Goal: Task Accomplishment & Management: Manage account settings

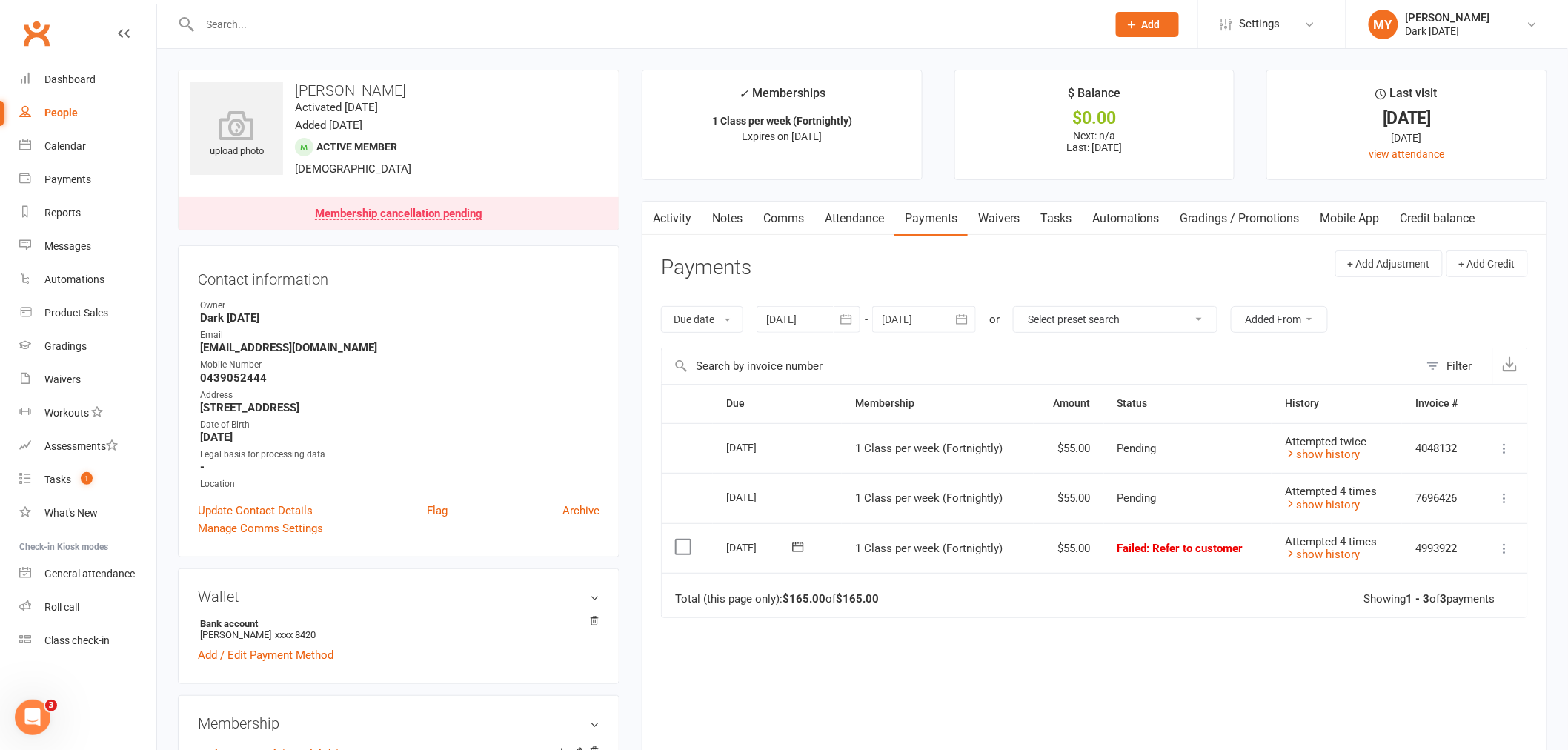
click at [284, 20] on input "text" at bounding box center [646, 24] width 901 height 20
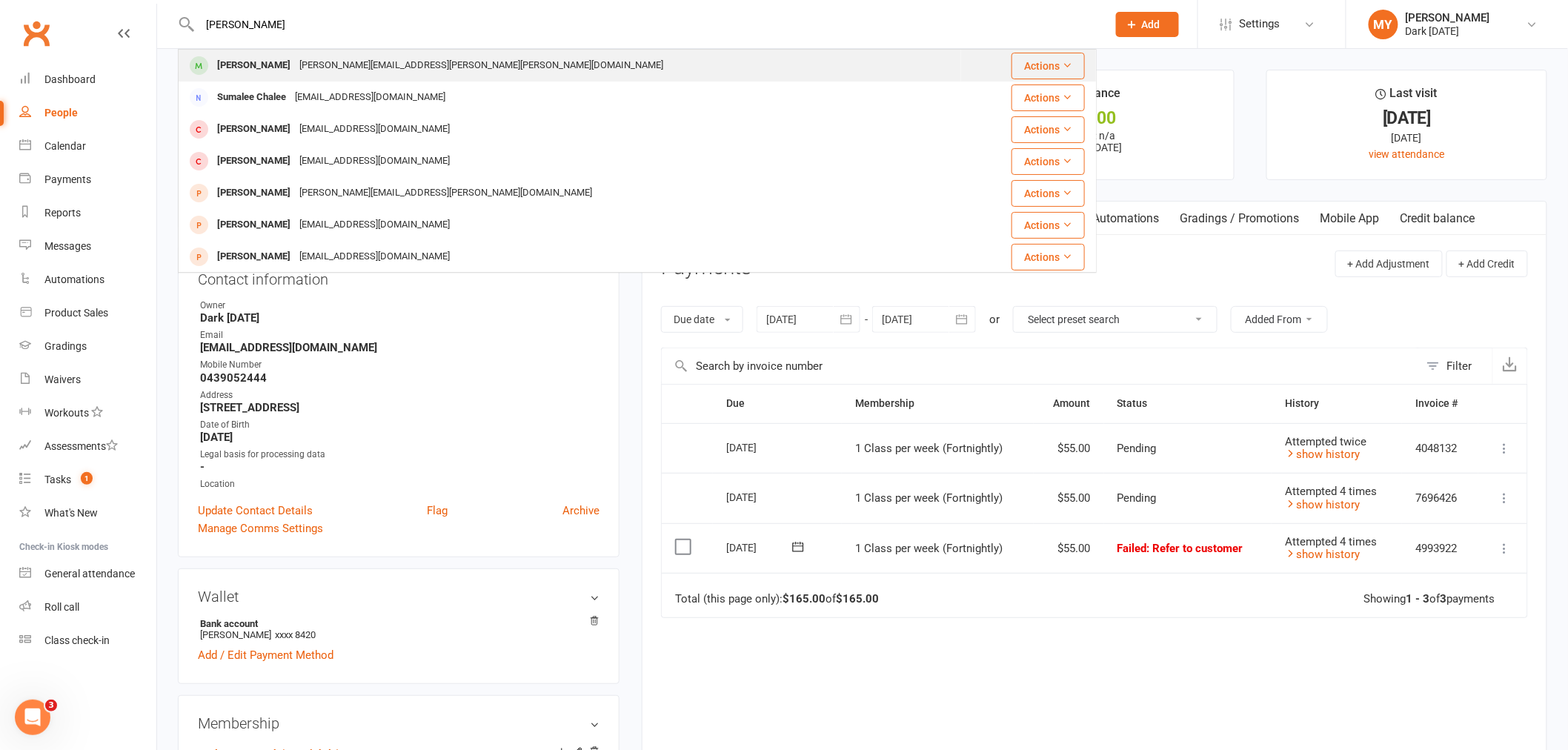
type input "lee"
click at [317, 68] on div "isaac.AJ.lee@gmail.com" at bounding box center [481, 66] width 373 height 21
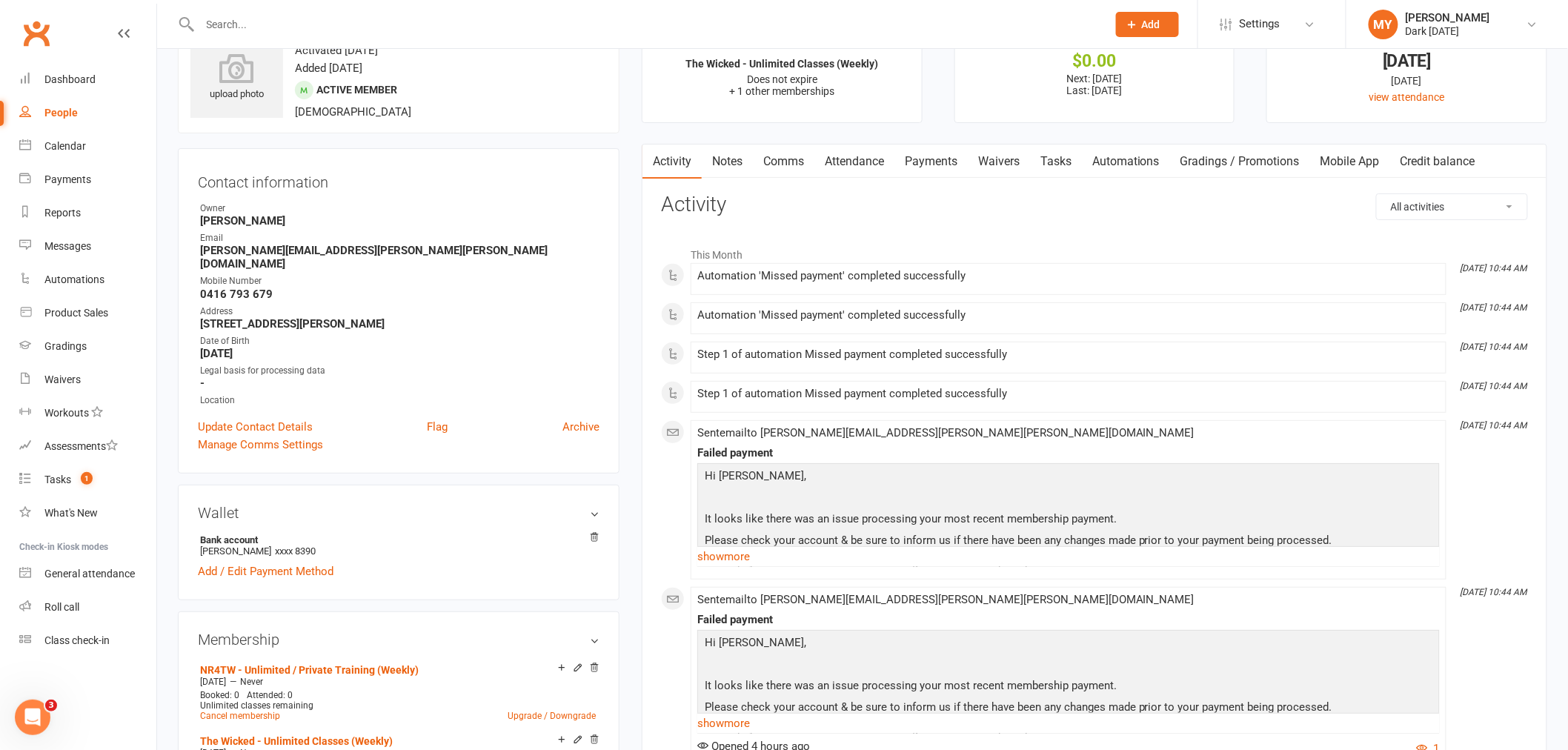
scroll to position [82, 0]
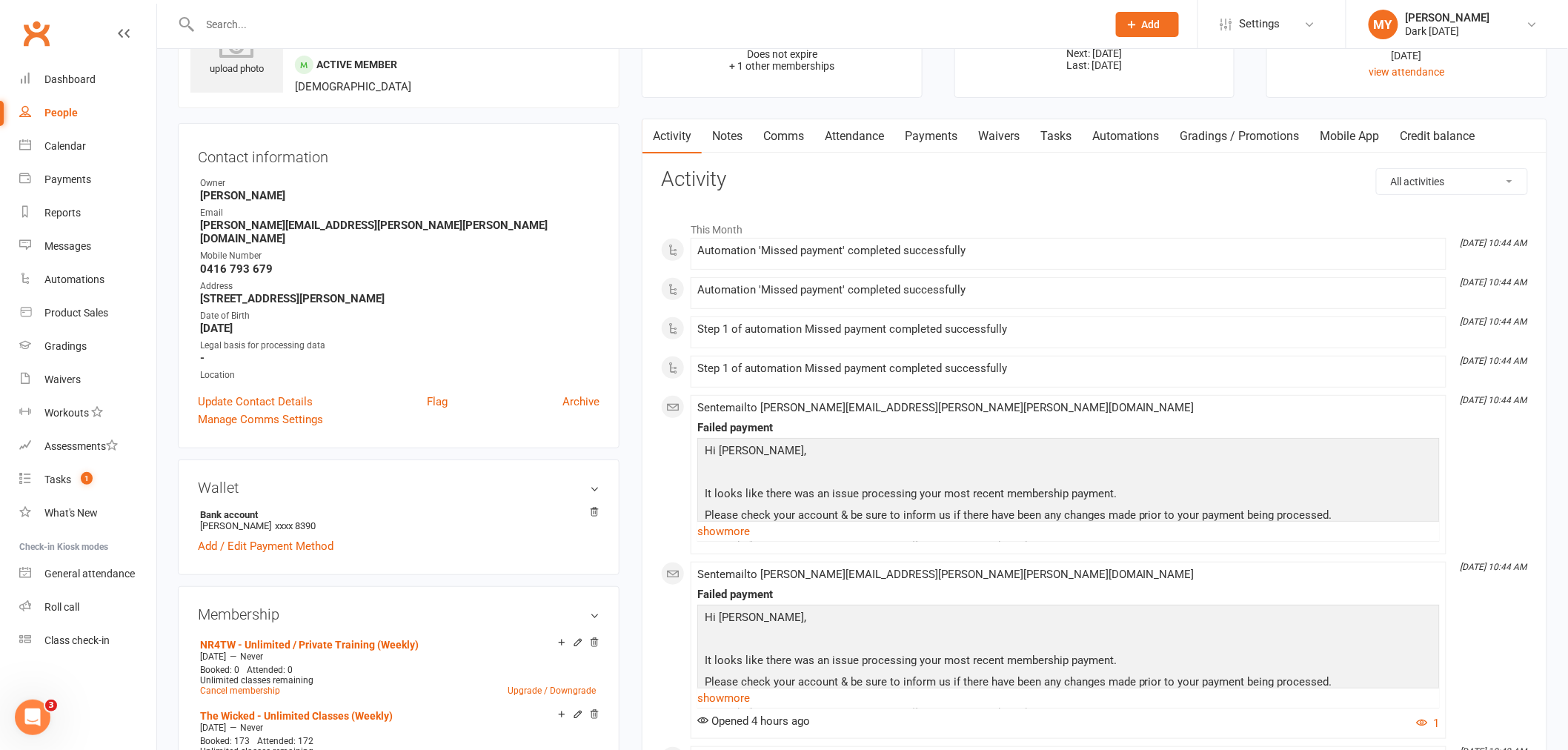
drag, startPoint x: 946, startPoint y: 130, endPoint x: 954, endPoint y: 139, distance: 12.0
click at [946, 129] on link "Payments" at bounding box center [931, 136] width 73 height 34
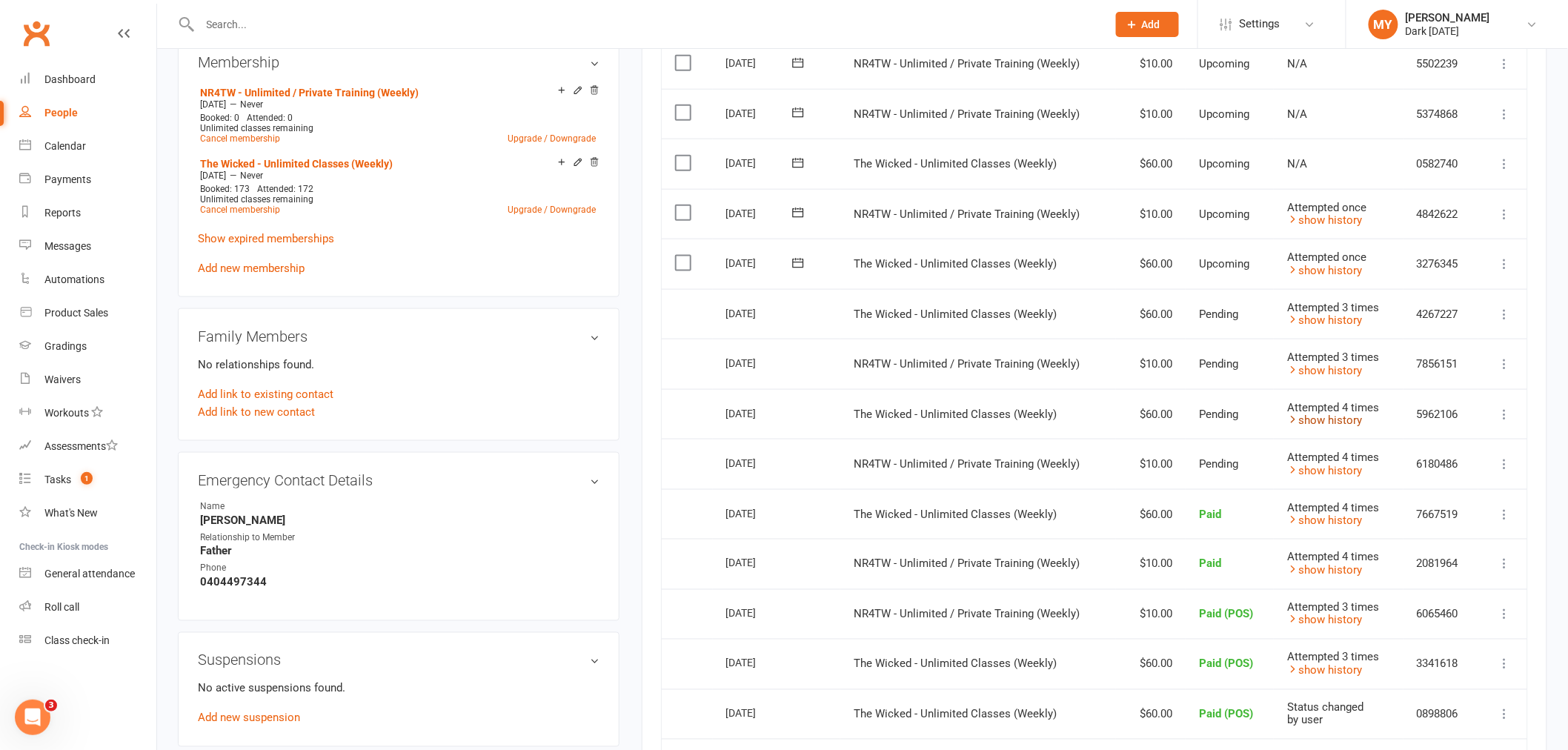
scroll to position [658, 0]
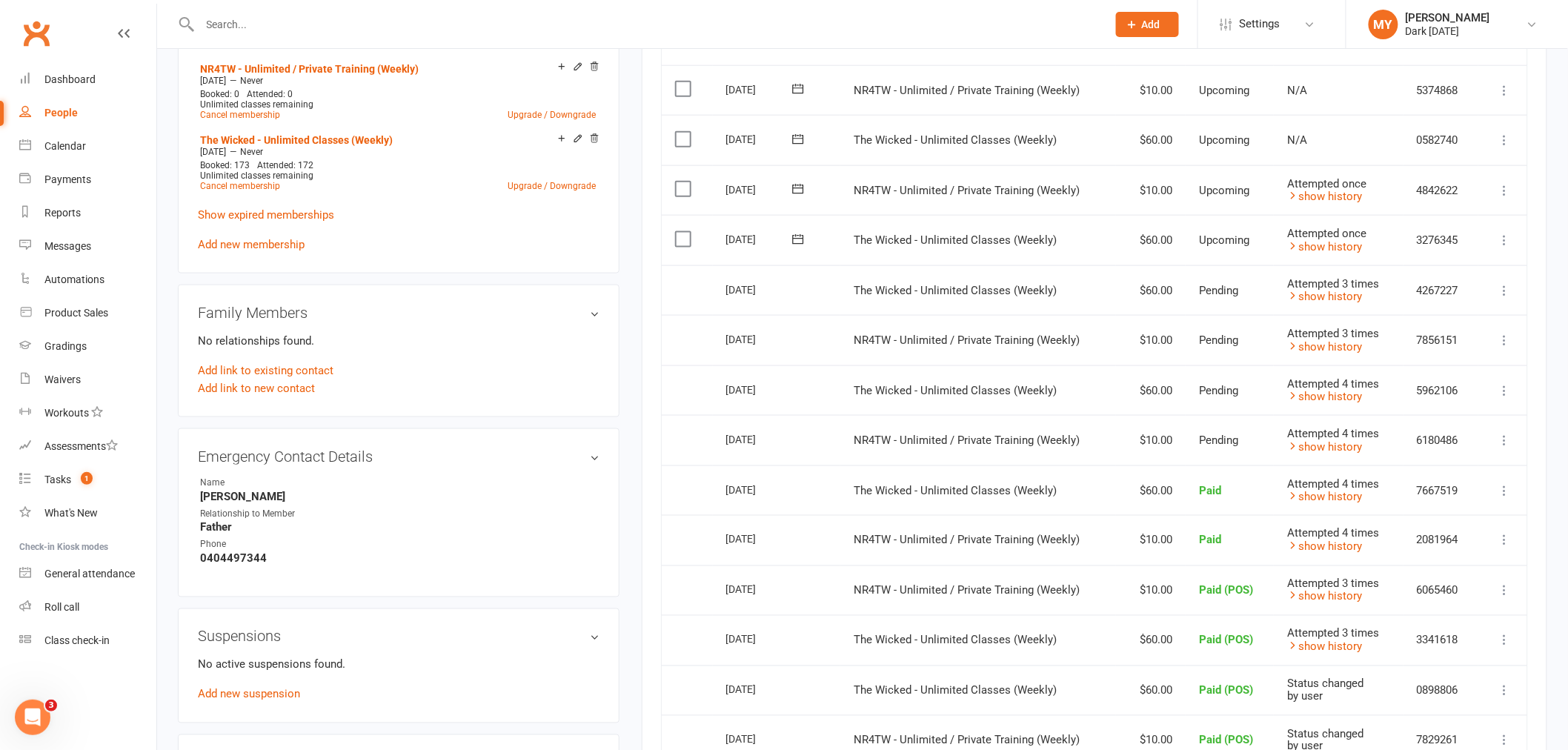
click at [1514, 292] on button at bounding box center [1505, 290] width 18 height 18
click at [1512, 290] on button at bounding box center [1505, 290] width 18 height 18
click at [1507, 290] on icon at bounding box center [1504, 290] width 15 height 15
click at [640, 293] on main "✓ Memberships The Wicked - Unlimited Classes (Weekly) Does not expire + 1 other…" at bounding box center [1094, 226] width 928 height 1628
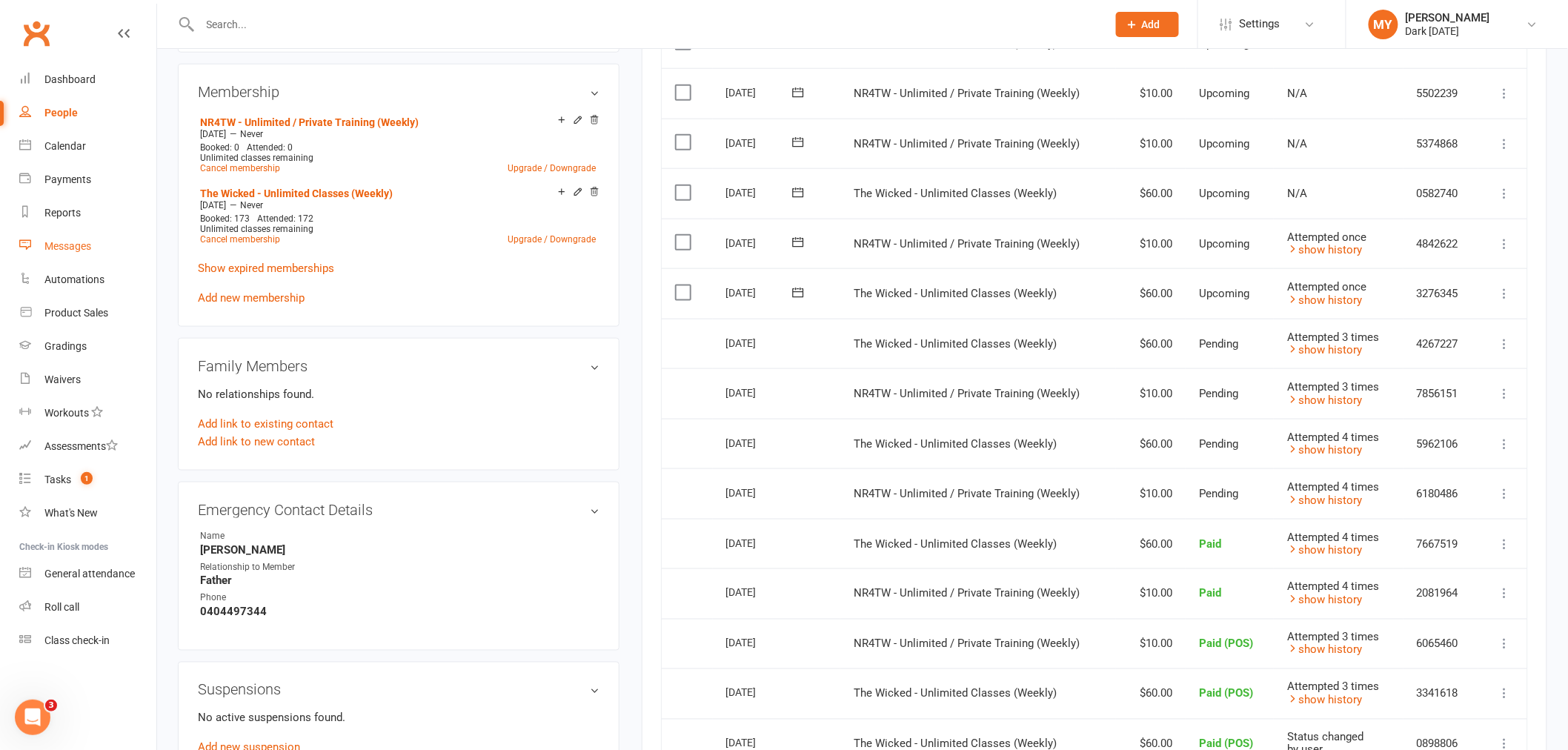
scroll to position [576, 0]
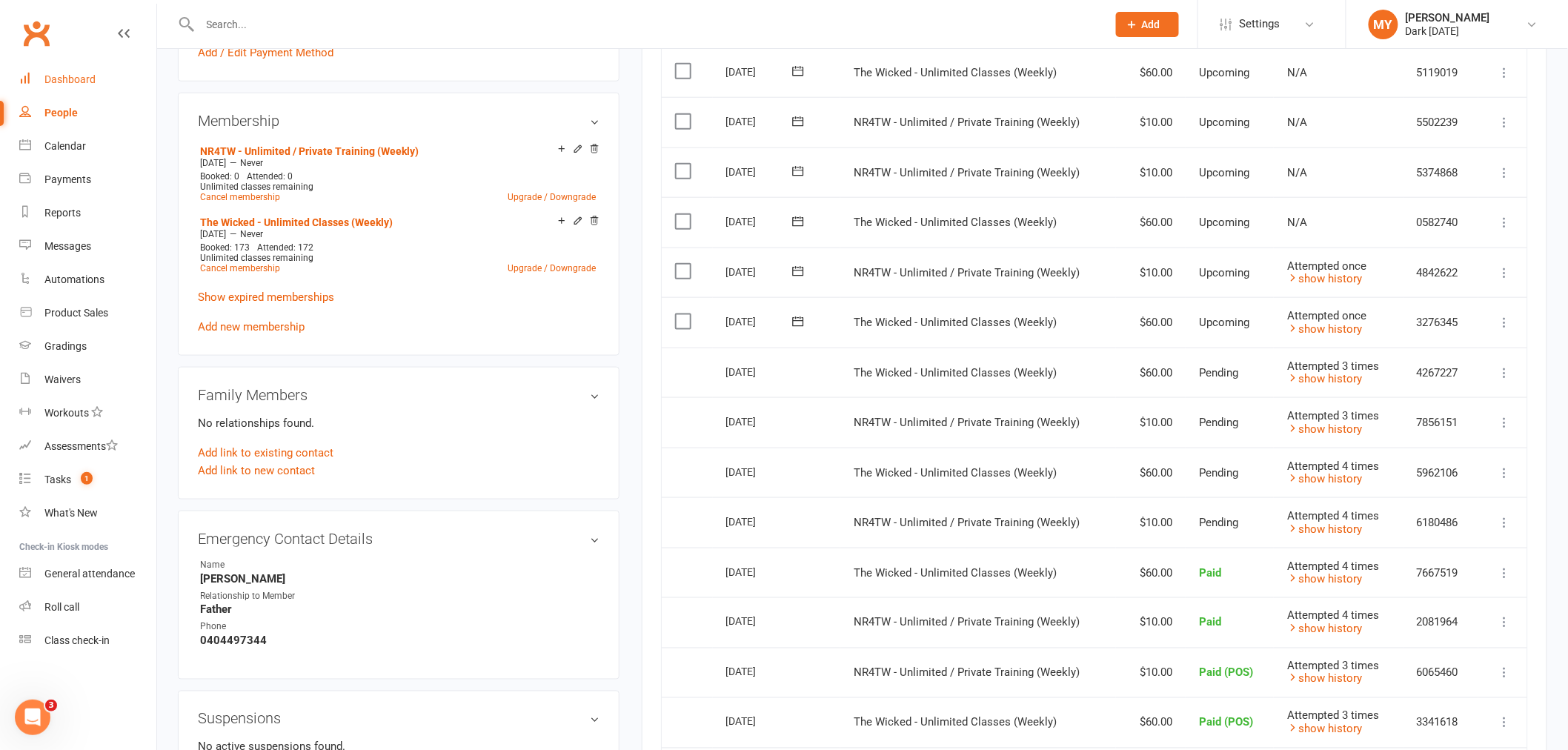
click at [93, 78] on div "Dashboard" at bounding box center [70, 79] width 51 height 12
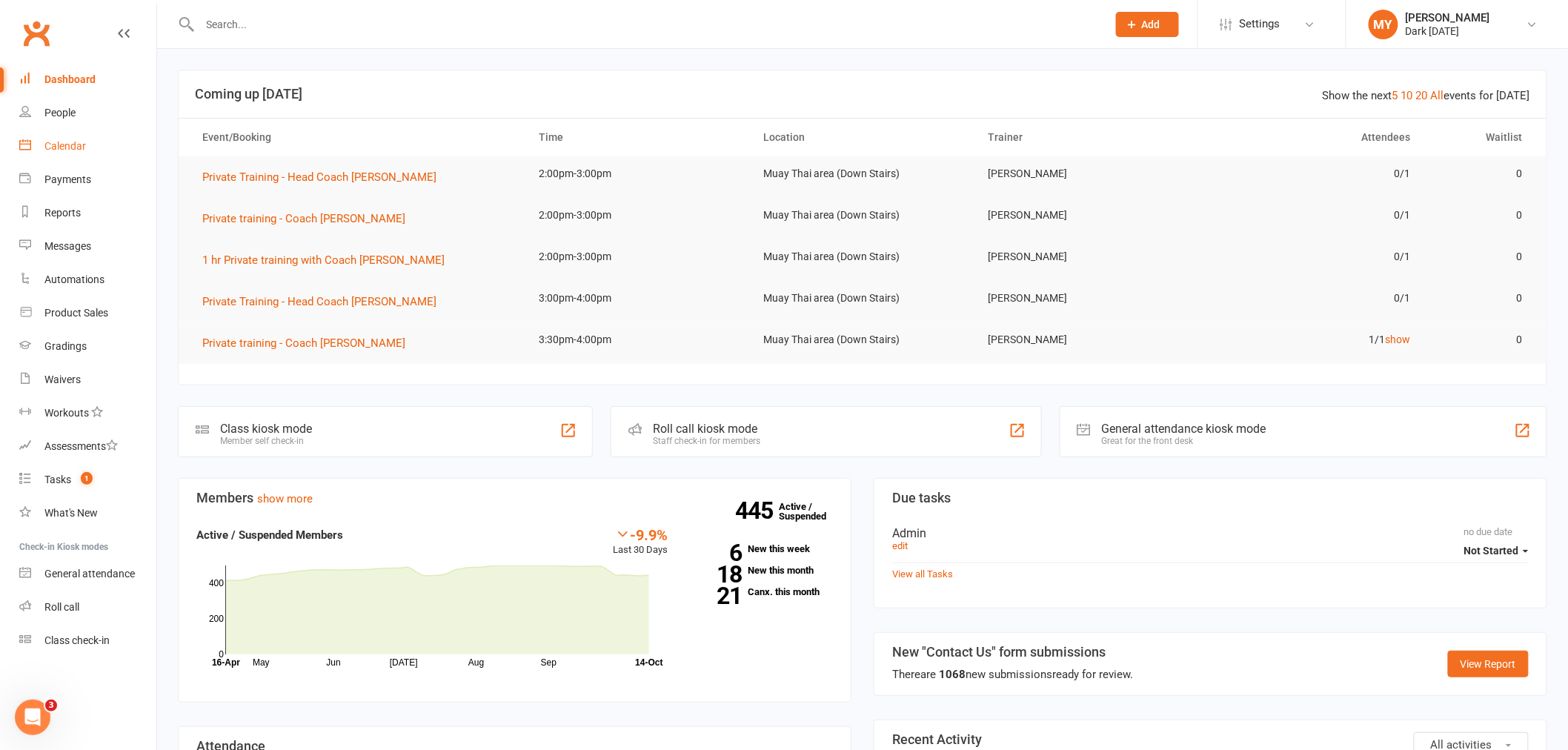
click at [48, 136] on link "Calendar" at bounding box center [88, 146] width 137 height 34
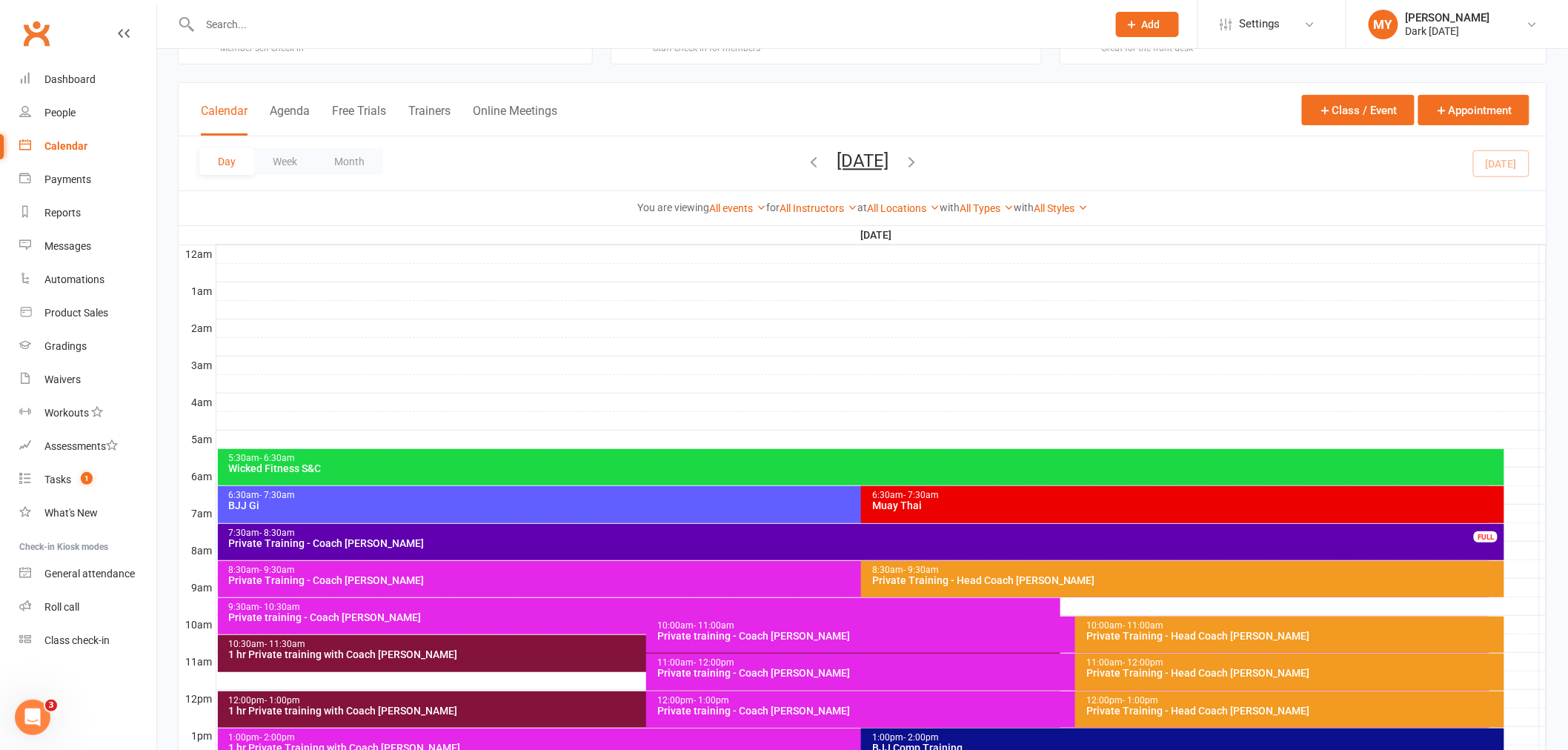
scroll to position [82, 0]
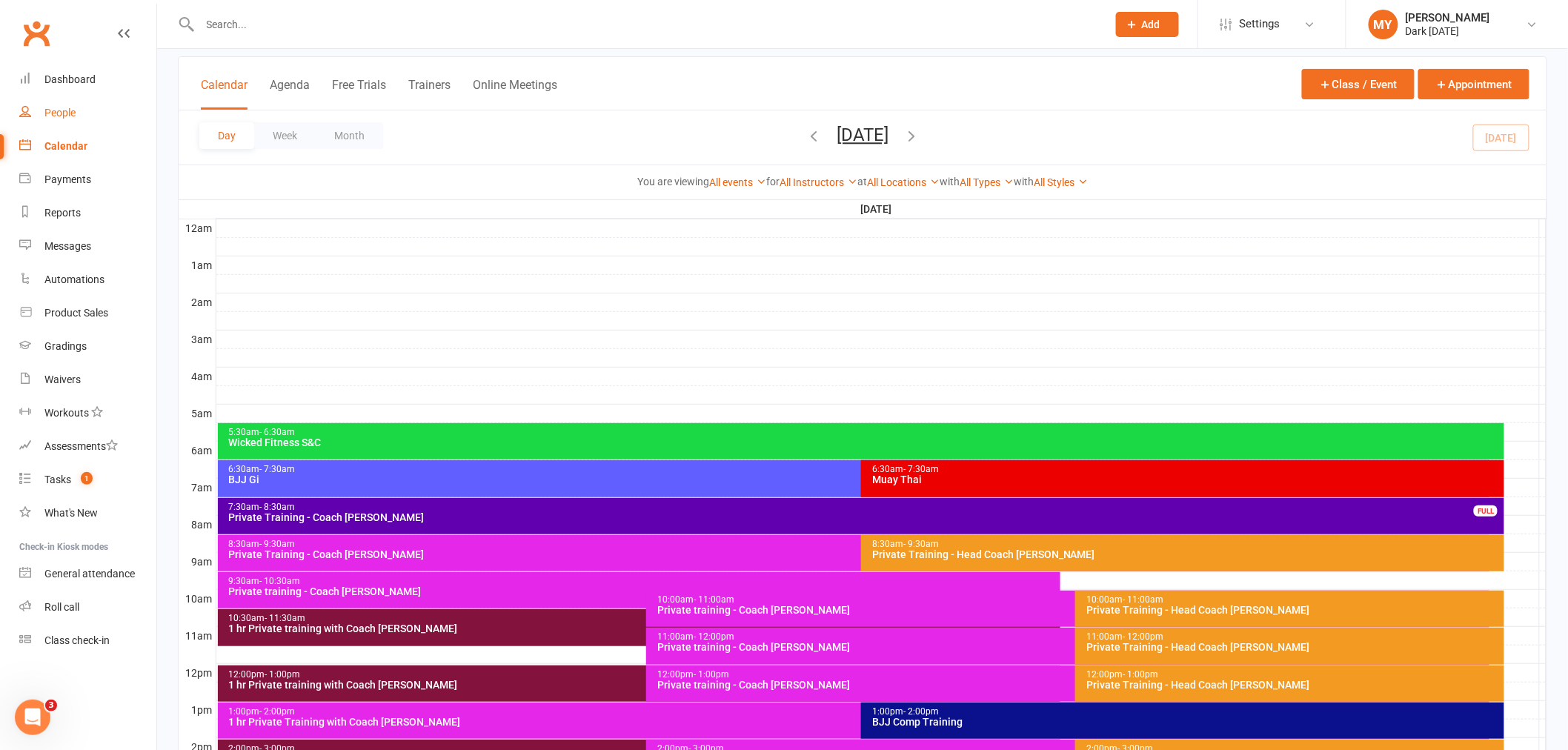
click at [64, 99] on link "People" at bounding box center [88, 113] width 137 height 34
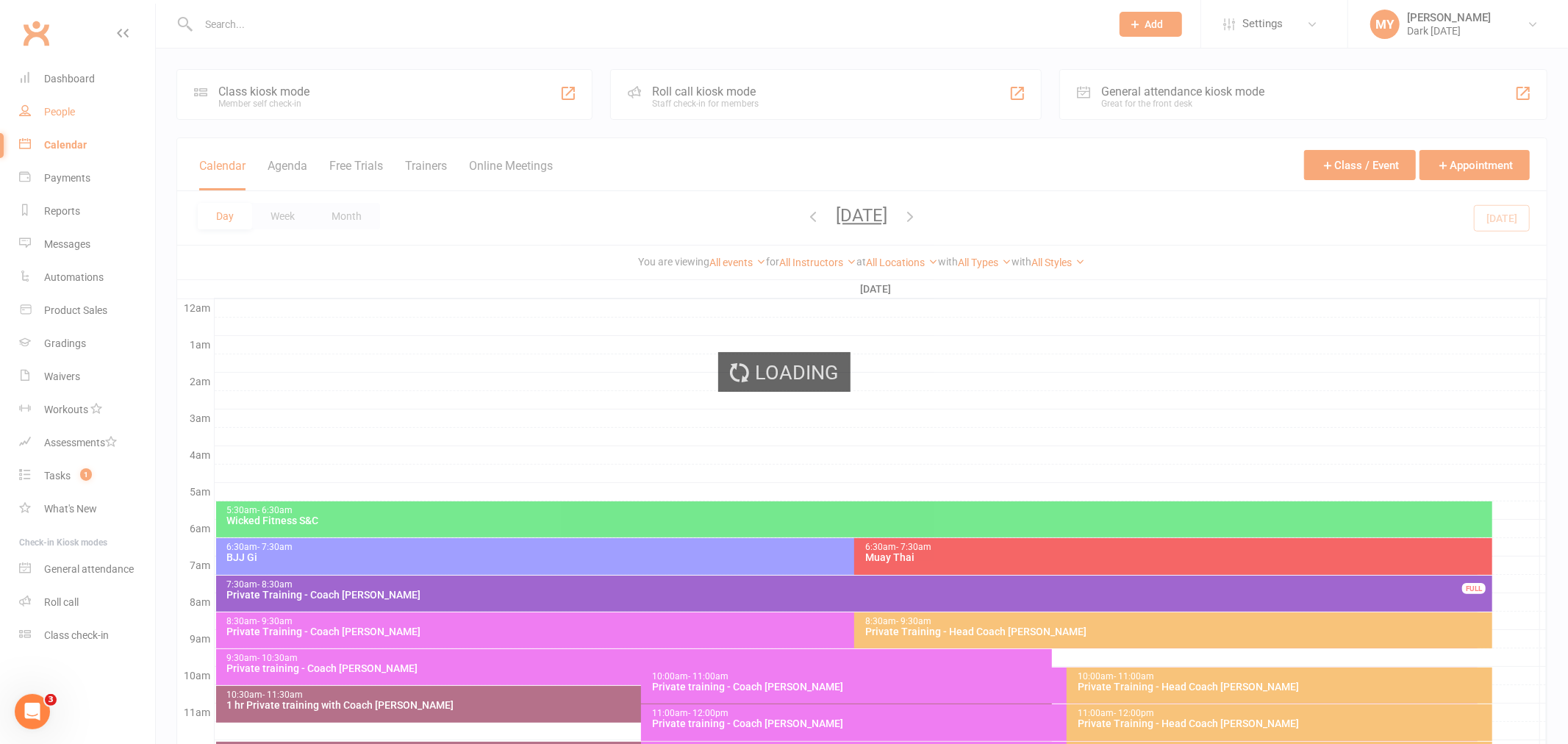
select select "100"
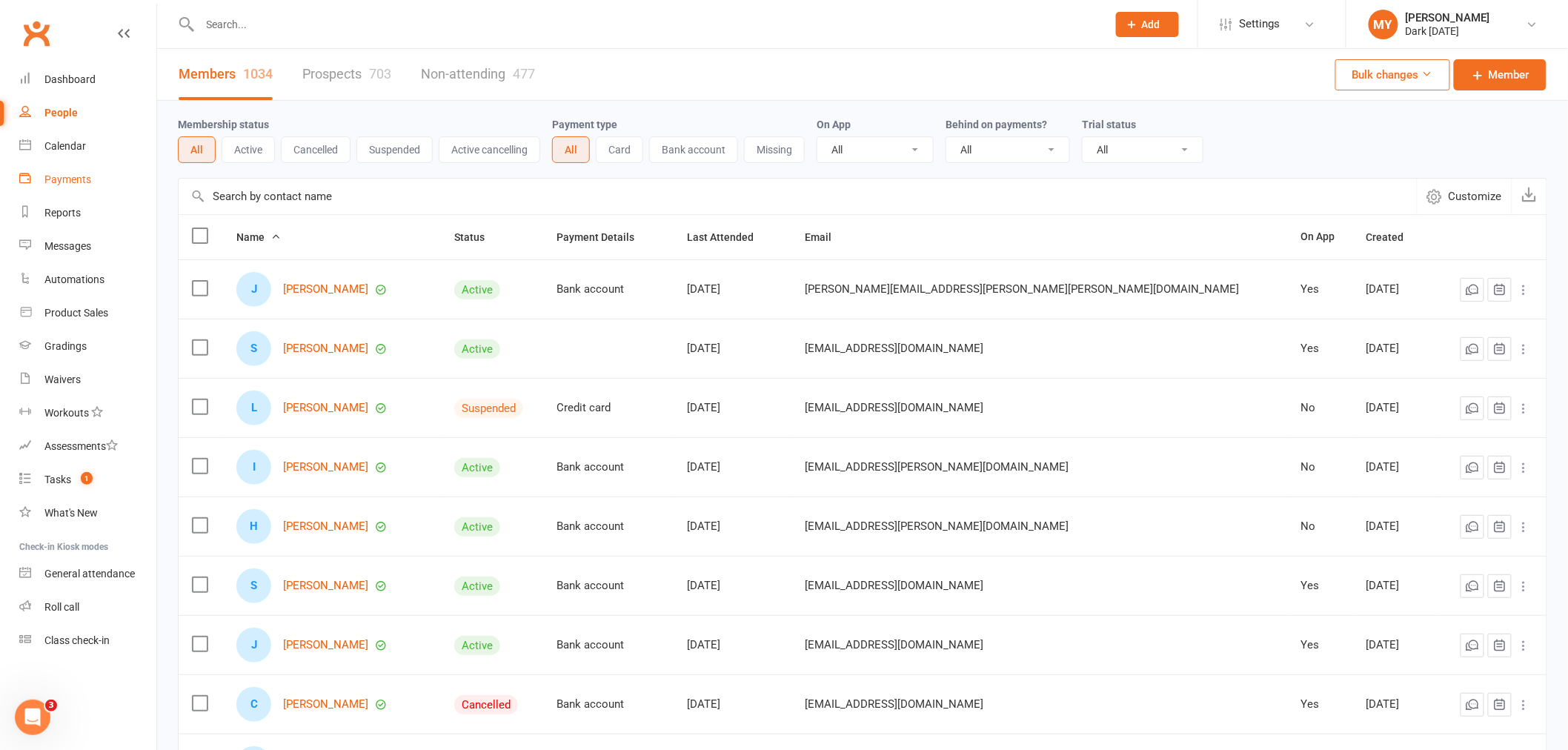
click at [82, 190] on link "Payments" at bounding box center [88, 180] width 137 height 34
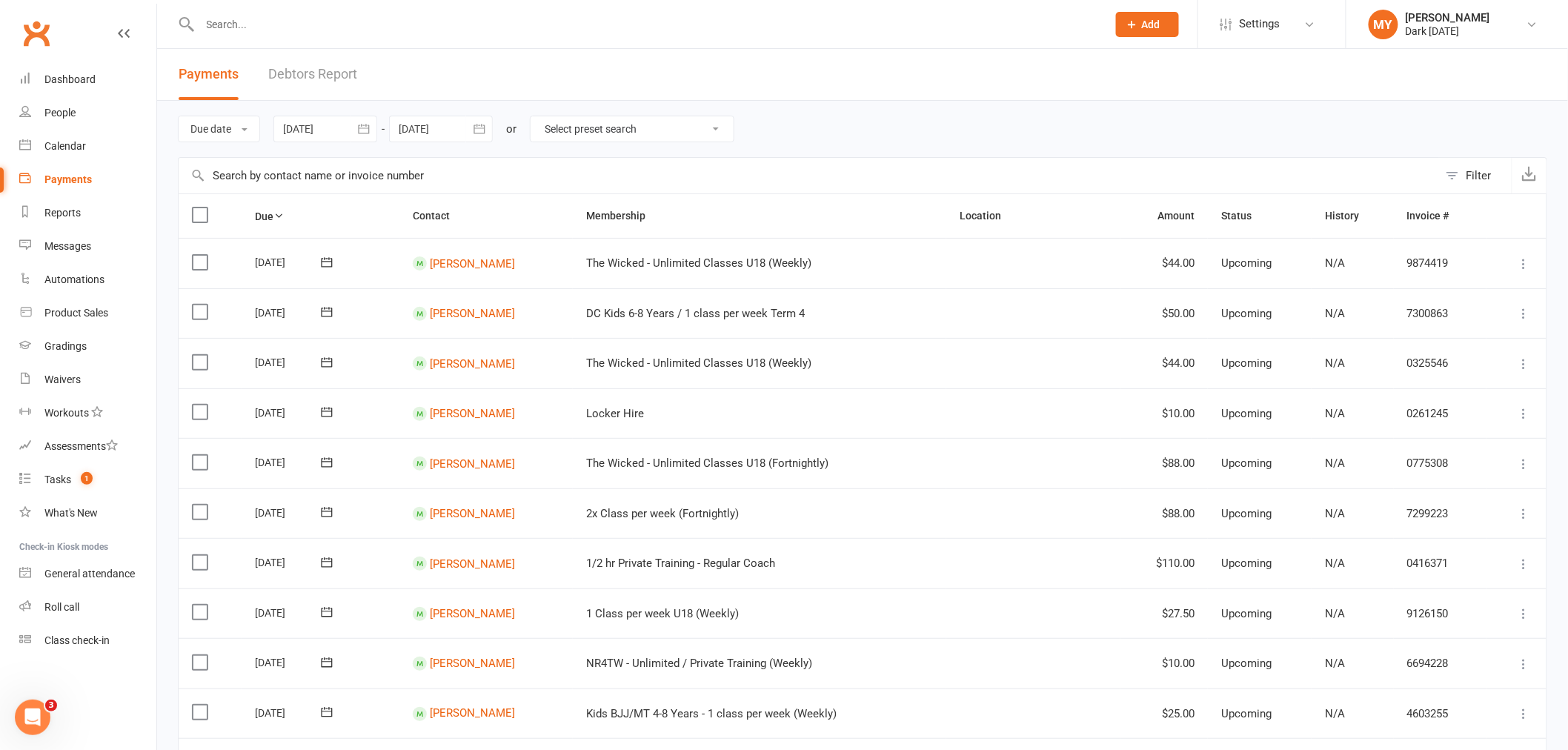
click at [315, 66] on link "Debtors Report" at bounding box center [313, 74] width 89 height 51
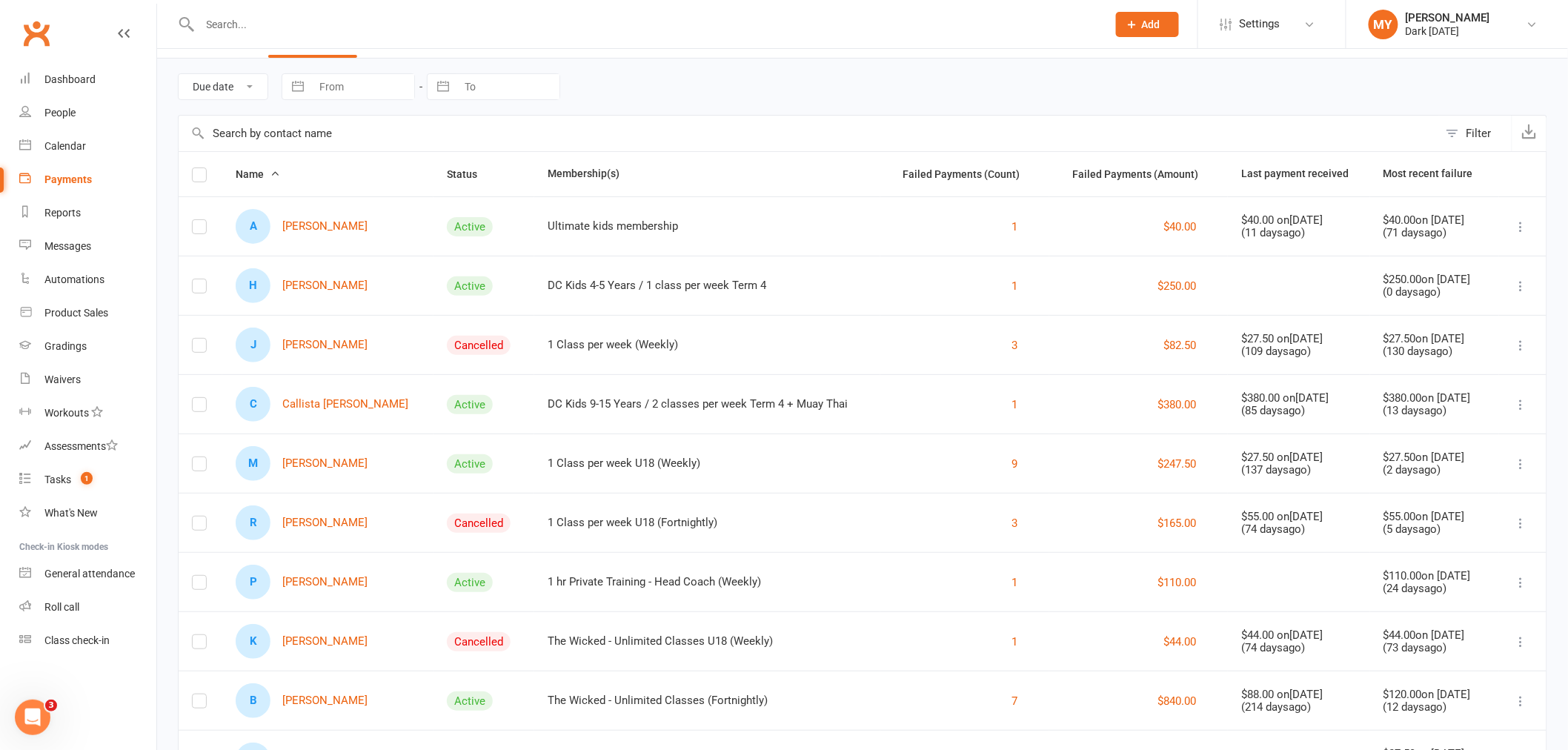
scroll to position [82, 0]
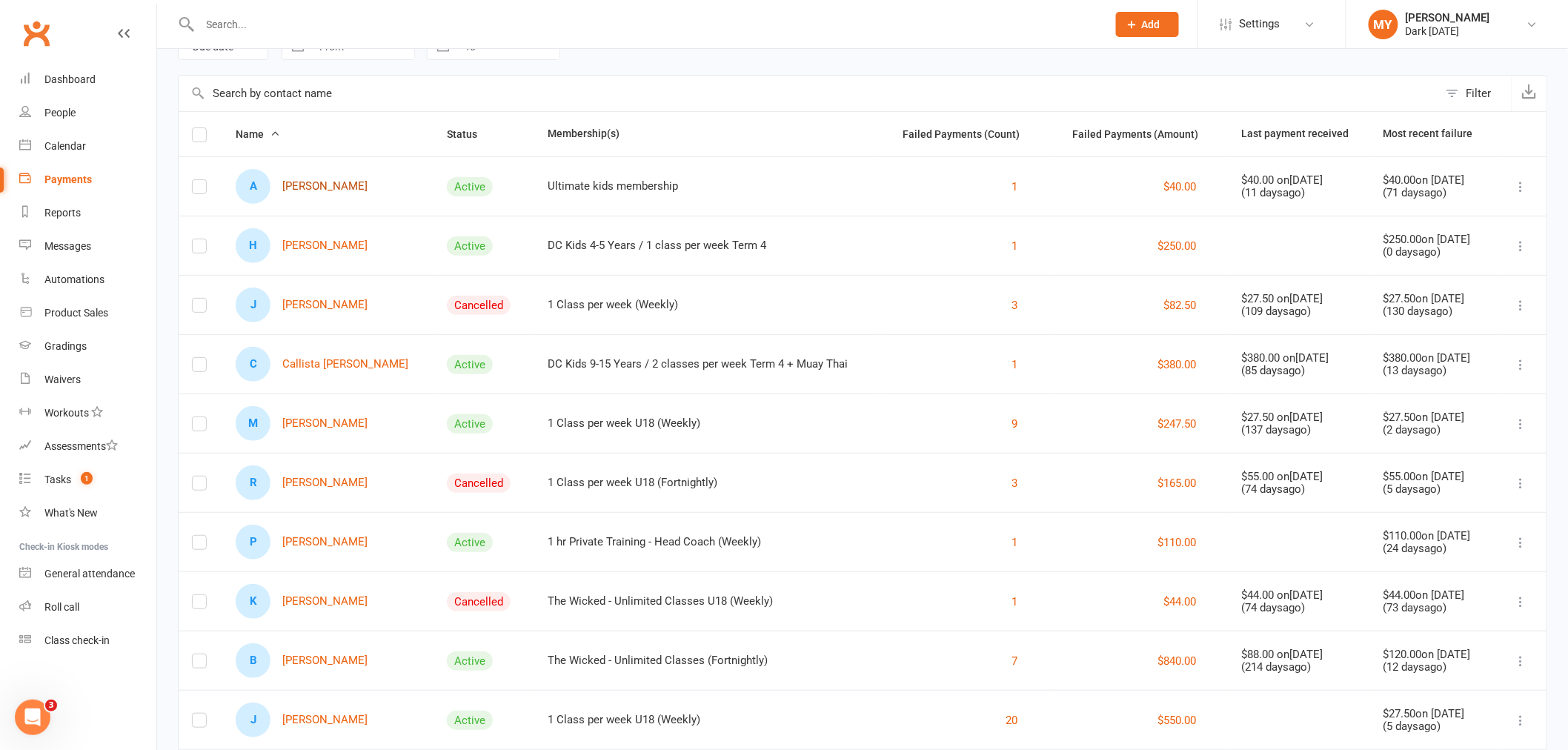
click at [321, 185] on link "A Alexa Allan" at bounding box center [301, 186] width 132 height 35
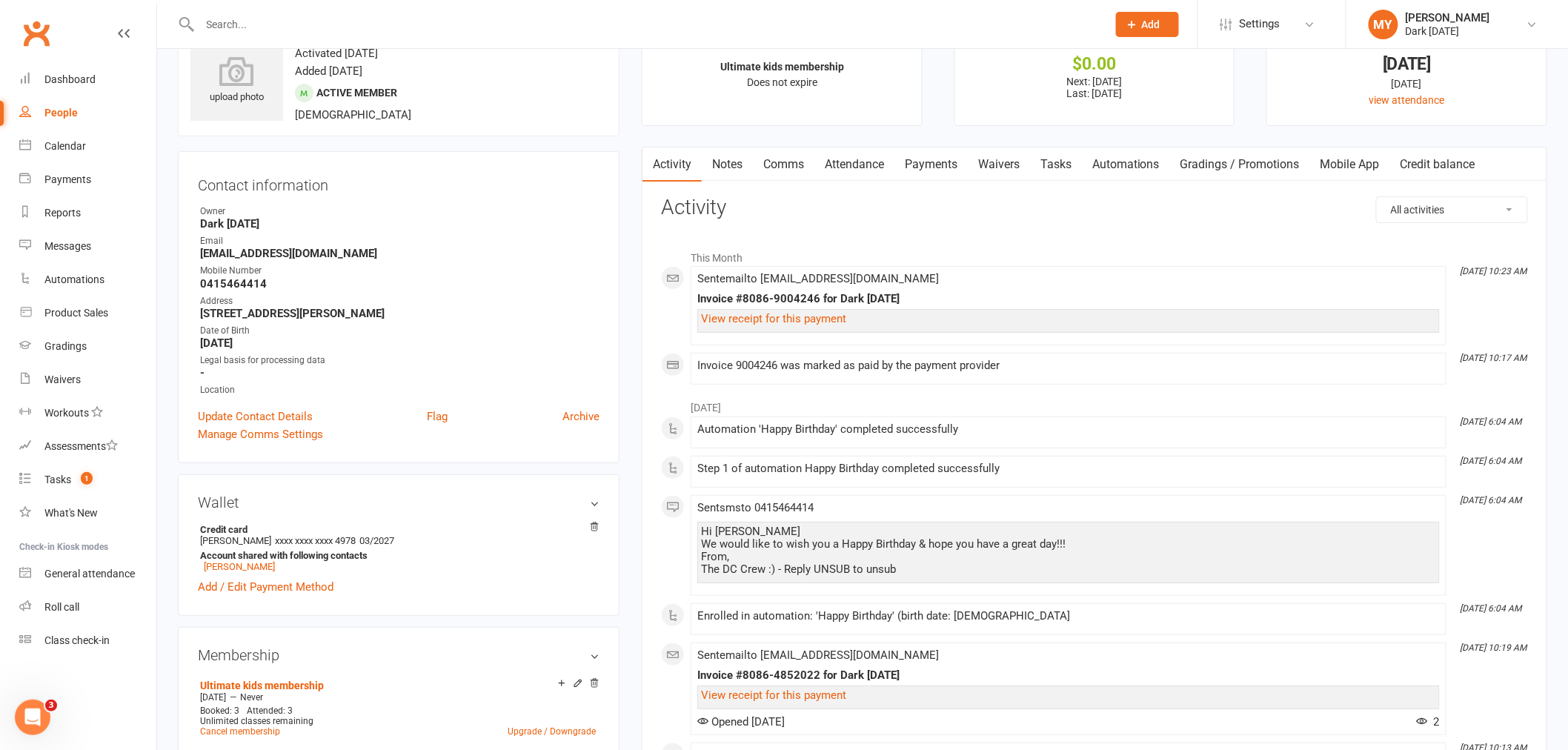
scroll to position [82, 0]
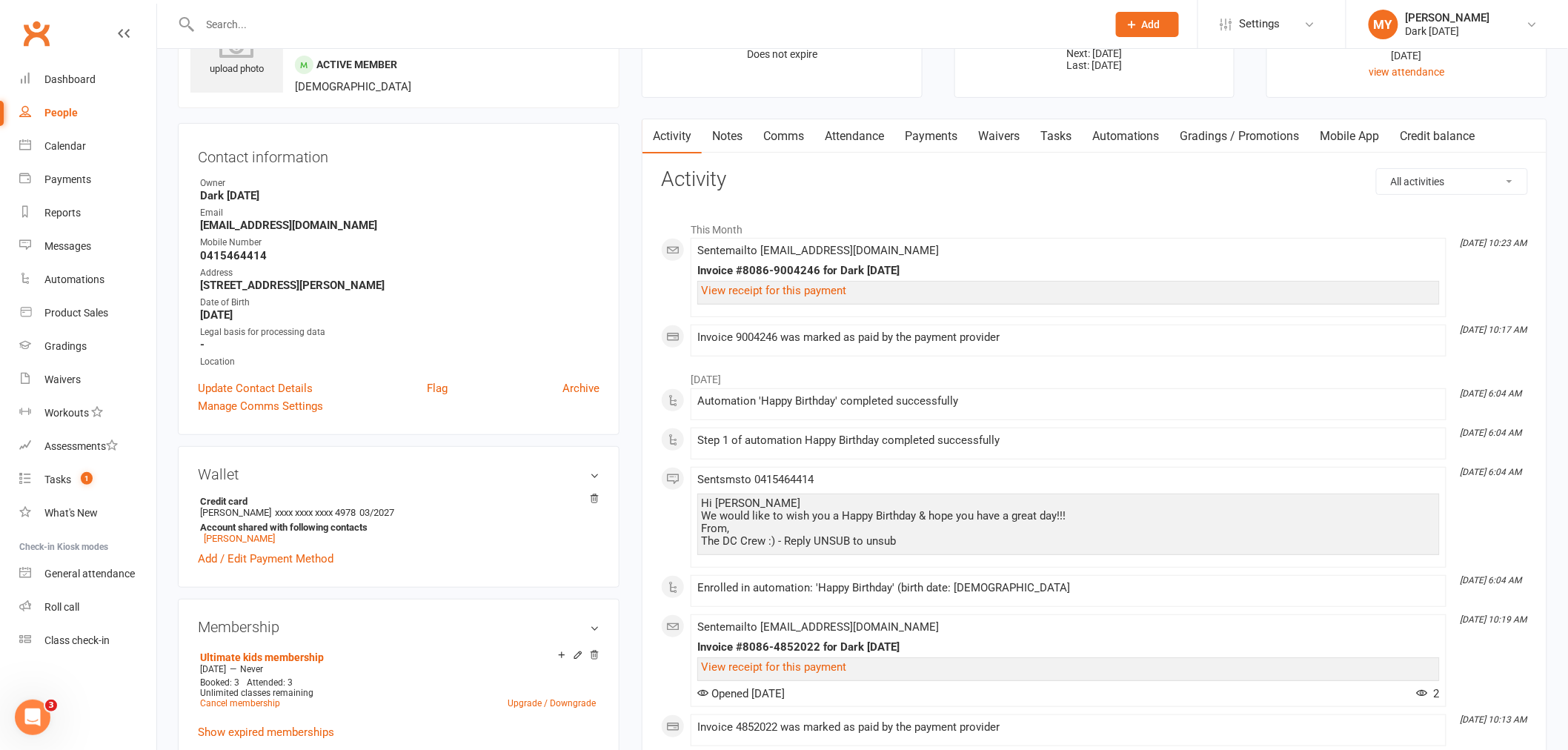
click at [931, 138] on link "Payments" at bounding box center [931, 136] width 73 height 34
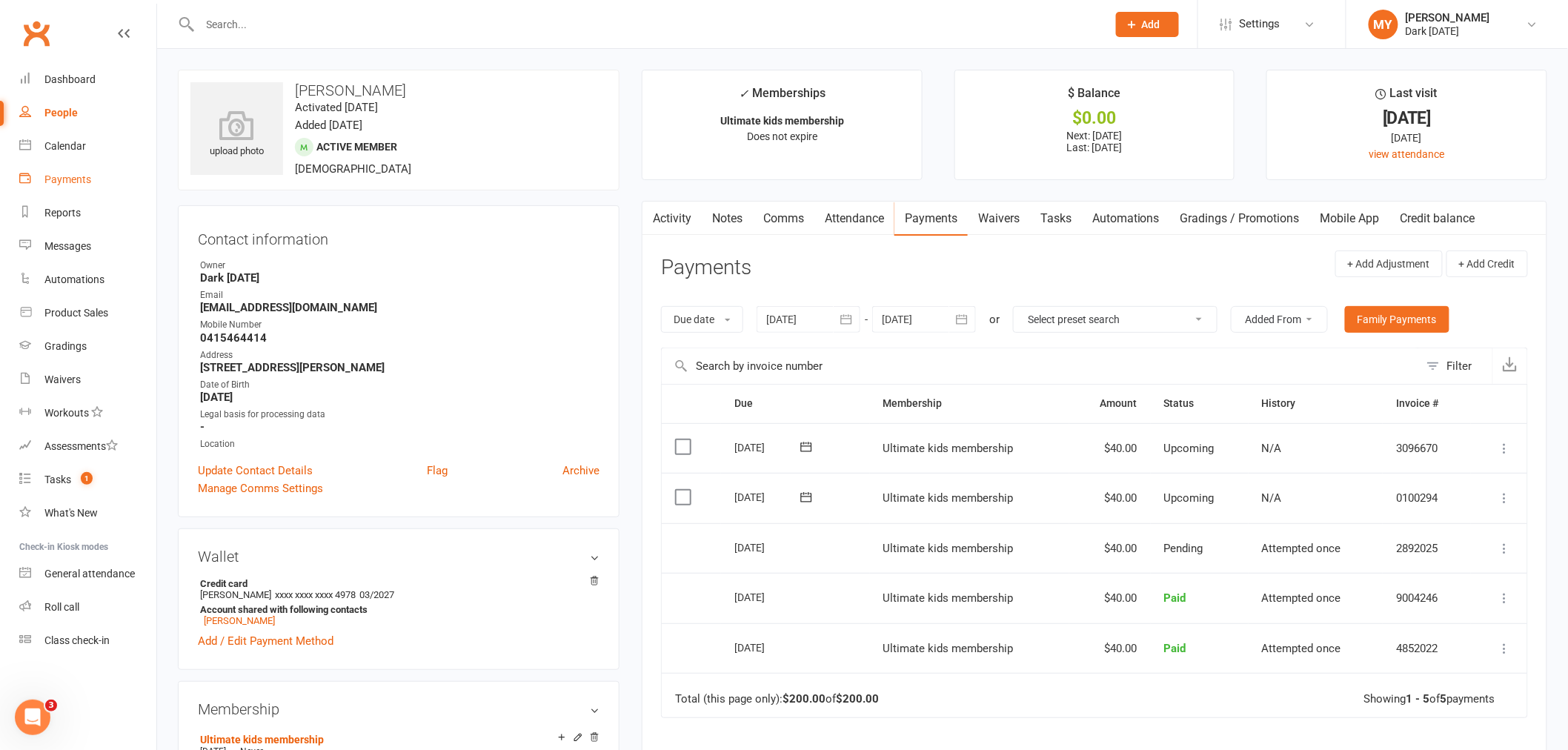
click at [91, 185] on link "Payments" at bounding box center [88, 180] width 137 height 34
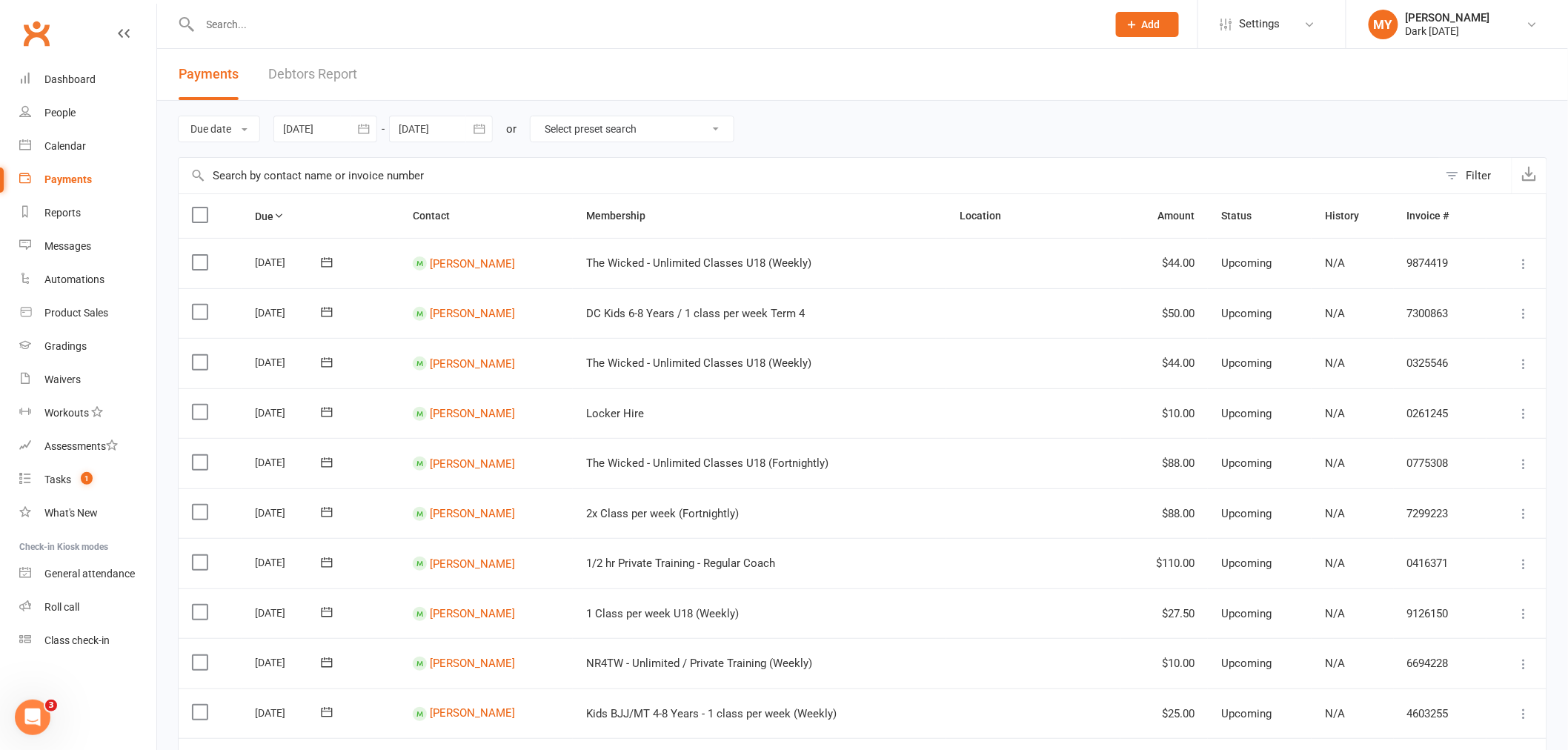
click at [302, 69] on link "Debtors Report" at bounding box center [313, 74] width 89 height 51
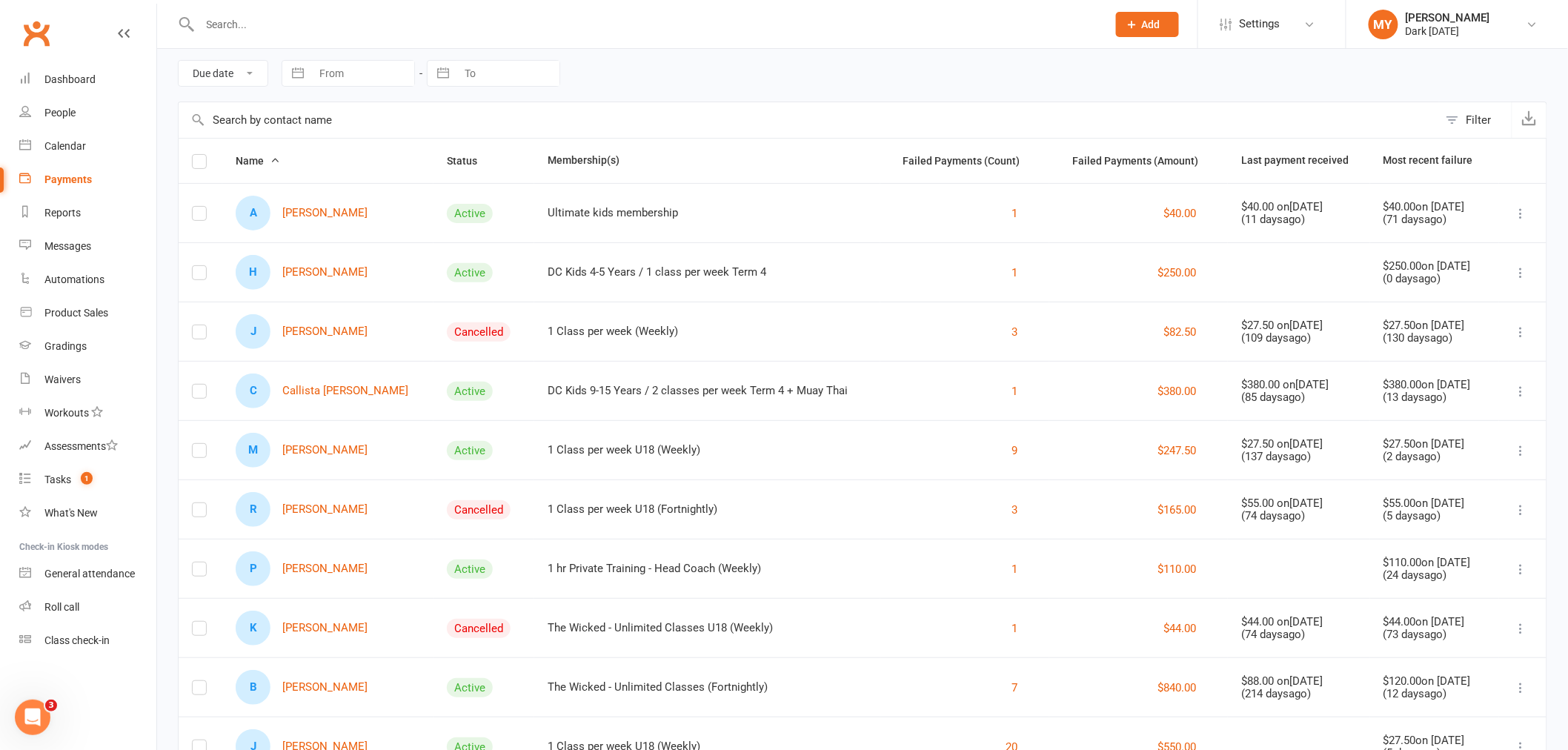
scroll to position [82, 0]
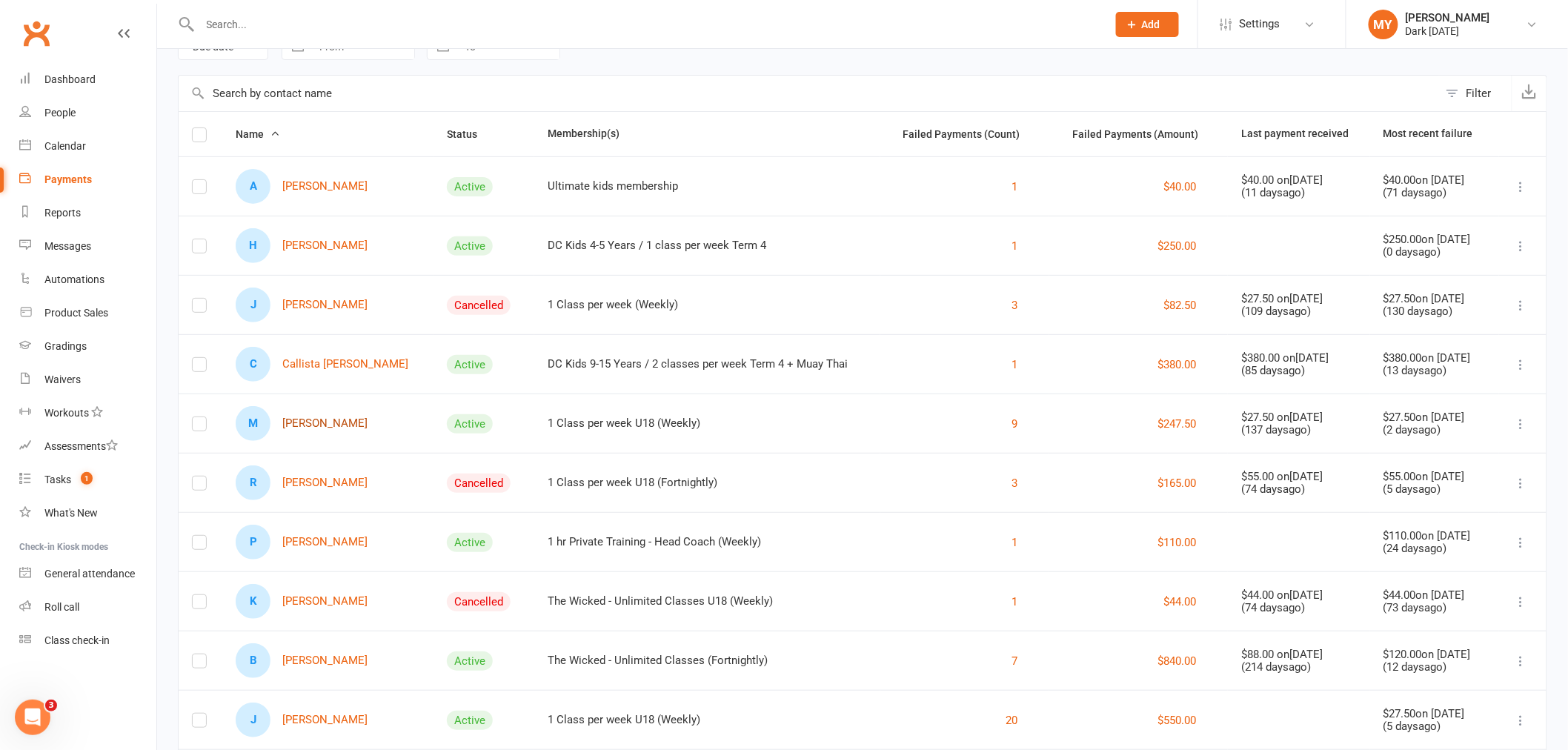
click at [325, 426] on link "M Matilda Bredeck" at bounding box center [301, 423] width 132 height 35
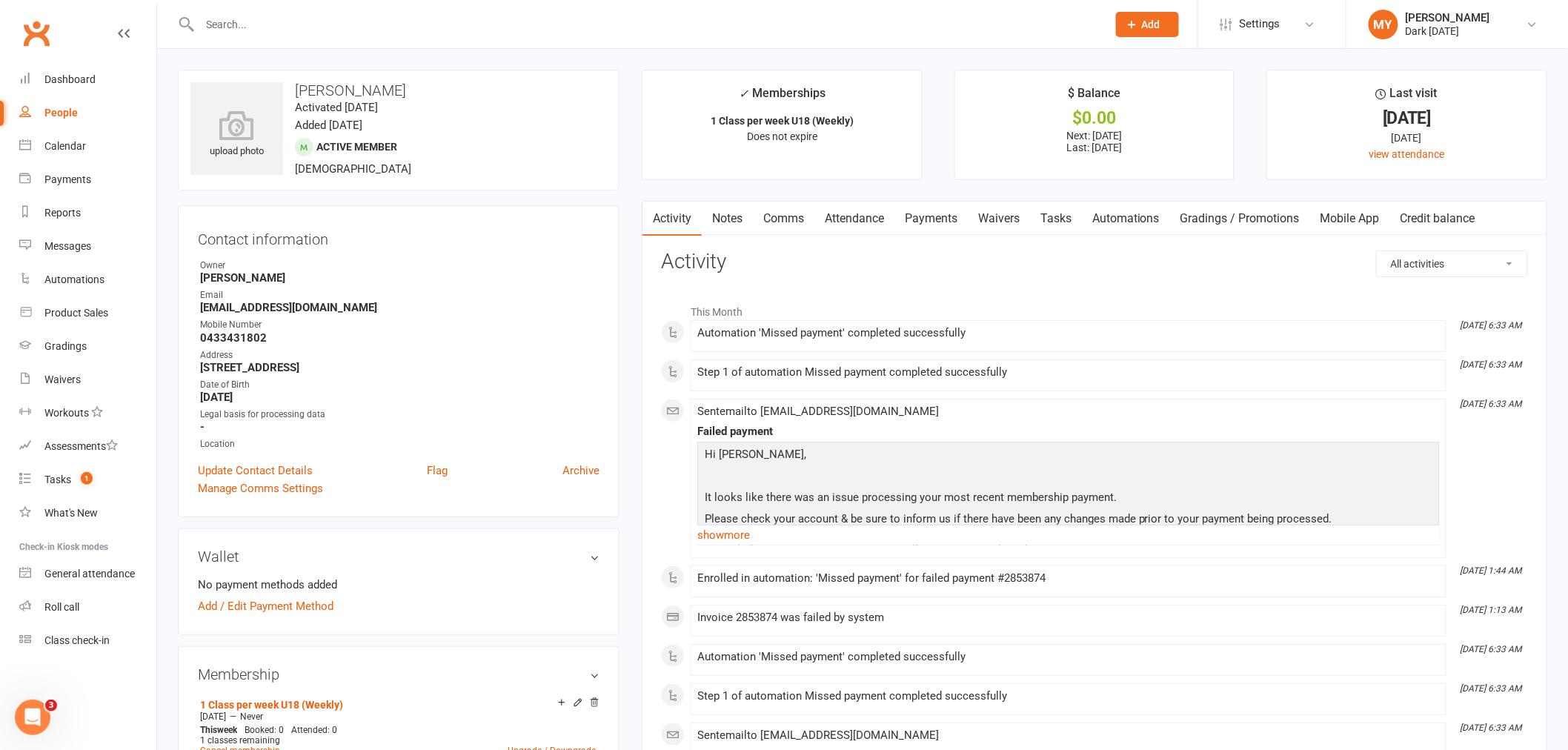
click at [915, 225] on link "Payments" at bounding box center [931, 219] width 73 height 34
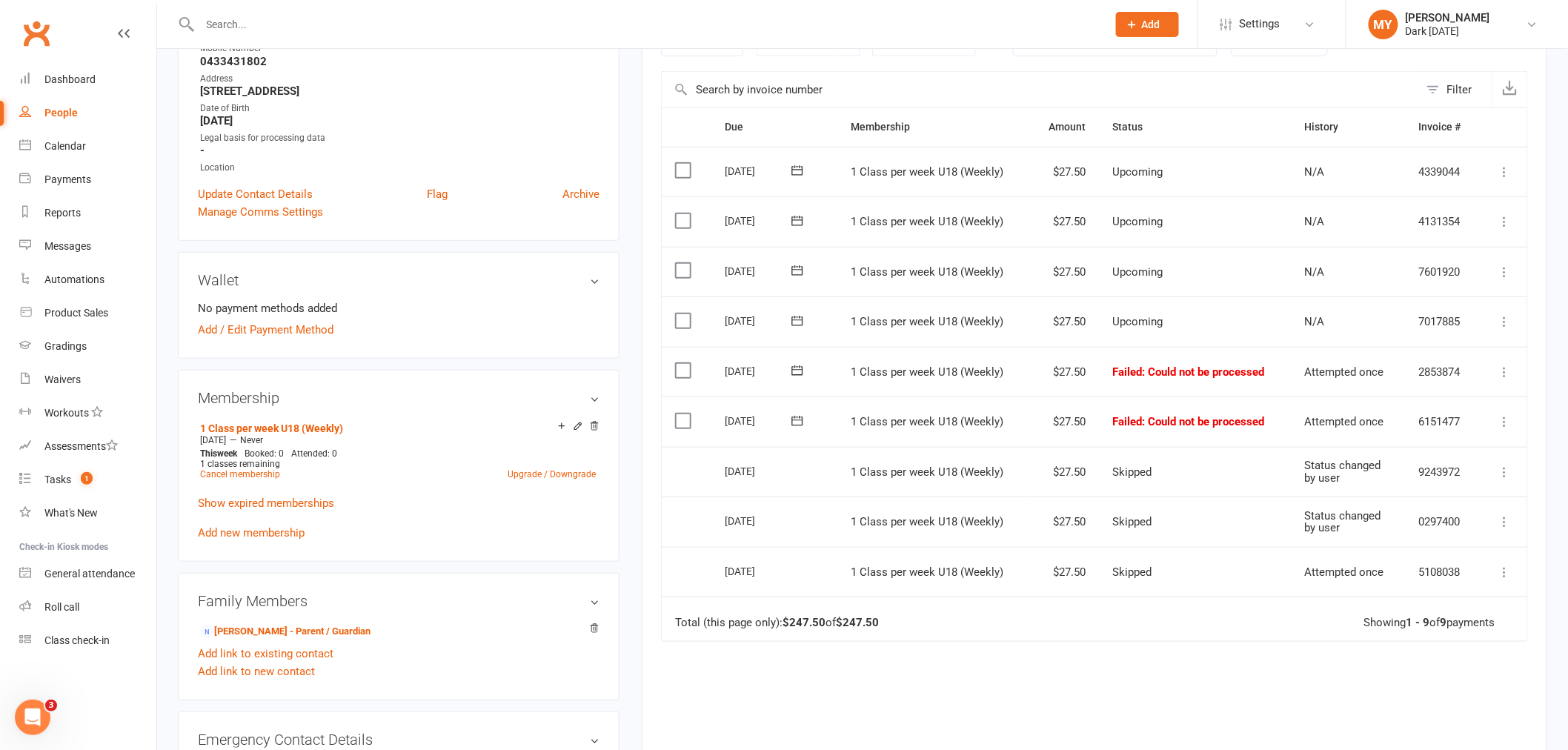
scroll to position [247, 0]
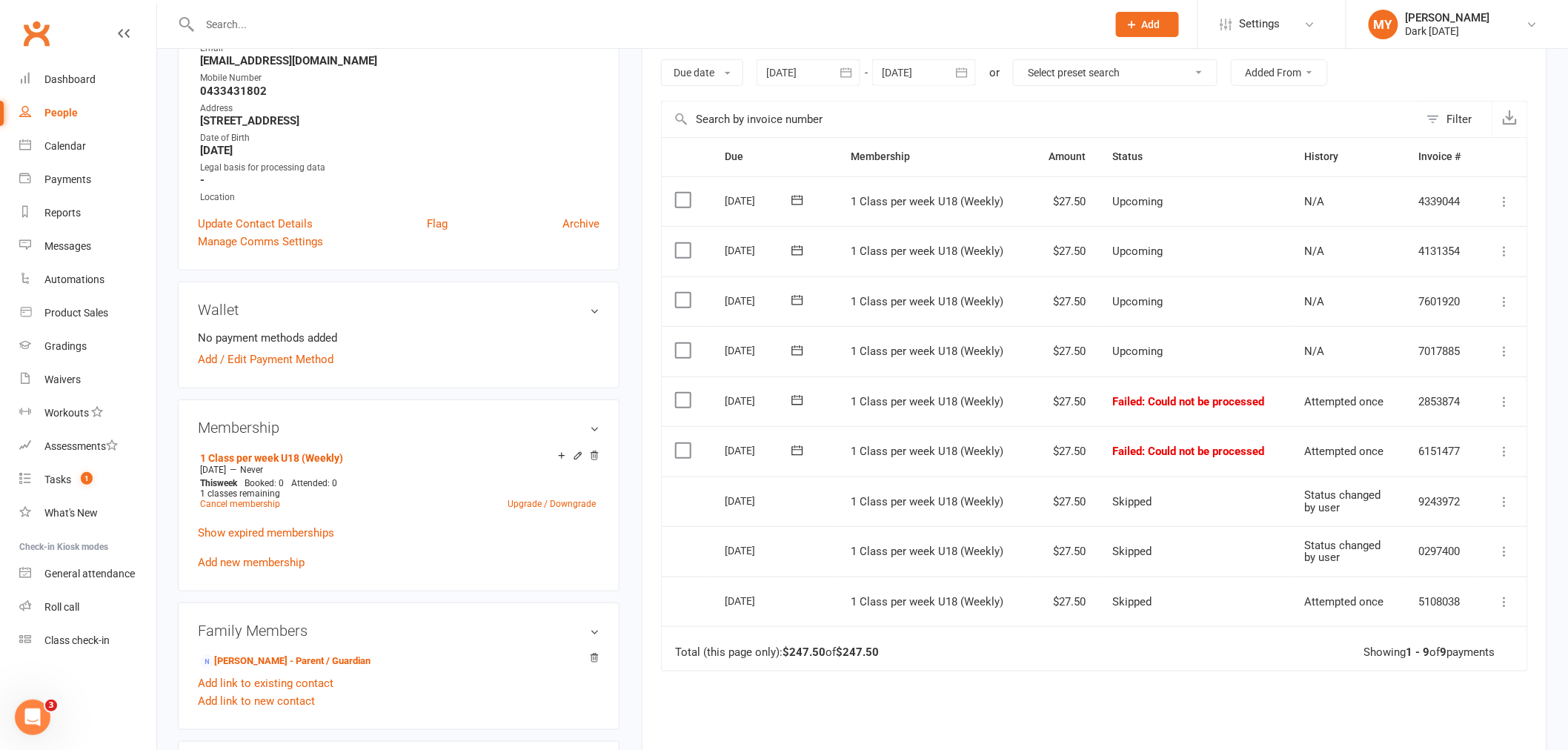
click at [50, 112] on div "People" at bounding box center [61, 112] width 34 height 12
select select "100"
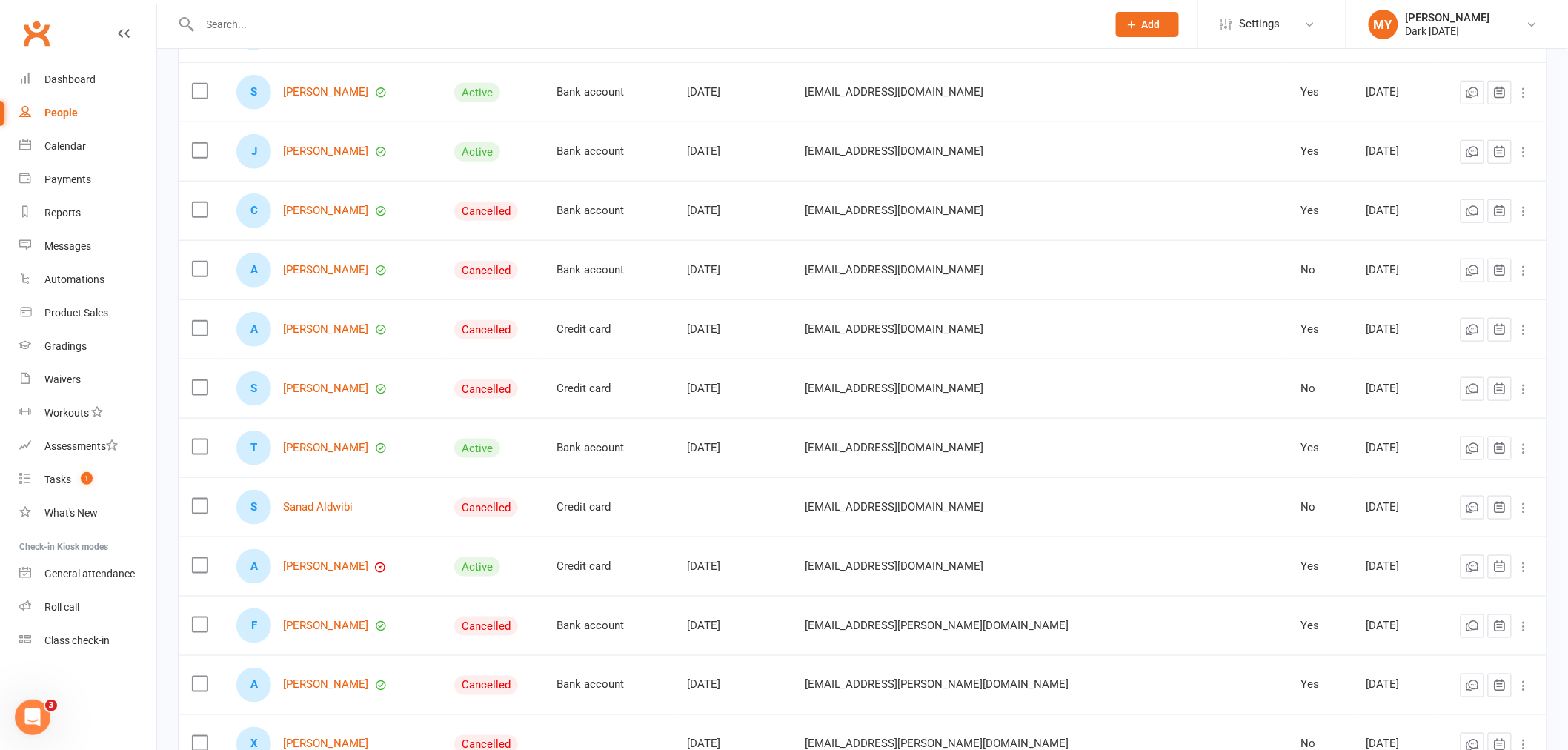
scroll to position [823, 0]
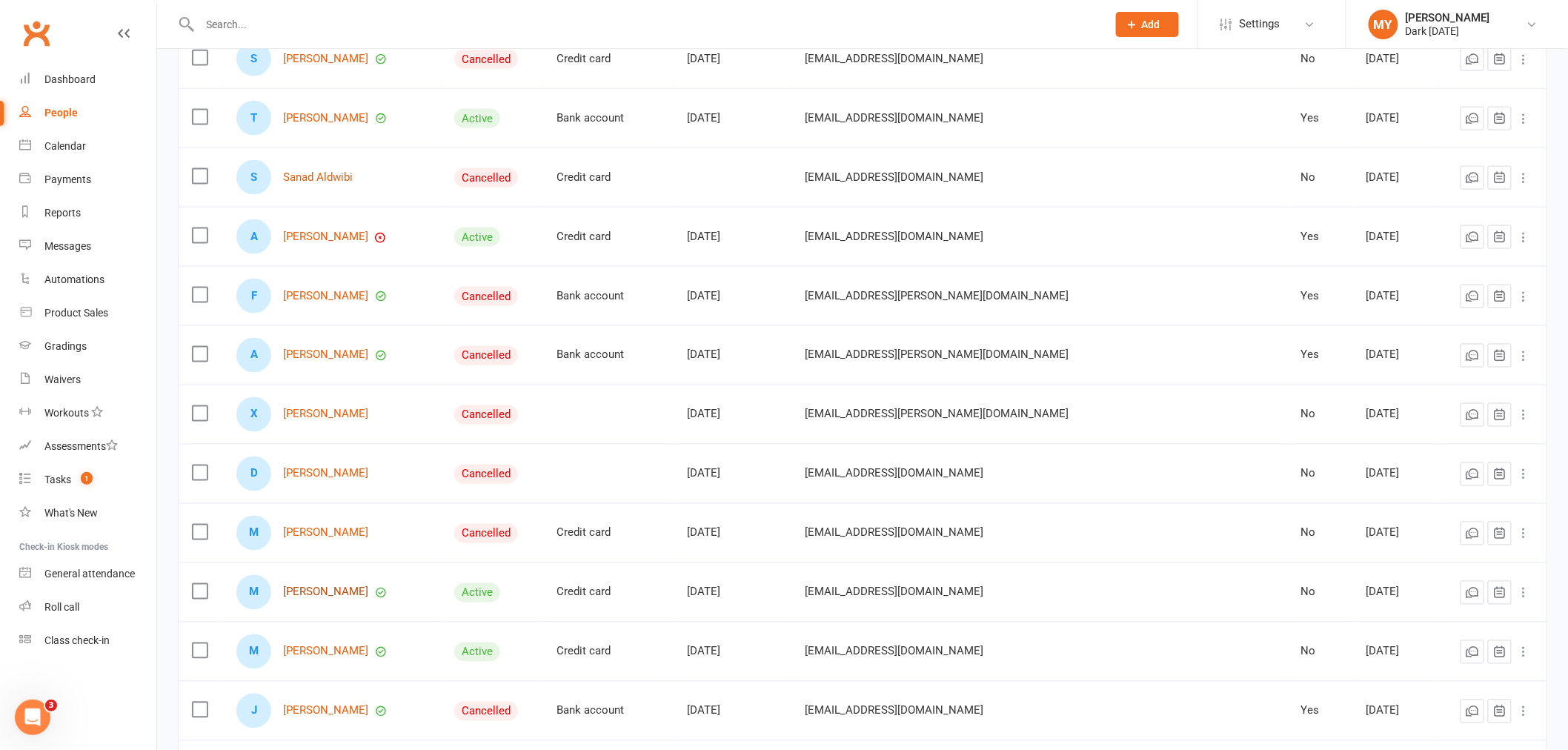
click at [345, 589] on link "Muamar Alsarai" at bounding box center [326, 592] width 85 height 12
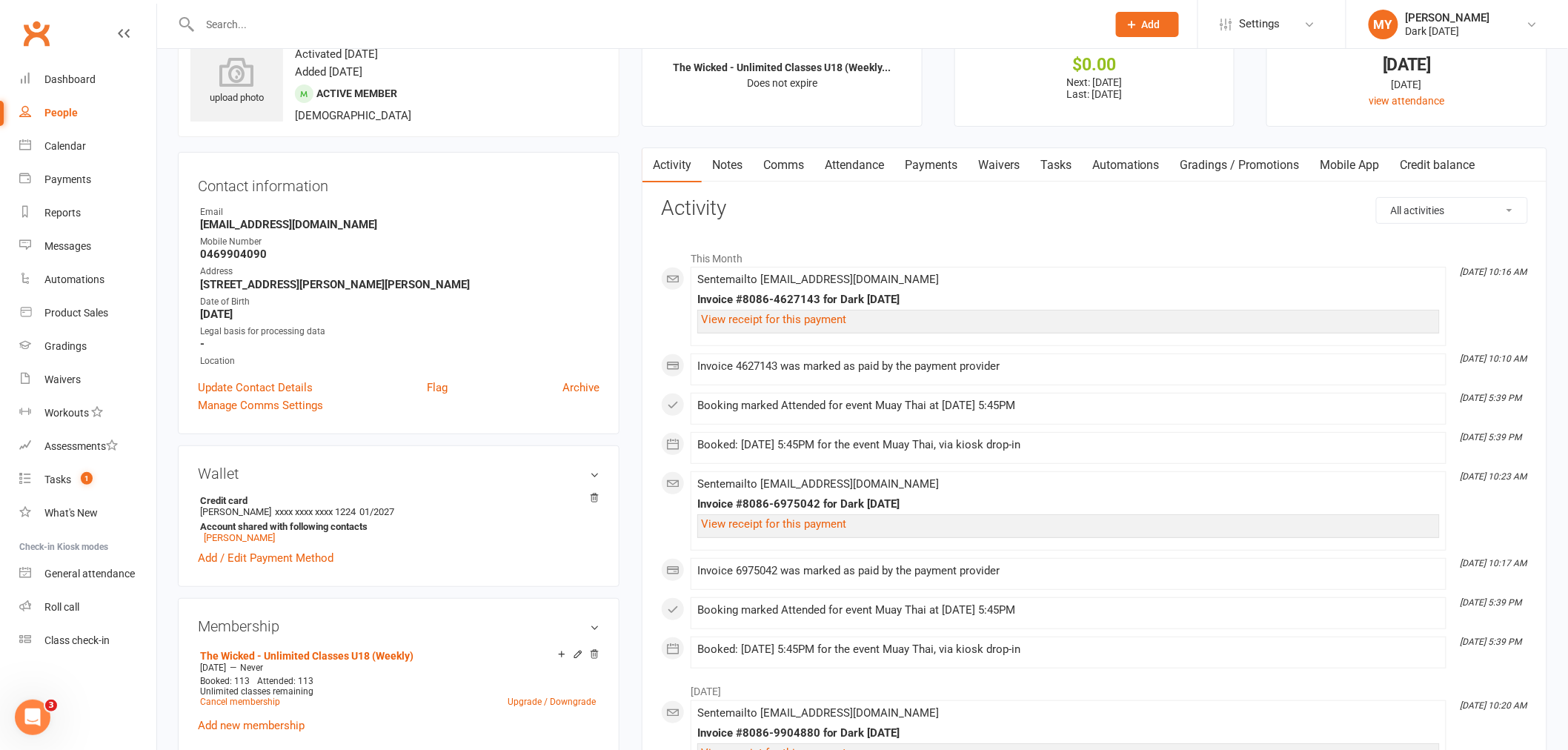
scroll to position [82, 0]
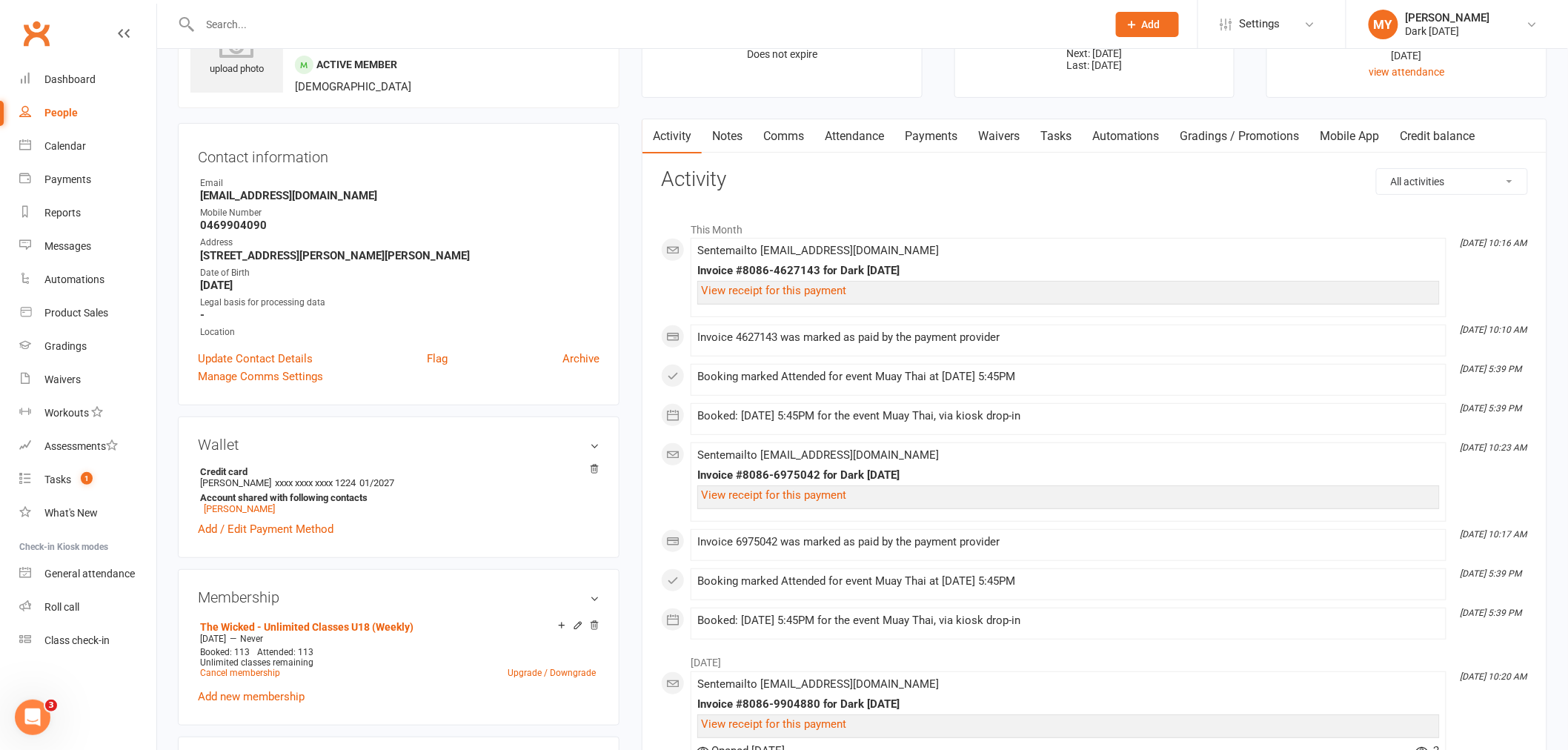
click at [915, 141] on link "Payments" at bounding box center [931, 136] width 73 height 34
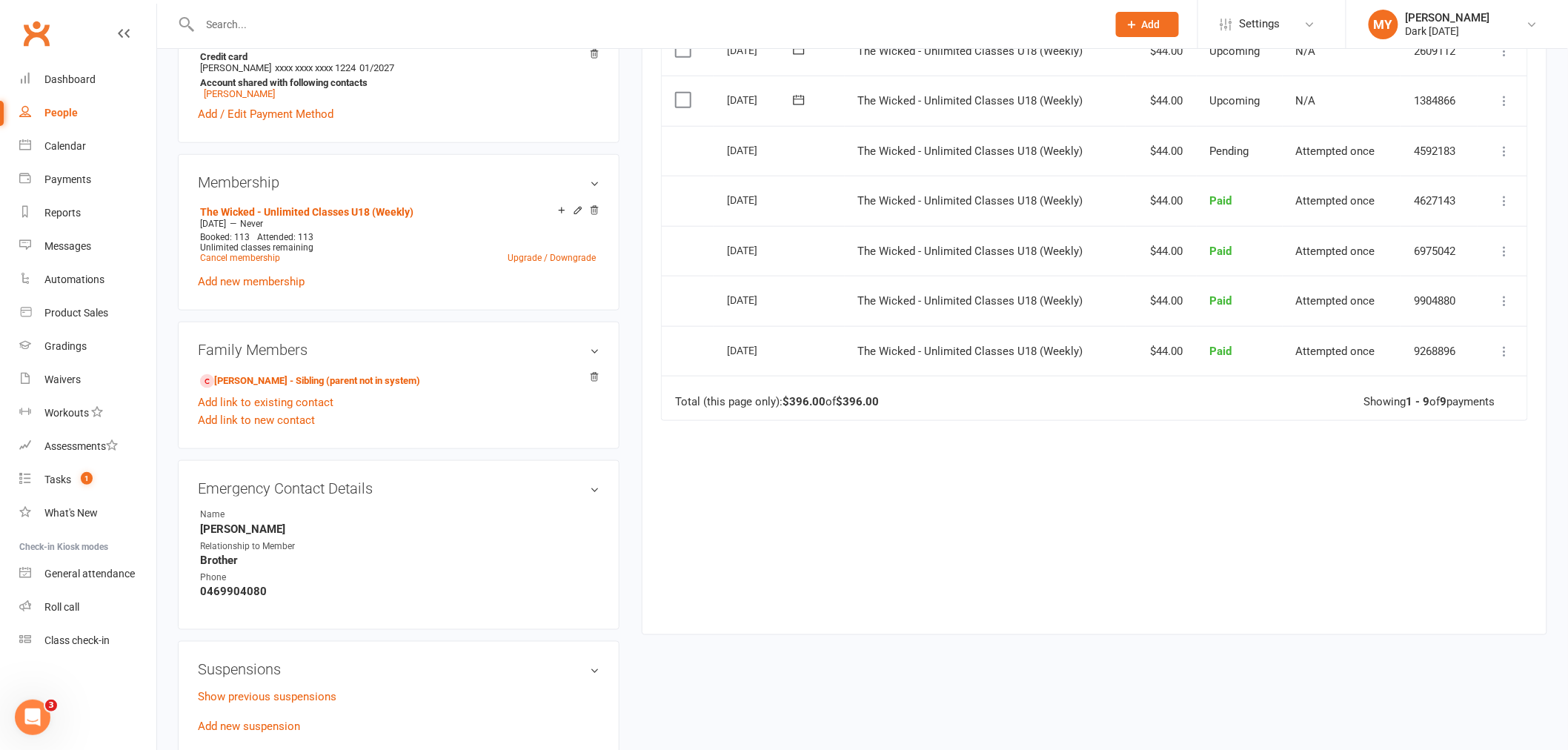
scroll to position [329, 0]
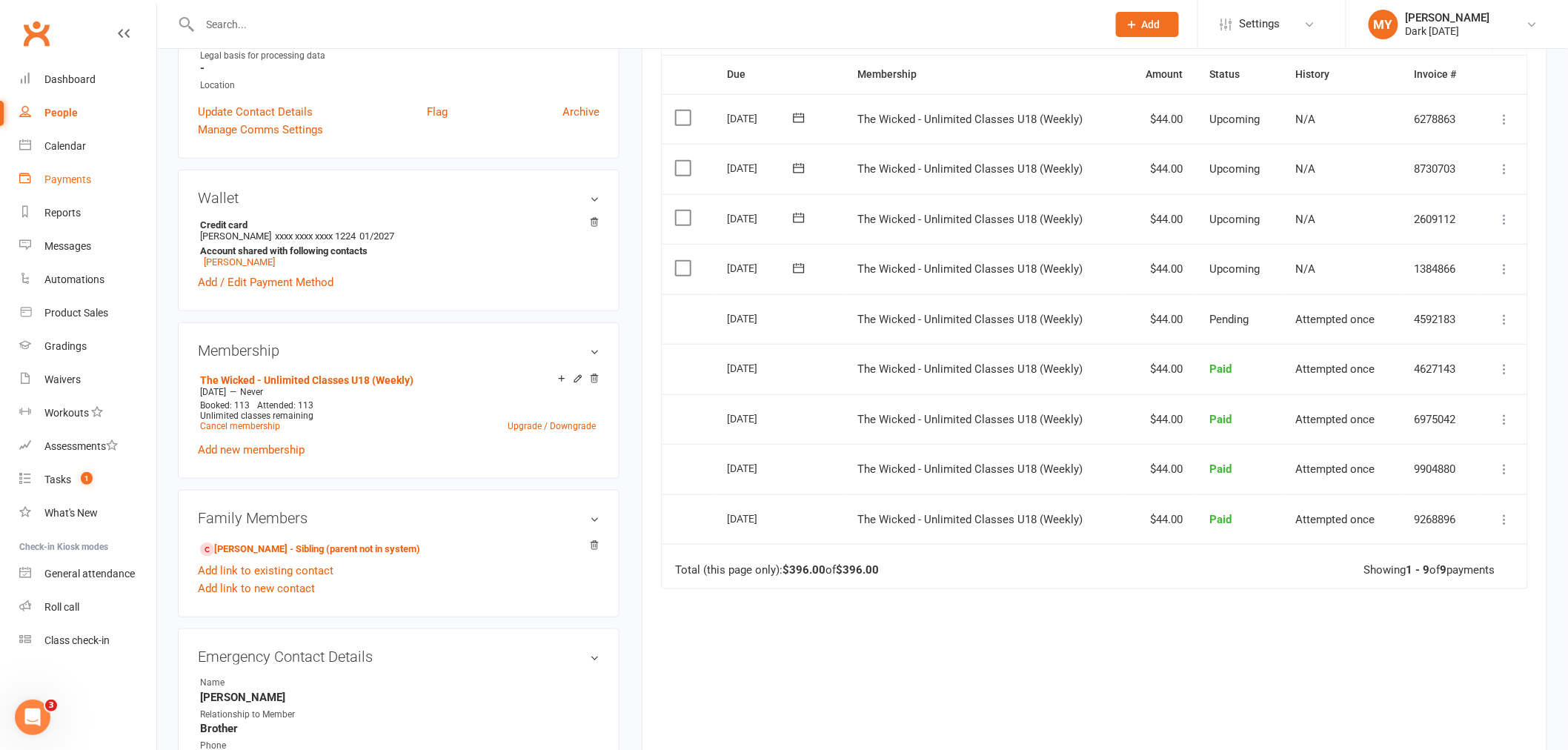
click at [65, 185] on link "Payments" at bounding box center [88, 180] width 137 height 34
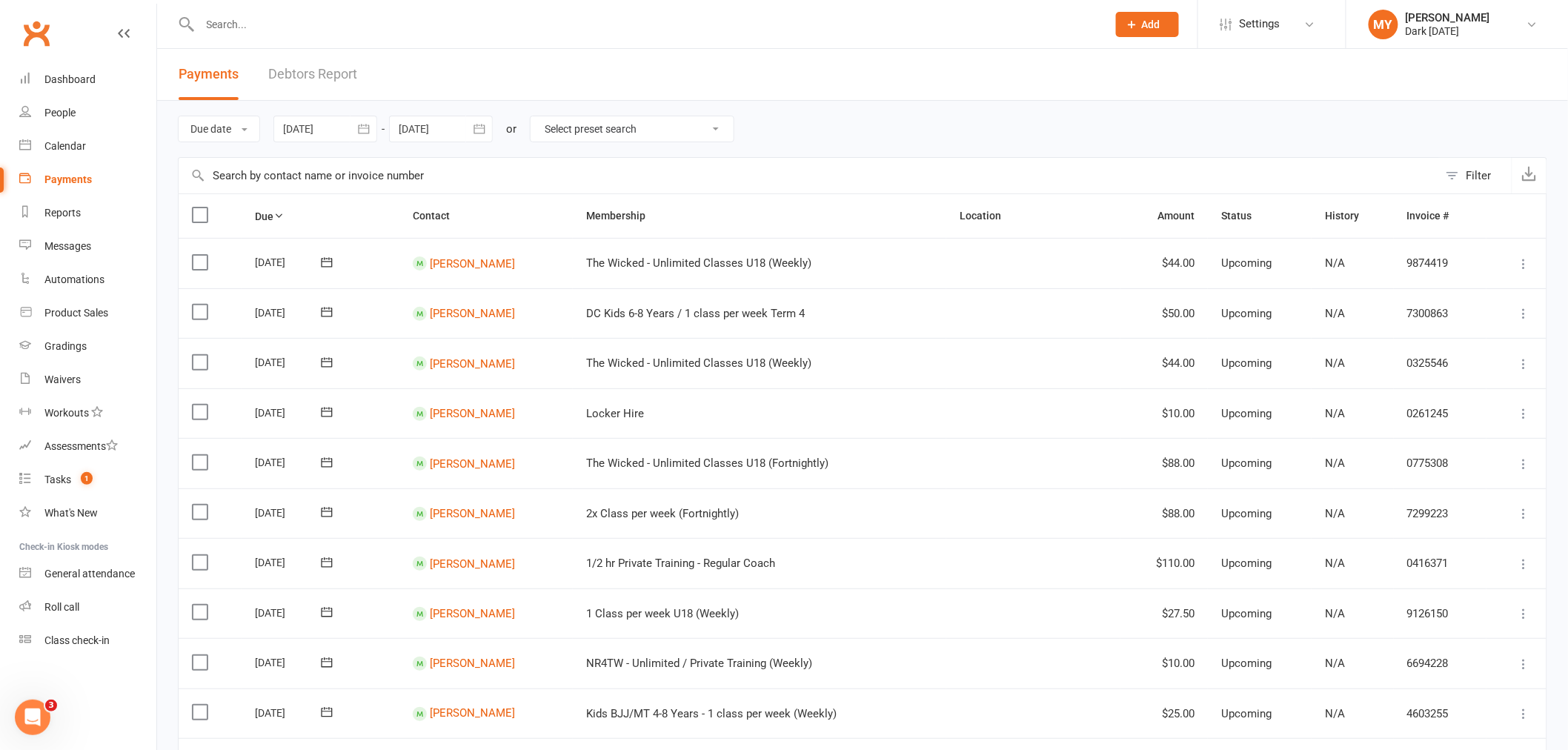
click at [321, 76] on link "Debtors Report" at bounding box center [313, 74] width 89 height 51
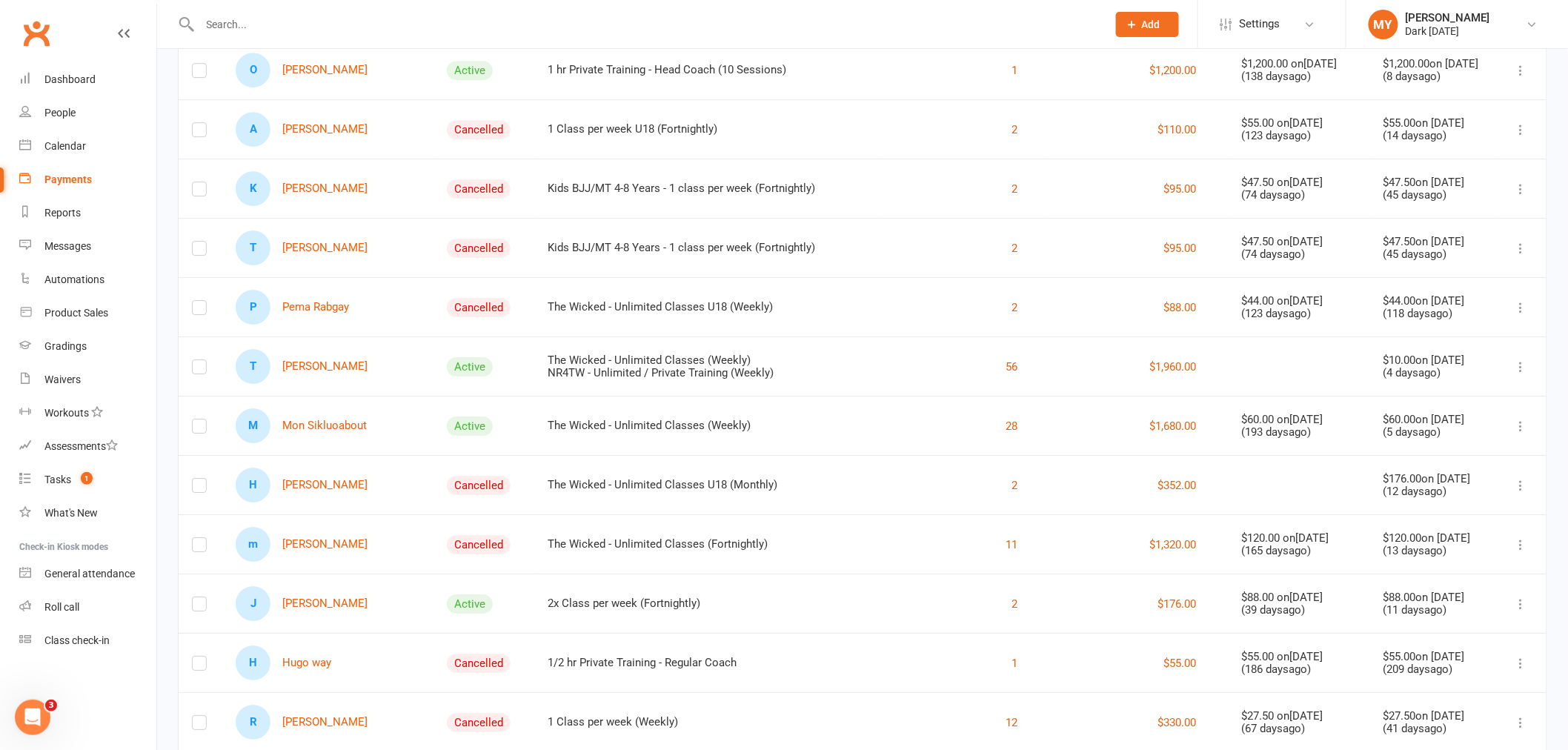
scroll to position [2024, 0]
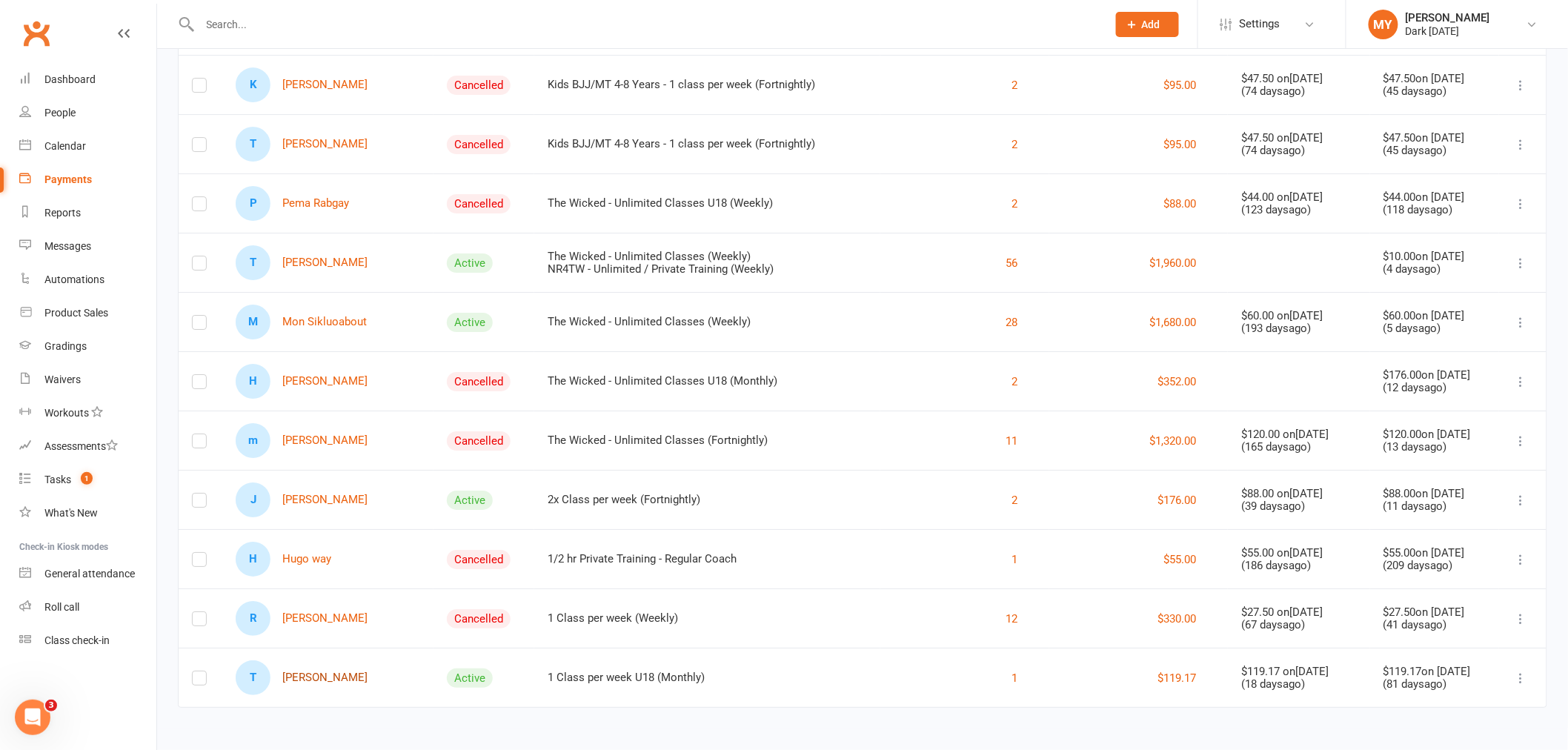
click at [319, 683] on link "T Tejas Yellu" at bounding box center [301, 677] width 132 height 35
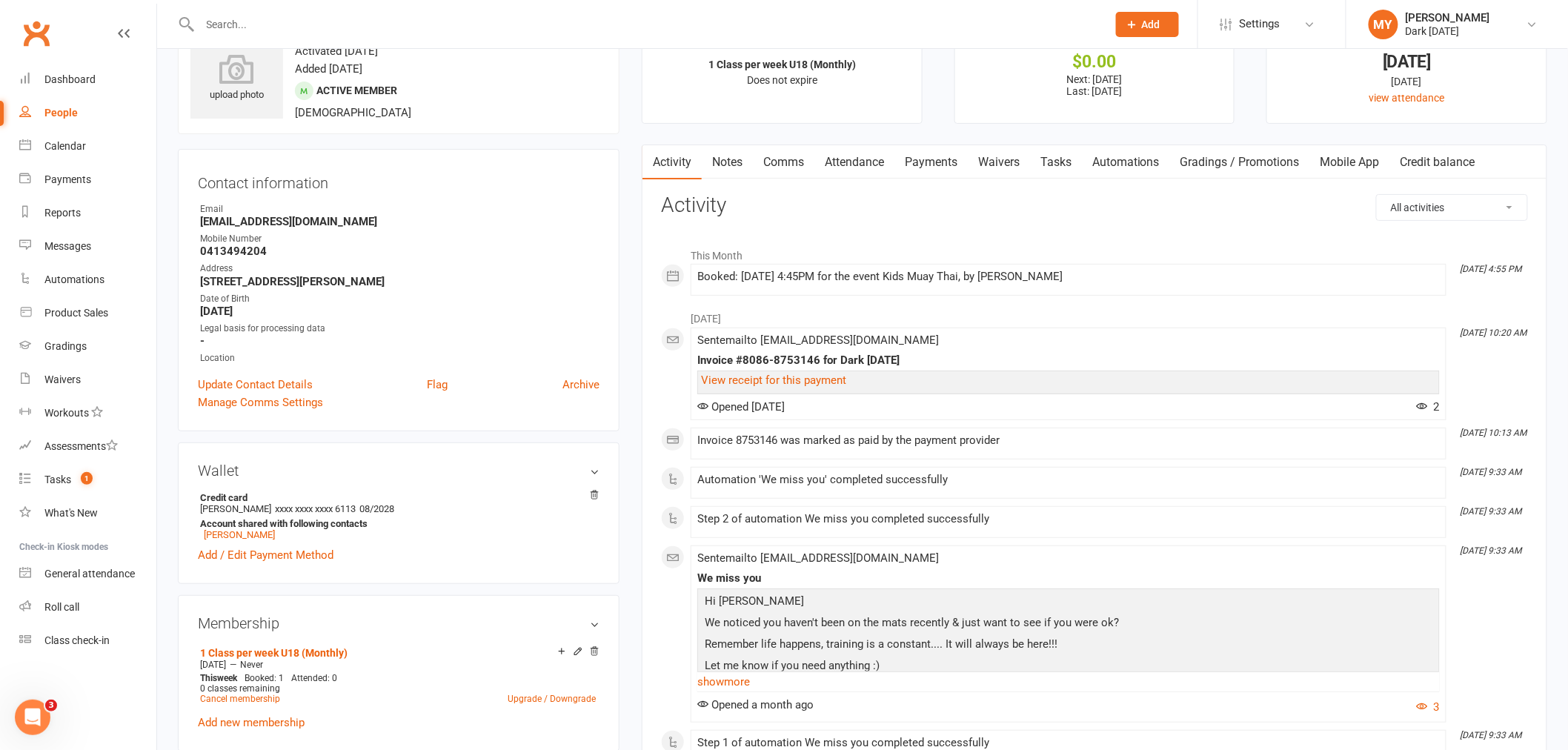
scroll to position [82, 0]
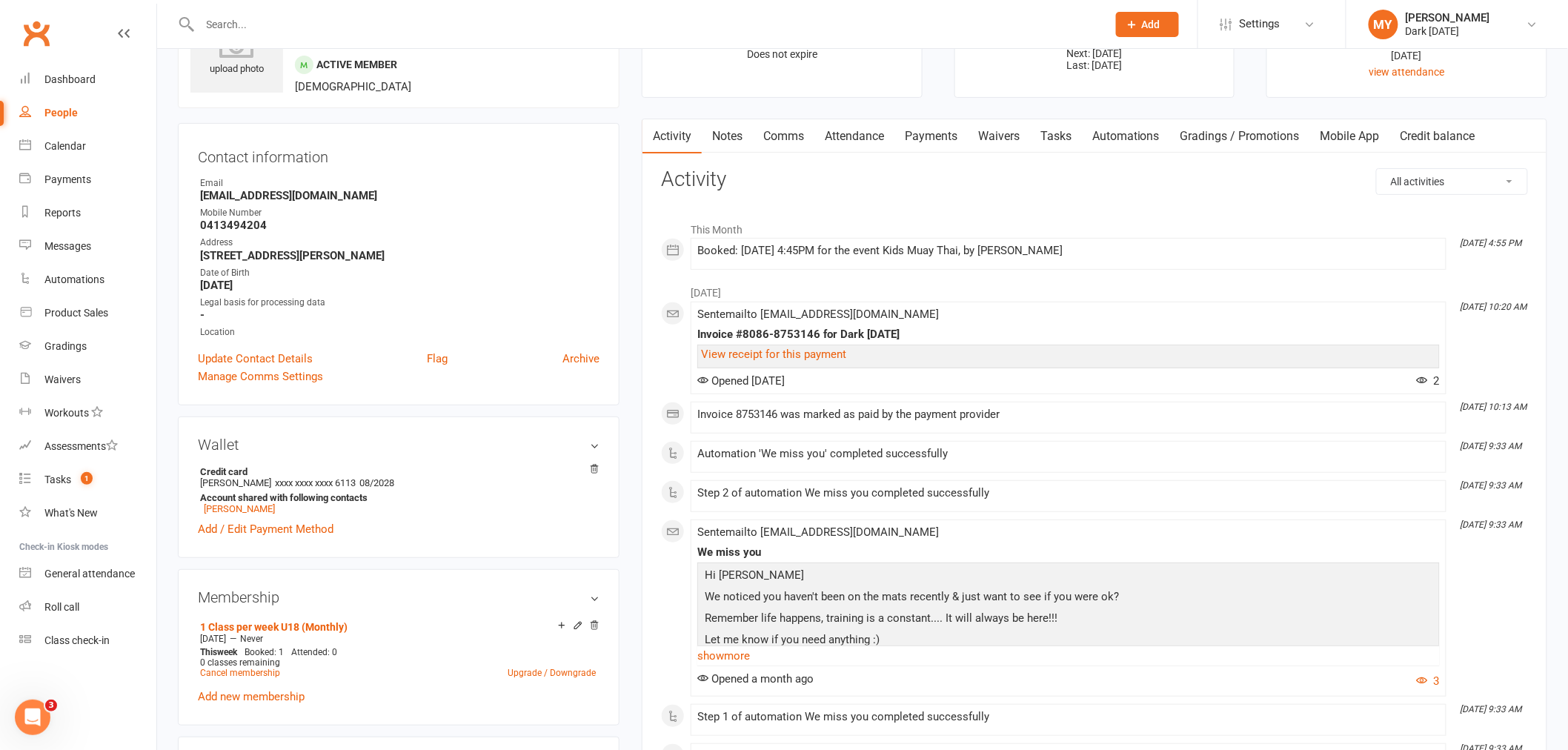
click at [917, 143] on link "Payments" at bounding box center [931, 136] width 73 height 34
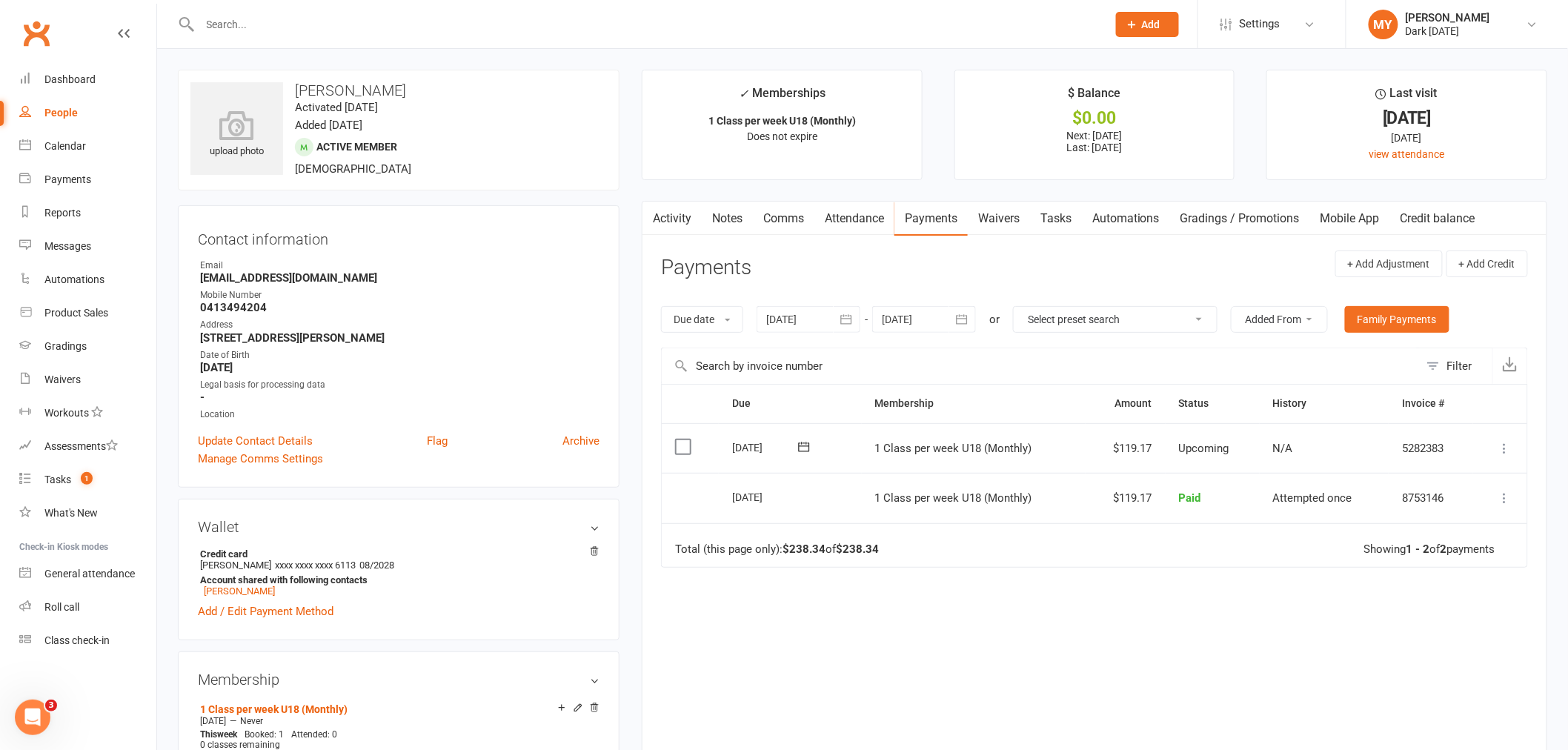
click at [297, 10] on div at bounding box center [637, 24] width 919 height 48
click at [302, 19] on input "text" at bounding box center [646, 24] width 901 height 20
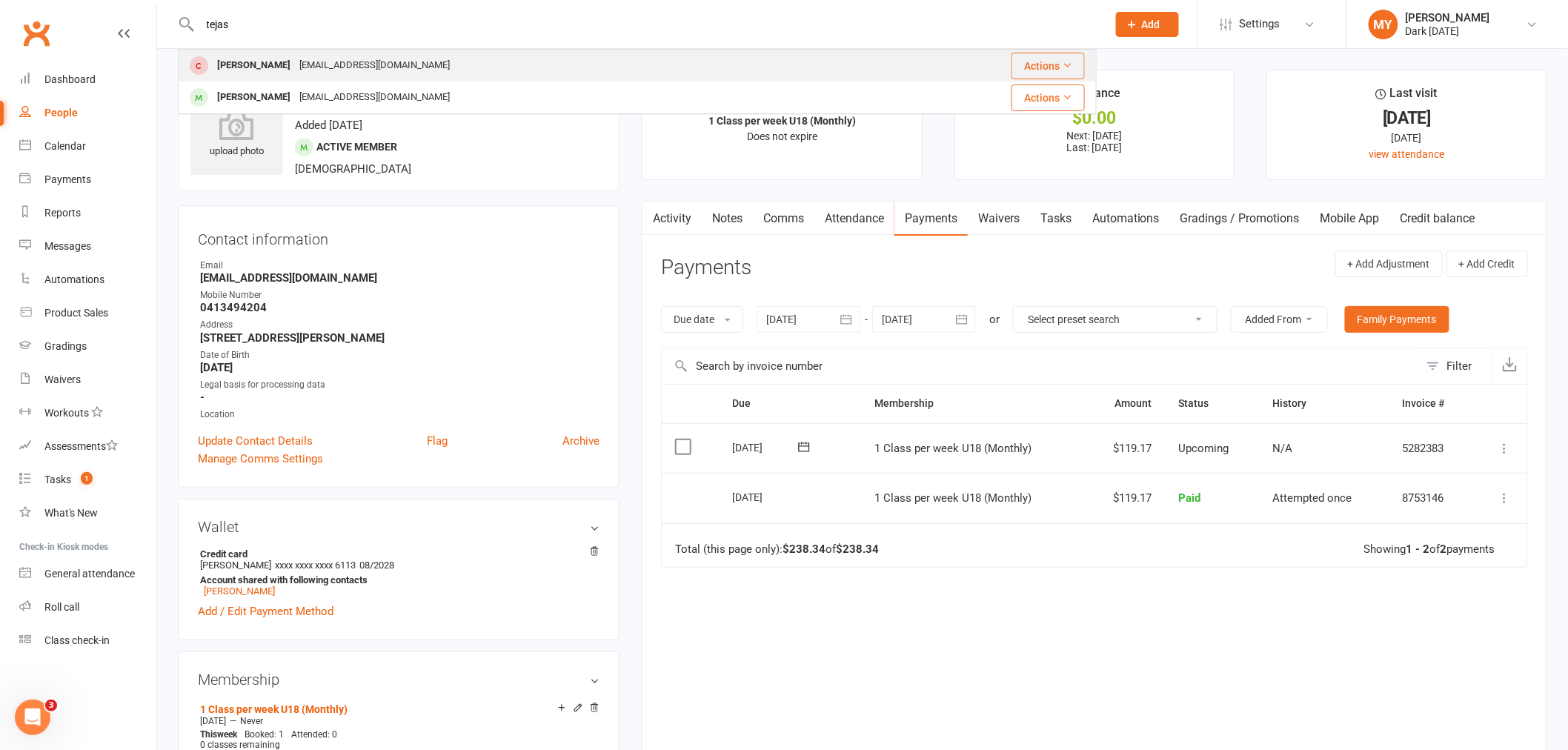
type input "tejas"
click at [380, 62] on div "Tejas Yellu yellusr@yahoo.com" at bounding box center [531, 66] width 703 height 30
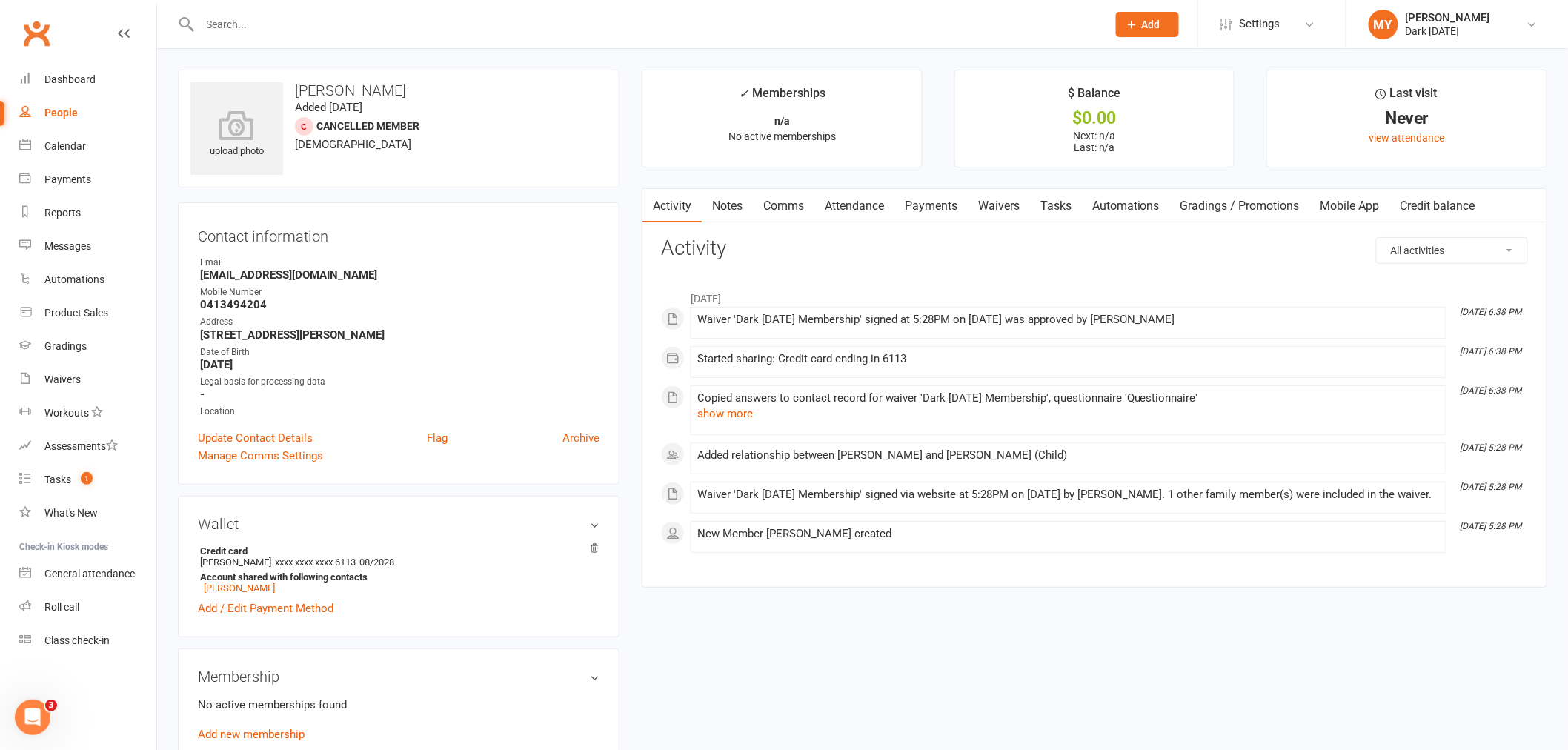
click at [583, 441] on link "Archive" at bounding box center [581, 438] width 37 height 18
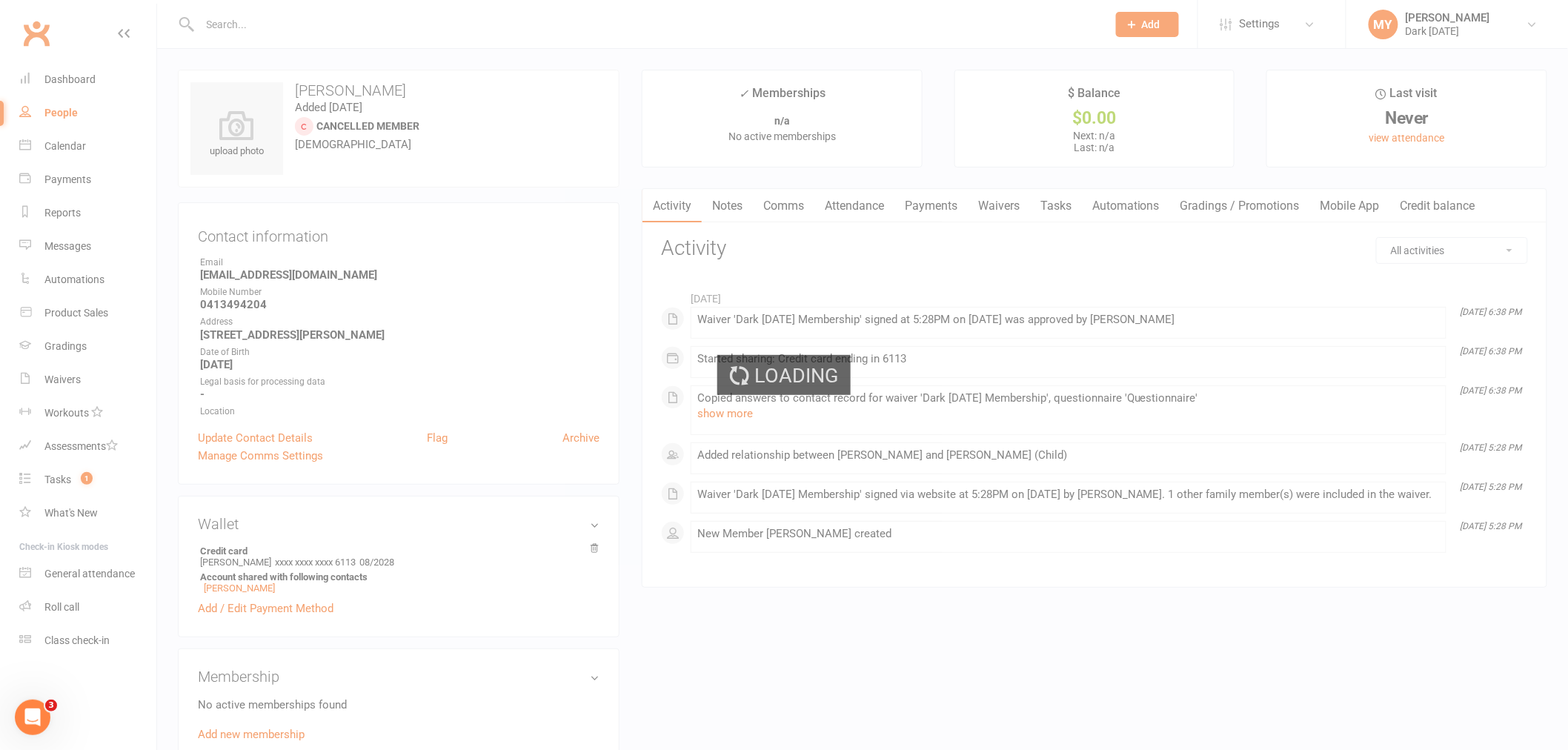
select select "100"
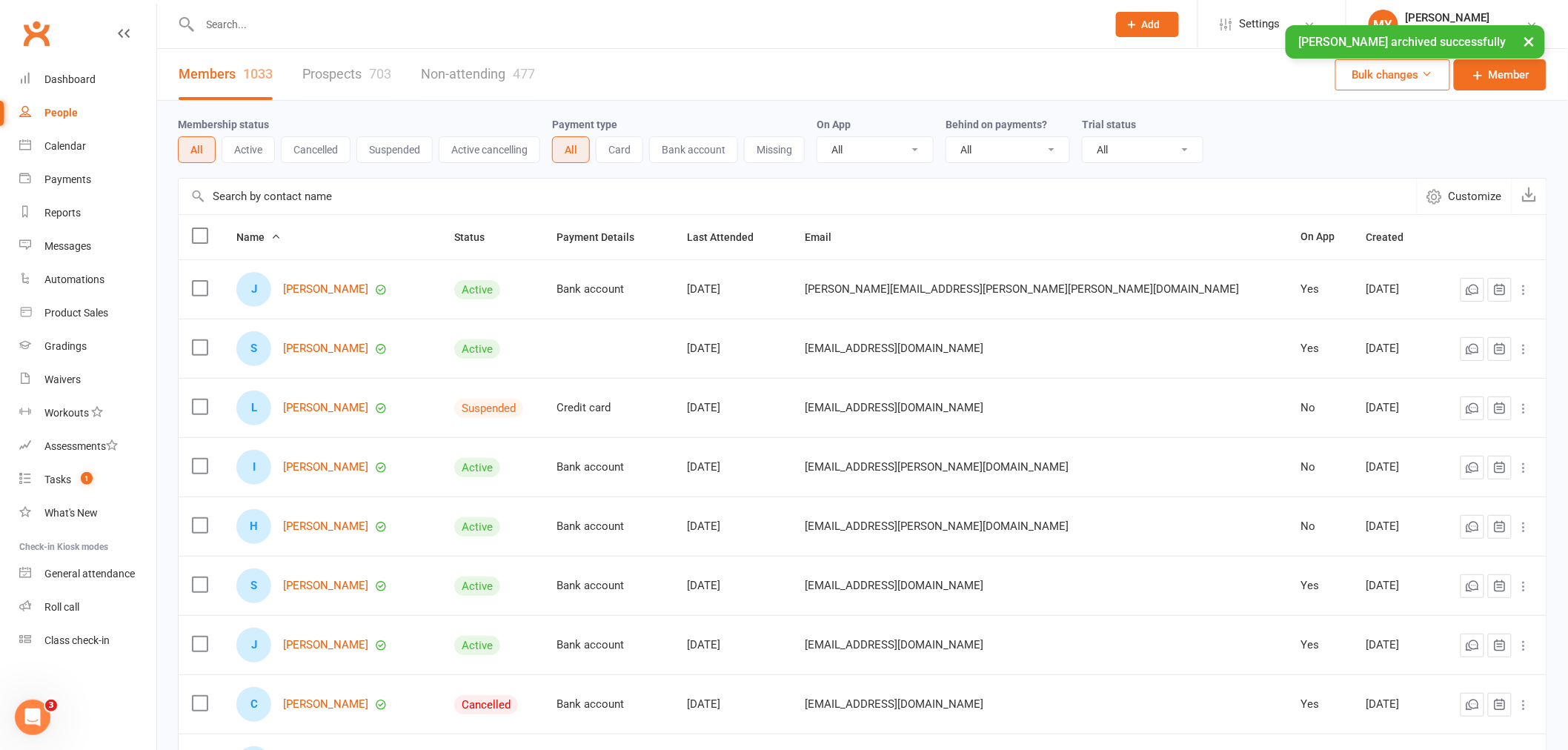
click at [280, 20] on input "text" at bounding box center [646, 24] width 901 height 20
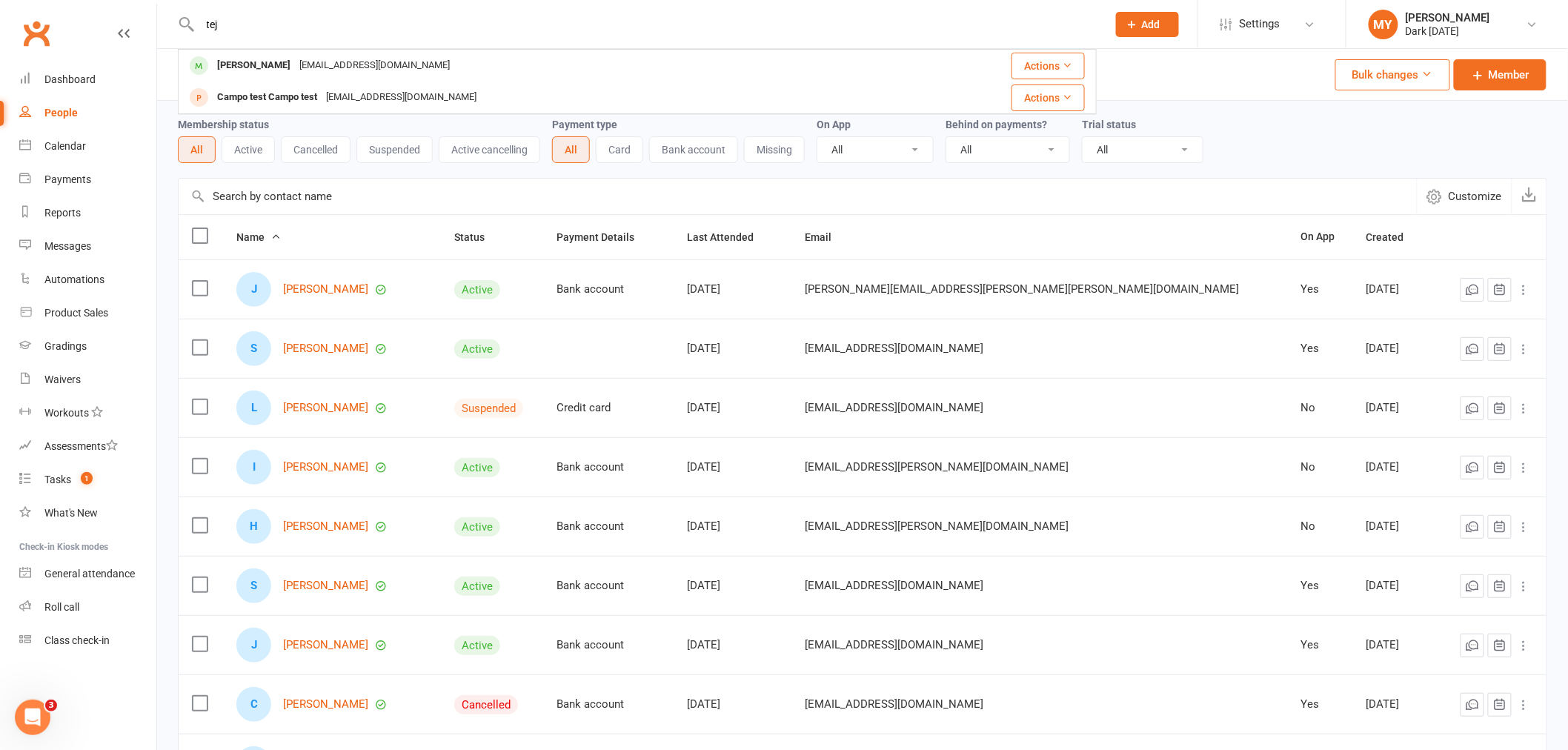
type input "tej"
click at [295, 60] on div "yellusr@yahoo.com" at bounding box center [375, 66] width 159 height 21
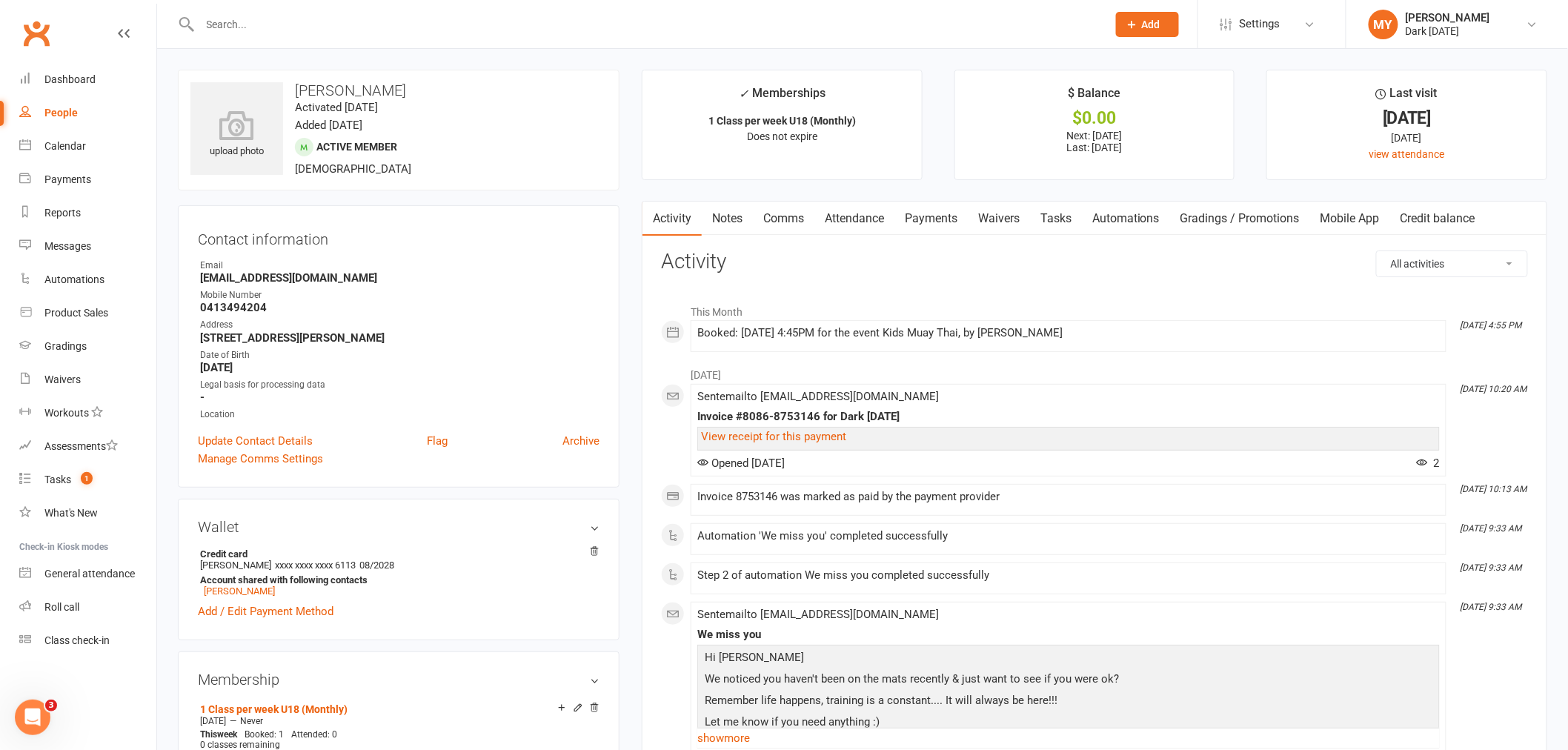
click at [308, 30] on input "text" at bounding box center [646, 24] width 901 height 20
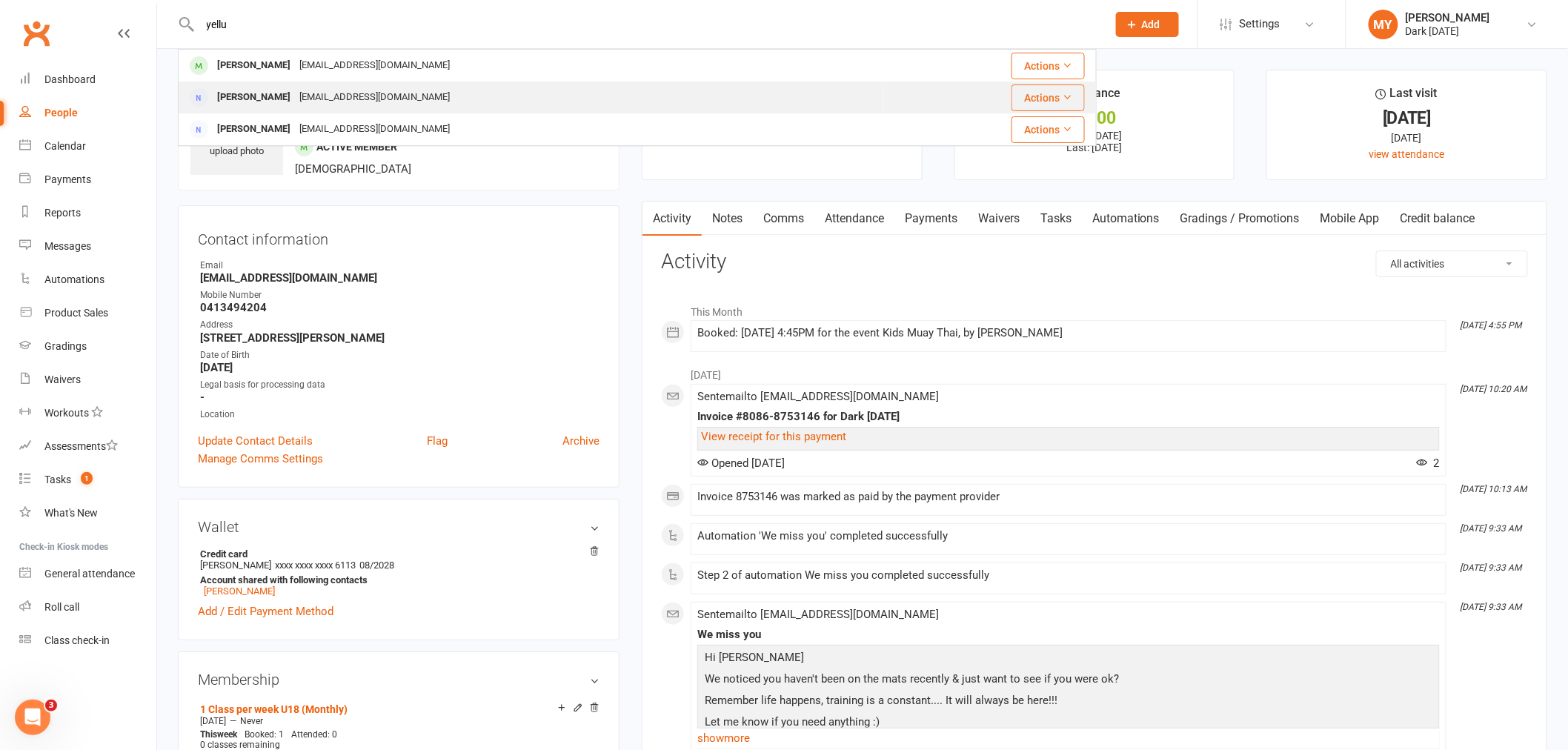
type input "yellu"
click at [368, 98] on div "yellusr@yahoo.com" at bounding box center [375, 97] width 159 height 21
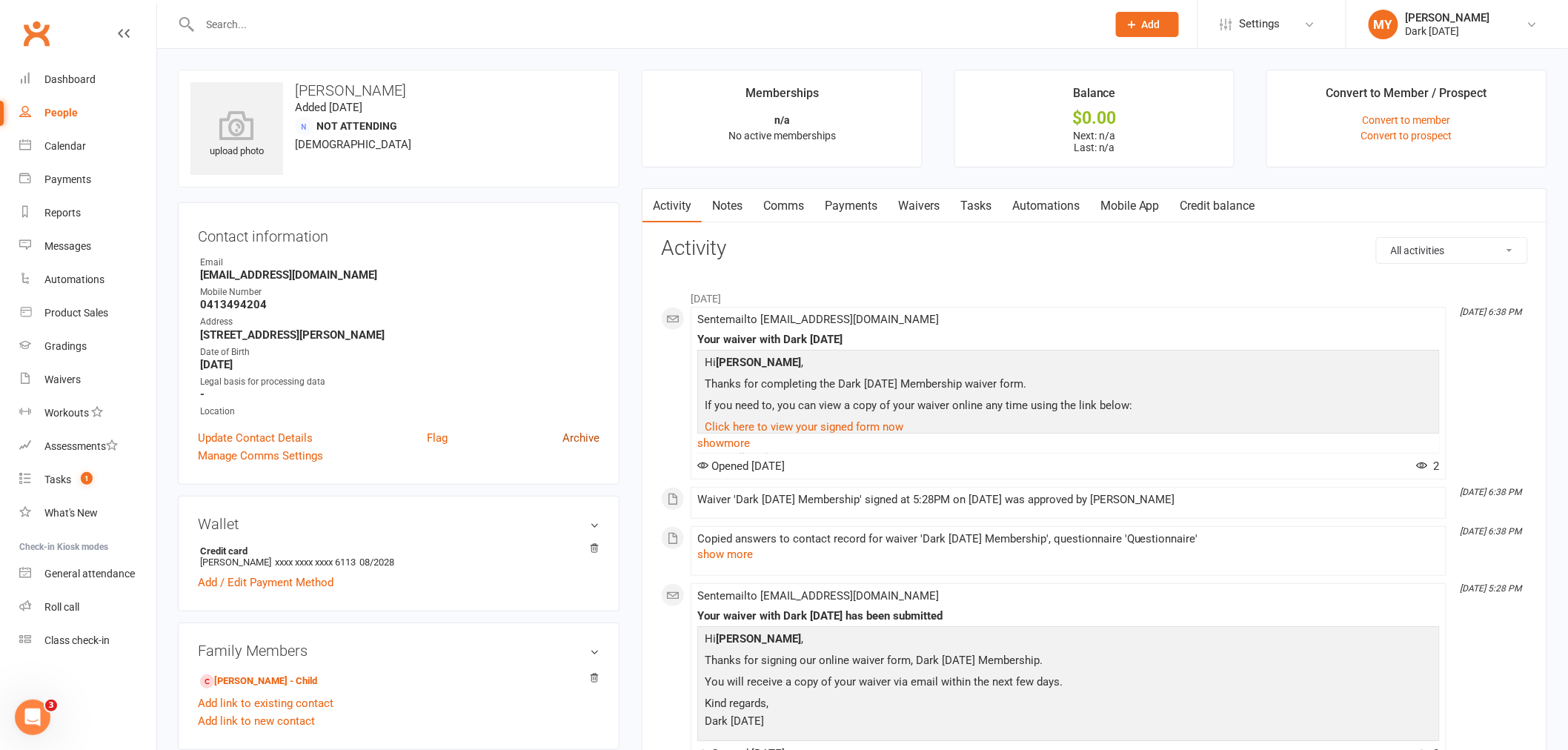
click at [575, 436] on link "Archive" at bounding box center [581, 438] width 37 height 18
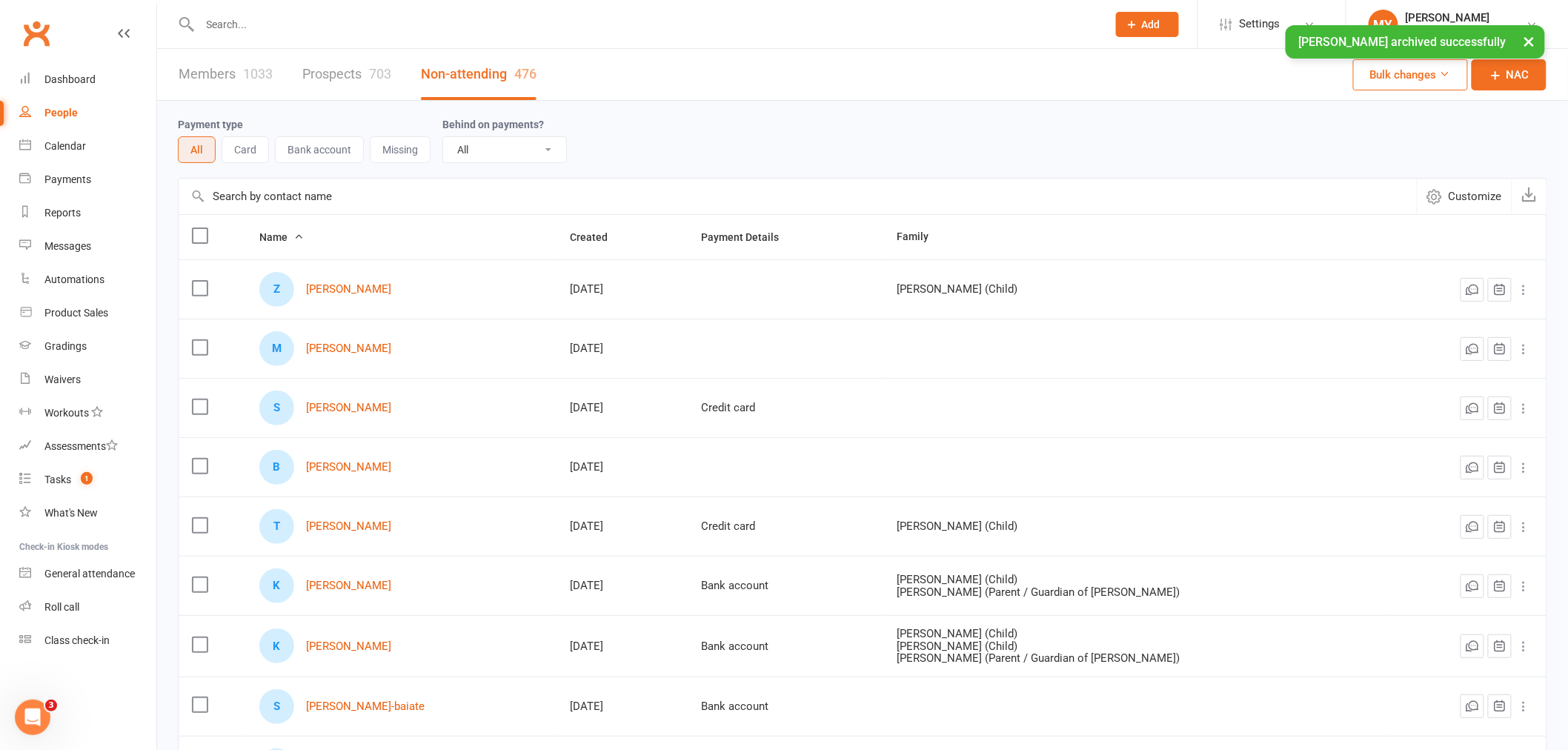
click at [266, 23] on input "text" at bounding box center [646, 24] width 901 height 20
click at [282, 20] on input "text" at bounding box center [646, 24] width 901 height 20
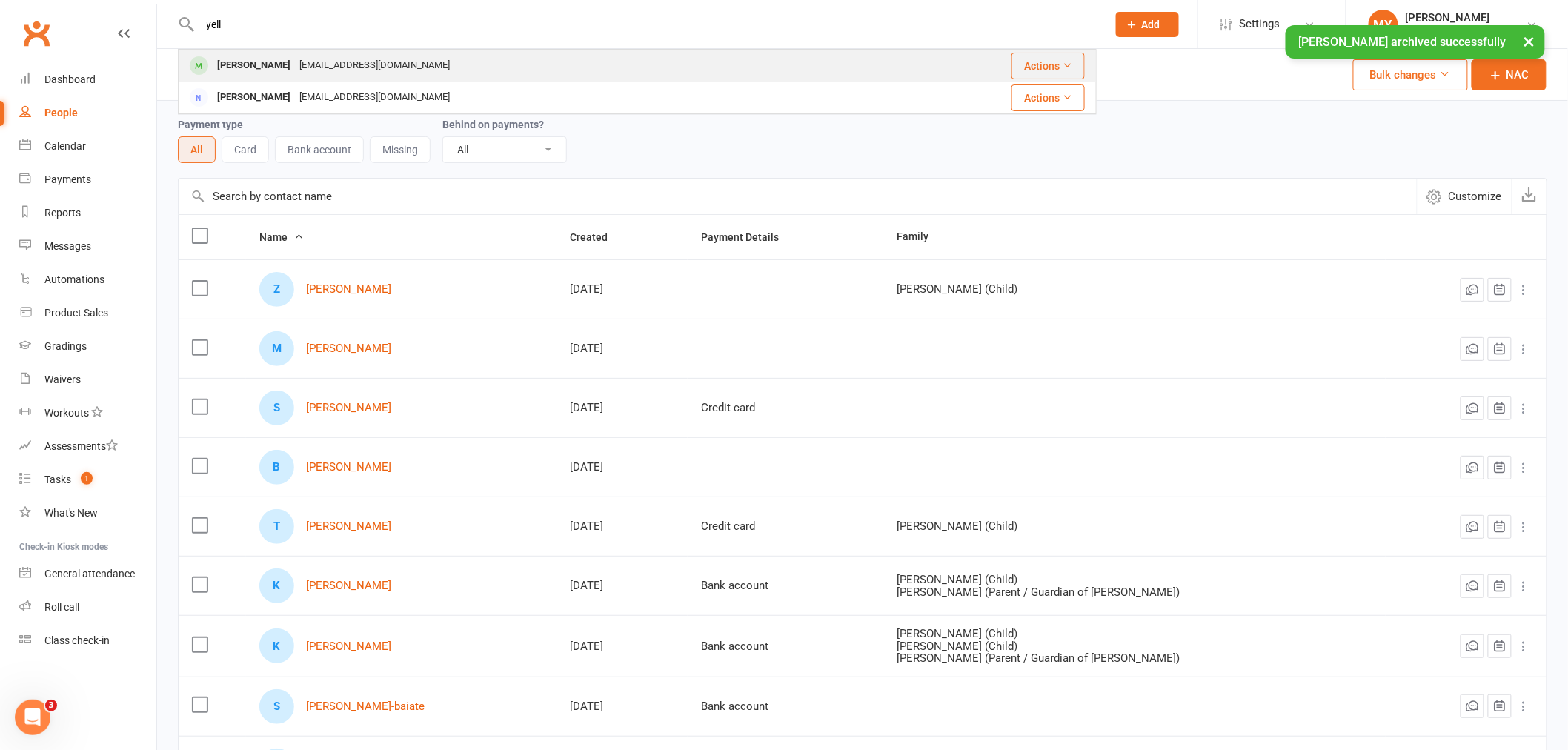
type input "yell"
click at [295, 66] on div "yellusr@yahoo.com" at bounding box center [375, 66] width 159 height 21
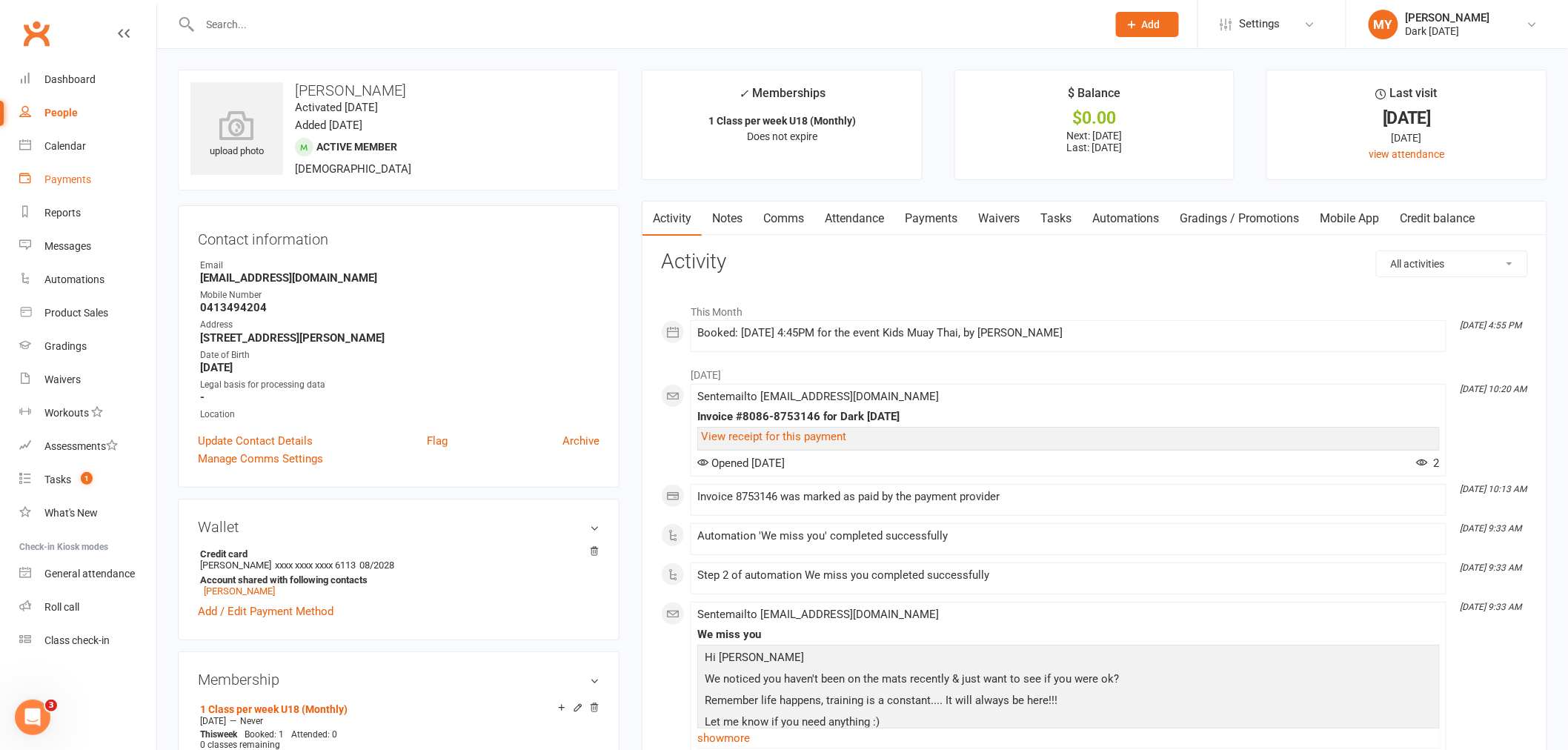
click at [70, 181] on div "Payments" at bounding box center [67, 179] width 47 height 12
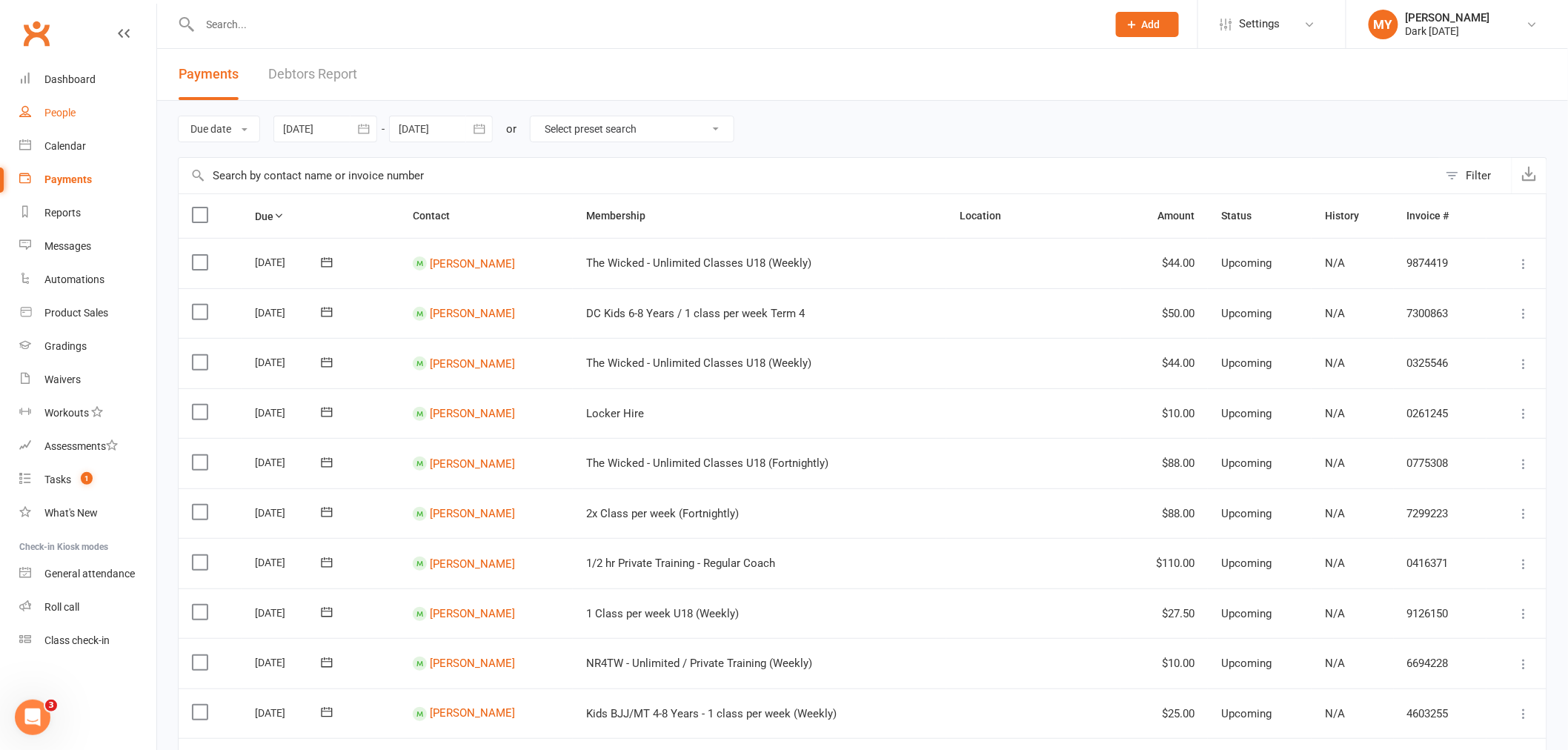
click at [68, 113] on div "People" at bounding box center [59, 112] width 31 height 12
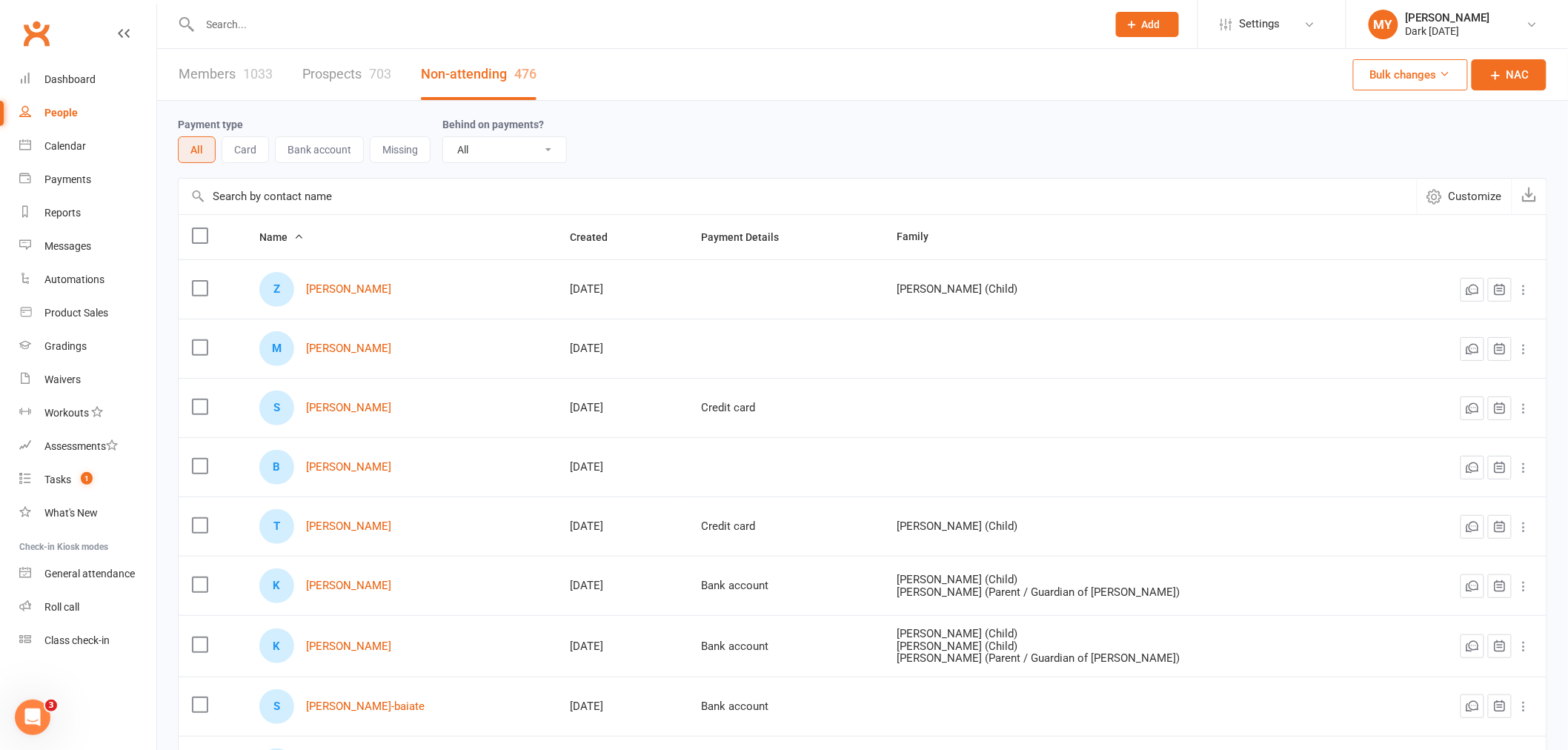
click at [352, 79] on link "Prospects 703" at bounding box center [346, 74] width 89 height 51
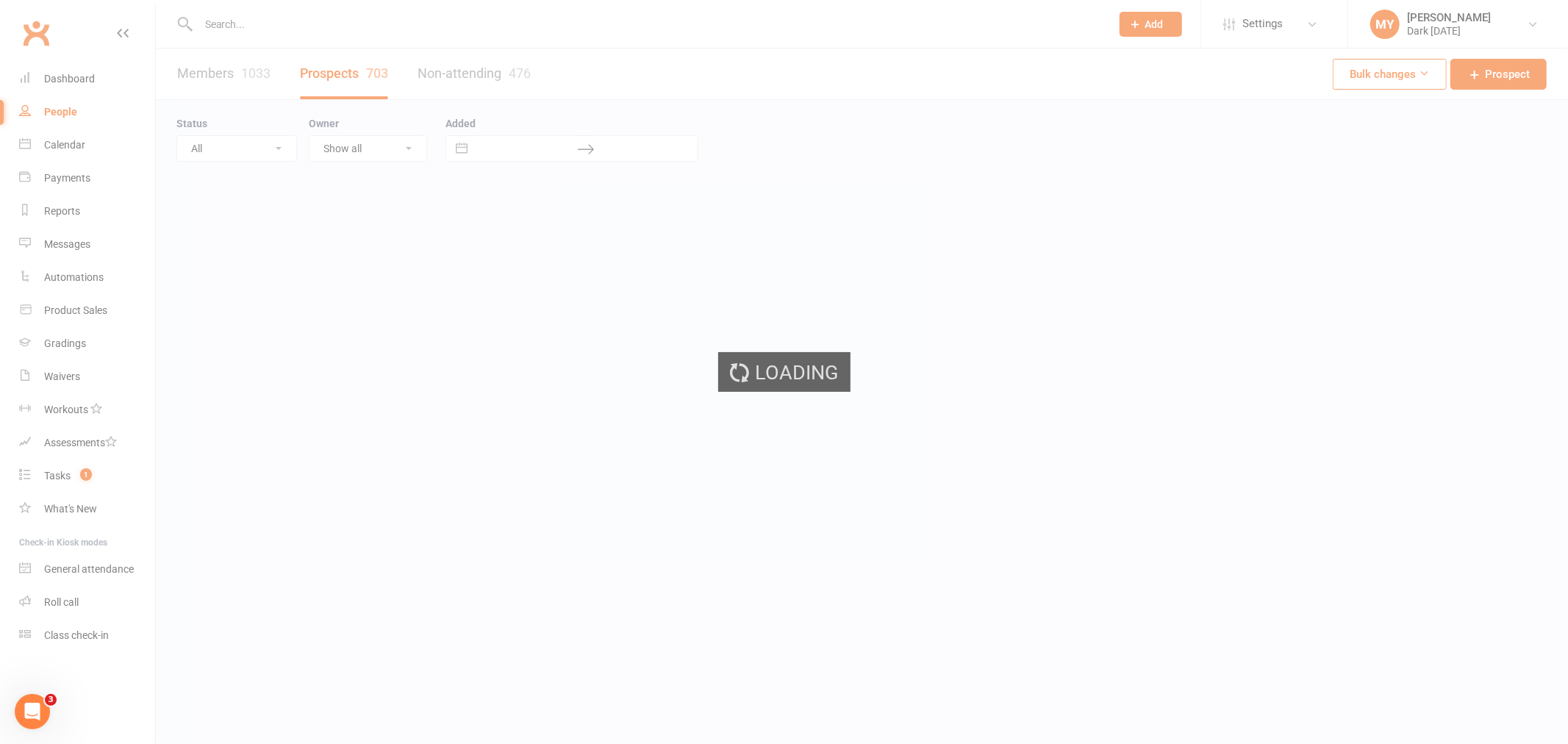
select select "100"
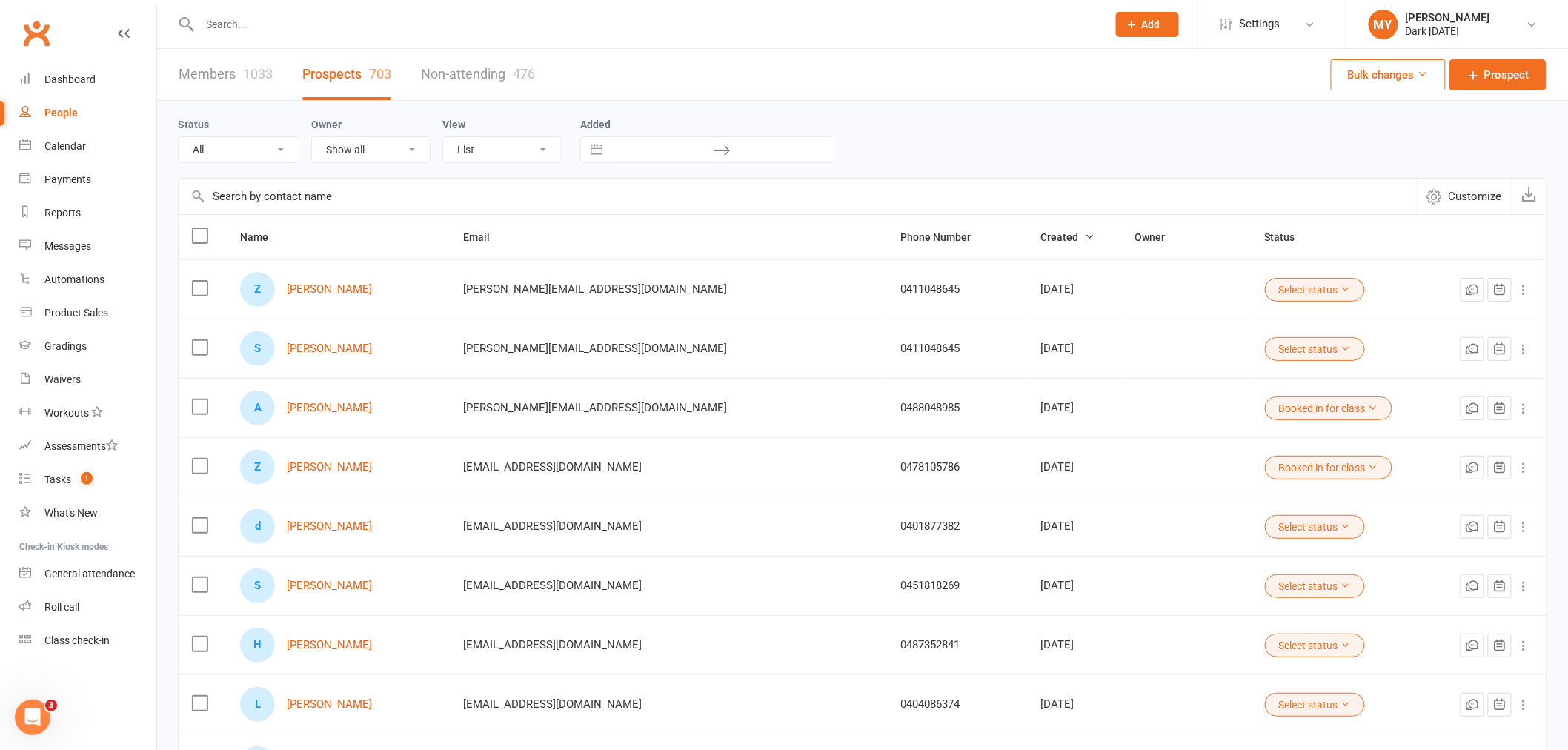
click at [645, 153] on input "text" at bounding box center [661, 150] width 103 height 25
select select "8"
select select "2025"
select select "9"
select select "2025"
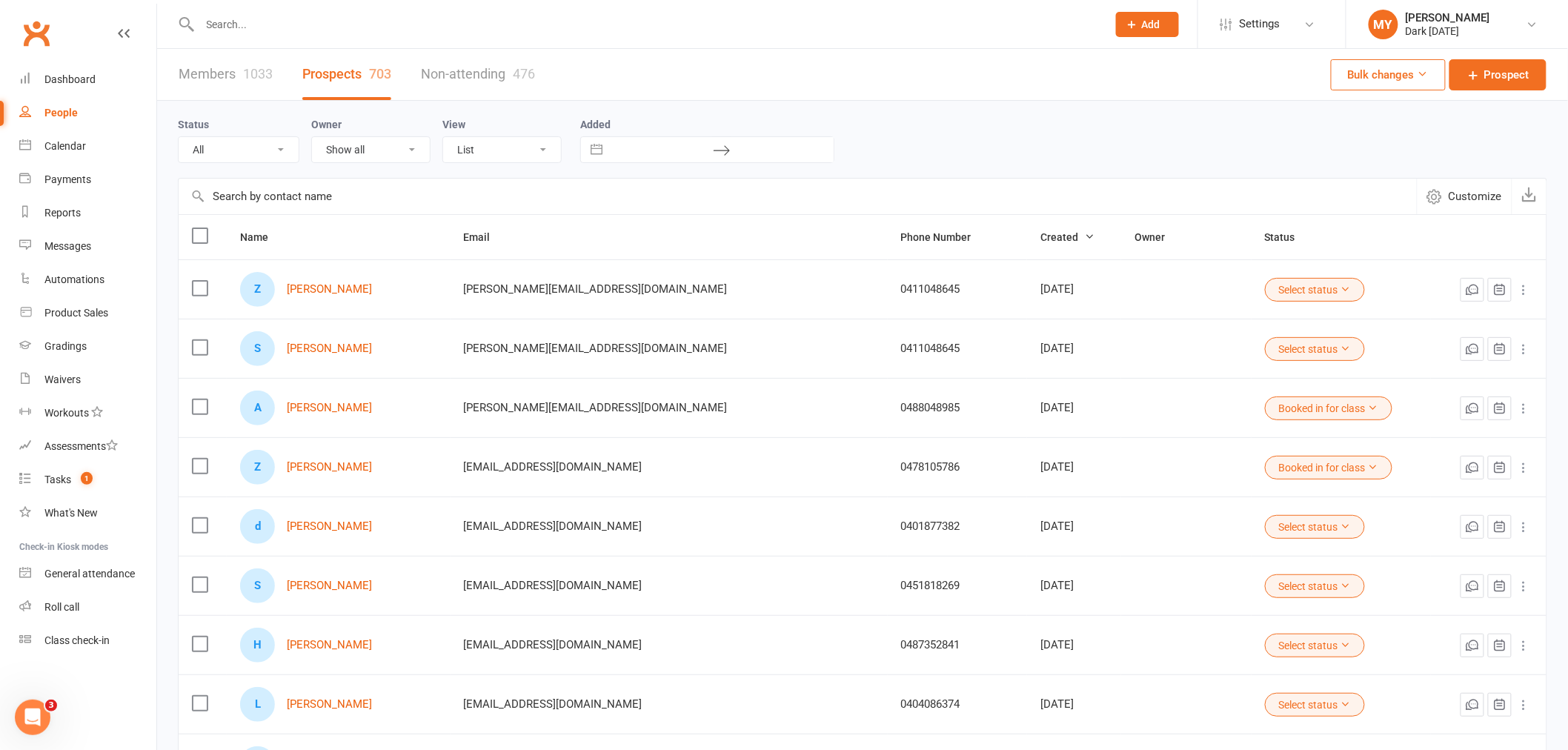
select select "10"
select select "2025"
select select "11"
select select "2025"
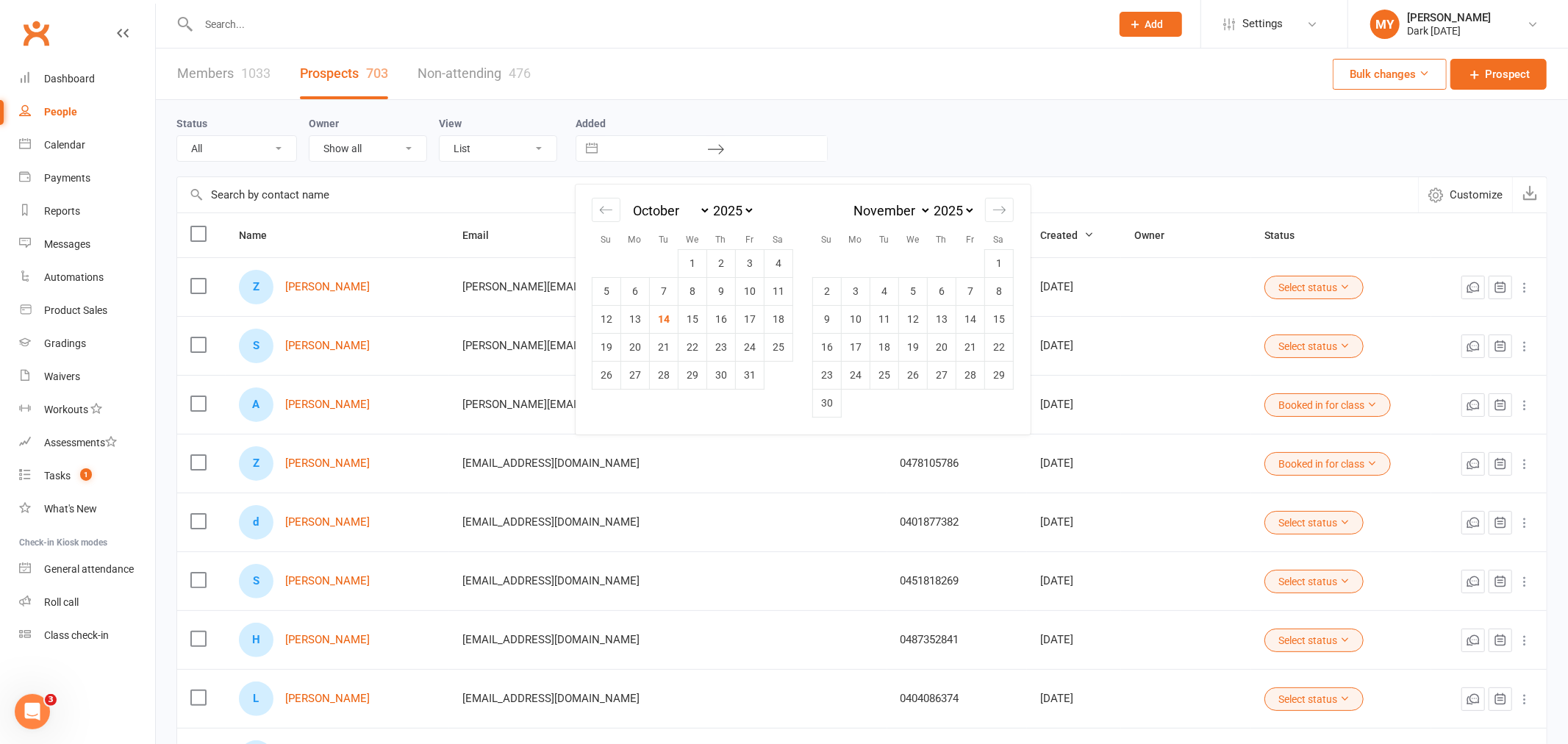
click at [723, 150] on icon at bounding box center [716, 149] width 18 height 18
click at [1092, 120] on div "Status All (No status set) (Invalid status) Initial Contact Booked in for class…" at bounding box center [862, 139] width 1371 height 47
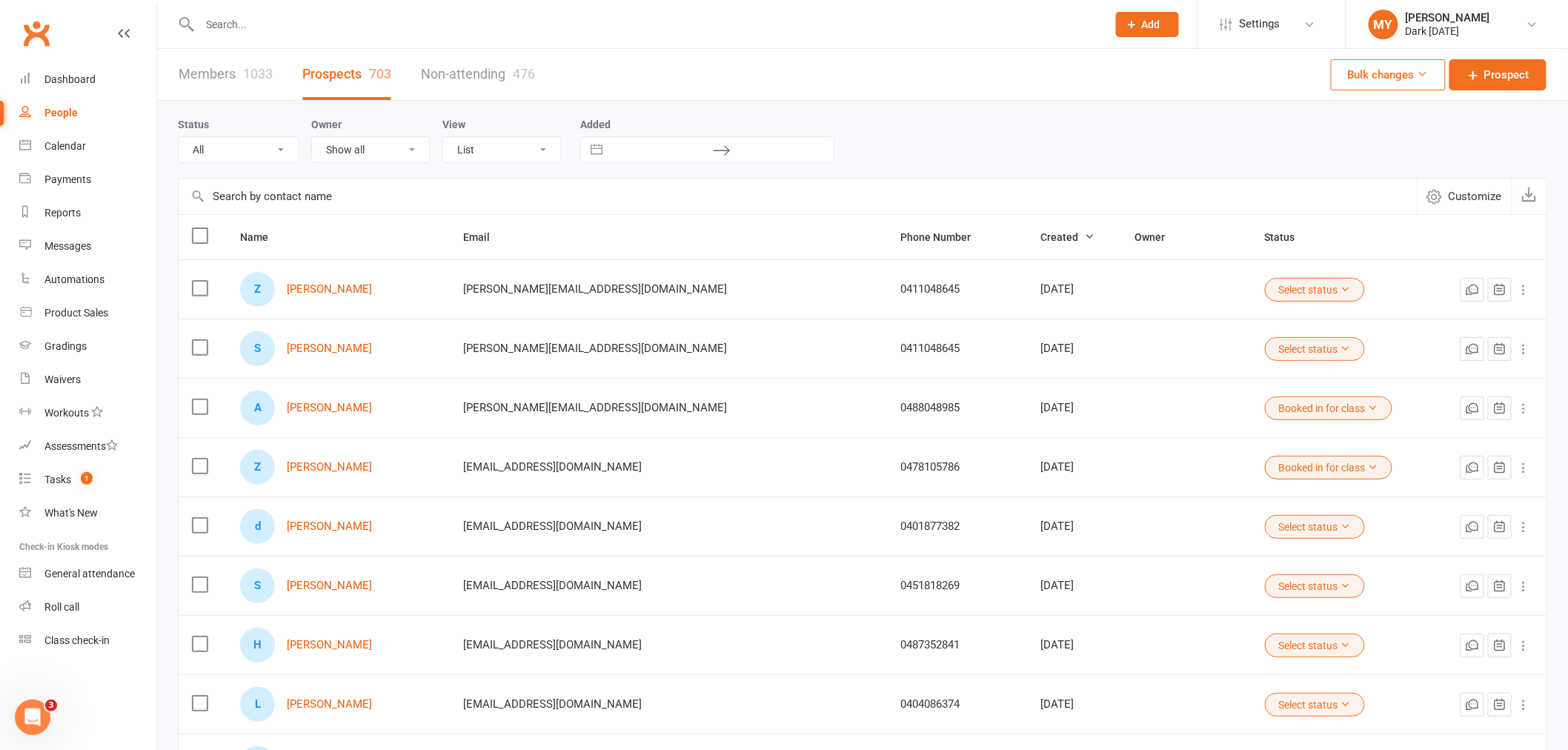
click at [257, 72] on div "1033" at bounding box center [257, 73] width 29 height 16
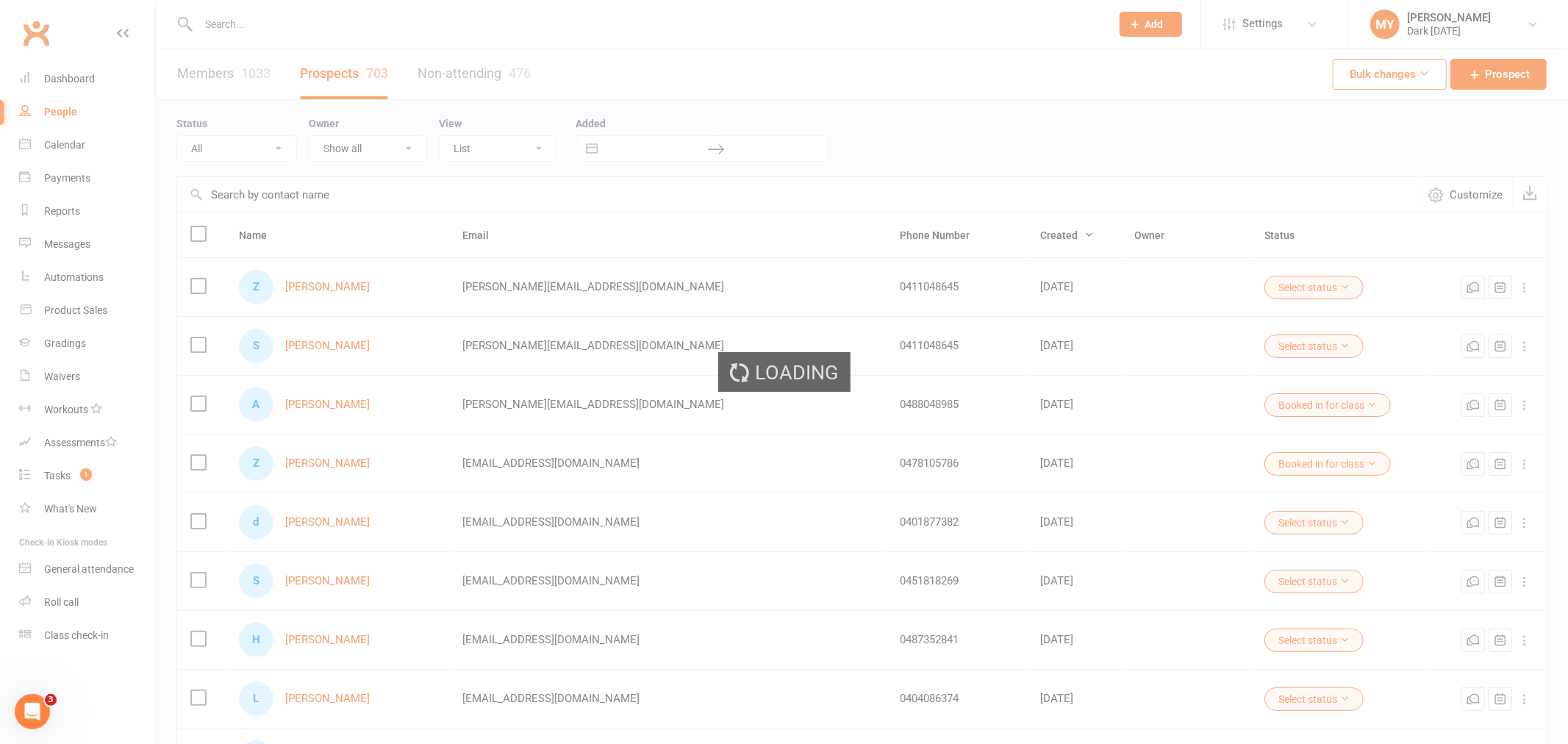
select select "100"
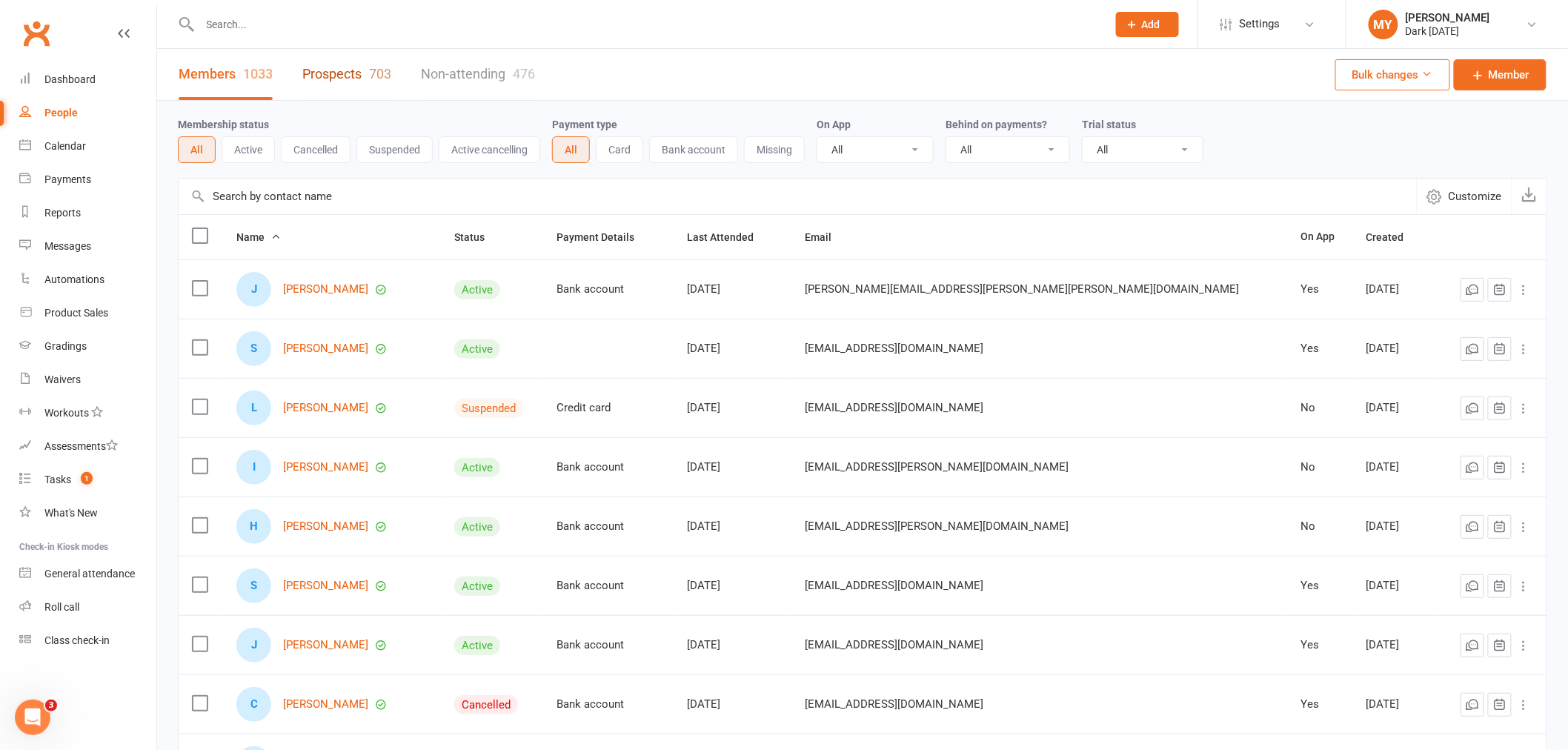
click at [358, 71] on link "Prospects 703" at bounding box center [346, 74] width 89 height 51
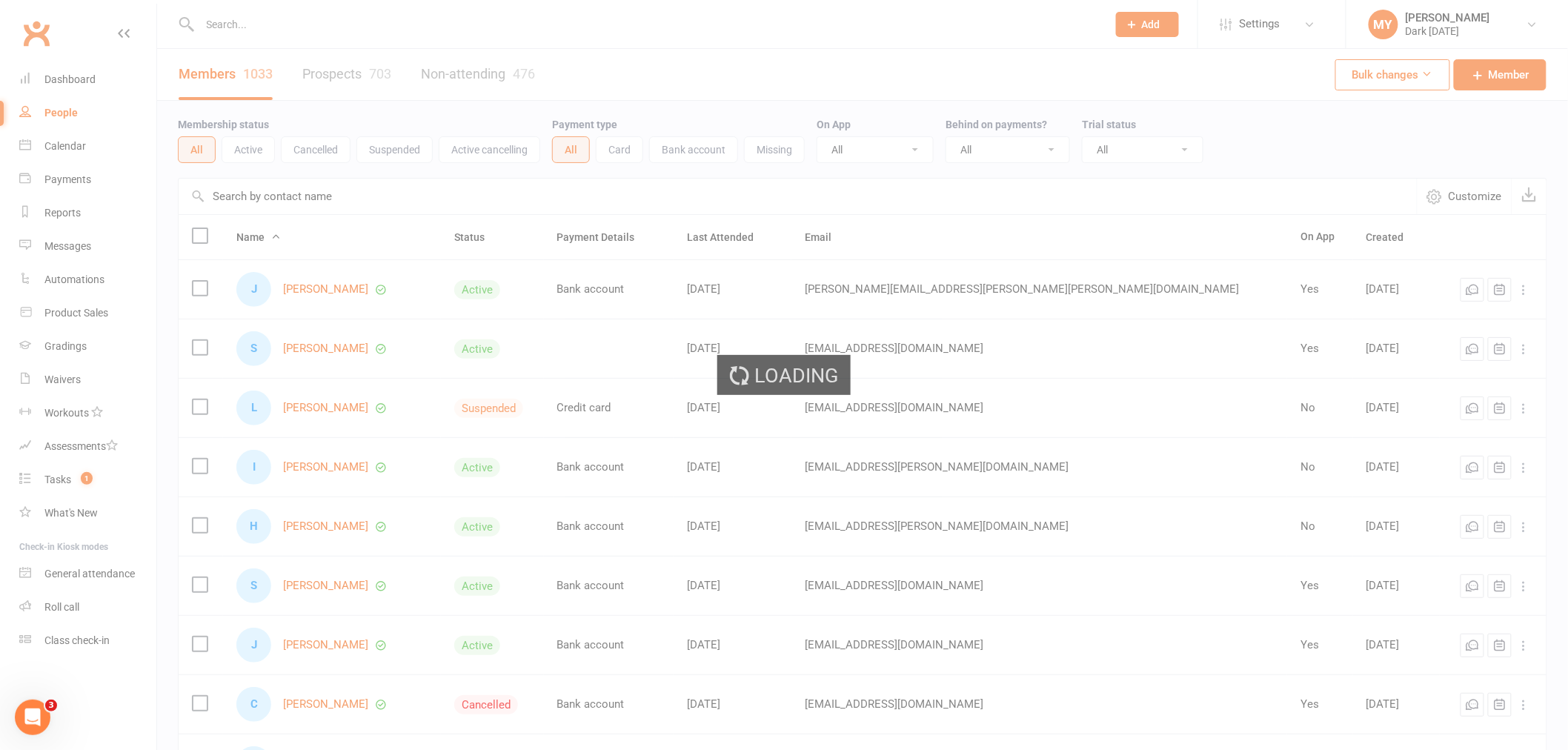
select select "100"
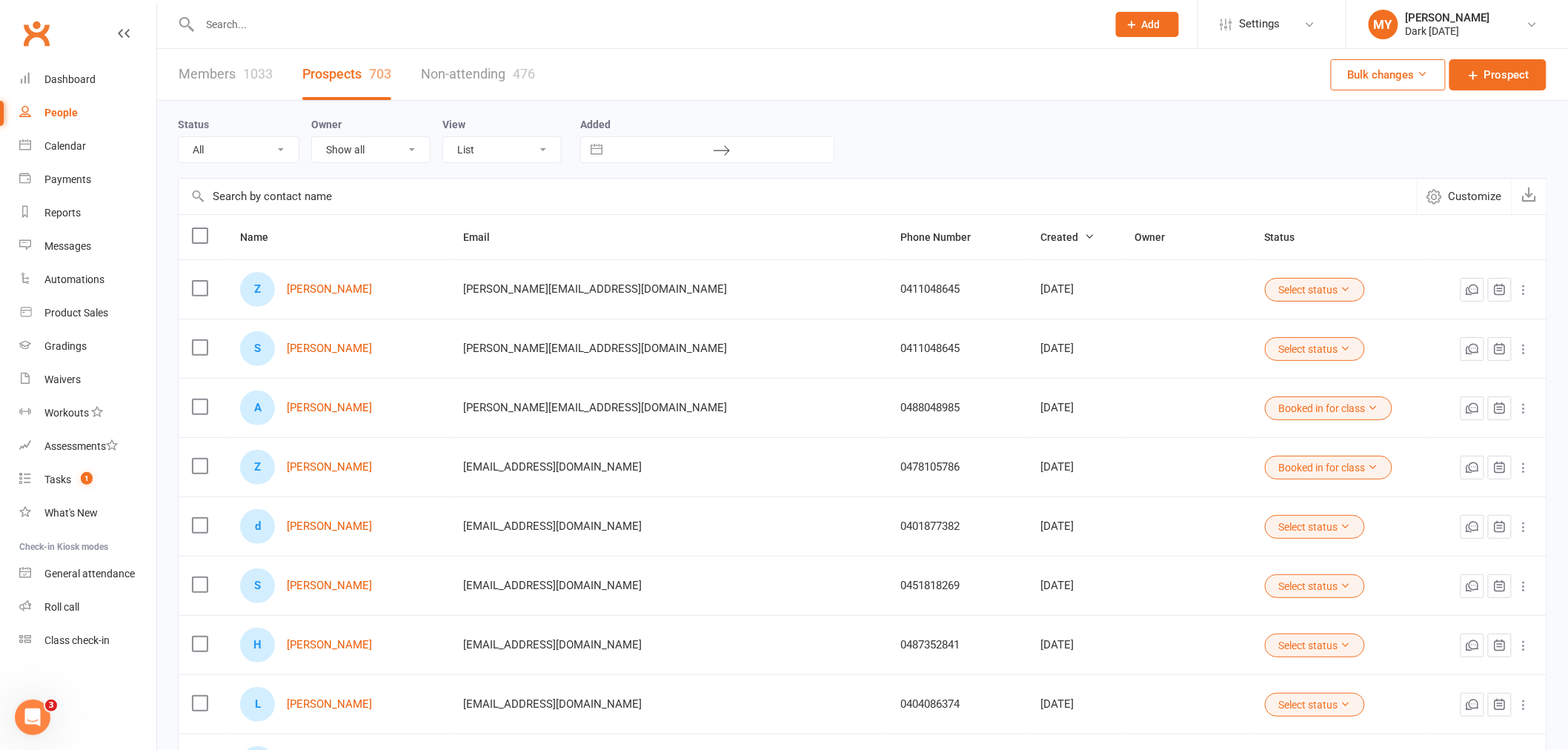
click at [261, 146] on select "All (No status set) (Invalid status) Initial Contact Booked in for class Booked…" at bounding box center [239, 150] width 120 height 25
click at [417, 147] on select "Show all Dark Carnival Daniel Fitzgerald Dana Irvine Daniel Low Kyle Bartlett-J…" at bounding box center [370, 150] width 118 height 25
click at [469, 149] on select "List Kanban" at bounding box center [501, 150] width 118 height 25
click at [470, 148] on select "List Kanban" at bounding box center [501, 150] width 118 height 25
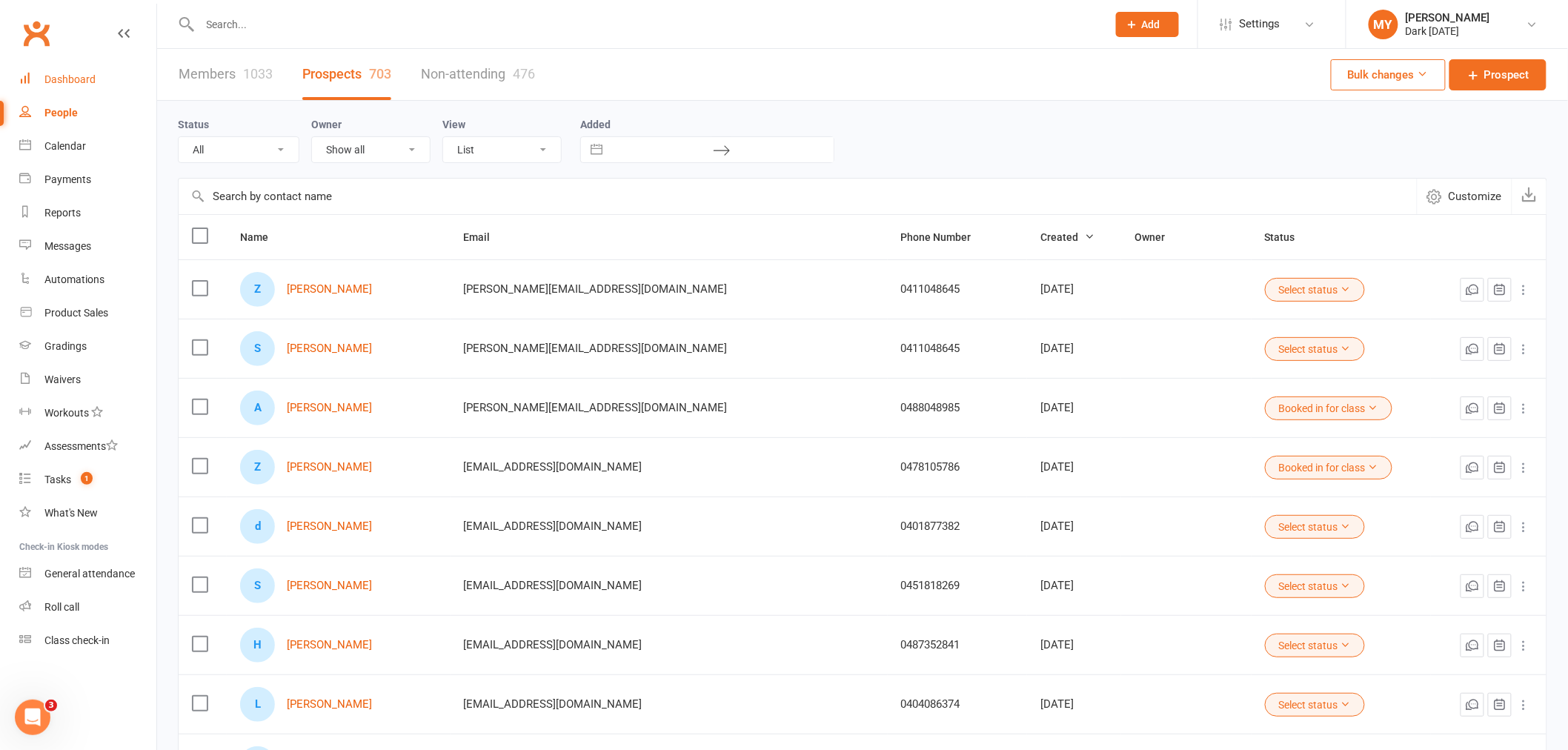
click at [66, 77] on div "Dashboard" at bounding box center [70, 79] width 51 height 12
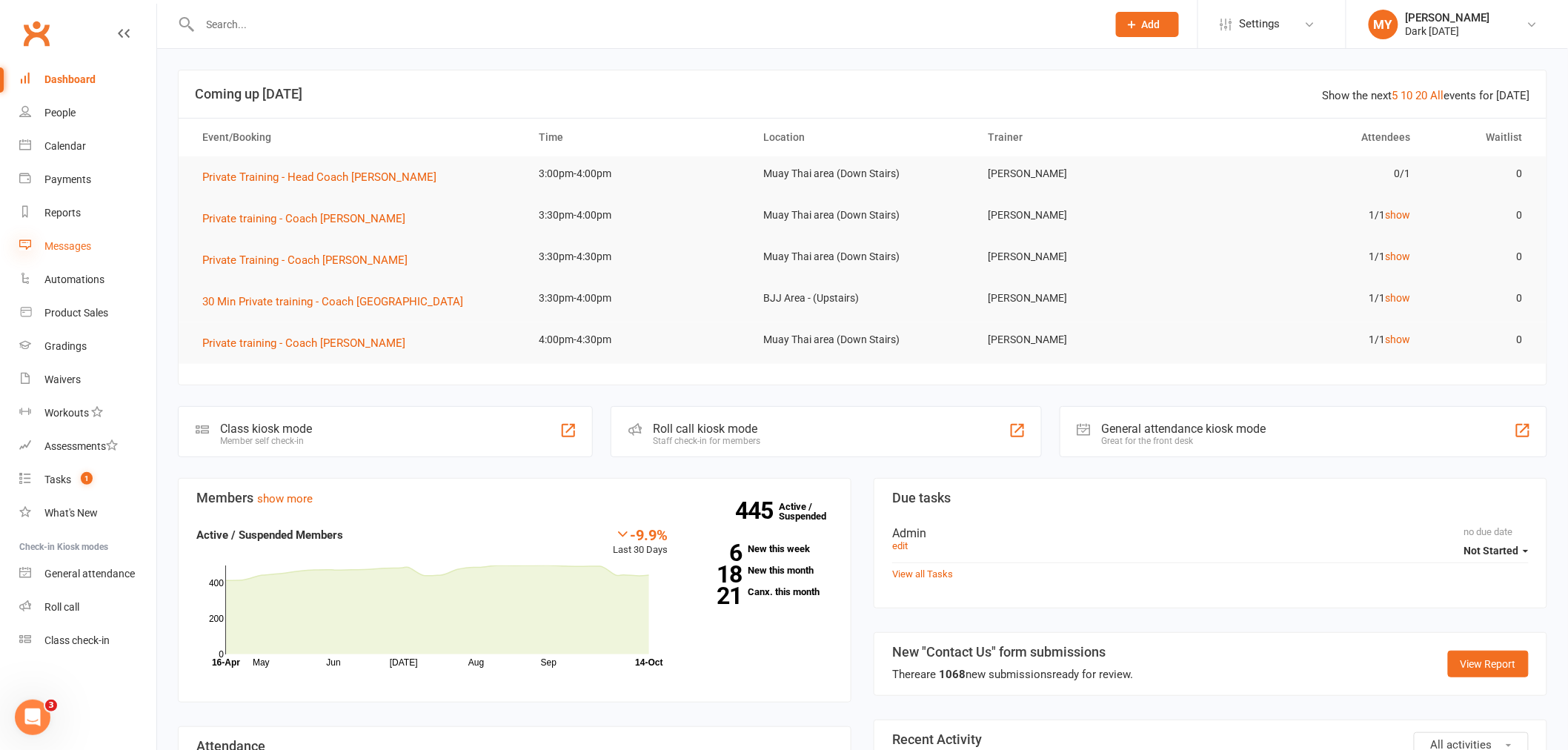
click at [20, 247] on icon at bounding box center [25, 244] width 12 height 12
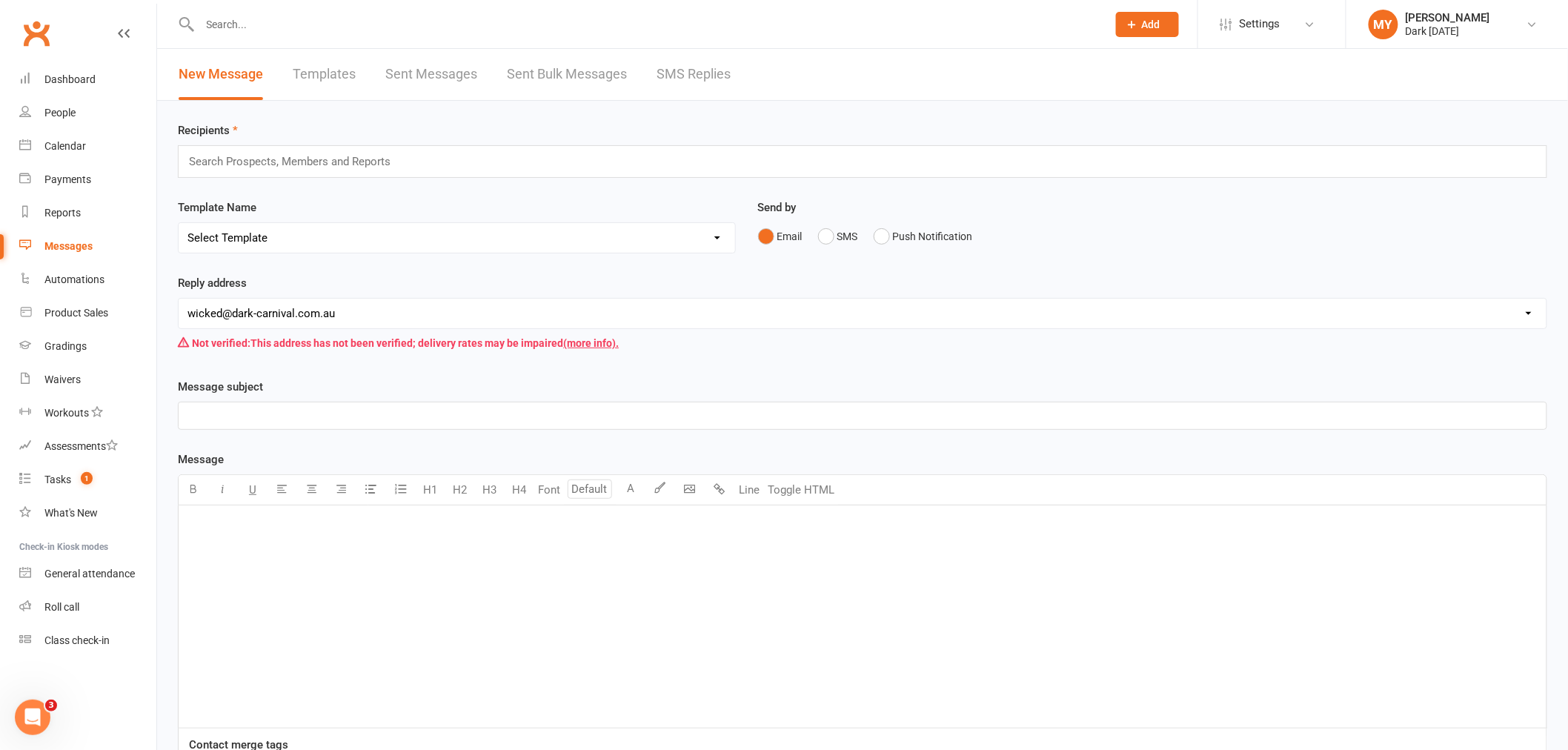
click at [477, 71] on div "New Message Templates Sent Messages Sent Bulk Messages SMS Replies" at bounding box center [454, 74] width 595 height 51
click at [440, 72] on link "Sent Messages" at bounding box center [431, 74] width 92 height 51
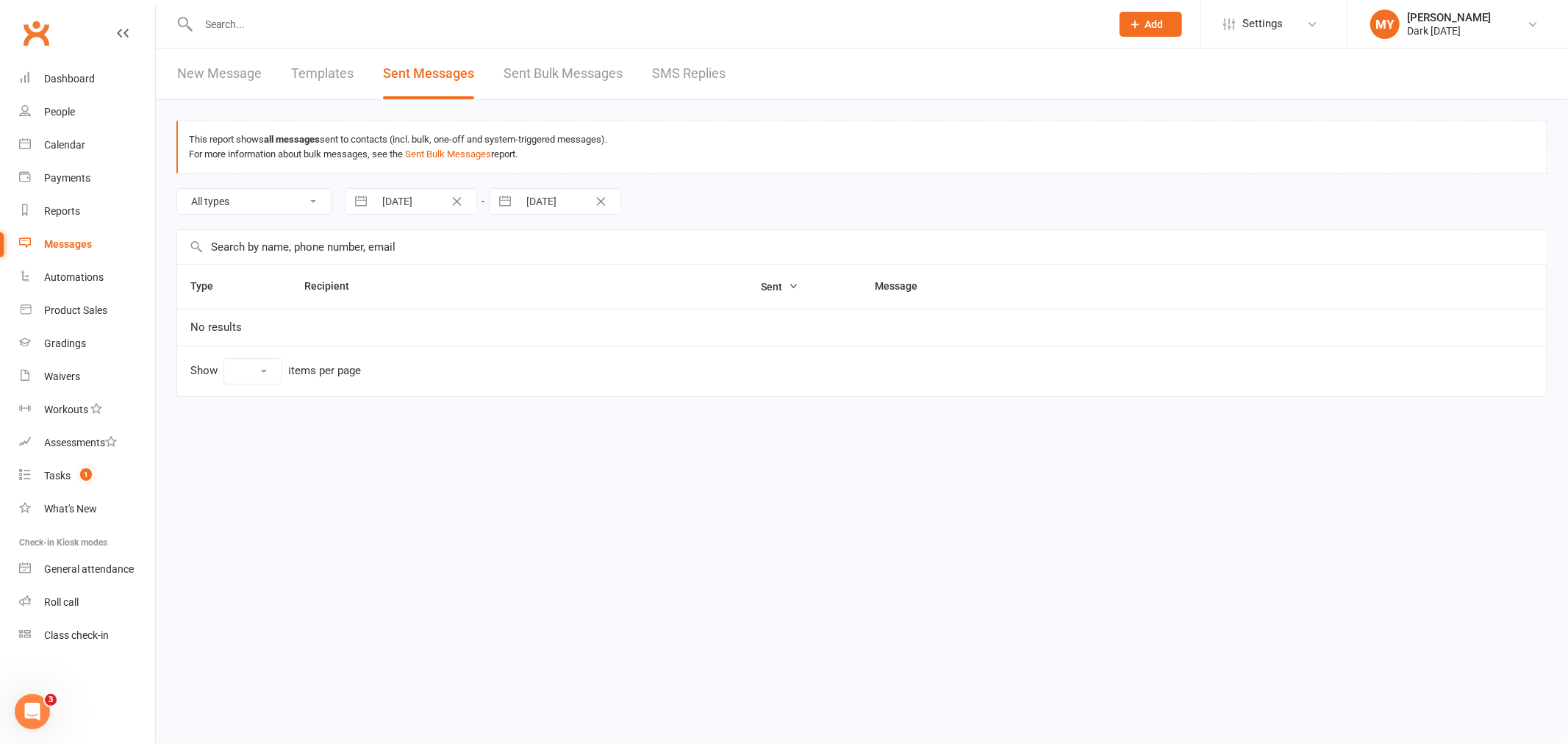
select select "10"
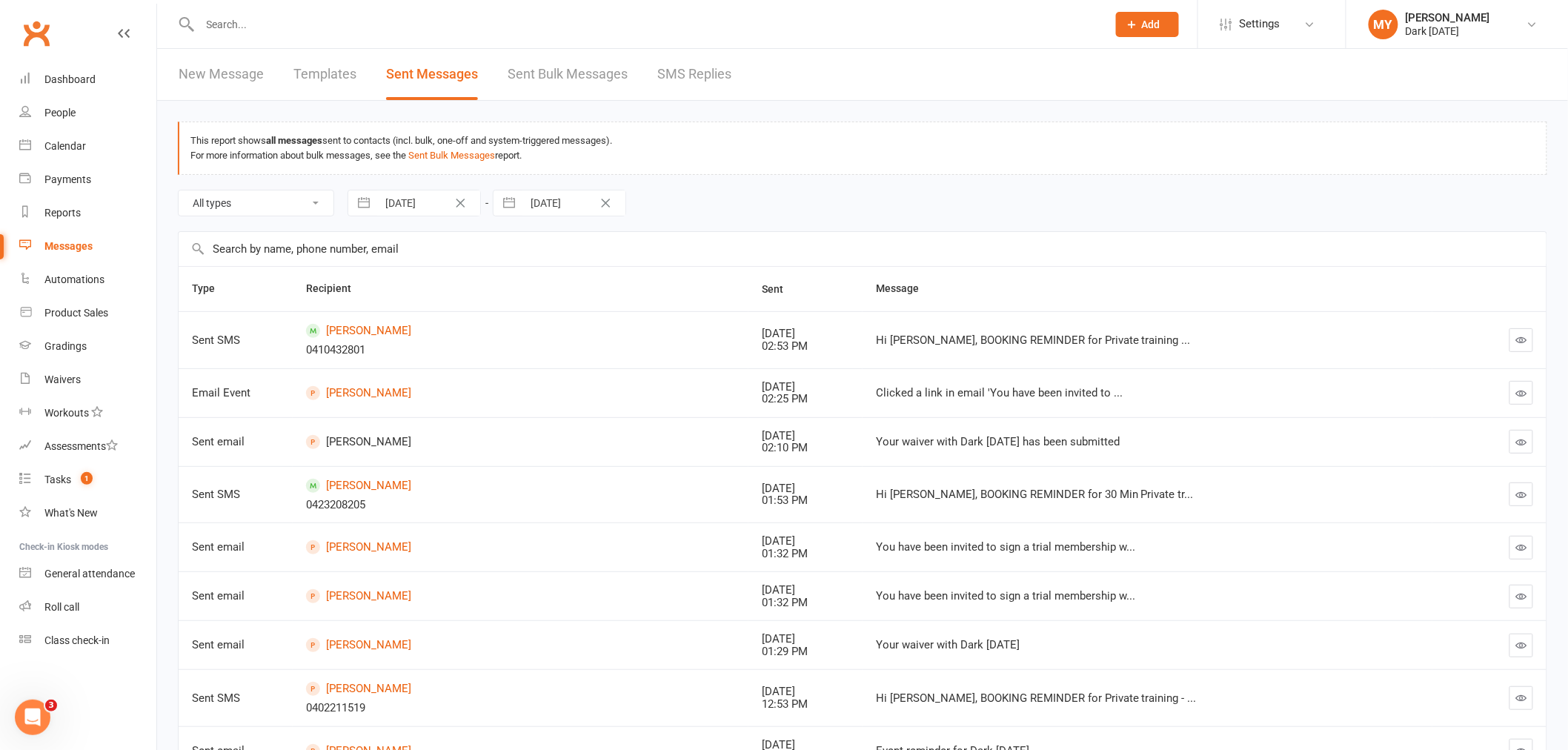
click at [684, 76] on link "SMS Replies" at bounding box center [694, 74] width 74 height 51
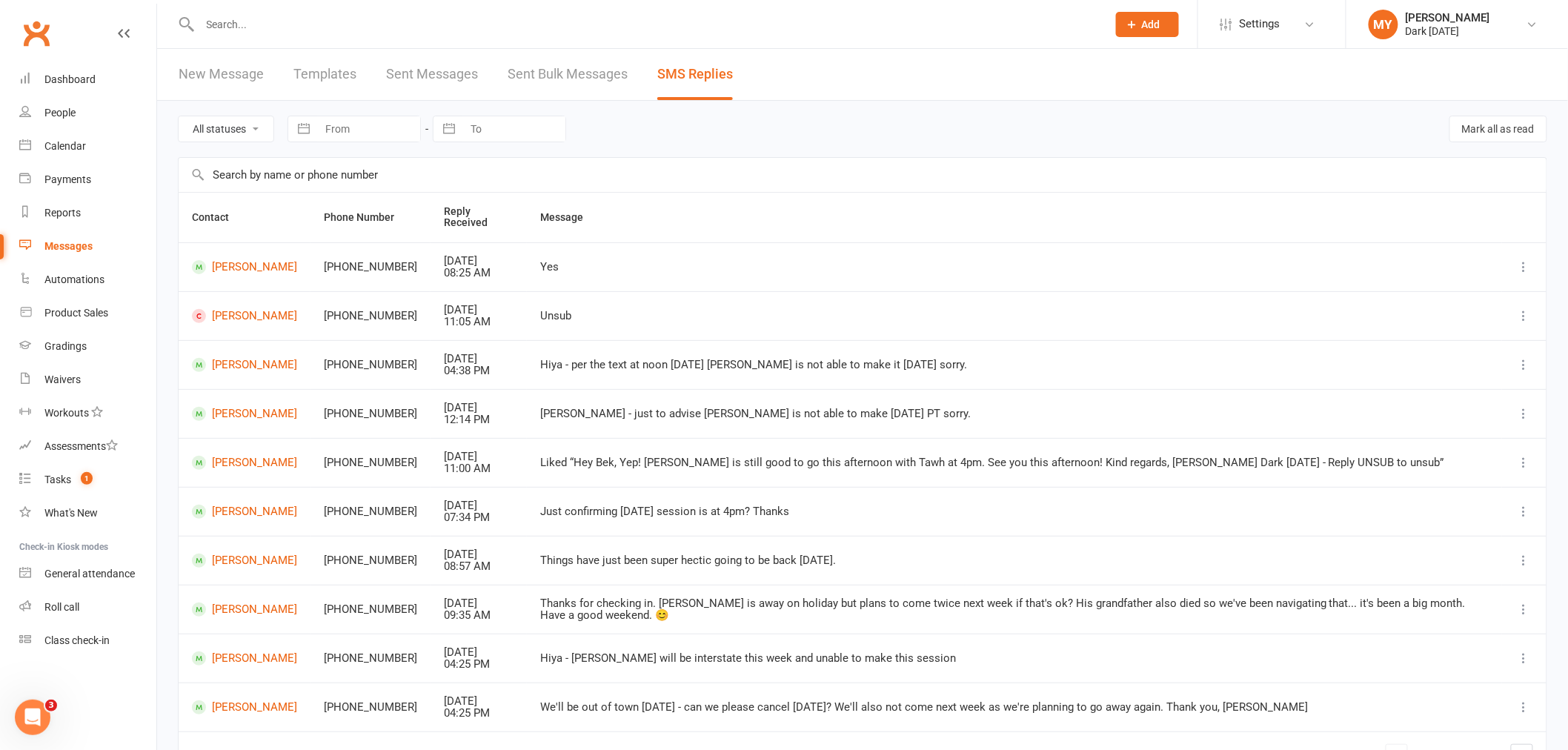
click at [255, 16] on input "text" at bounding box center [646, 24] width 901 height 20
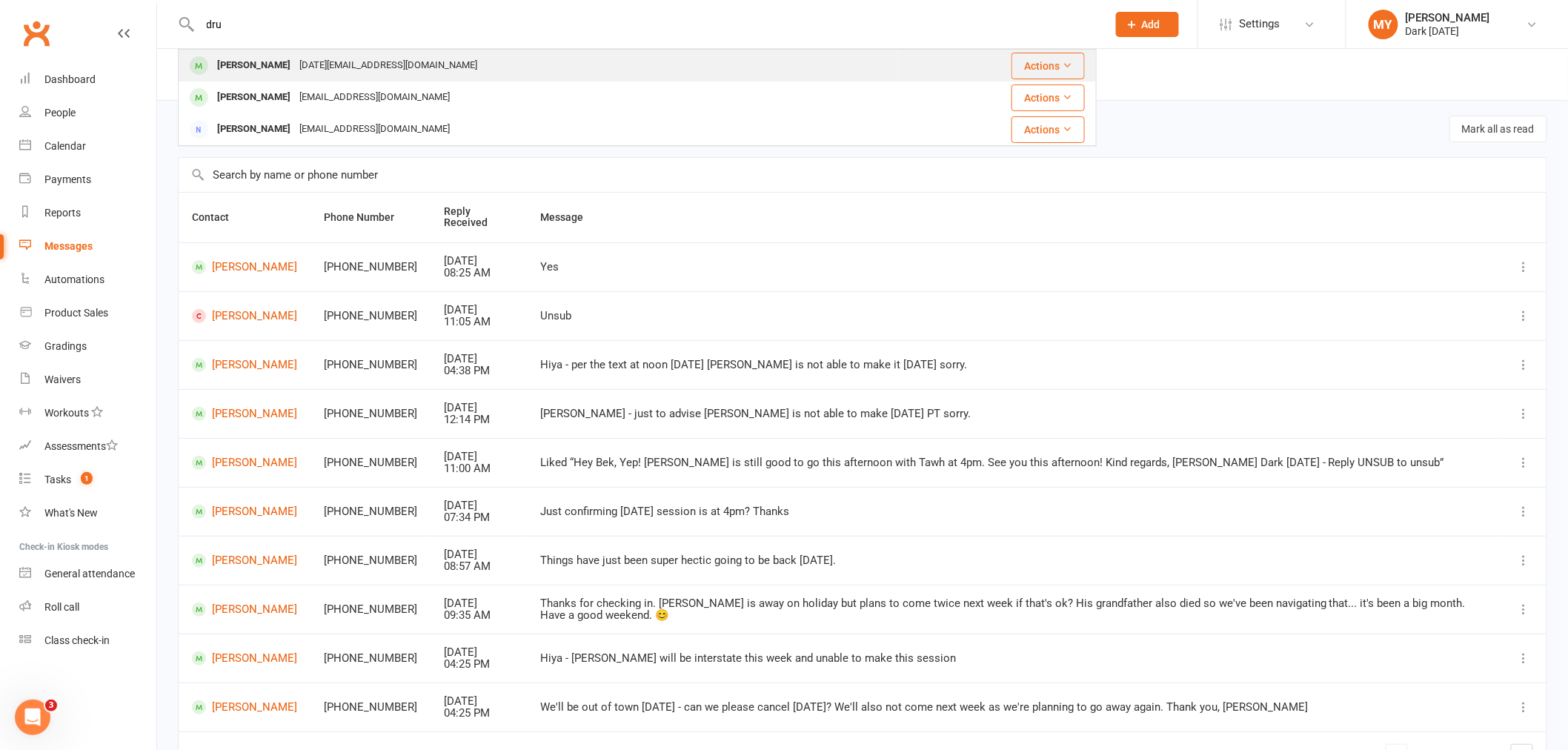
type input "dru"
click at [295, 67] on div "Dru Pathammavong" at bounding box center [253, 66] width 82 height 21
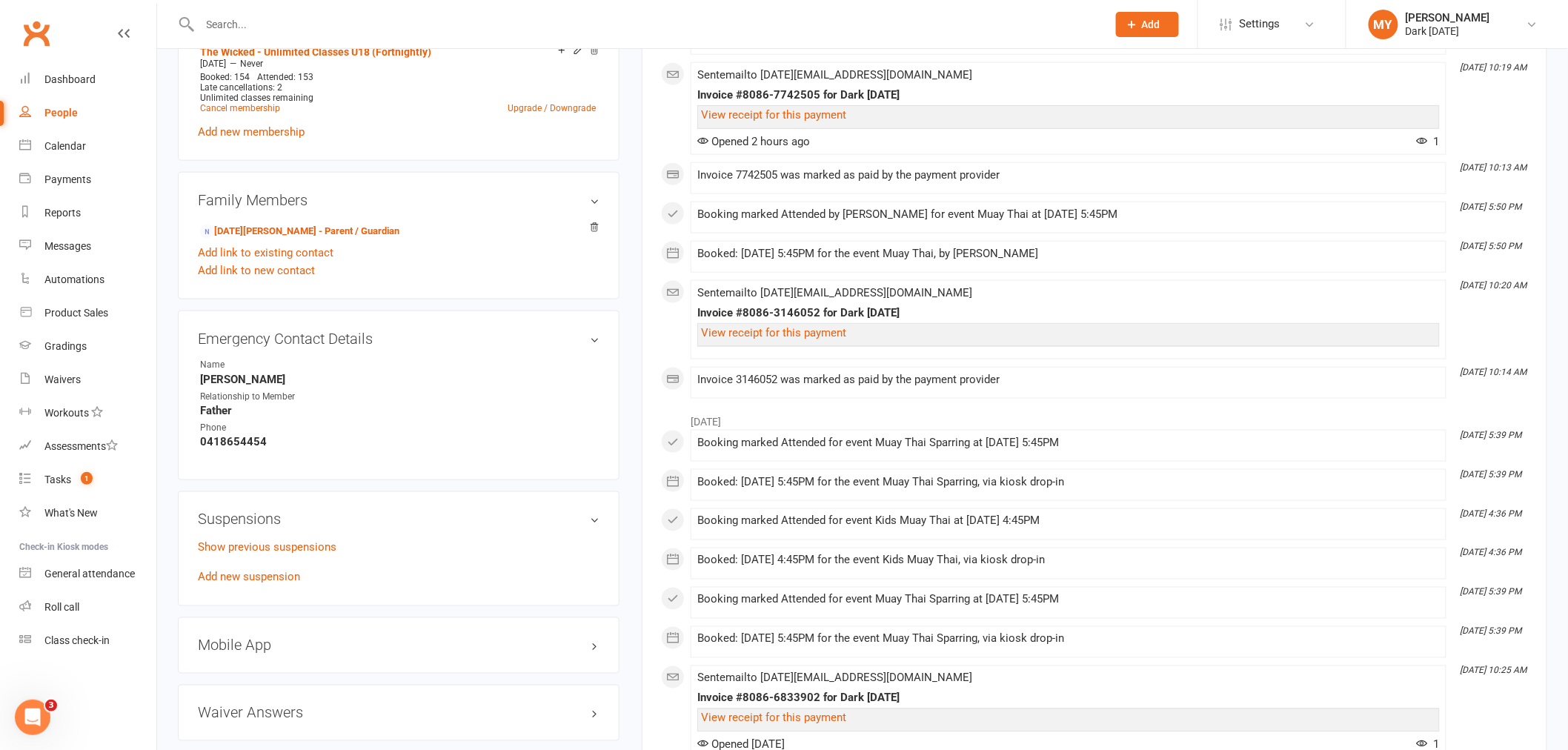
scroll to position [658, 0]
click at [252, 582] on link "Add new suspension" at bounding box center [248, 576] width 102 height 13
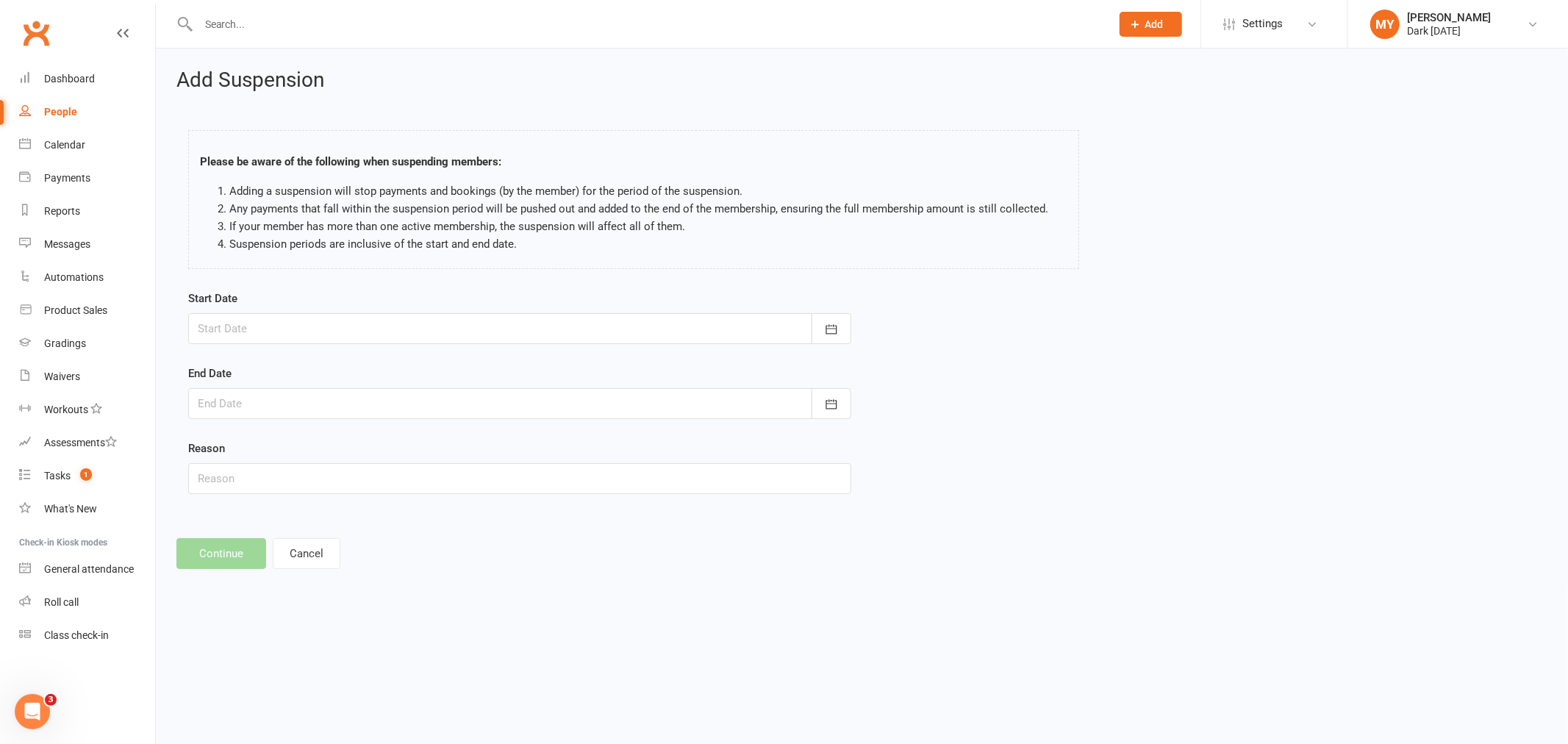
click at [223, 334] on div at bounding box center [519, 328] width 663 height 31
click at [310, 528] on span "28" at bounding box center [312, 533] width 11 height 11
type input "28 Oct 2025"
click at [312, 390] on div at bounding box center [519, 403] width 663 height 31
click at [439, 444] on icon "button" at bounding box center [444, 440] width 11 height 11
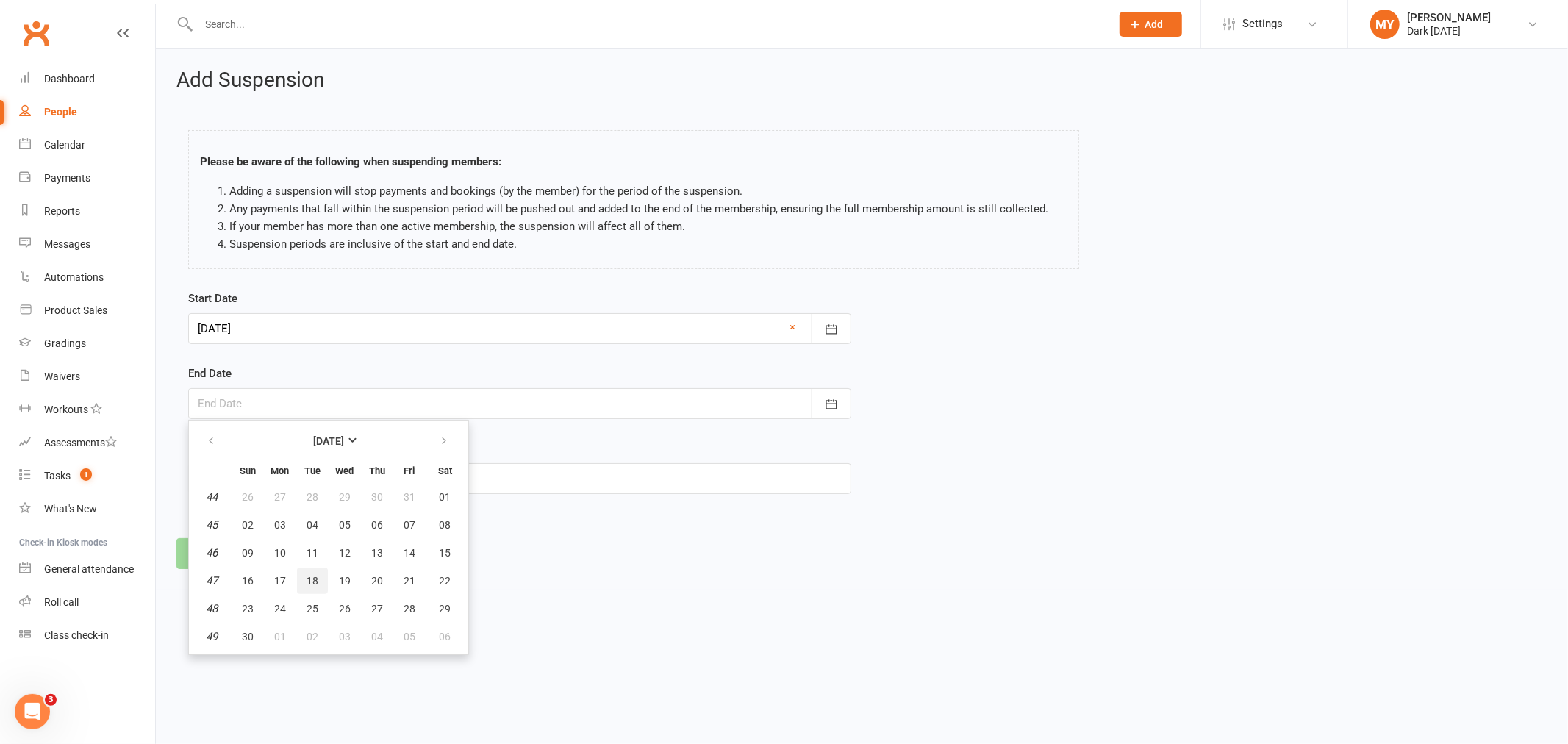
click at [307, 578] on span "18" at bounding box center [312, 580] width 11 height 11
type input "18 Nov 2025"
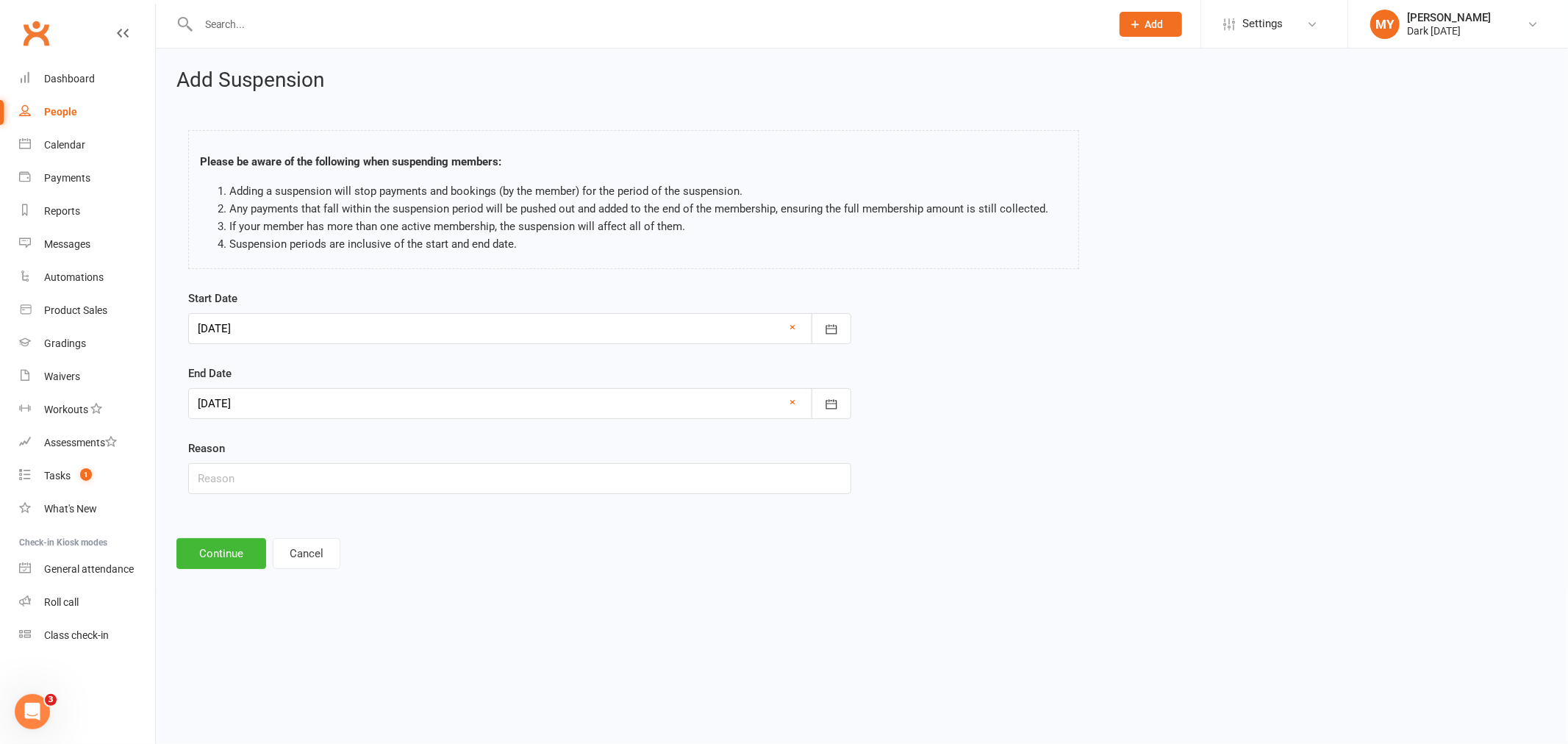
click at [277, 462] on div "Reason" at bounding box center [519, 466] width 663 height 54
drag, startPoint x: 277, startPoint y: 466, endPoint x: 277, endPoint y: 479, distance: 13.0
click at [277, 466] on input "text" at bounding box center [519, 478] width 663 height 31
type input "Travel"
click at [243, 552] on button "Continue" at bounding box center [221, 553] width 90 height 31
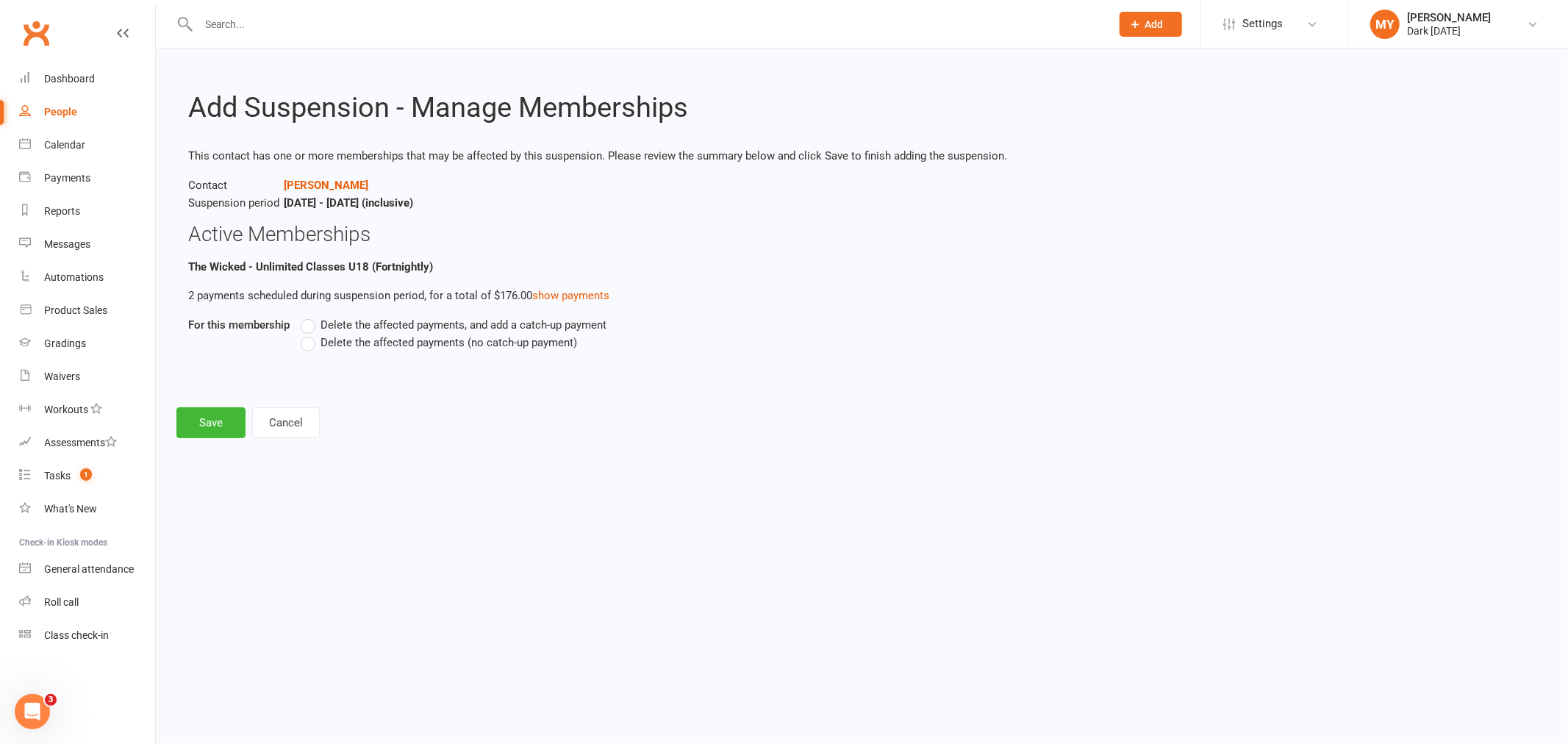
click at [339, 347] on span "Delete the affected payments (no catch-up payment)" at bounding box center [449, 342] width 257 height 16
click at [310, 334] on input "Delete the affected payments (no catch-up payment)" at bounding box center [305, 334] width 10 height 0
click at [200, 422] on button "Save" at bounding box center [211, 423] width 69 height 31
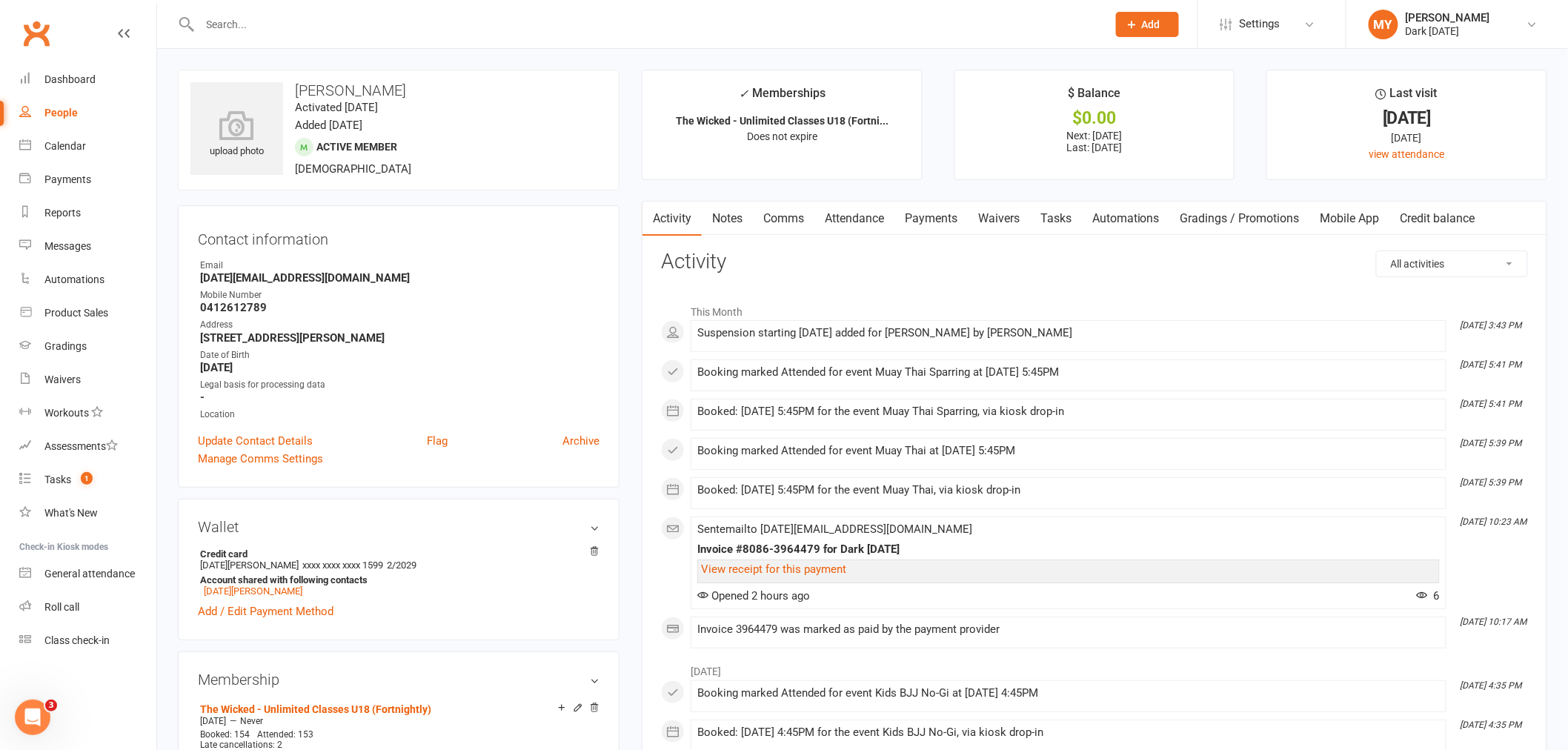
click at [254, 19] on input "text" at bounding box center [646, 24] width 901 height 20
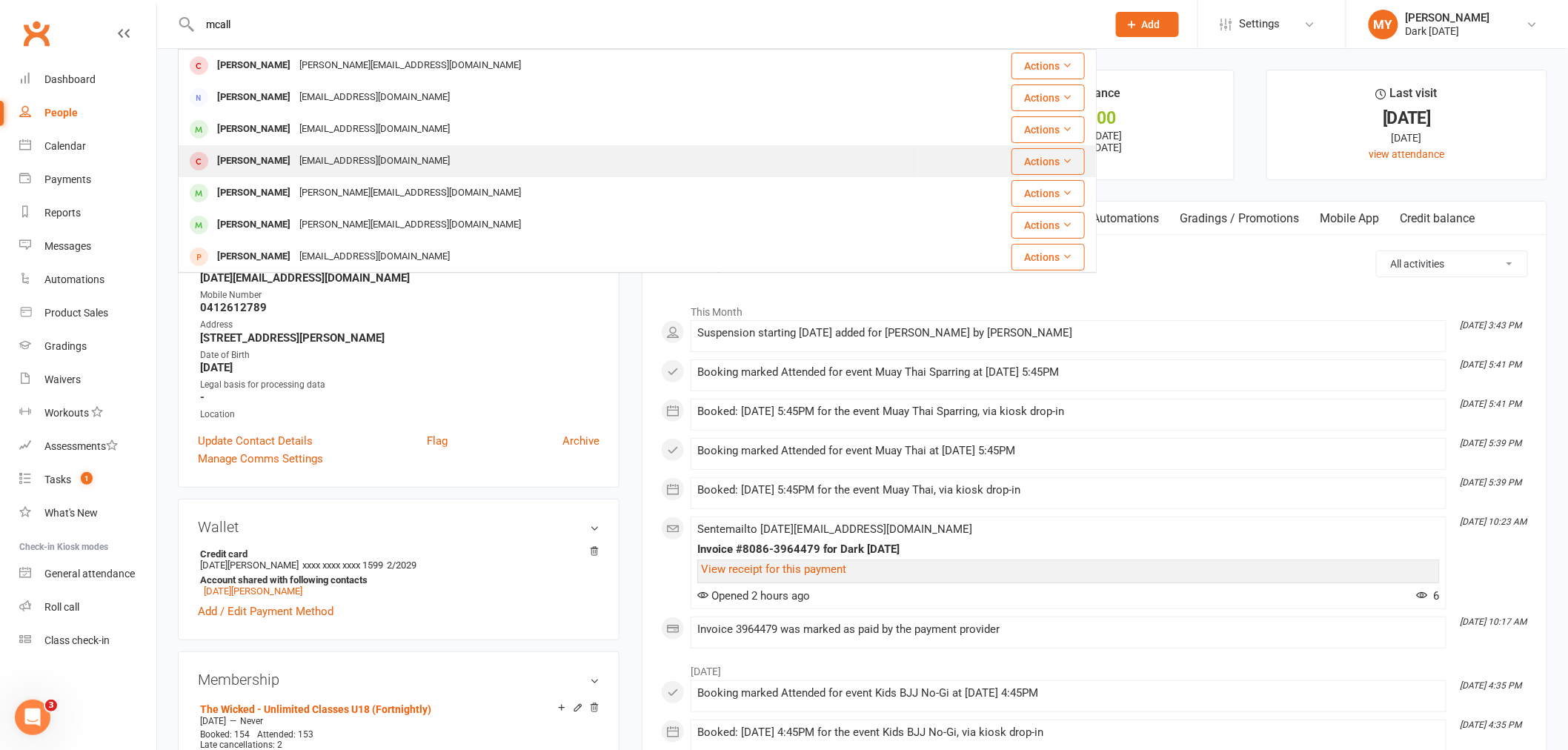
type input "mcall"
click at [331, 154] on div "alexkatebrown1@gmail.com" at bounding box center [375, 161] width 159 height 21
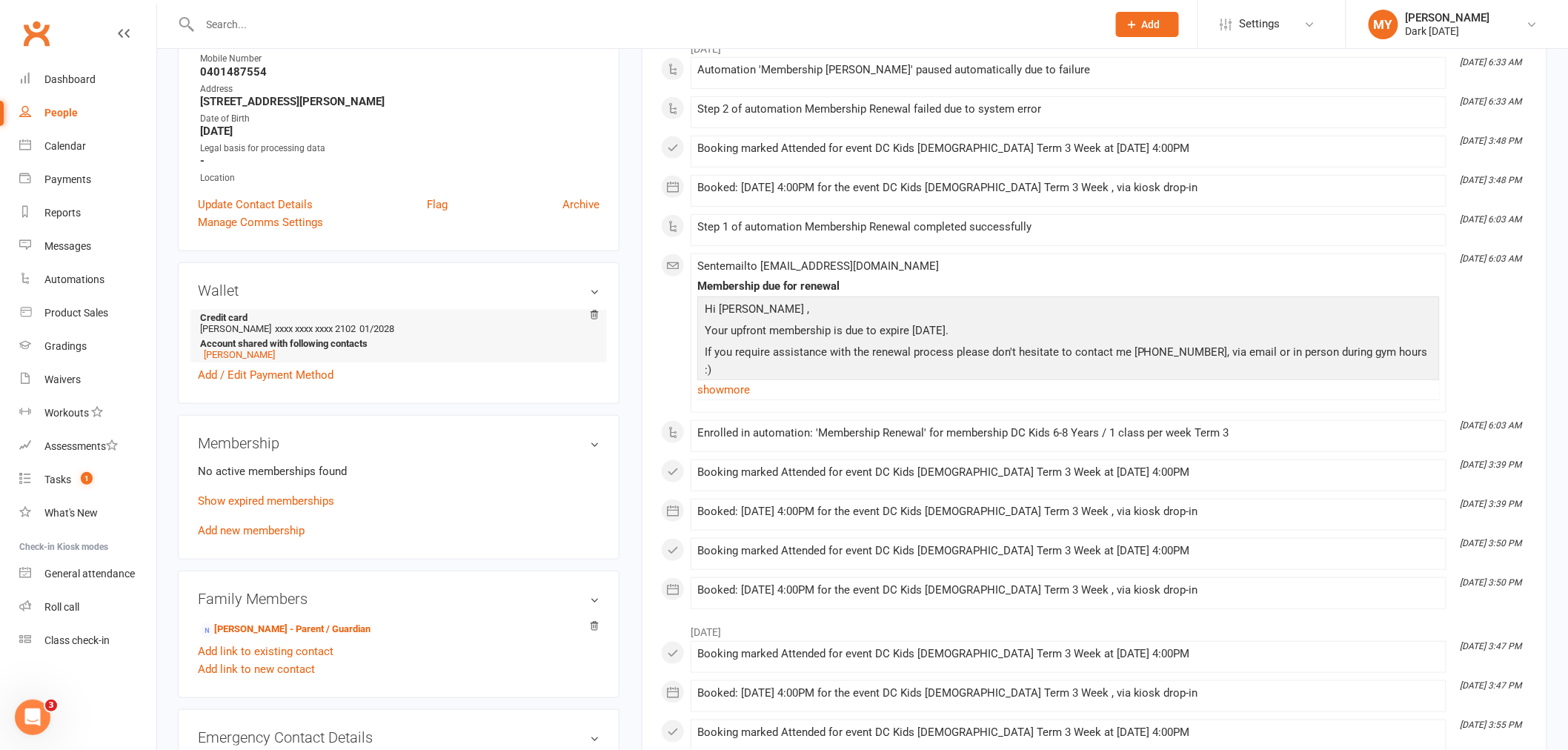
scroll to position [411, 0]
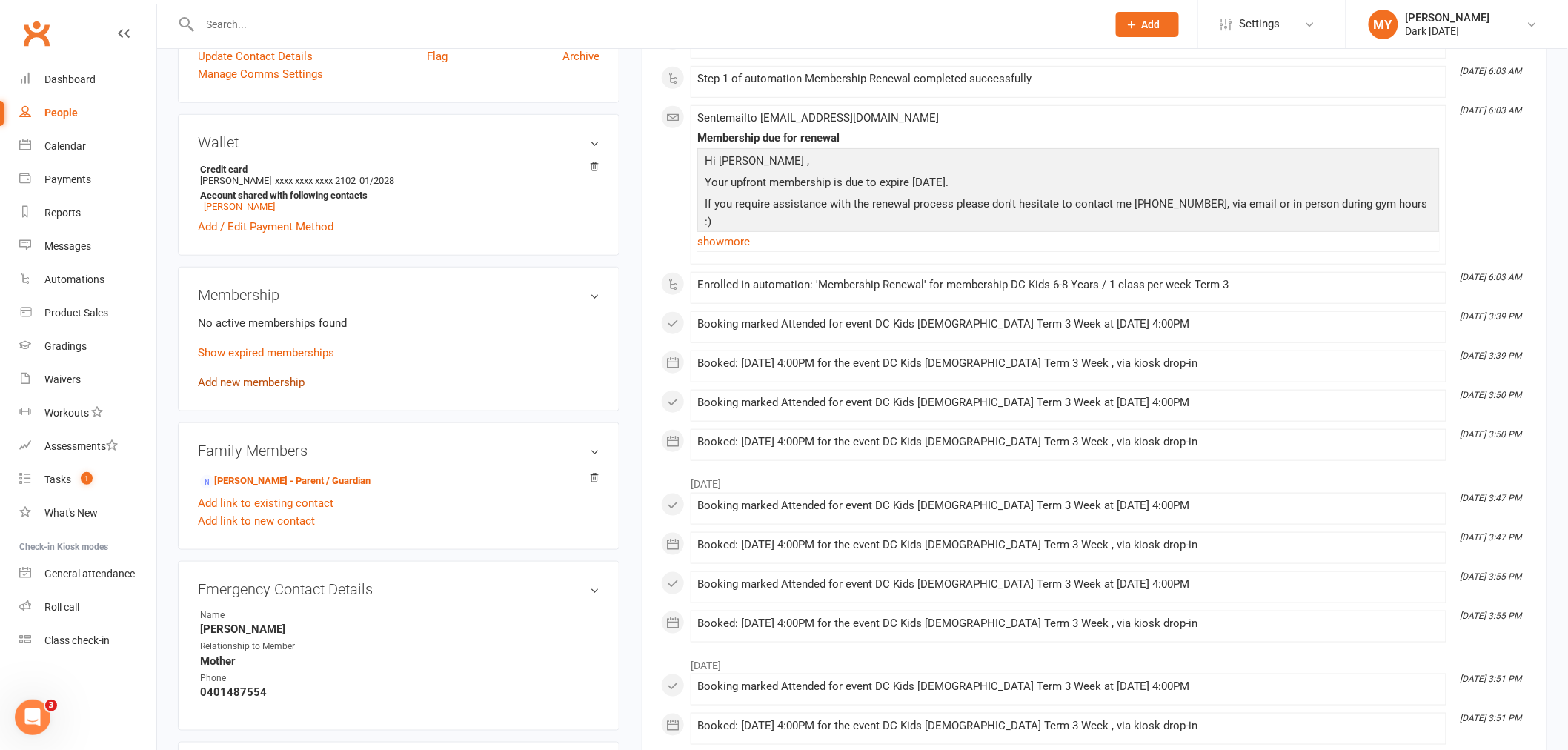
click at [236, 381] on link "Add new membership" at bounding box center [251, 382] width 107 height 13
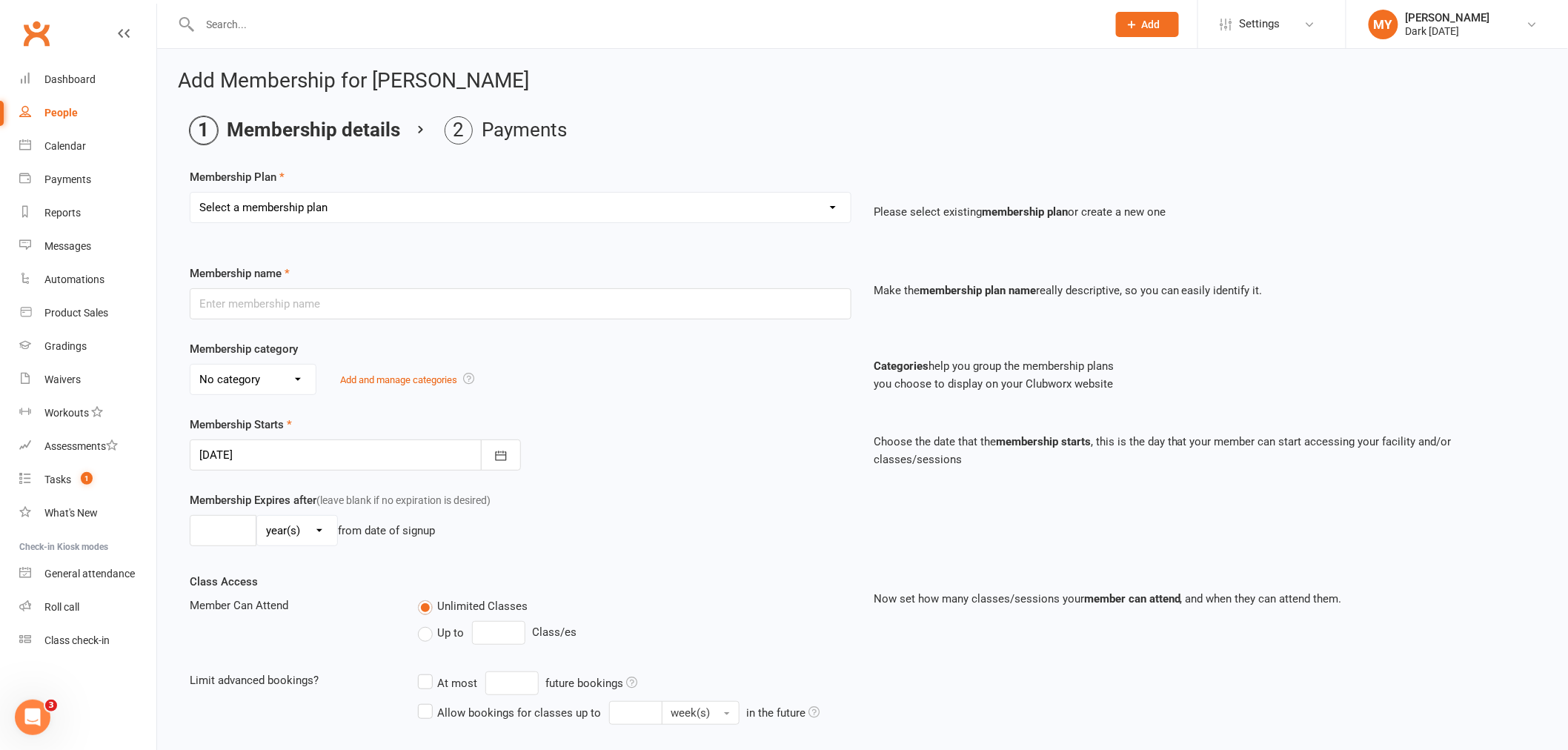
click at [321, 220] on select "Select a membership plan Create new Membership Plan Redzone Knife Defence Works…" at bounding box center [521, 207] width 660 height 29
select select "57"
click at [190, 193] on select "Select a membership plan Create new Membership Plan Redzone Knife Defence Works…" at bounding box center [521, 207] width 660 height 29
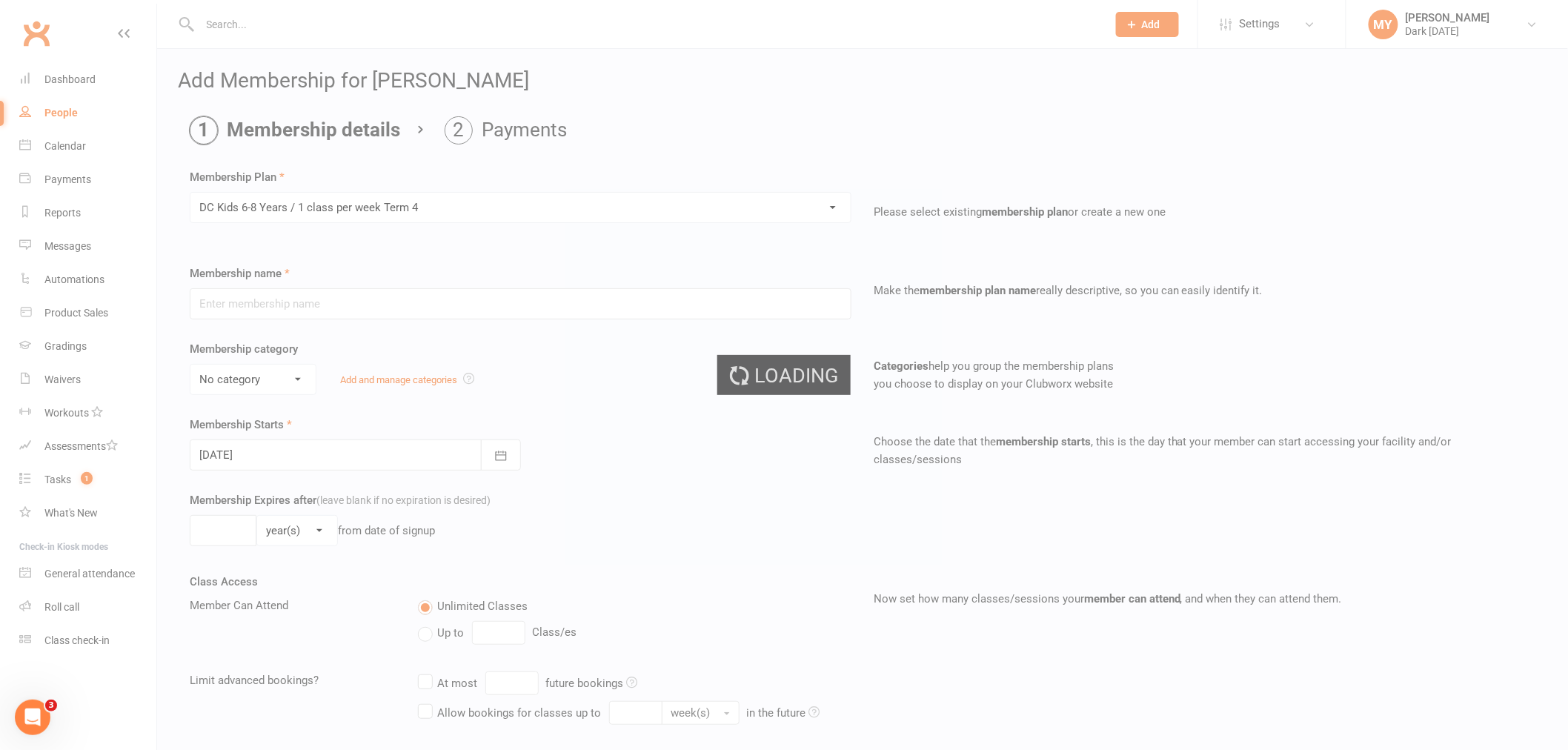
type input "DC Kids 6-8 Years / 1 class per week Term 4"
select select "4"
type input "10"
select select "1"
type input "1"
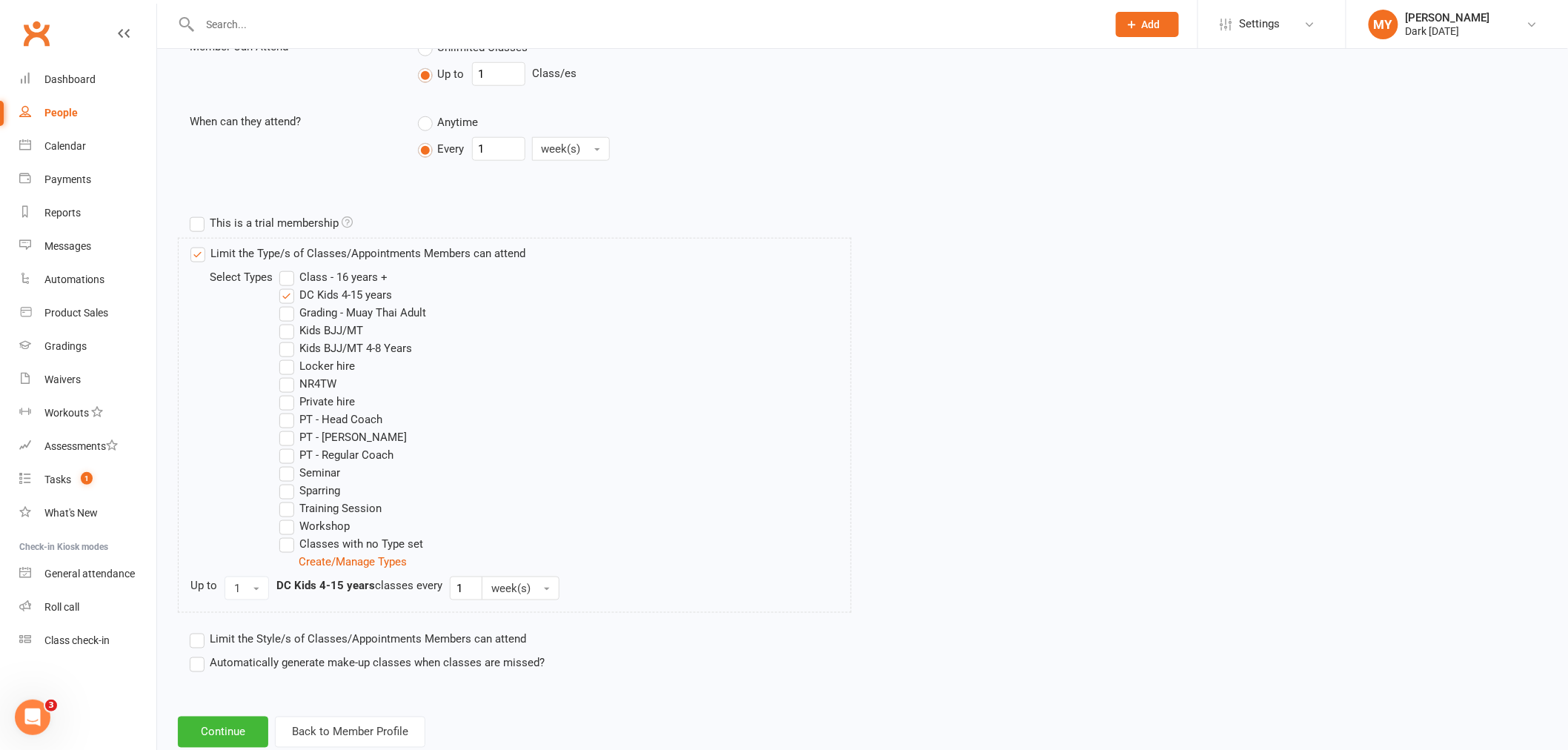
scroll to position [598, 0]
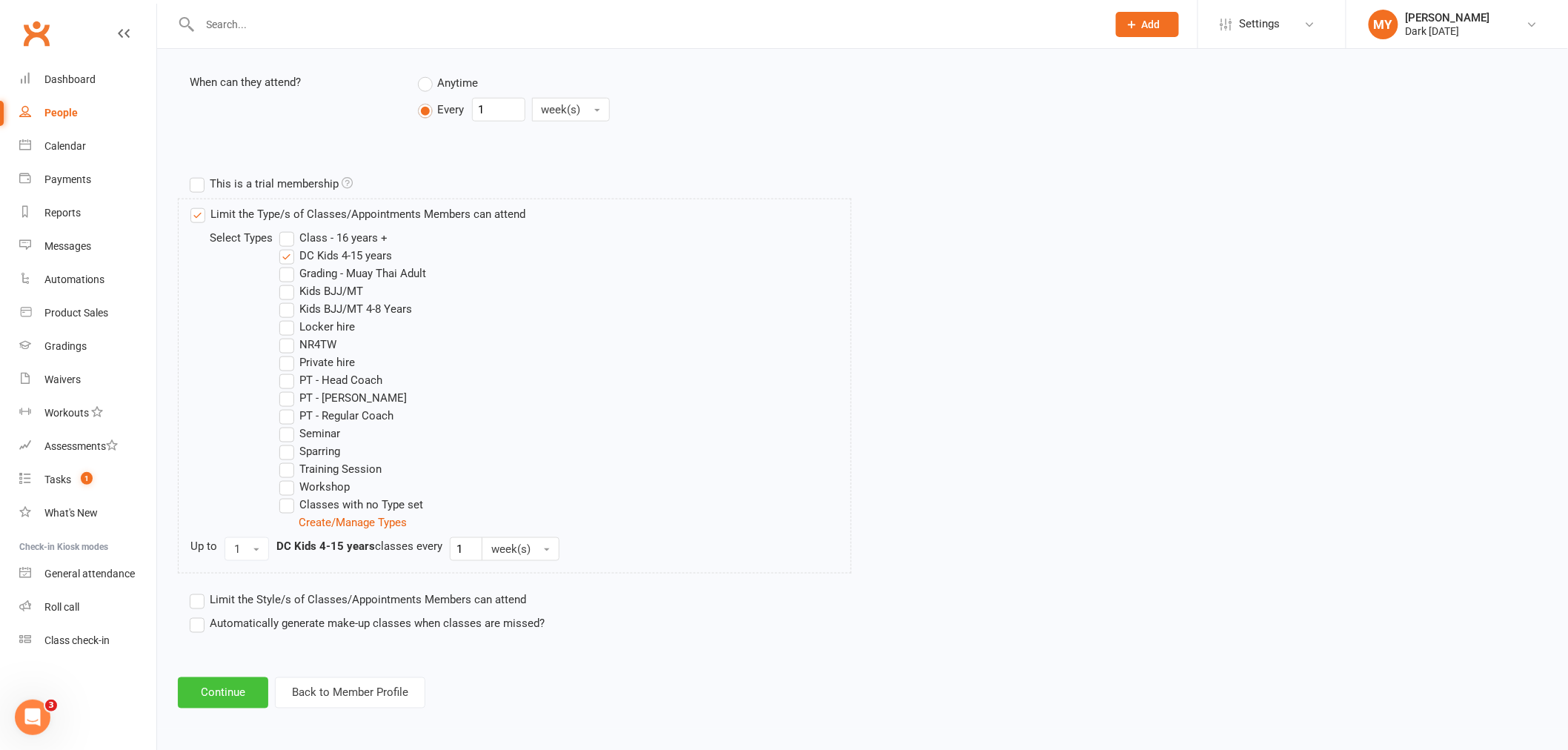
click at [220, 701] on button "Continue" at bounding box center [223, 692] width 90 height 31
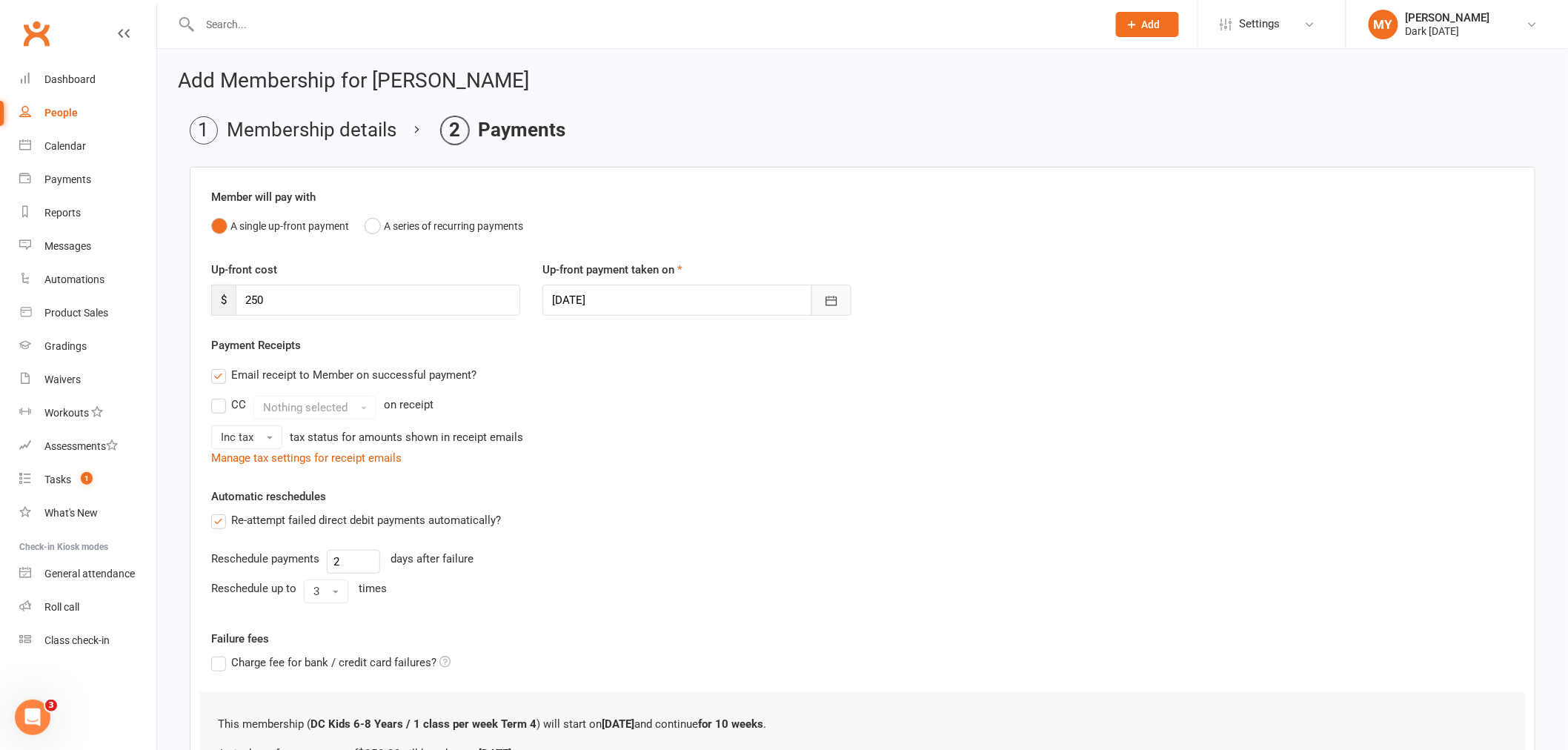
click at [815, 304] on button "button" at bounding box center [830, 299] width 40 height 31
click at [667, 473] on span "21" at bounding box center [667, 478] width 12 height 12
type input "21 Oct 2025"
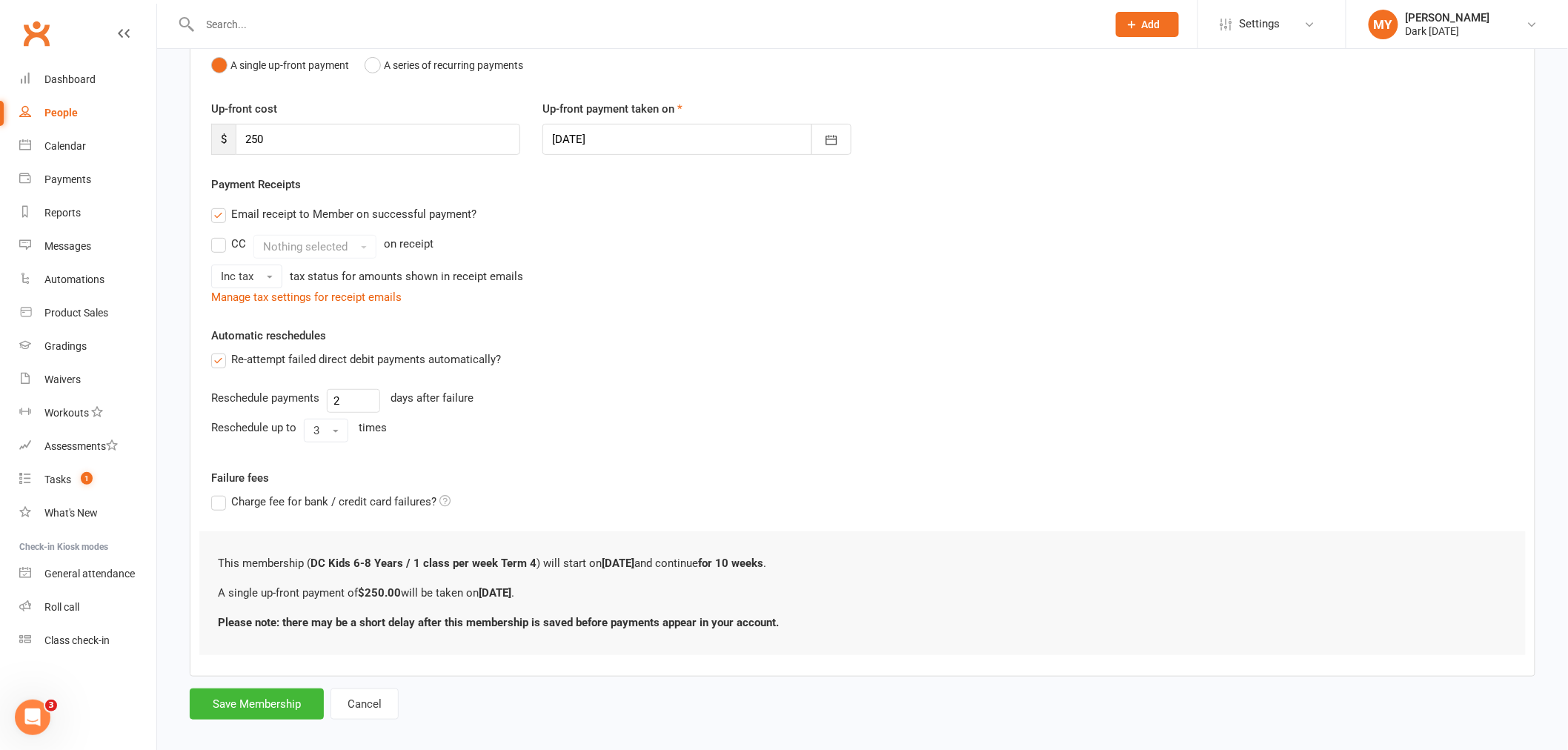
scroll to position [175, 0]
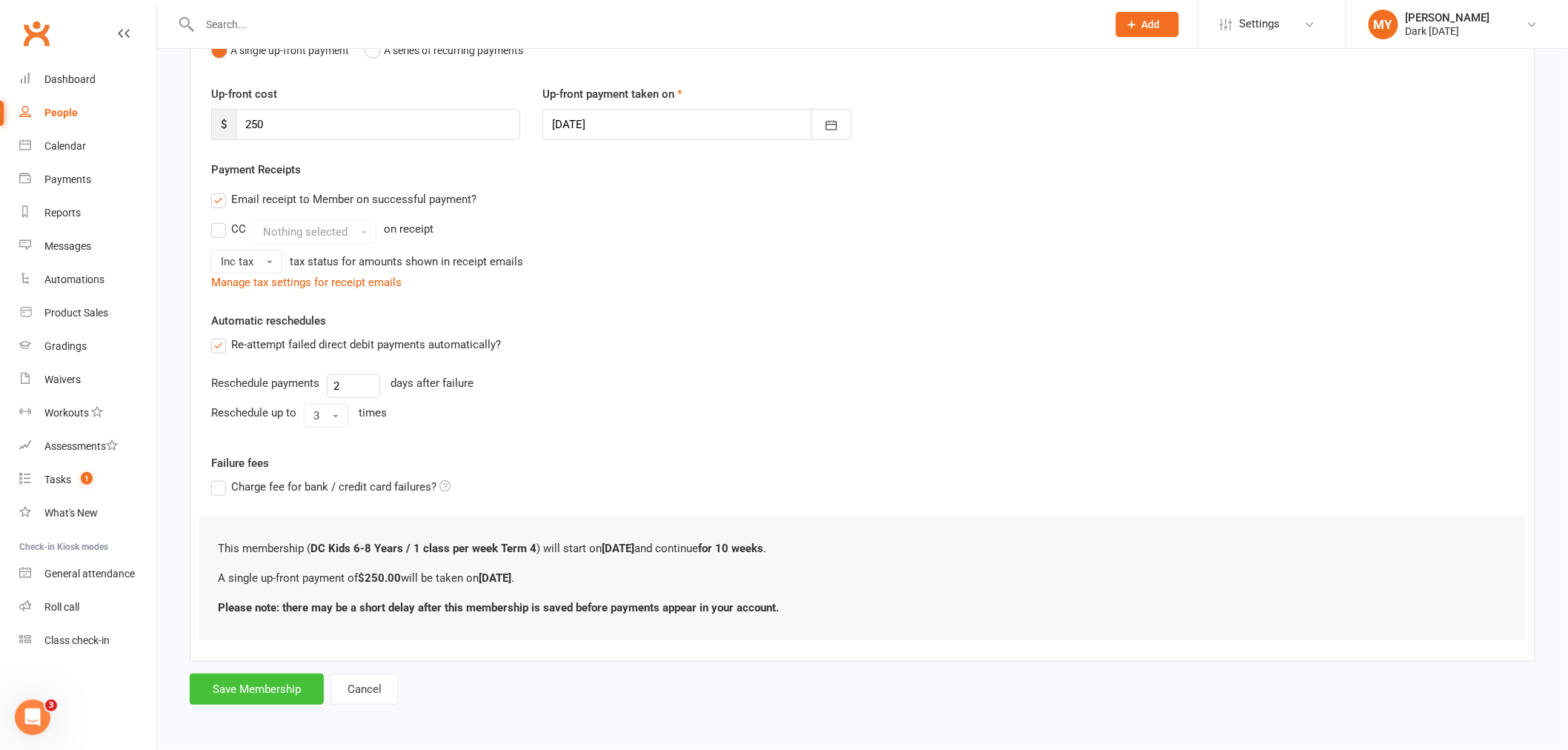
click at [256, 688] on button "Save Membership" at bounding box center [256, 689] width 134 height 31
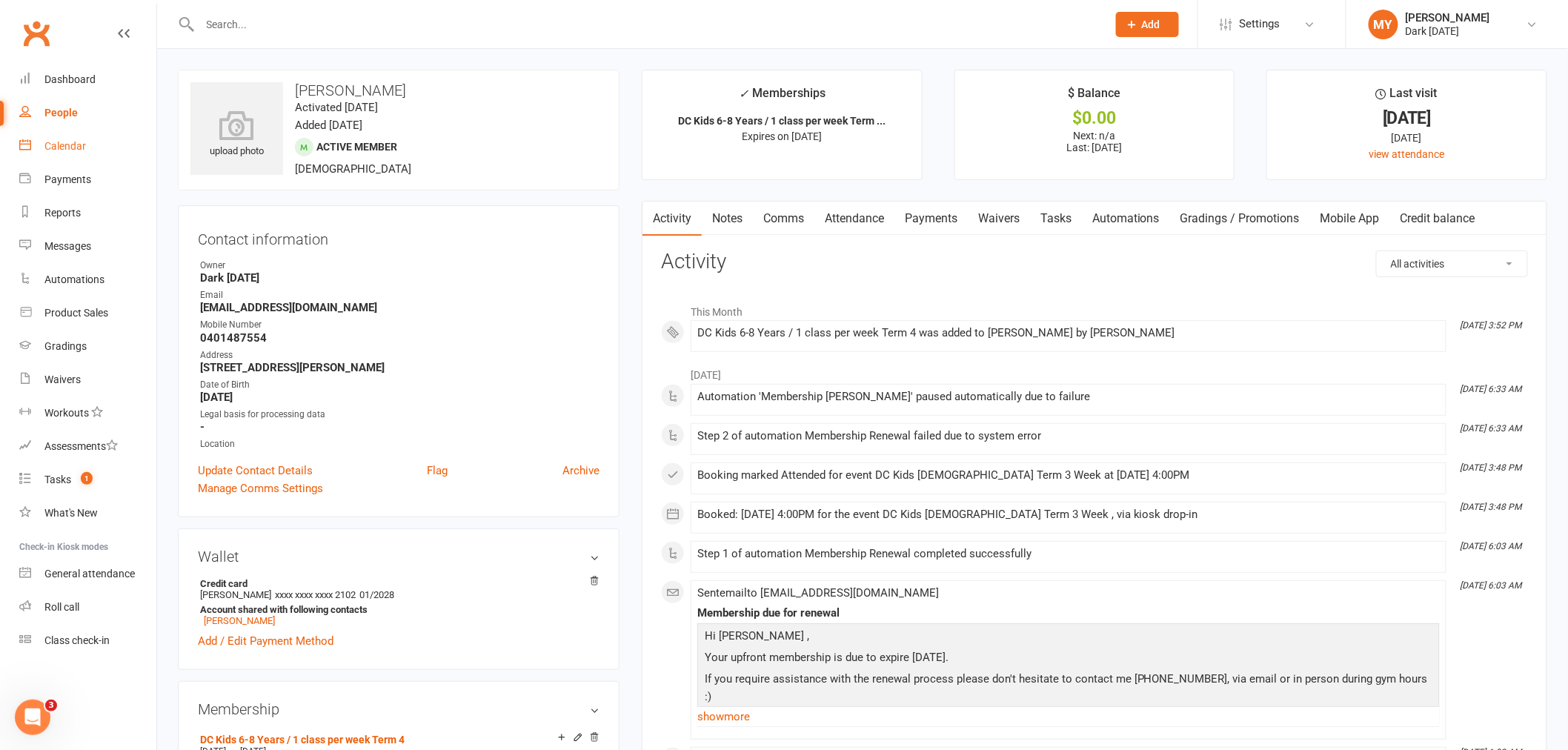
click at [89, 154] on link "Calendar" at bounding box center [88, 146] width 137 height 34
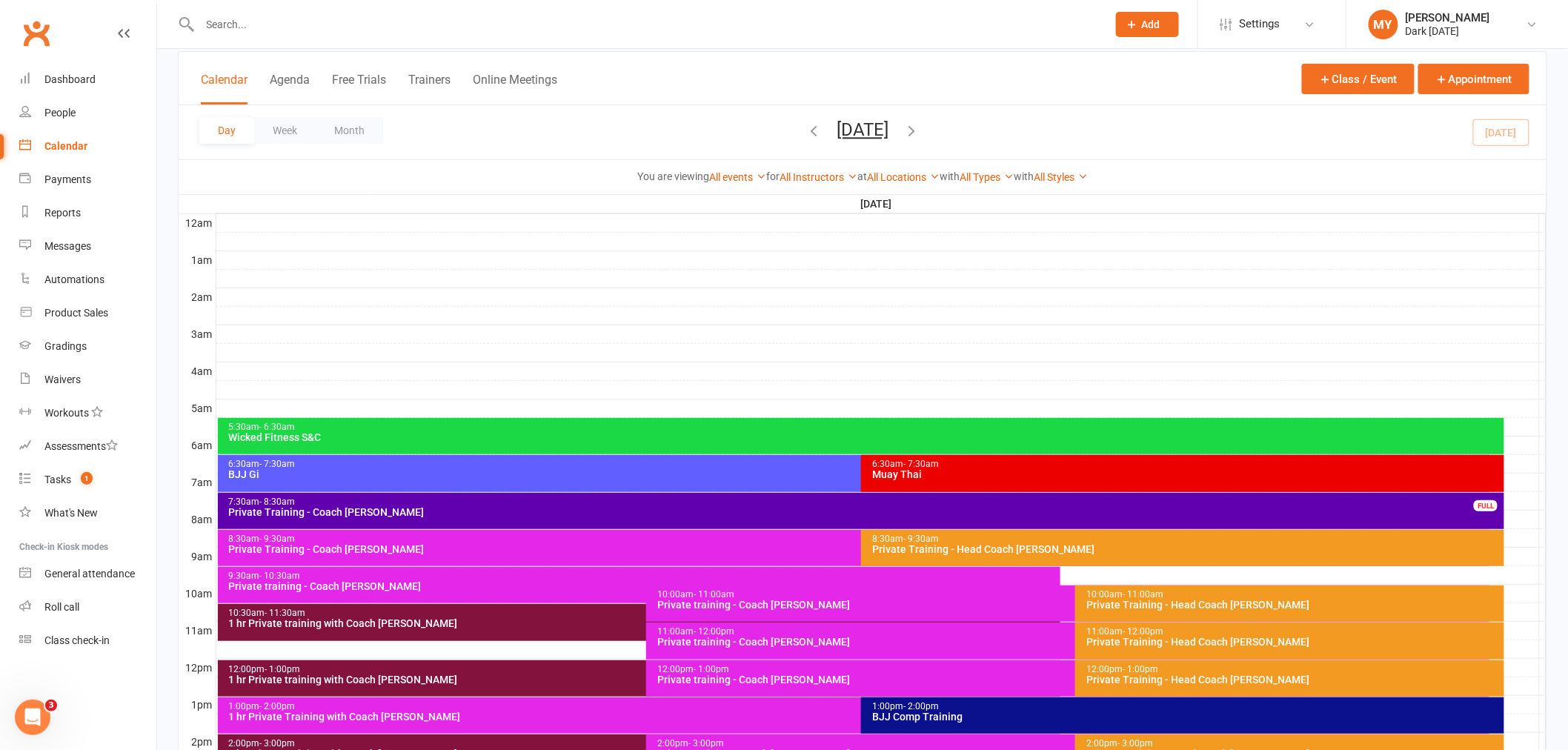
scroll to position [247, 0]
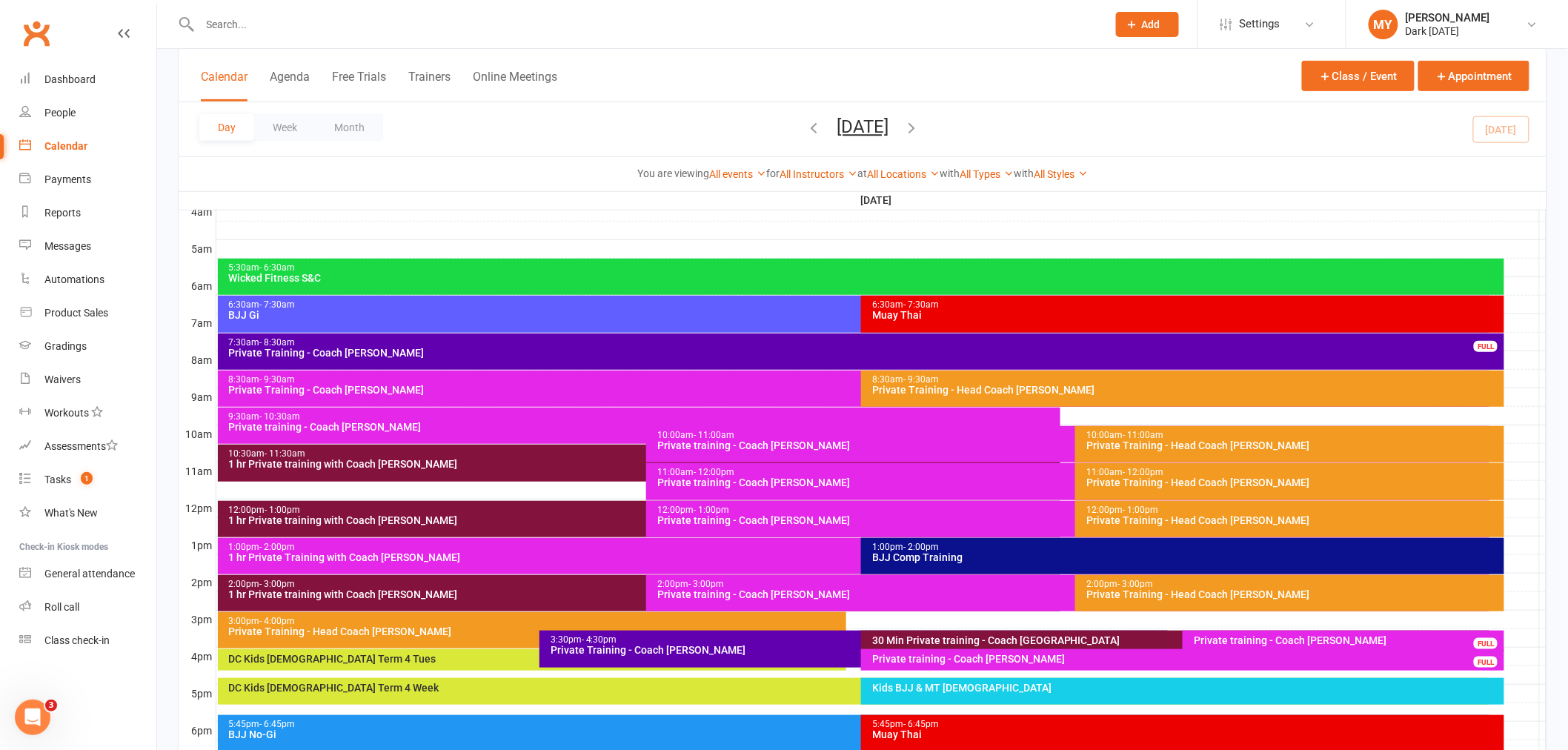
click at [591, 270] on div "5:30am - 6:30am" at bounding box center [865, 267] width 1274 height 10
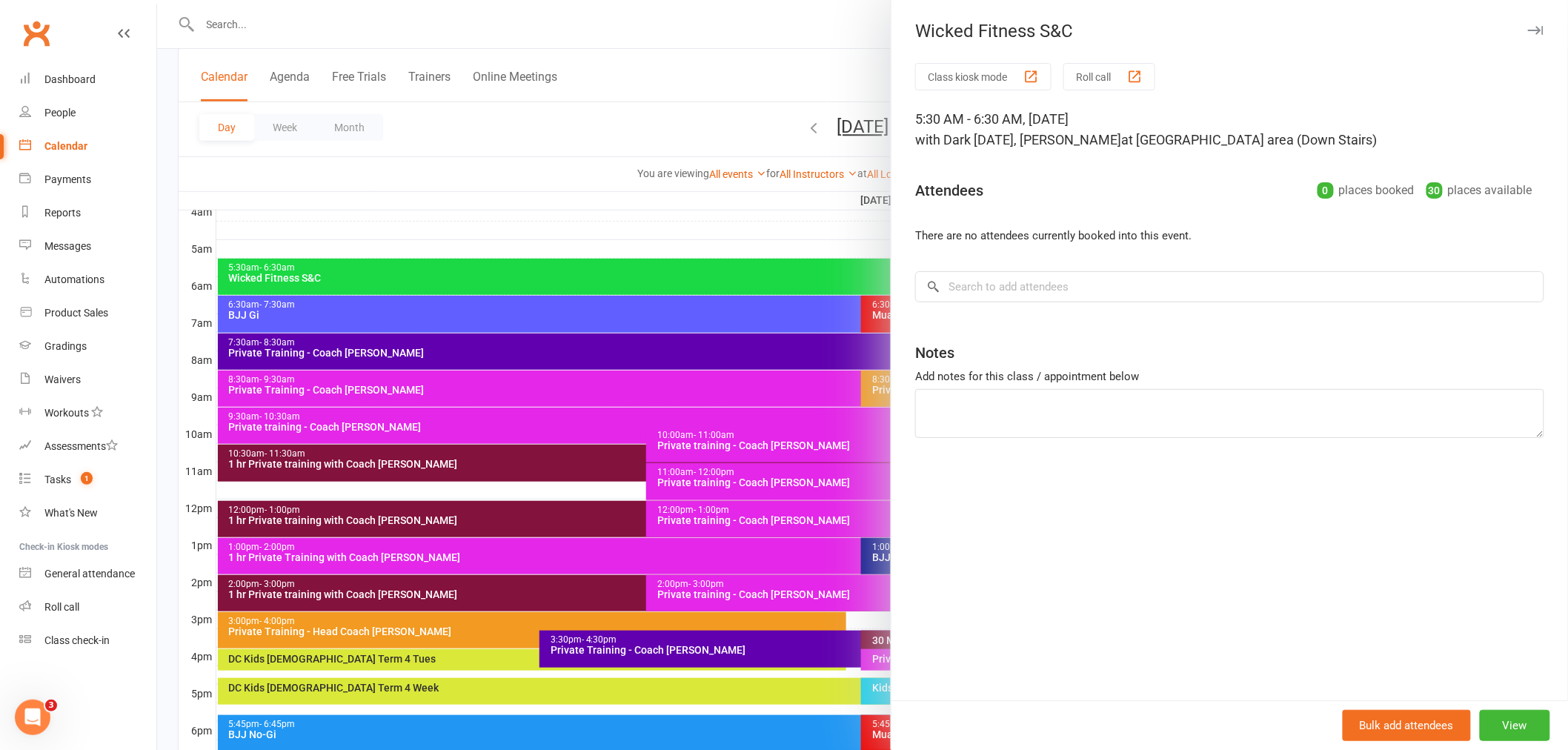
drag, startPoint x: 742, startPoint y: 271, endPoint x: 1376, endPoint y: 442, distance: 656.7
click at [1379, 453] on div "Class kiosk mode Roll call 5:30 AM - 6:30 AM, Tuesday, October, 14, 2025 with D…" at bounding box center [1230, 382] width 676 height 638
click at [1511, 724] on button "View" at bounding box center [1515, 725] width 71 height 31
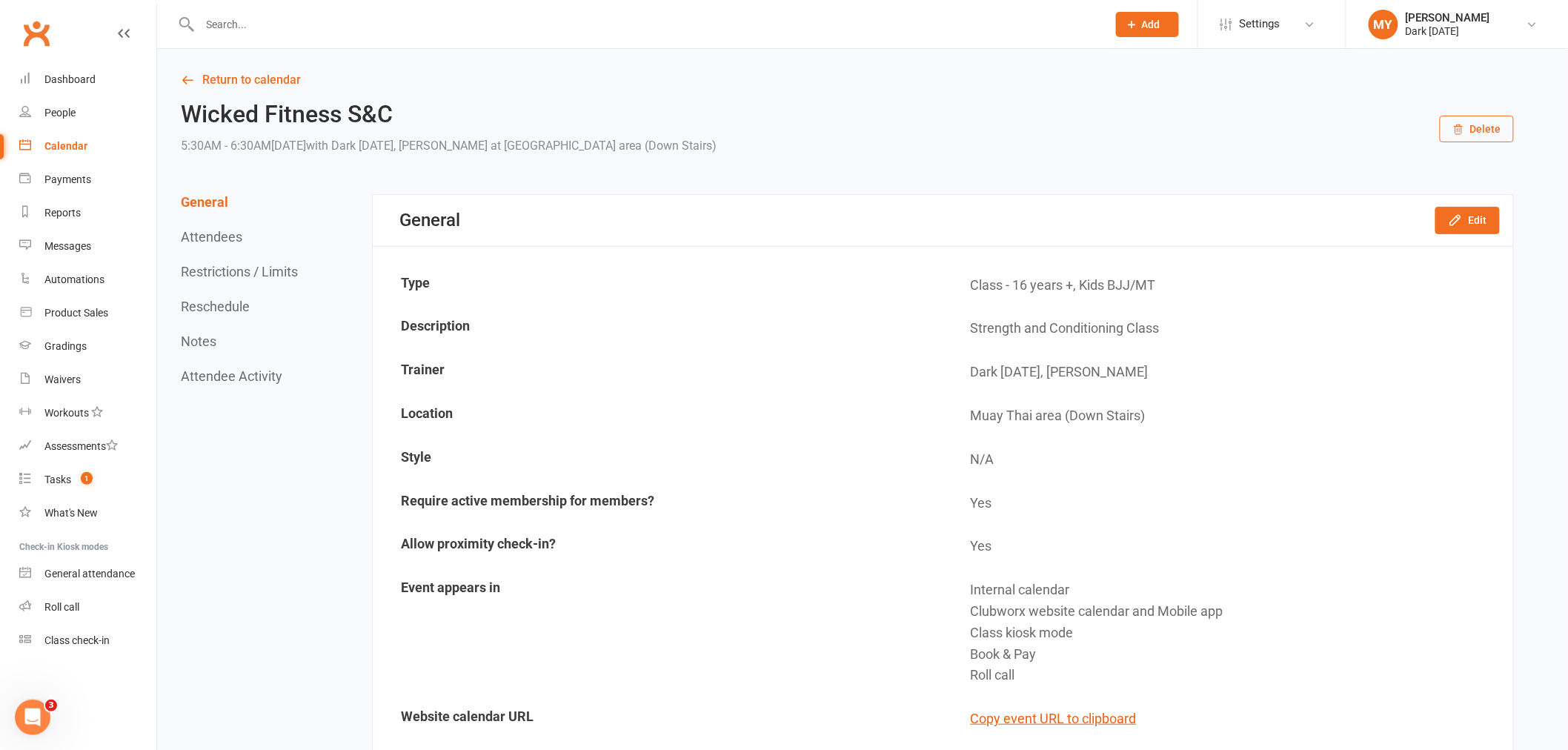
click at [1452, 120] on button "Delete" at bounding box center [1477, 129] width 74 height 27
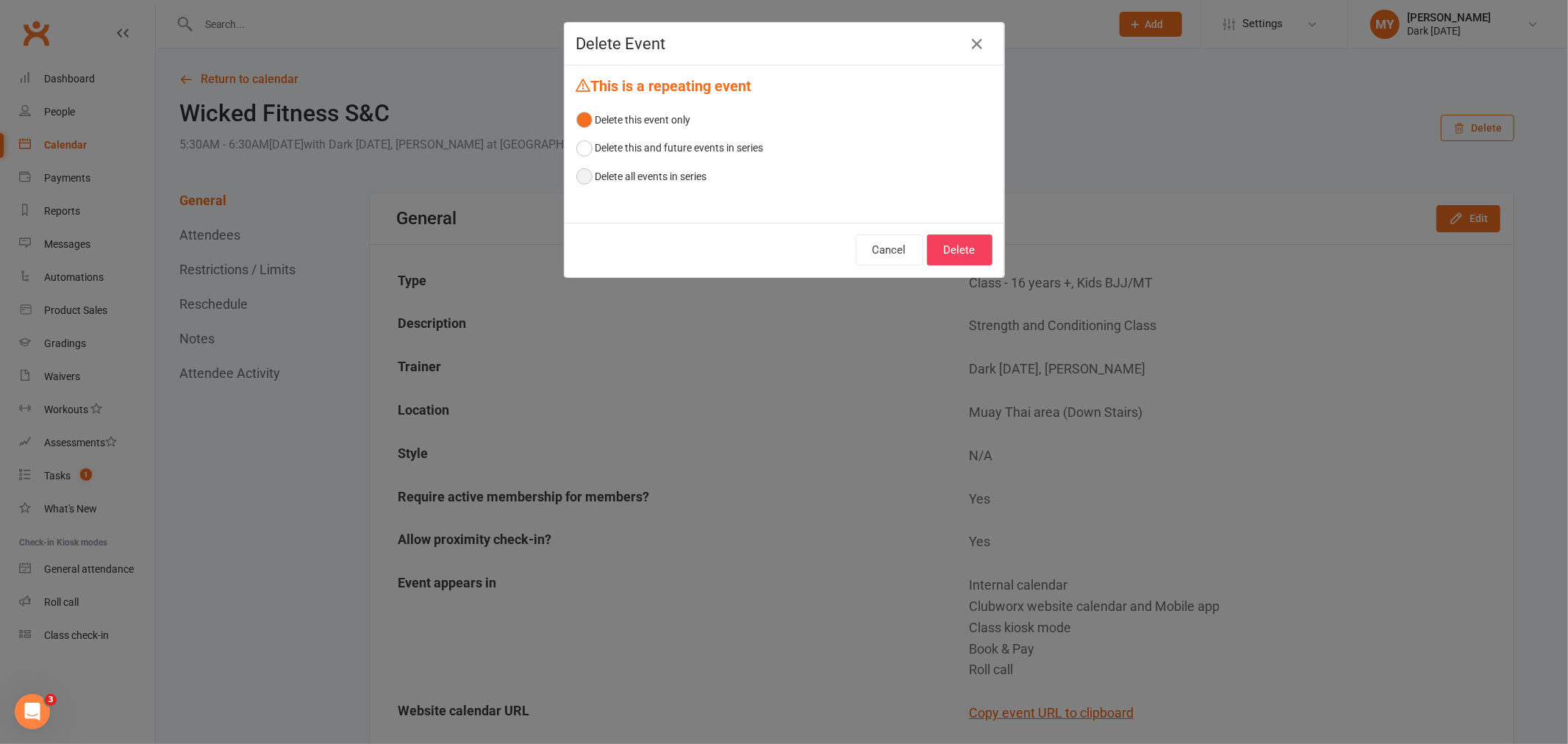
click at [674, 173] on button "Delete all events in series" at bounding box center [641, 177] width 131 height 28
click at [939, 245] on button "Delete" at bounding box center [959, 249] width 65 height 31
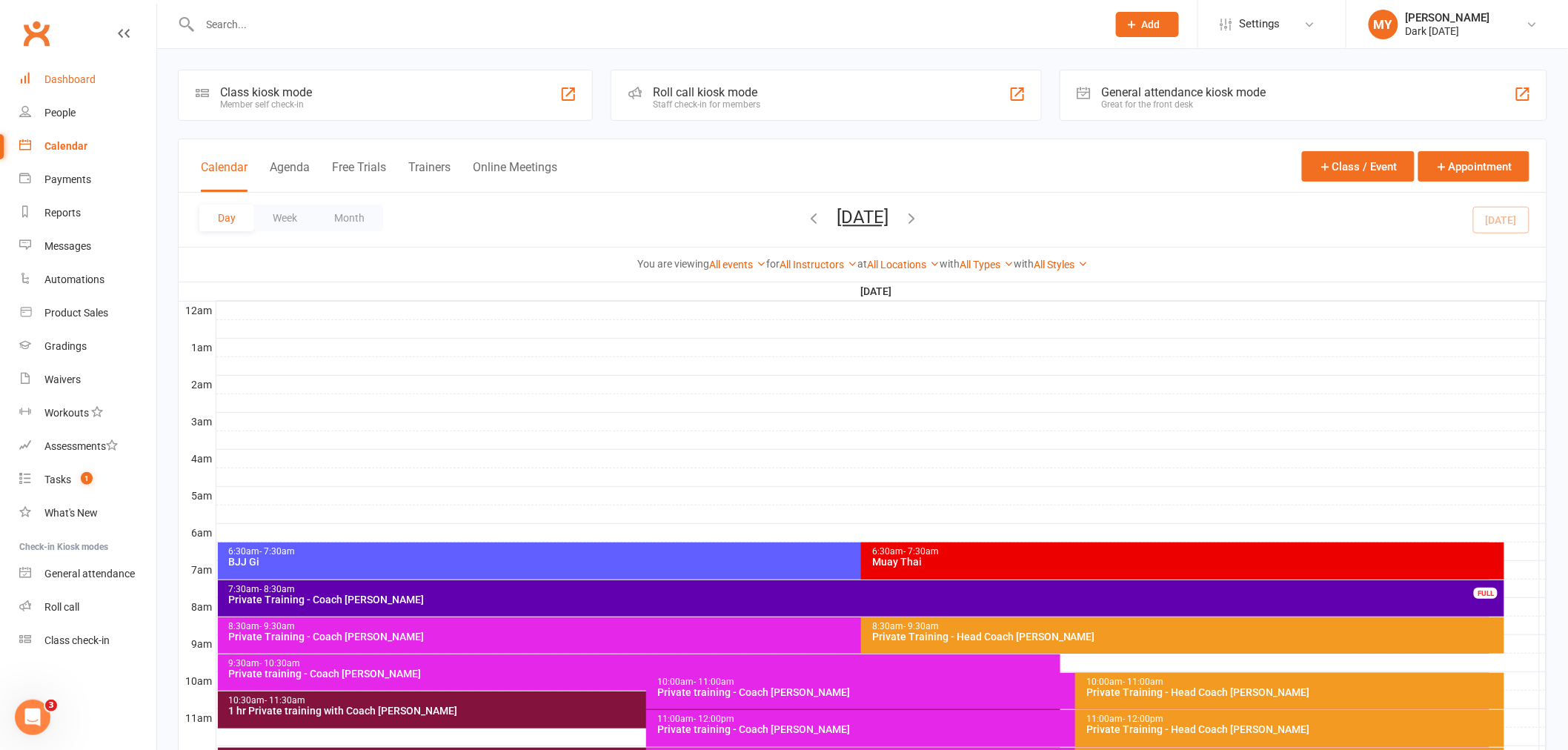
click at [97, 69] on link "Dashboard" at bounding box center [88, 80] width 137 height 34
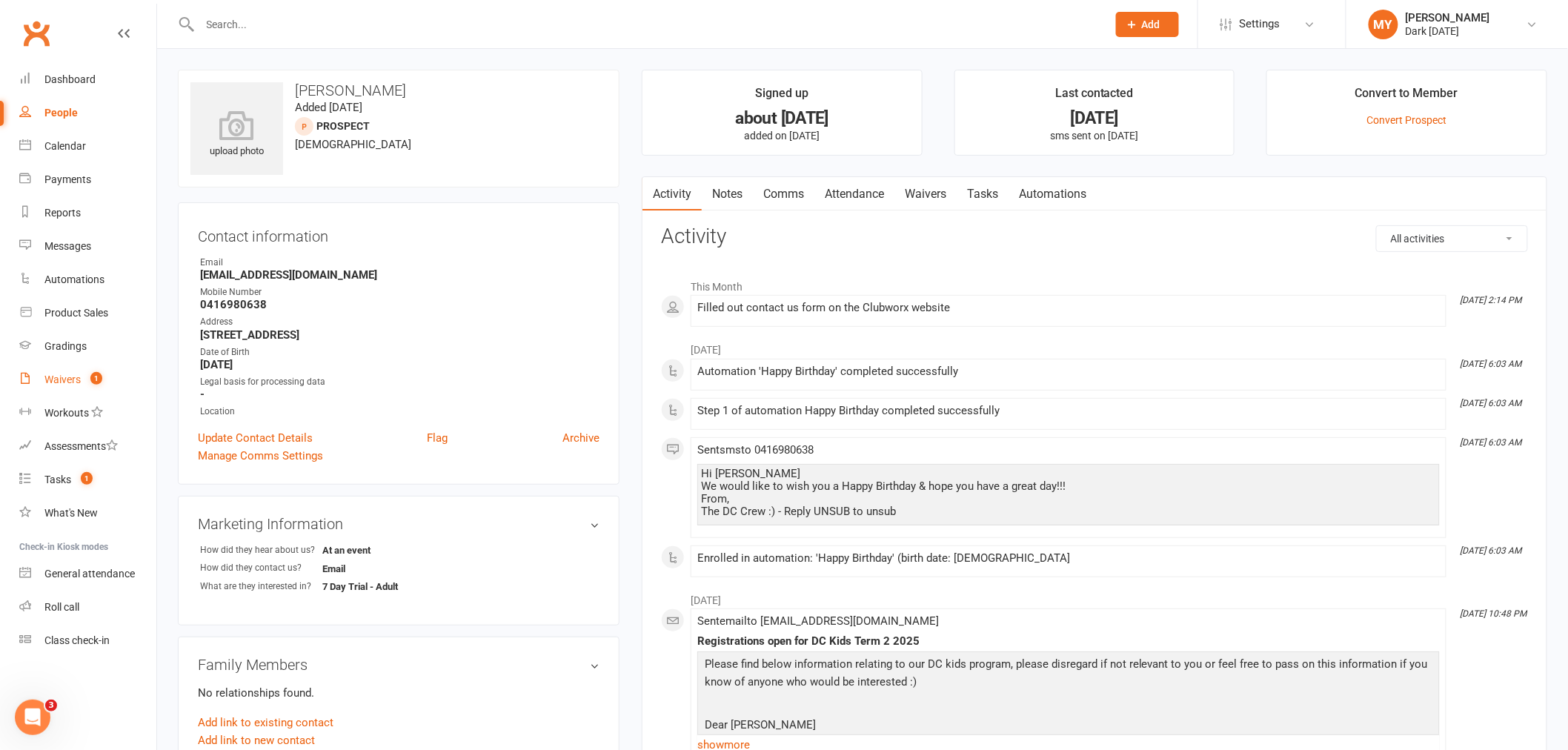
click at [116, 378] on link "Waivers 1" at bounding box center [88, 380] width 137 height 34
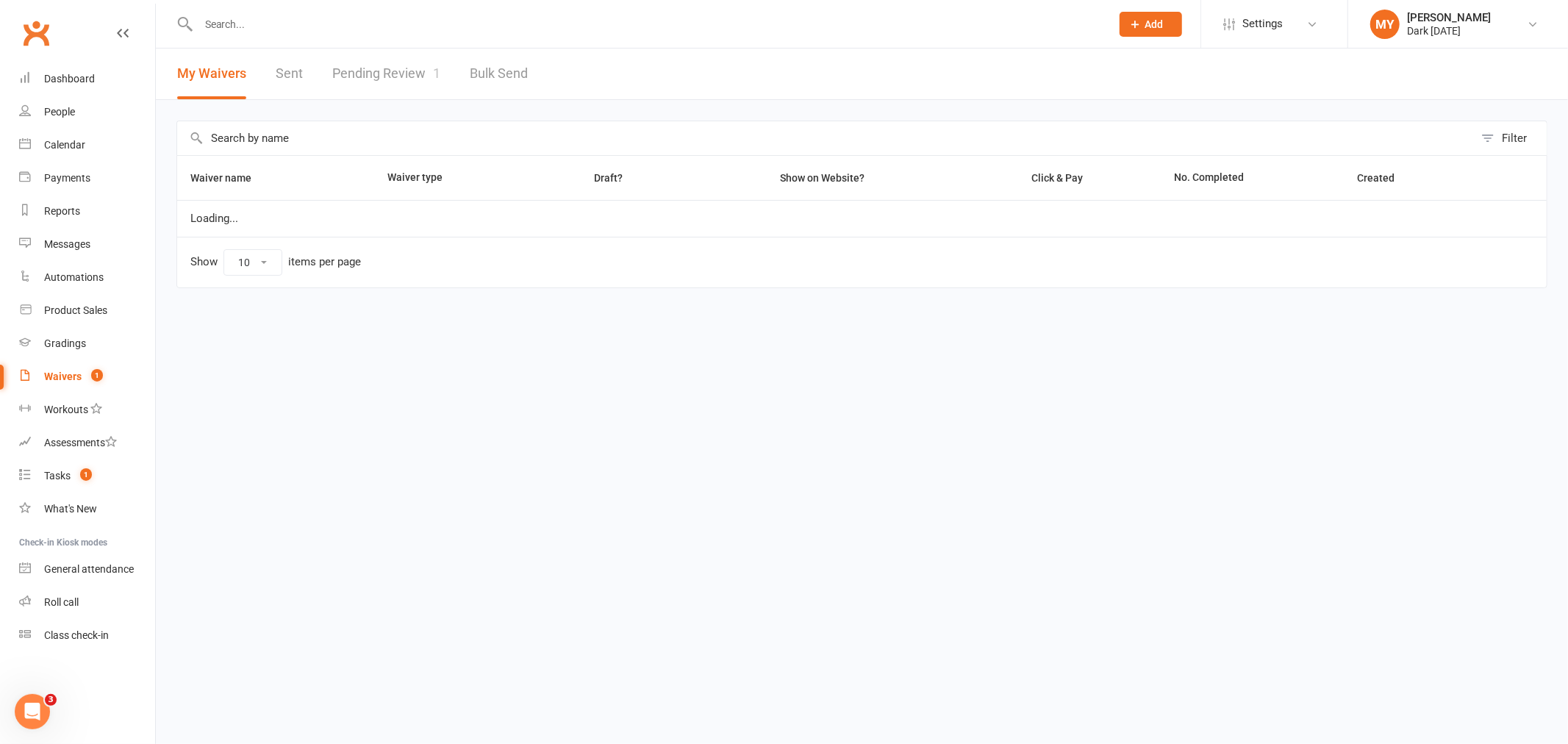
click at [410, 66] on link "Pending Review 1" at bounding box center [386, 74] width 108 height 51
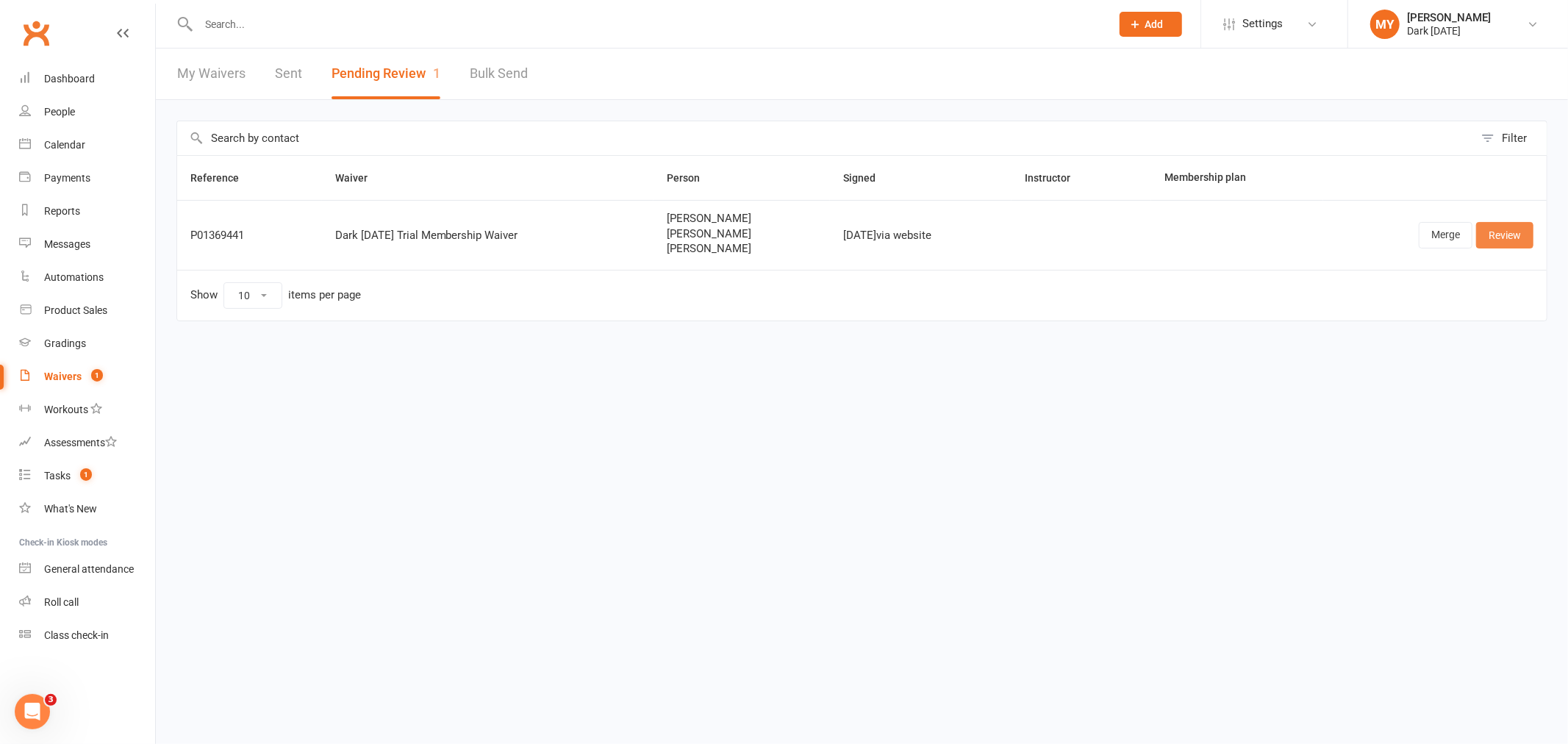
click at [1504, 246] on link "Review" at bounding box center [1504, 235] width 57 height 26
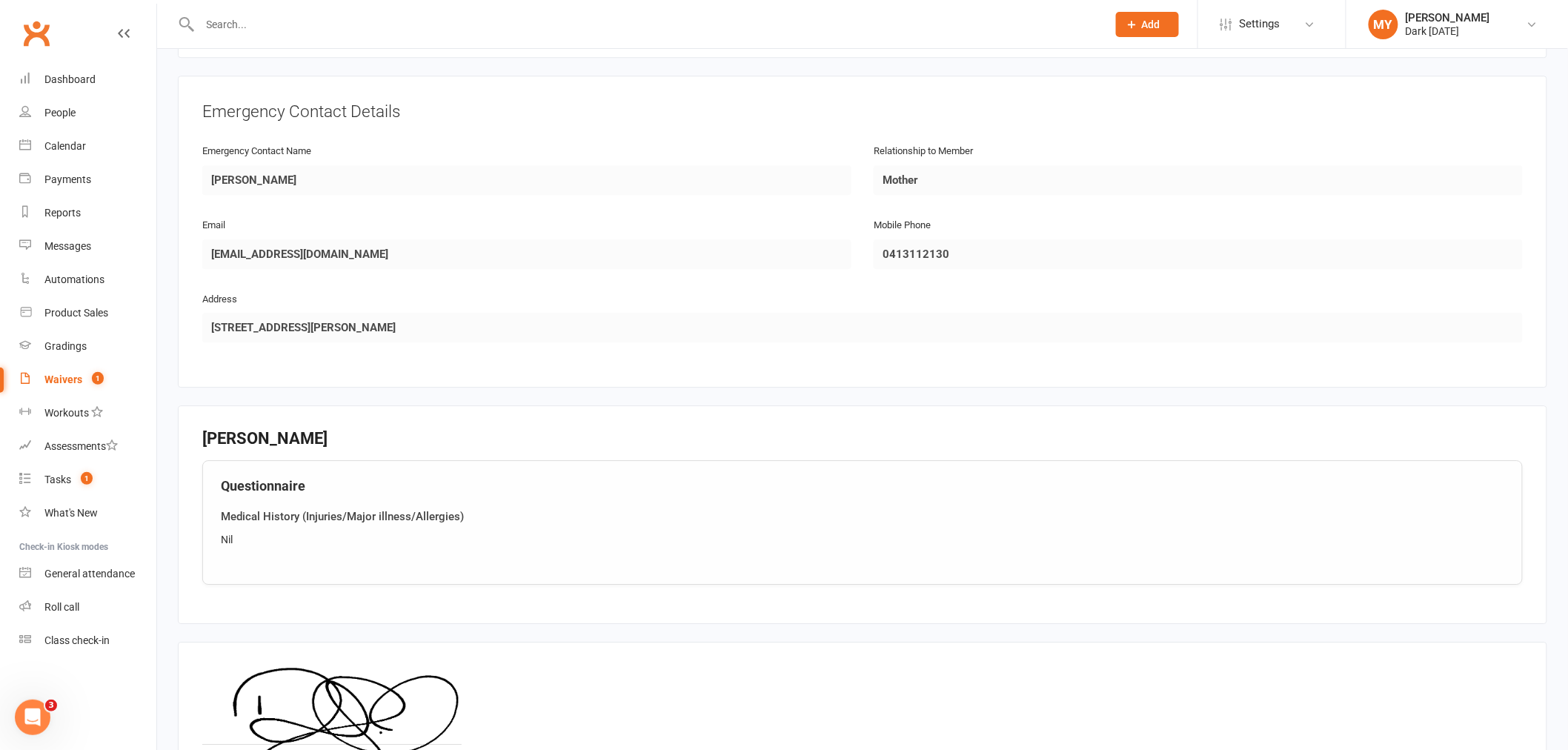
scroll to position [1861, 0]
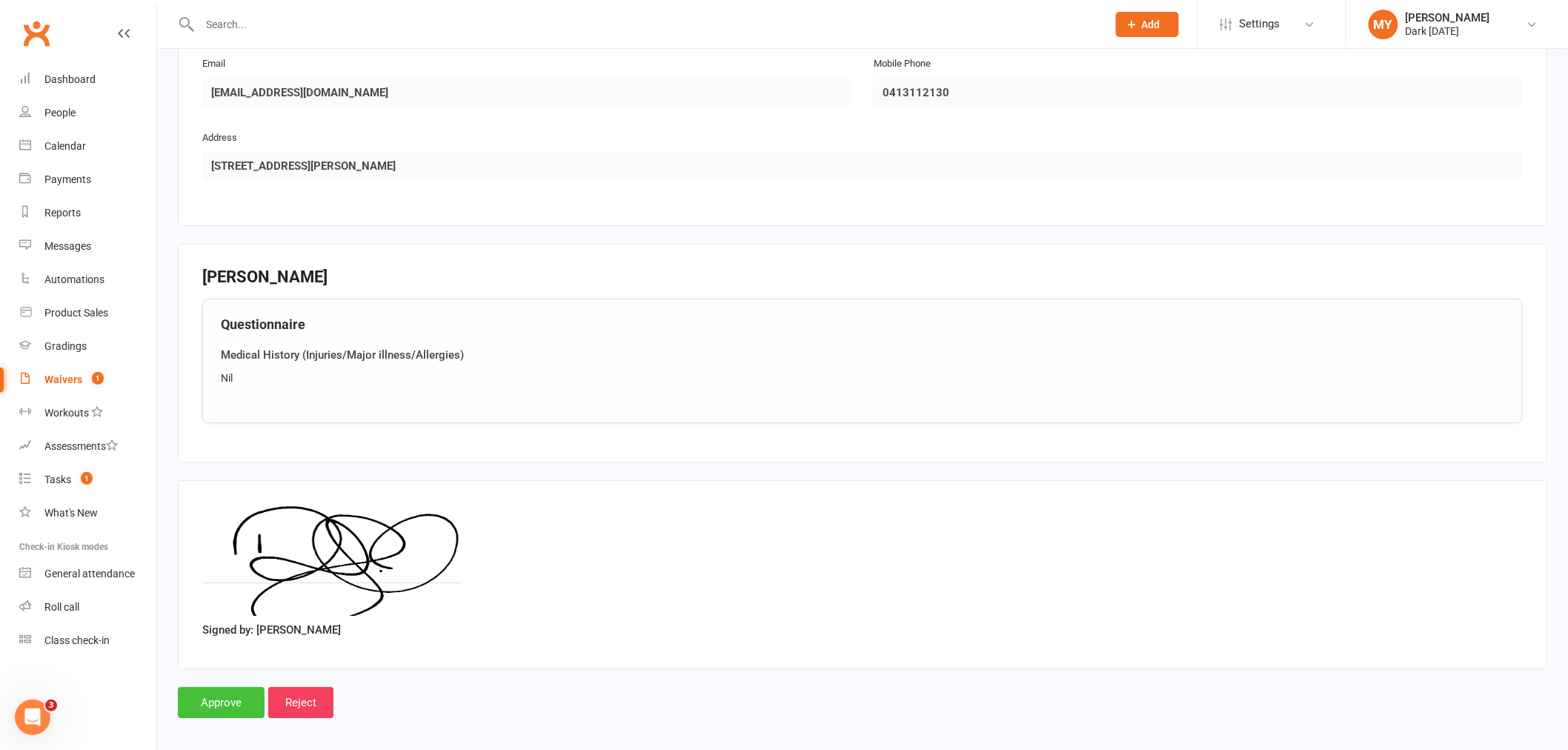
click at [216, 697] on input "Approve" at bounding box center [221, 702] width 87 height 31
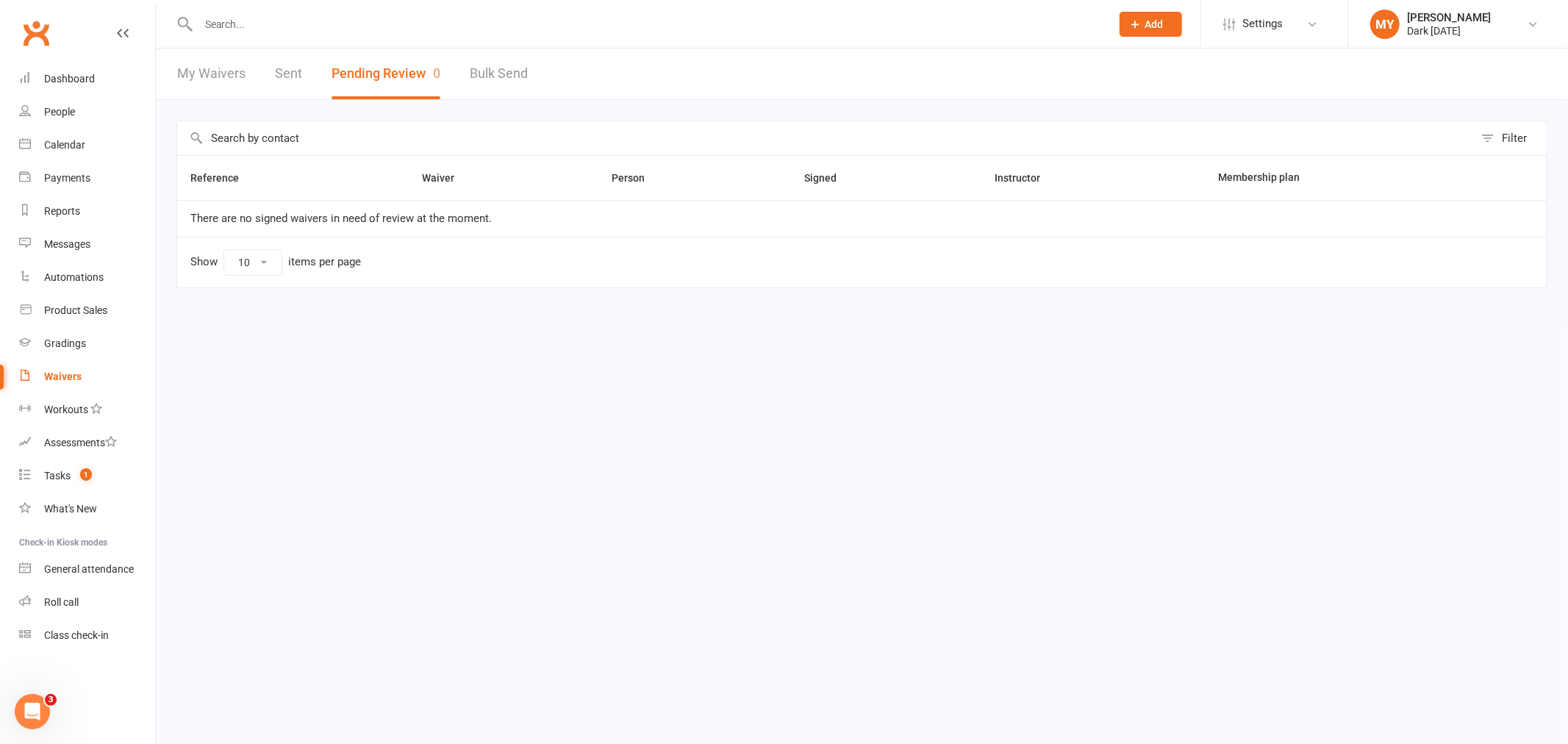
click at [331, 17] on input "text" at bounding box center [647, 24] width 907 height 20
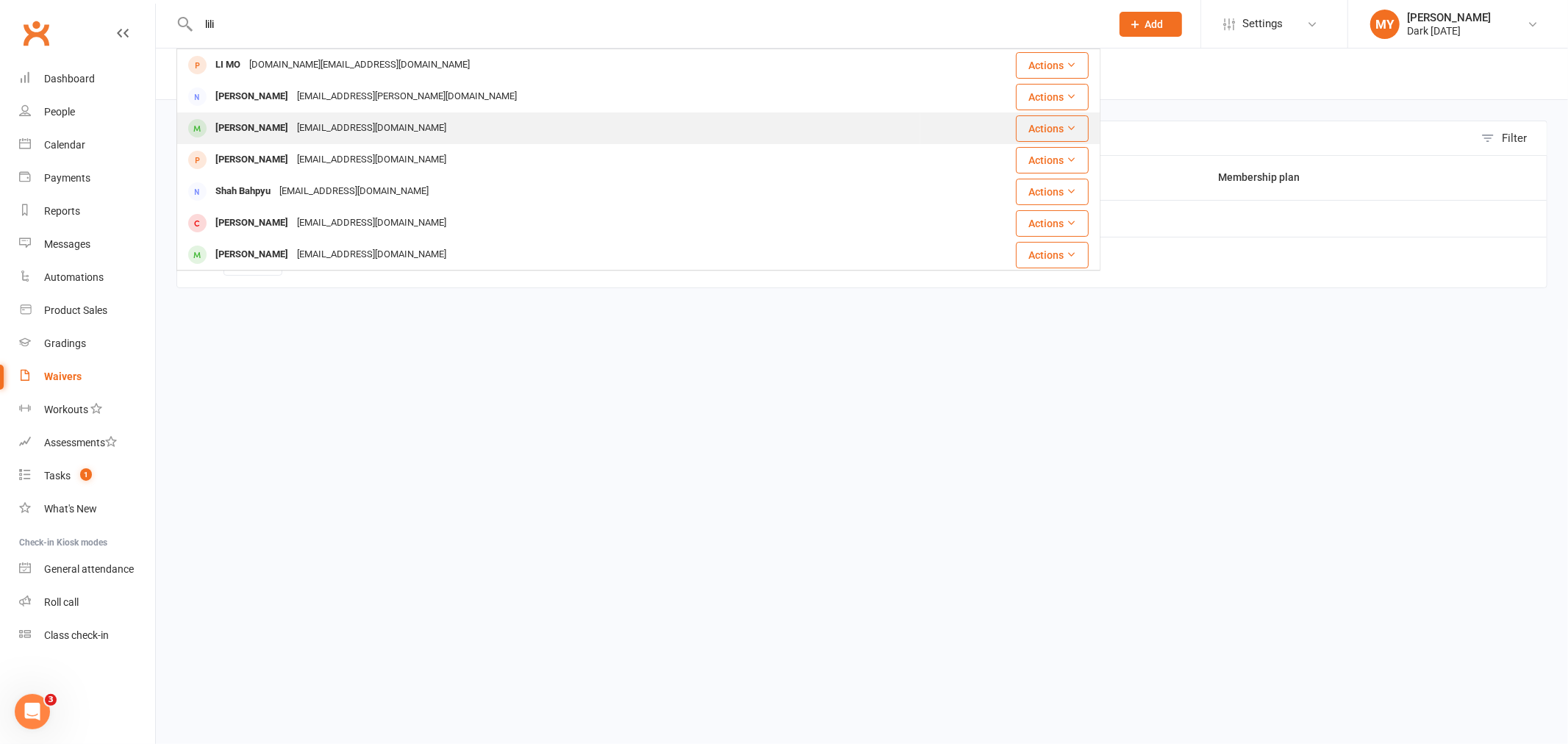
type input "lili"
click at [307, 137] on div "kvesna3@gmail.com" at bounding box center [372, 128] width 158 height 21
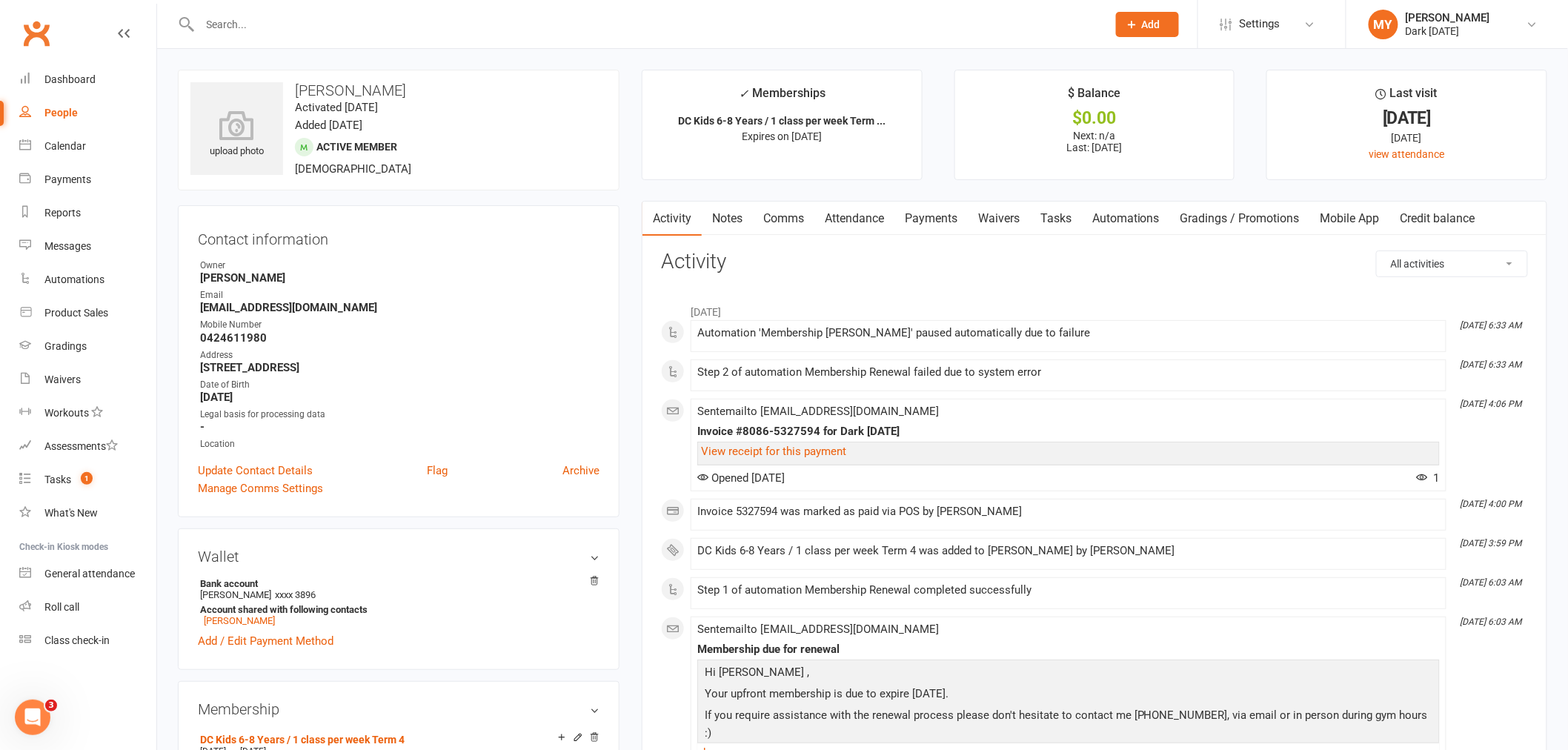
click at [869, 213] on link "Attendance" at bounding box center [854, 219] width 80 height 34
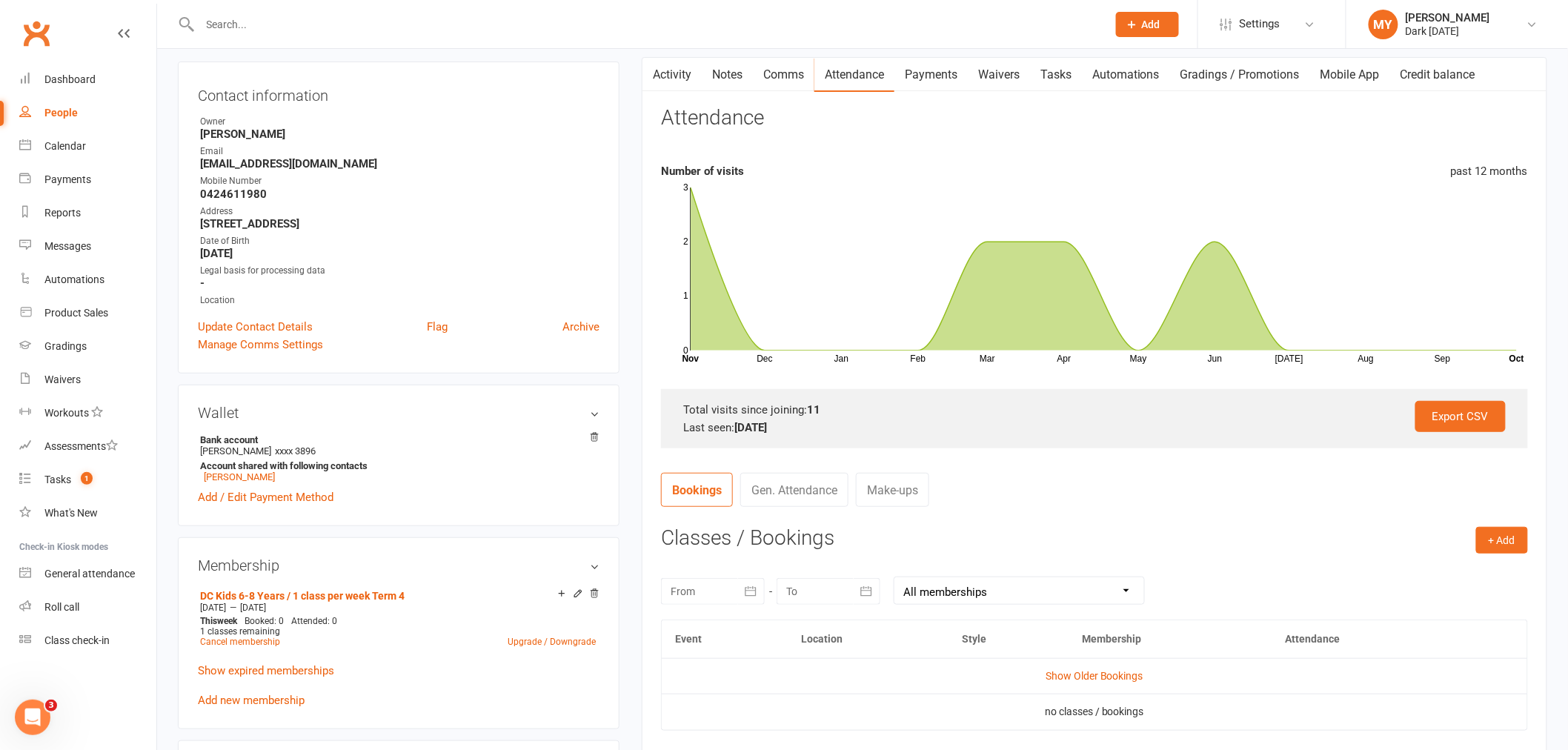
scroll to position [165, 0]
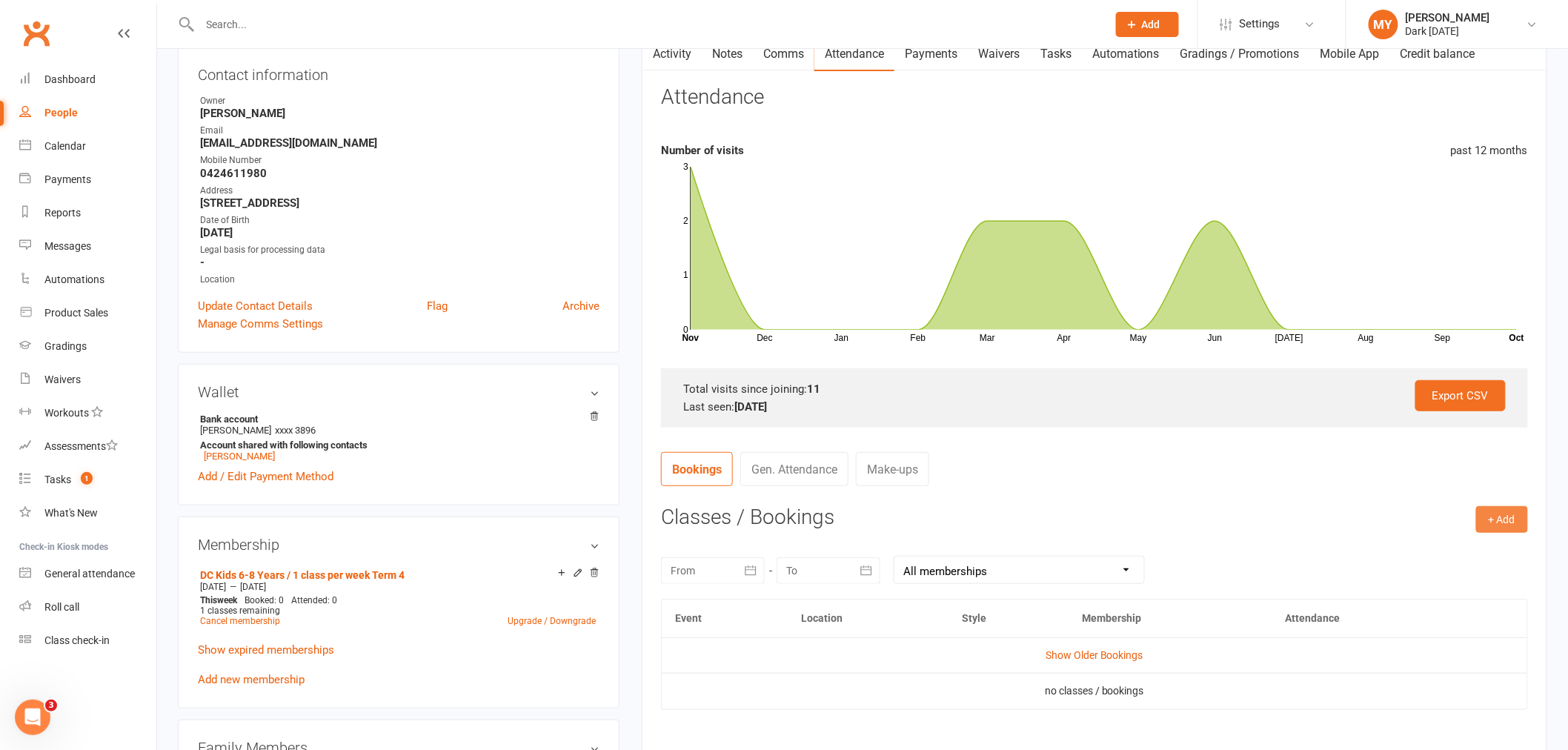
click at [1496, 521] on button "+ Add" at bounding box center [1502, 520] width 52 height 27
click at [1411, 550] on link "Book Event" at bounding box center [1454, 553] width 147 height 29
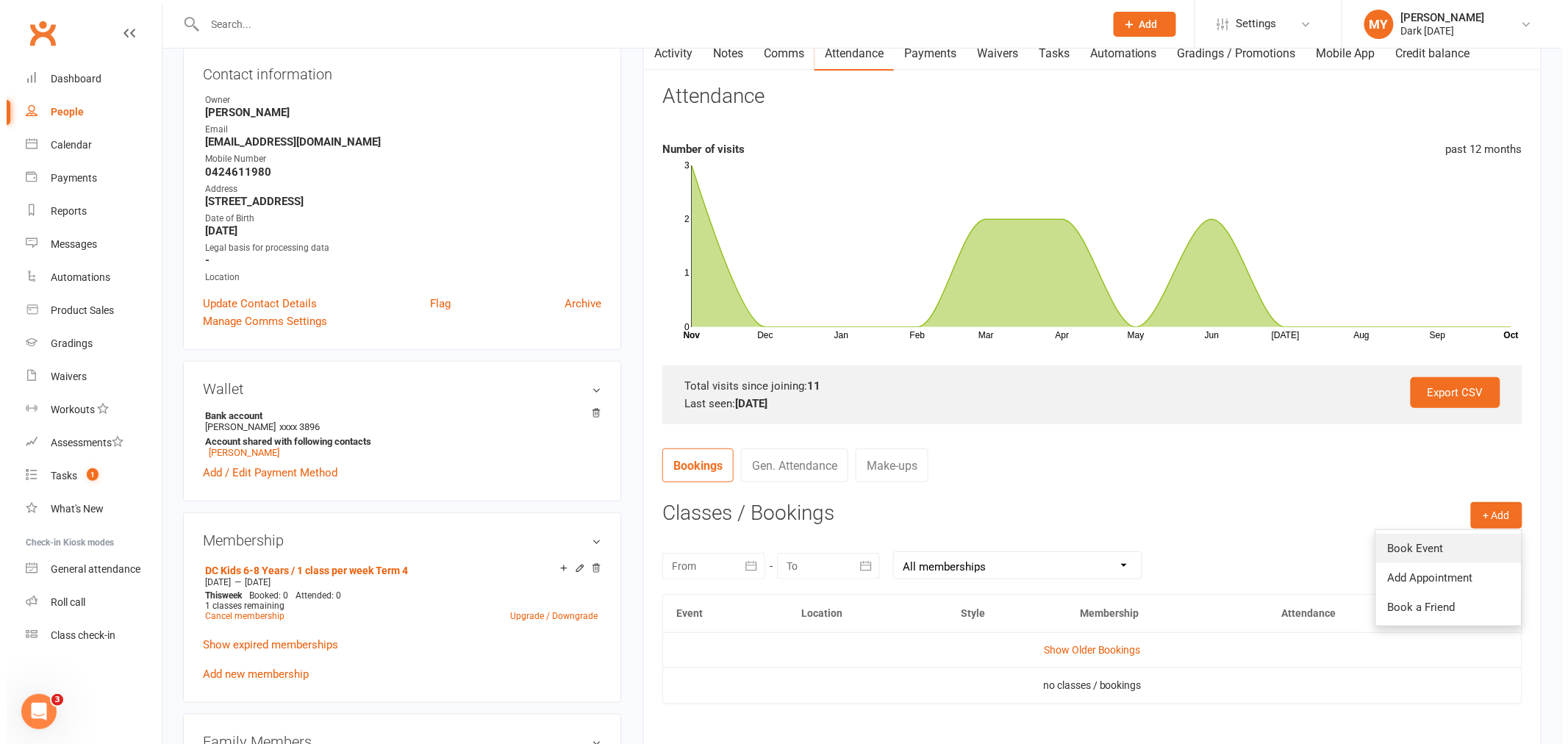
scroll to position [126, 0]
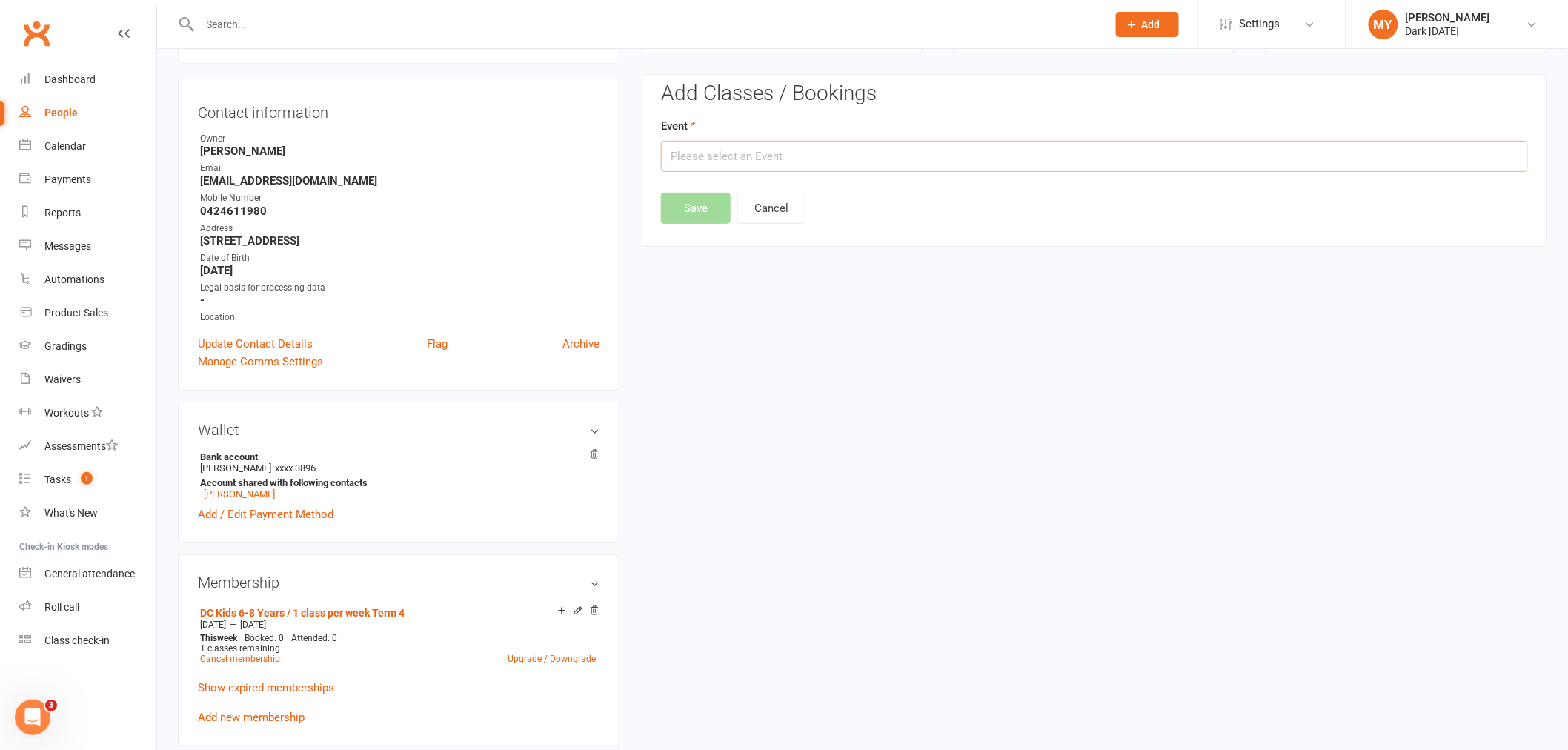
click at [766, 161] on input "text" at bounding box center [1093, 156] width 867 height 31
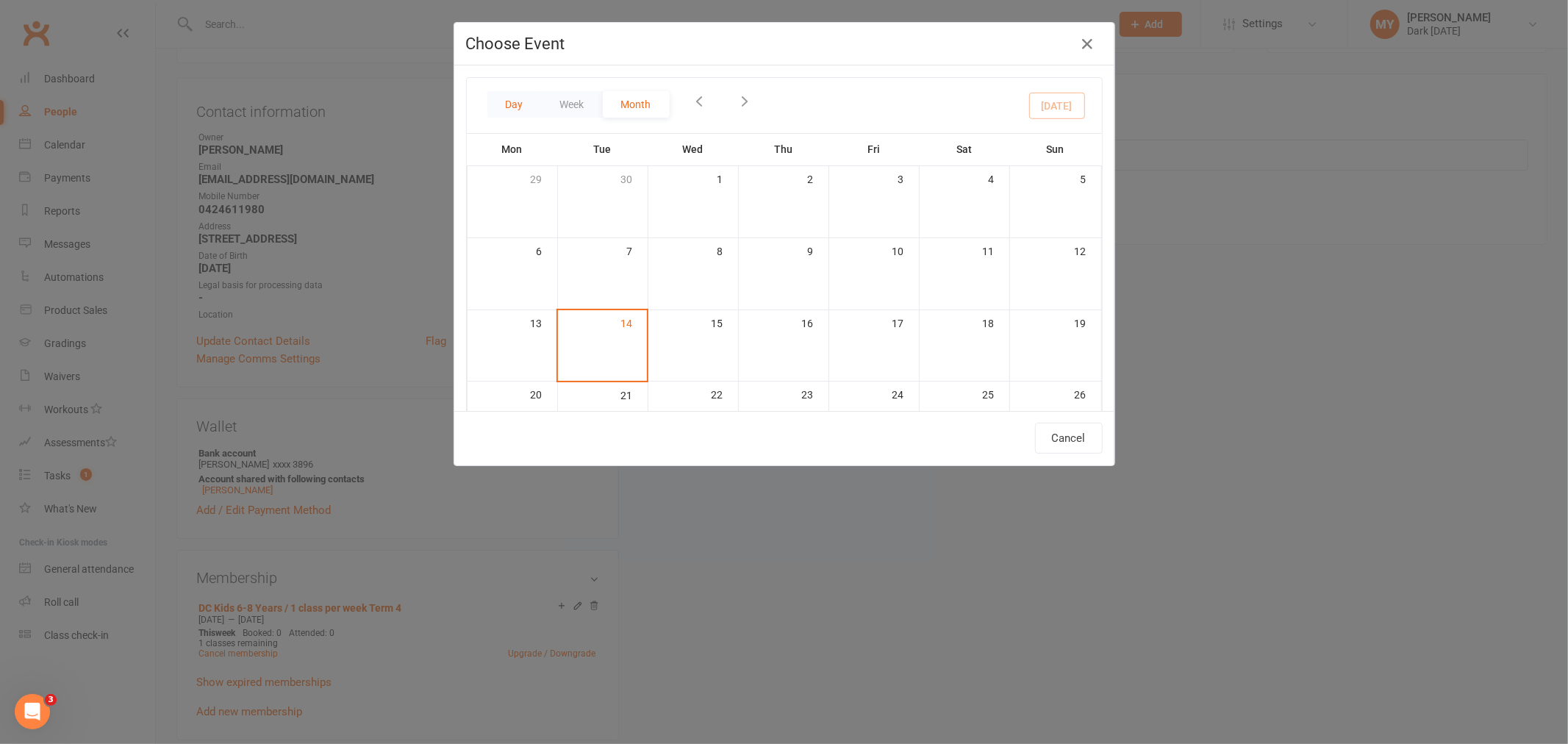
click at [506, 101] on button "Day" at bounding box center [515, 105] width 54 height 26
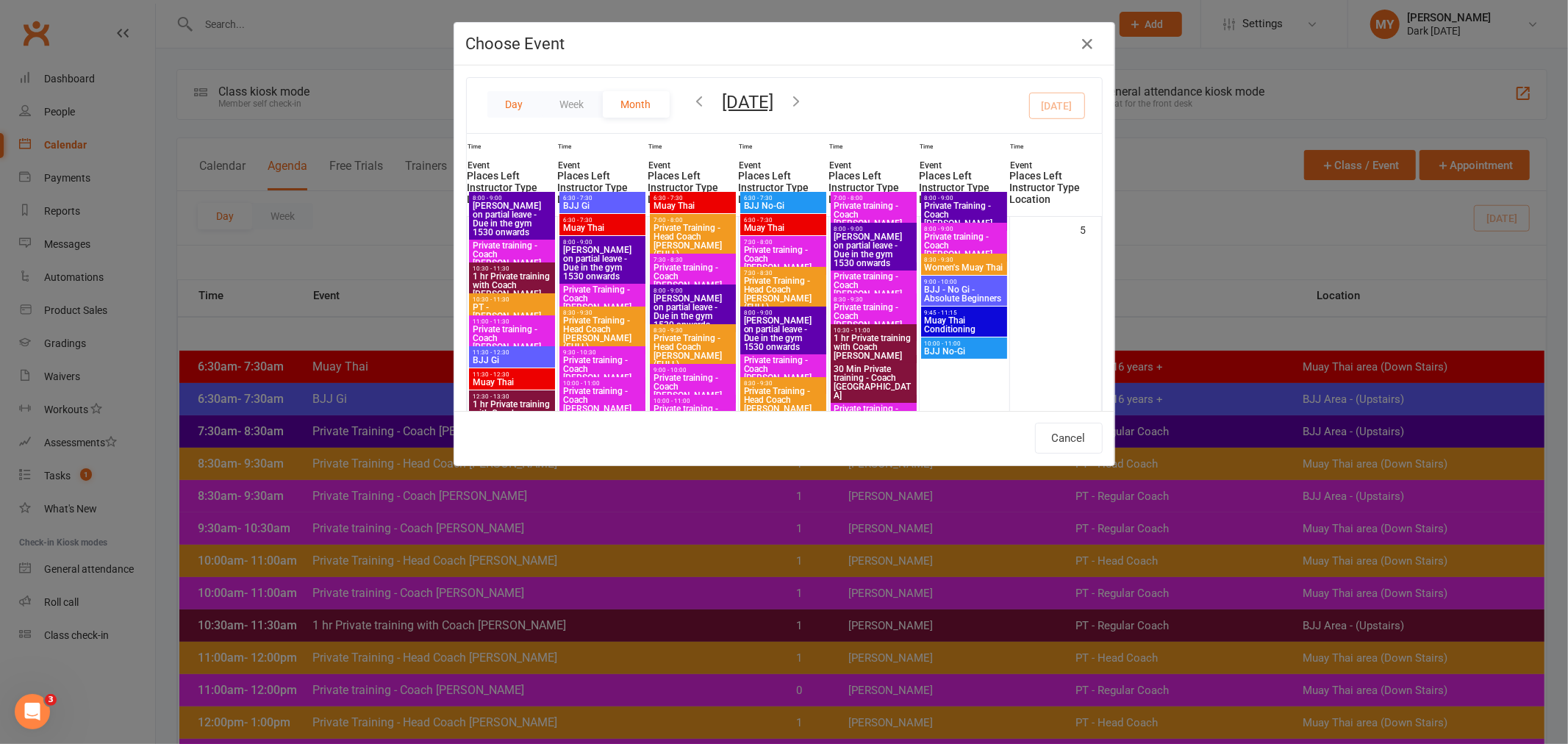
click at [518, 111] on button "Day" at bounding box center [515, 105] width 54 height 26
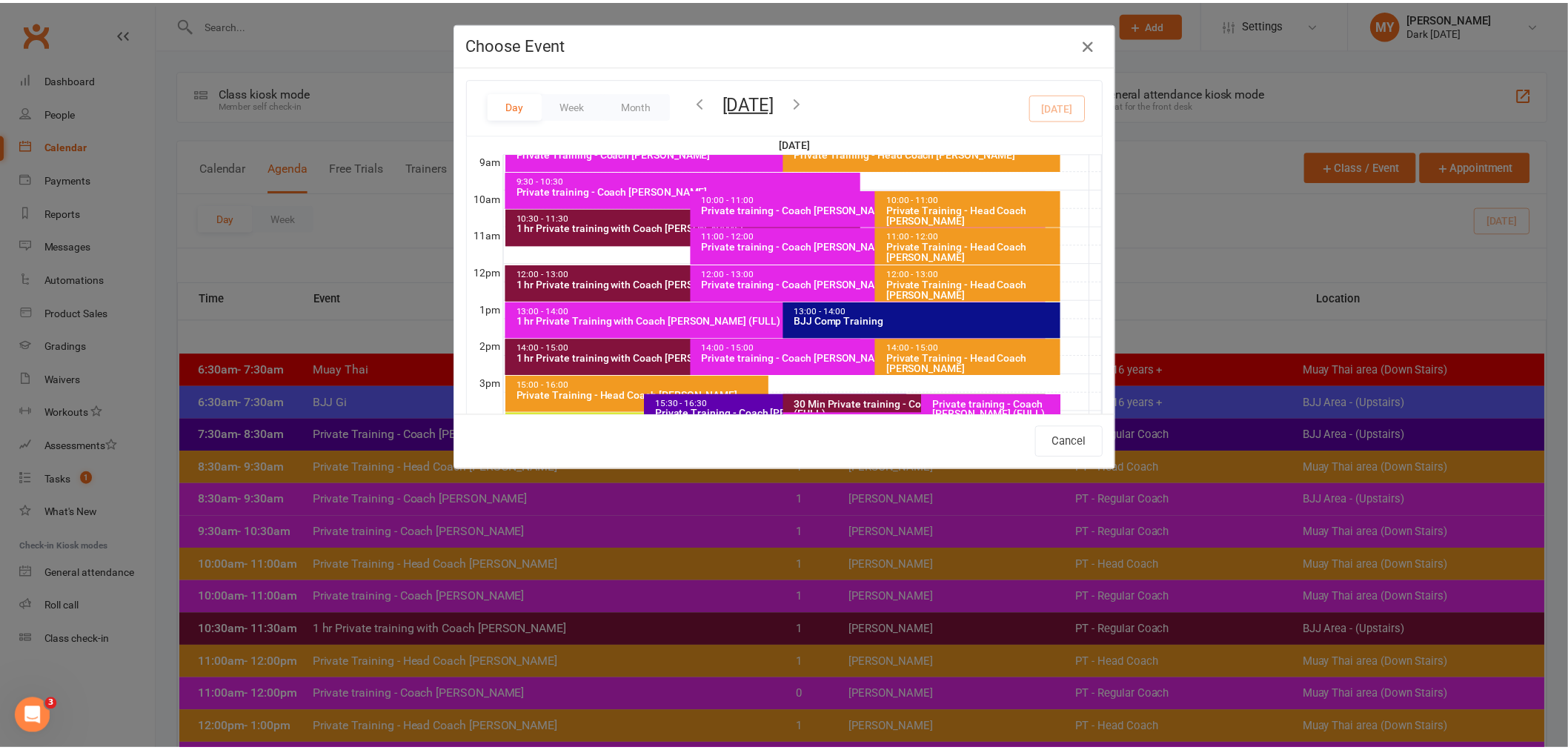
scroll to position [418, 0]
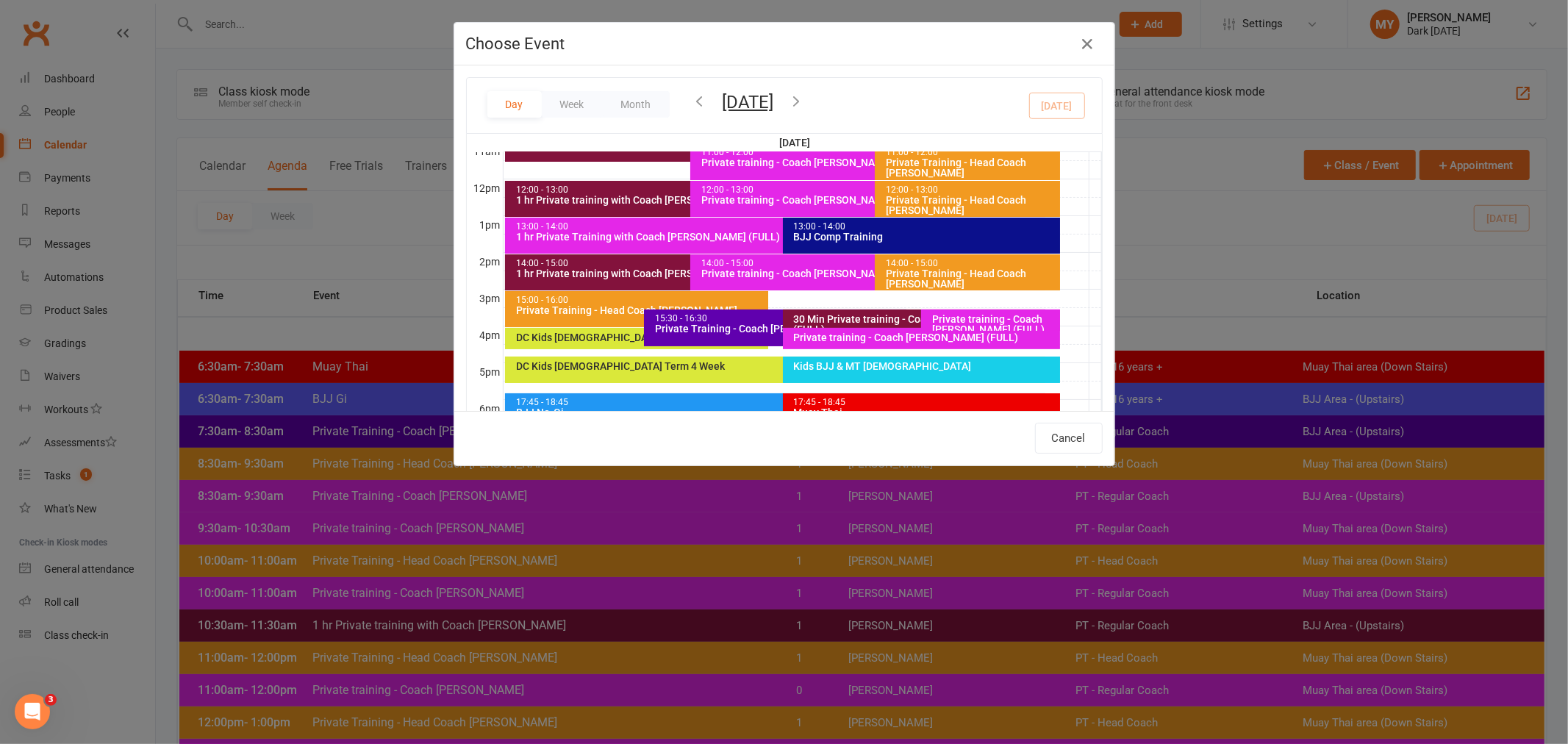
click at [597, 338] on div "DC Kids [DEMOGRAPHIC_DATA] Term 4 Tues" at bounding box center [640, 337] width 249 height 11
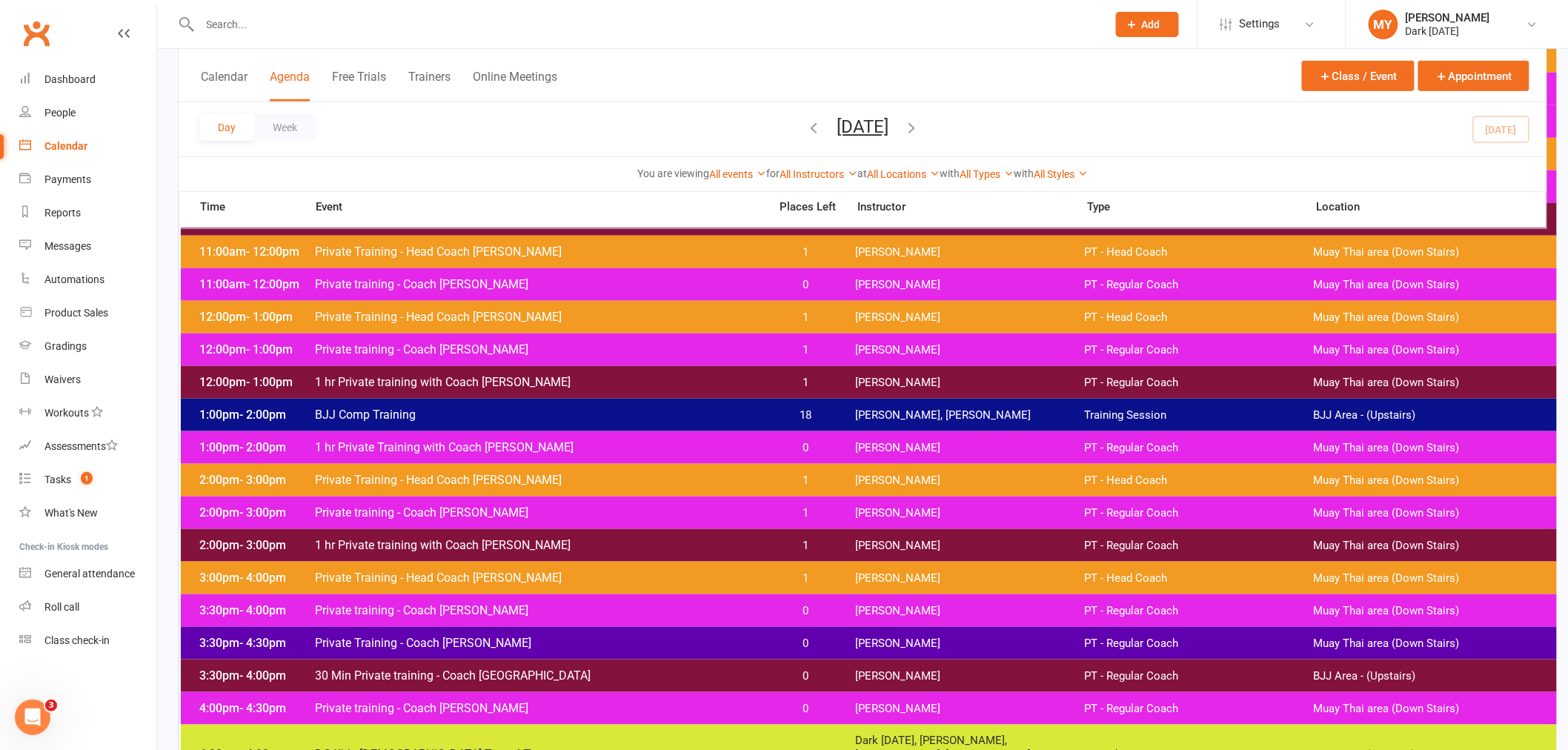
scroll to position [906, 0]
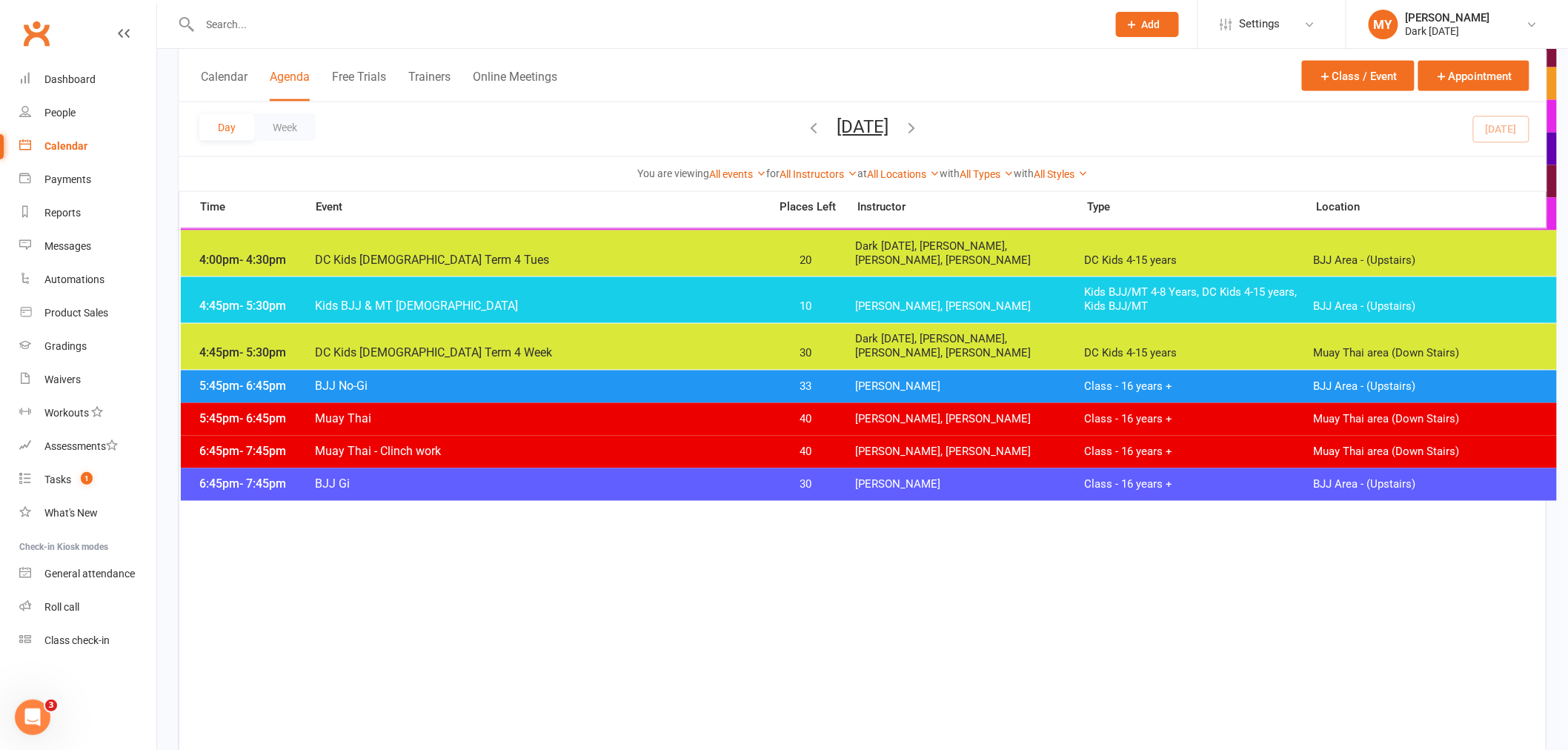
click at [426, 257] on span "DC Kids [DEMOGRAPHIC_DATA] Term 4 Tues" at bounding box center [540, 259] width 452 height 14
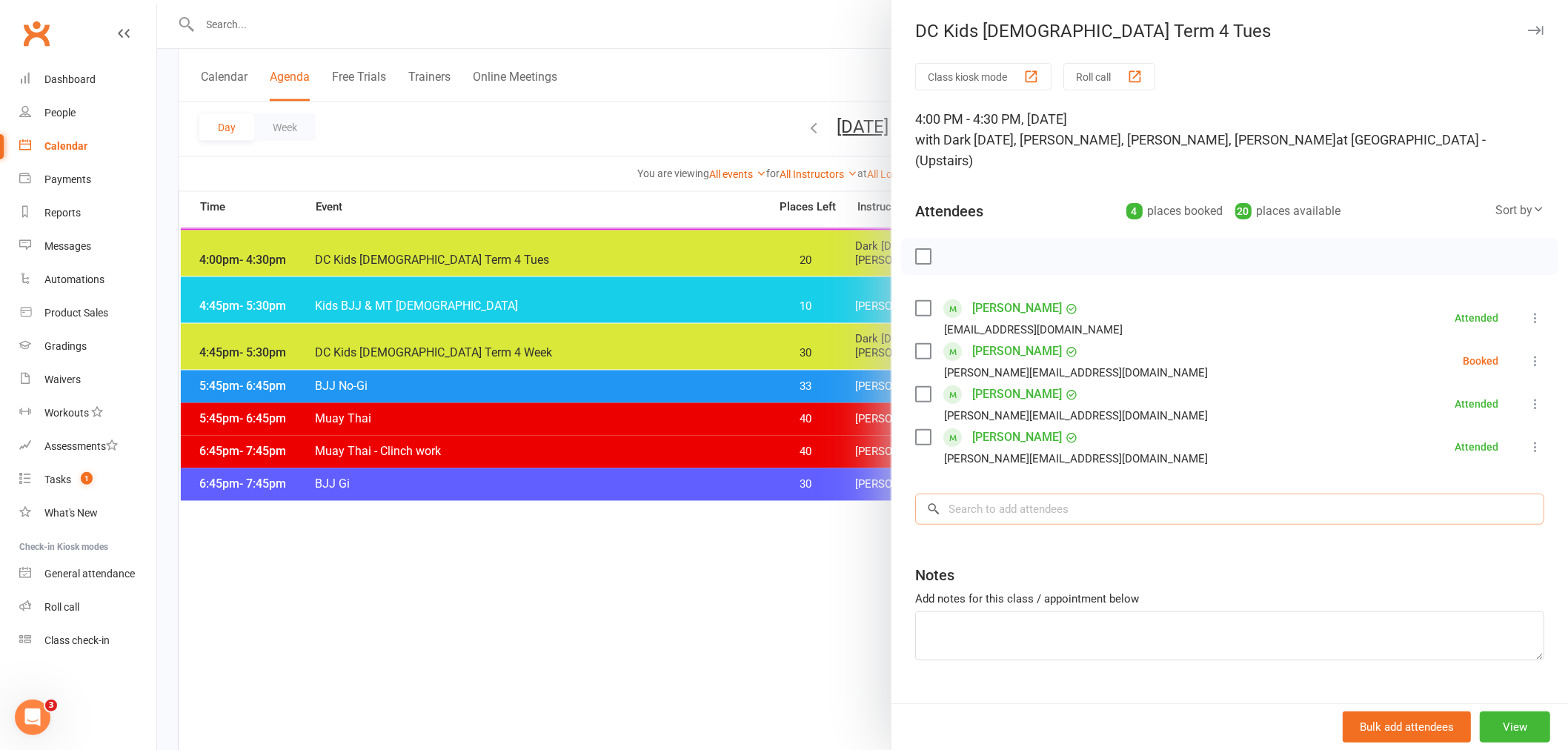
click at [988, 493] on input "search" at bounding box center [1230, 508] width 629 height 31
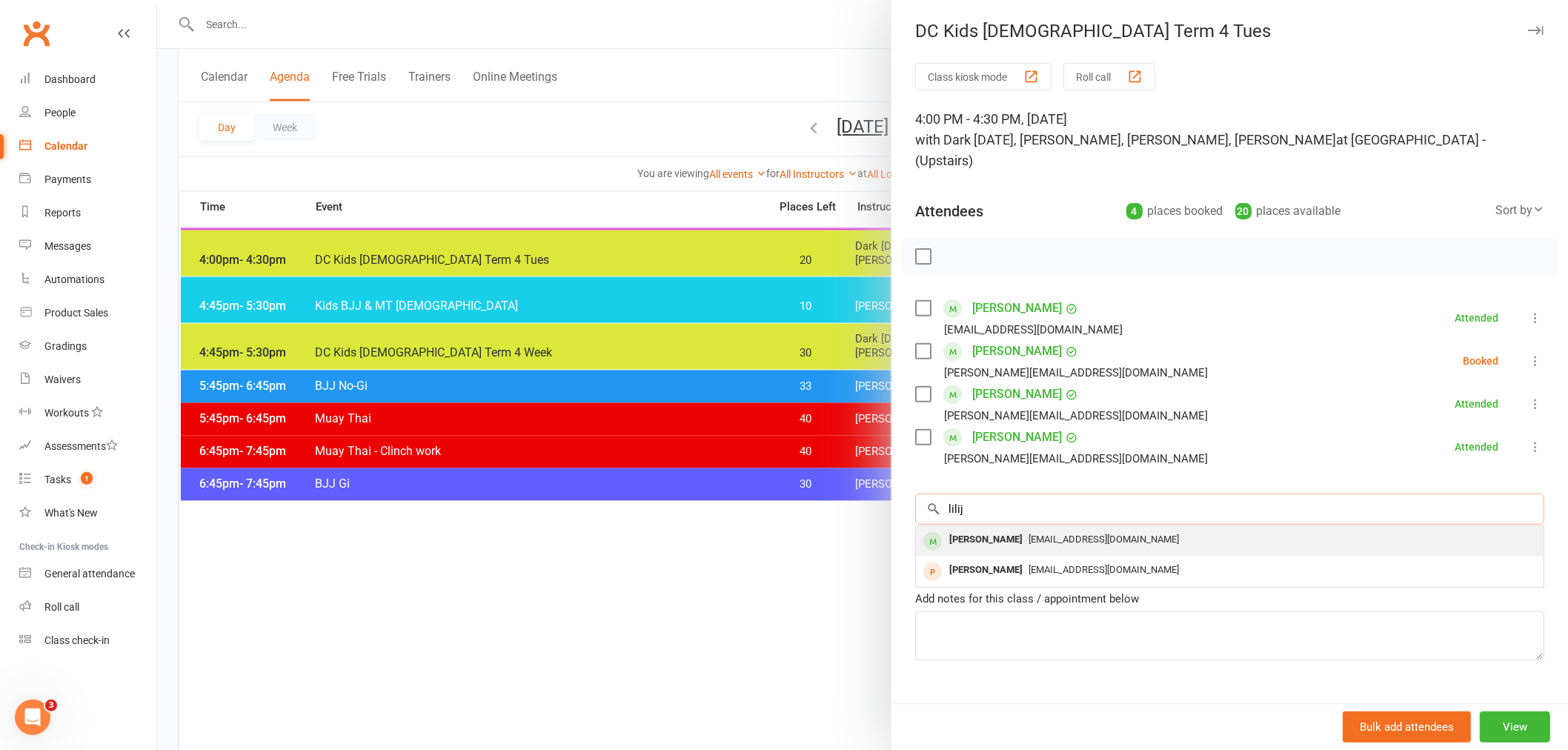
type input "lilij"
click at [1008, 530] on div "Lilijana Schembri" at bounding box center [985, 540] width 85 height 21
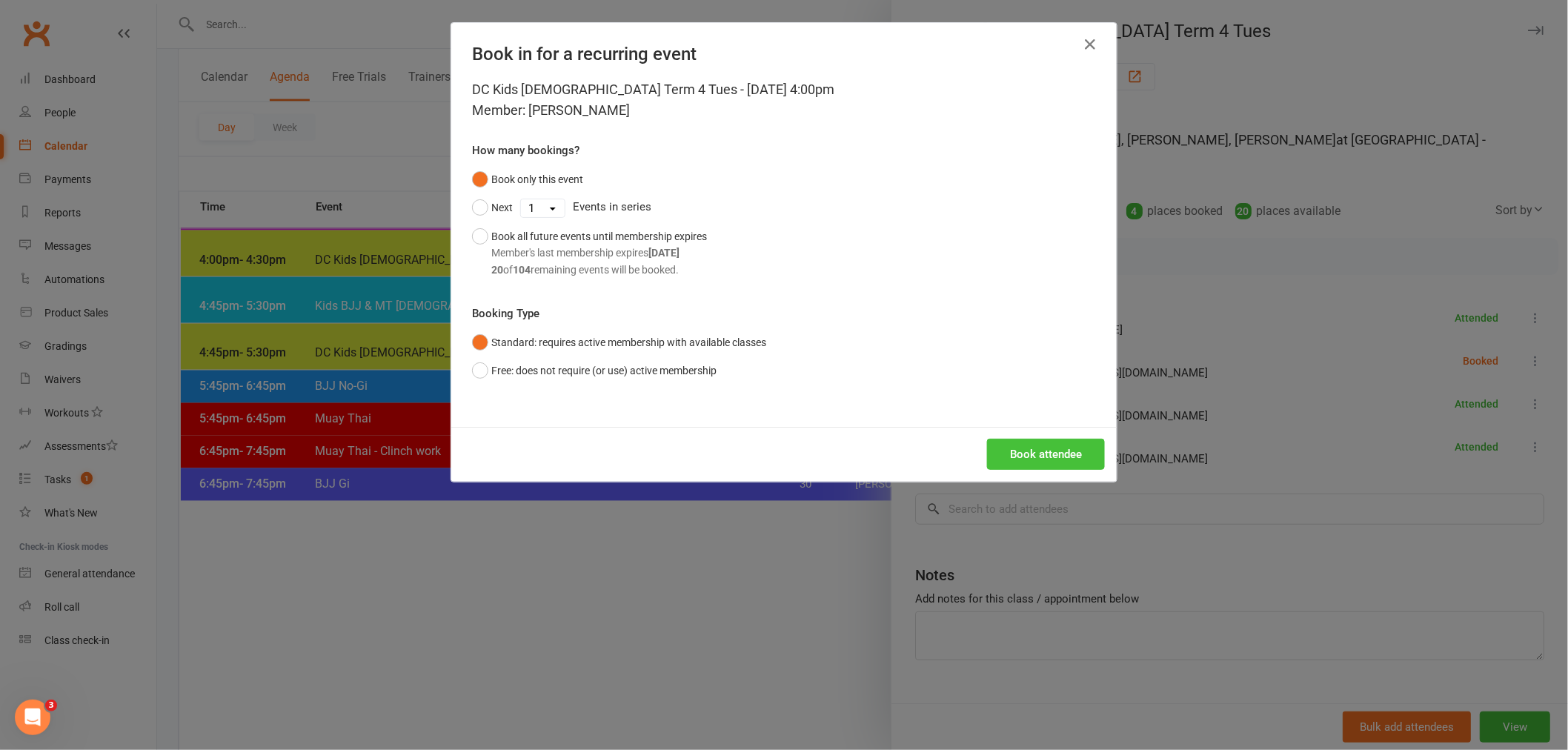
click at [1085, 454] on button "Book attendee" at bounding box center [1046, 453] width 118 height 31
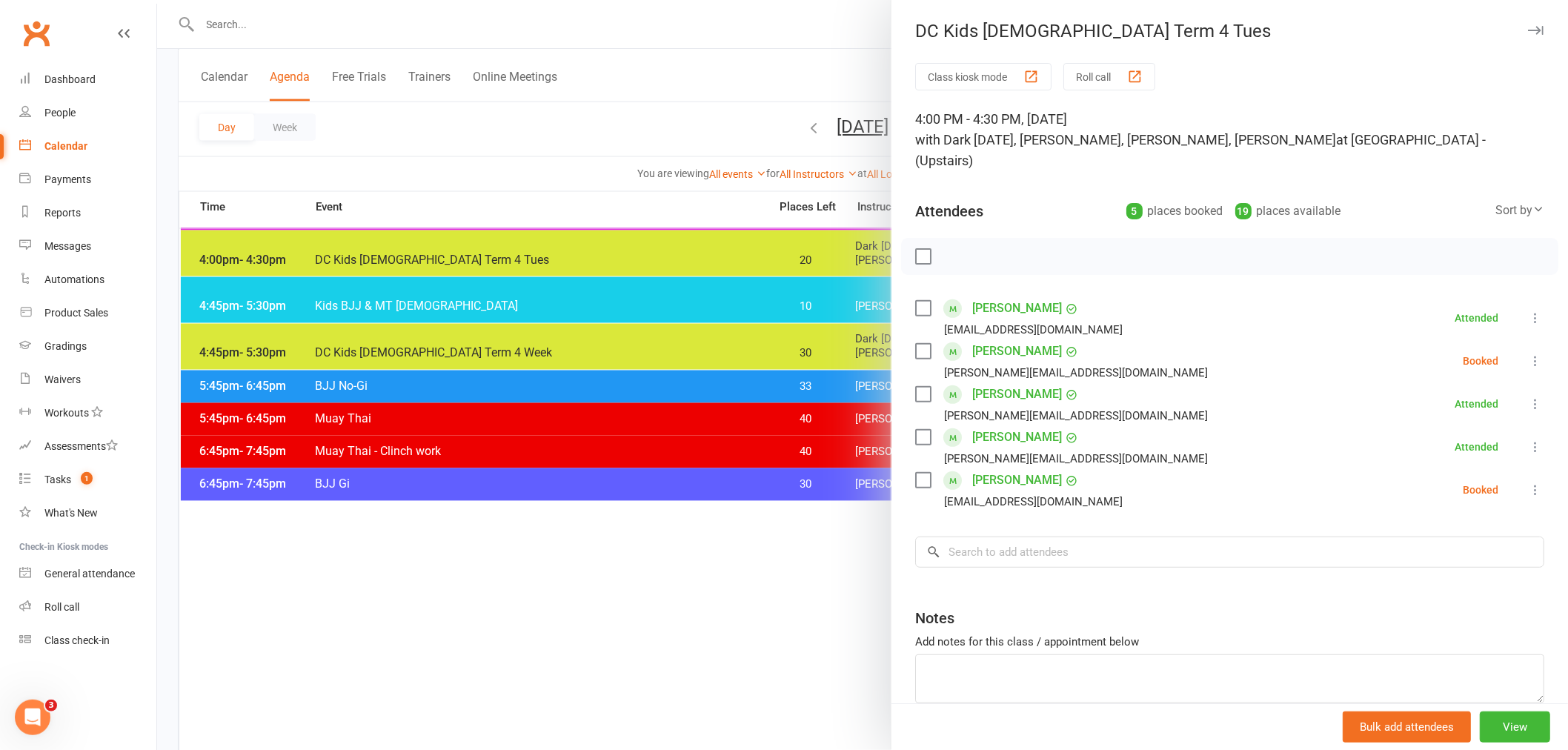
click at [315, 30] on div at bounding box center [861, 375] width 1410 height 750
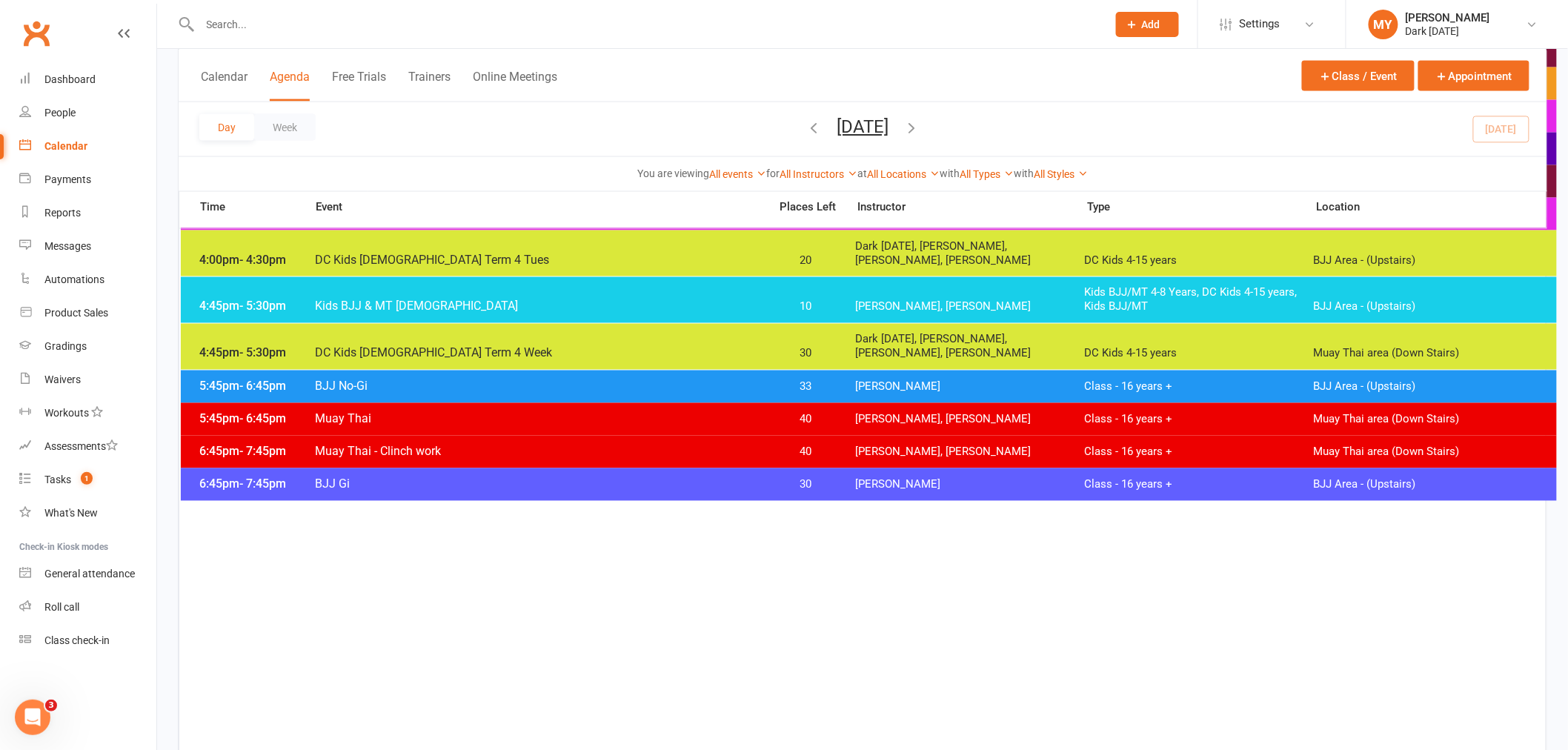
click at [315, 30] on input "text" at bounding box center [646, 24] width 901 height 20
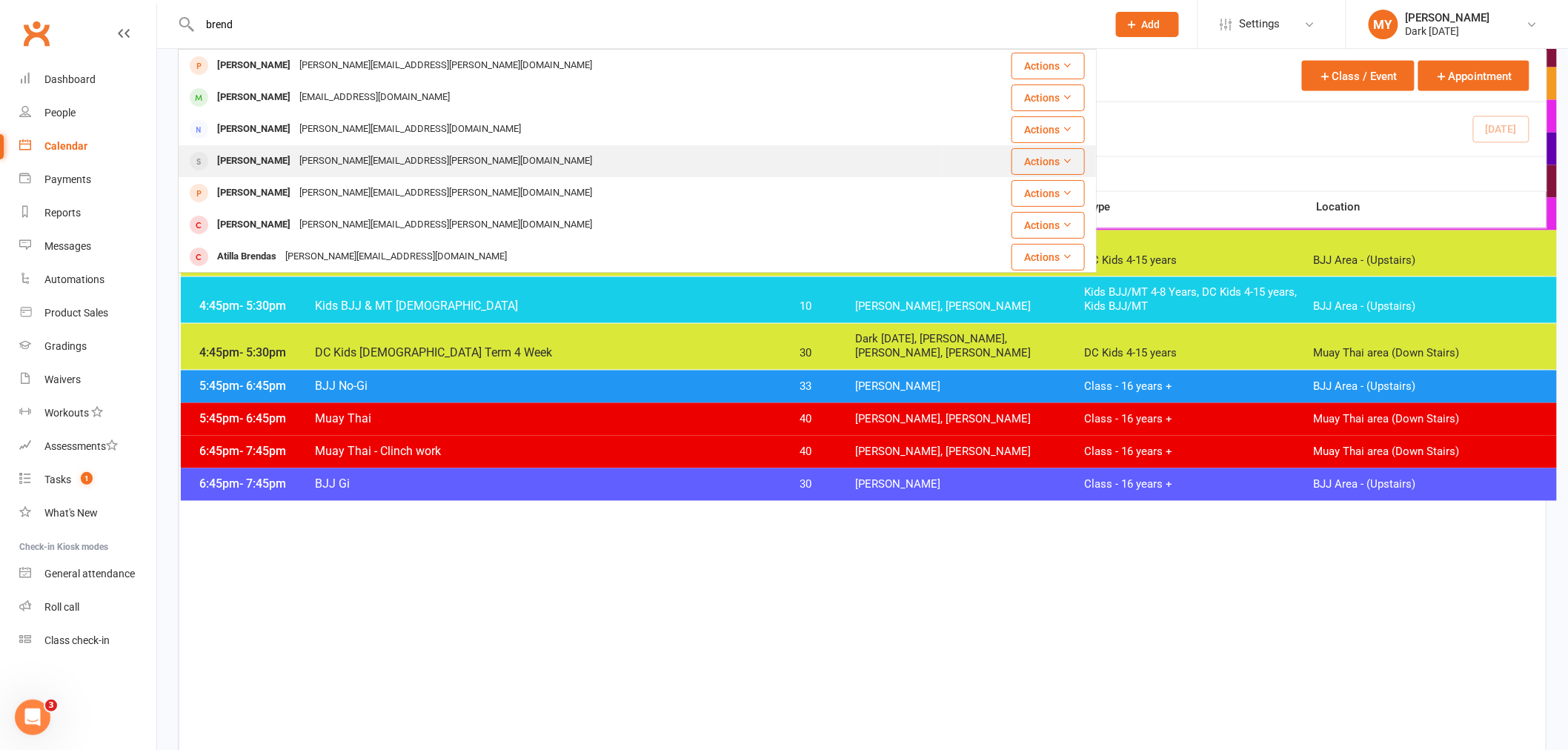
type input "brend"
click at [311, 157] on div "Sarah.k.pitt@gmail.com" at bounding box center [445, 161] width 302 height 21
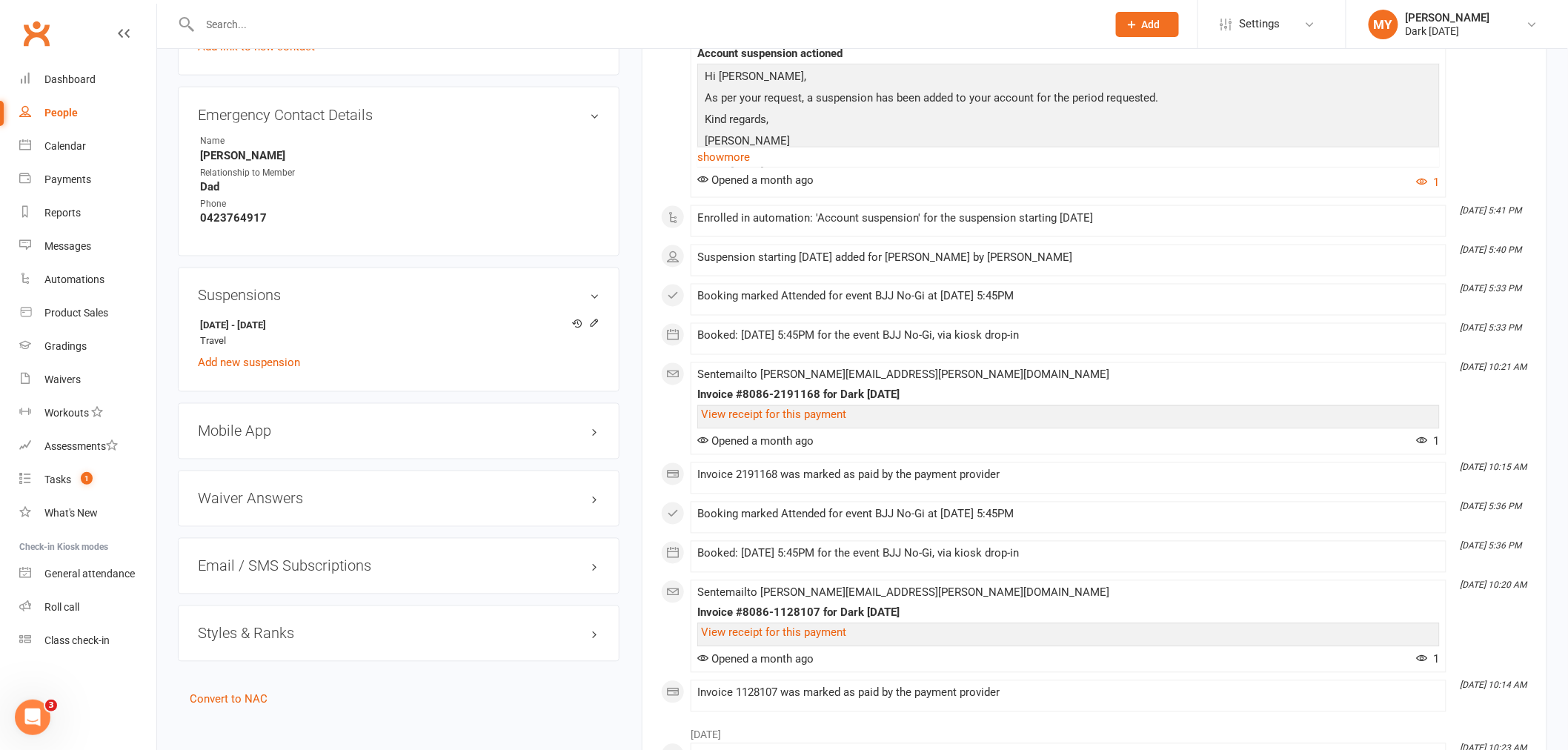
scroll to position [906, 0]
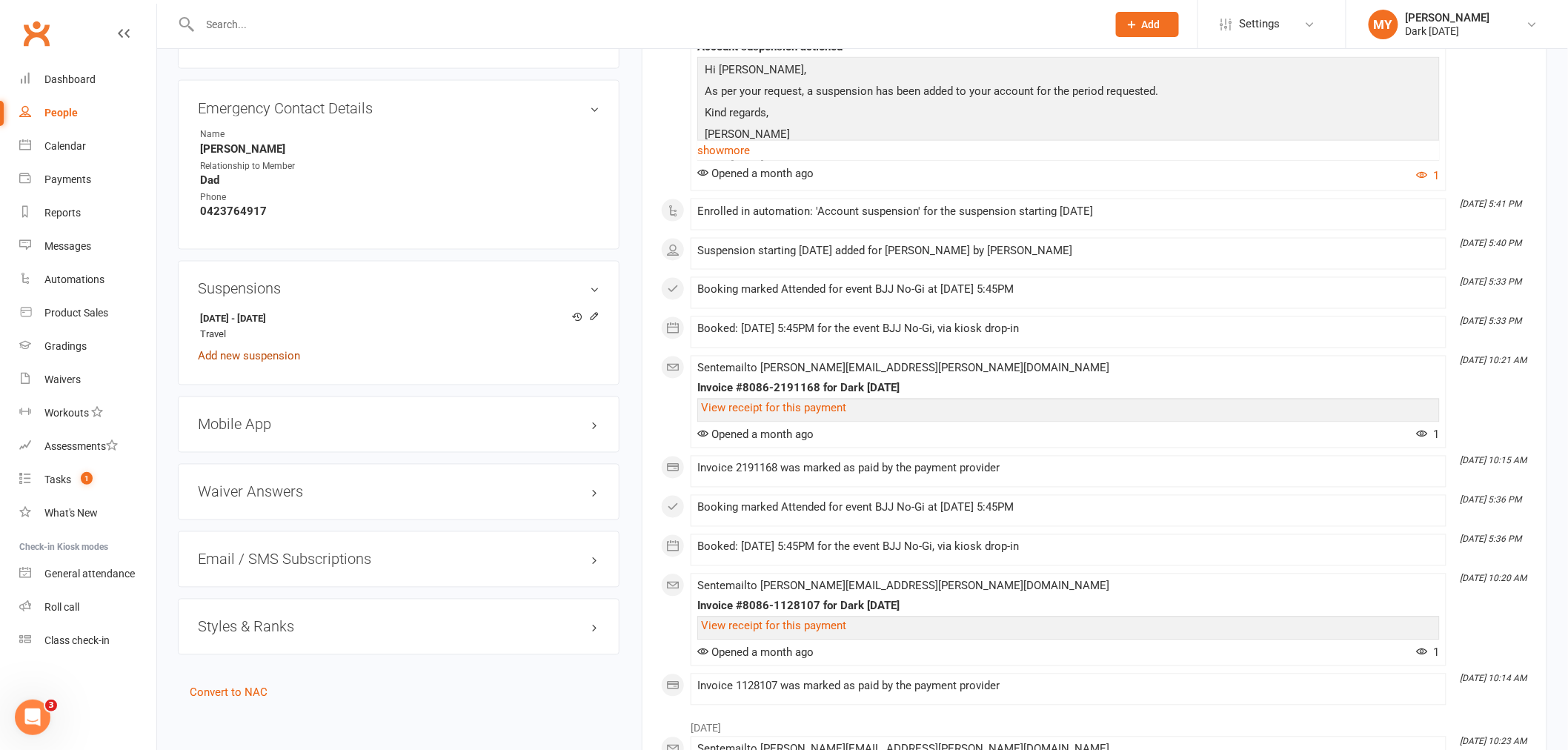
click at [268, 357] on link "Add new suspension" at bounding box center [248, 356] width 102 height 13
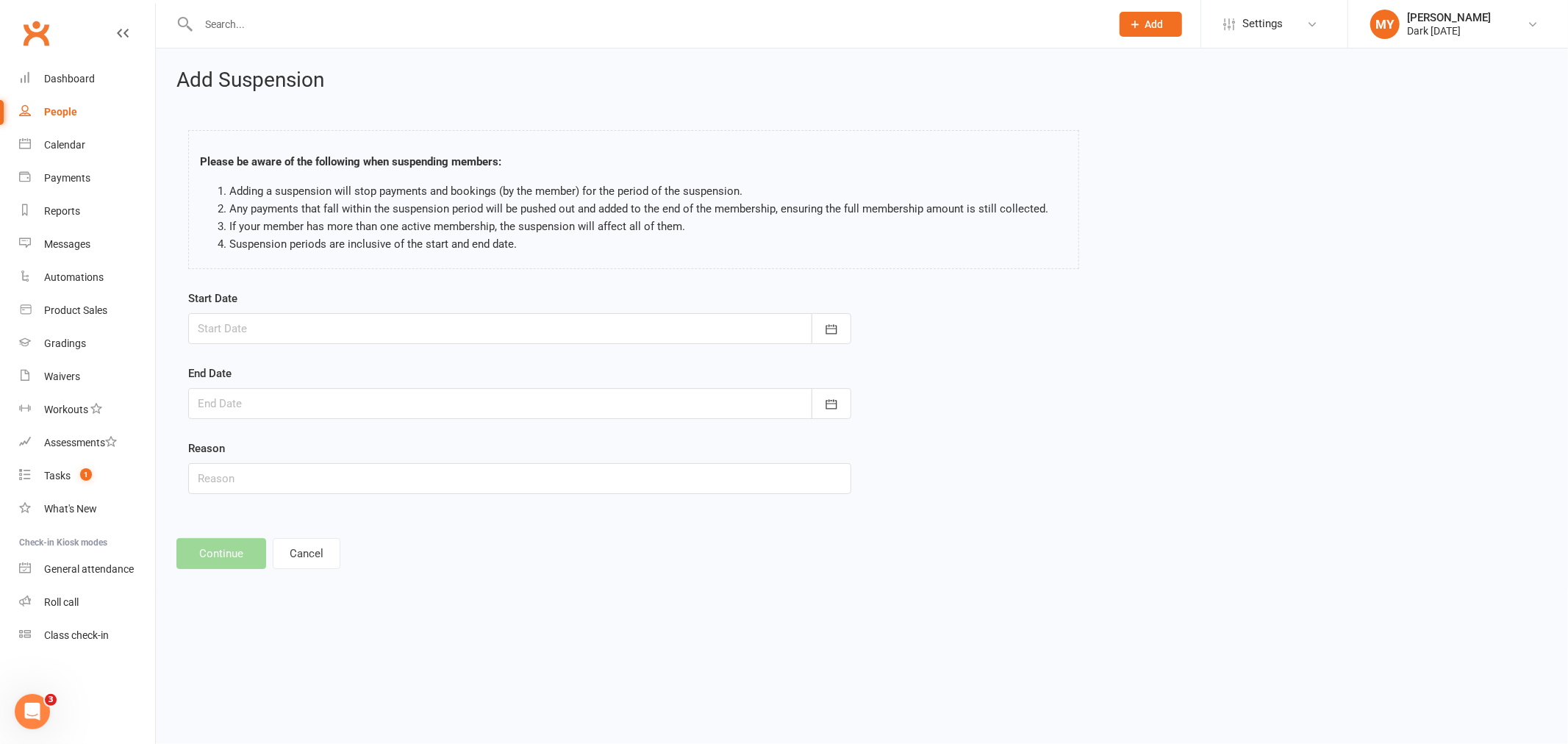
click at [277, 327] on div at bounding box center [519, 328] width 663 height 31
click at [341, 472] on span "15" at bounding box center [344, 477] width 11 height 11
type input "[DATE]"
click at [294, 412] on div at bounding box center [519, 403] width 663 height 31
click at [339, 632] on span "05" at bounding box center [344, 636] width 11 height 11
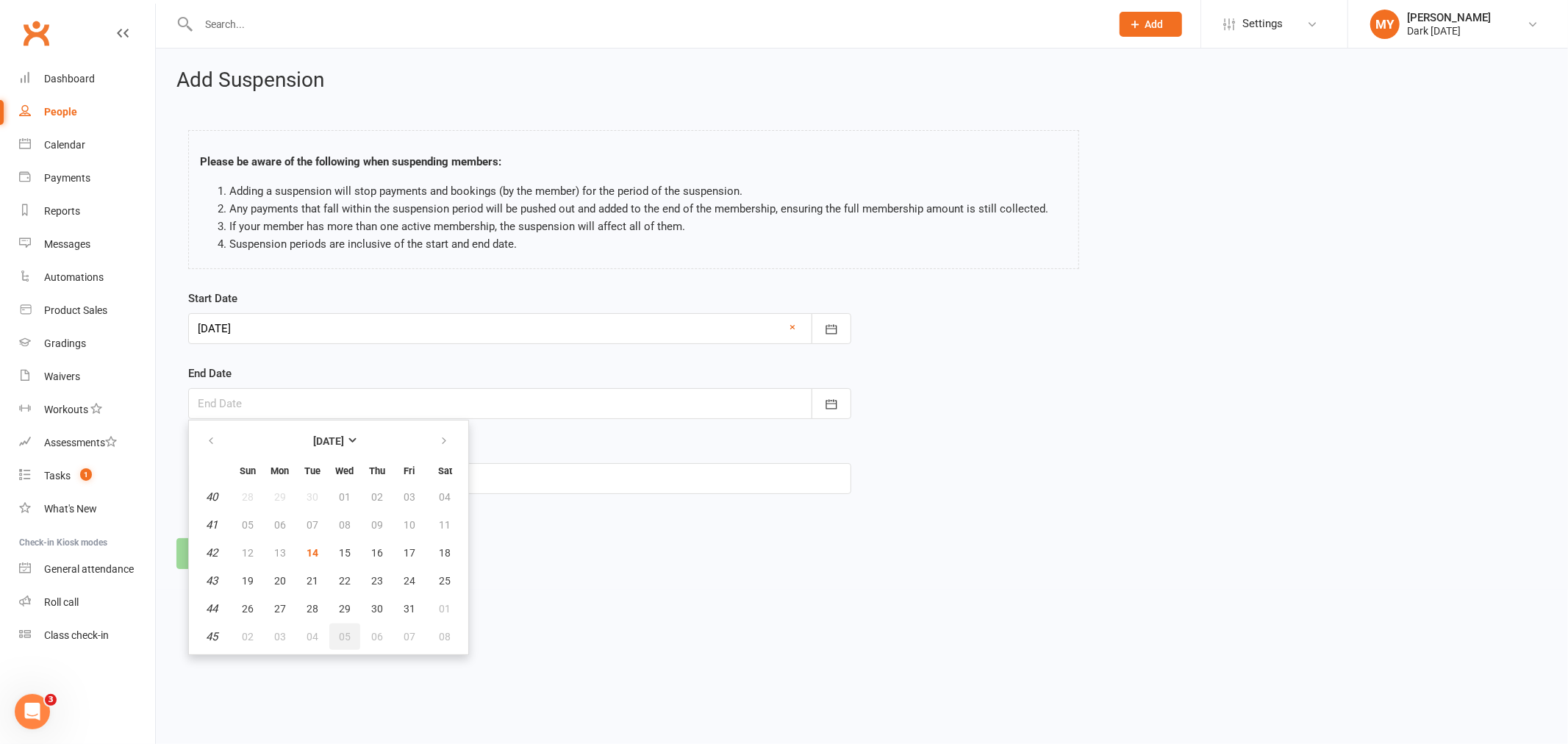
type input "05 Nov 2025"
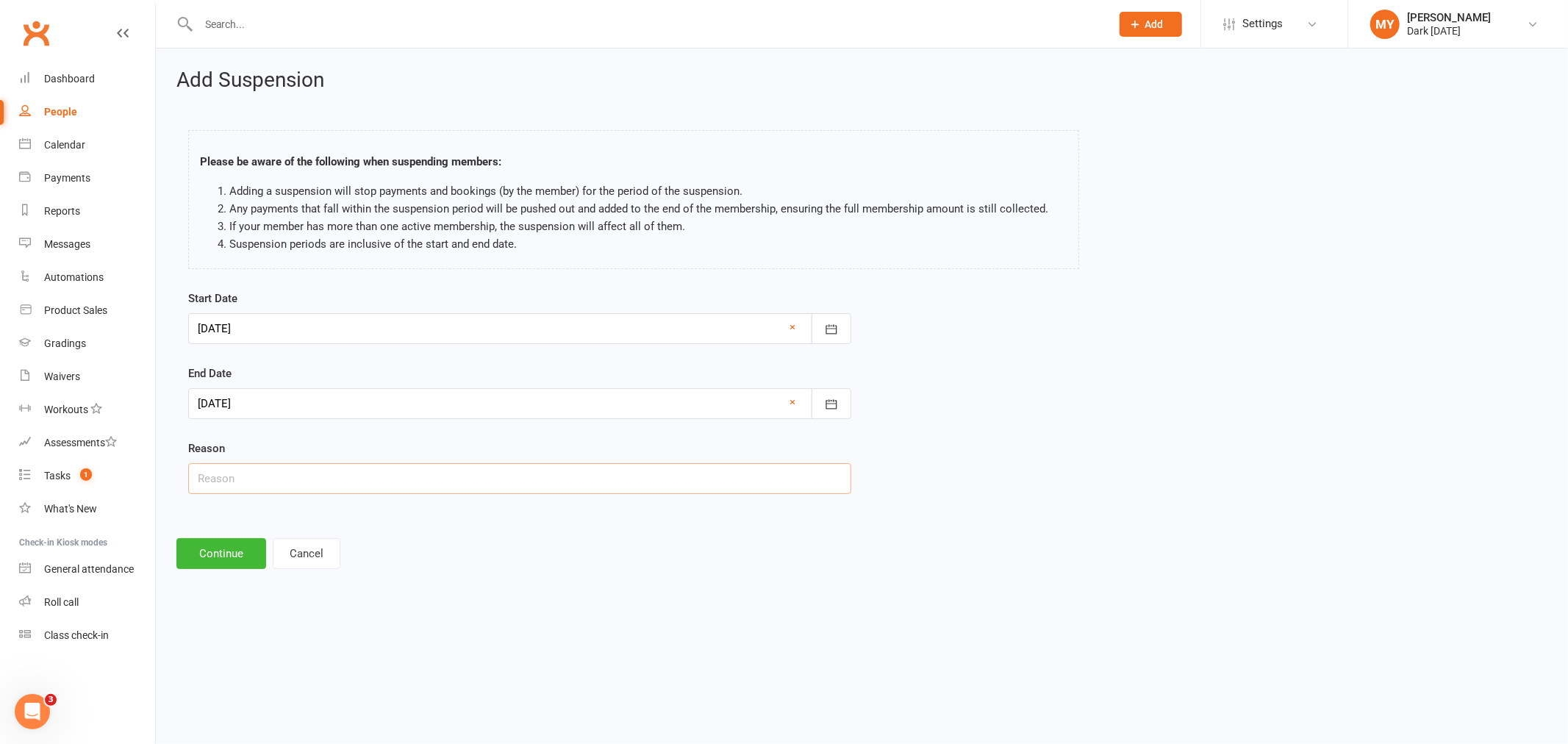
click at [235, 488] on input "text" at bounding box center [519, 478] width 663 height 31
type input "Injury"
click at [236, 549] on button "Continue" at bounding box center [221, 553] width 90 height 31
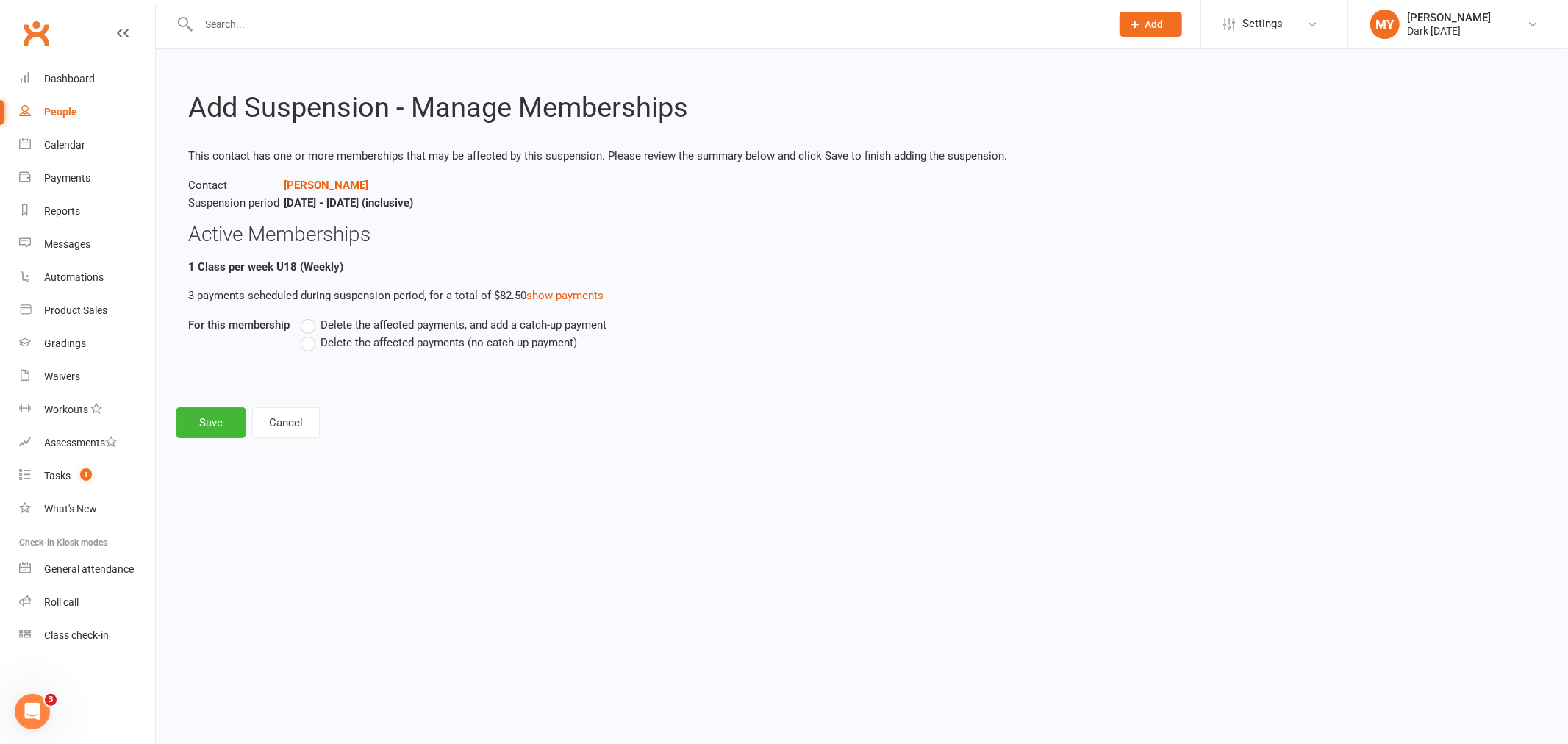
click at [323, 340] on span "Delete the affected payments (no catch-up payment)" at bounding box center [449, 342] width 257 height 16
click at [310, 334] on input "Delete the affected payments (no catch-up payment)" at bounding box center [305, 334] width 10 height 0
click at [239, 412] on button "Save" at bounding box center [211, 423] width 69 height 31
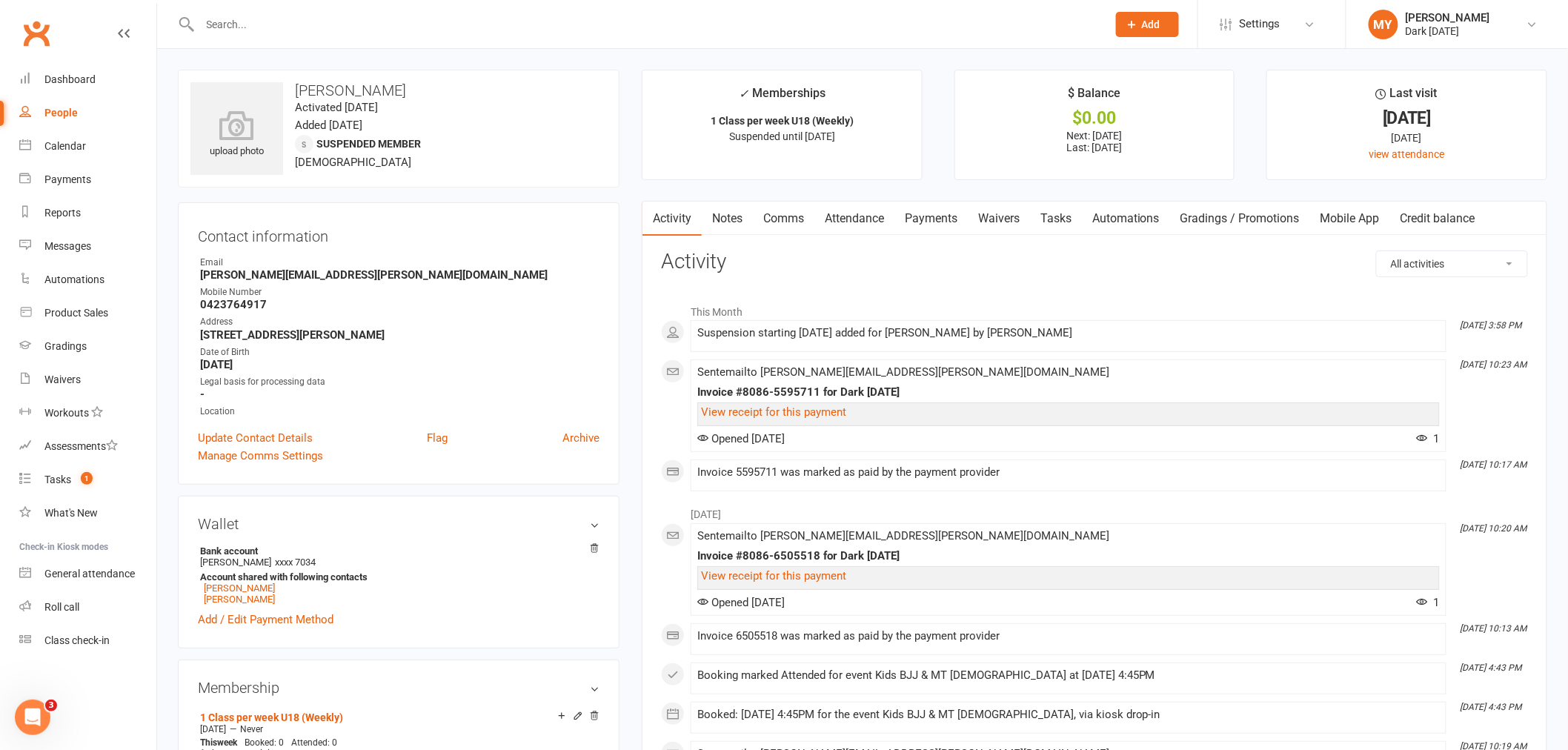
click at [328, 22] on input "text" at bounding box center [646, 24] width 901 height 20
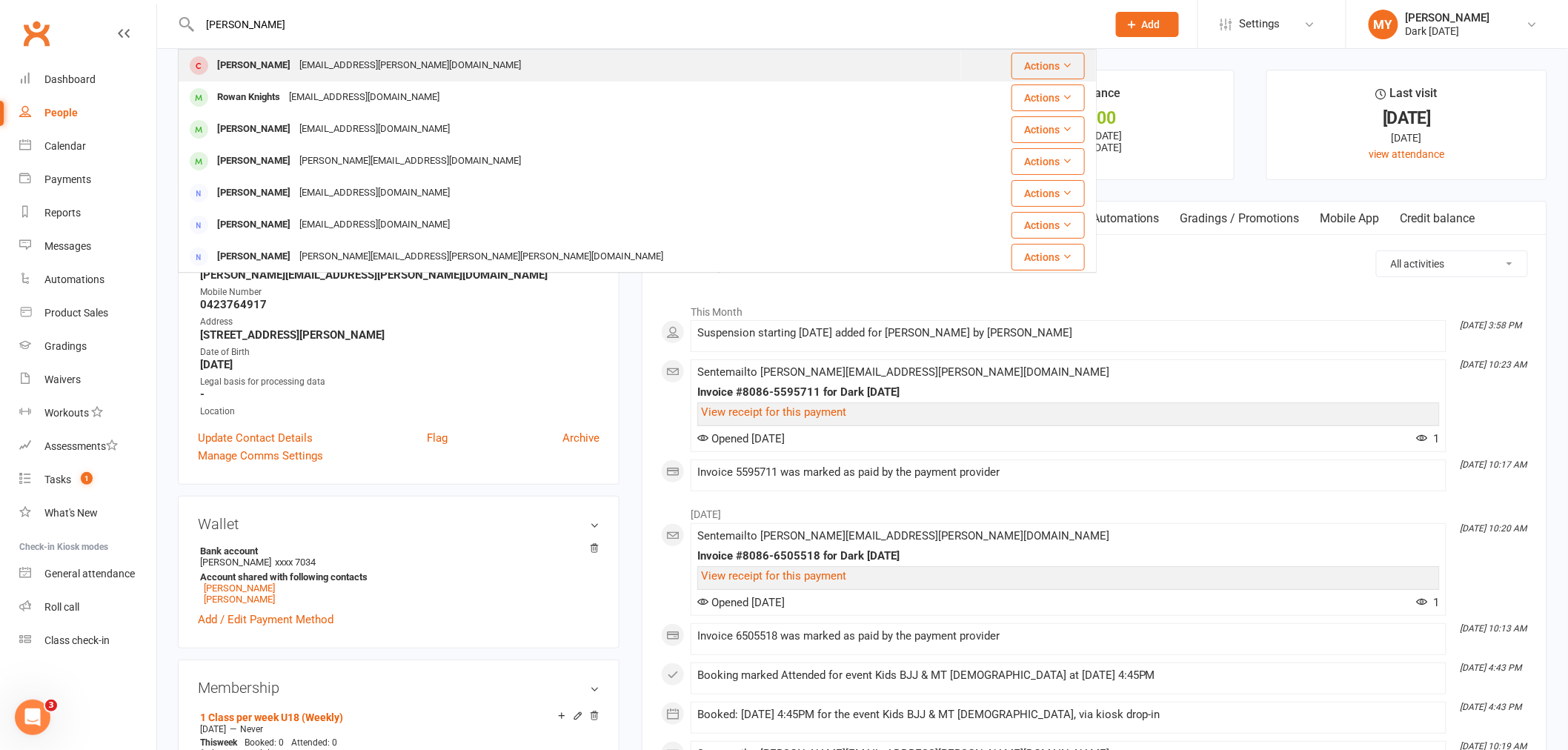
type input "rowan laur"
click at [411, 63] on div "katarzyna.laurie@gmail.com" at bounding box center [410, 66] width 230 height 21
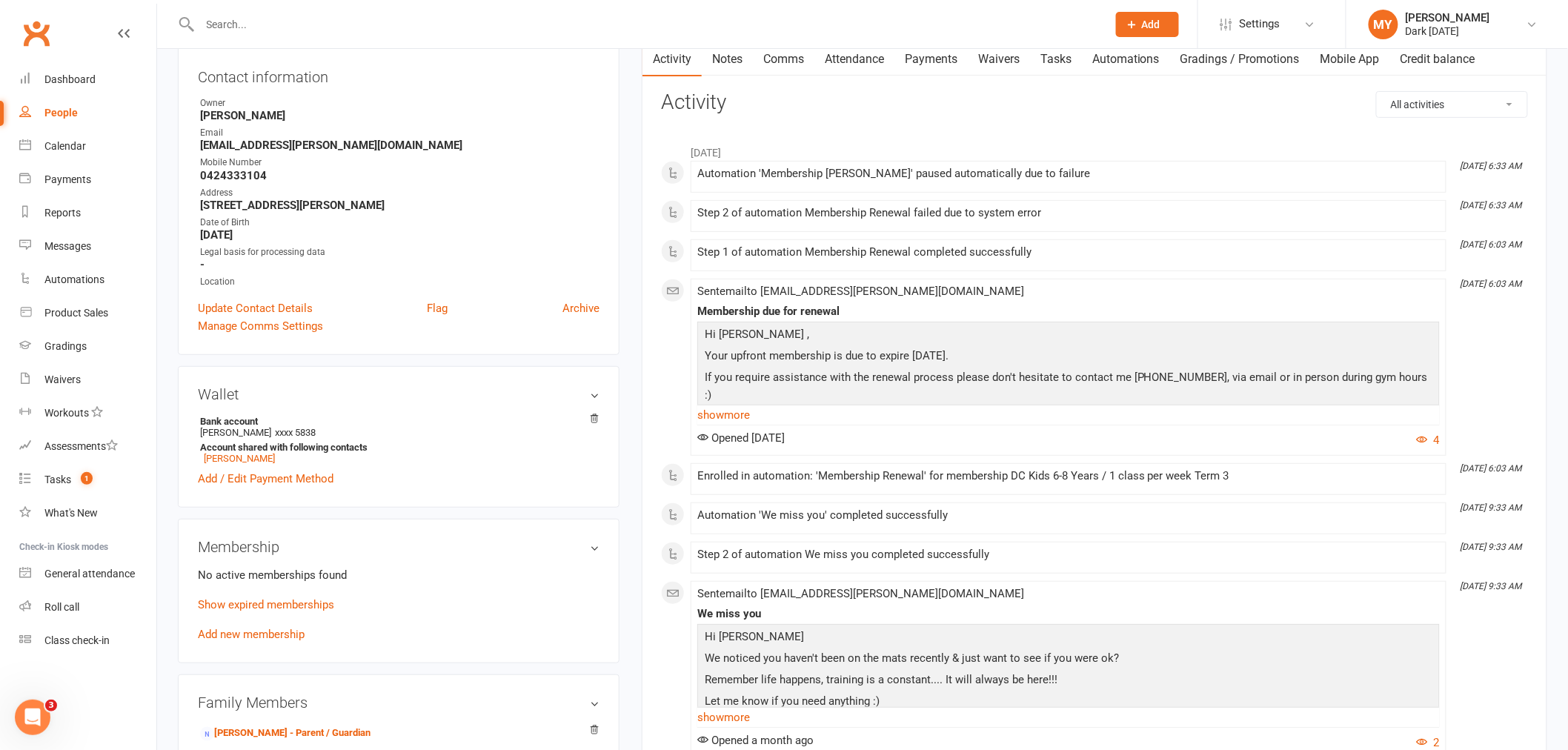
scroll to position [247, 0]
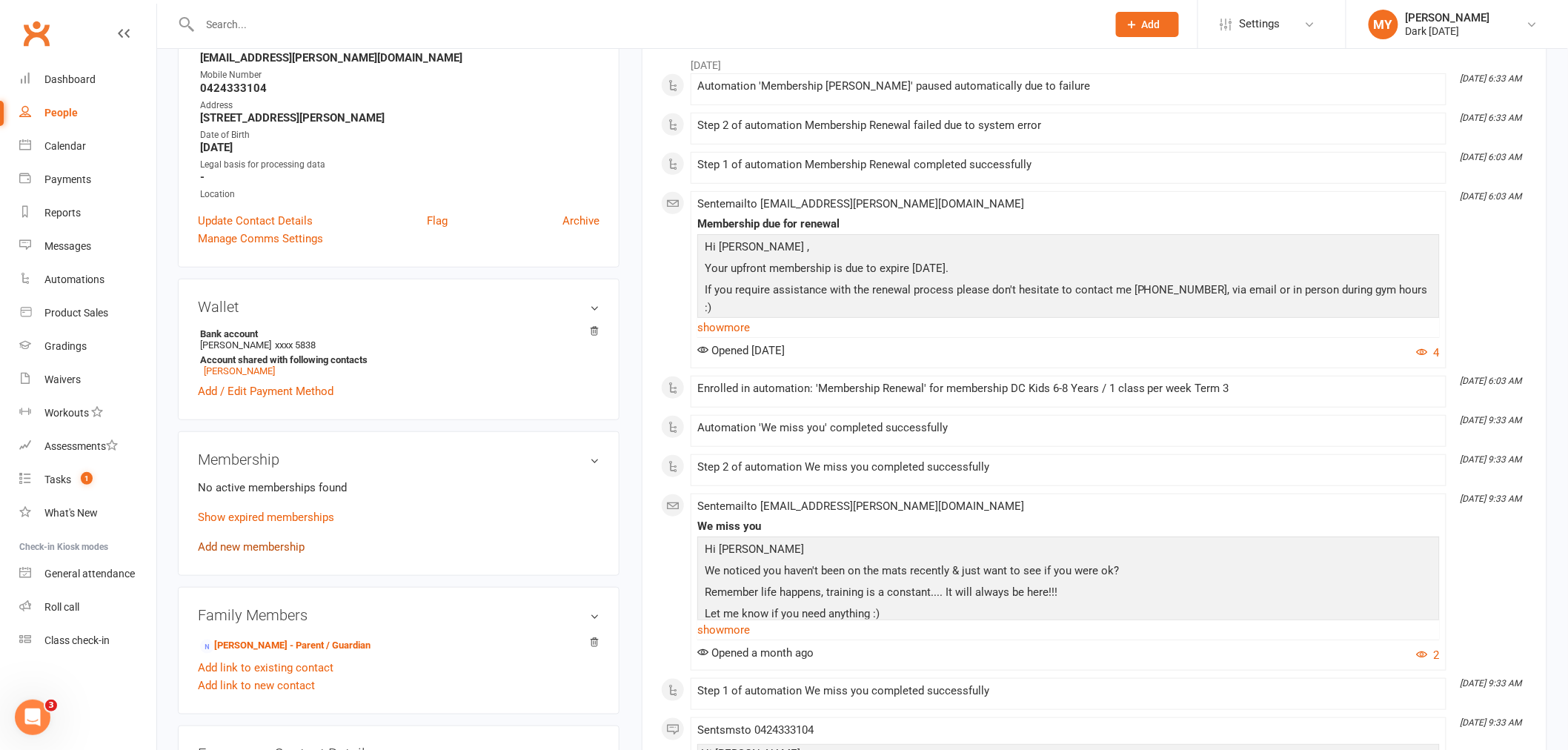
click at [274, 547] on link "Add new membership" at bounding box center [251, 546] width 107 height 13
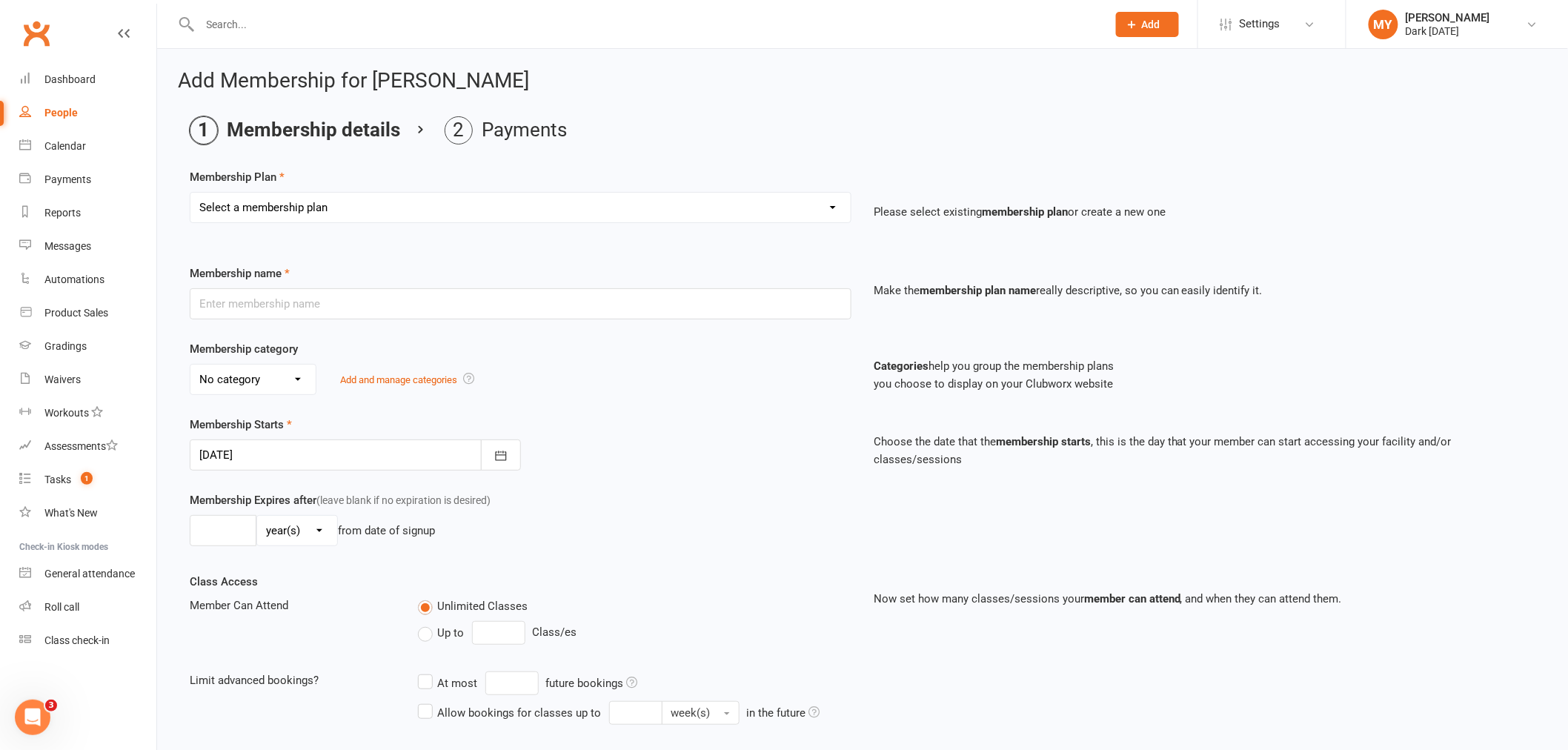
click at [307, 195] on select "Select a membership plan Create new Membership Plan Redzone Knife Defence Works…" at bounding box center [521, 207] width 660 height 29
select select "57"
click at [190, 193] on select "Select a membership plan Create new Membership Plan Redzone Knife Defence Works…" at bounding box center [521, 207] width 660 height 29
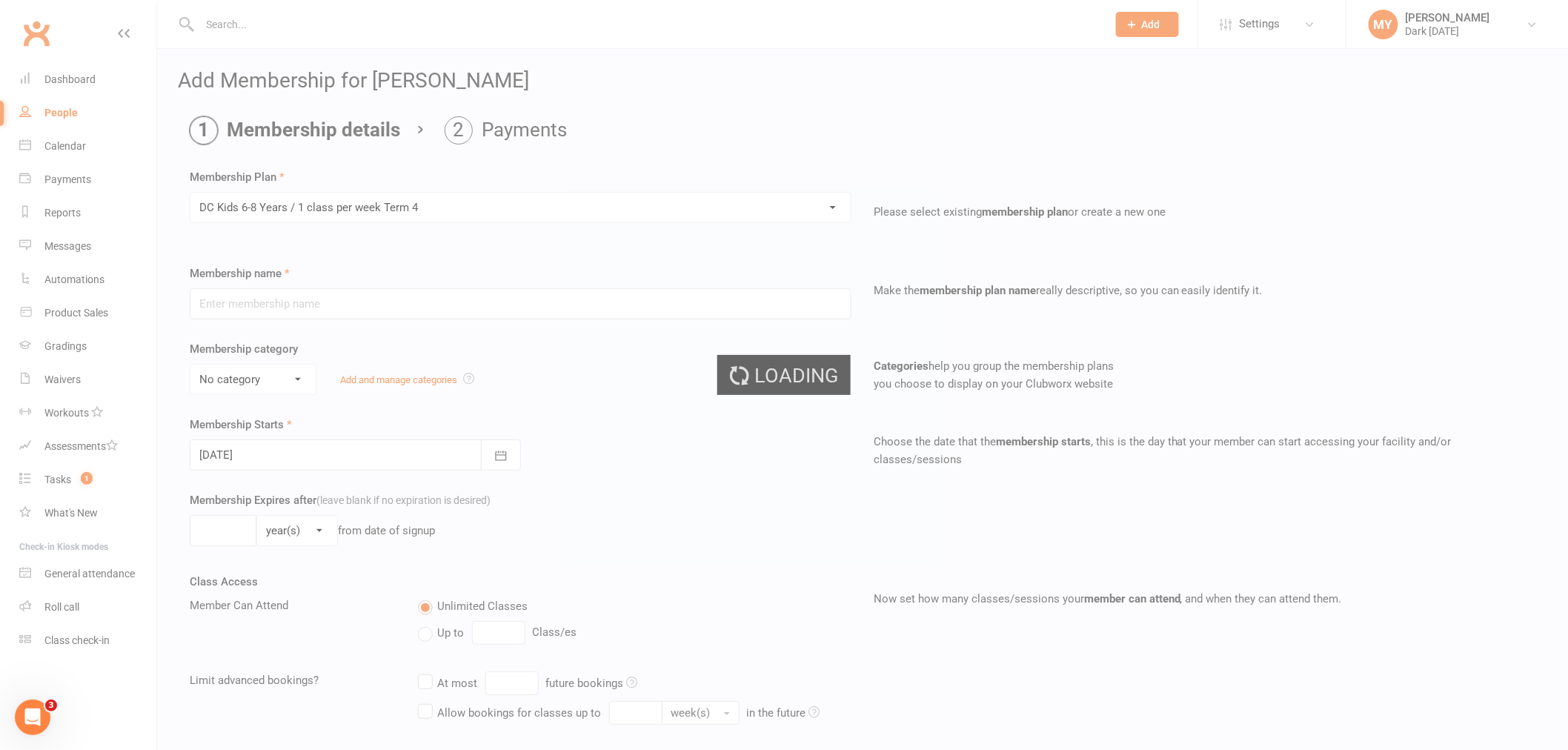
type input "DC Kids 6-8 Years / 1 class per week Term 4"
select select "4"
type input "10"
select select "1"
type input "1"
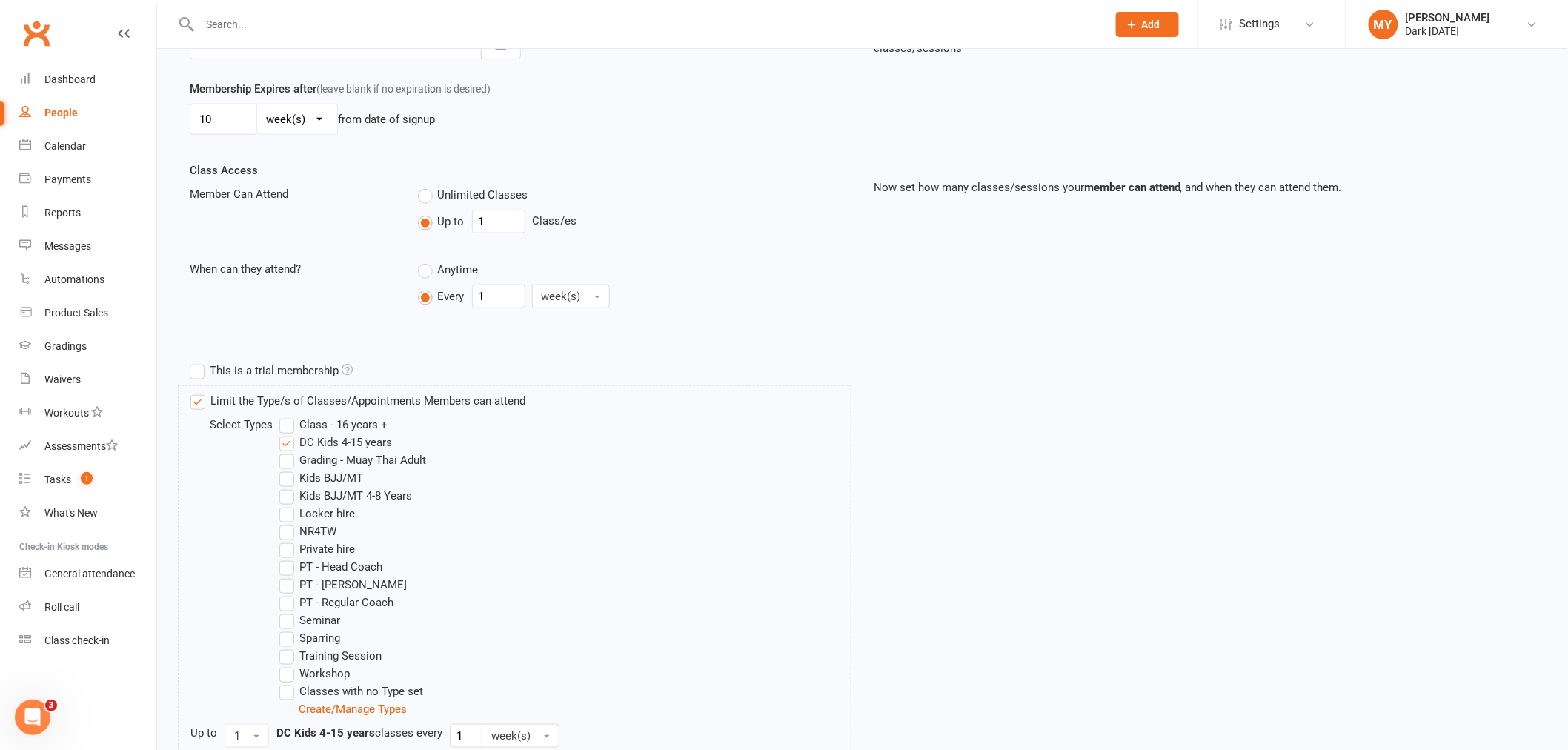
scroll to position [598, 0]
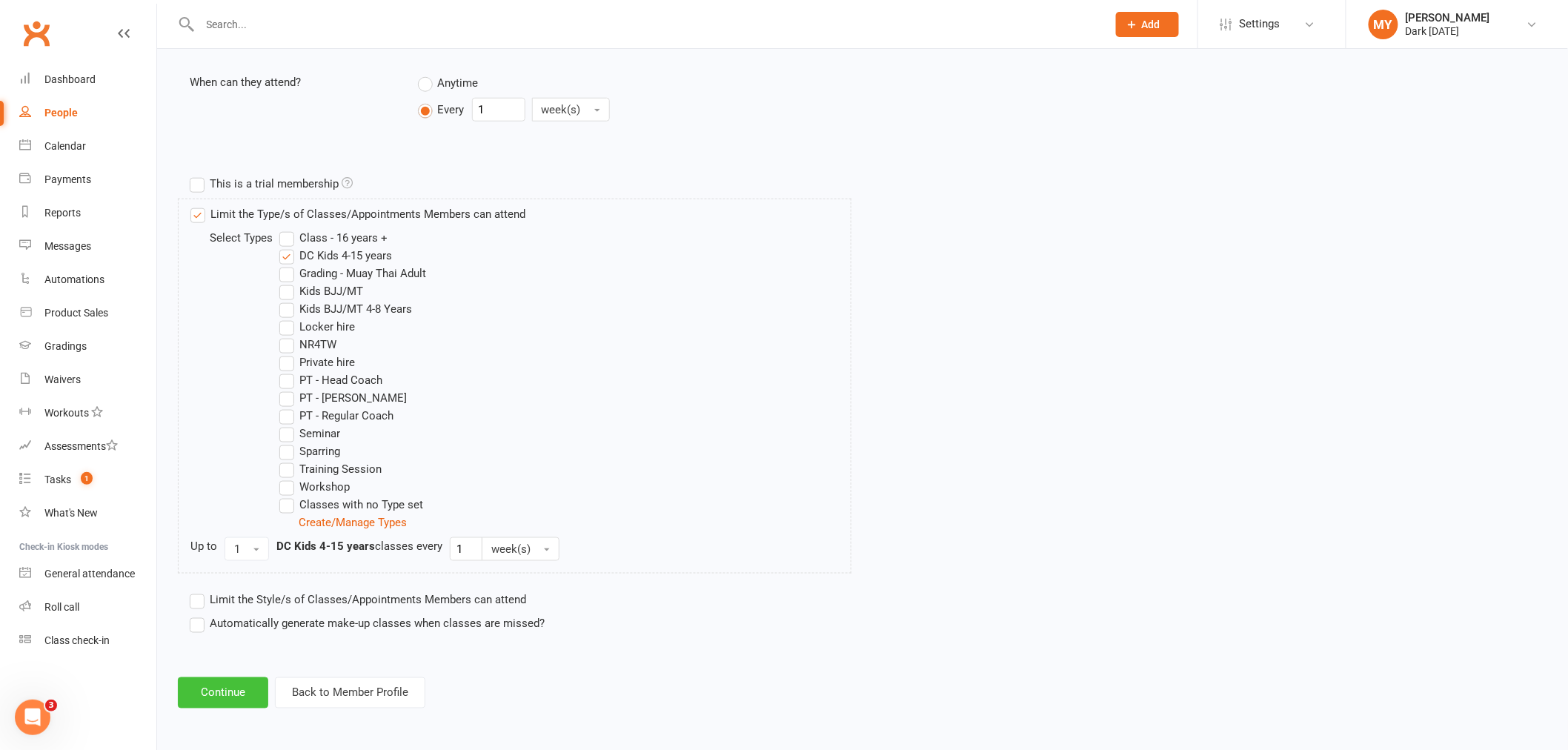
click at [238, 691] on button "Continue" at bounding box center [223, 692] width 90 height 31
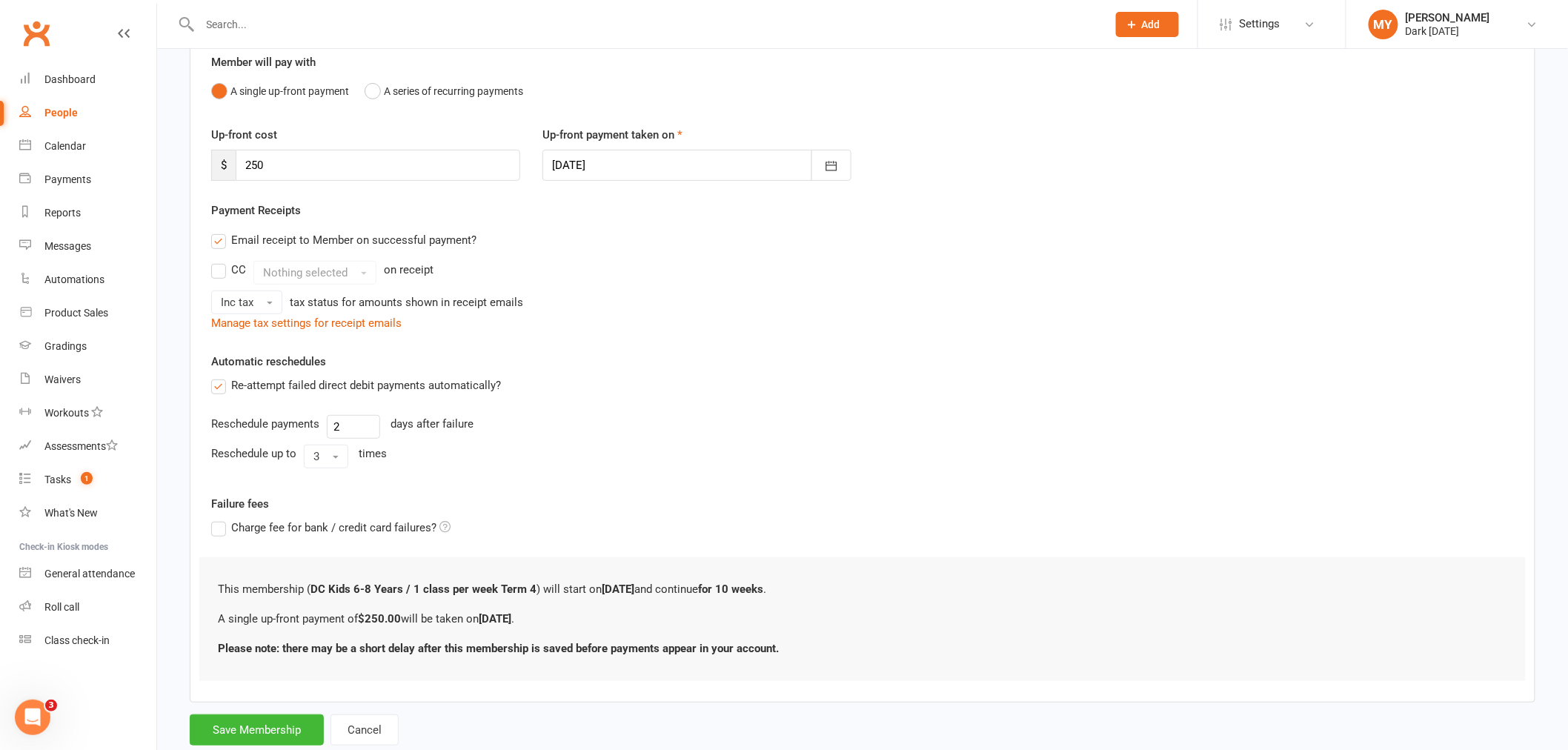
scroll to position [175, 0]
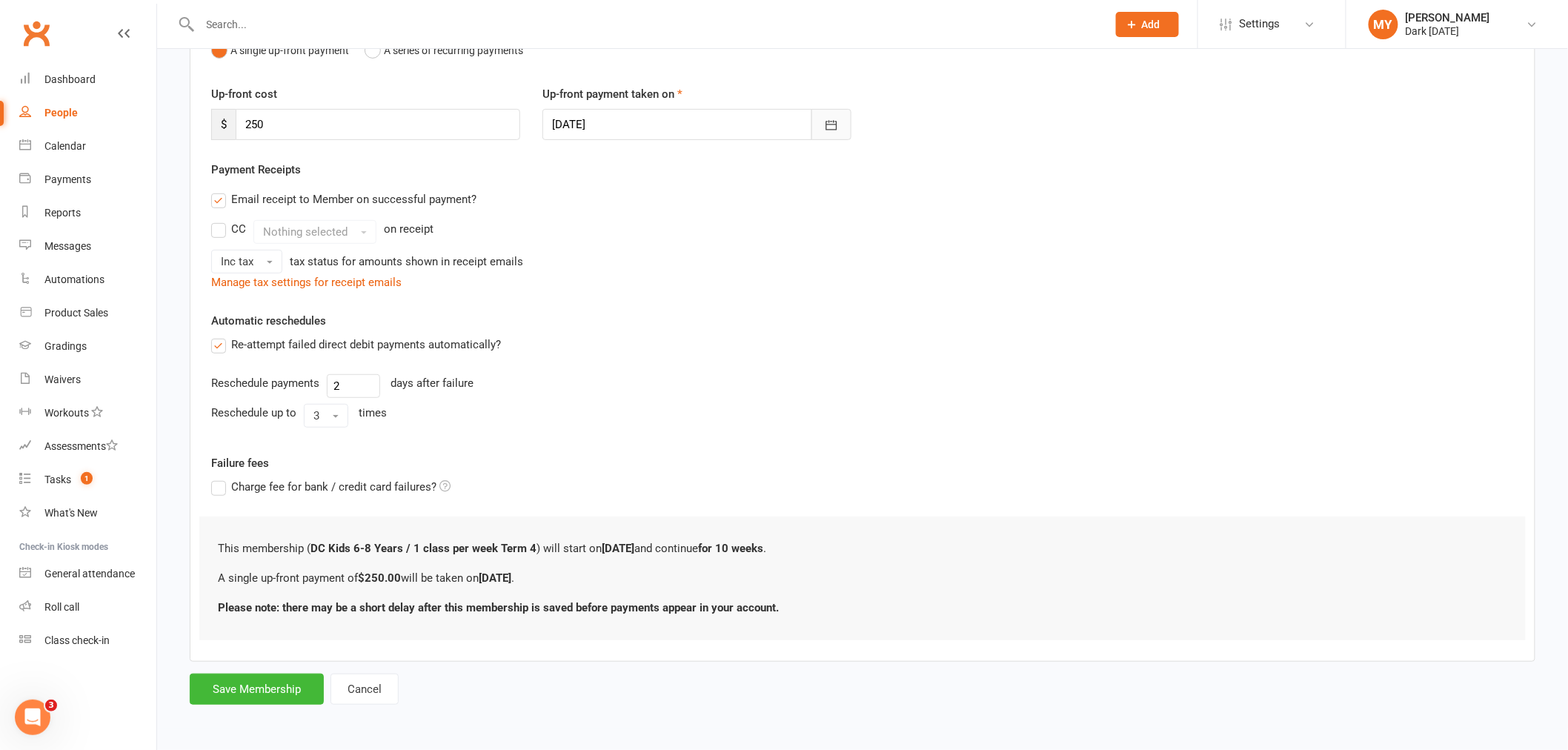
click at [838, 122] on icon "button" at bounding box center [831, 125] width 15 height 15
click at [705, 267] on button "15" at bounding box center [699, 274] width 31 height 27
type input "[DATE]"
click at [249, 677] on button "Save Membership" at bounding box center [256, 689] width 134 height 31
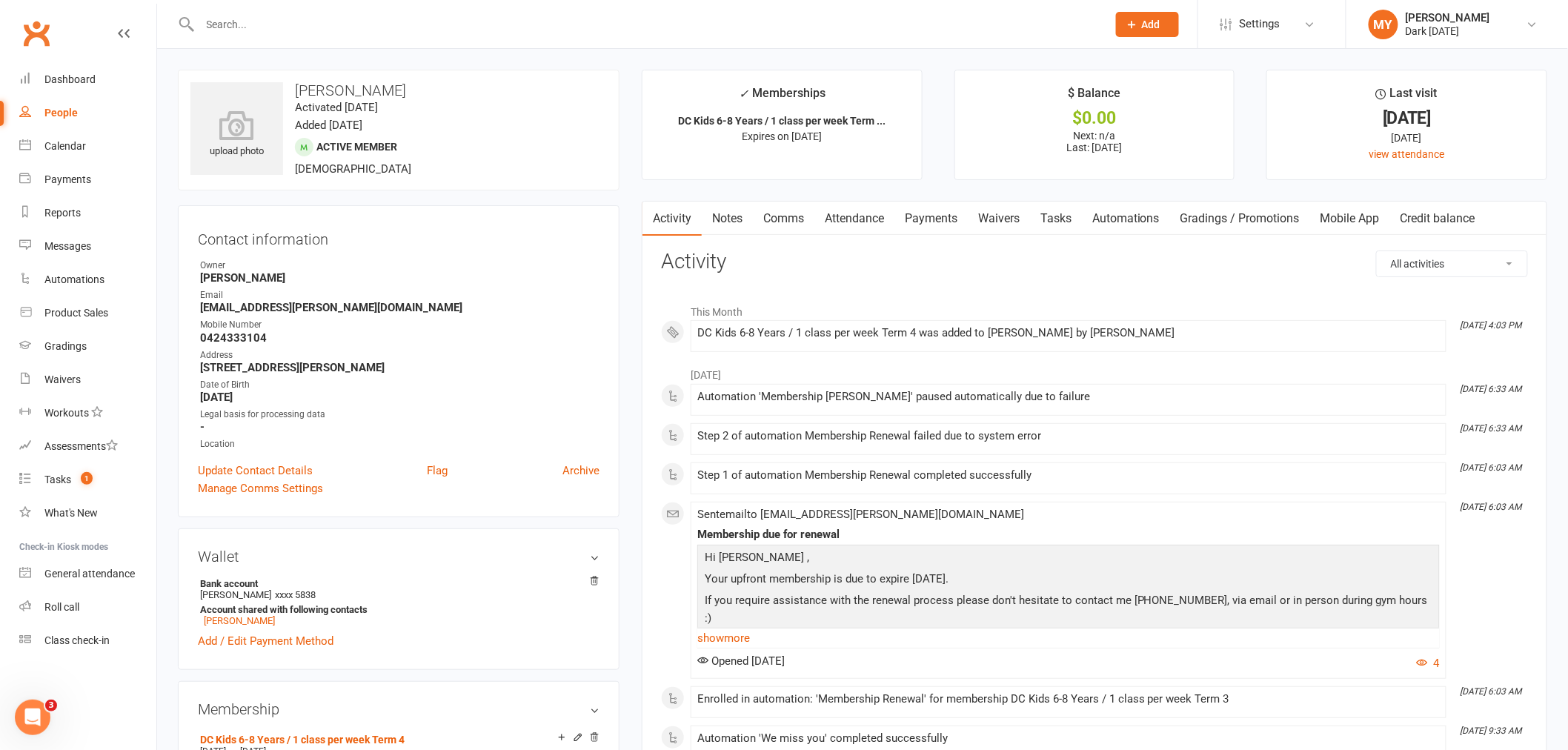
click at [934, 218] on link "Payments" at bounding box center [931, 219] width 73 height 34
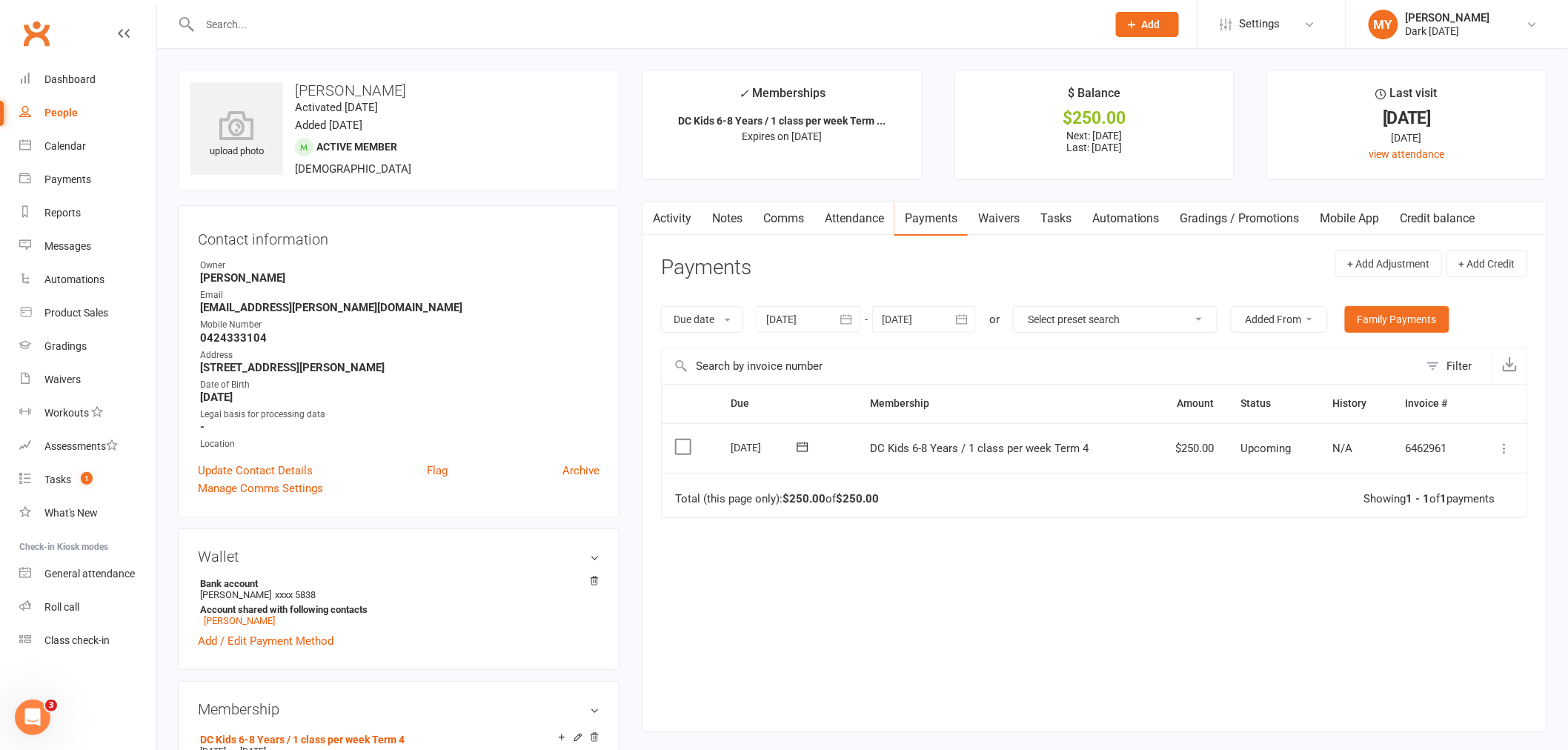
click at [1504, 452] on icon at bounding box center [1504, 448] width 15 height 15
click at [1445, 505] on link "Mark as Paid (POS)" at bounding box center [1440, 506] width 147 height 29
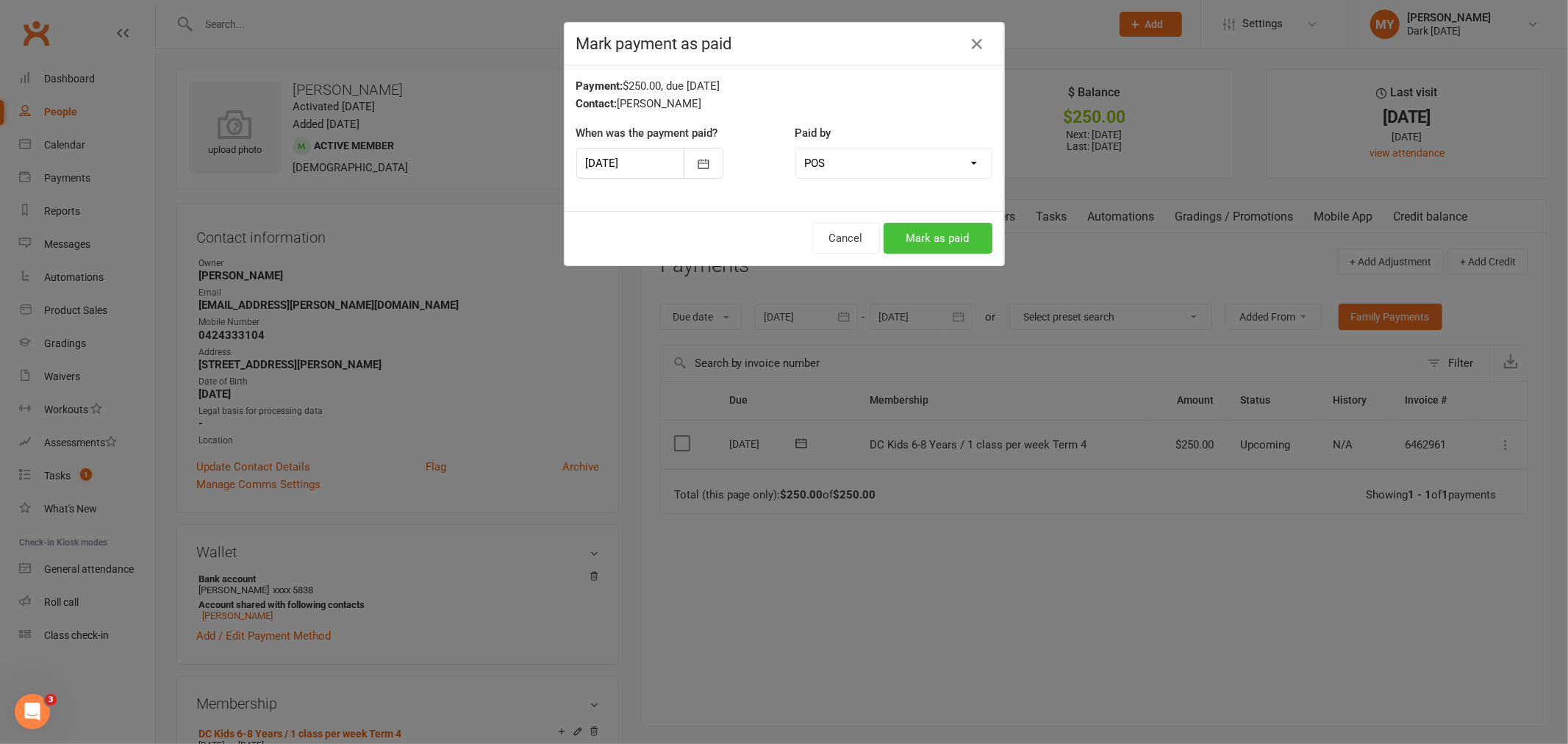
click at [908, 242] on button "Mark as paid" at bounding box center [938, 238] width 109 height 31
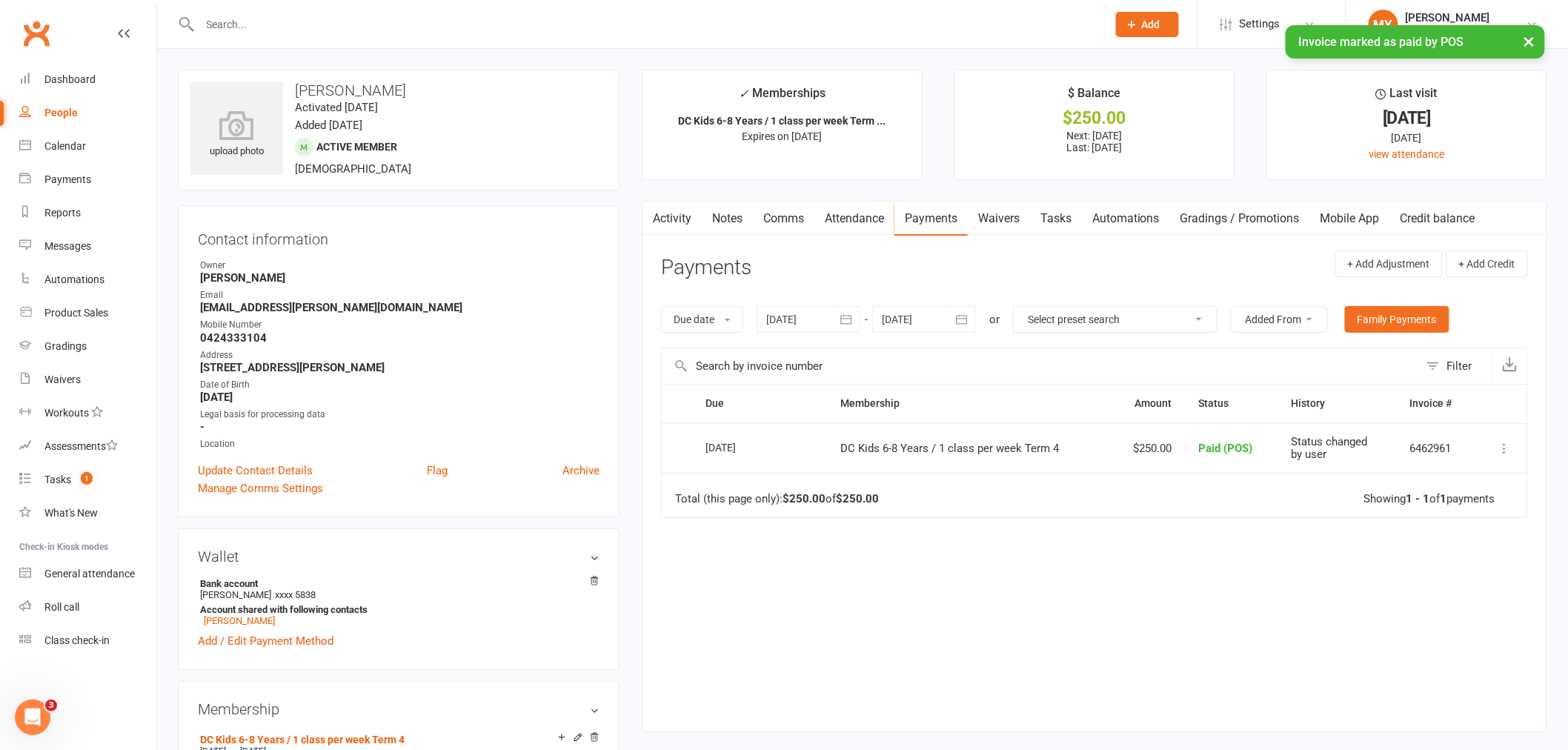
click at [411, 25] on div "× Invoice marked as paid by POS" at bounding box center [774, 25] width 1549 height 0
click at [410, 19] on input "text" at bounding box center [646, 24] width 901 height 20
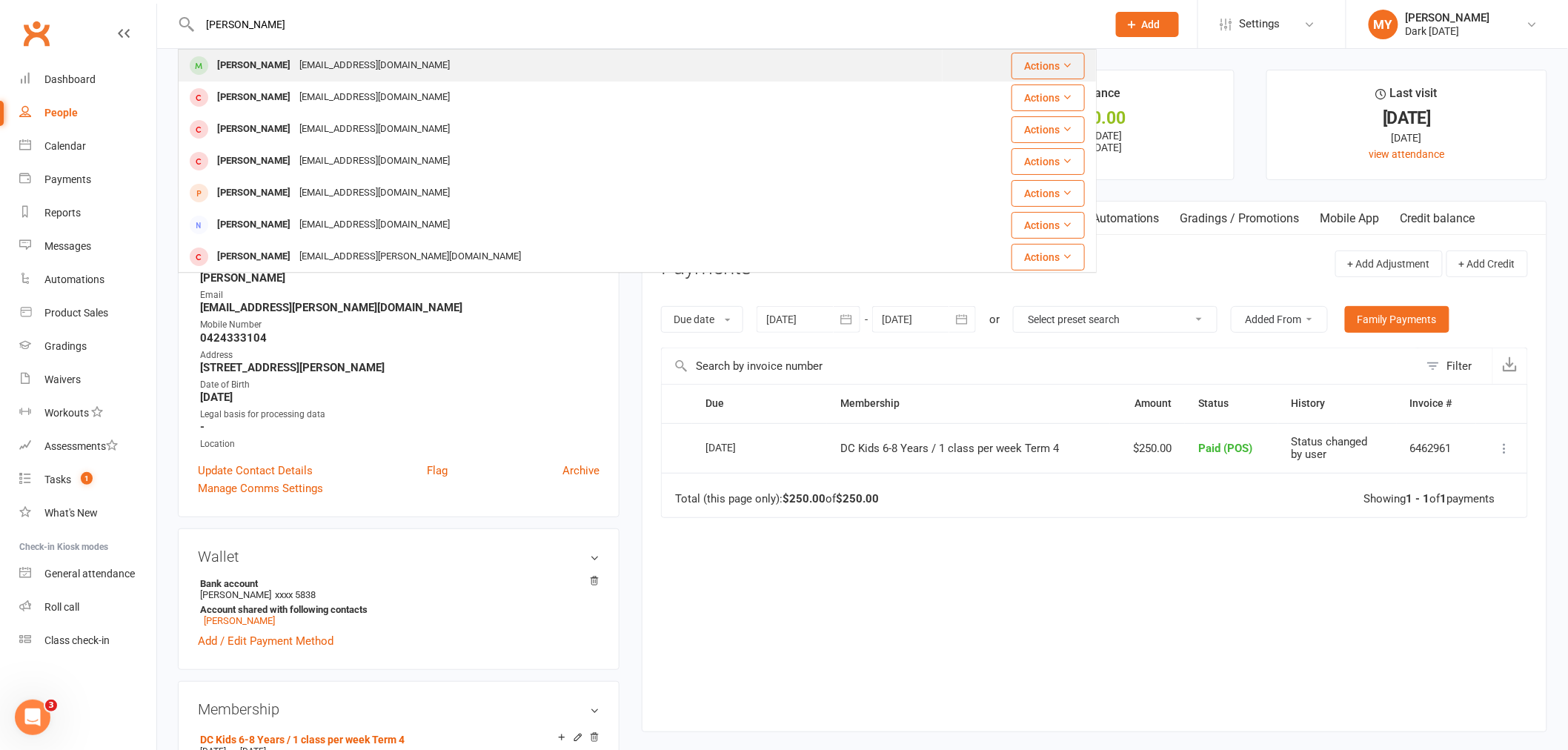
type input "harvey"
click at [434, 52] on div "Harvey De Silva TRMDESILVA87@GMAIL.COM" at bounding box center [560, 66] width 762 height 30
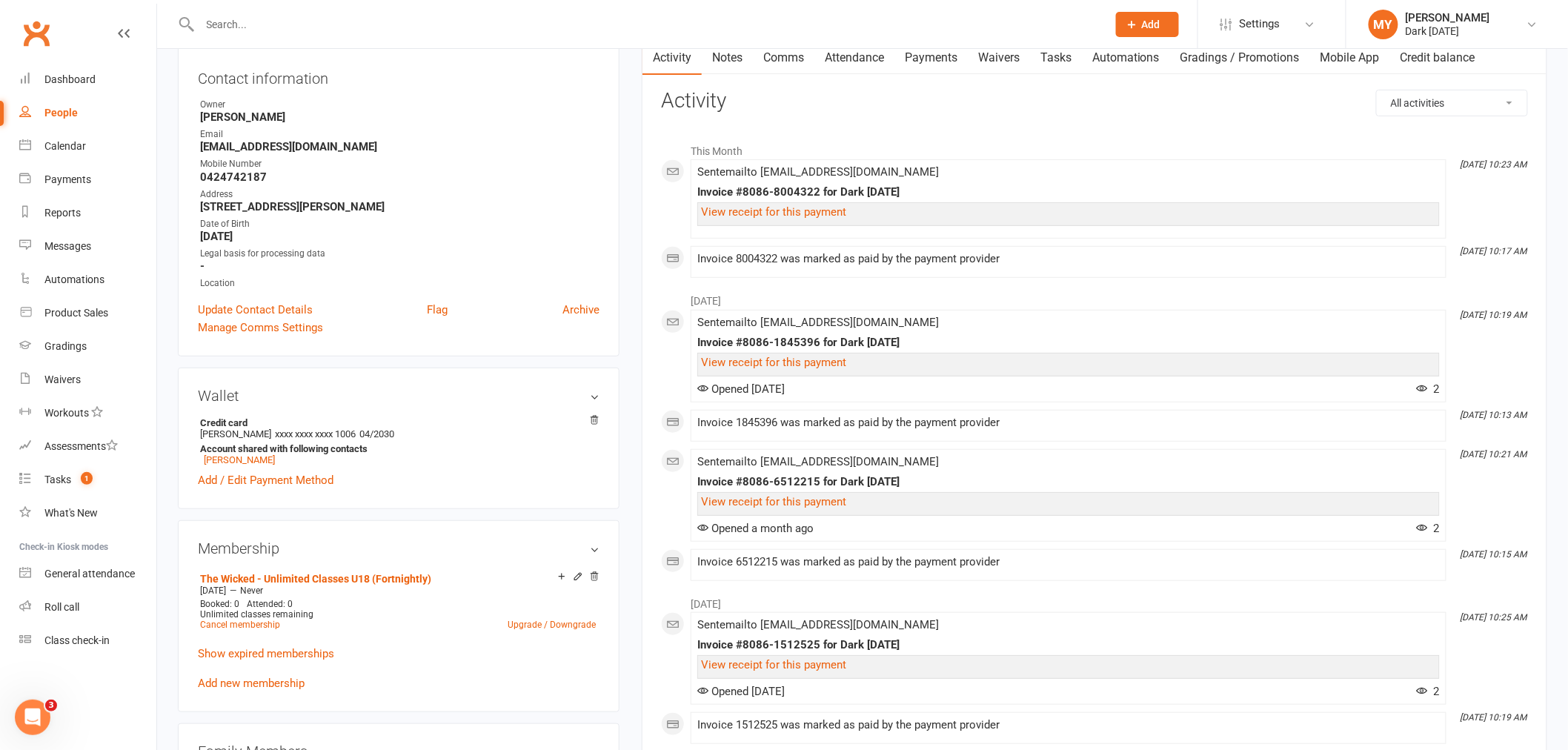
scroll to position [165, 0]
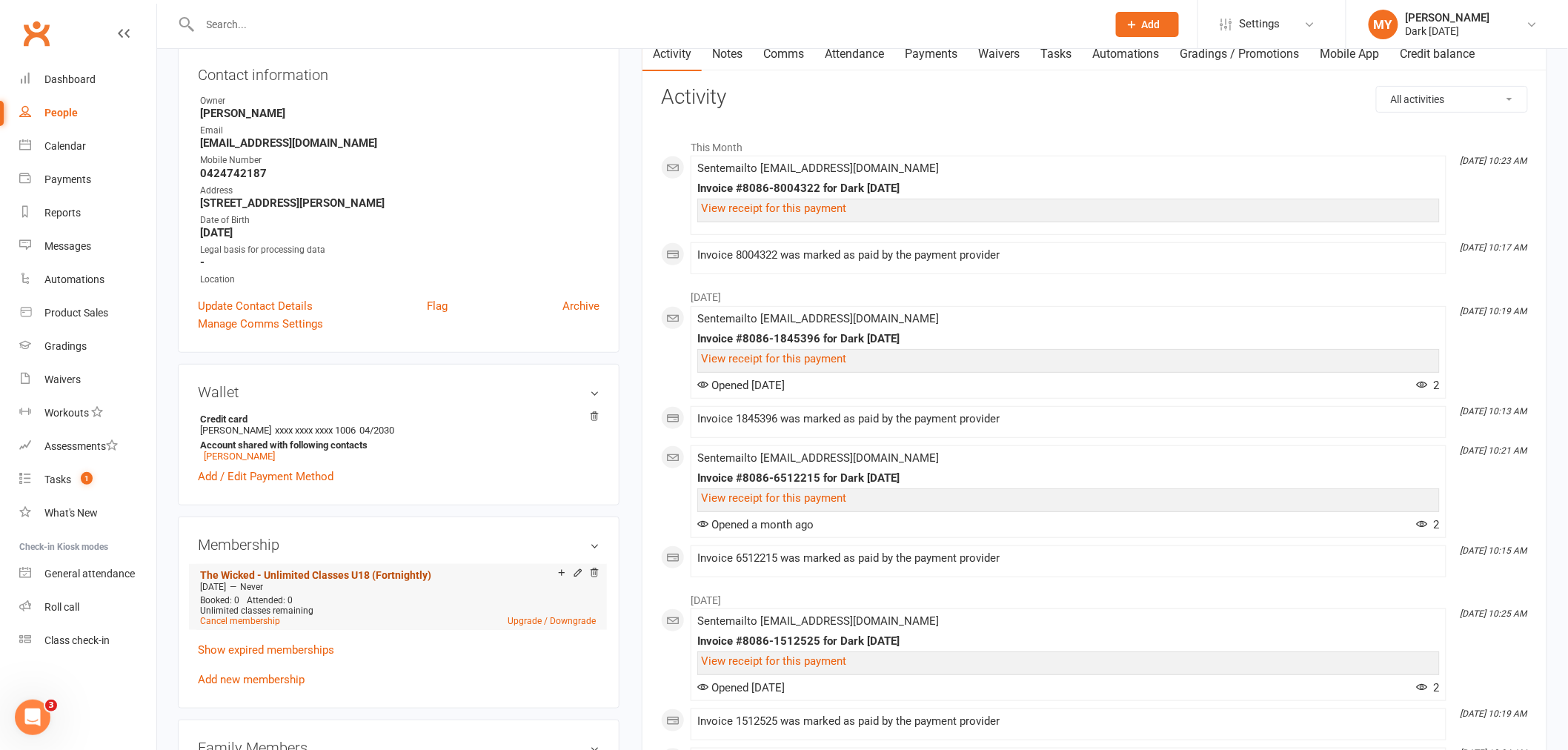
click at [378, 570] on link "The Wicked - Unlimited Classes U18 (Fortnightly)" at bounding box center [315, 575] width 231 height 12
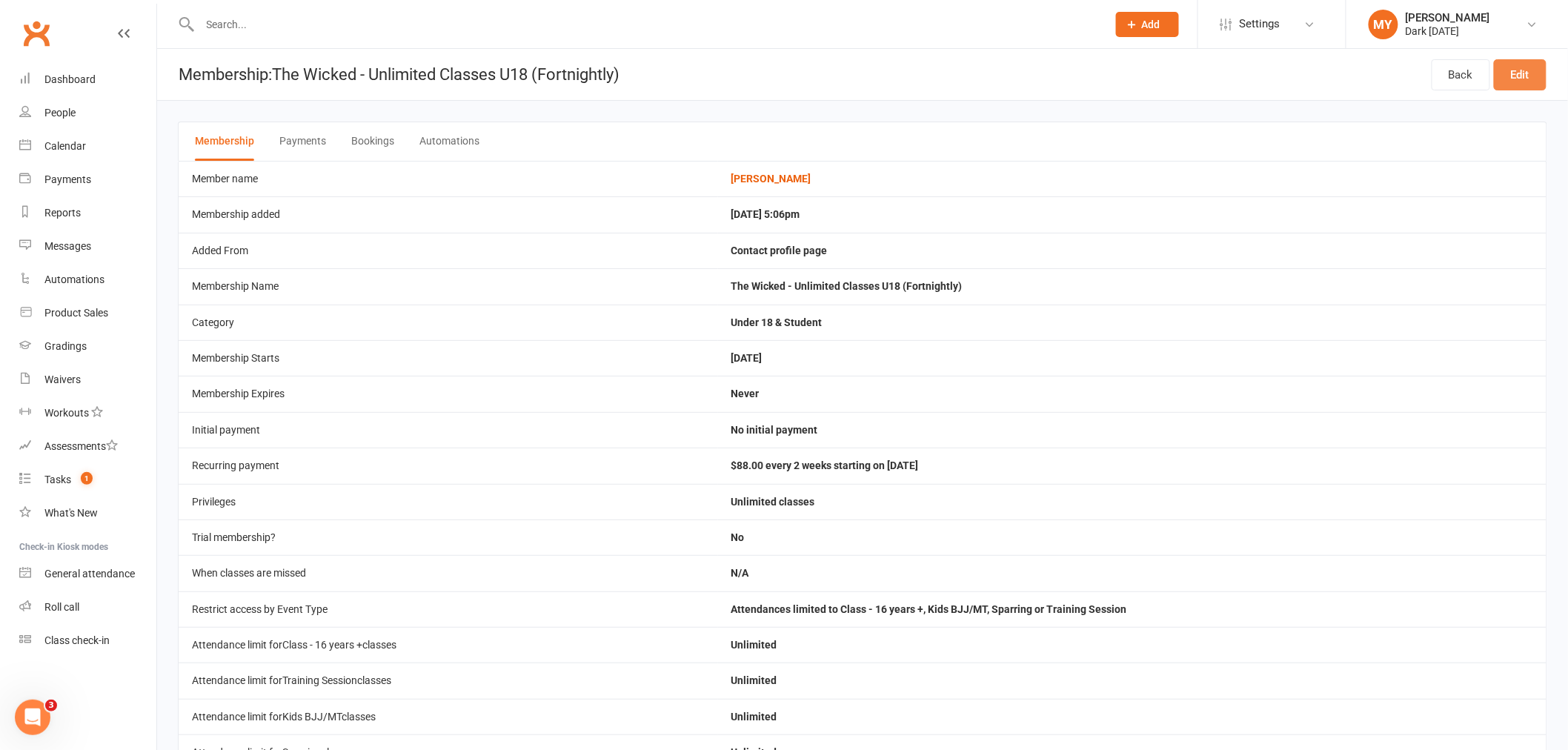
click at [1521, 71] on link "Edit" at bounding box center [1519, 74] width 52 height 31
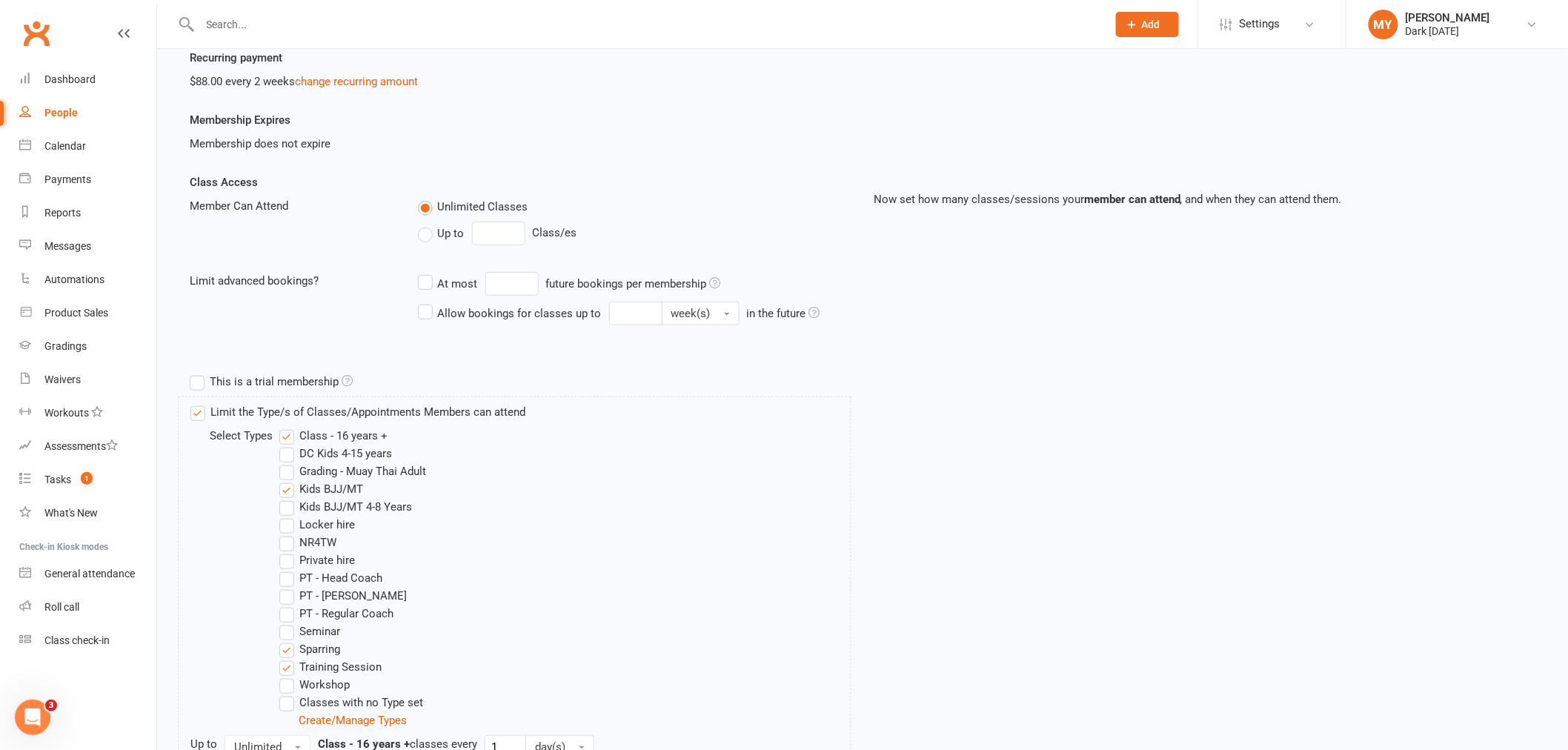
scroll to position [247, 0]
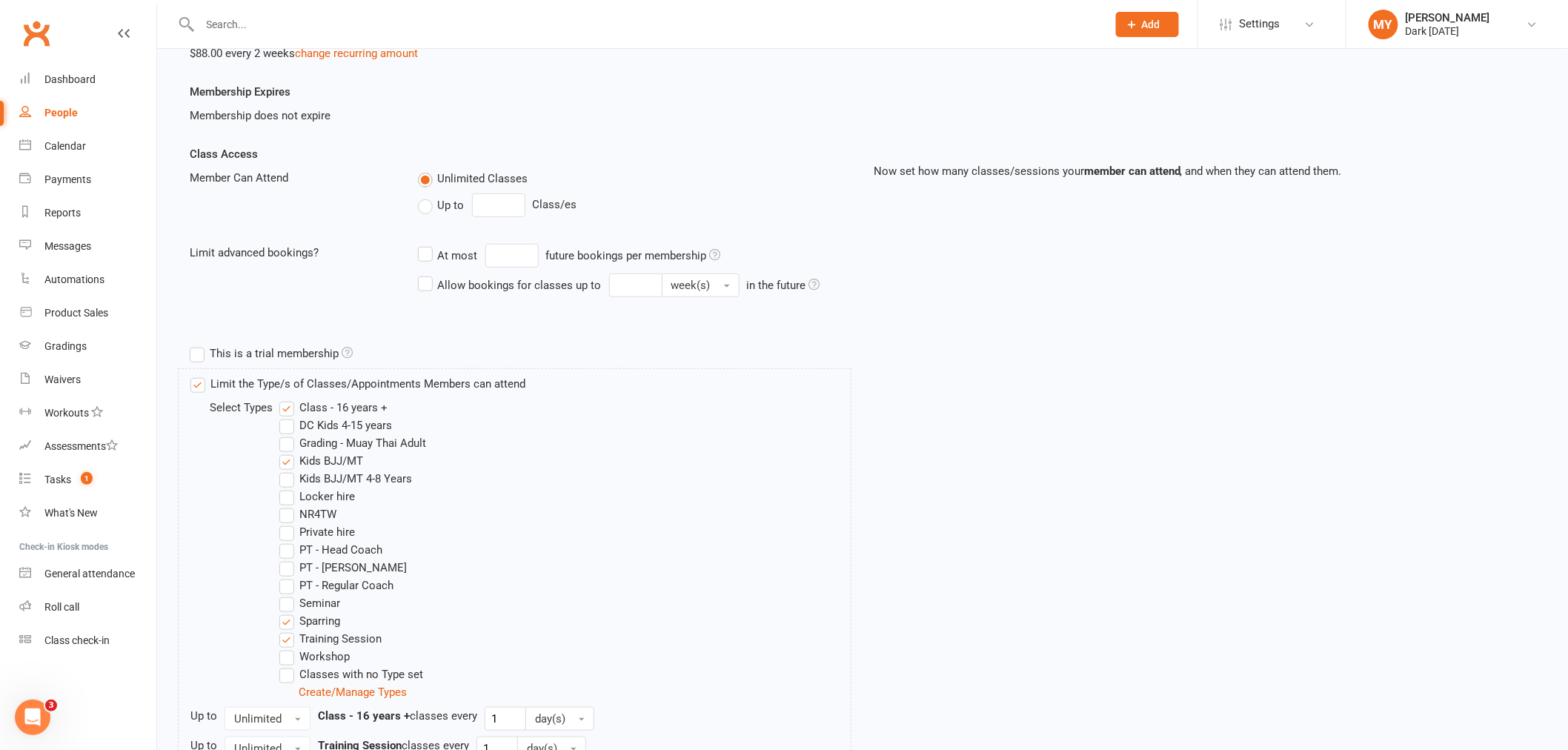
click at [359, 425] on label "DC Kids 4-15 years" at bounding box center [335, 425] width 112 height 18
click at [289, 416] on input "DC Kids 4-15 years" at bounding box center [283, 416] width 10 height 0
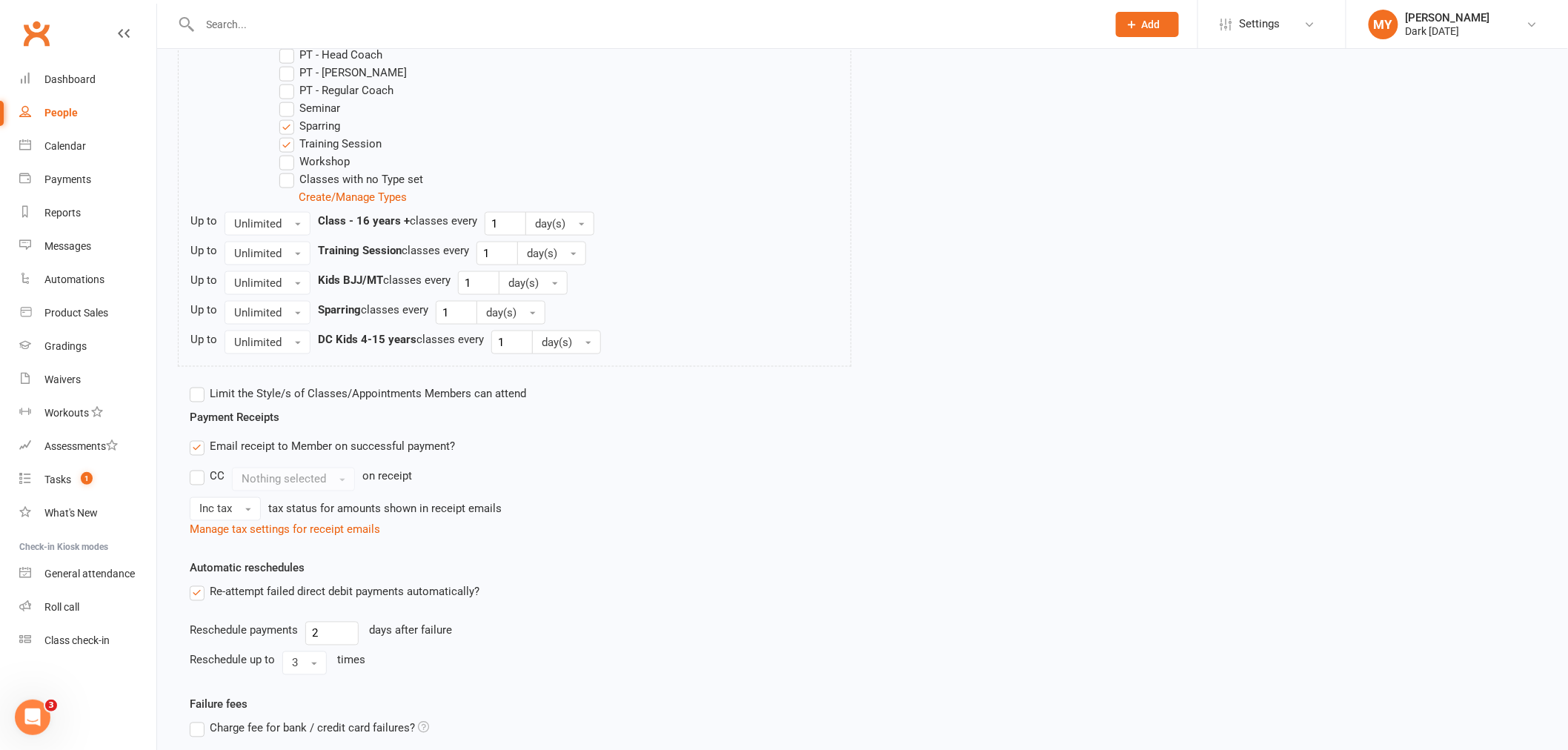
scroll to position [877, 0]
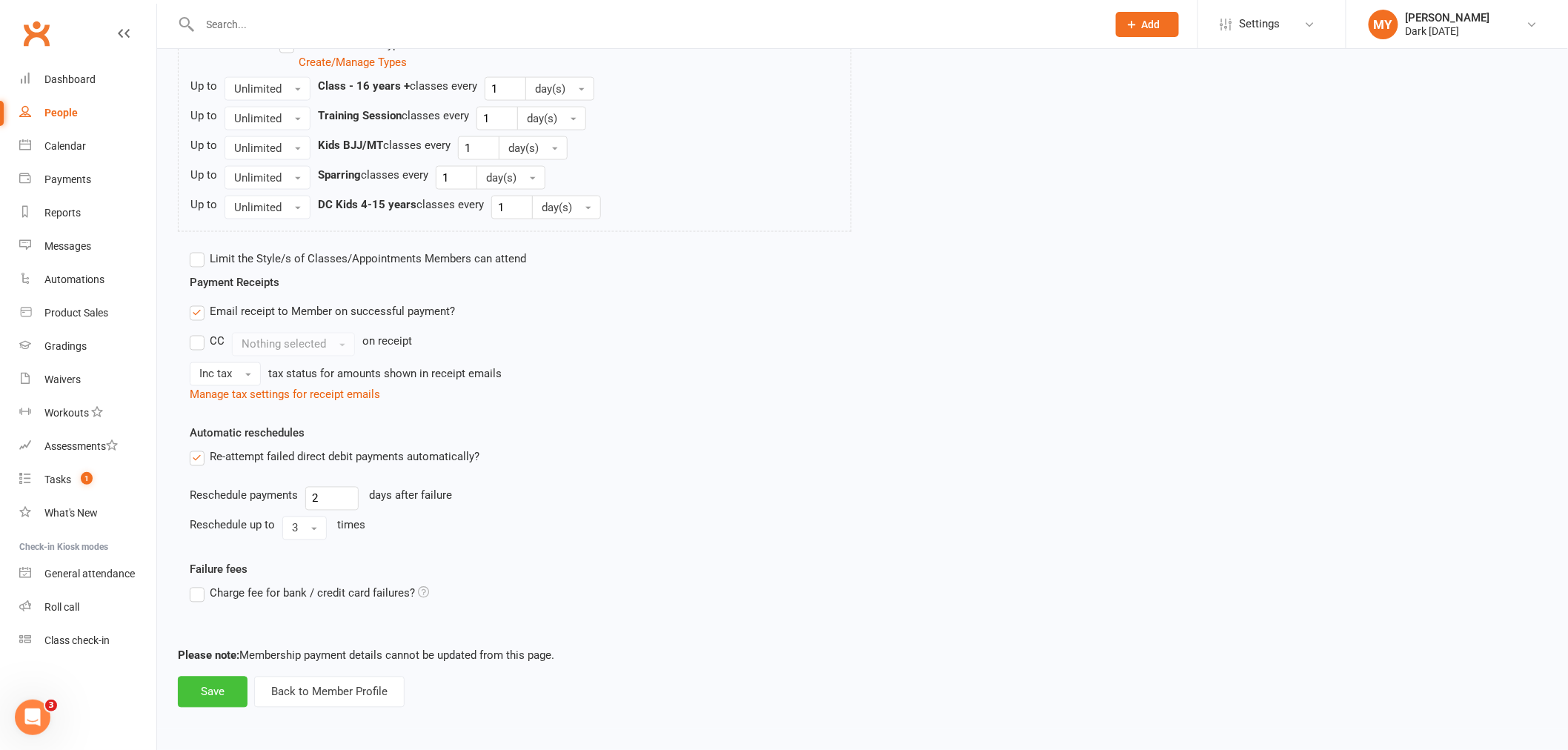
click at [220, 695] on button "Save" at bounding box center [212, 692] width 70 height 31
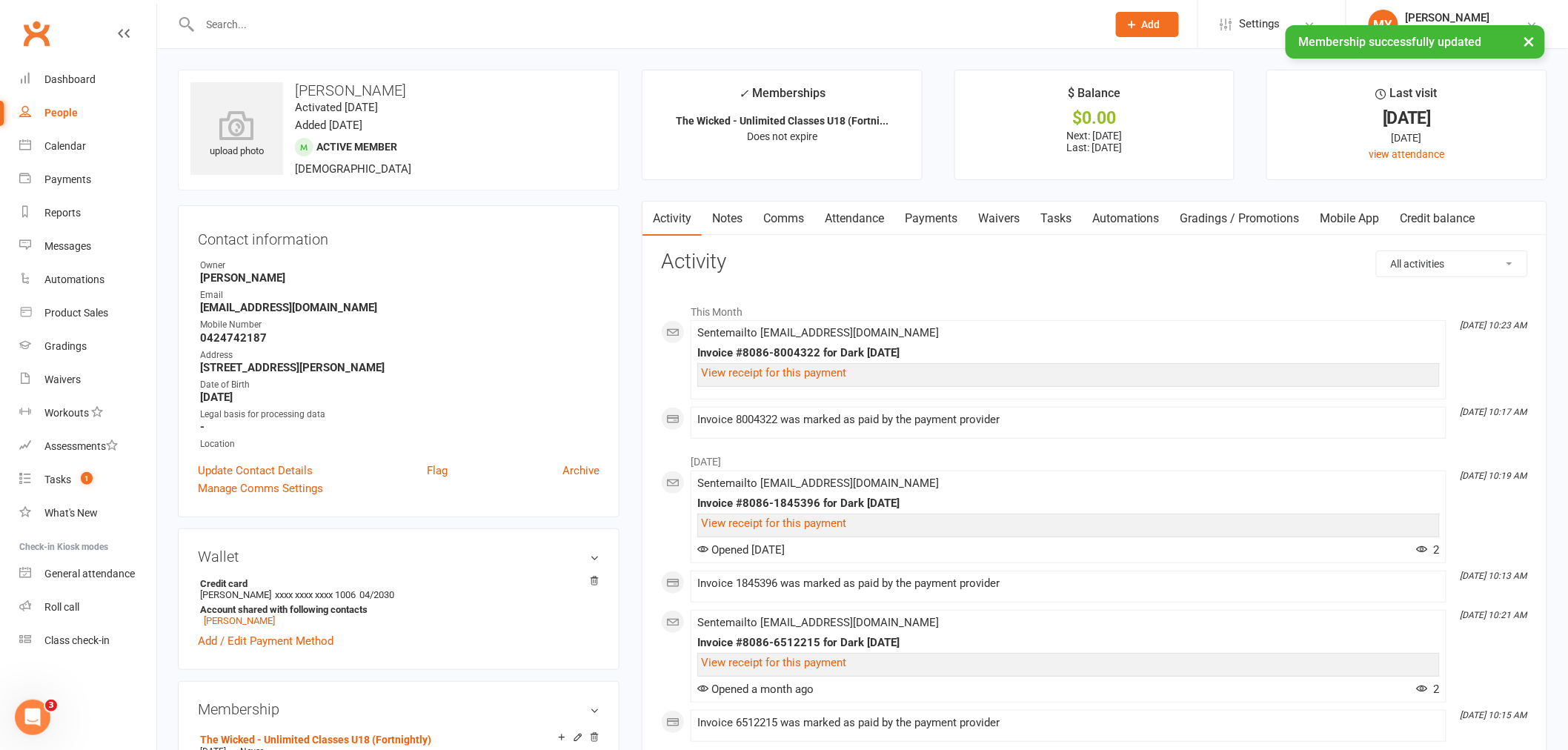
click at [225, 17] on input "text" at bounding box center [646, 24] width 901 height 20
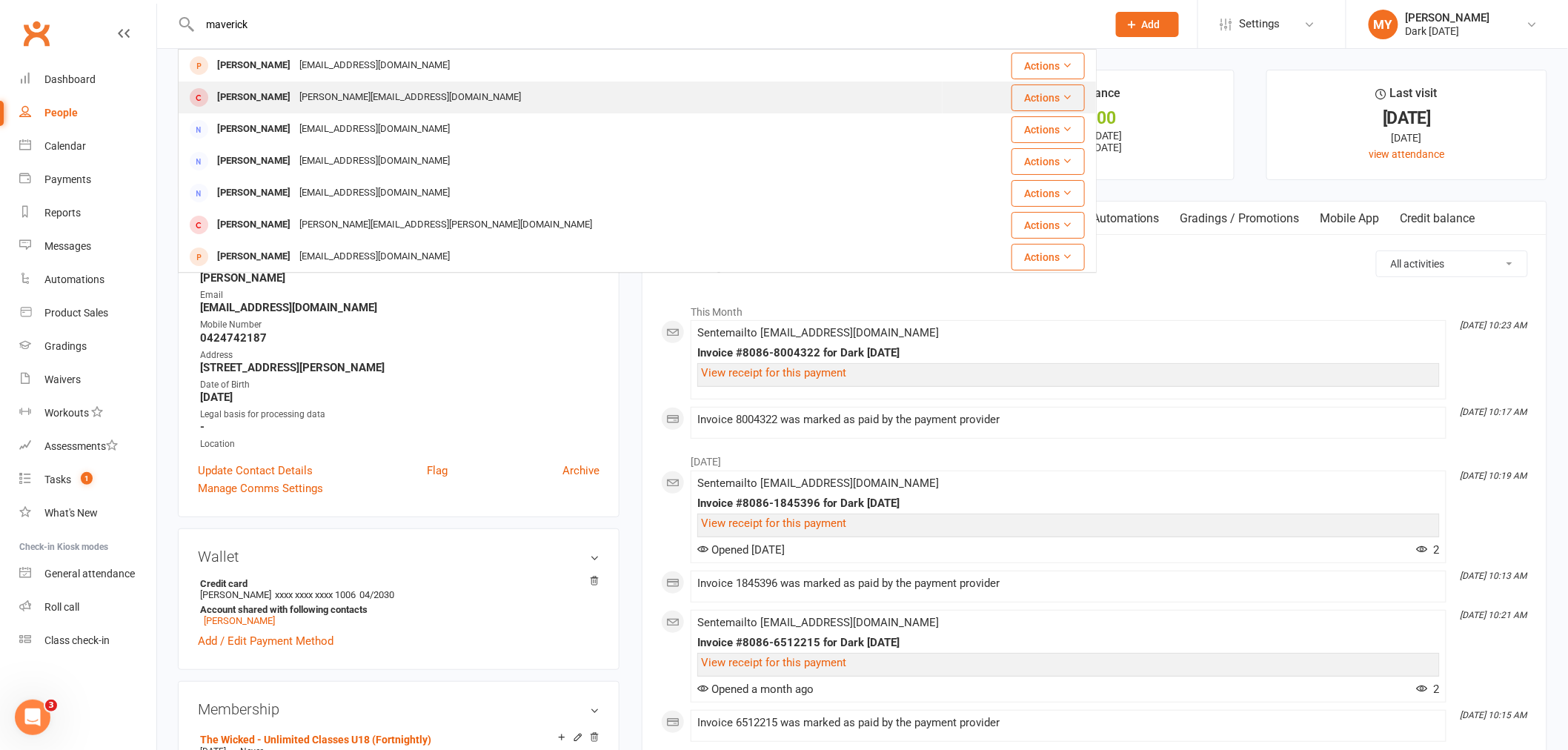
type input "maverick"
click at [413, 93] on div "[PERSON_NAME][EMAIL_ADDRESS][DOMAIN_NAME]" at bounding box center [410, 97] width 230 height 21
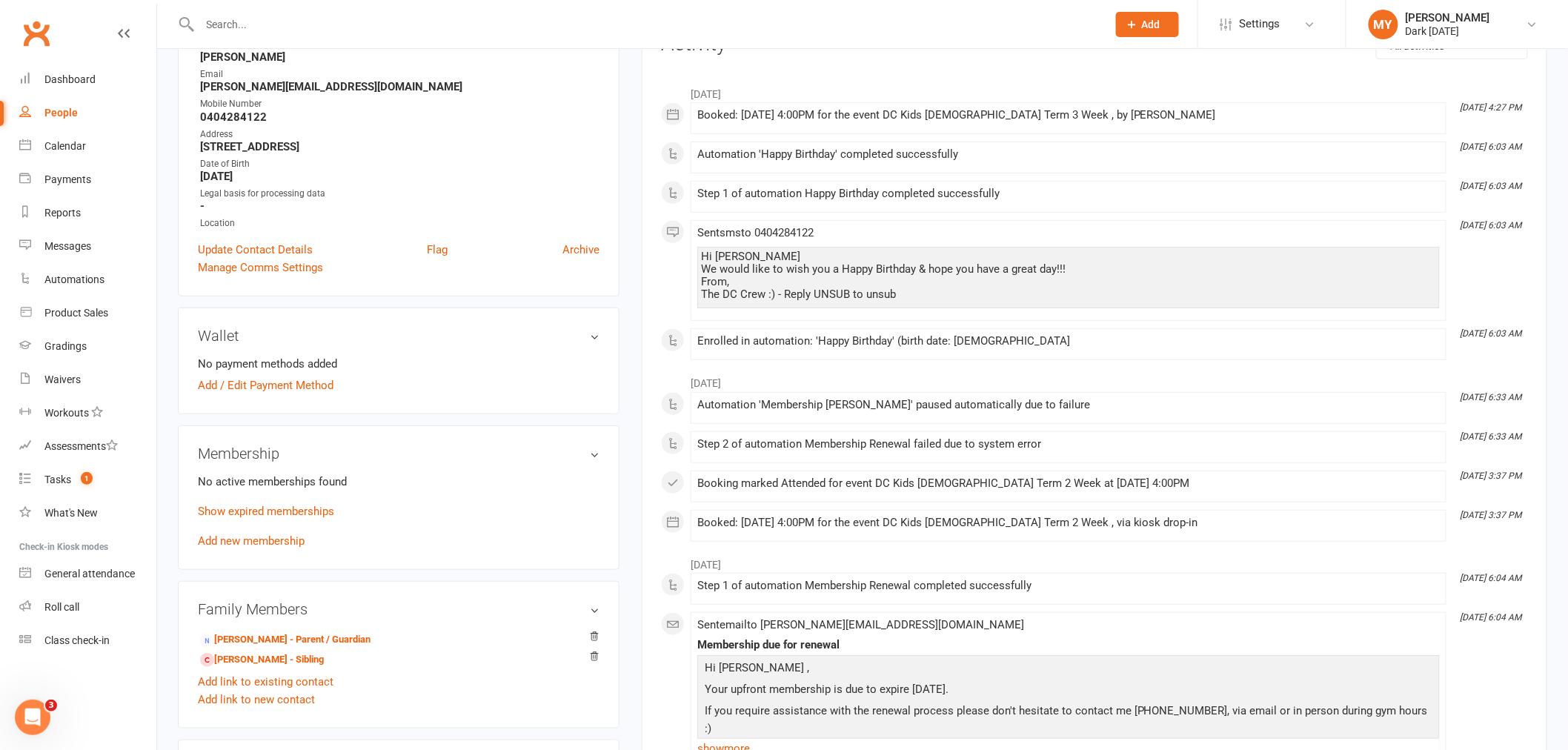
scroll to position [247, 0]
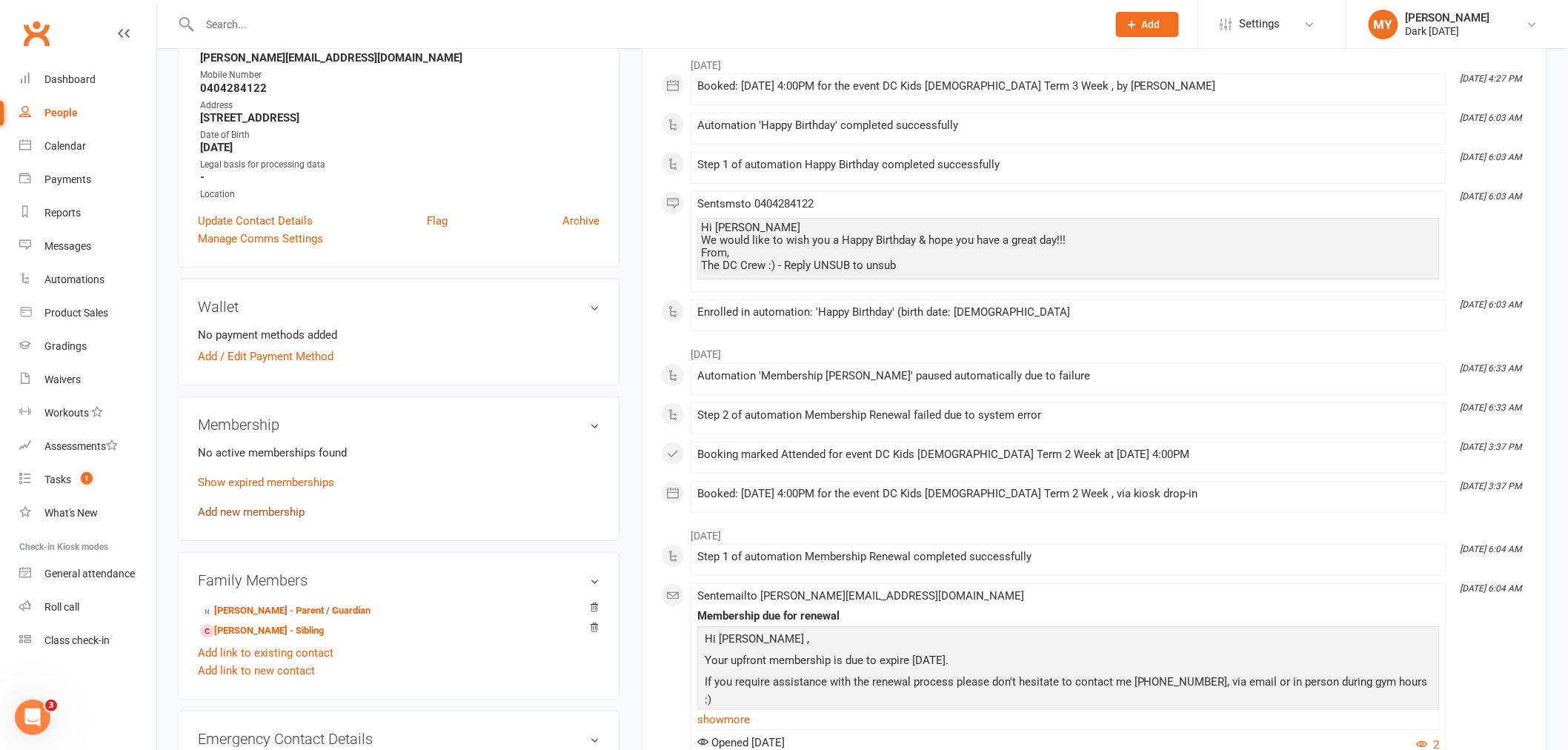
click at [258, 508] on link "Add new membership" at bounding box center [251, 512] width 107 height 13
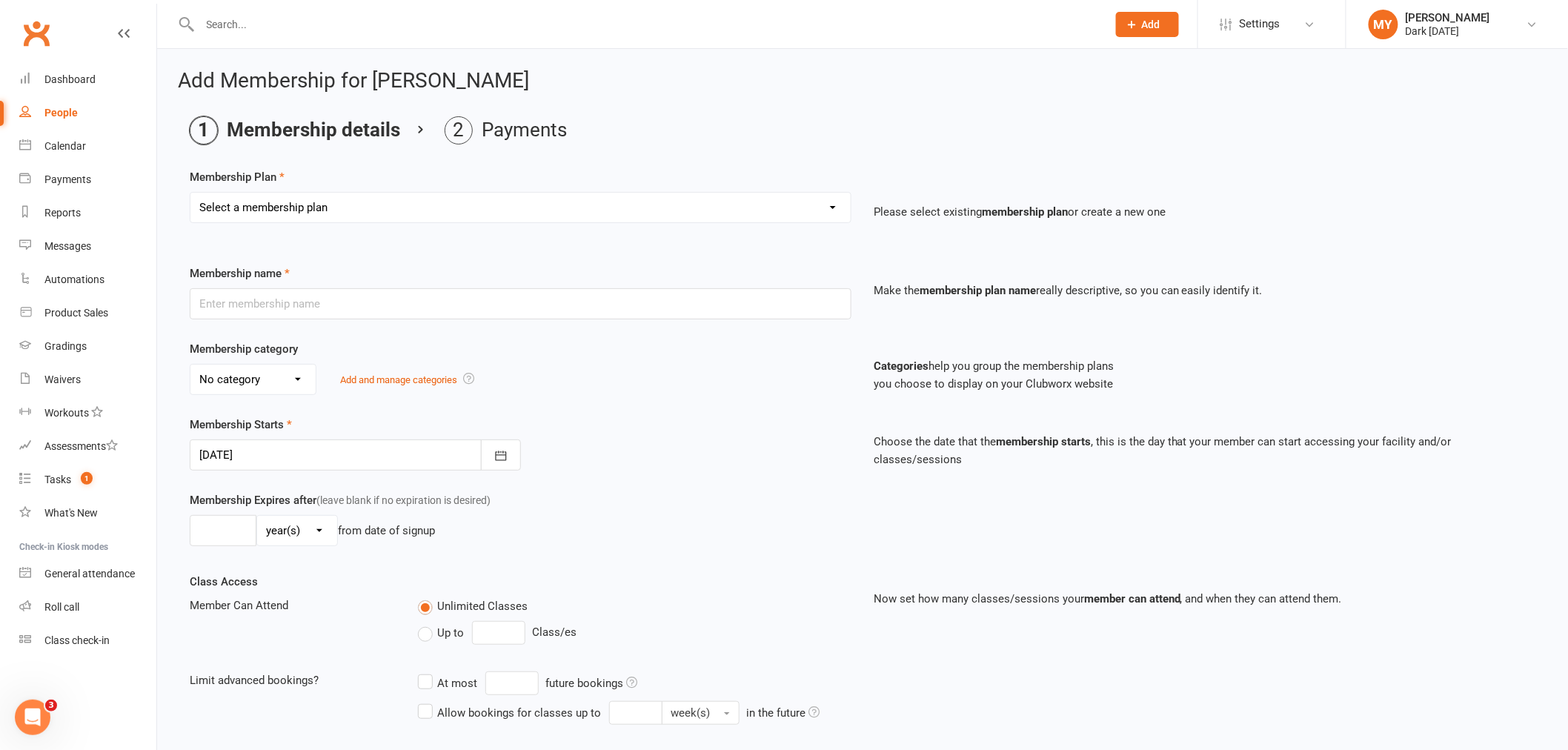
click at [529, 217] on select "Select a membership plan Create new Membership Plan Redzone Knife Defence Works…" at bounding box center [521, 207] width 660 height 29
select select "58"
click at [190, 193] on select "Select a membership plan Create new Membership Plan Redzone Knife Defence Works…" at bounding box center [521, 207] width 660 height 29
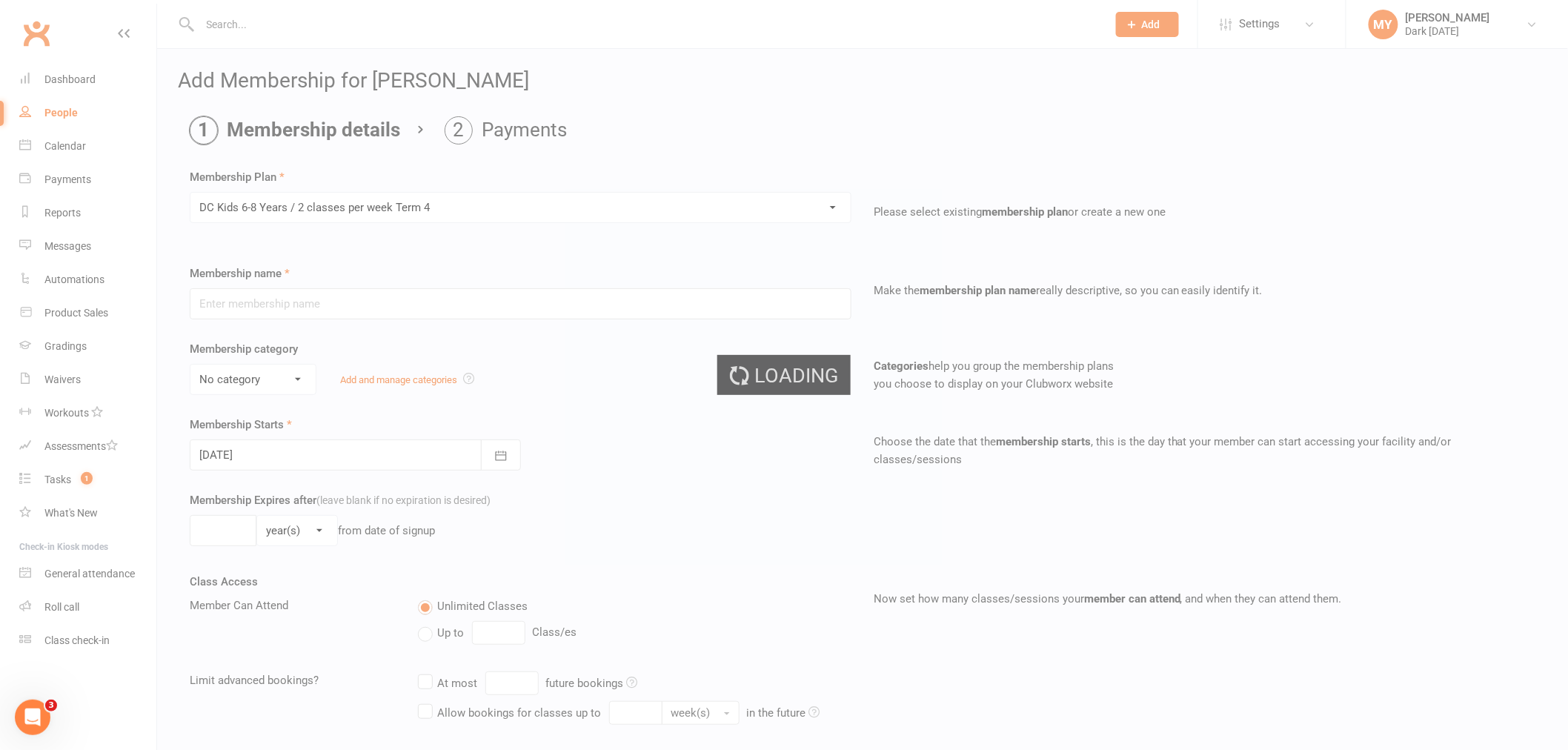
type input "DC Kids 6-8 Years / 2 classes per week Term 4"
select select "4"
type input "10"
select select "1"
type input "2"
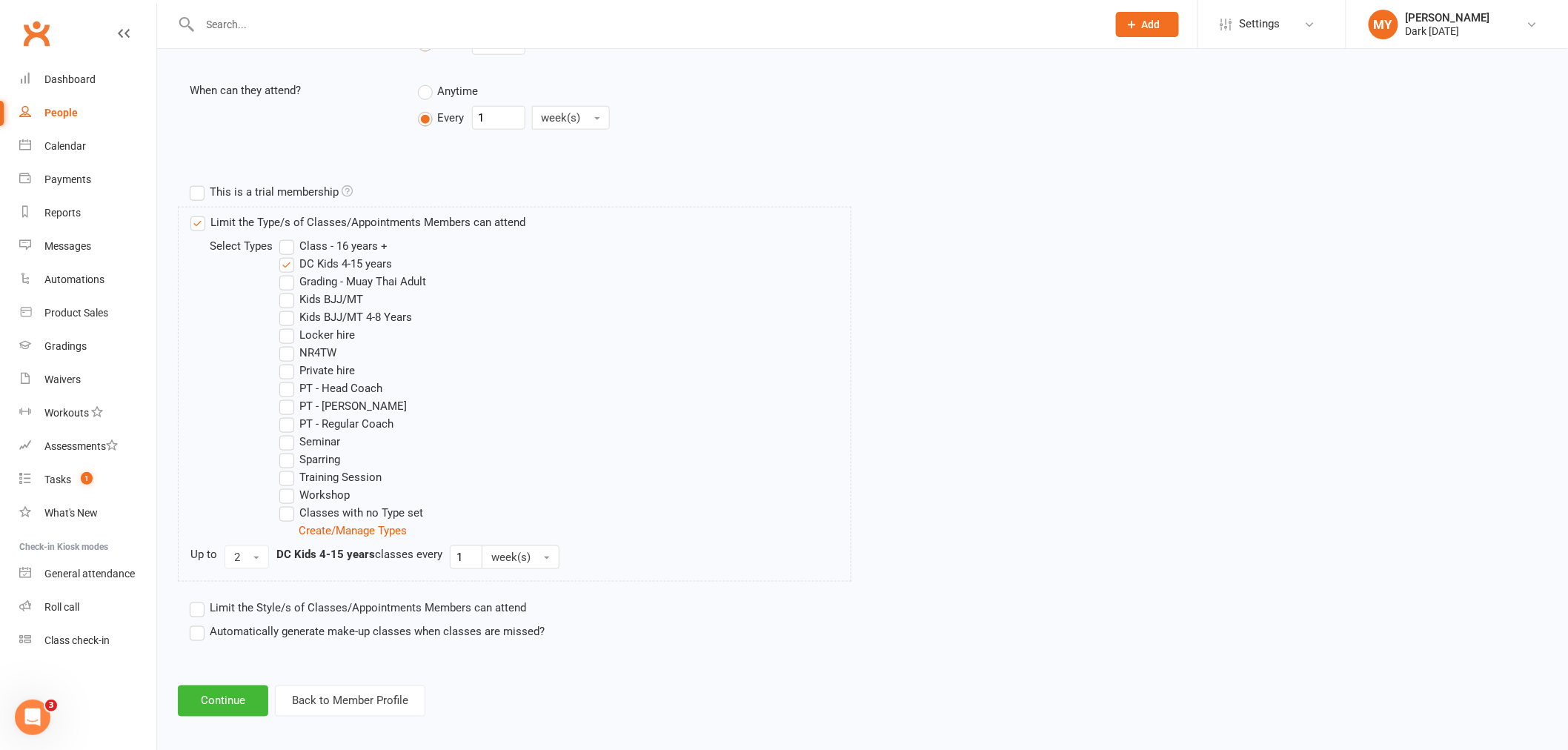
scroll to position [598, 0]
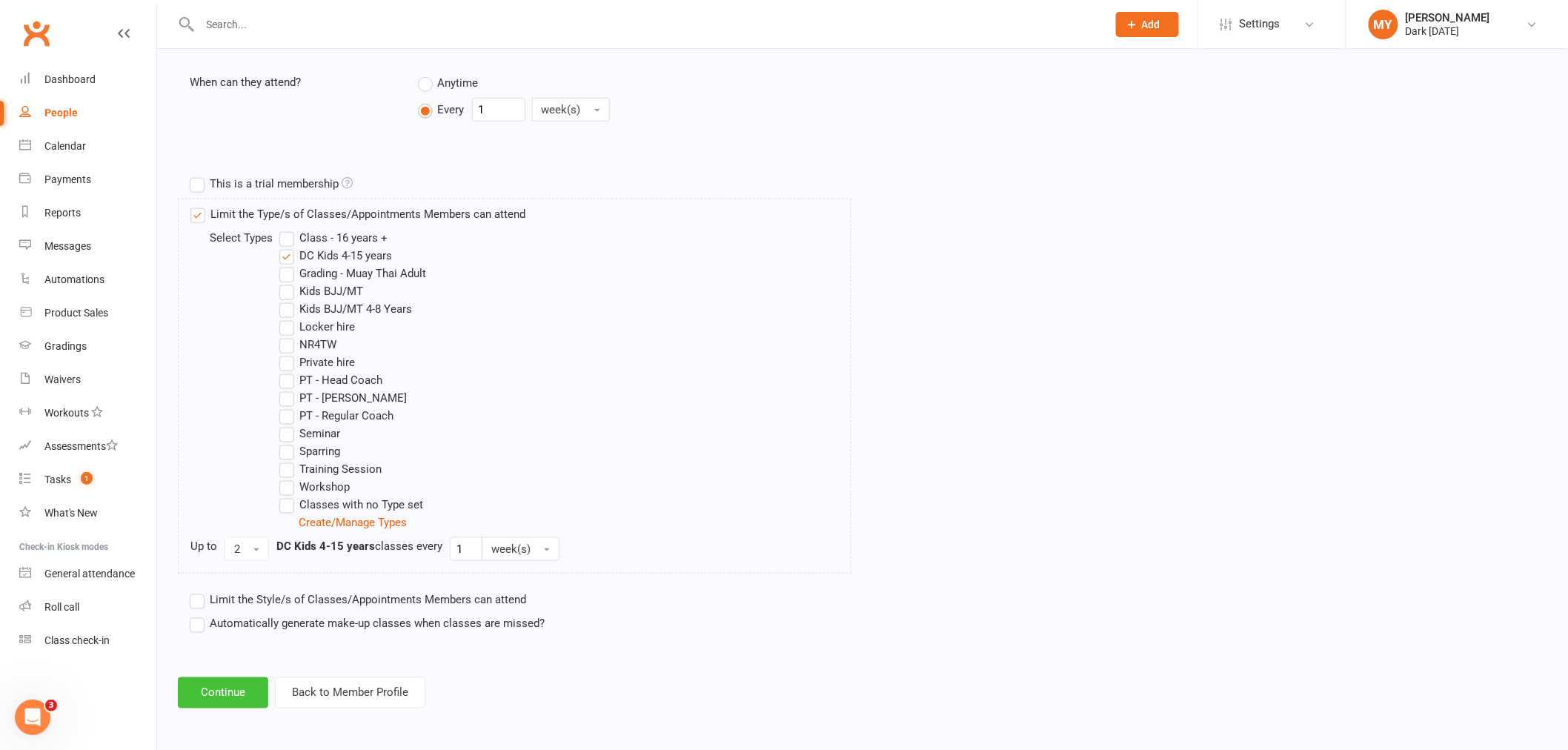
click at [212, 690] on button "Continue" at bounding box center [223, 692] width 90 height 31
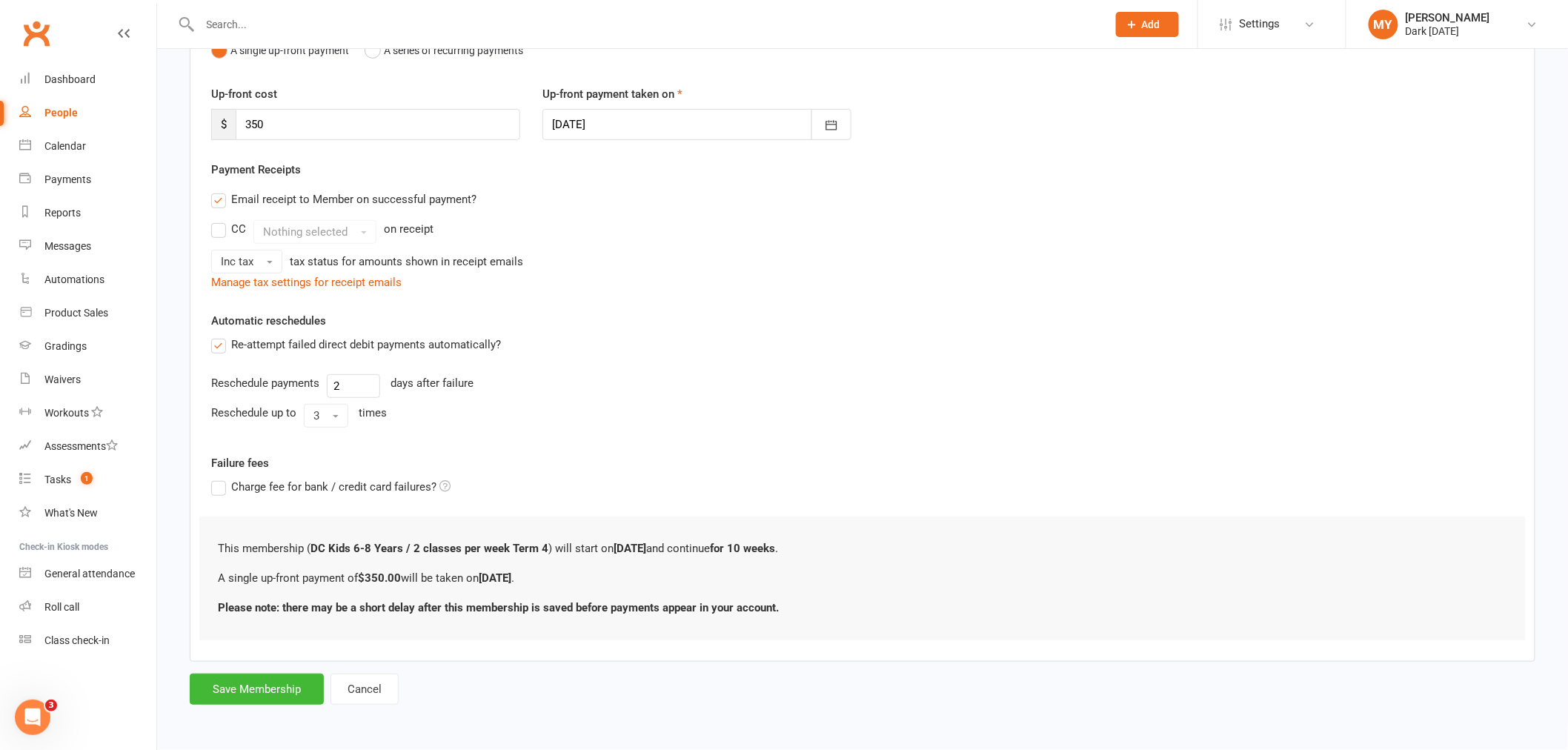
scroll to position [0, 0]
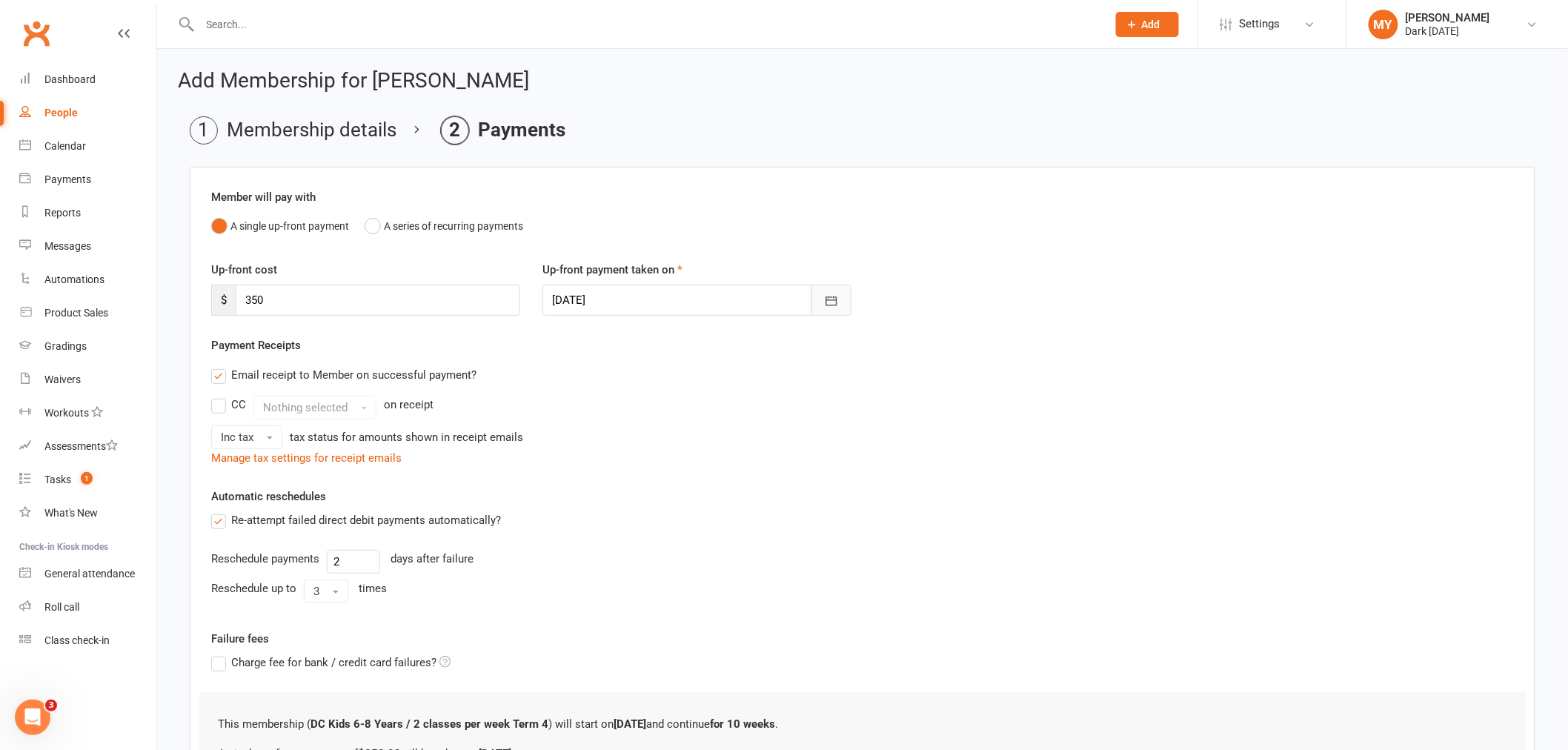
click at [812, 298] on button "button" at bounding box center [830, 299] width 40 height 31
click at [698, 438] on button "15" at bounding box center [699, 451] width 31 height 27
type input "[DATE]"
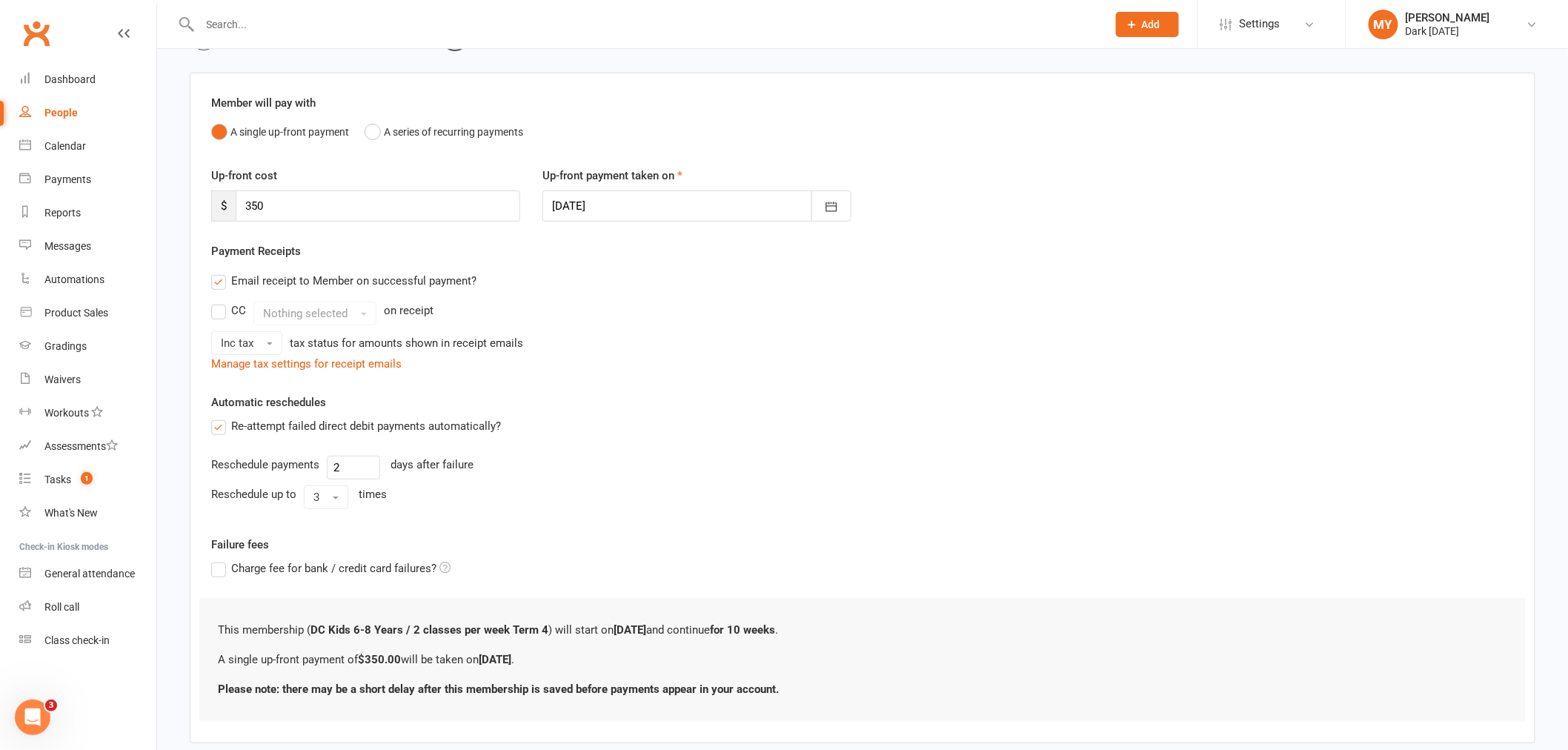
scroll to position [175, 0]
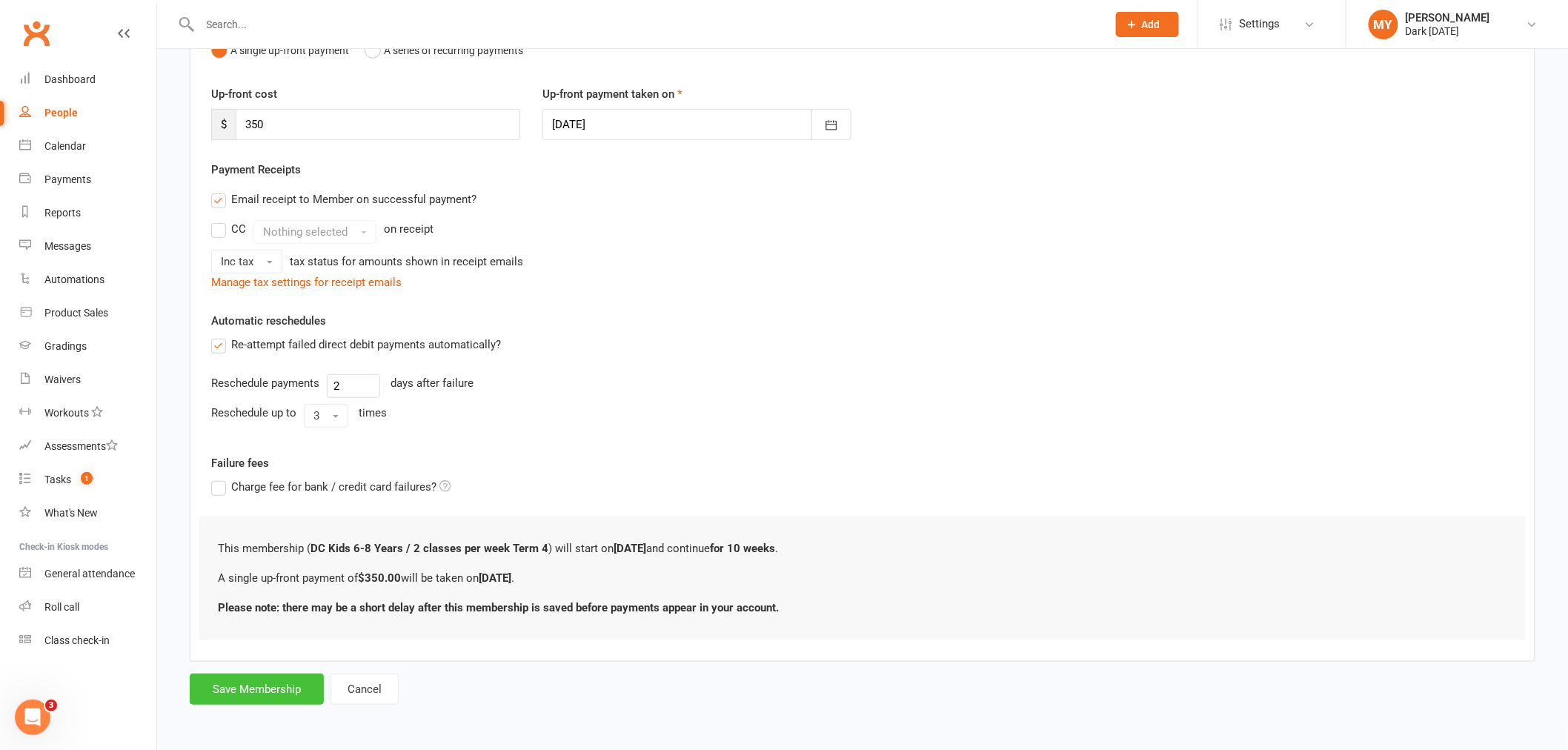
click at [266, 697] on button "Save Membership" at bounding box center [256, 689] width 134 height 31
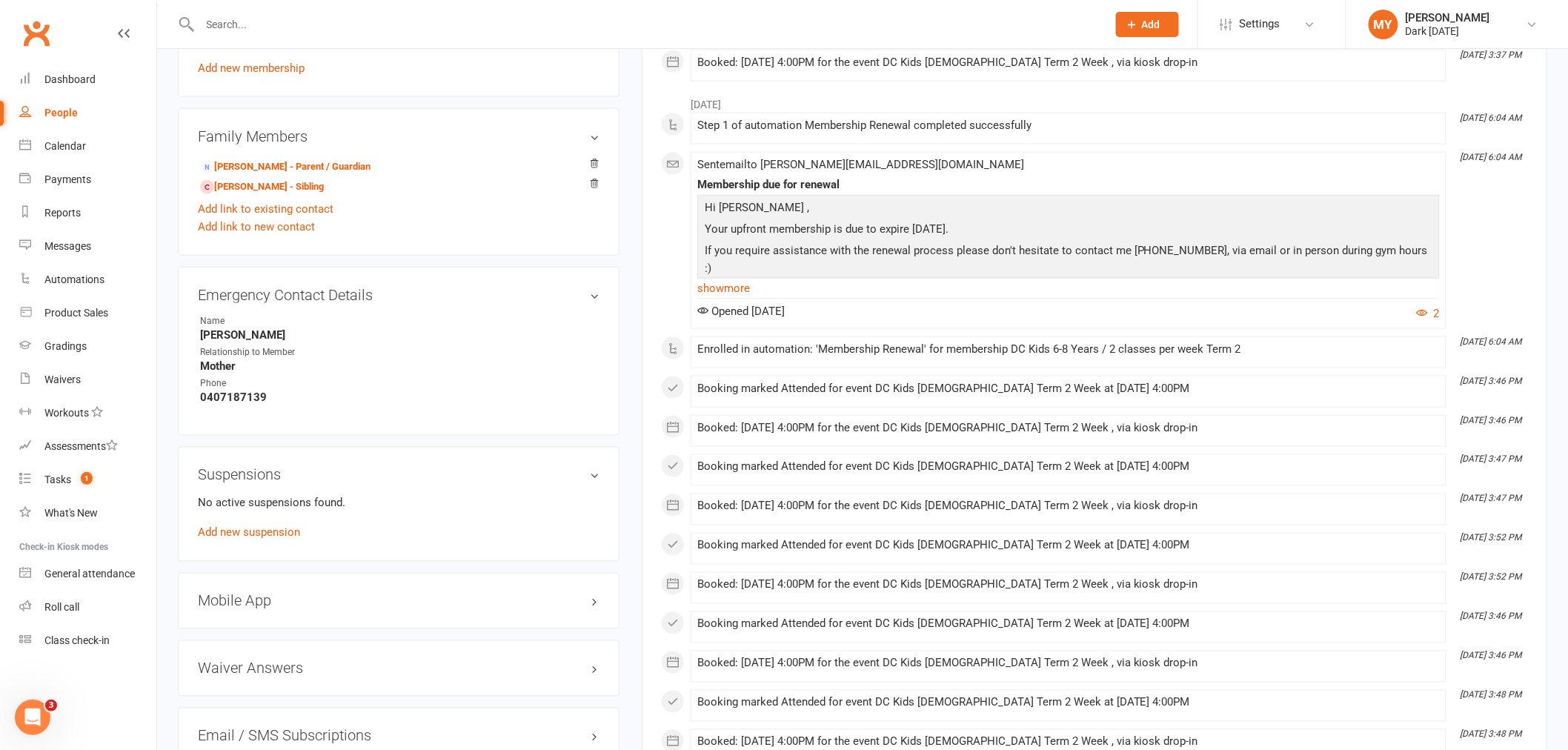
scroll to position [658, 0]
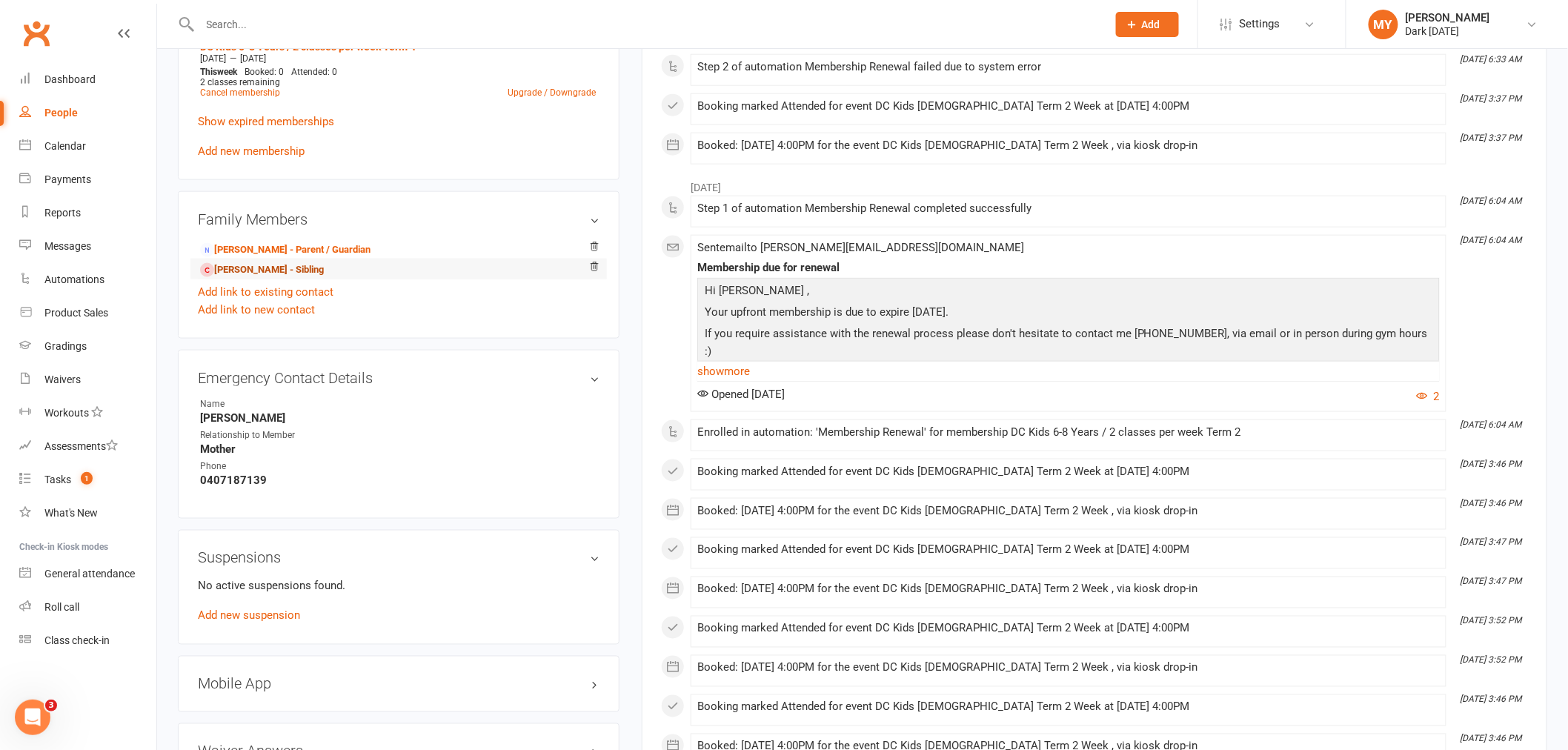
click at [261, 268] on link "Harper Taylor - Sibling" at bounding box center [262, 270] width 124 height 16
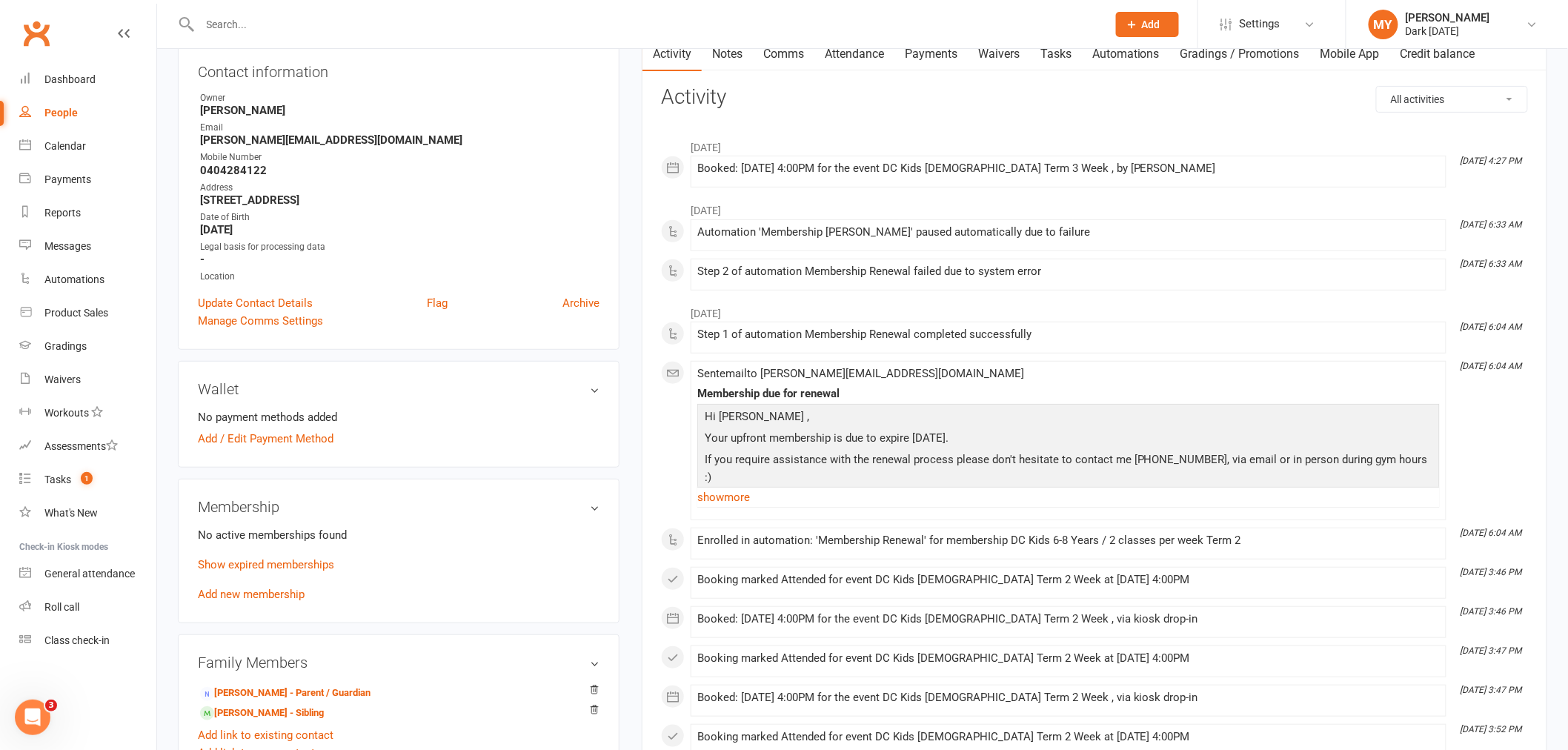
scroll to position [329, 0]
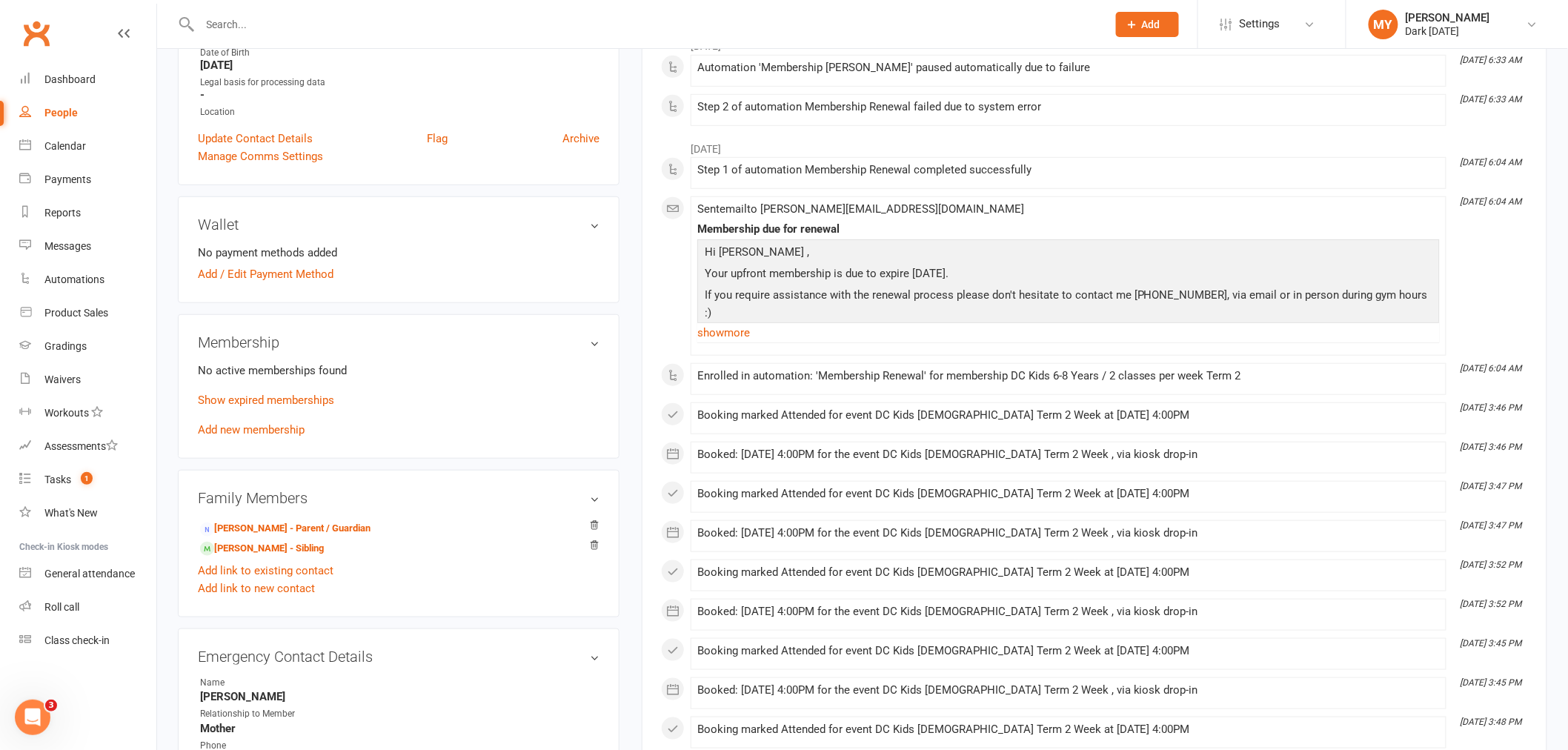
click at [266, 423] on link "Add new membership" at bounding box center [251, 429] width 107 height 13
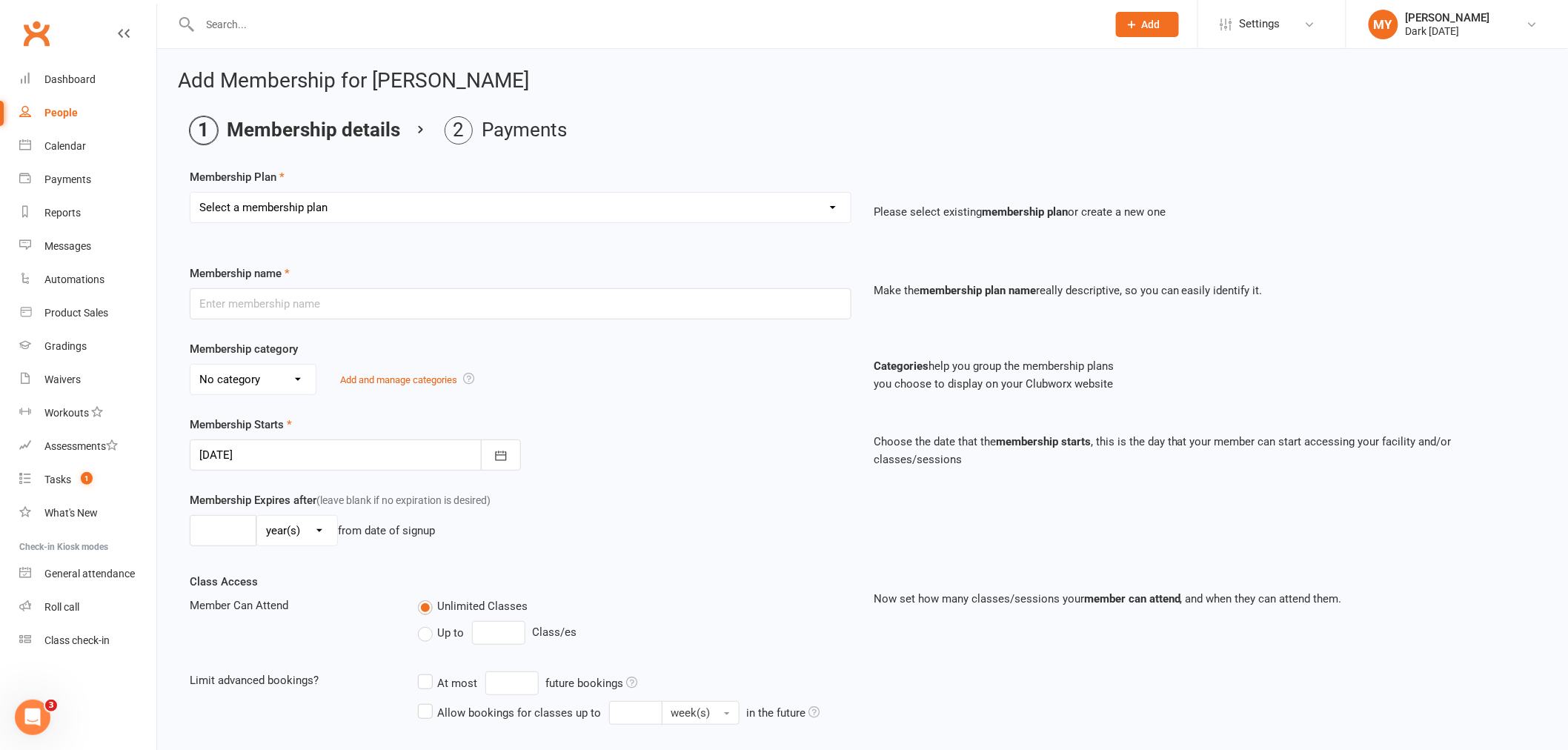
click at [275, 222] on select "Select a membership plan Create new Membership Plan Redzone Knife Defence Works…" at bounding box center [521, 207] width 660 height 29
select select "60"
click at [190, 193] on select "Select a membership plan Create new Membership Plan Redzone Knife Defence Works…" at bounding box center [521, 207] width 660 height 29
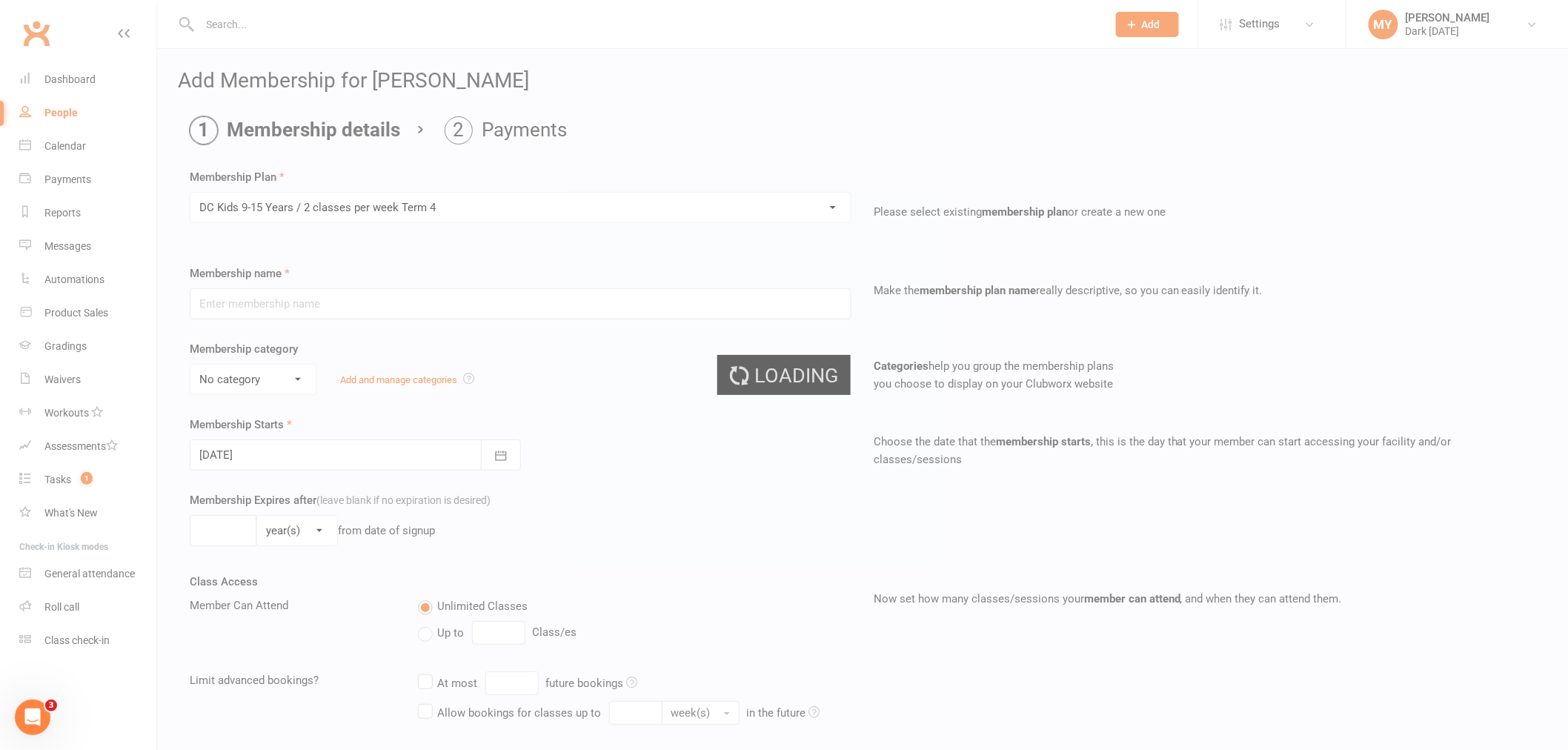
type input "DC Kids 9-15 Years / 2 classes per week Term 4"
select select "4"
type input "10"
select select "1"
type input "2"
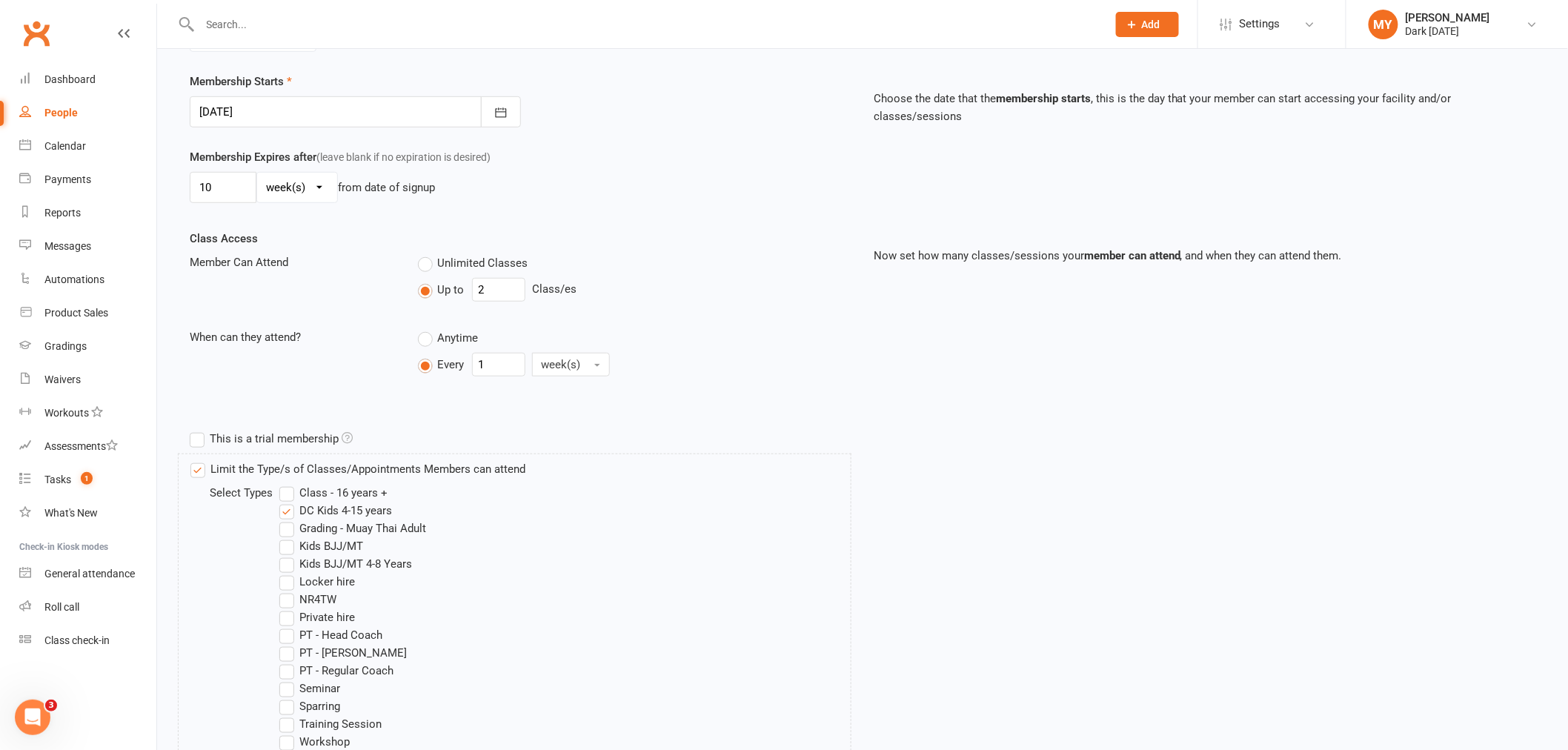
scroll to position [576, 0]
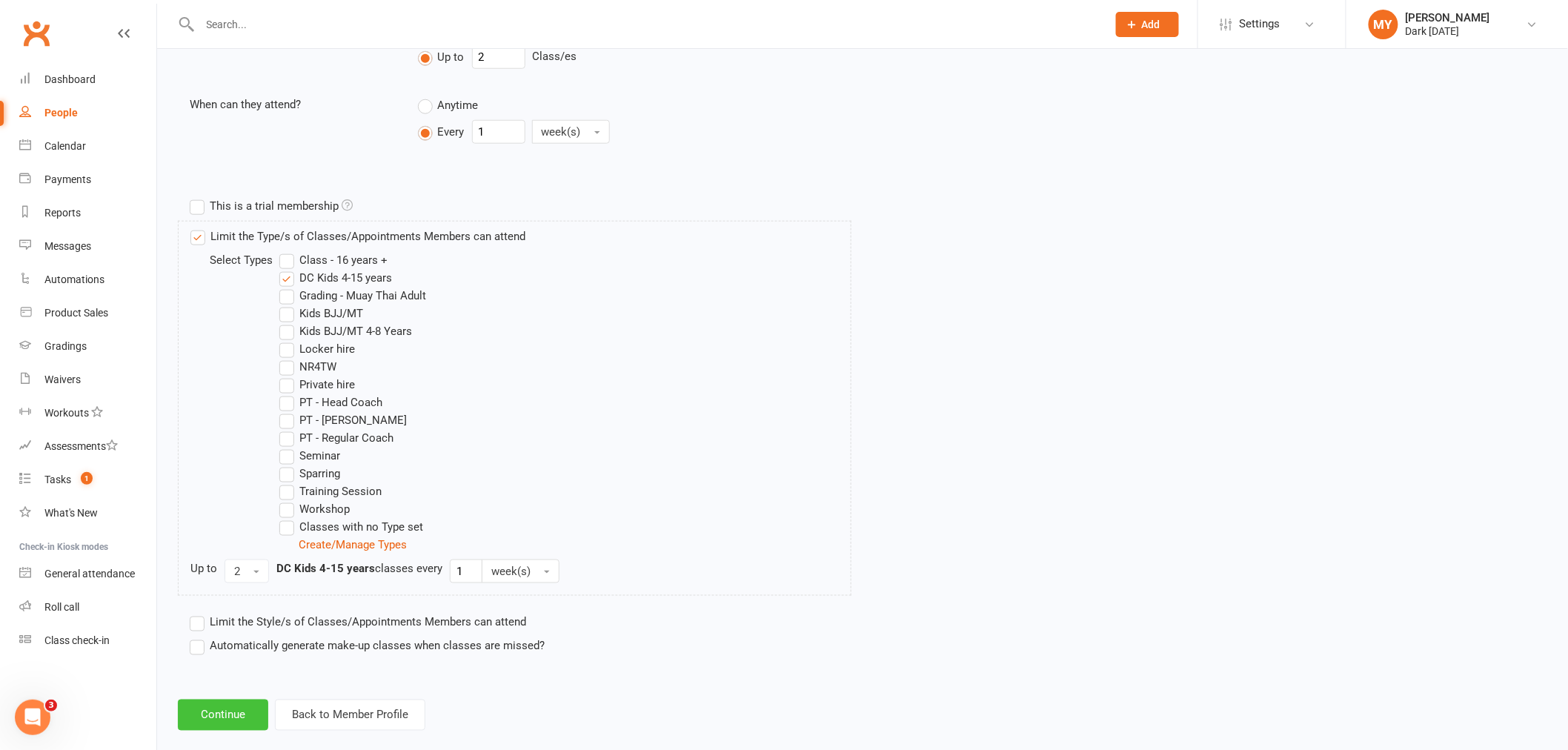
click at [207, 708] on button "Continue" at bounding box center [223, 715] width 90 height 31
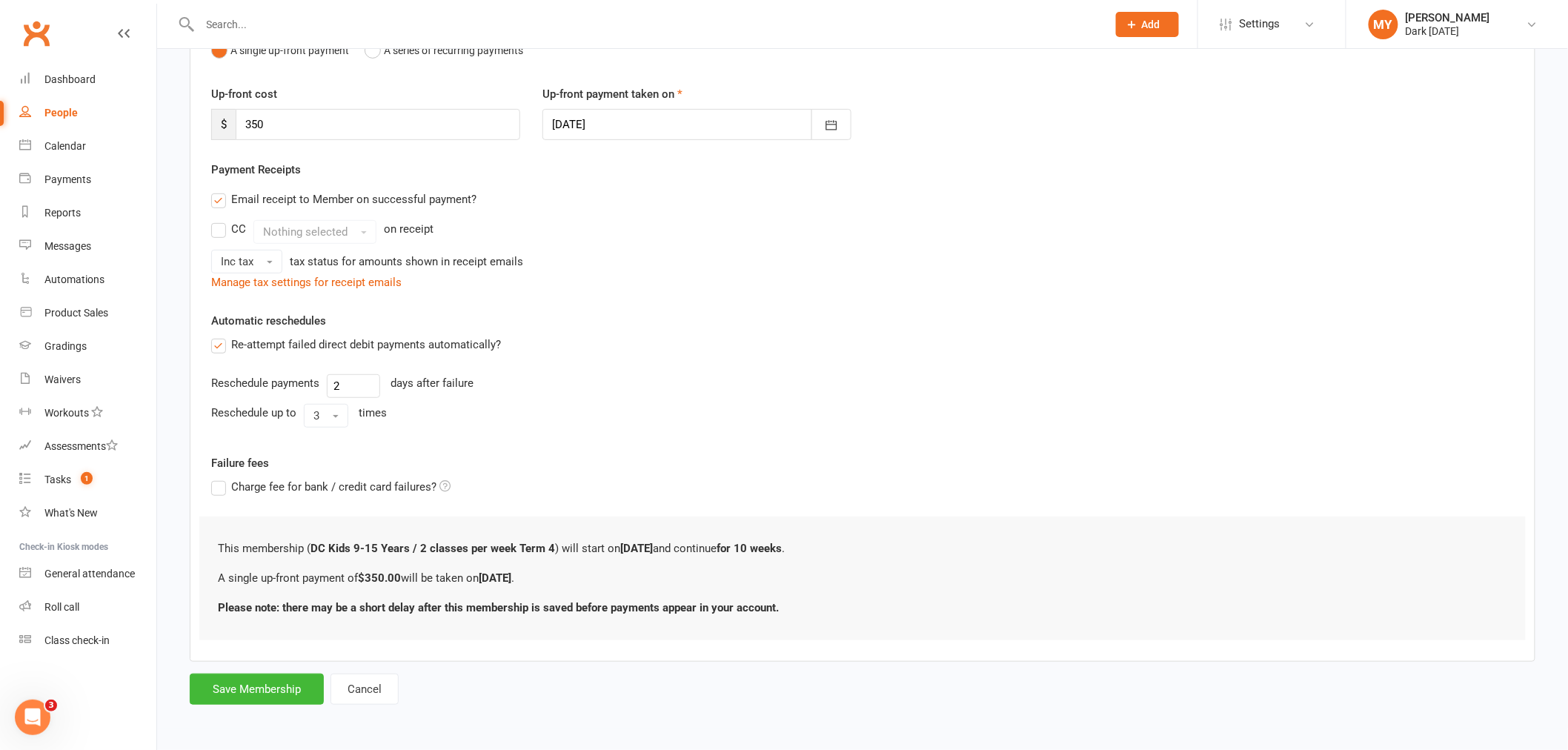
scroll to position [0, 0]
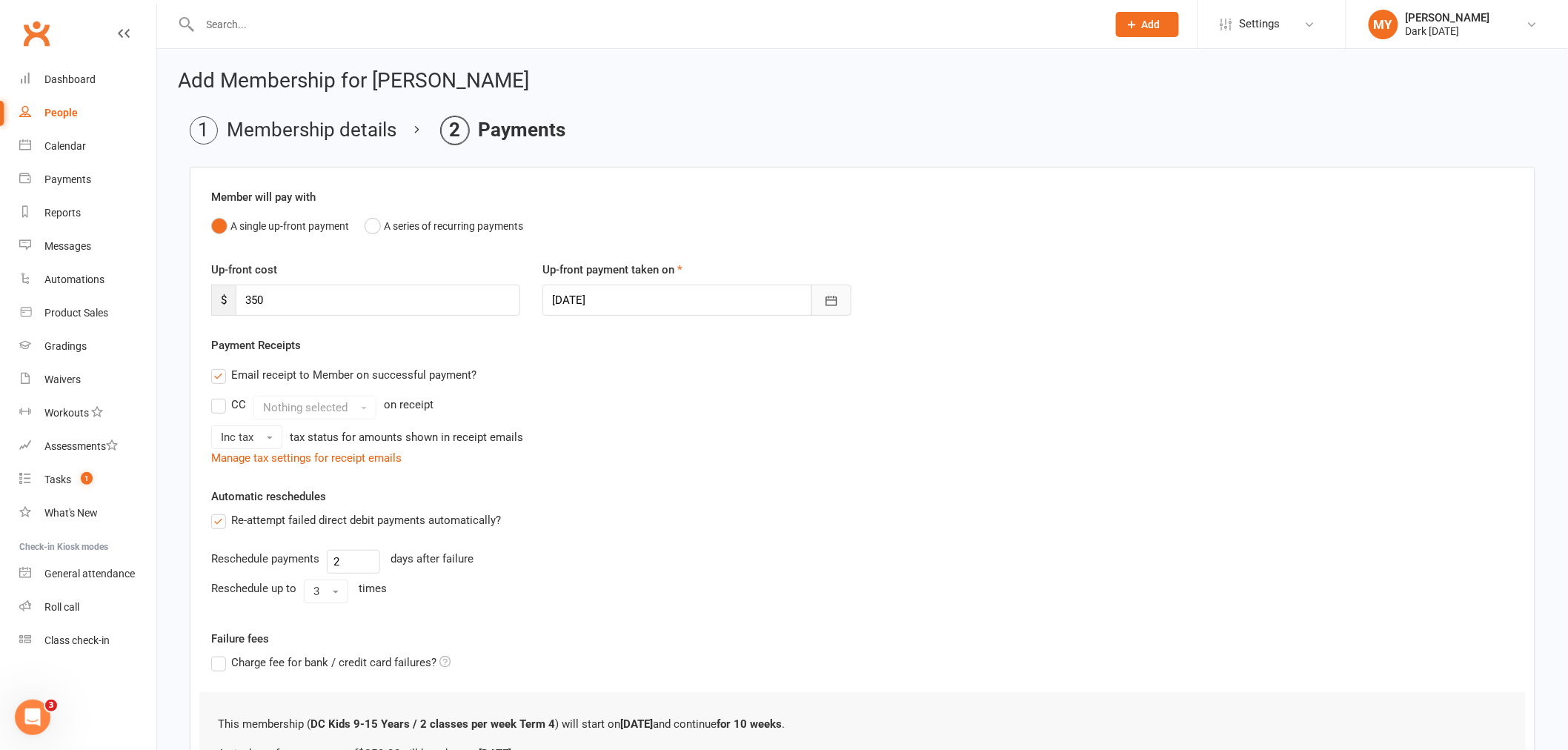
click at [835, 302] on icon "button" at bounding box center [831, 300] width 15 height 15
click at [691, 453] on button "15" at bounding box center [699, 451] width 31 height 27
type input "[DATE]"
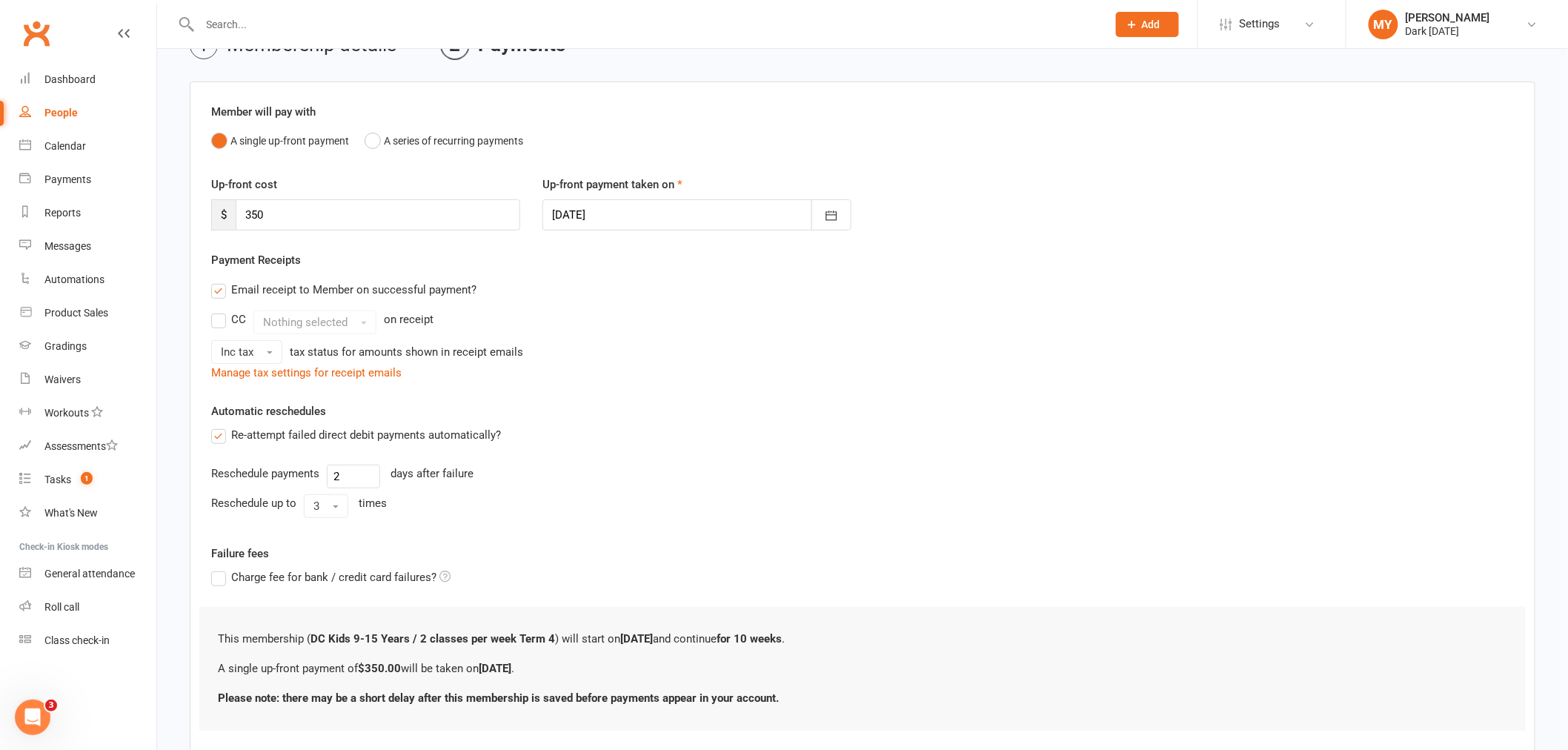
scroll to position [175, 0]
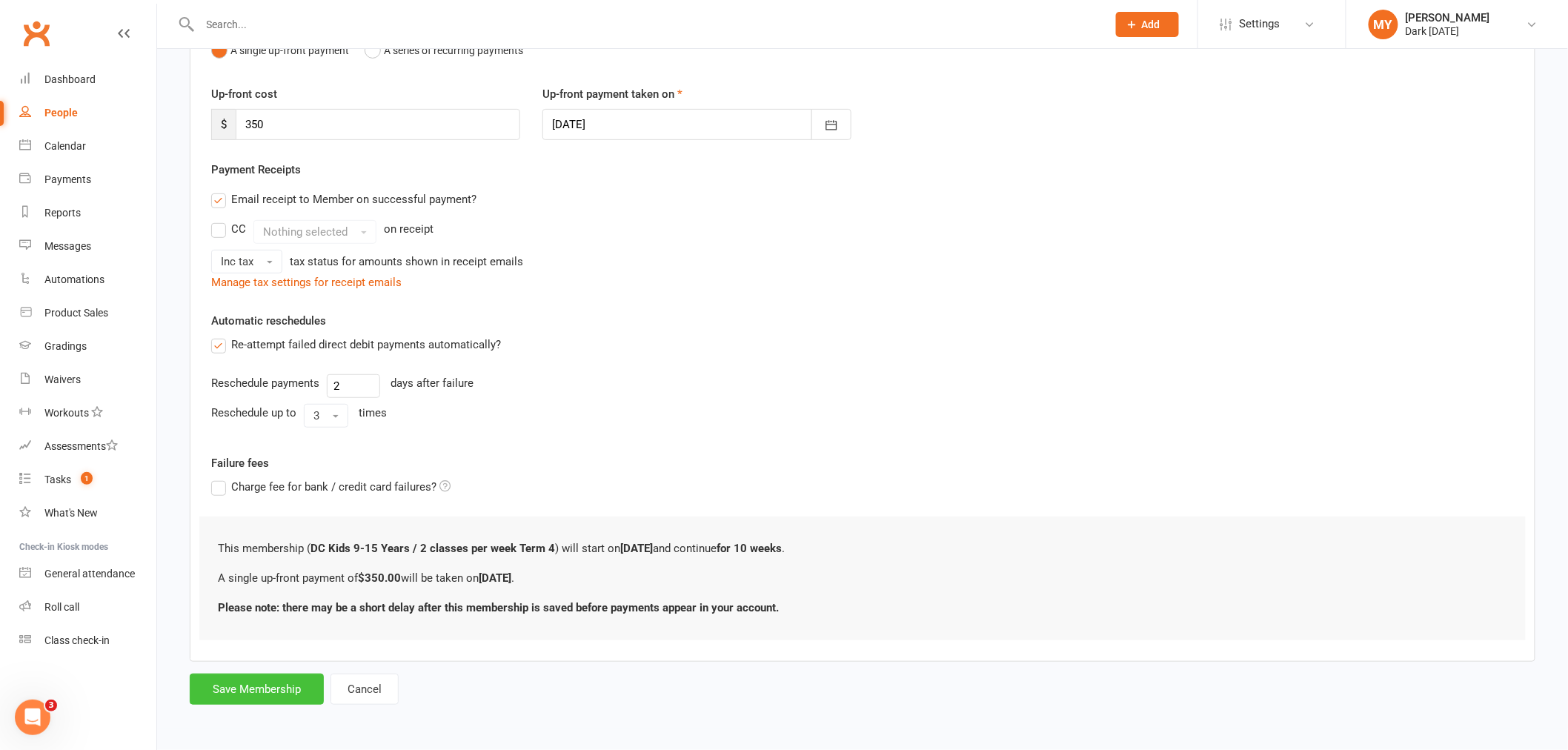
click at [257, 697] on button "Save Membership" at bounding box center [256, 689] width 134 height 31
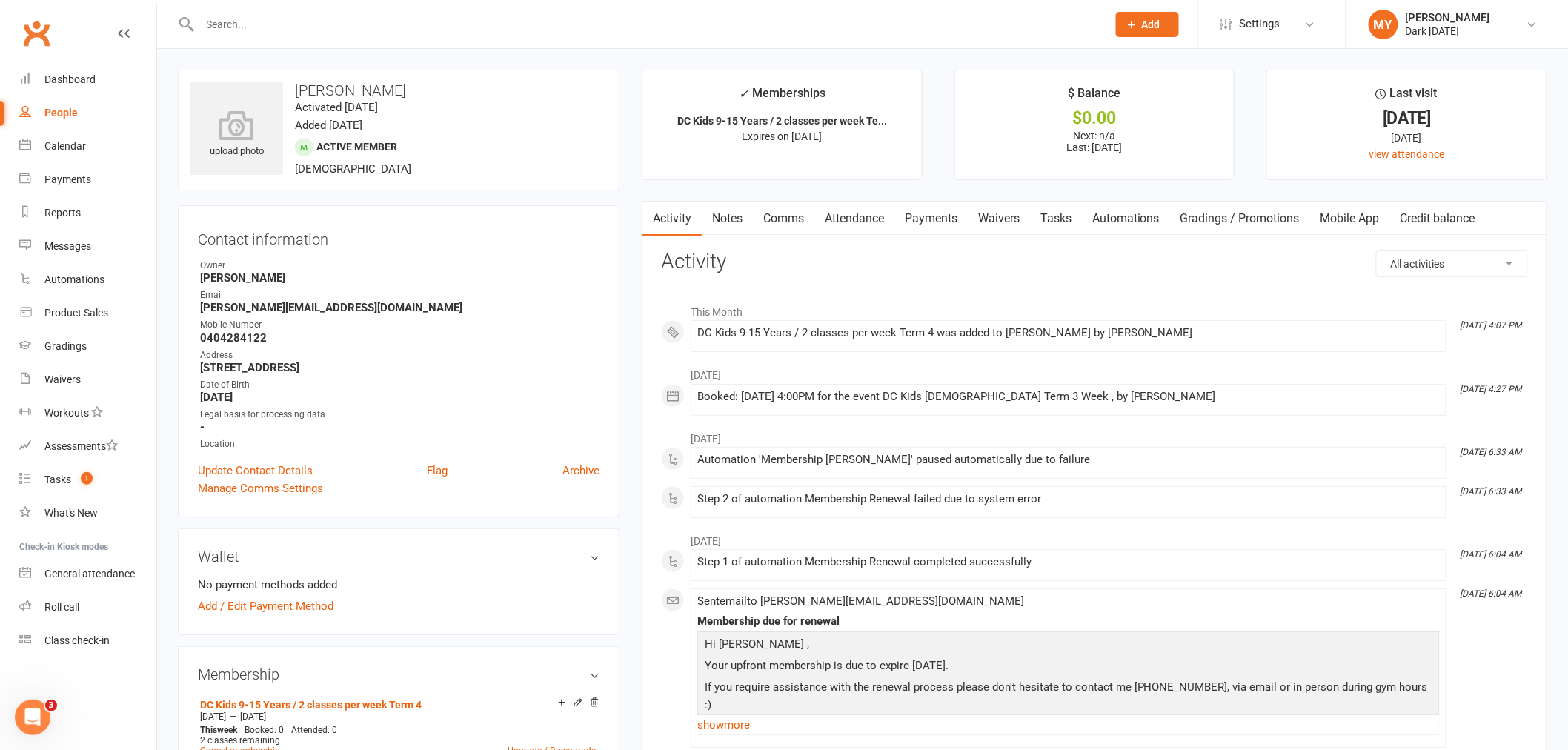
click at [254, 28] on input "text" at bounding box center [646, 24] width 901 height 20
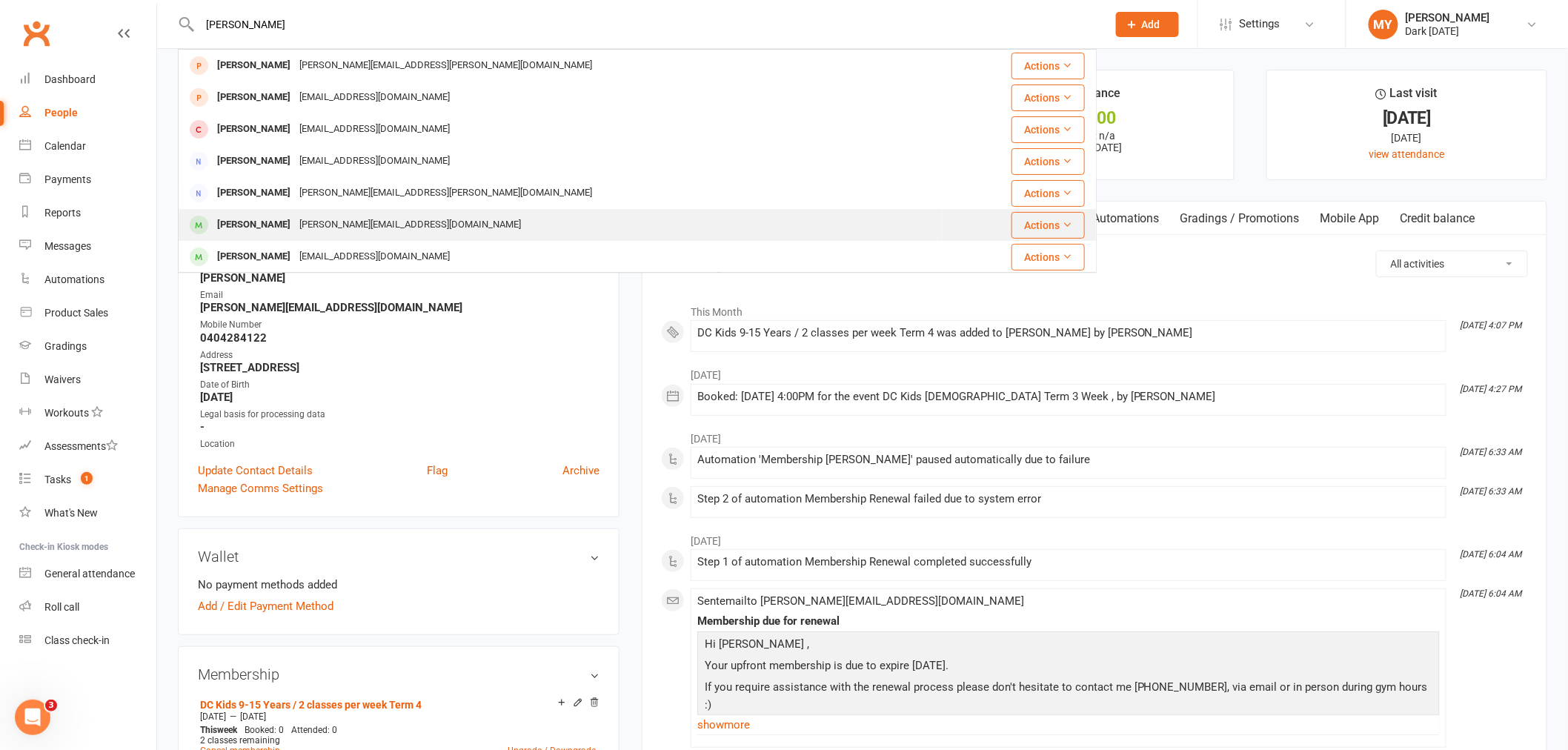
type input "leo"
click at [324, 230] on div "Alan.frazeto@gmail.com" at bounding box center [410, 225] width 230 height 21
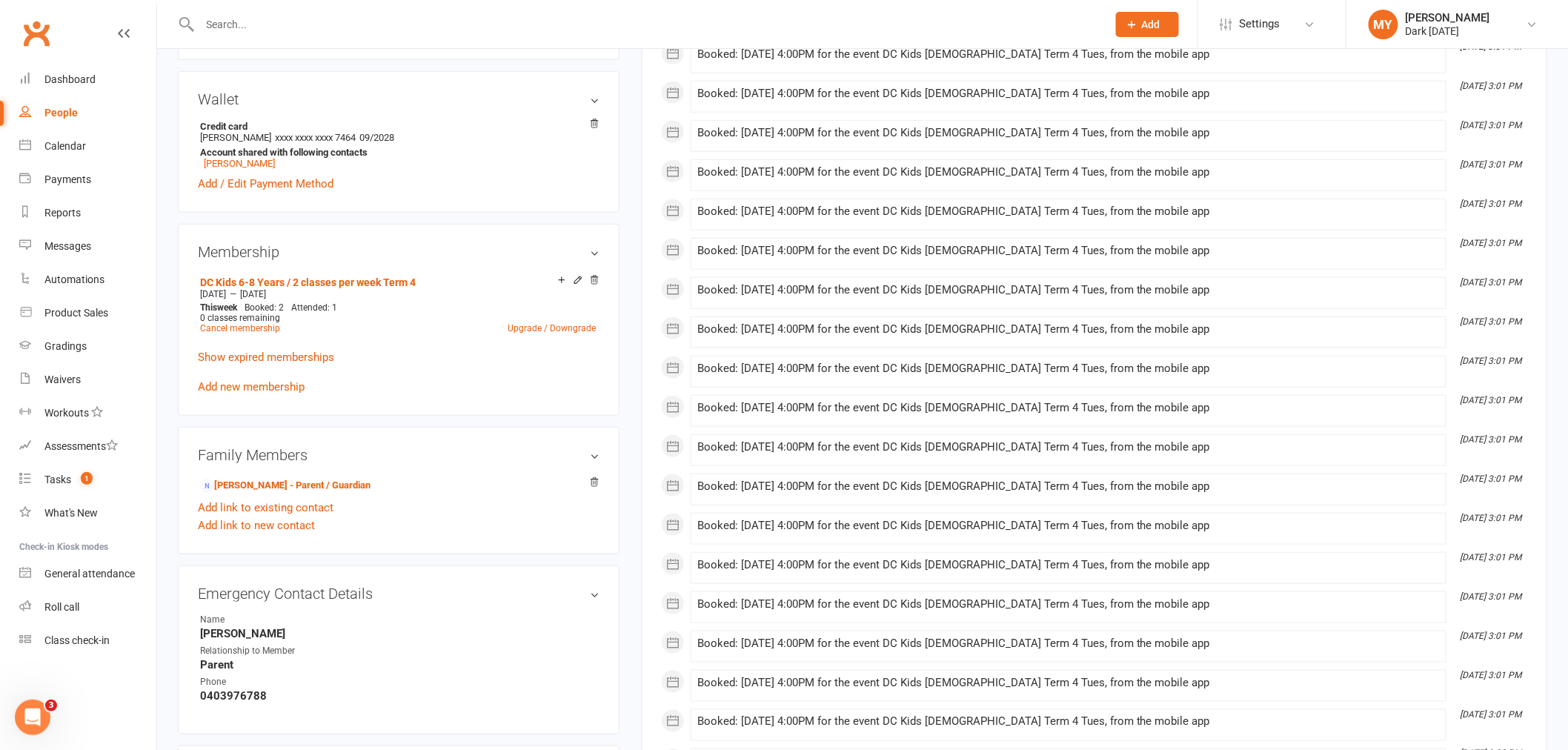
scroll to position [493, 0]
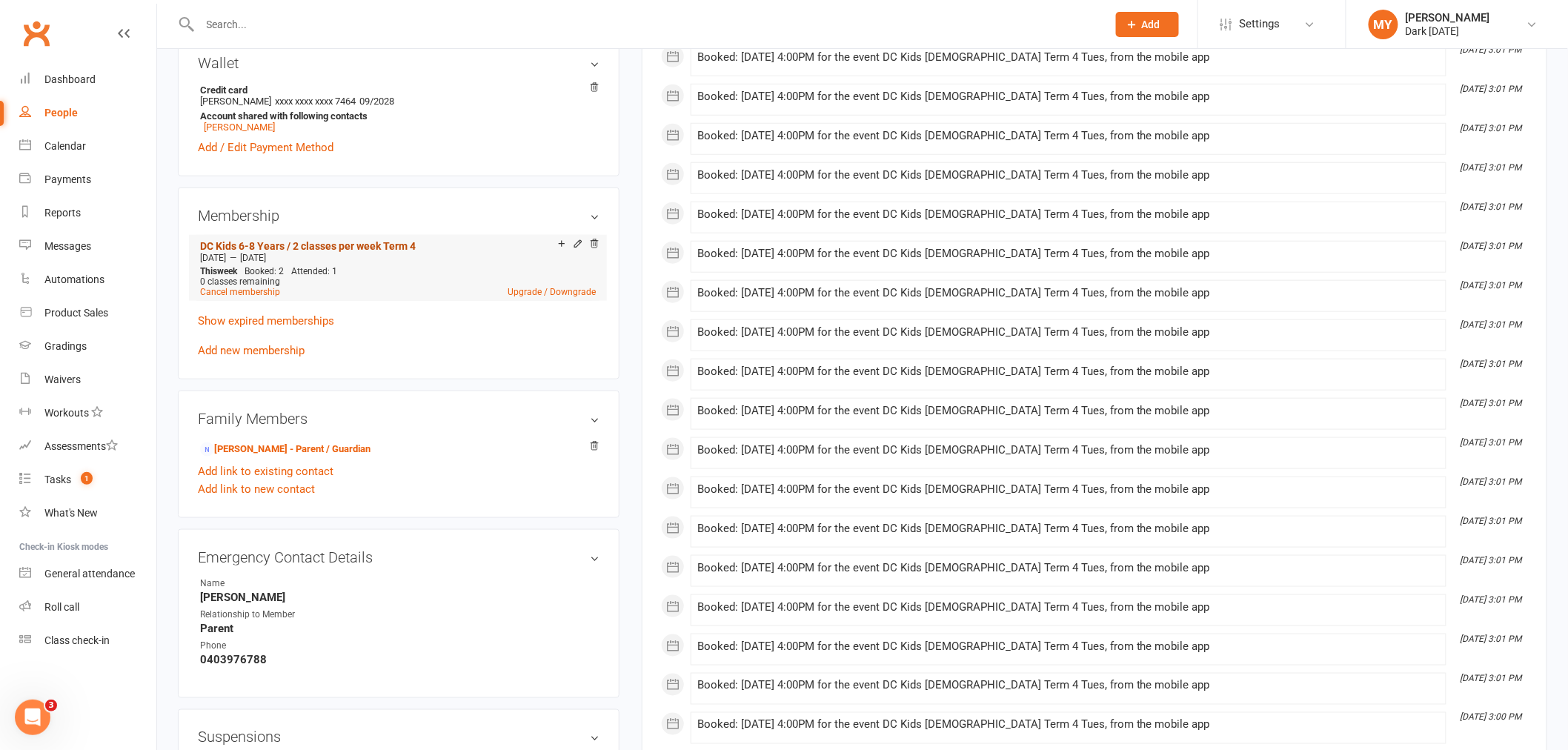
click at [325, 246] on link "DC Kids 6-8 Years / 2 classes per week Term 4" at bounding box center [308, 245] width 216 height 12
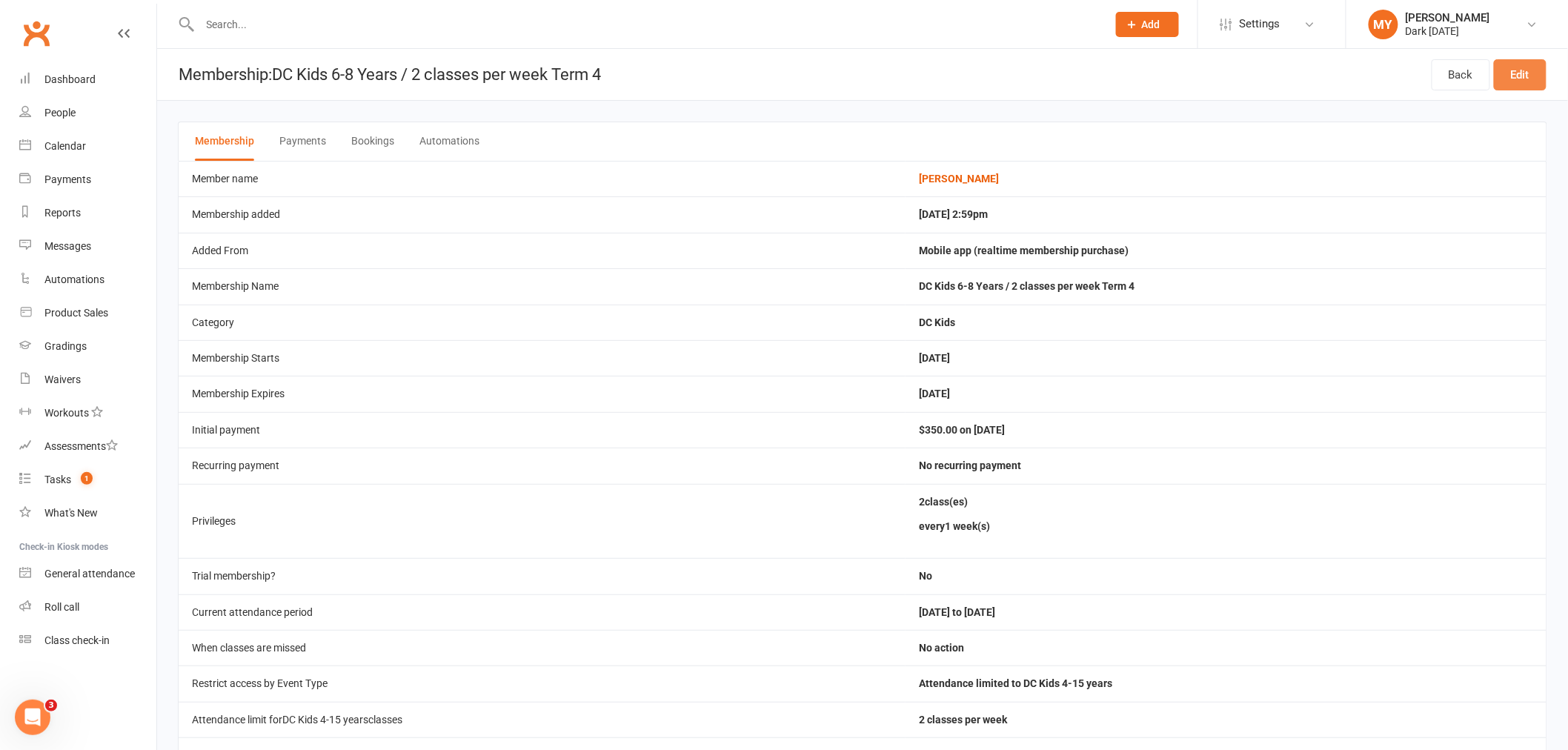
click at [1513, 77] on link "Edit" at bounding box center [1519, 74] width 52 height 31
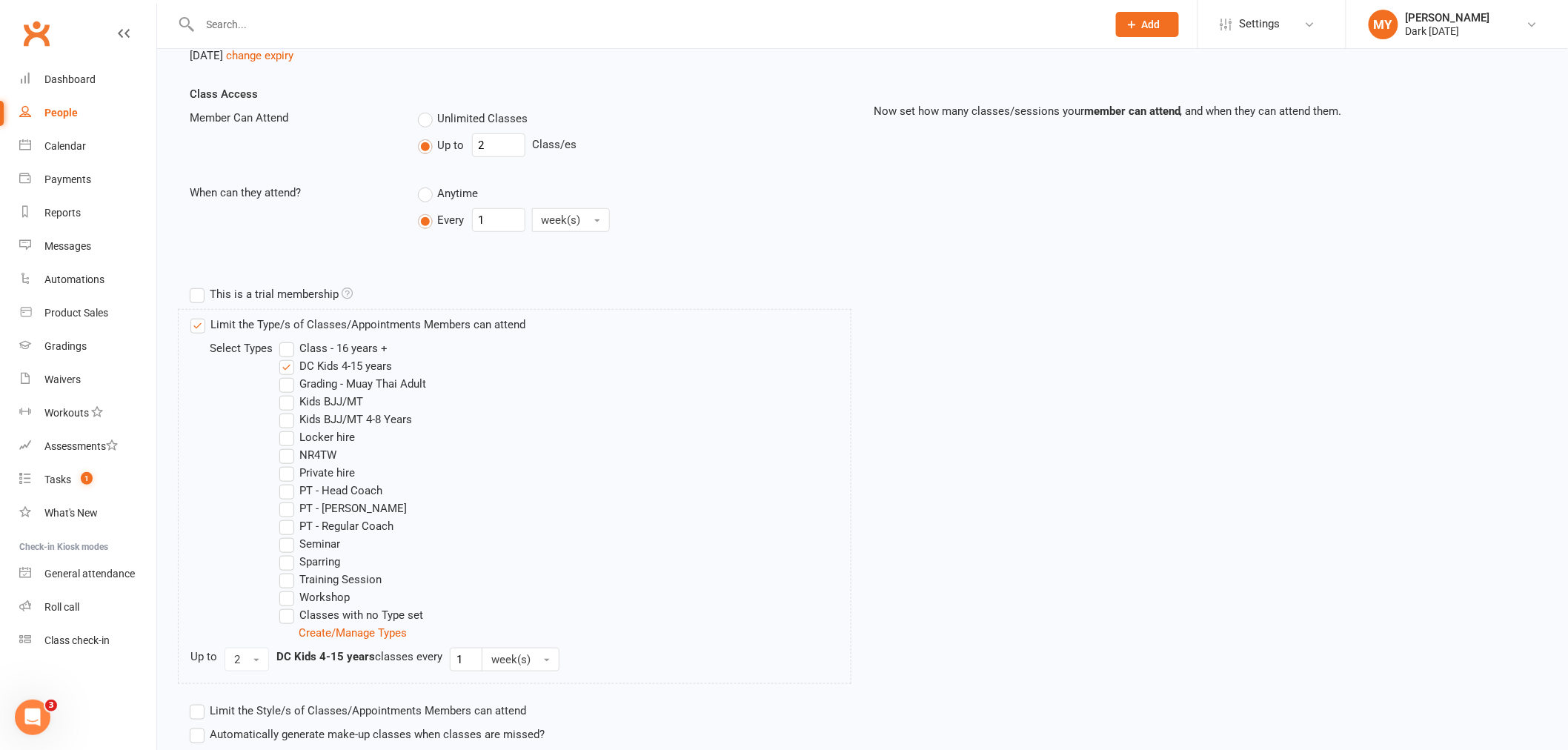
scroll to position [329, 0]
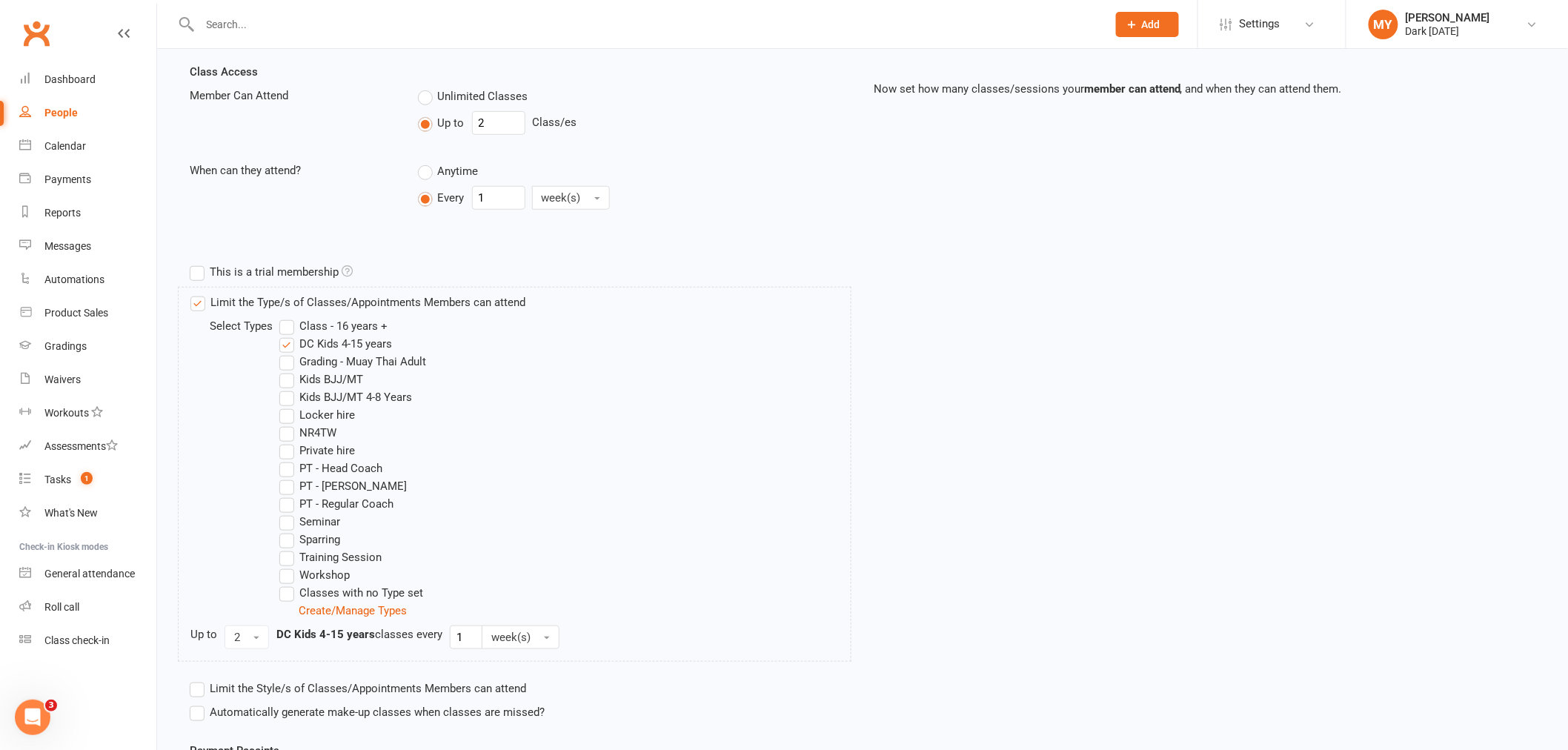
click at [360, 391] on label "Kids BJJ/MT 4-8 Years" at bounding box center [345, 398] width 133 height 18
click at [289, 389] on input "Kids BJJ/MT 4-8 Years" at bounding box center [283, 389] width 10 height 0
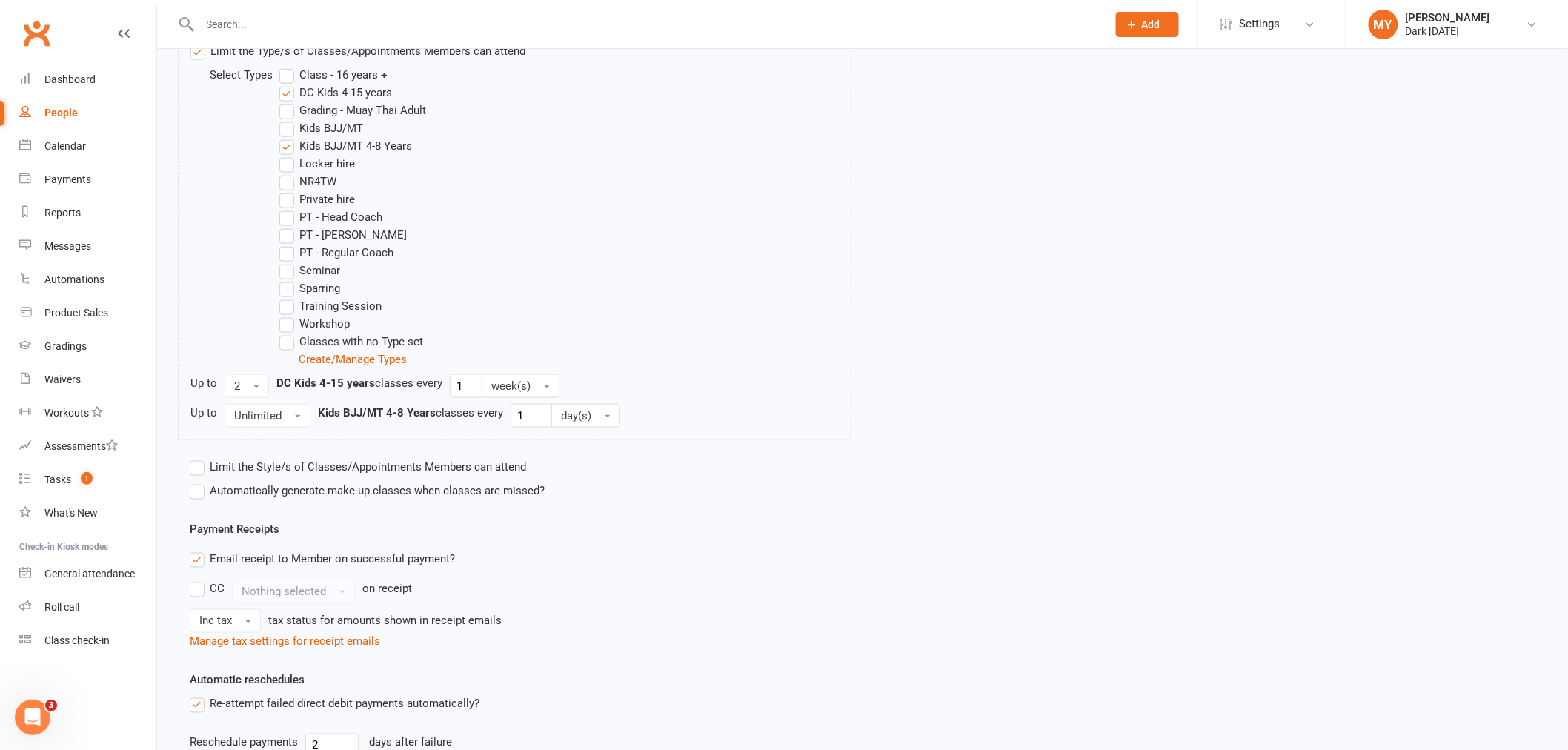
scroll to position [823, 0]
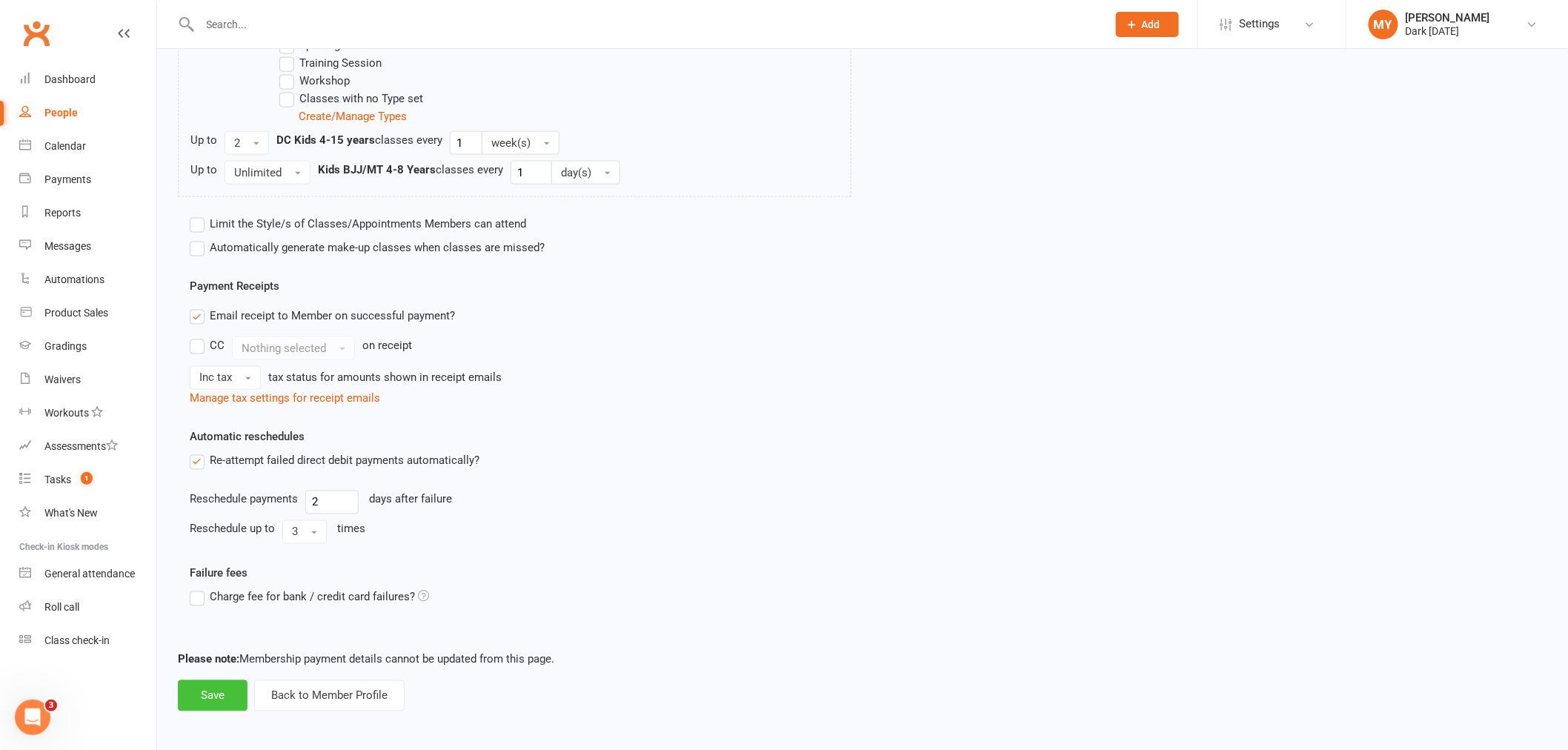
click at [215, 705] on button "Save" at bounding box center [212, 695] width 70 height 31
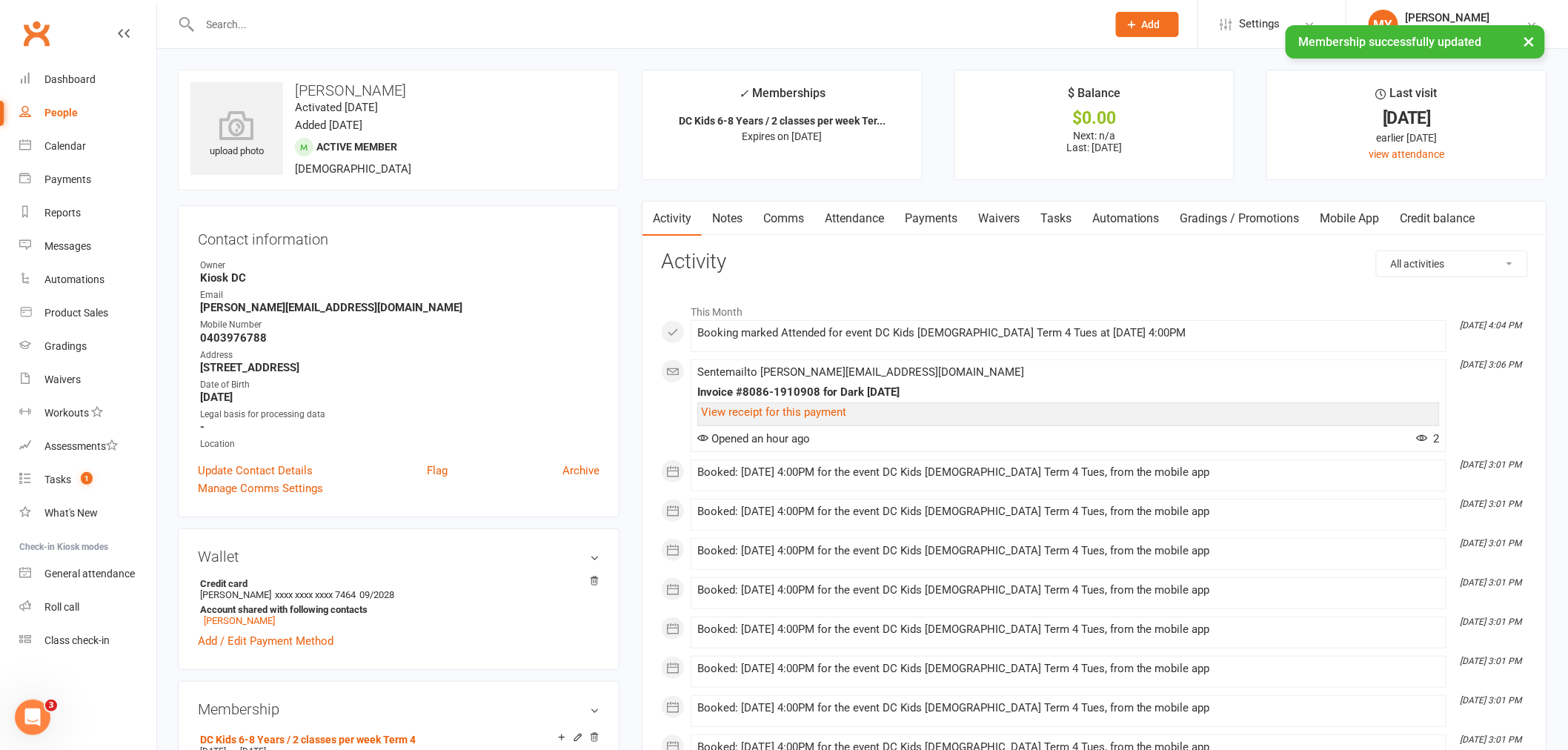
click at [256, 18] on input "text" at bounding box center [646, 24] width 901 height 20
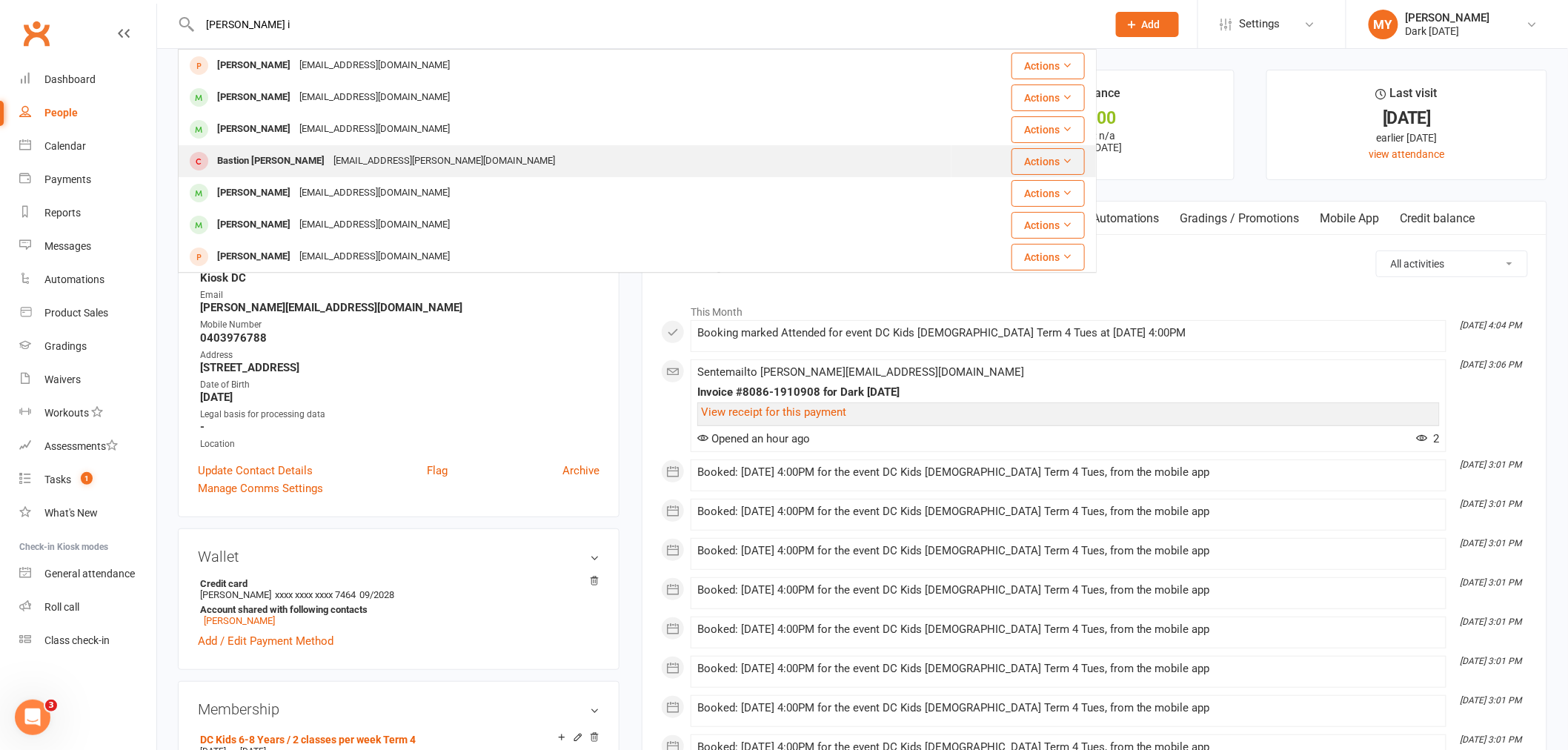
type input "bastian i"
click at [479, 168] on div "Bastion Ippoliti miranda.ippoliti@hotmail.com" at bounding box center [565, 161] width 771 height 30
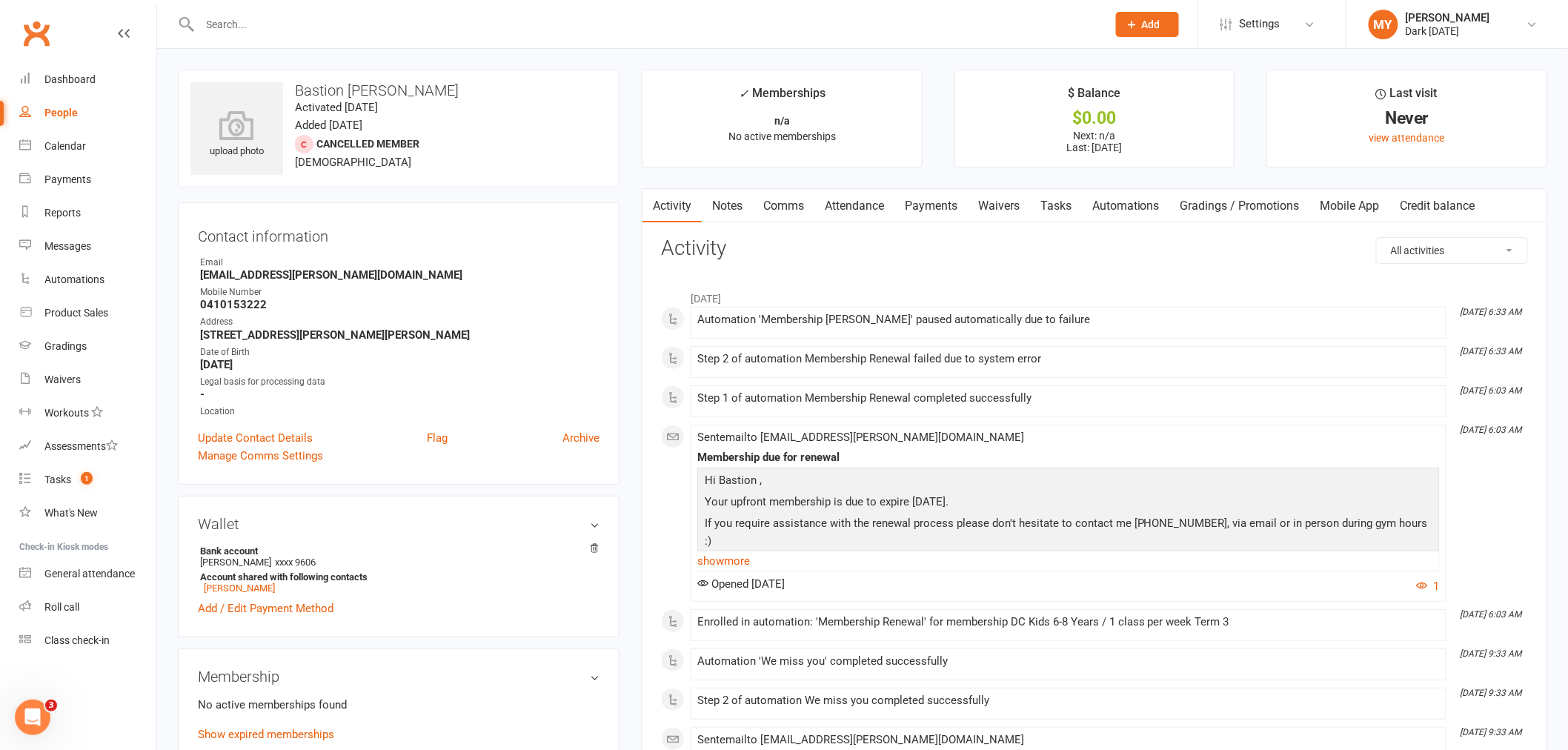
click at [954, 201] on link "Payments" at bounding box center [931, 205] width 73 height 34
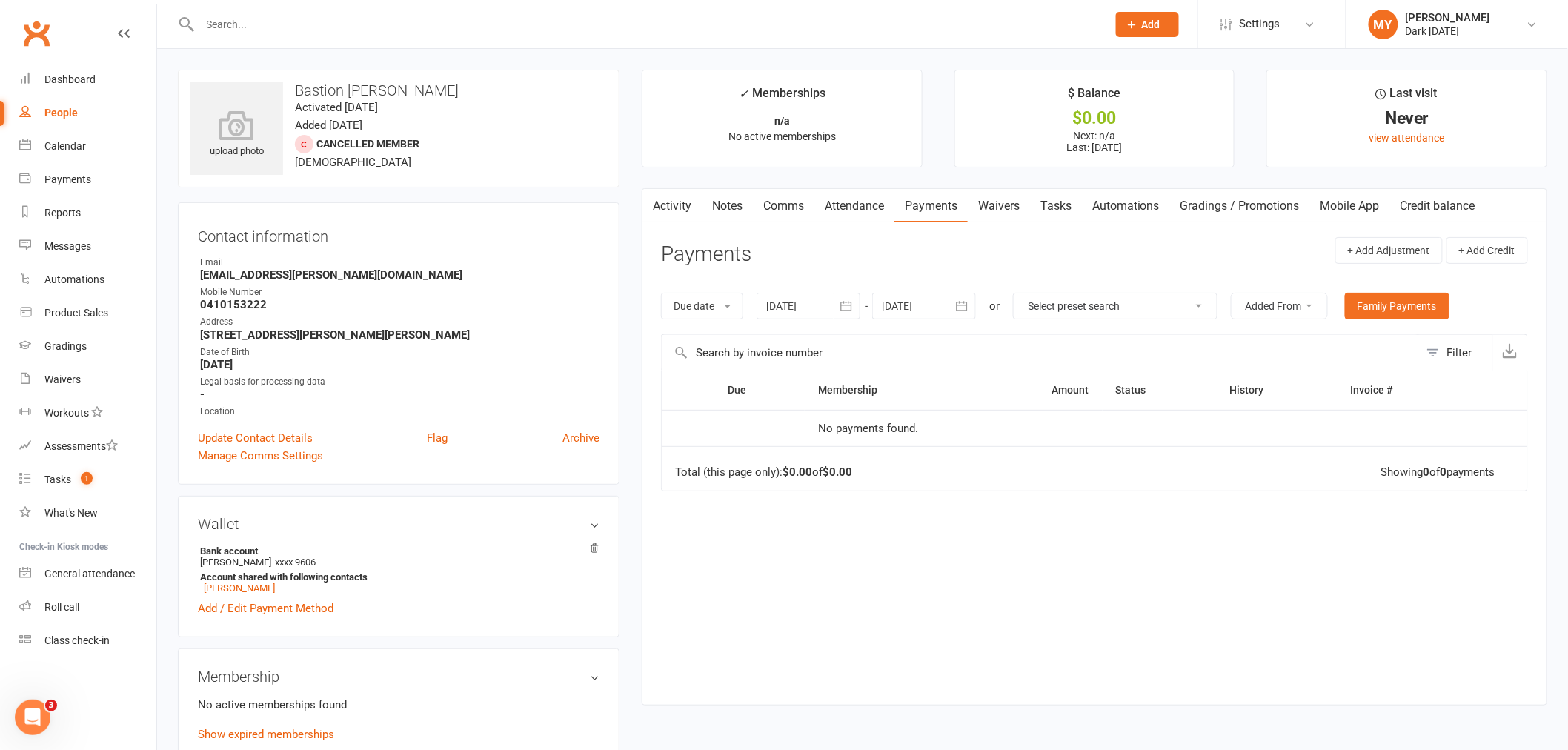
click at [854, 308] on icon "button" at bounding box center [846, 305] width 15 height 15
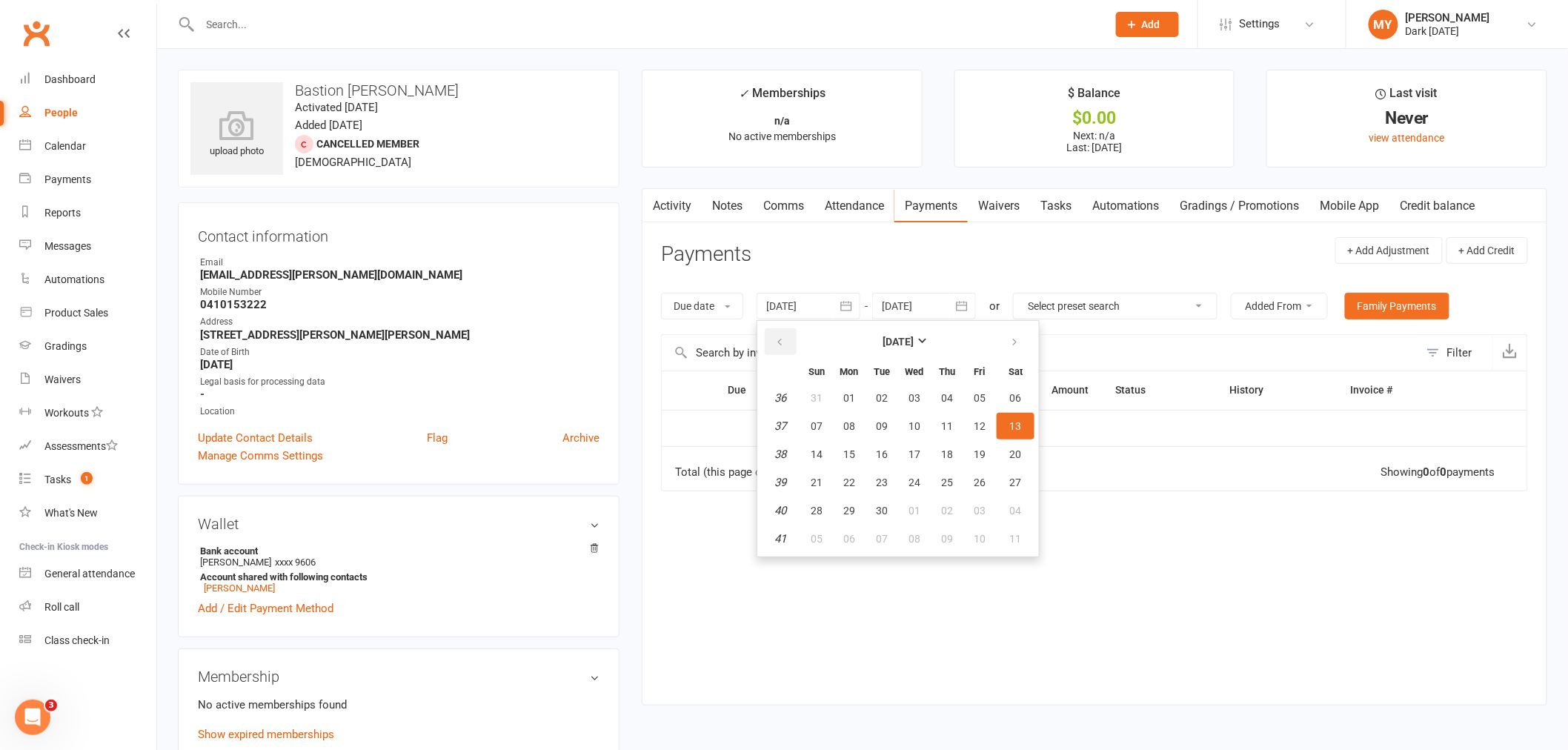
click at [786, 342] on button "button" at bounding box center [781, 342] width 32 height 27
click at [1015, 397] on span "02" at bounding box center [1015, 398] width 12 height 12
type input "02 Aug 2025"
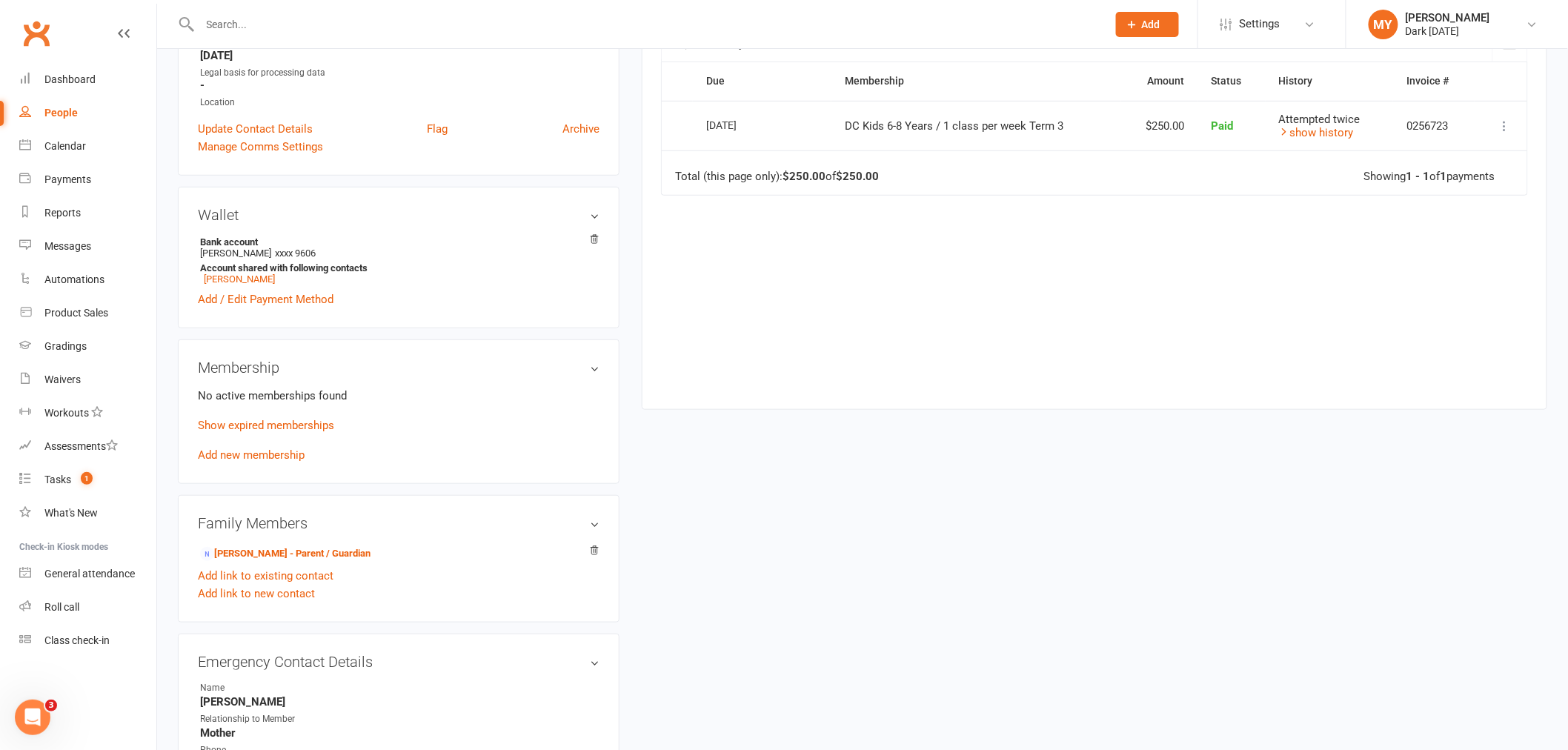
scroll to position [493, 0]
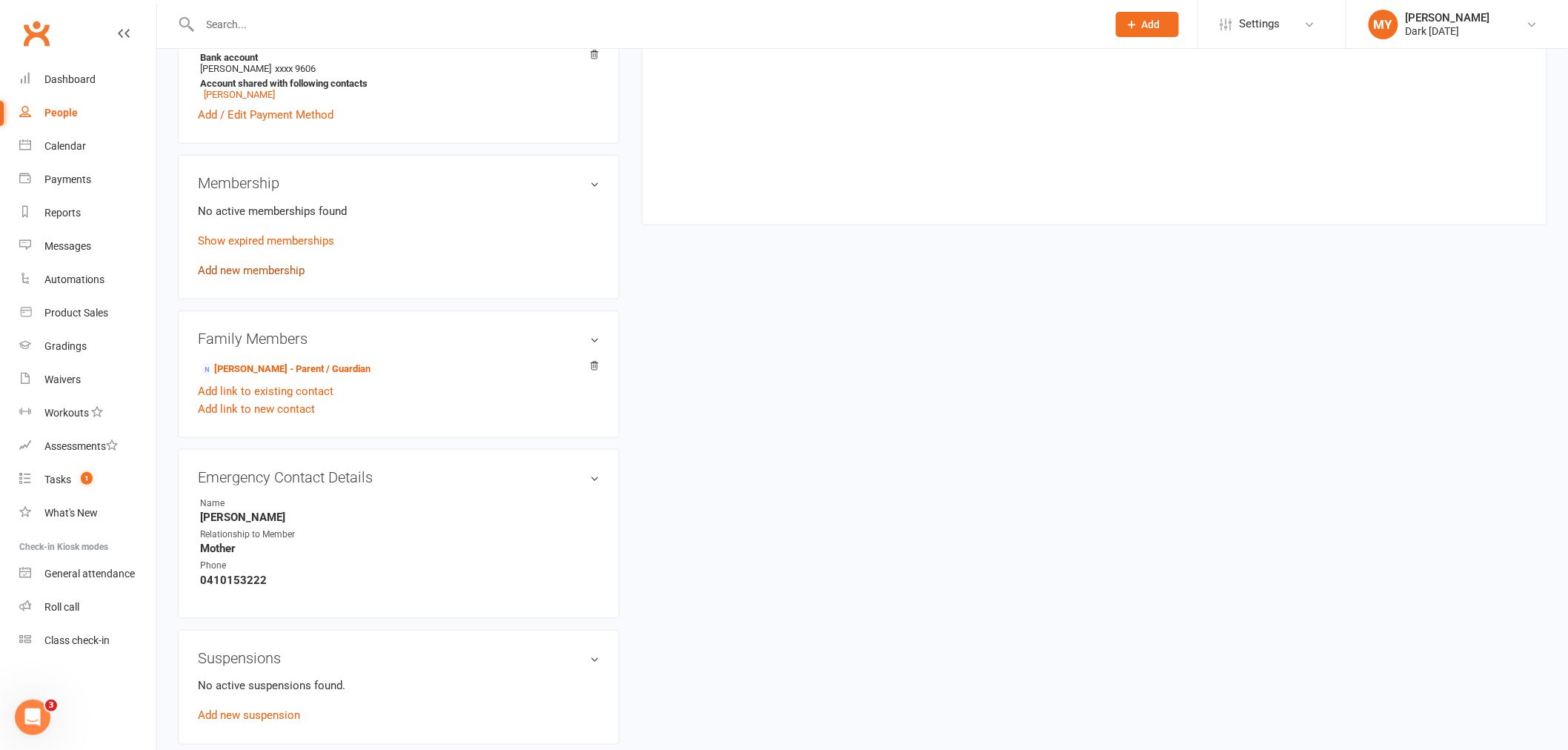
click at [261, 272] on link "Add new membership" at bounding box center [251, 270] width 107 height 13
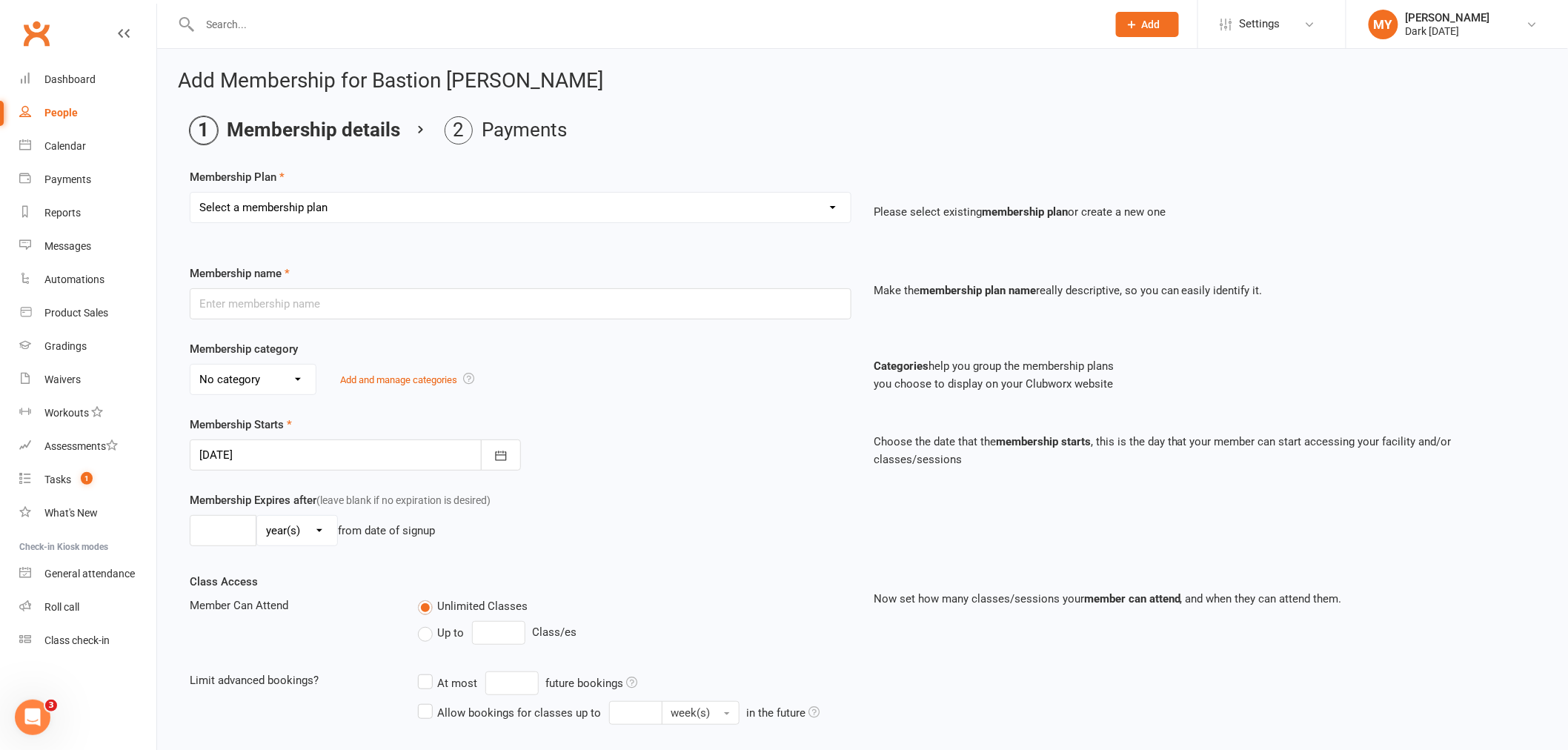
click at [324, 201] on select "Select a membership plan Create new Membership Plan Redzone Knife Defence Works…" at bounding box center [521, 207] width 660 height 29
select select "66"
click at [190, 193] on select "Select a membership plan Create new Membership Plan Redzone Knife Defence Works…" at bounding box center [521, 207] width 660 height 29
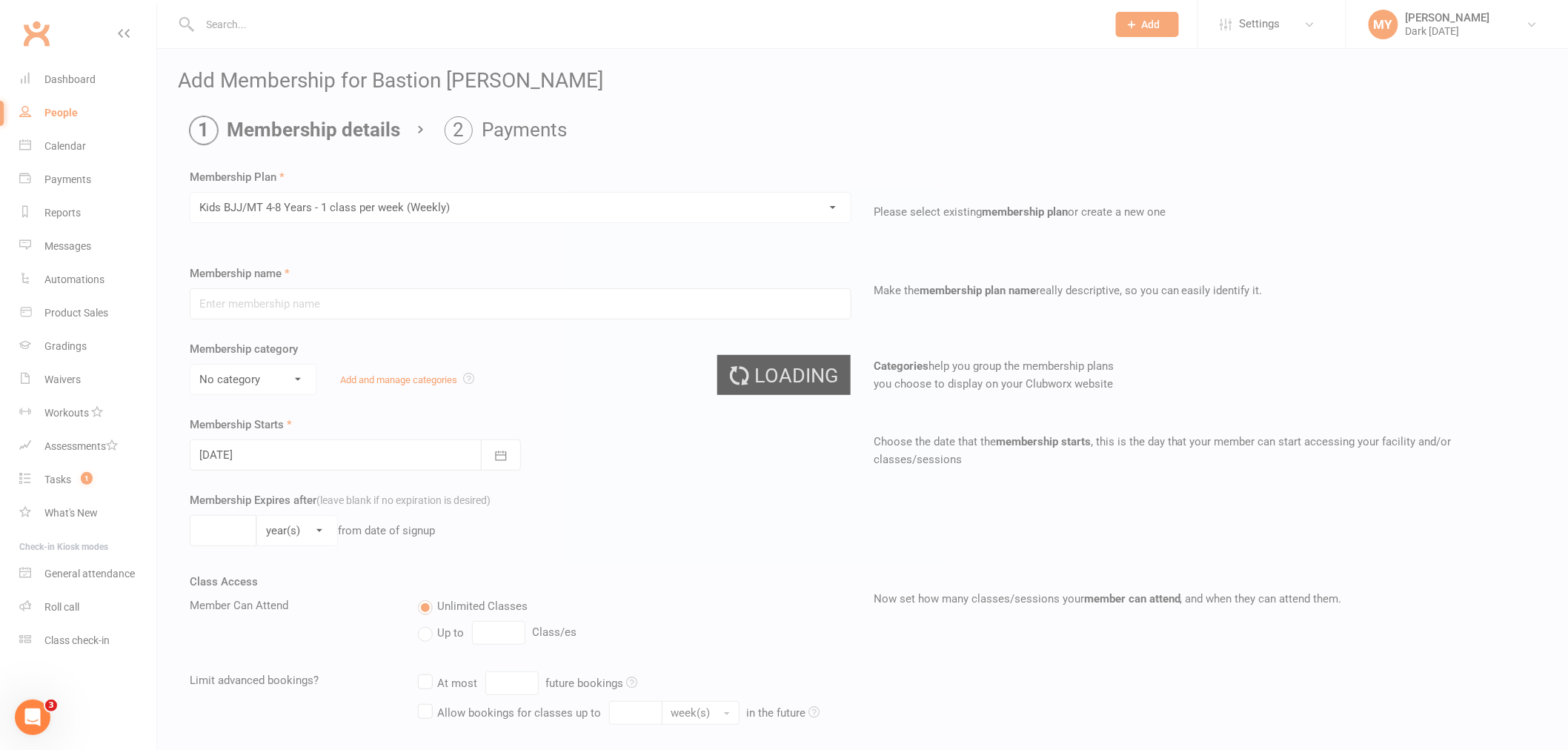
type input "Kids BJJ/MT 4-8 Years - 1 class per week (Weekly)"
select select "4"
type input "0"
type input "1"
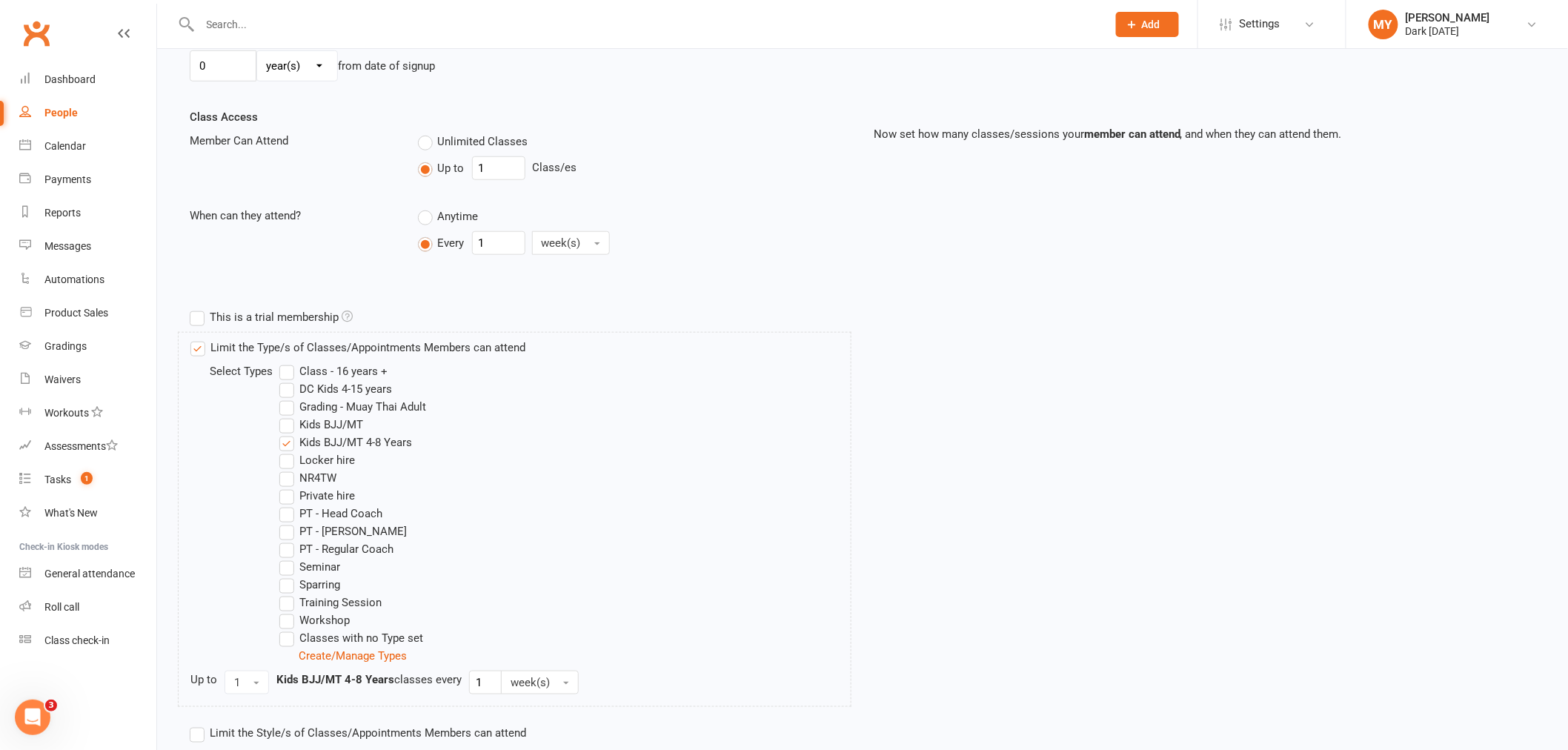
scroll to position [598, 0]
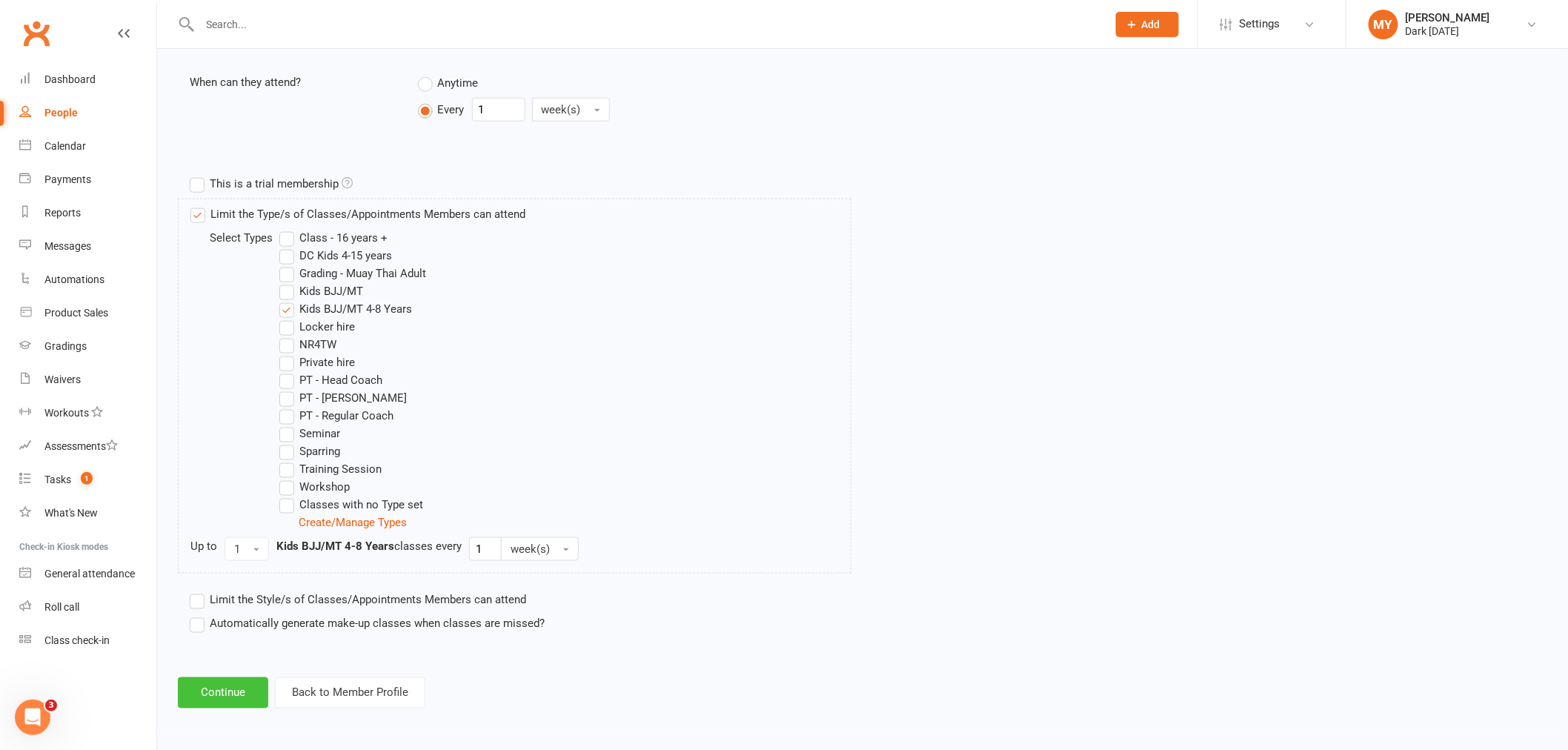
click at [243, 689] on button "Continue" at bounding box center [223, 692] width 90 height 31
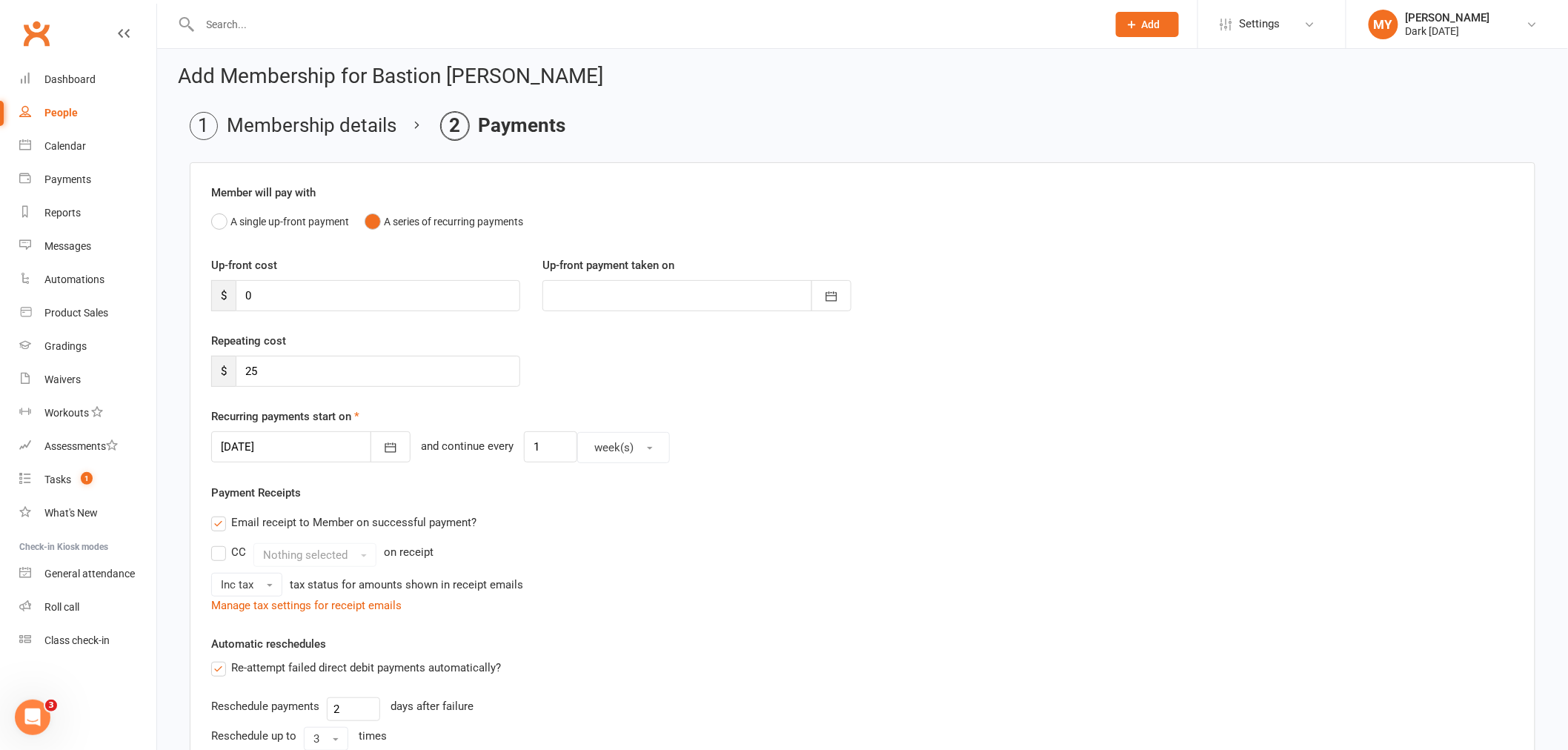
scroll to position [0, 0]
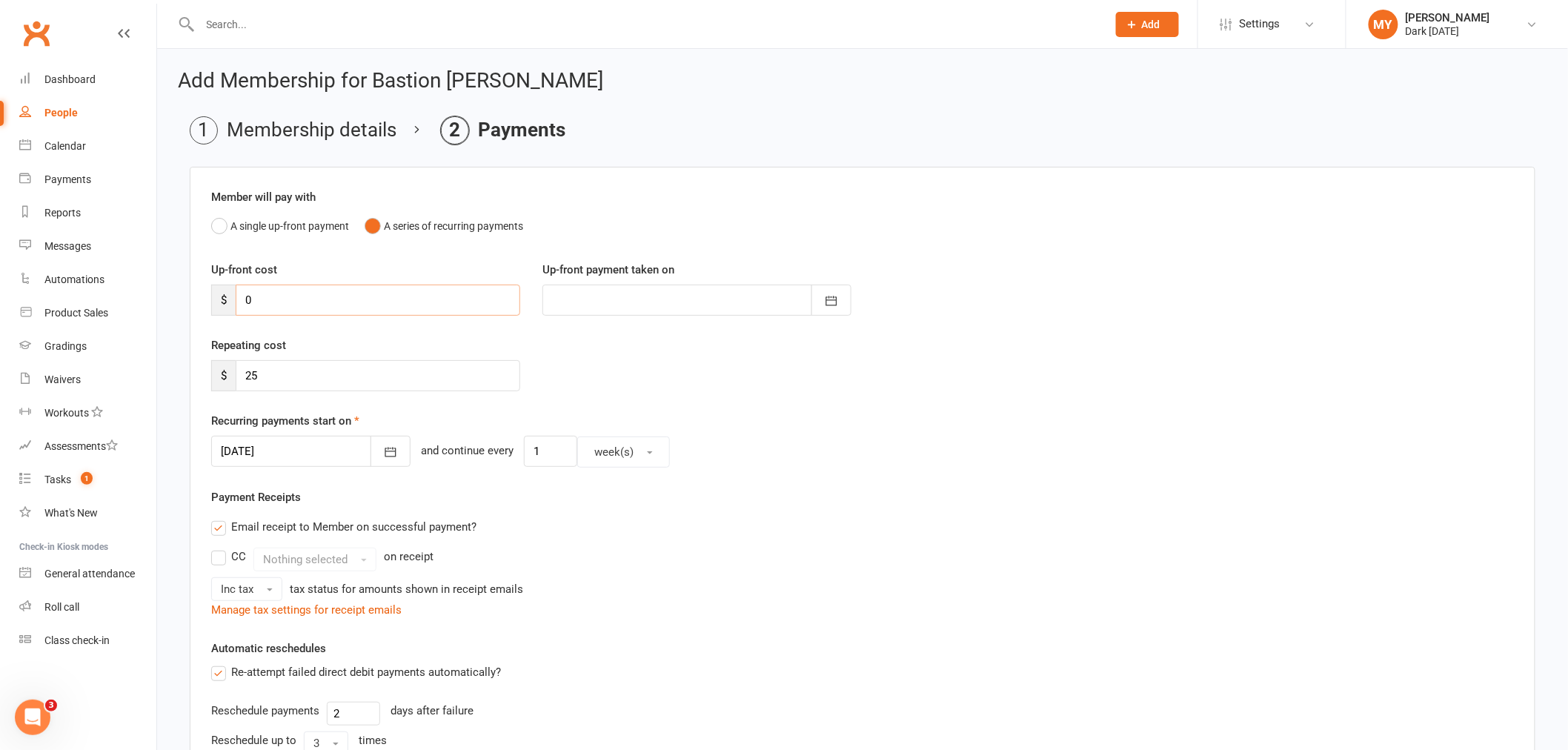
click at [360, 302] on input "0" at bounding box center [377, 299] width 284 height 31
click at [320, 217] on button "A single up-front payment" at bounding box center [281, 226] width 138 height 28
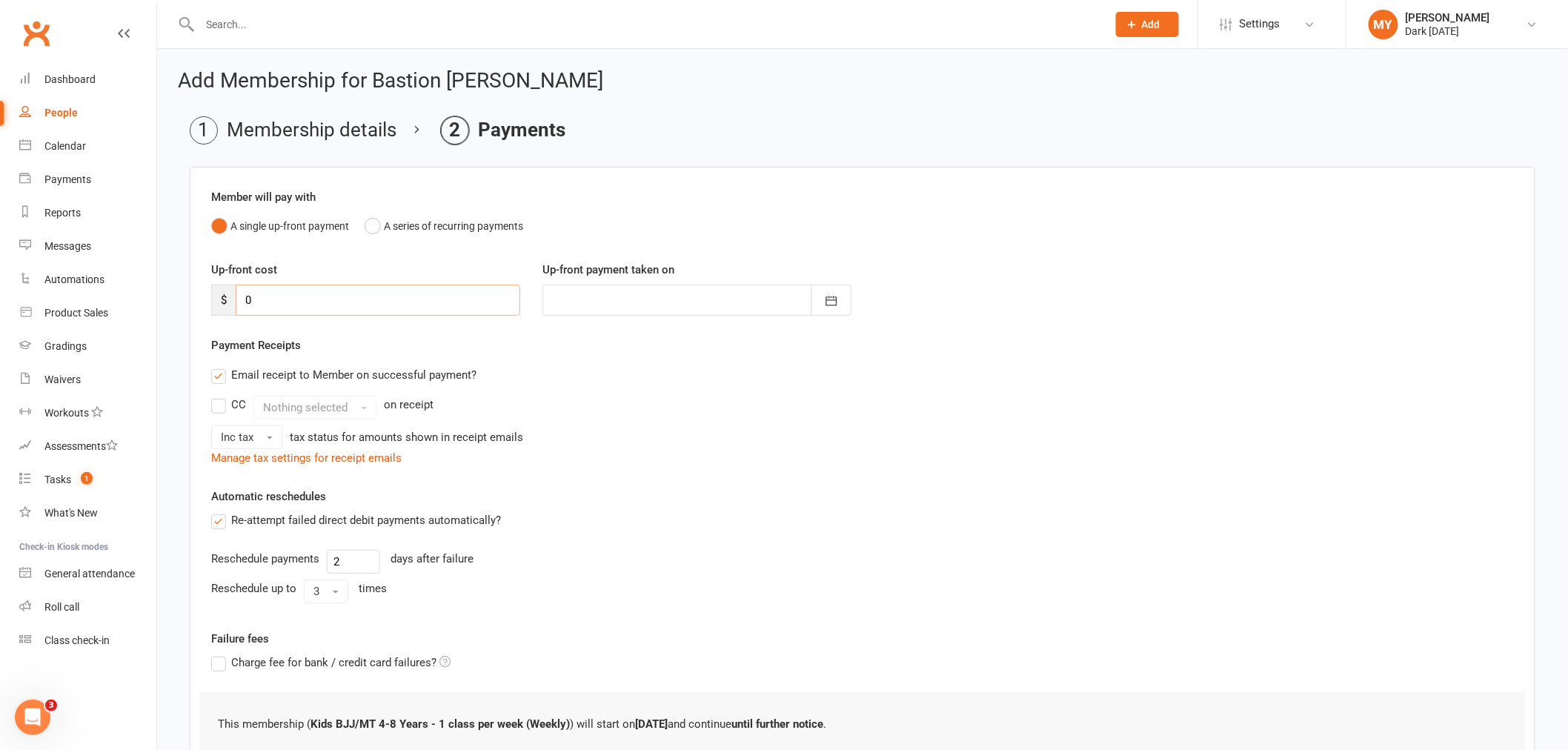
click at [306, 301] on input "0" at bounding box center [377, 299] width 284 height 31
type input "2"
type input "[DATE]"
type input "250"
click at [843, 302] on button "button" at bounding box center [830, 299] width 40 height 31
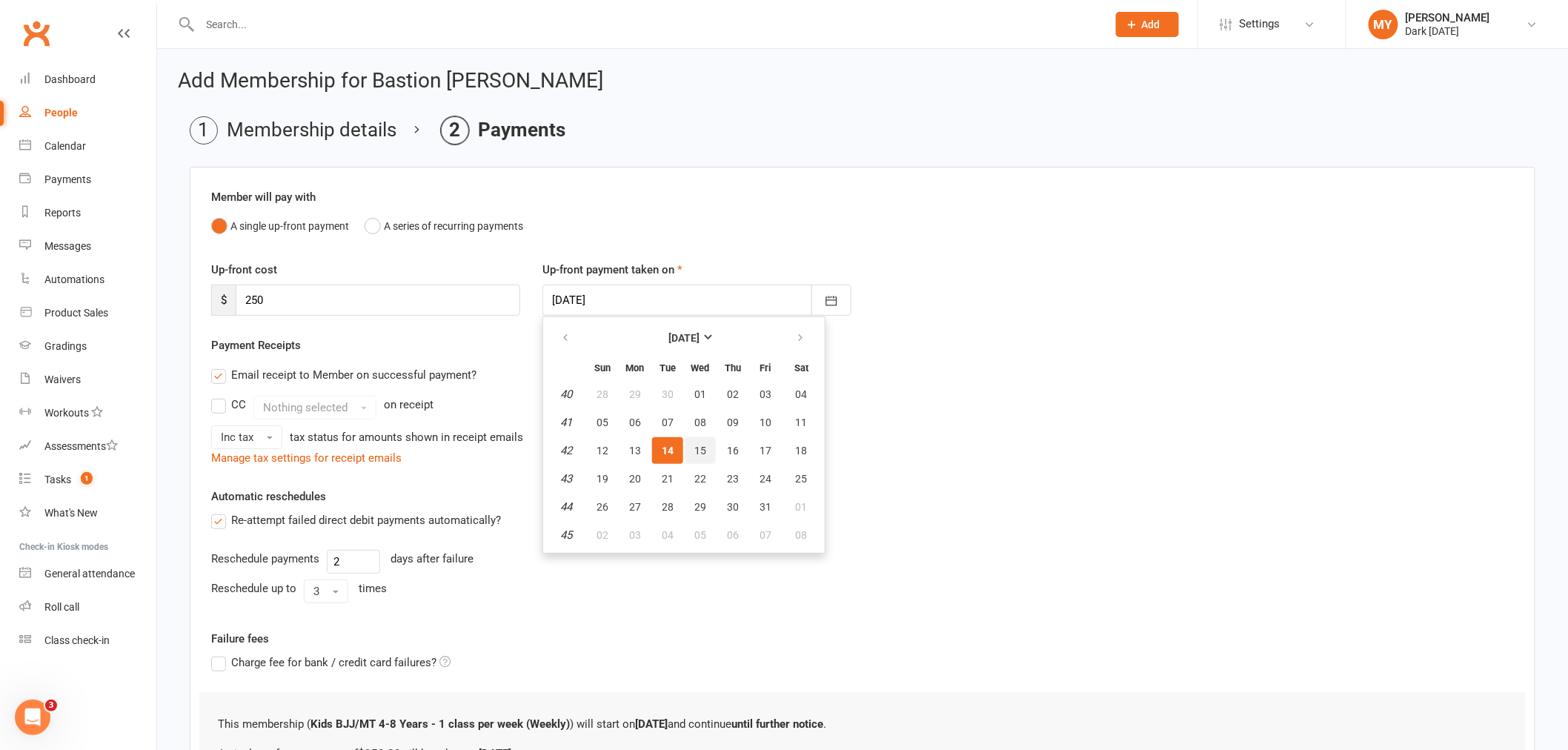
click at [709, 451] on button "15" at bounding box center [699, 451] width 31 height 27
type input "[DATE]"
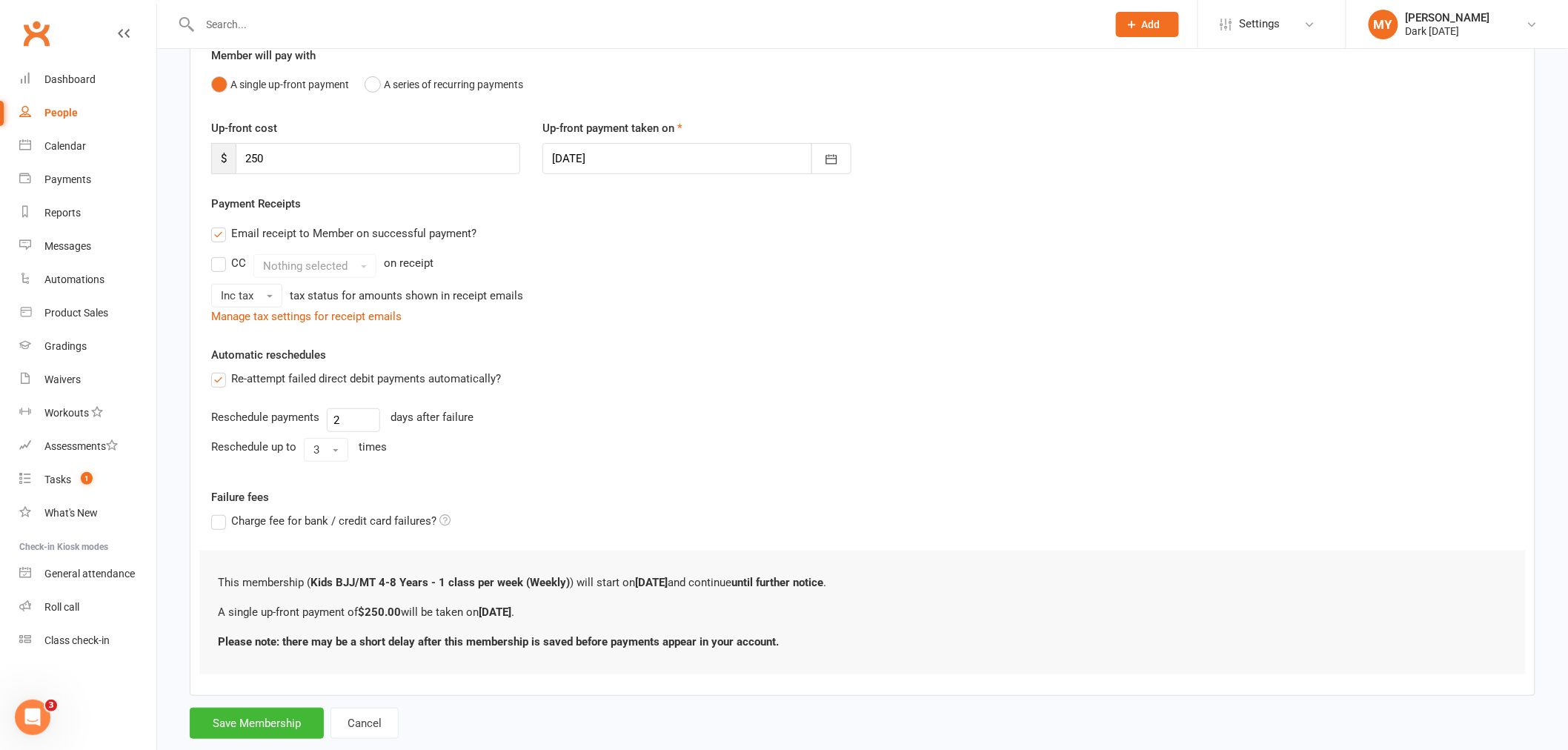
scroll to position [175, 0]
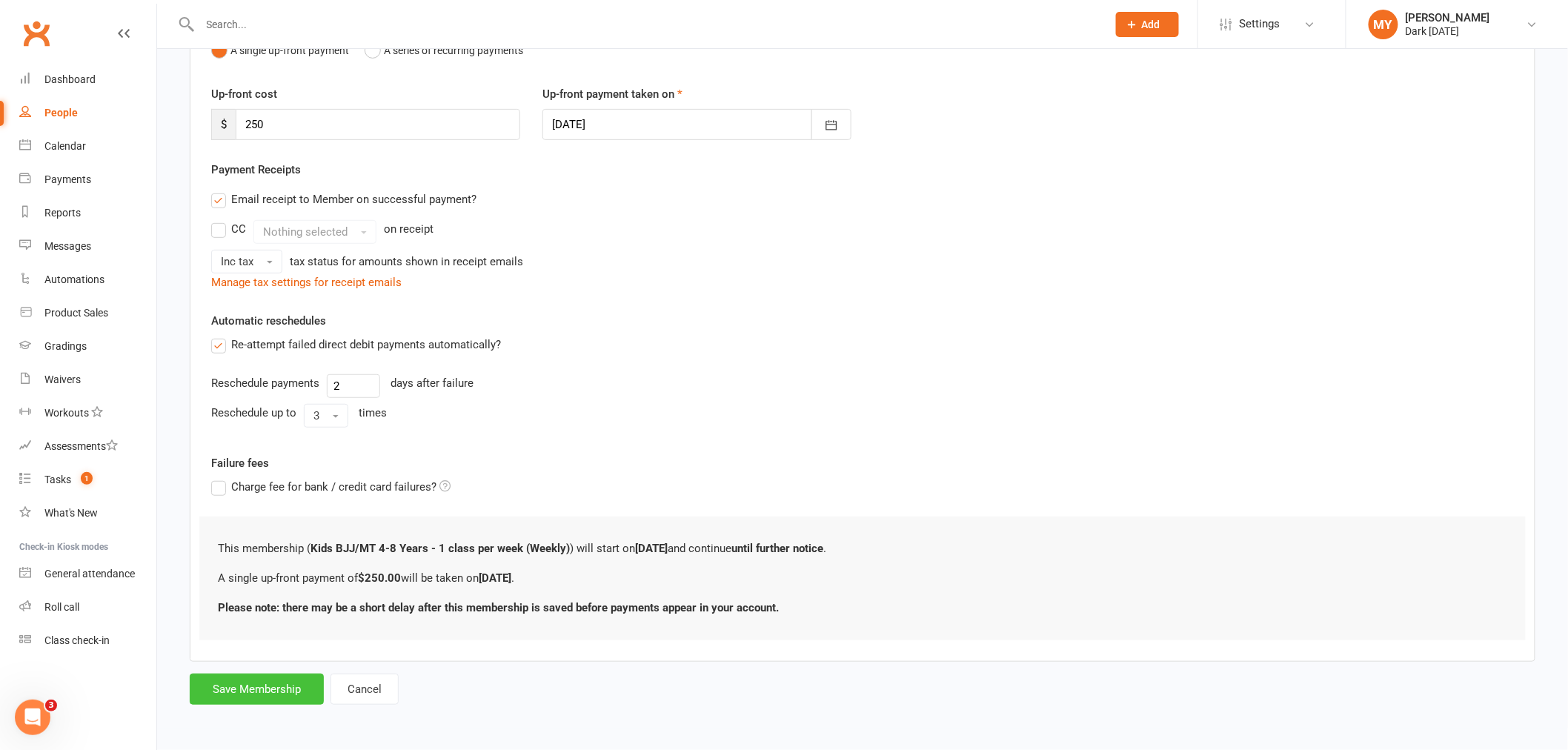
click at [284, 677] on button "Save Membership" at bounding box center [256, 689] width 134 height 31
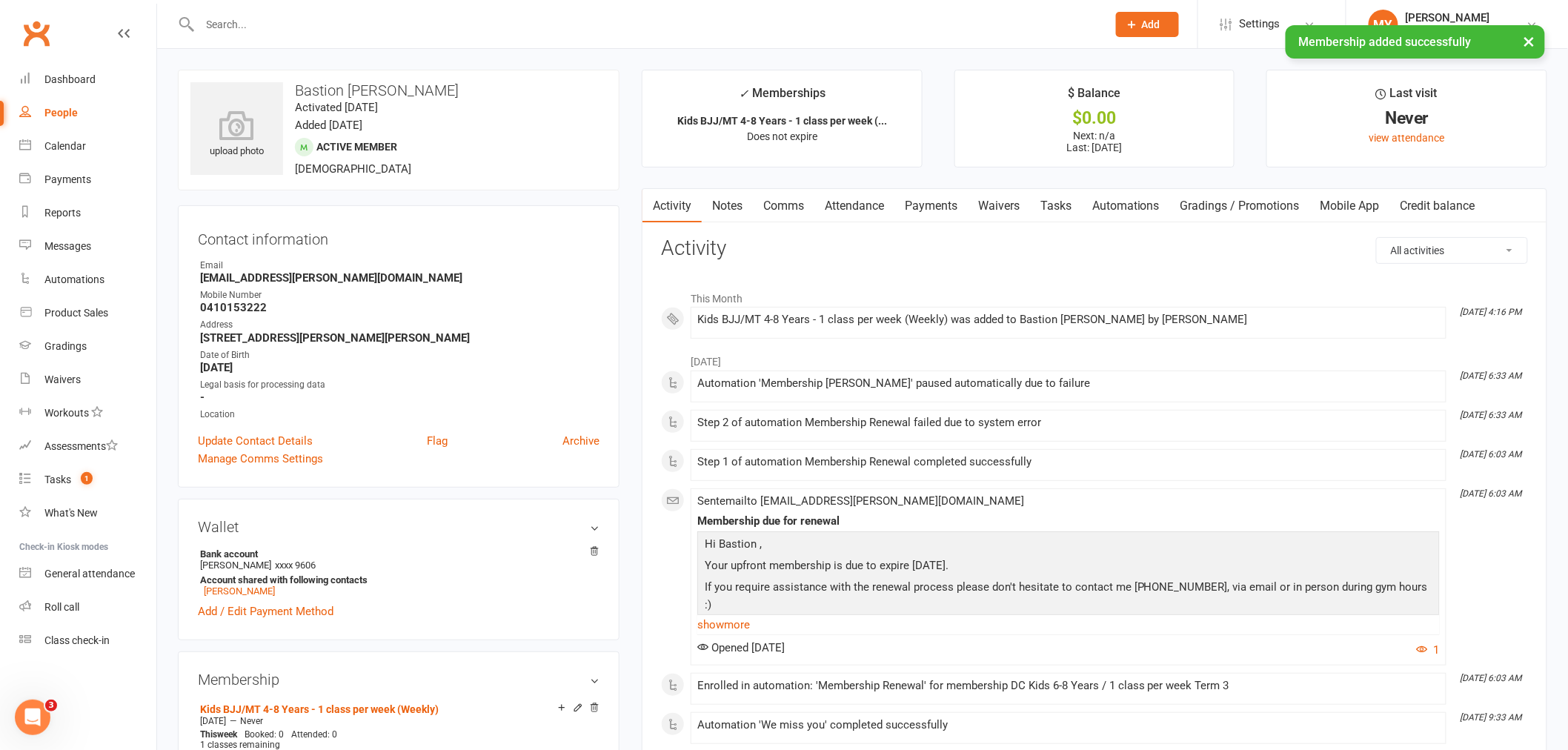
click at [929, 198] on link "Payments" at bounding box center [931, 205] width 73 height 34
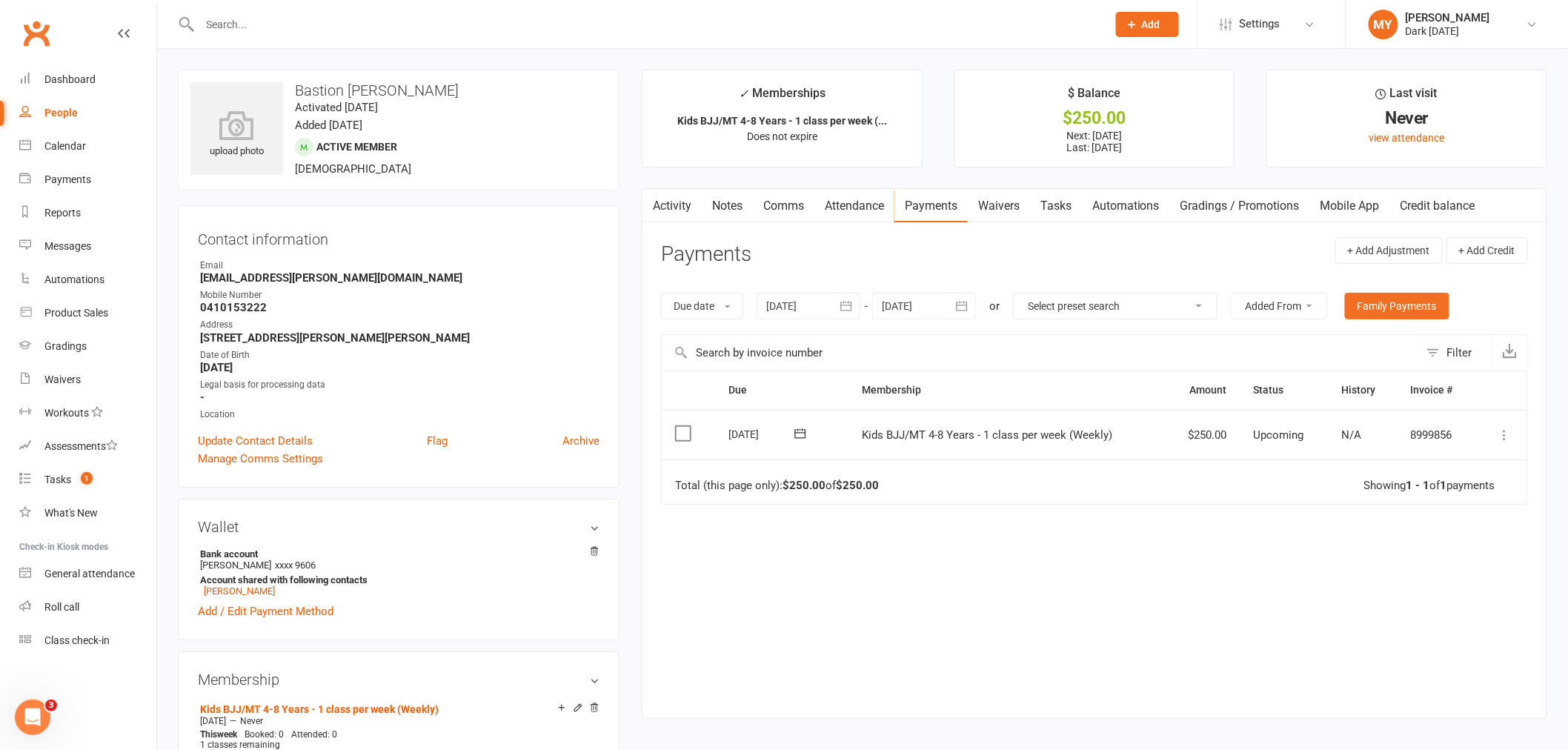
click at [1510, 441] on icon at bounding box center [1504, 435] width 15 height 15
click at [1465, 483] on link "Mark as Paid (POS)" at bounding box center [1440, 493] width 147 height 29
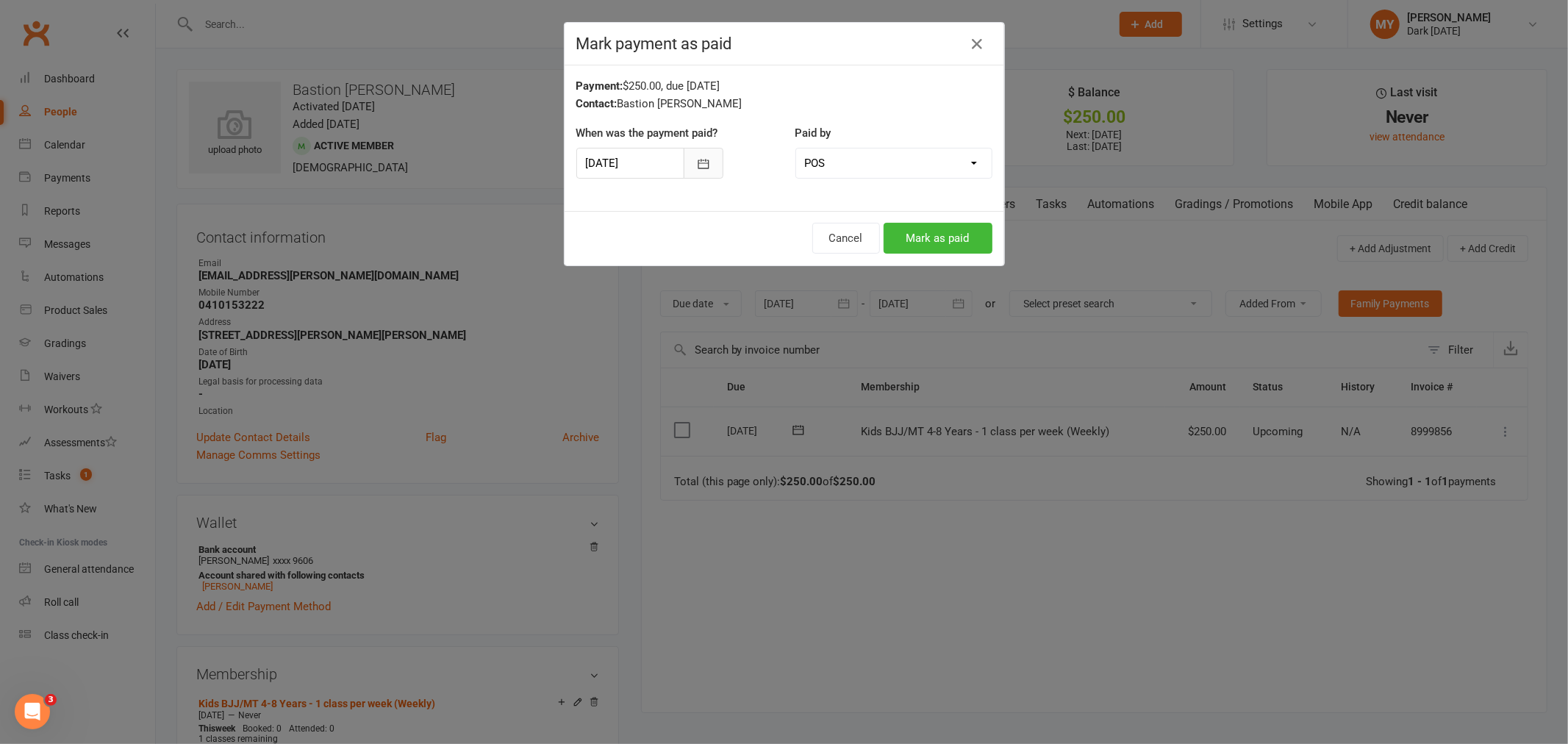
click at [697, 160] on icon "button" at bounding box center [703, 163] width 11 height 10
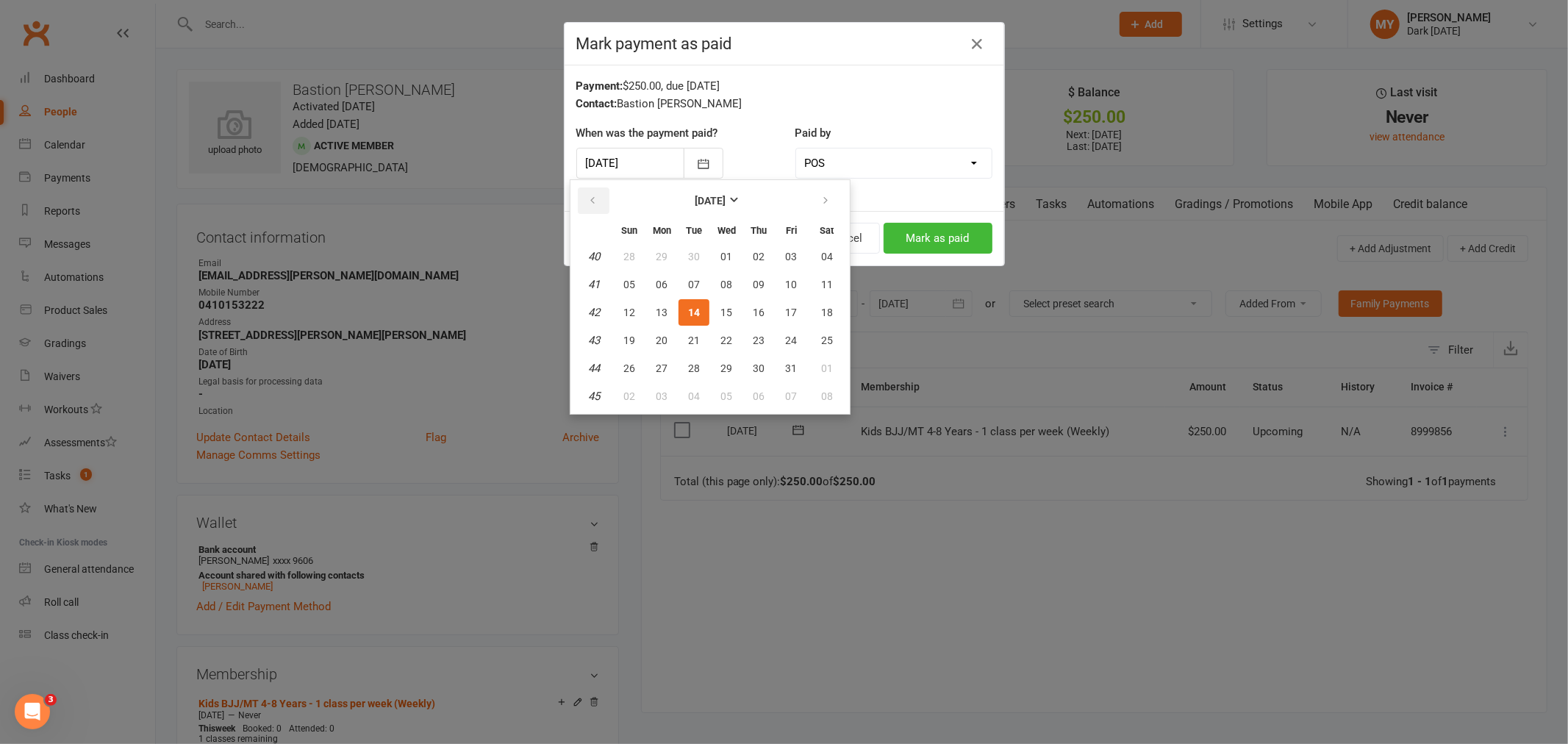
click at [596, 200] on icon "button" at bounding box center [593, 200] width 11 height 11
click at [693, 336] on span "23" at bounding box center [693, 340] width 11 height 11
type input "[DATE]"
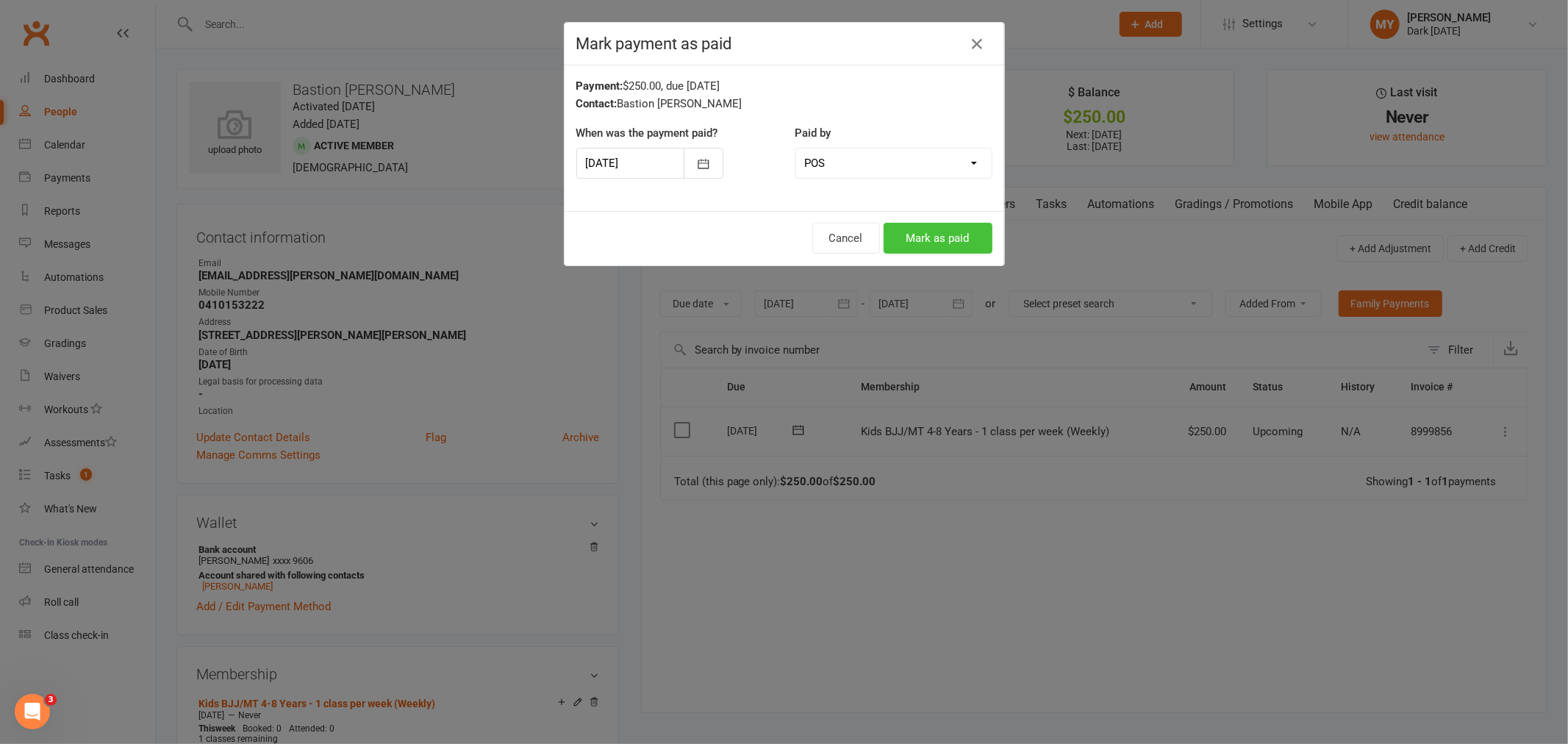
click at [926, 247] on button "Mark as paid" at bounding box center [938, 238] width 109 height 31
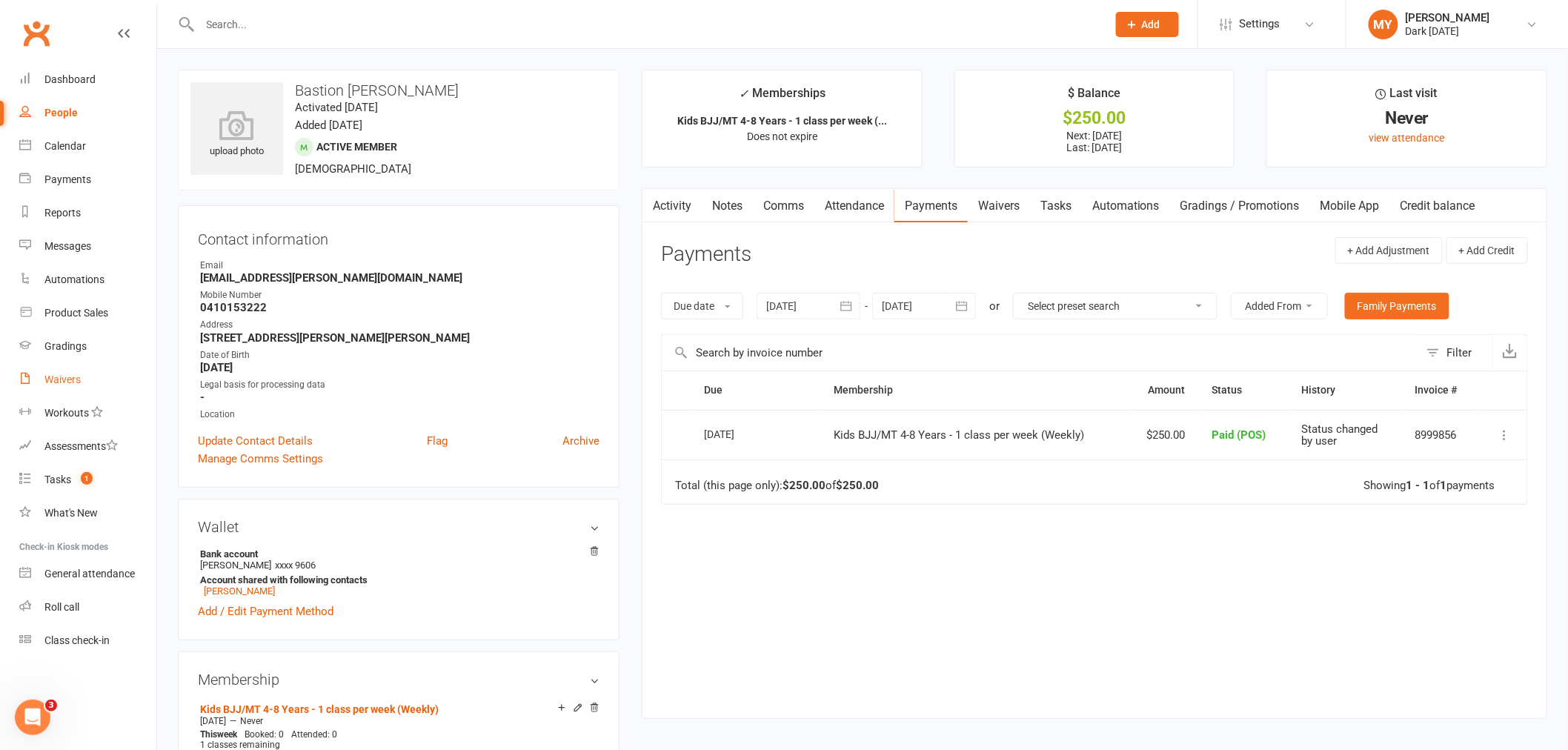
click at [81, 369] on link "Waivers" at bounding box center [88, 380] width 137 height 34
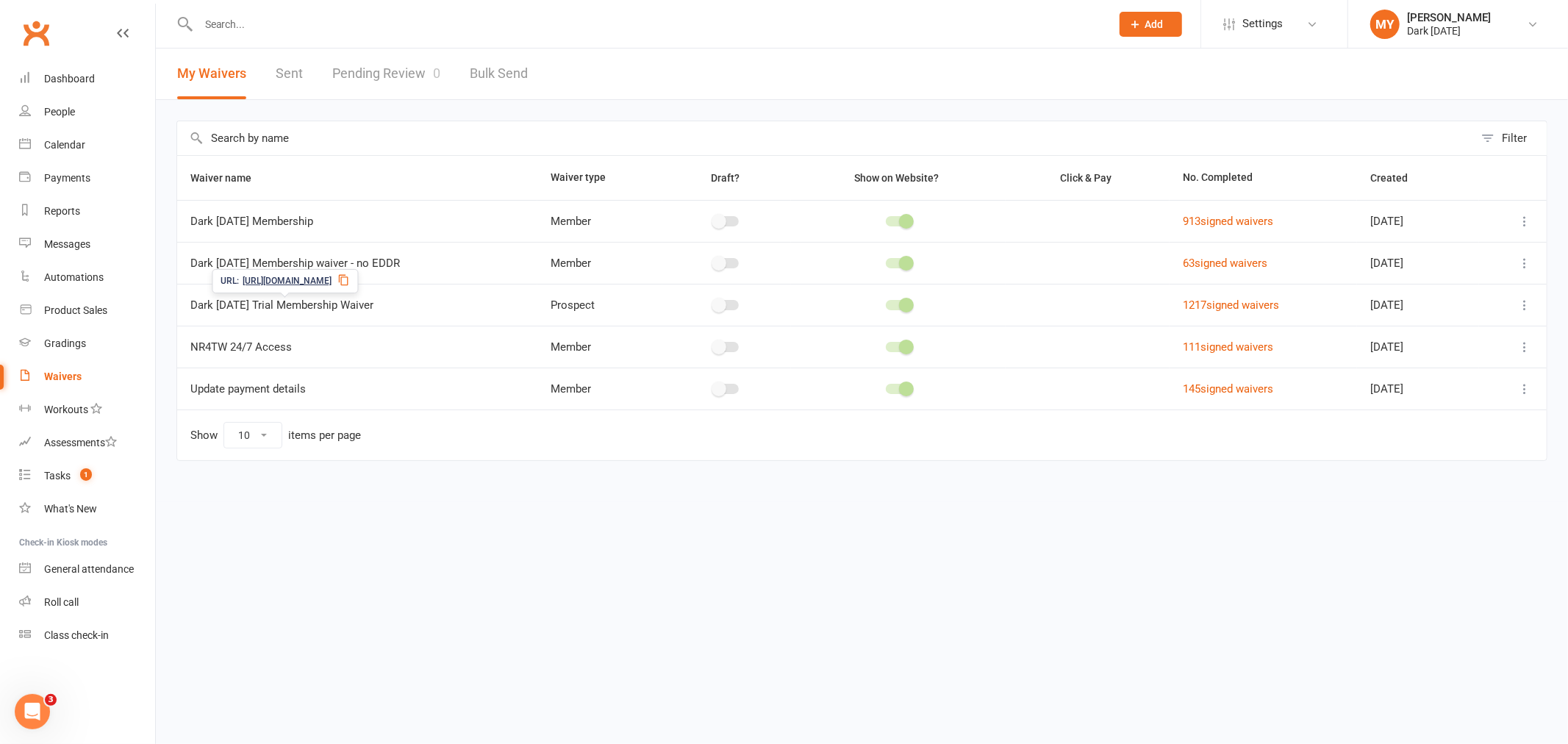
click at [350, 280] on icon at bounding box center [343, 279] width 11 height 11
click at [419, 20] on input "text" at bounding box center [647, 24] width 907 height 20
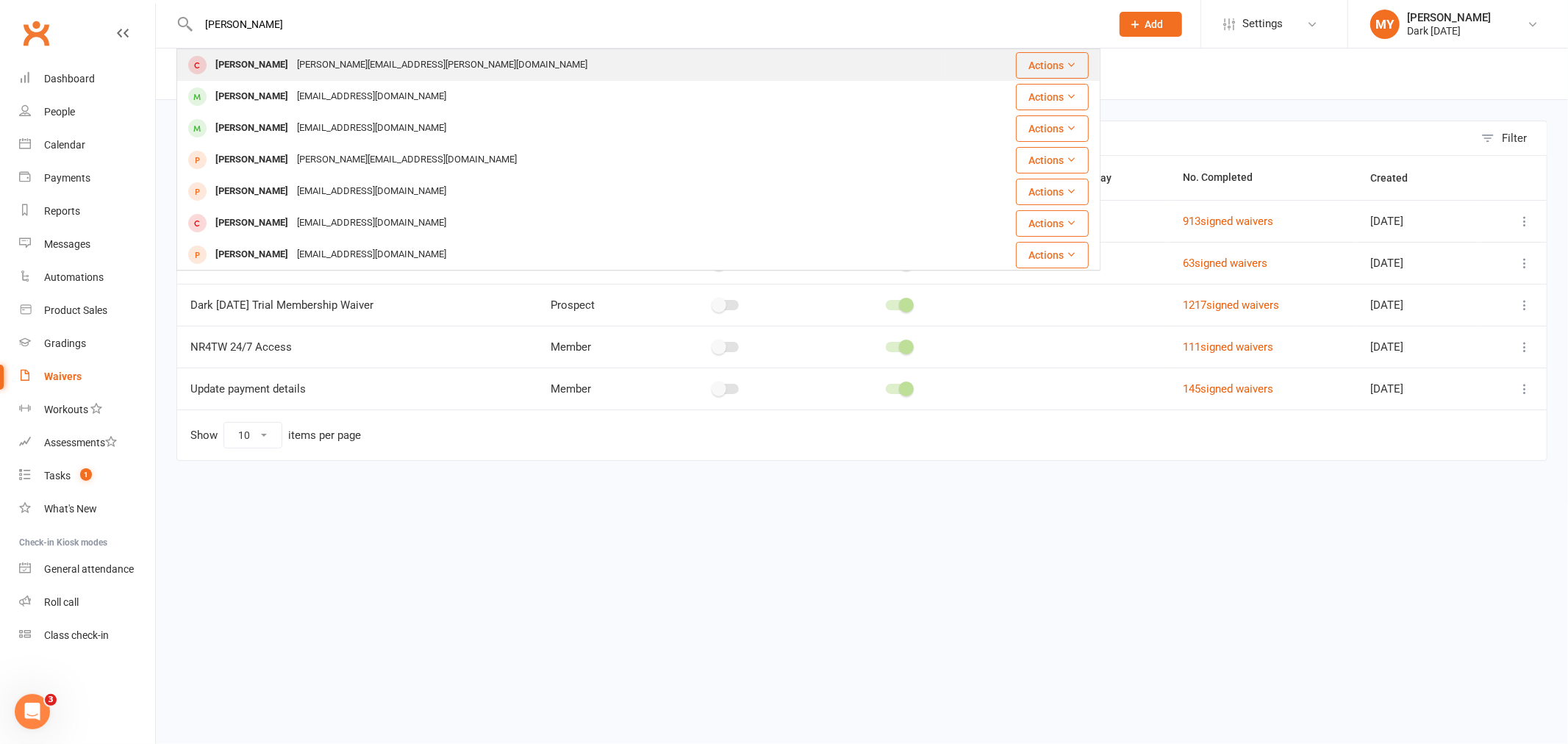
type input "[PERSON_NAME]"
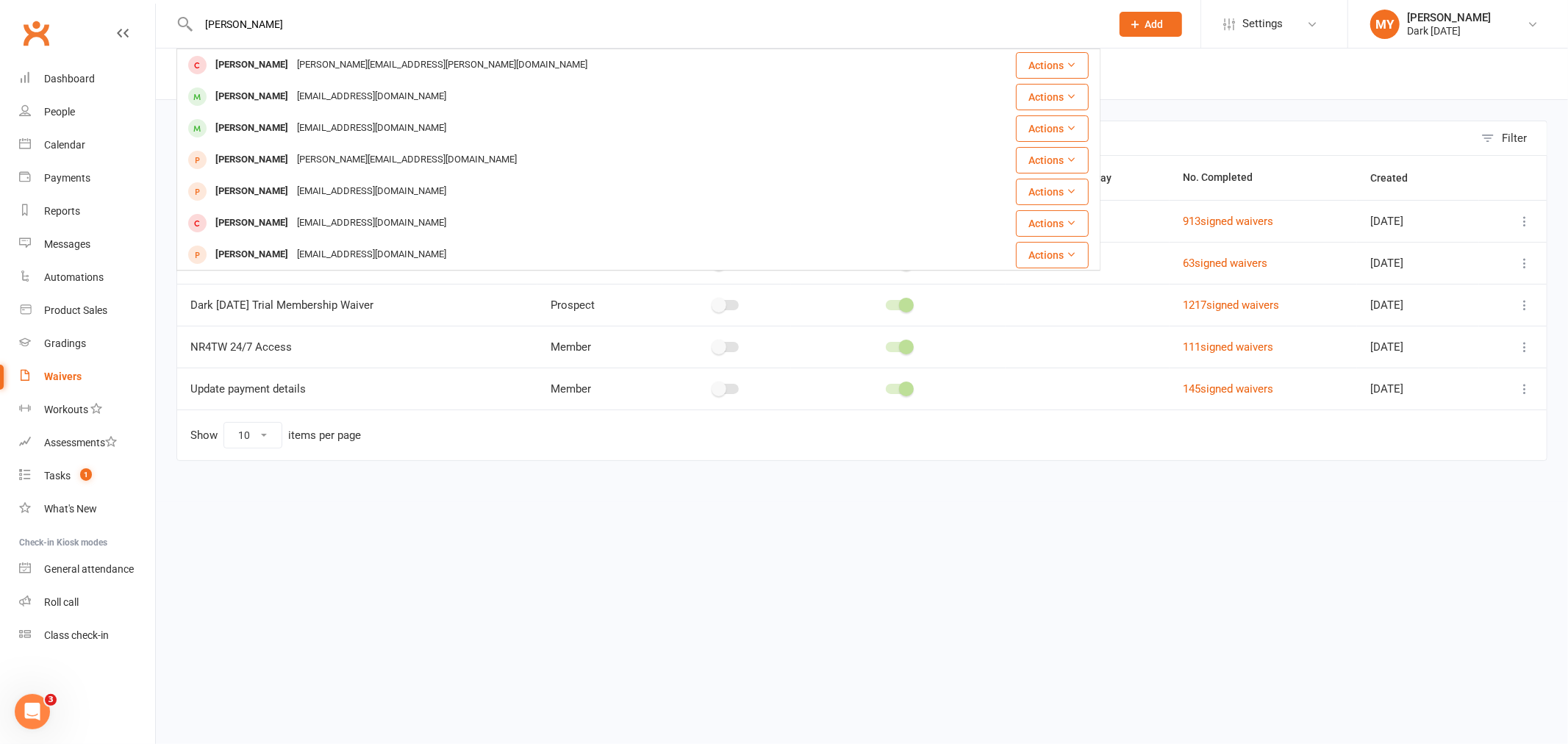
click at [367, 72] on div "[PERSON_NAME][EMAIL_ADDRESS][PERSON_NAME][DOMAIN_NAME]" at bounding box center [442, 65] width 300 height 21
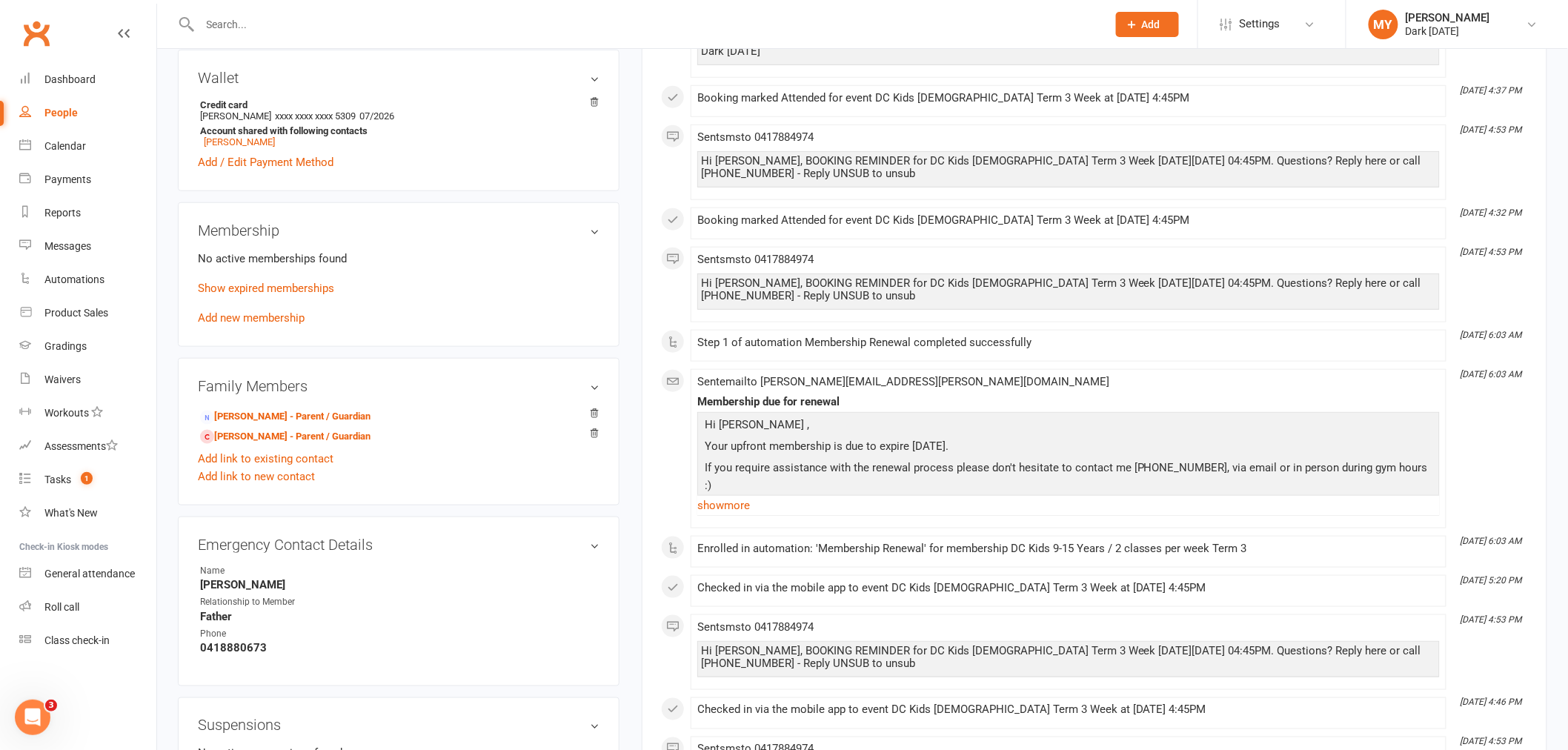
scroll to position [493, 0]
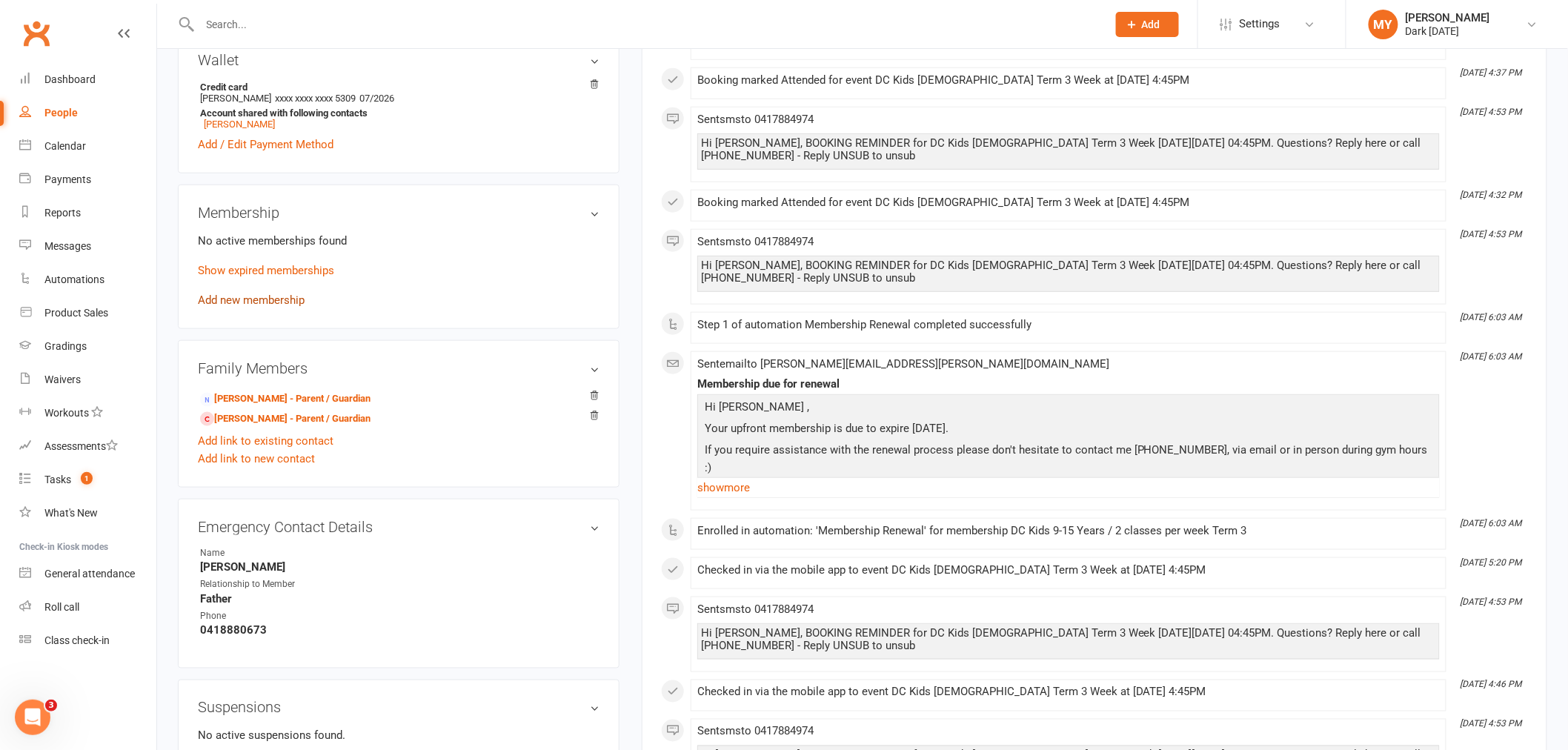
click at [276, 298] on link "Add new membership" at bounding box center [251, 299] width 107 height 13
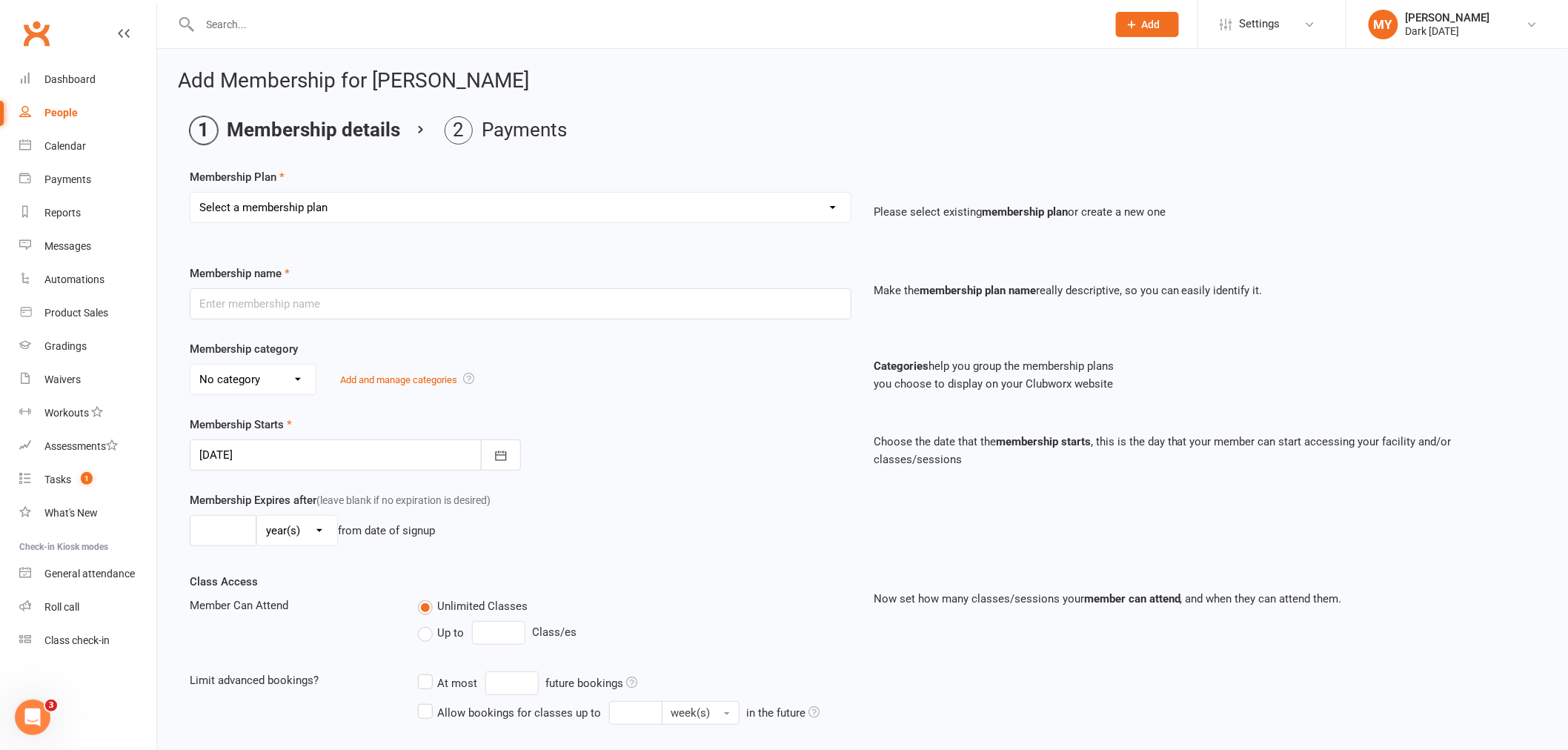
click at [343, 216] on select "Select a membership plan Create new Membership Plan Redzone Knife Defence Works…" at bounding box center [521, 207] width 660 height 29
select select "60"
click at [190, 193] on select "Select a membership plan Create new Membership Plan Redzone Knife Defence Works…" at bounding box center [521, 207] width 660 height 29
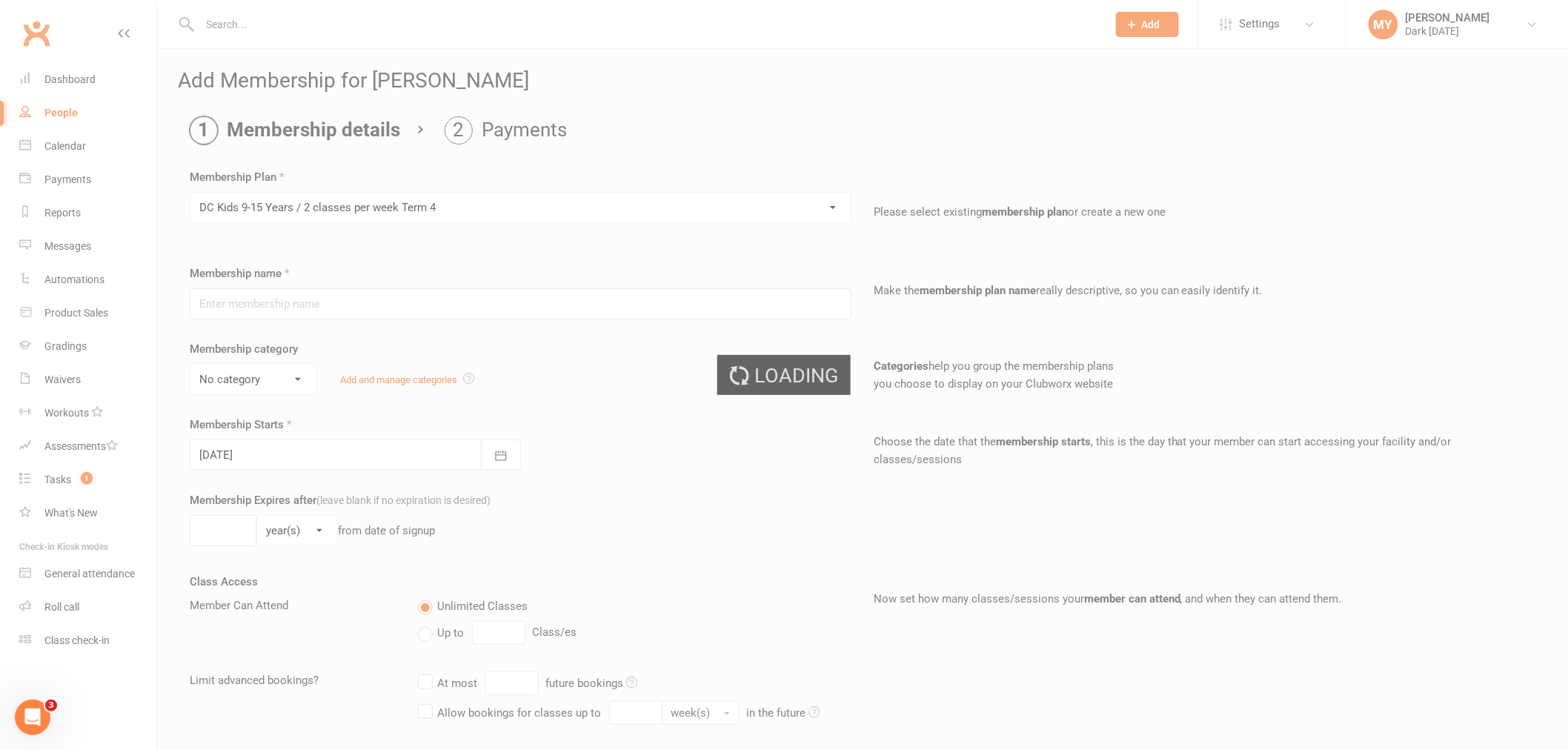
type input "DC Kids 9-15 Years / 2 classes per week Term 4"
select select "4"
type input "10"
select select "1"
type input "2"
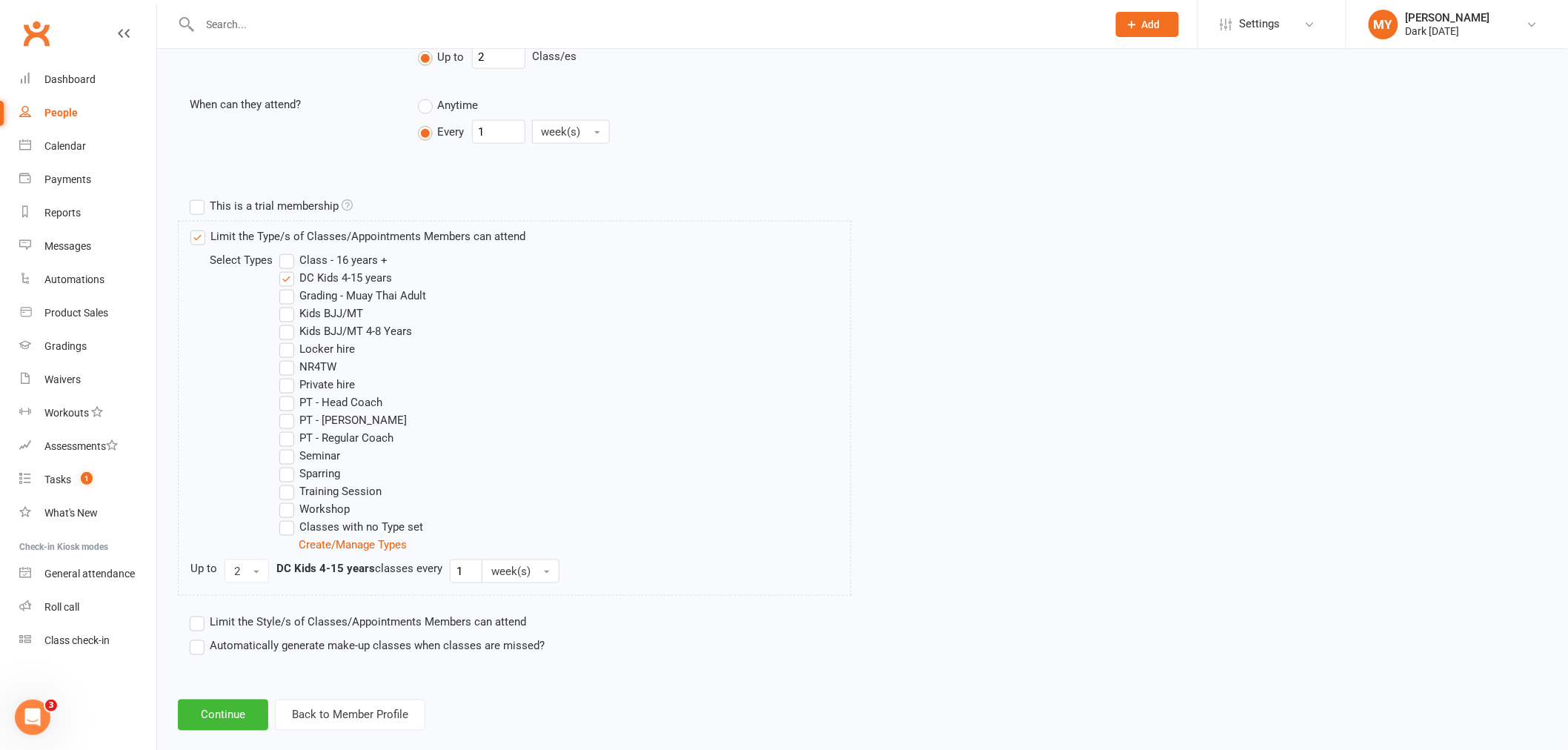
scroll to position [598, 0]
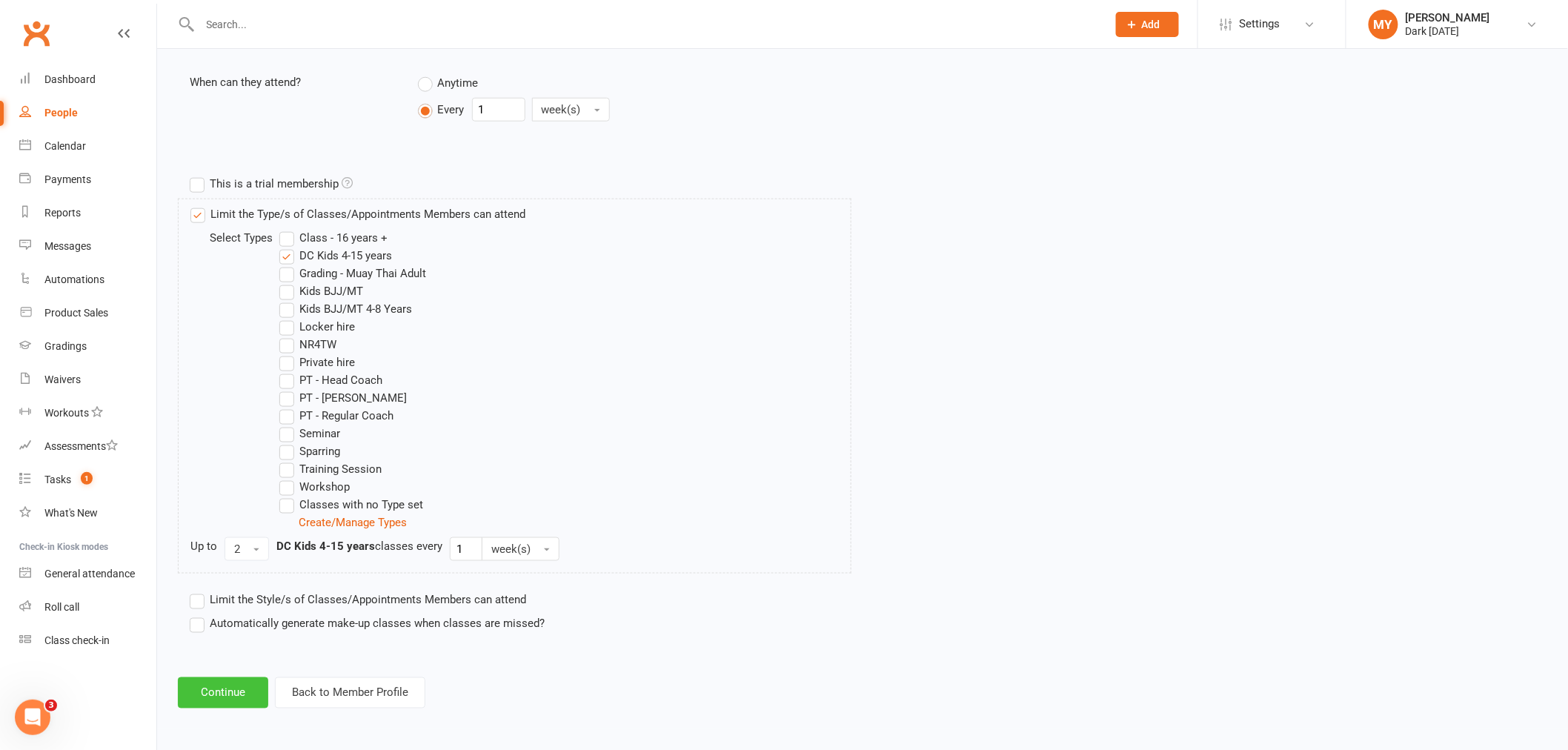
click at [247, 684] on button "Continue" at bounding box center [223, 692] width 90 height 31
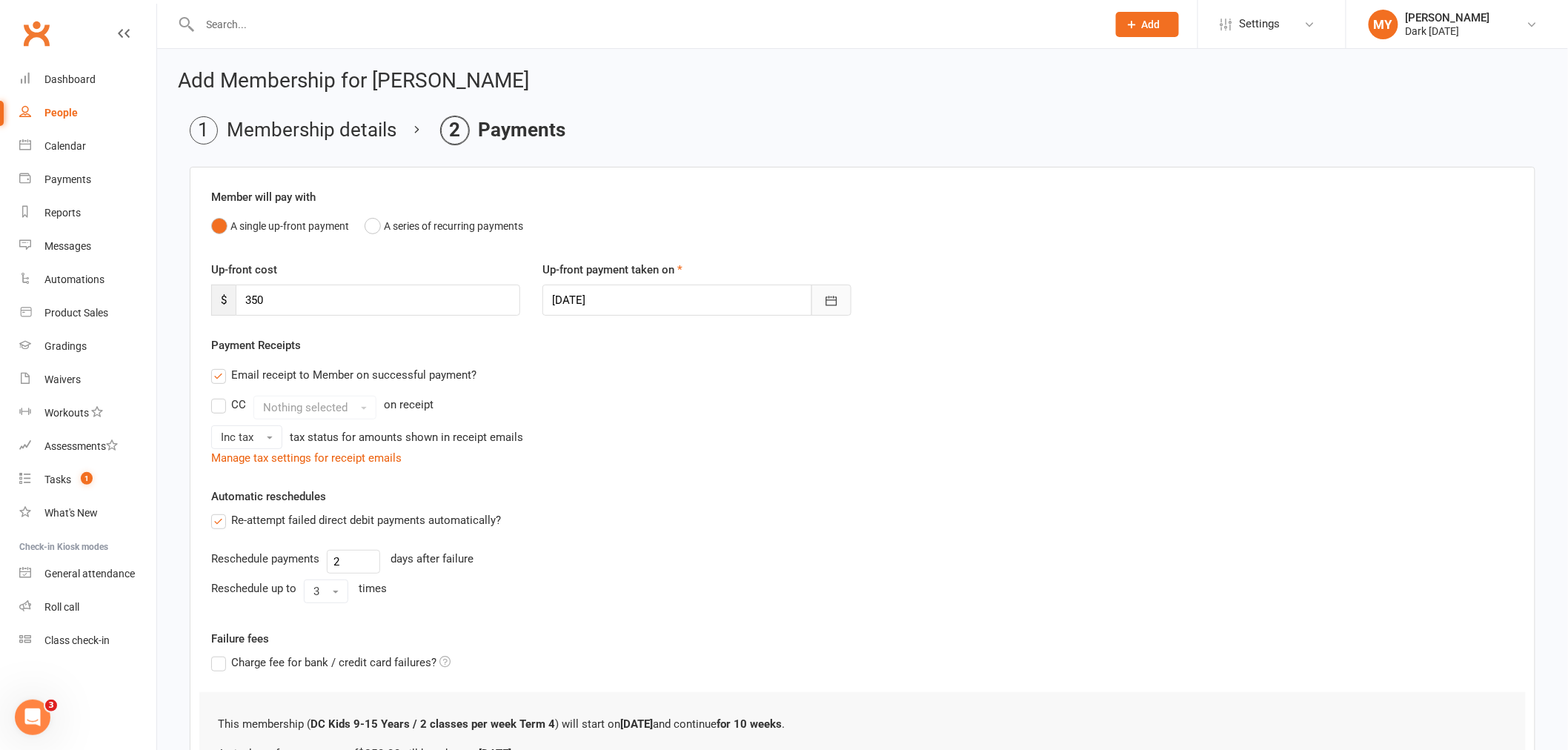
click at [828, 298] on icon "button" at bounding box center [831, 300] width 15 height 15
click at [729, 445] on span "16" at bounding box center [732, 450] width 12 height 12
type input "[DATE]"
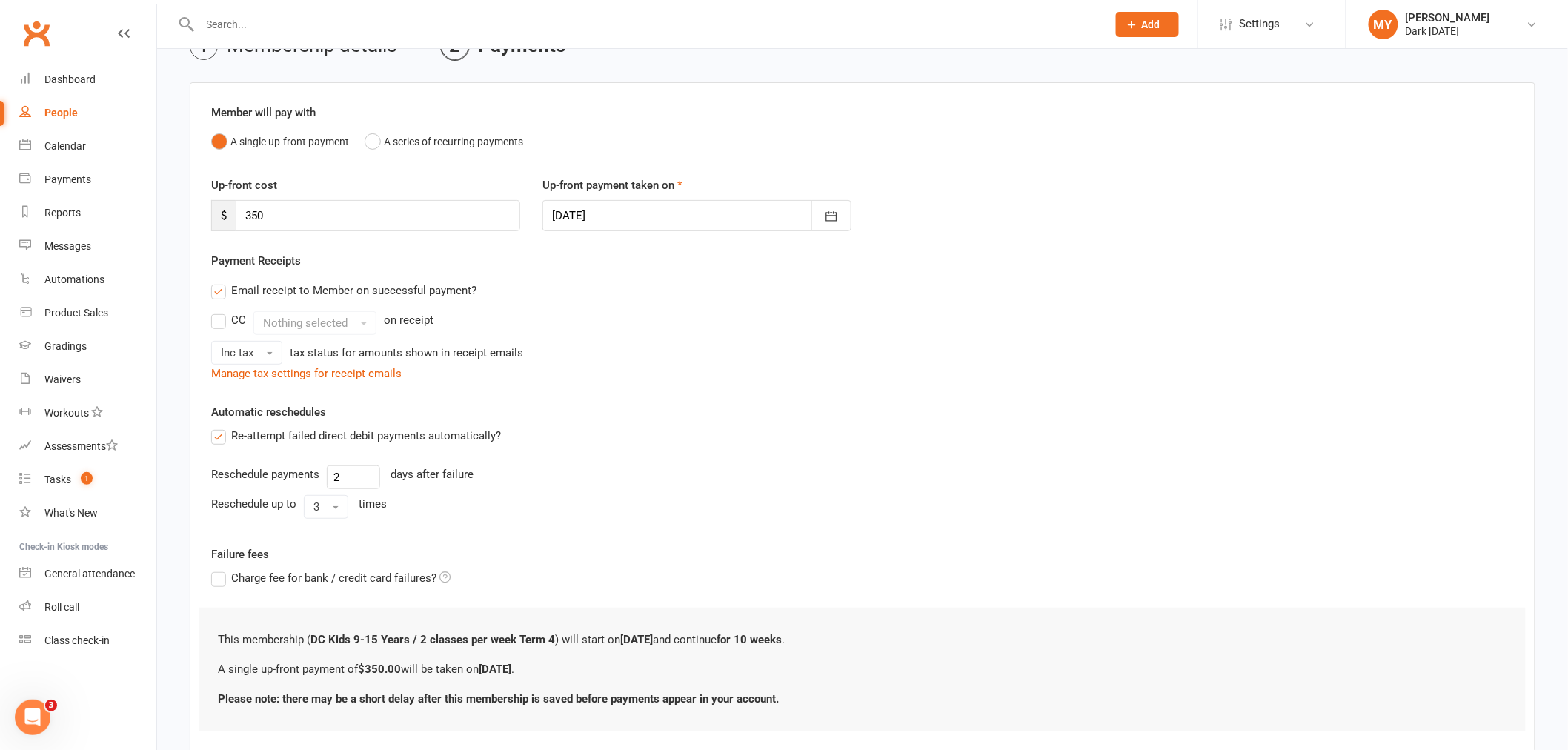
scroll to position [175, 0]
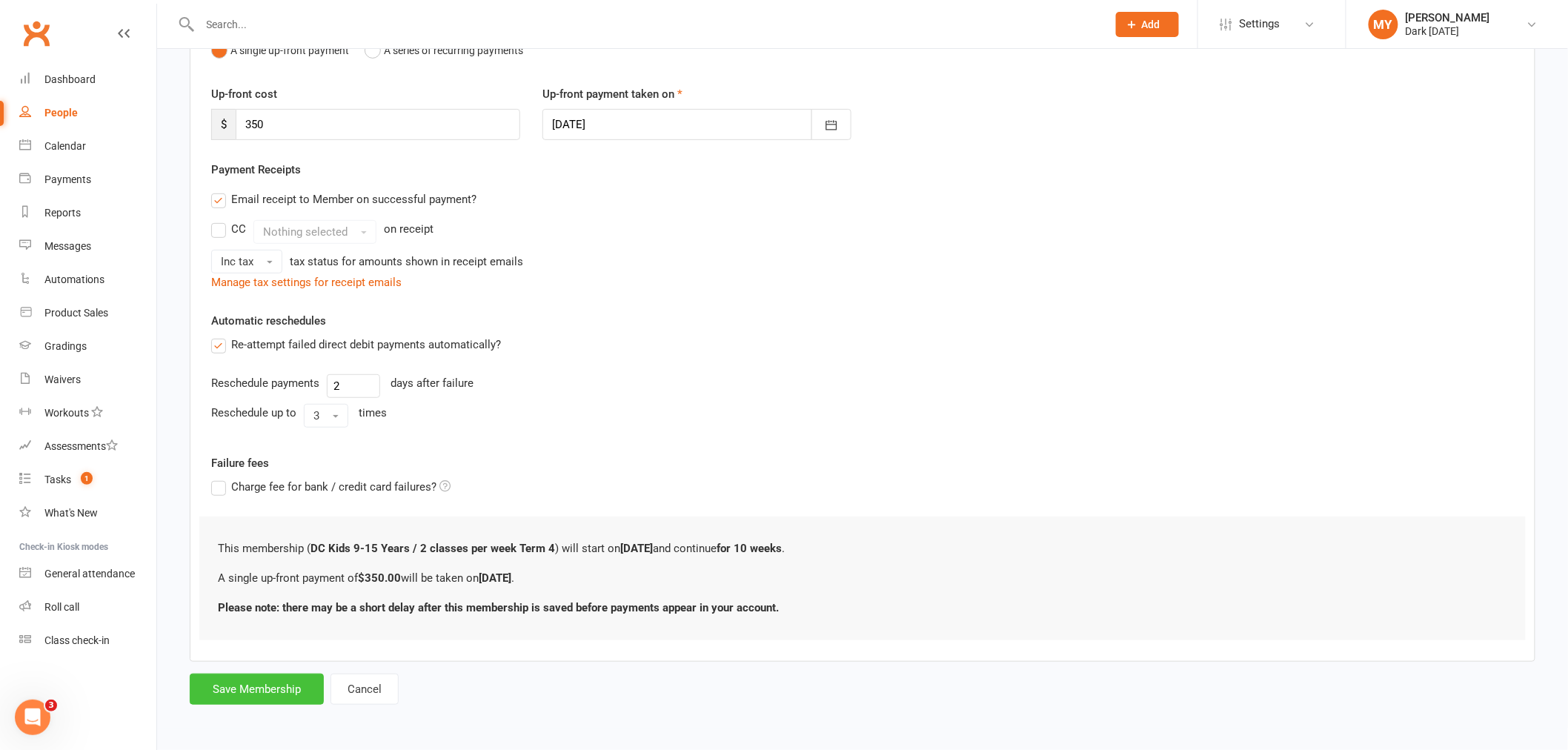
drag, startPoint x: 317, startPoint y: 699, endPoint x: 321, endPoint y: 691, distance: 8.9
click at [317, 700] on button "Save Membership" at bounding box center [256, 689] width 134 height 31
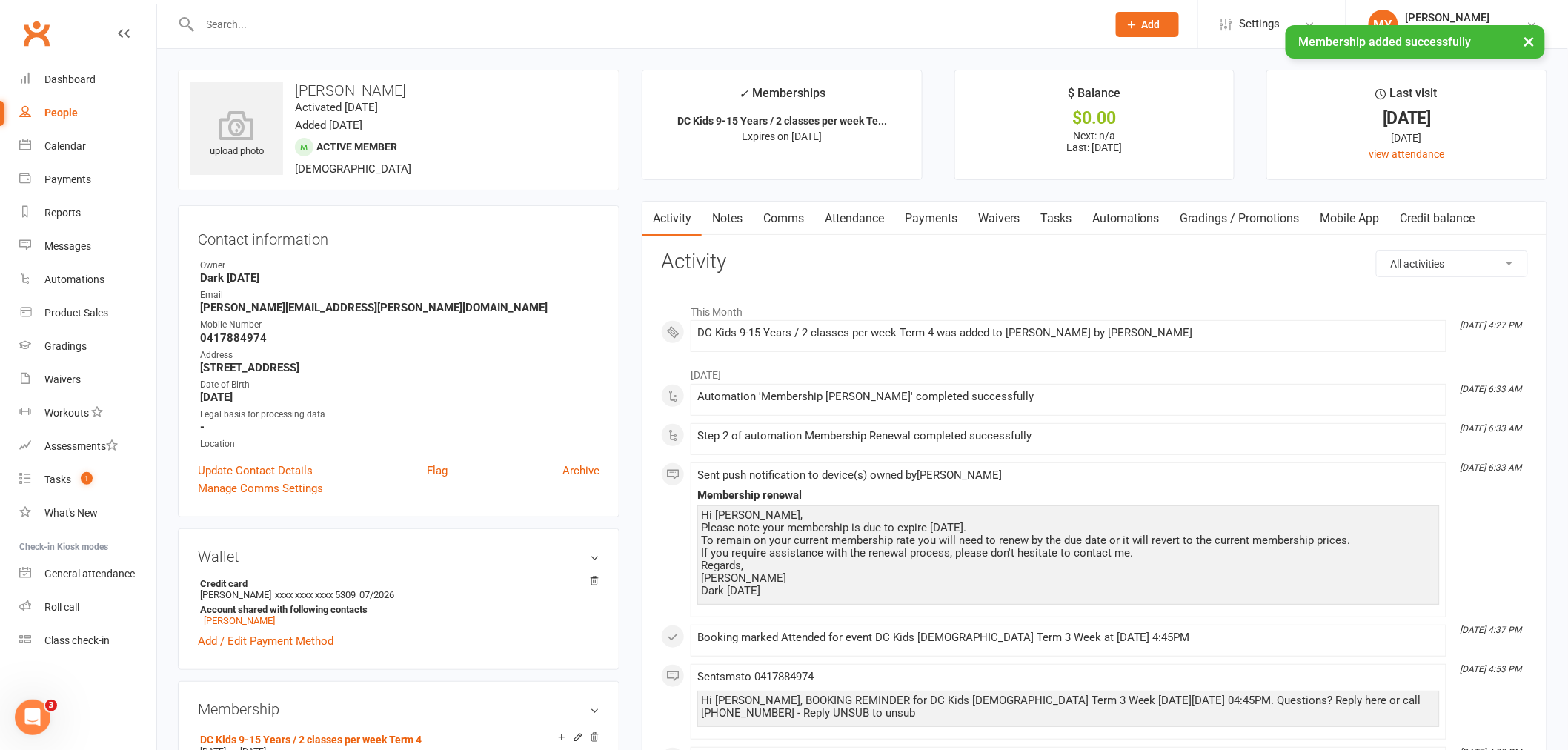
click at [65, 120] on link "People" at bounding box center [88, 113] width 137 height 34
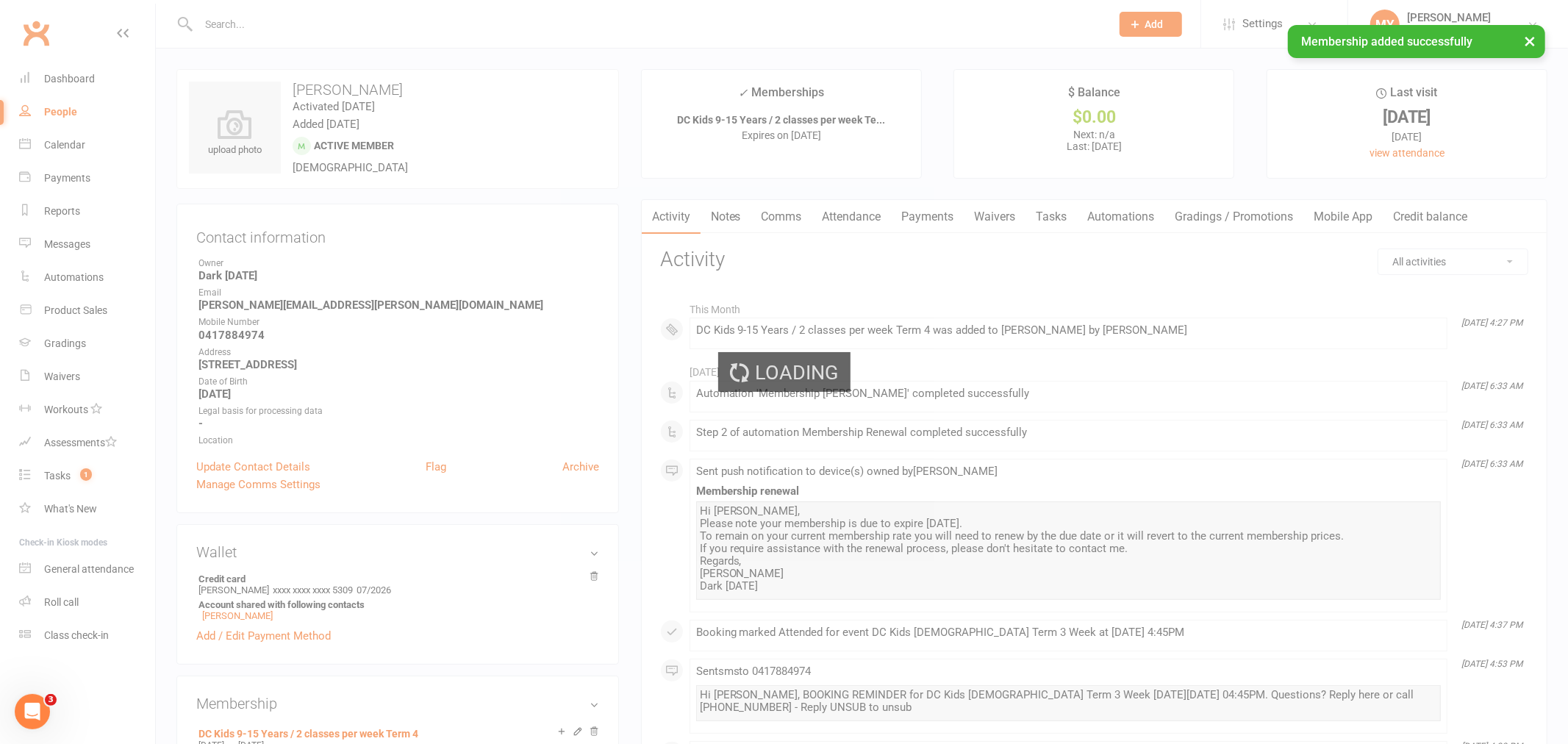
select select "100"
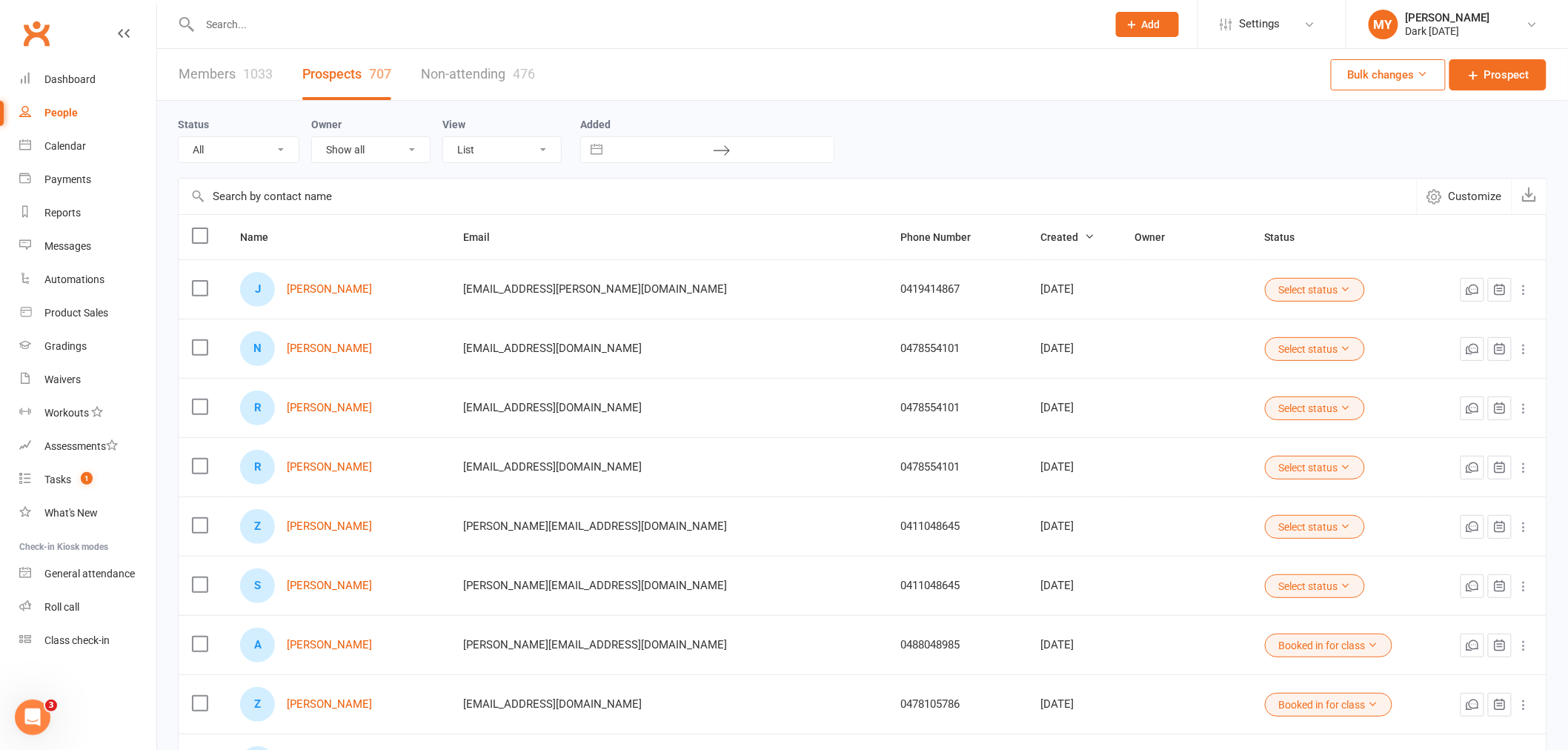
click at [251, 38] on div at bounding box center [637, 24] width 919 height 48
click at [251, 31] on input "text" at bounding box center [646, 24] width 901 height 20
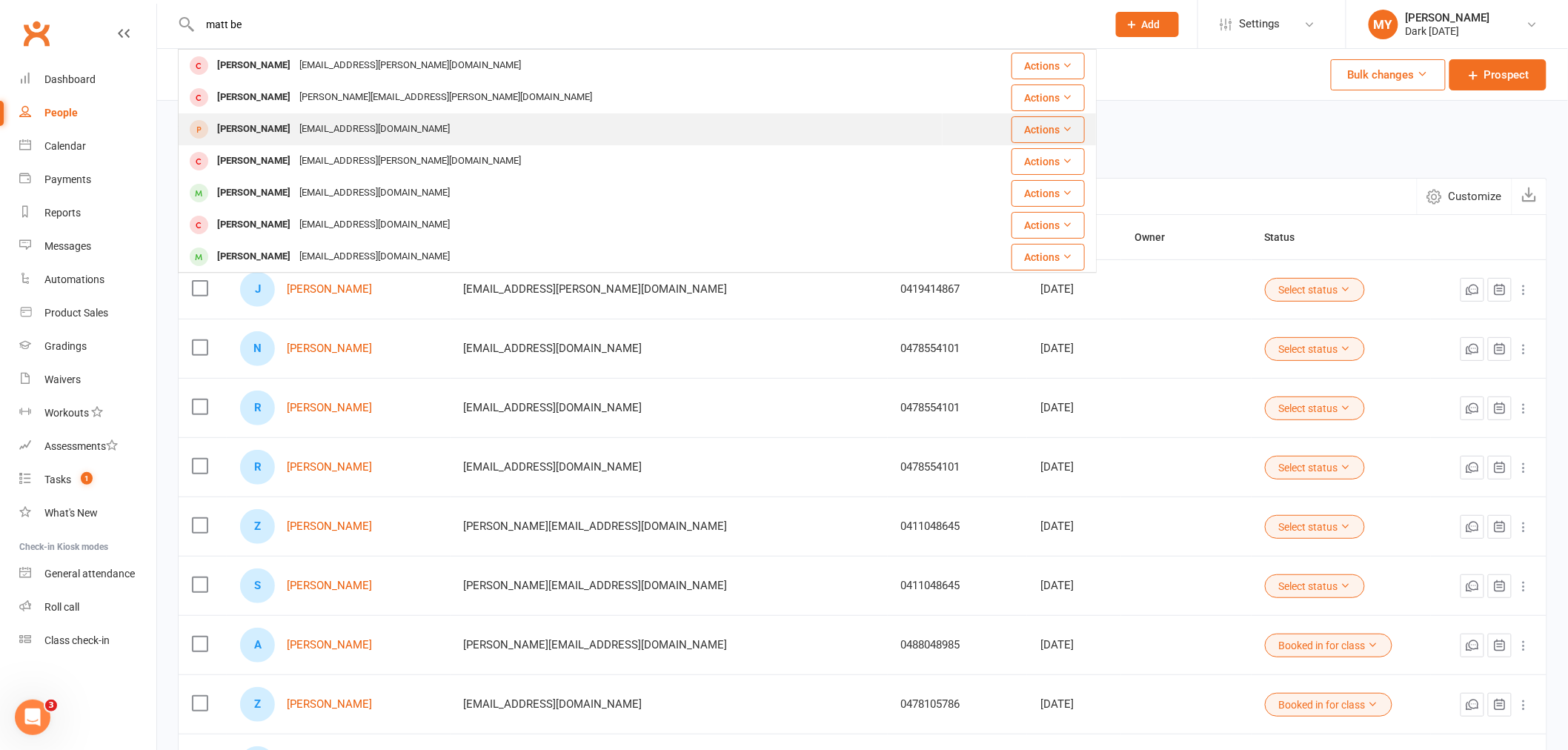
type input "matt be"
click at [277, 123] on div "[PERSON_NAME]" at bounding box center [253, 129] width 82 height 21
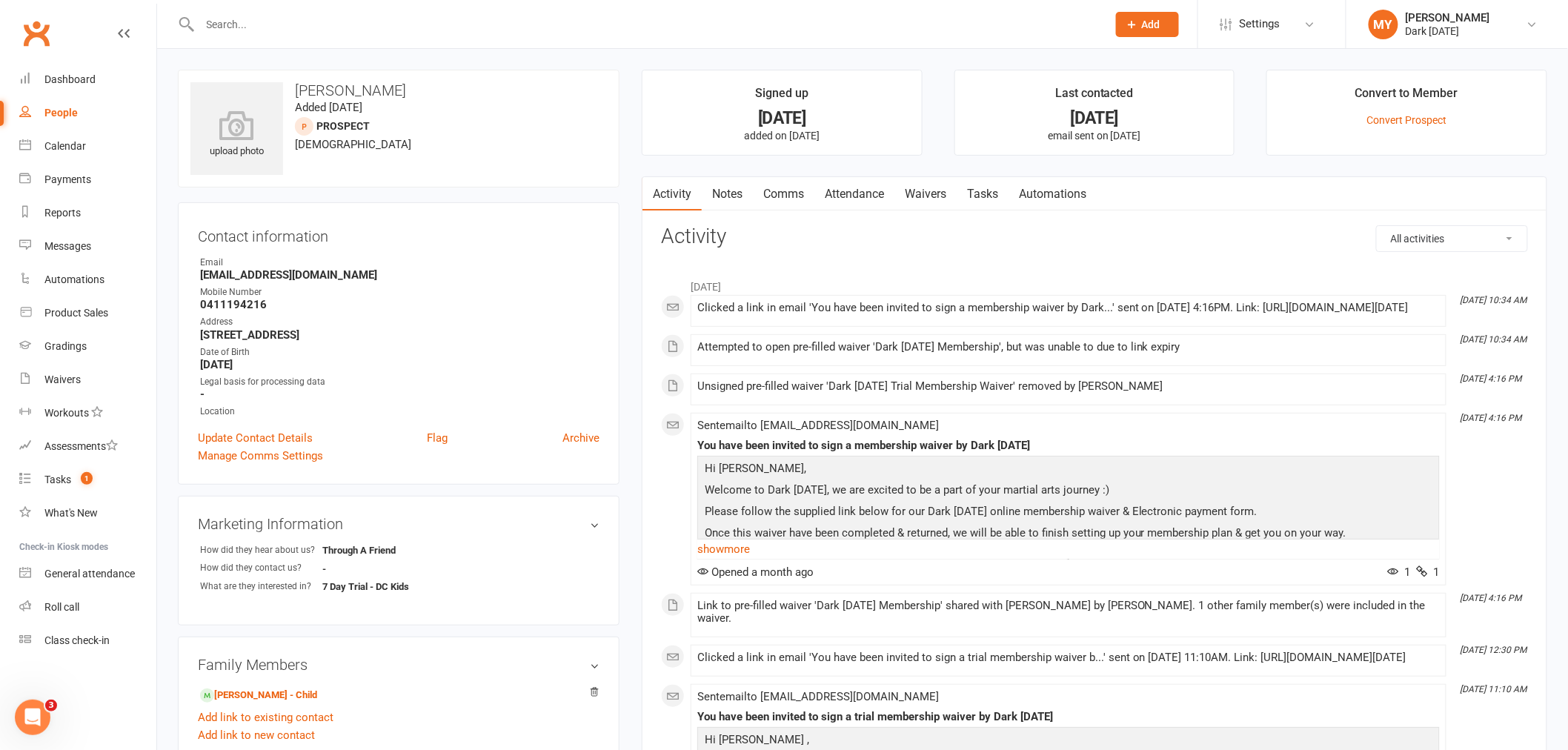
click at [946, 197] on link "Waivers" at bounding box center [925, 194] width 62 height 34
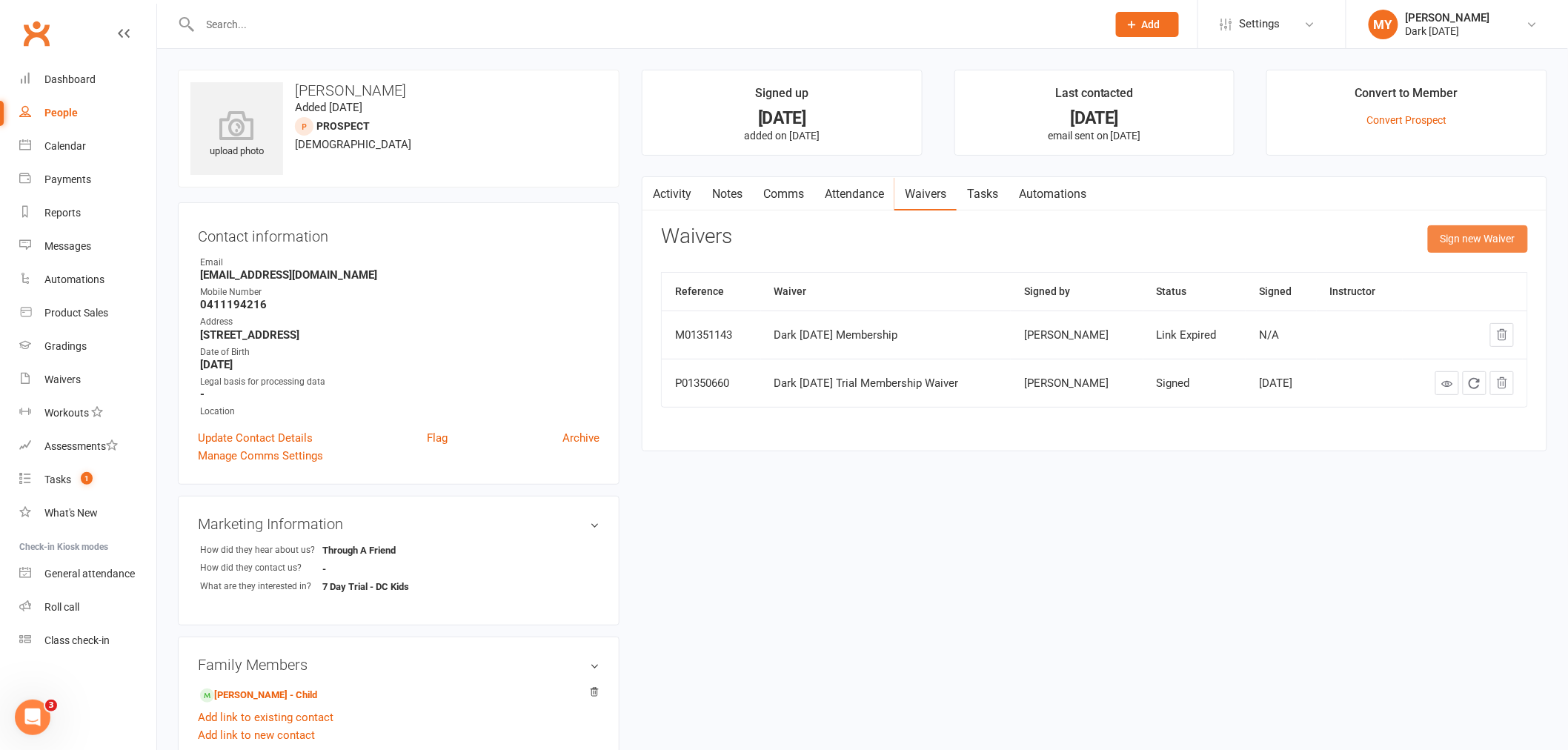
click at [1469, 243] on button "Sign new Waiver" at bounding box center [1478, 238] width 100 height 27
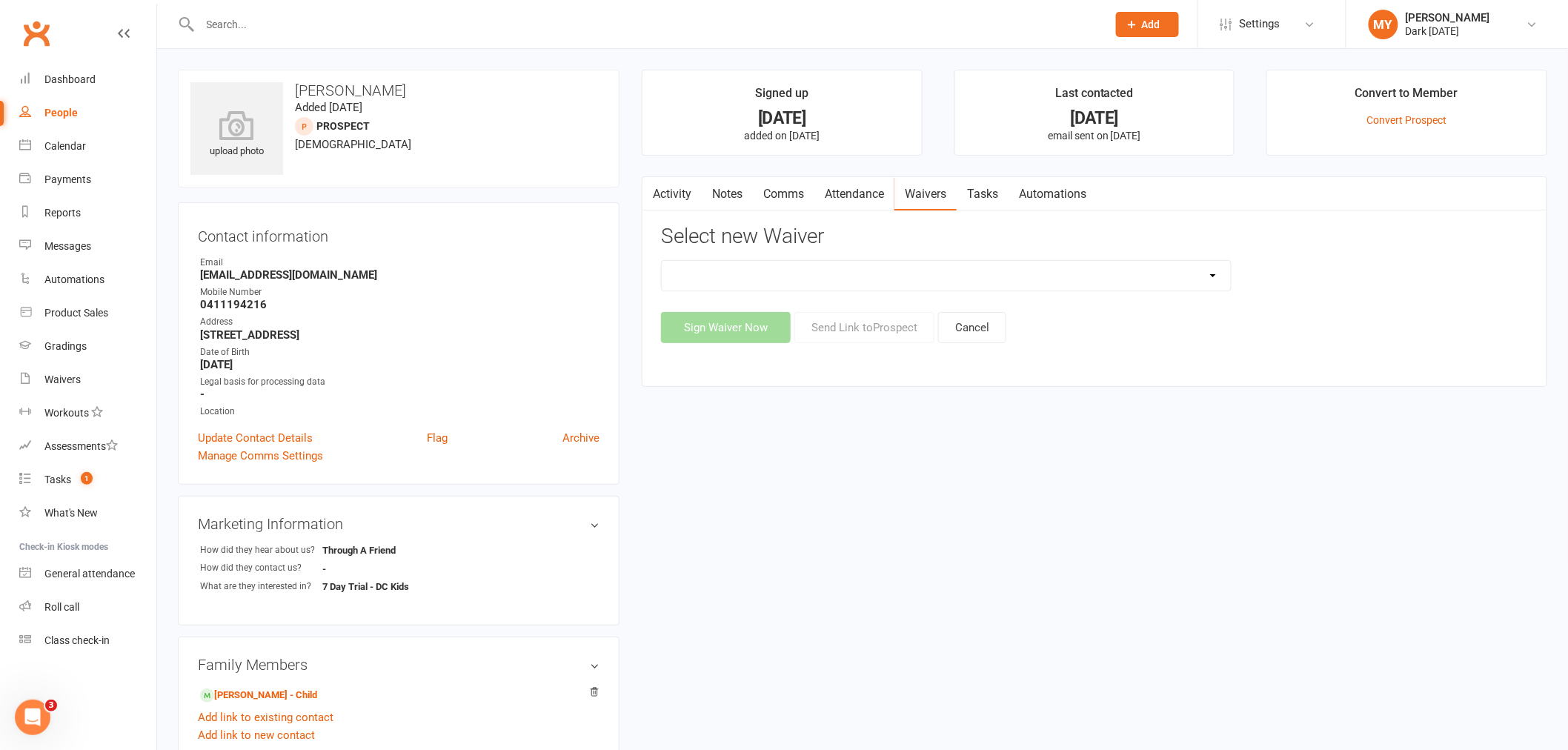
click at [730, 271] on select "Dark [DATE] Membership Dark [DATE] Membership waiver - no EDDR Dark [DATE] Tria…" at bounding box center [946, 275] width 569 height 29
select select "9790"
click at [661, 261] on select "Dark [DATE] Membership Dark [DATE] Membership waiver - no EDDR Dark [DATE] Tria…" at bounding box center [946, 275] width 569 height 29
click at [852, 320] on button "Send Link to [GEOGRAPHIC_DATA]" at bounding box center [864, 327] width 140 height 31
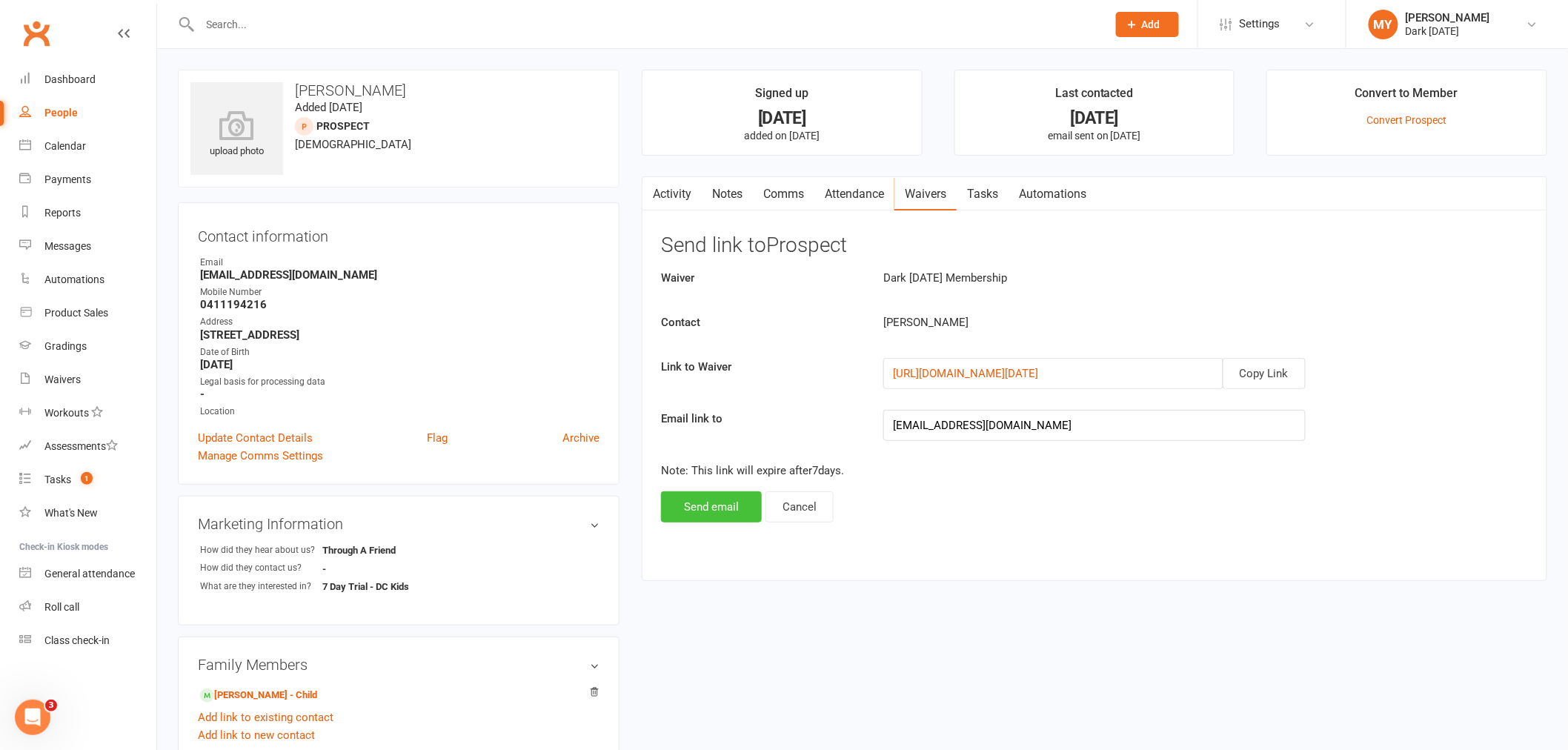
click at [727, 512] on button "Send email" at bounding box center [711, 506] width 101 height 31
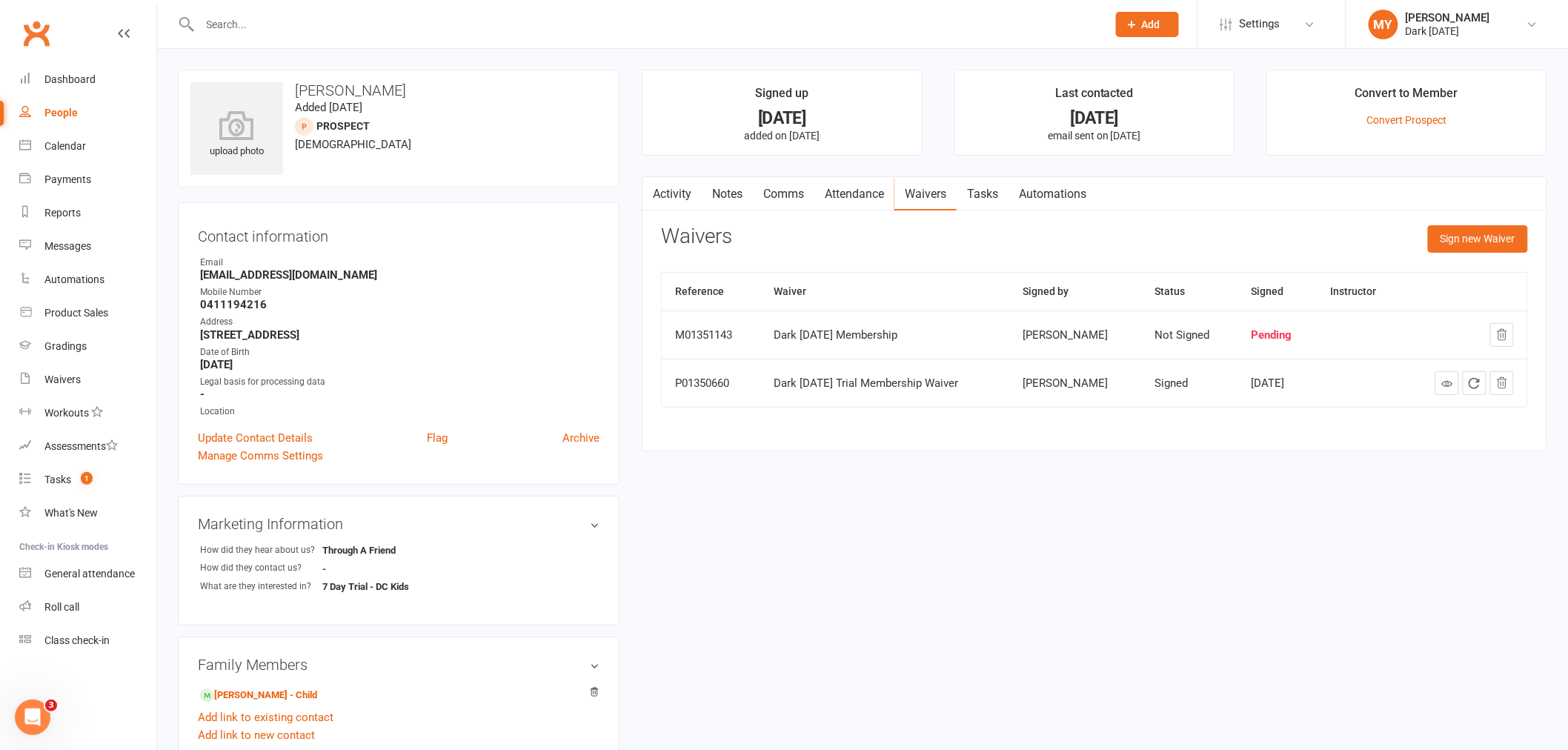
scroll to position [329, 0]
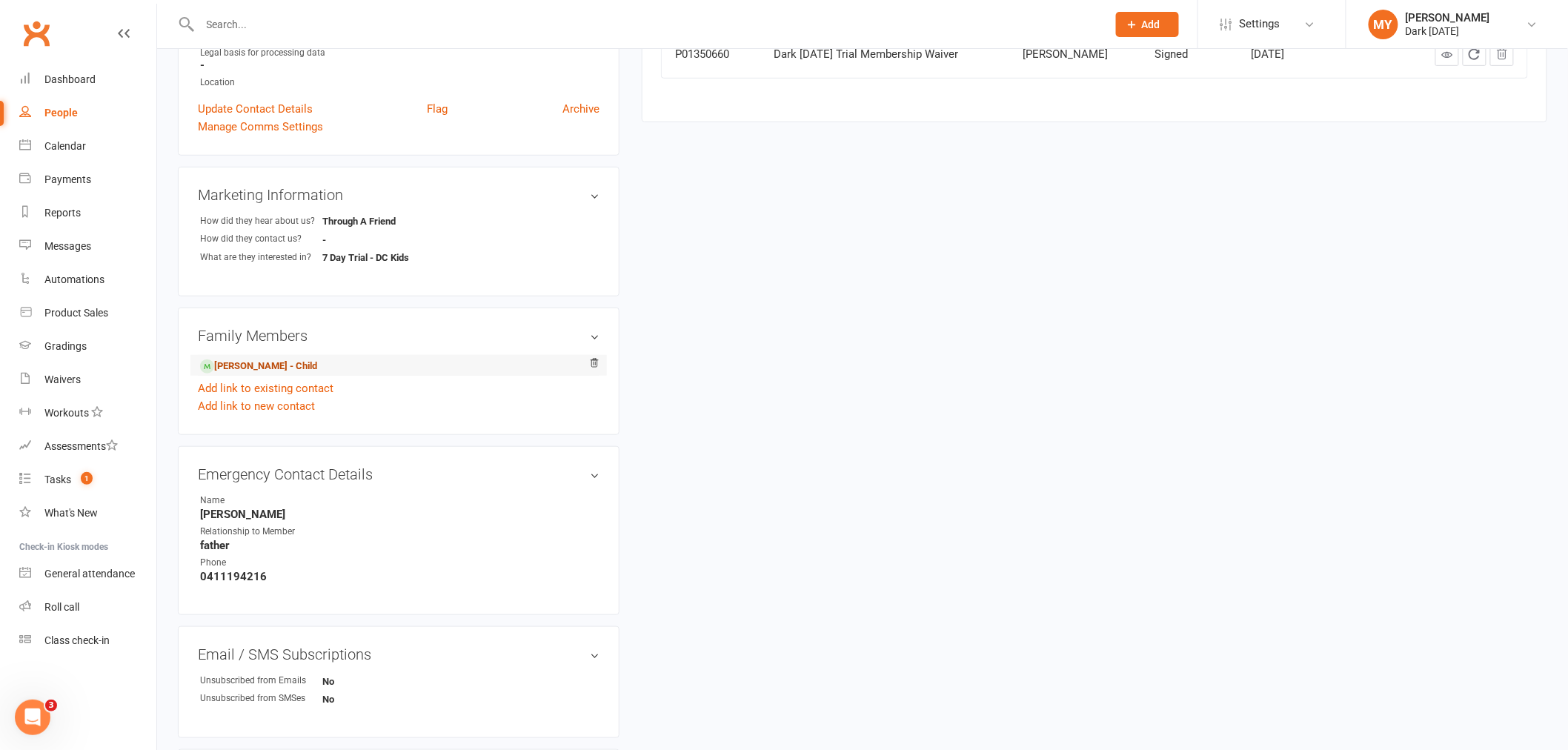
click at [317, 361] on link "[PERSON_NAME] - Child" at bounding box center [259, 367] width 117 height 16
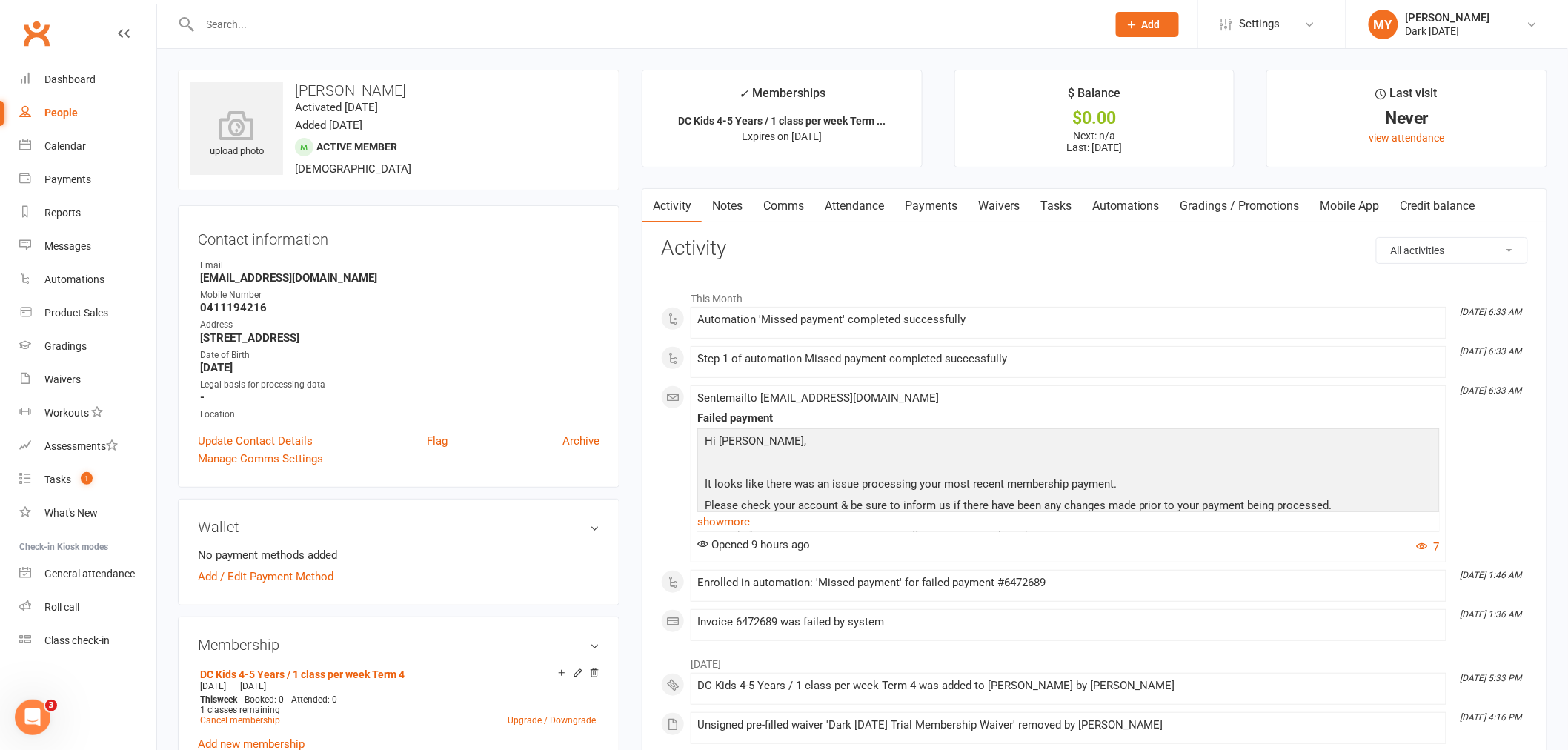
click at [928, 202] on link "Payments" at bounding box center [931, 205] width 73 height 34
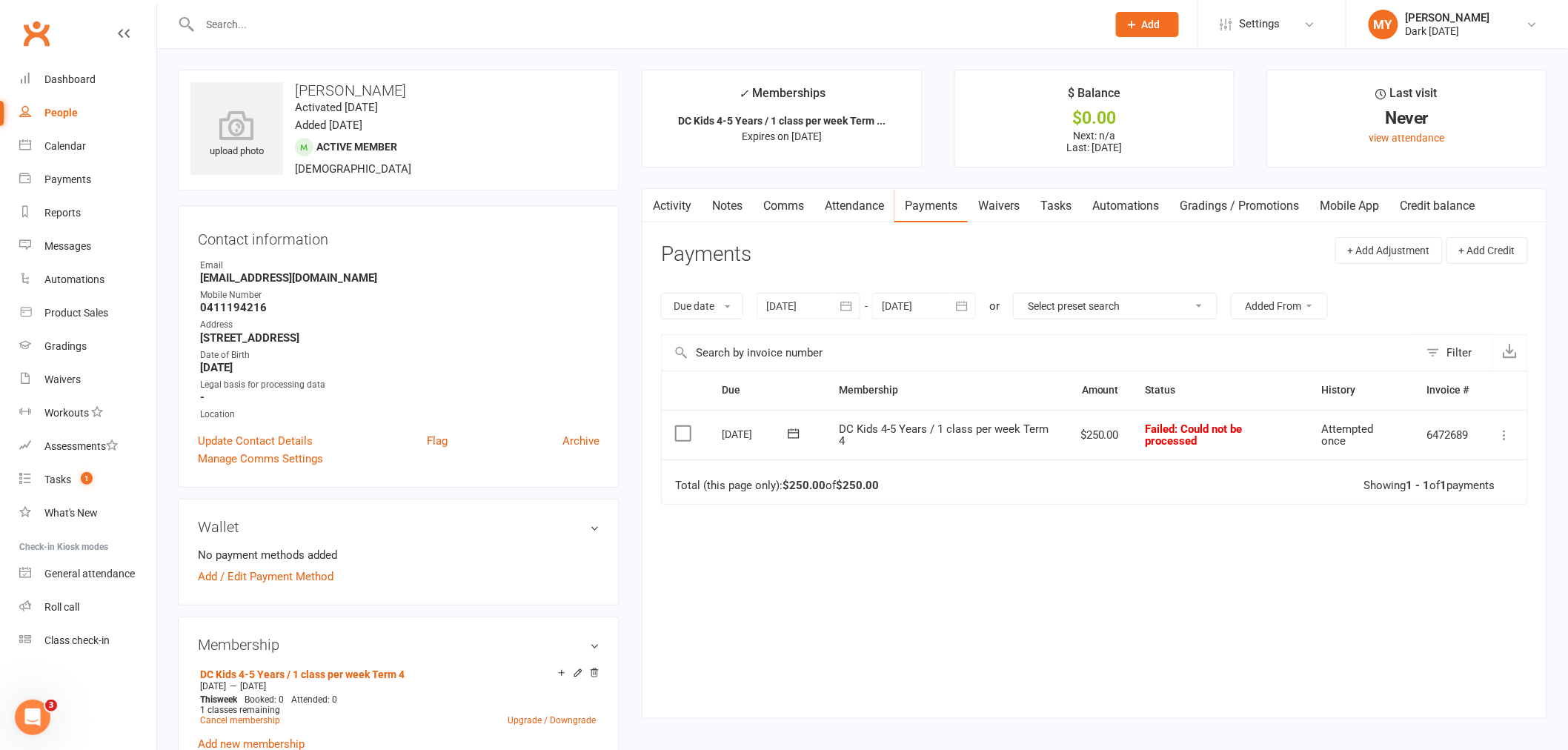
click at [1505, 431] on icon at bounding box center [1504, 435] width 15 height 15
click at [1417, 557] on link "Skip" at bounding box center [1440, 553] width 147 height 29
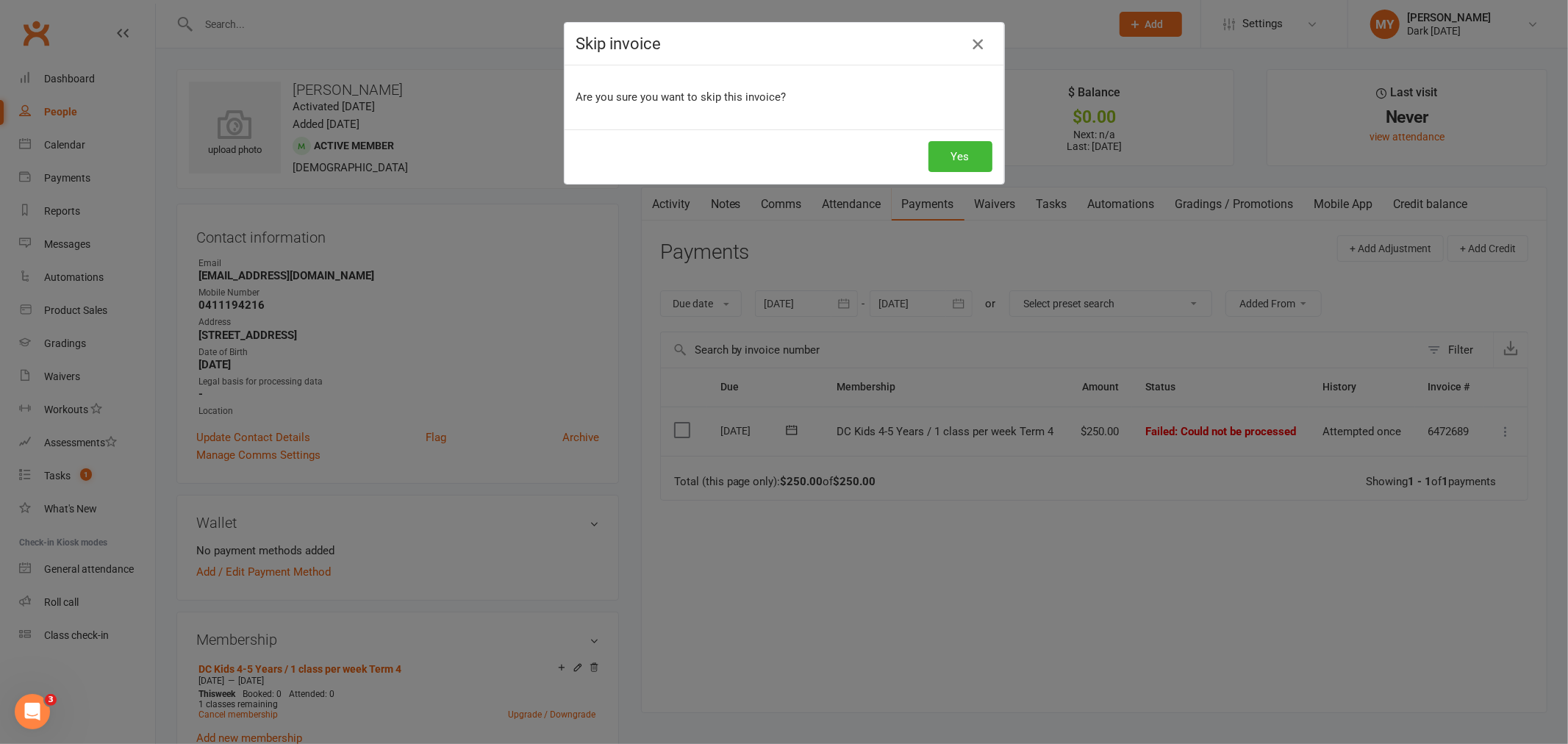
click at [976, 46] on icon "button" at bounding box center [978, 44] width 18 height 18
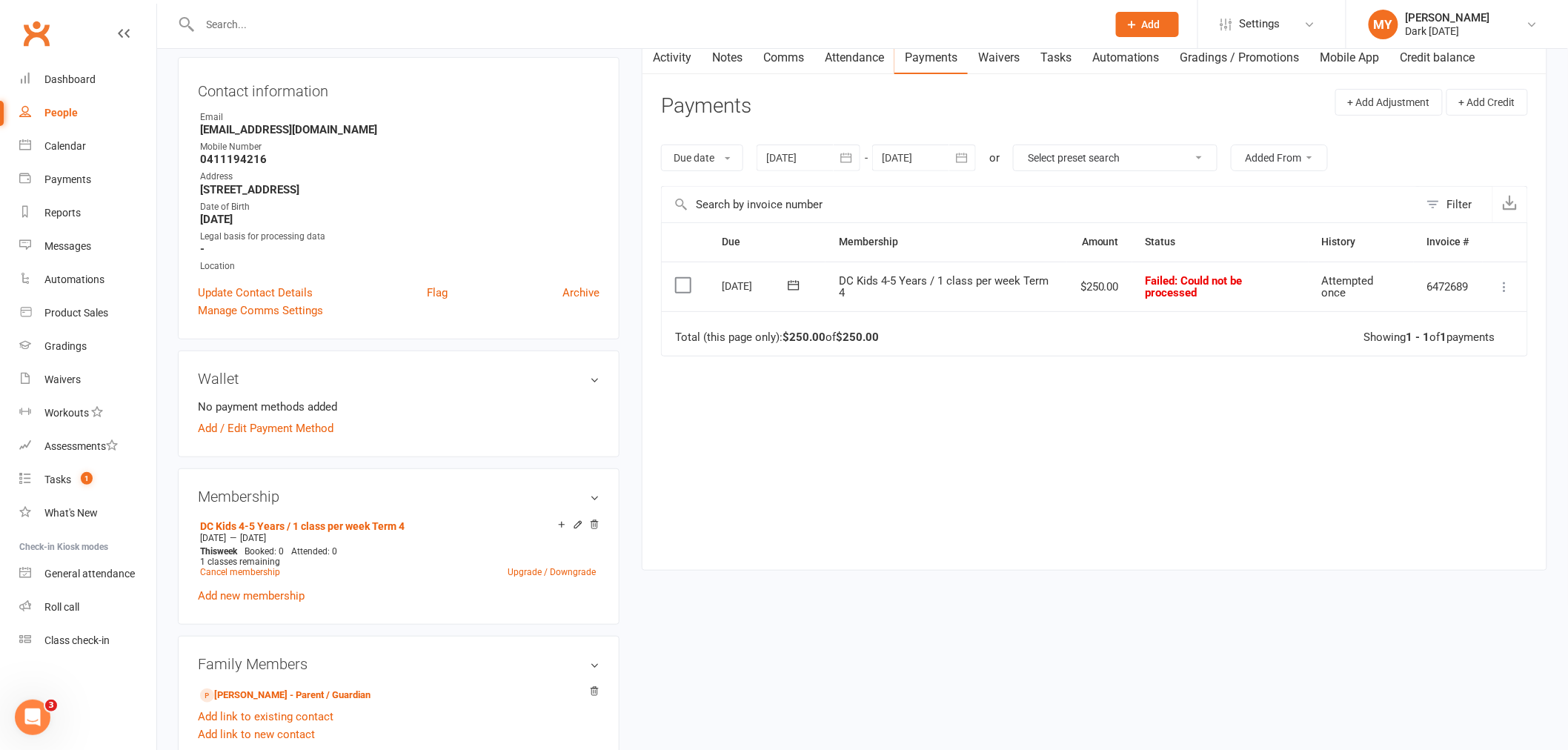
scroll to position [329, 0]
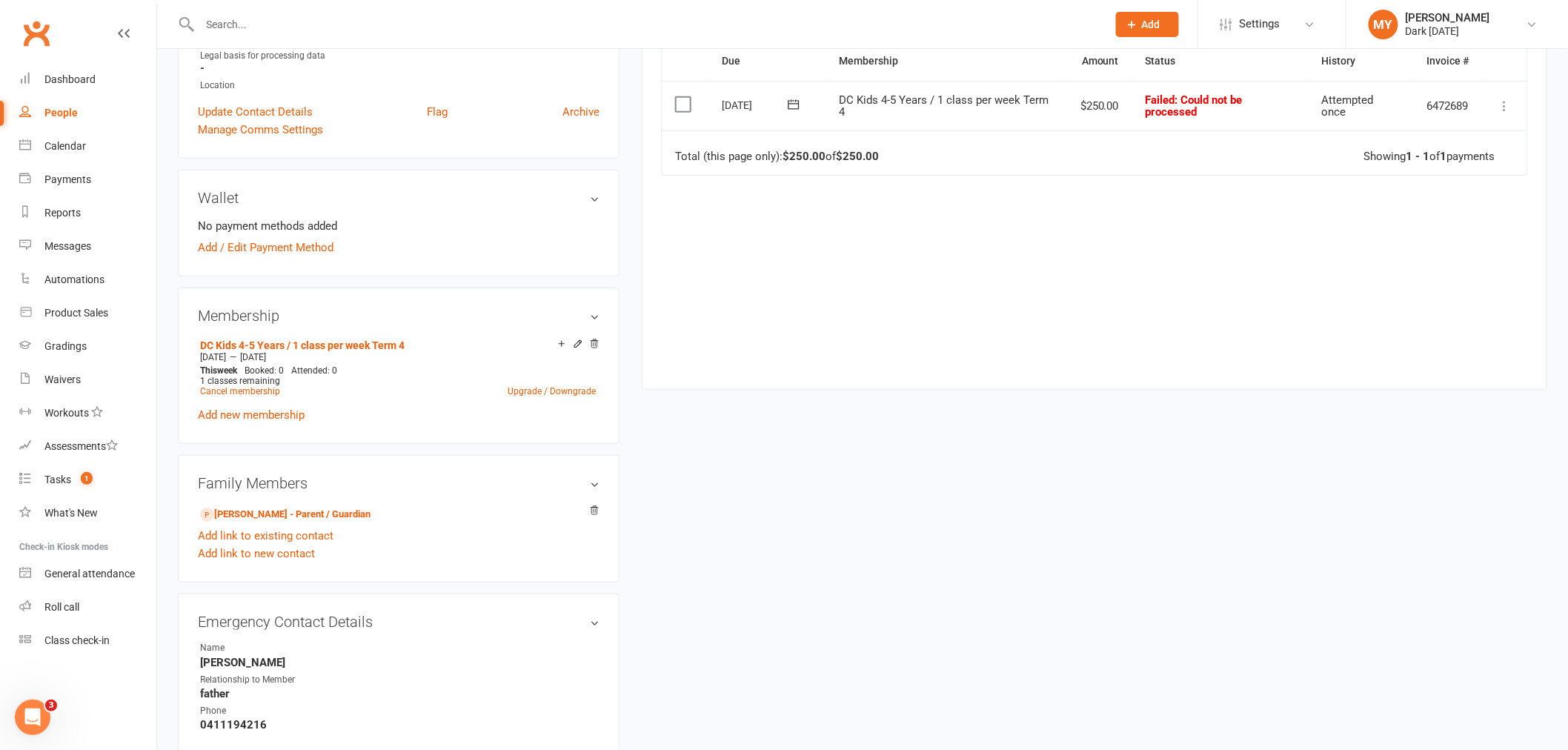
click at [261, 415] on link "Add new membership" at bounding box center [251, 414] width 107 height 13
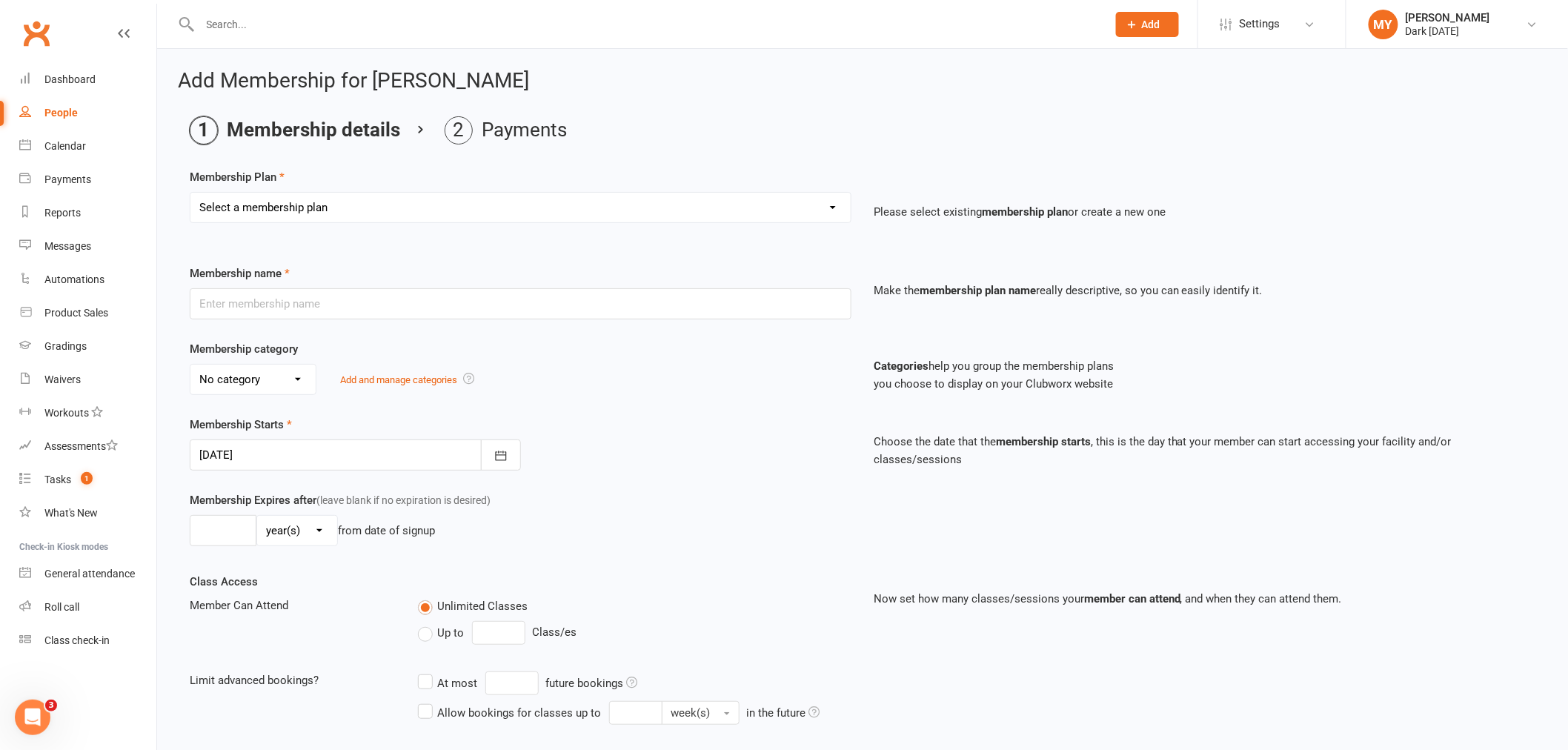
click at [455, 204] on select "Select a membership plan Create new Membership Plan Redzone Knife Defence Works…" at bounding box center [521, 207] width 660 height 29
select select "69"
click at [190, 193] on select "Select a membership plan Create new Membership Plan Redzone Knife Defence Works…" at bounding box center [521, 207] width 660 height 29
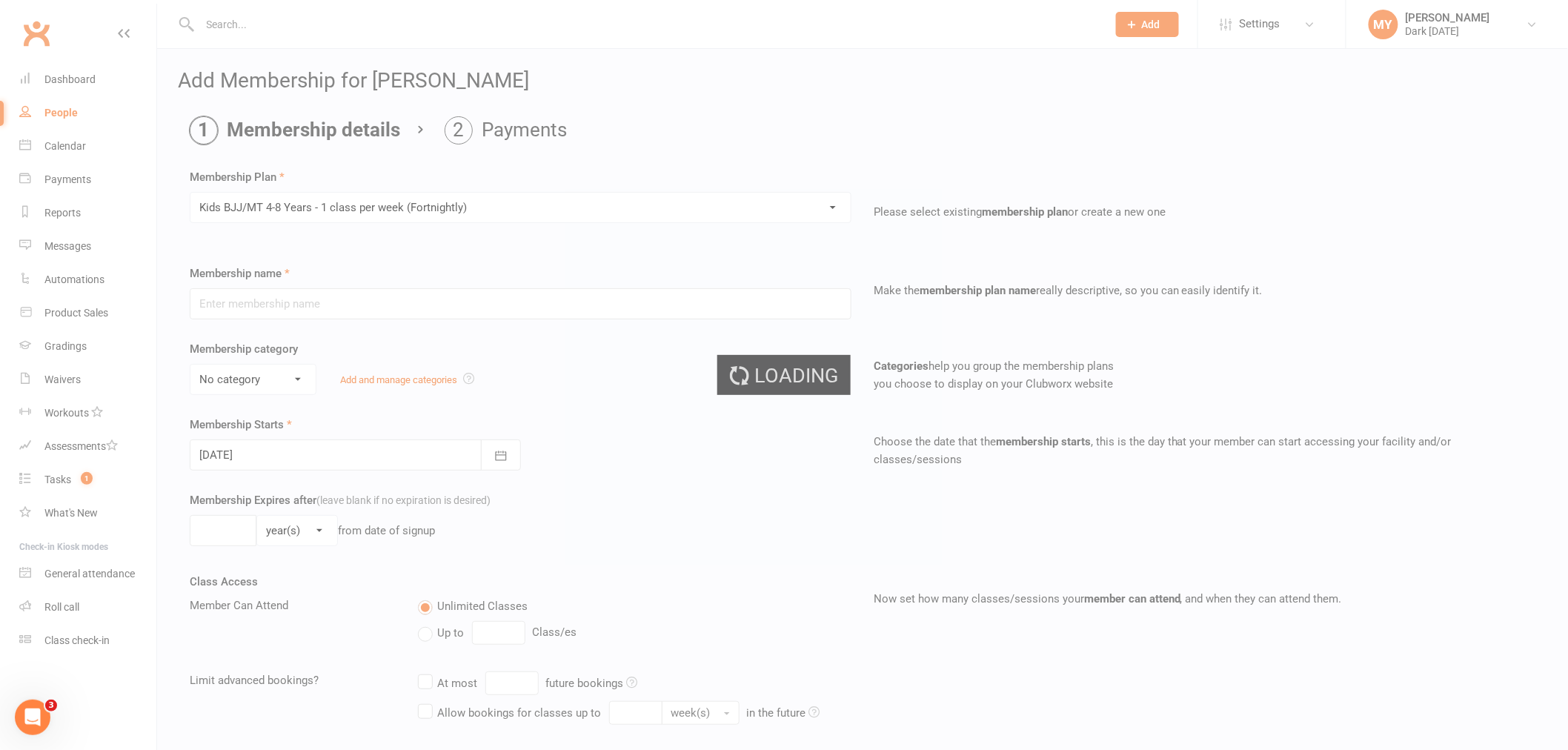
type input "Kids BJJ/MT 4-8 Years - 1 class per week (Fortnightly)"
select select "4"
type input "0"
type input "1"
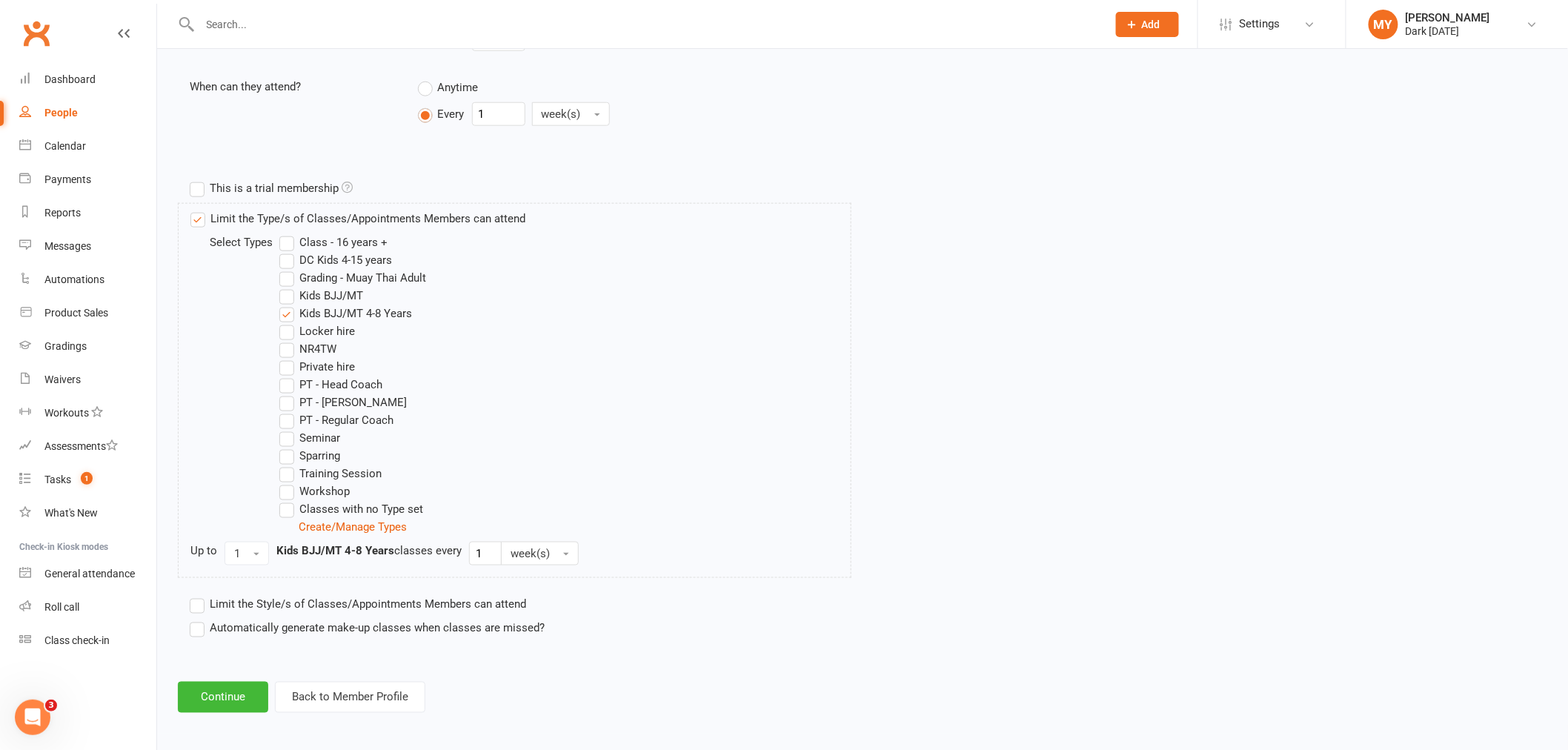
scroll to position [598, 0]
click at [237, 692] on button "Continue" at bounding box center [223, 692] width 90 height 31
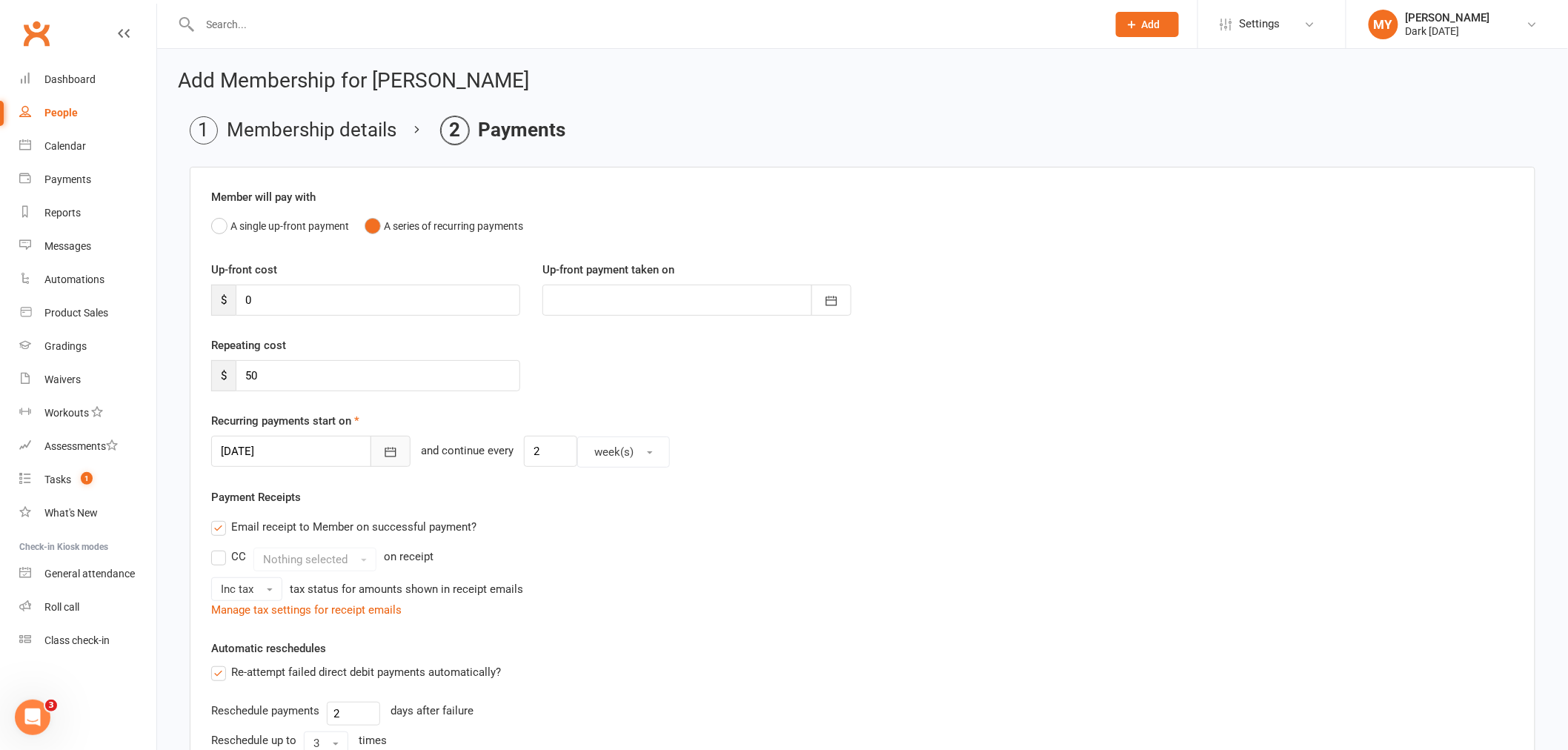
click at [383, 450] on icon "button" at bounding box center [390, 452] width 15 height 15
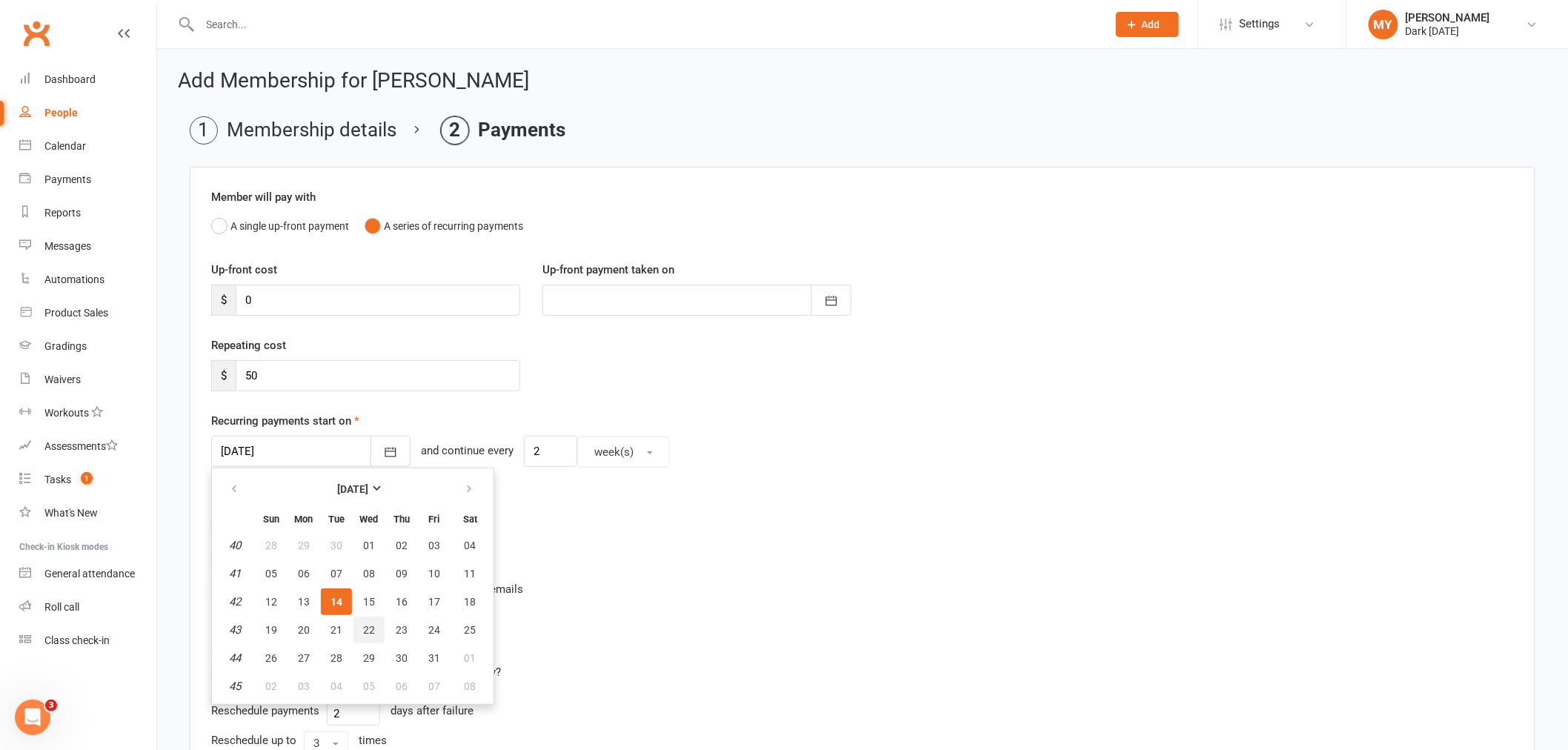
click at [366, 627] on span "22" at bounding box center [368, 630] width 12 height 12
type input "[DATE]"
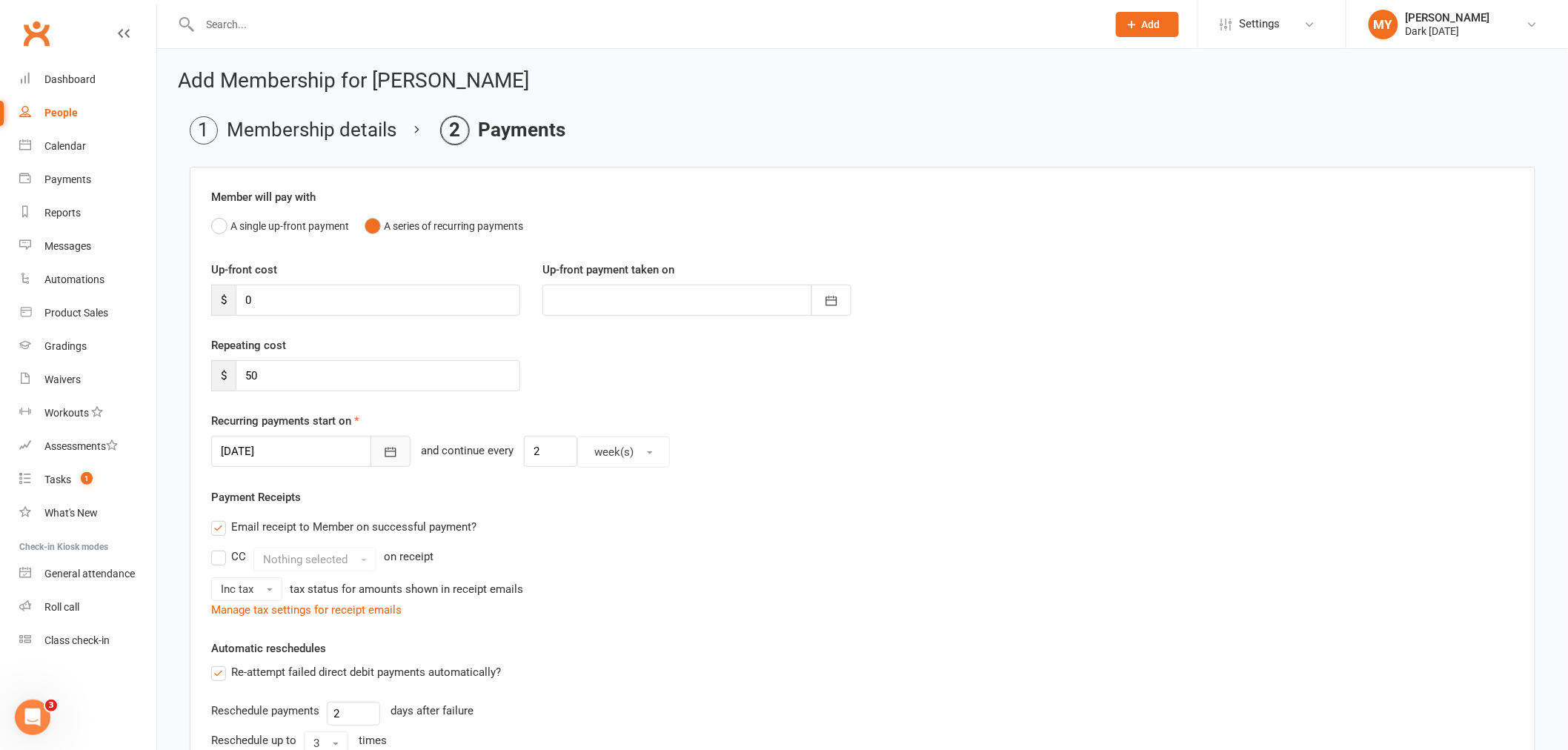
click at [383, 446] on icon "button" at bounding box center [390, 452] width 15 height 15
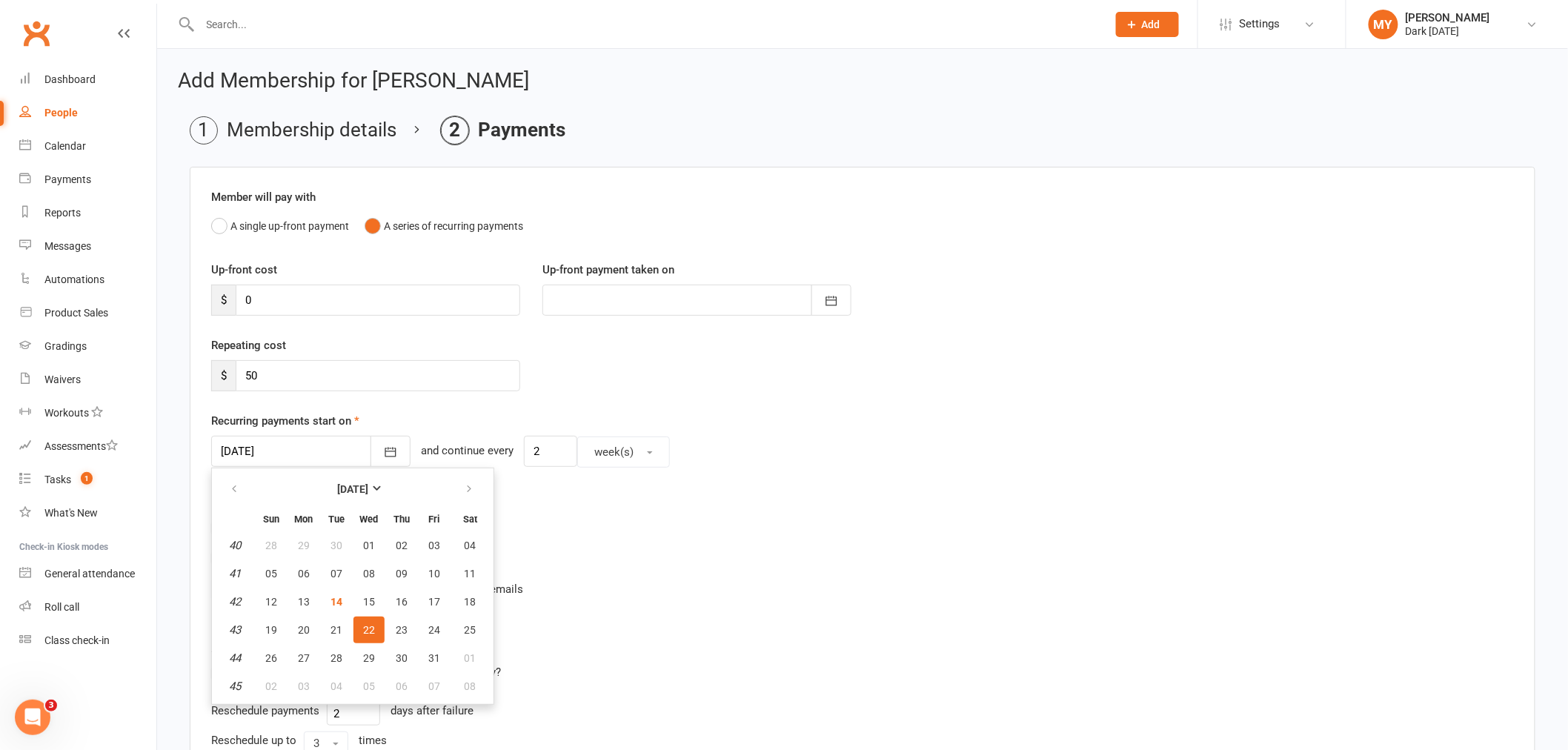
click at [900, 445] on div "[DATE] [DATE] Sun Mon Tue Wed Thu Fri Sat 40 28 29 30 01 02 03 04 41 05 06 07 0…" at bounding box center [862, 452] width 1302 height 32
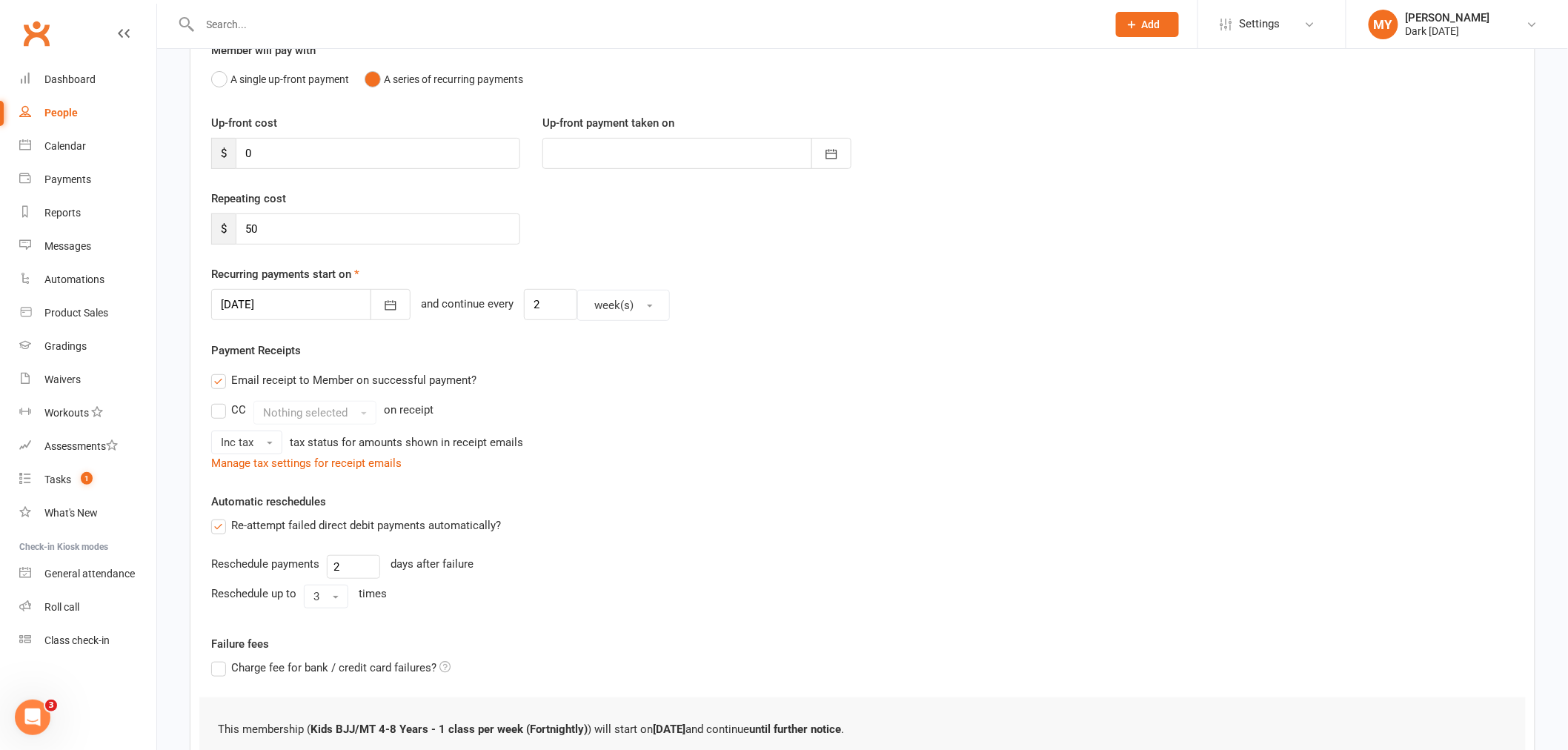
scroll to position [329, 0]
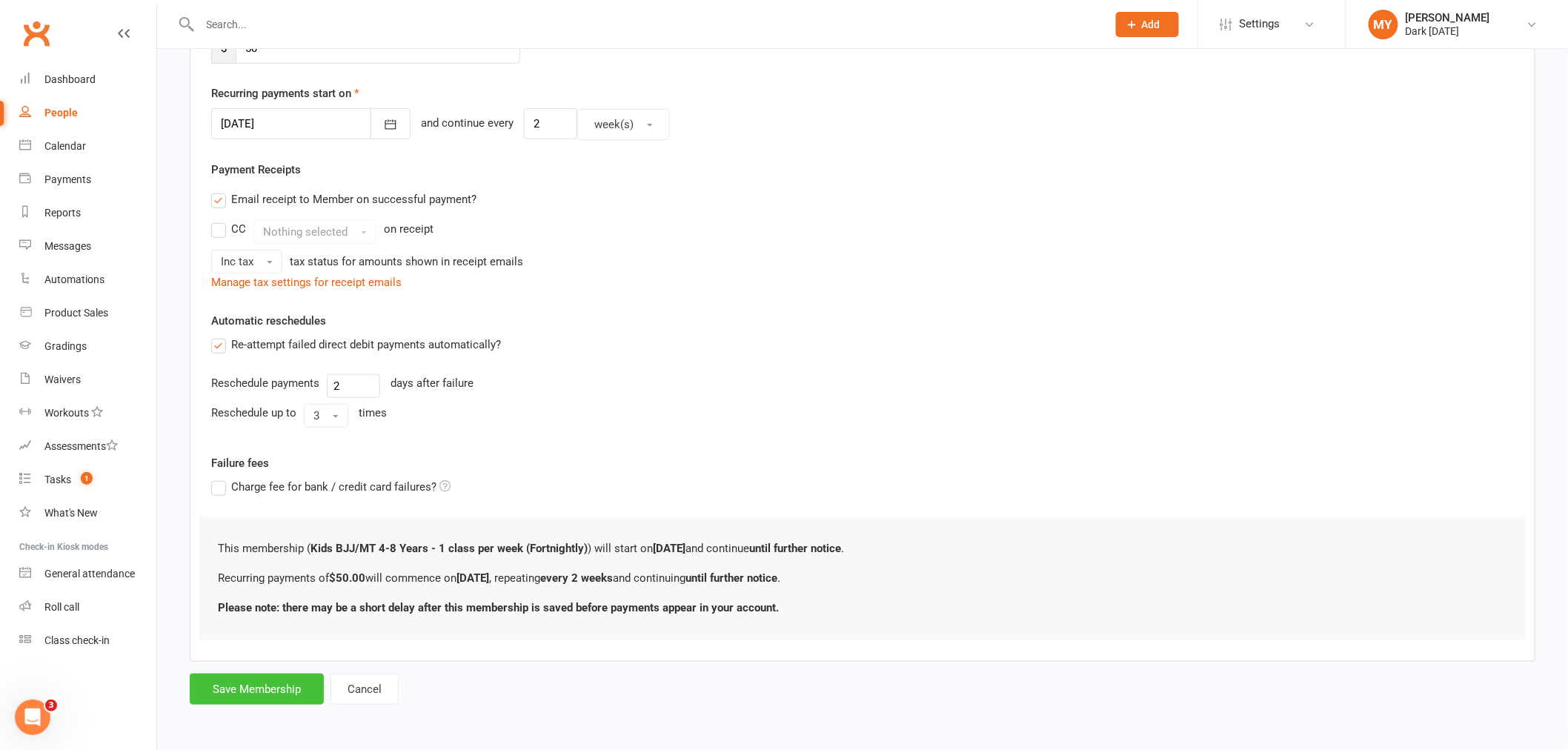
click at [250, 679] on button "Save Membership" at bounding box center [256, 689] width 134 height 31
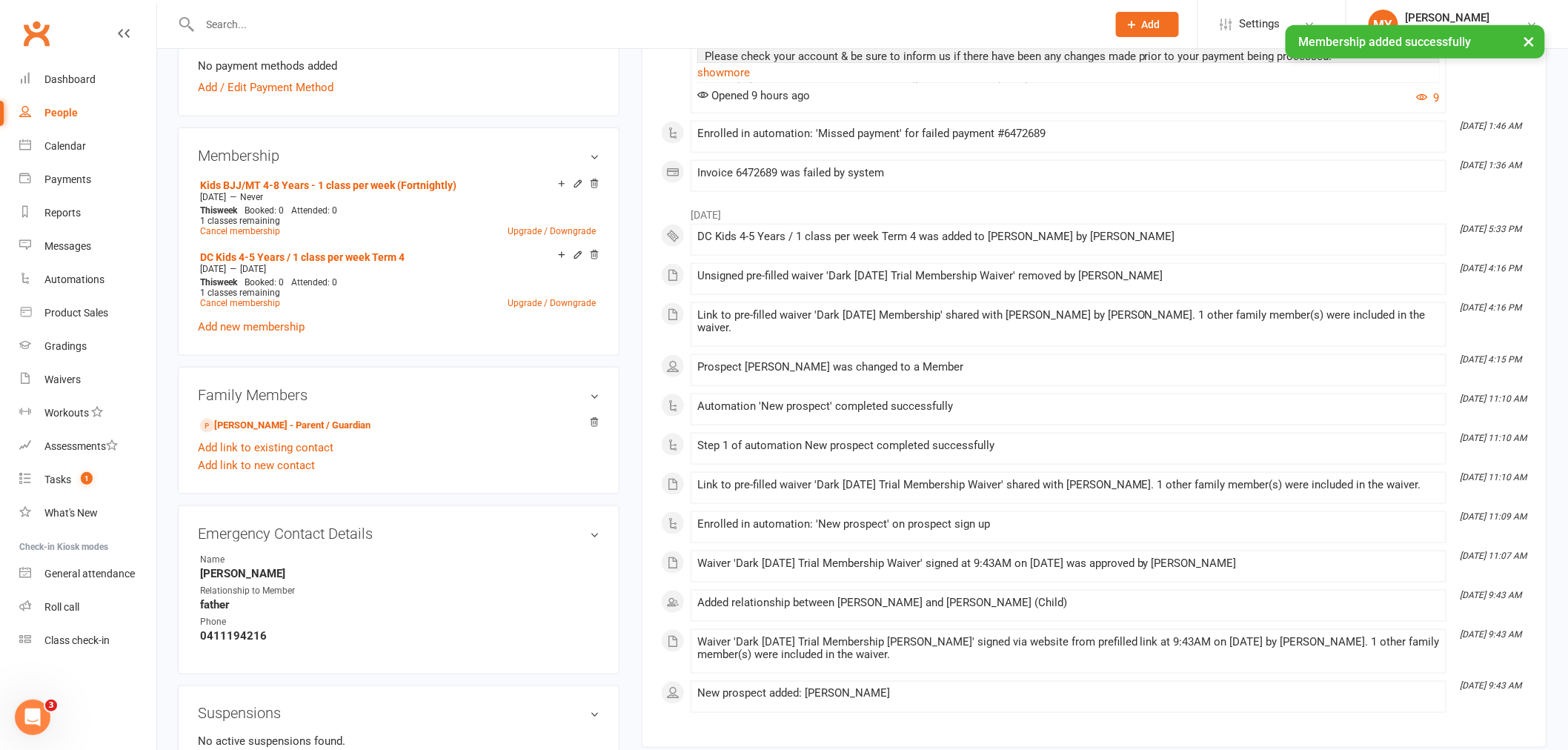
scroll to position [247, 0]
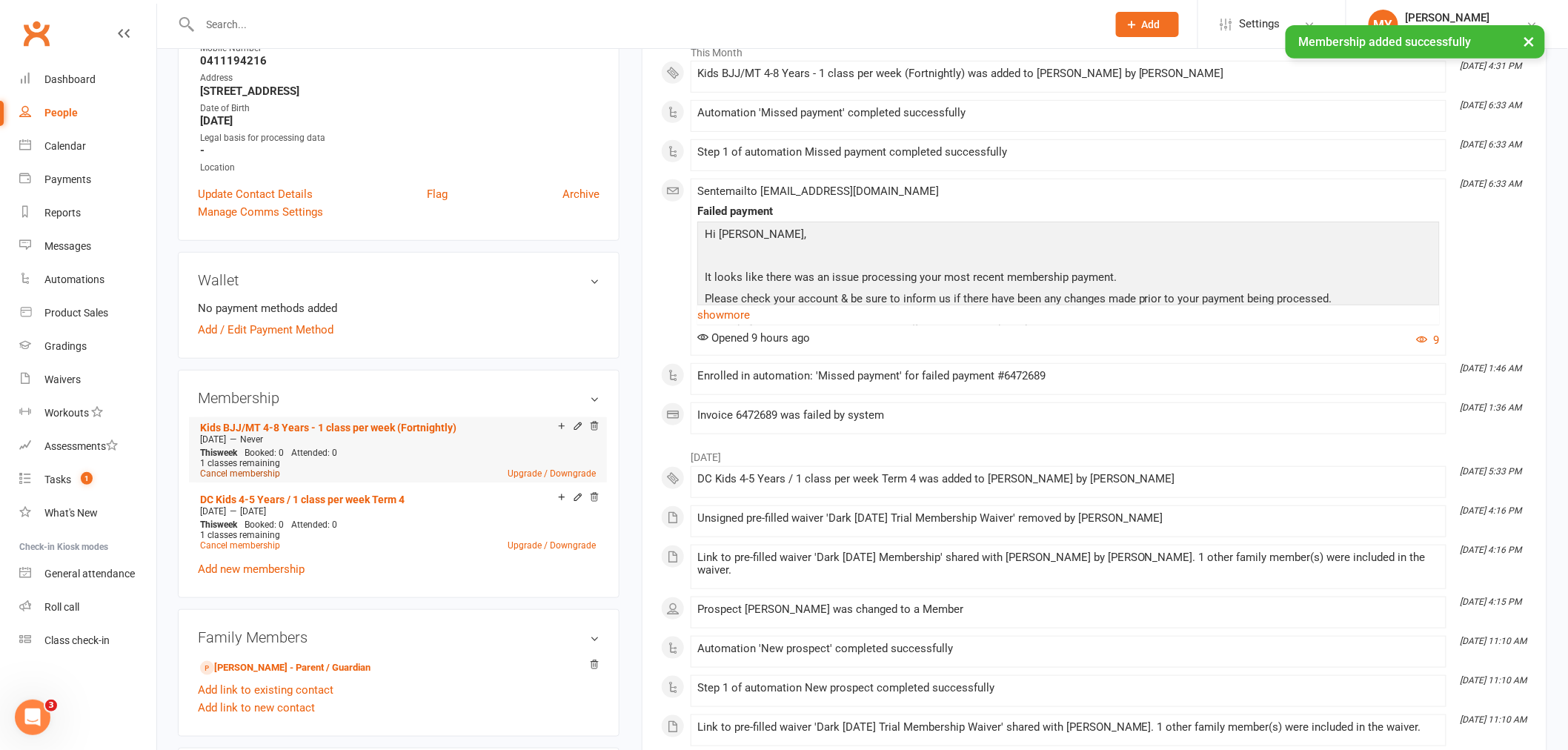
click at [270, 470] on link "Cancel membership" at bounding box center [240, 474] width 80 height 11
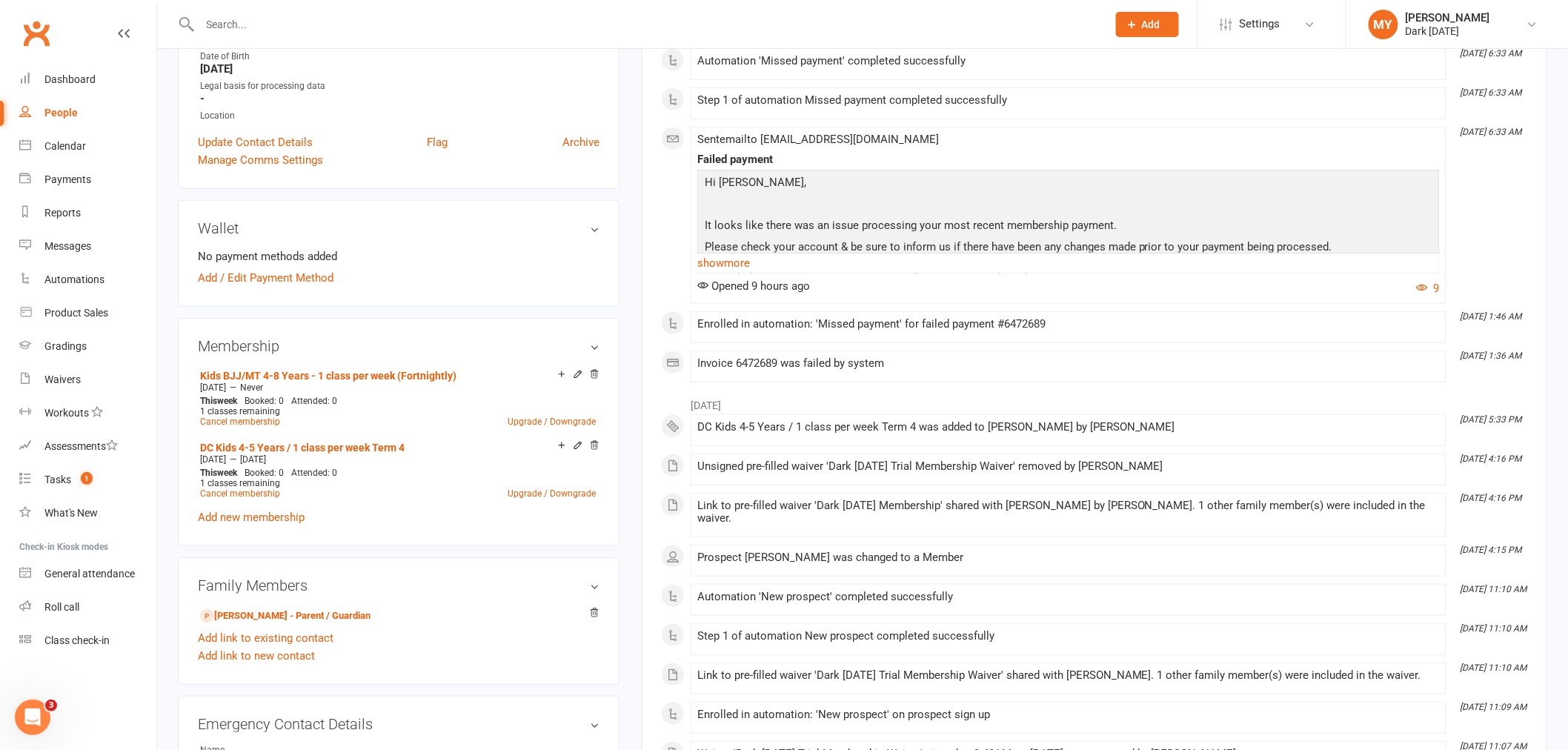
scroll to position [329, 0]
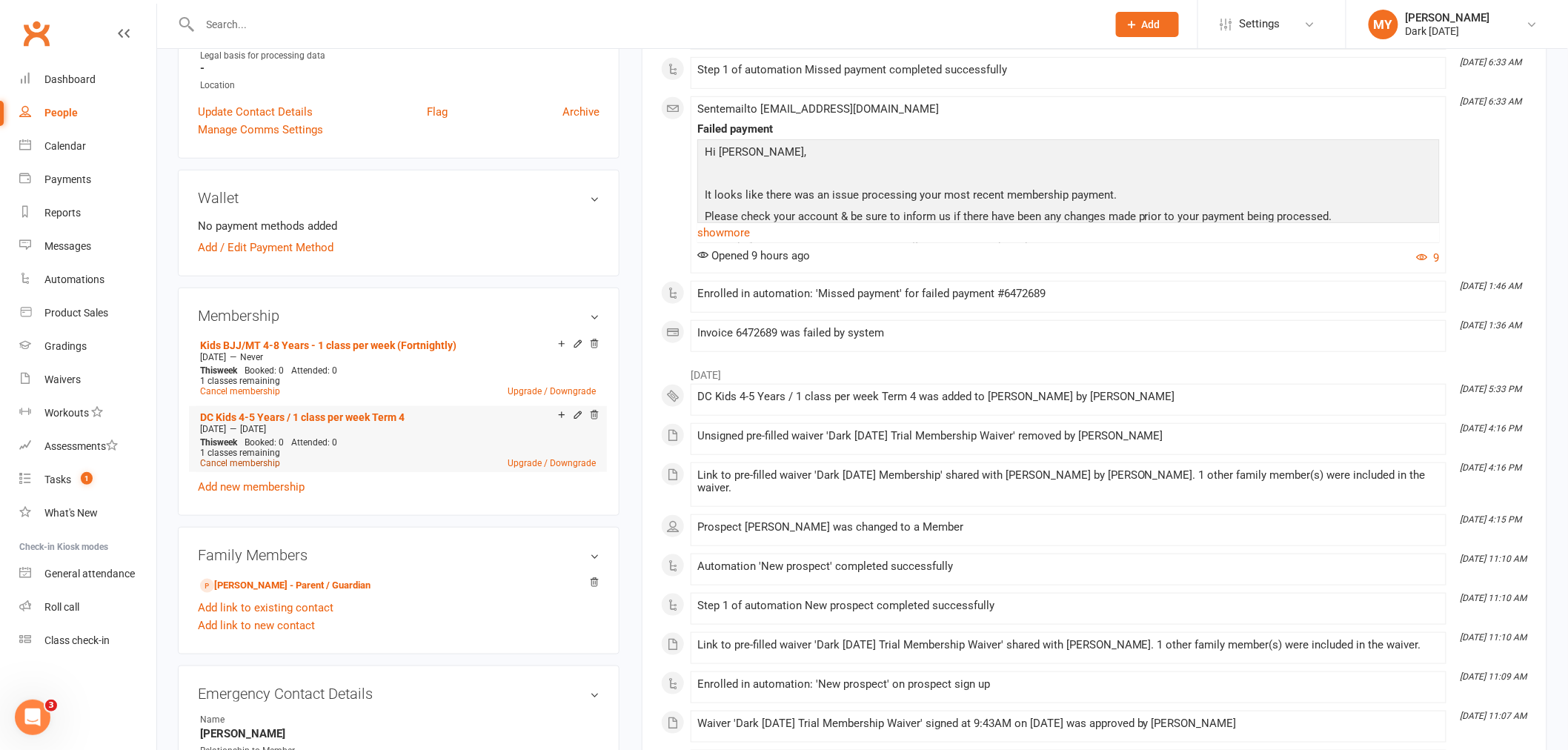
click at [256, 461] on link "Cancel membership" at bounding box center [240, 463] width 80 height 11
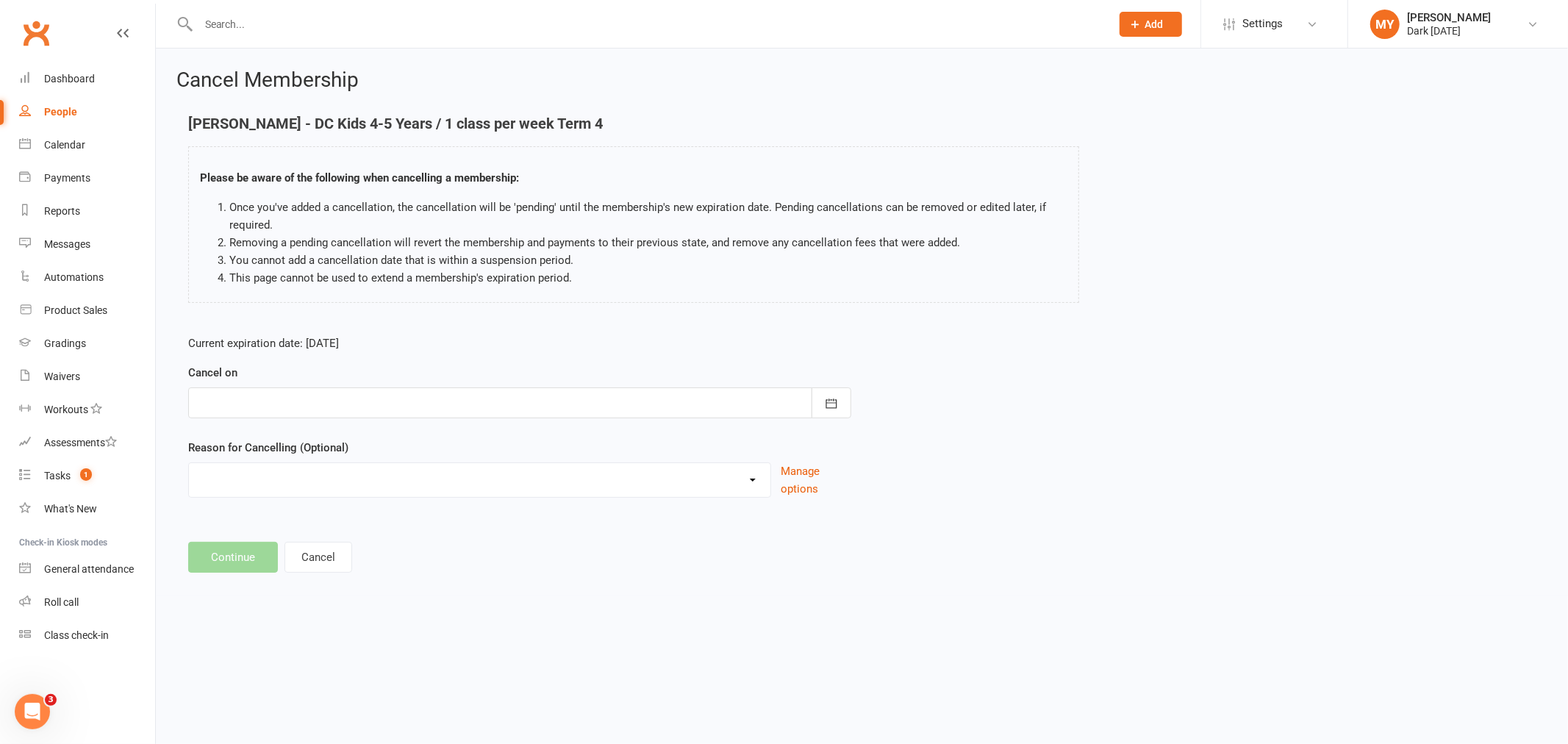
click at [291, 394] on div at bounding box center [519, 402] width 663 height 31
click at [307, 546] on span "14" at bounding box center [312, 552] width 11 height 11
type input "[DATE]"
click at [274, 473] on select "Holiday Injury Other reason" at bounding box center [480, 477] width 582 height 29
select select "2"
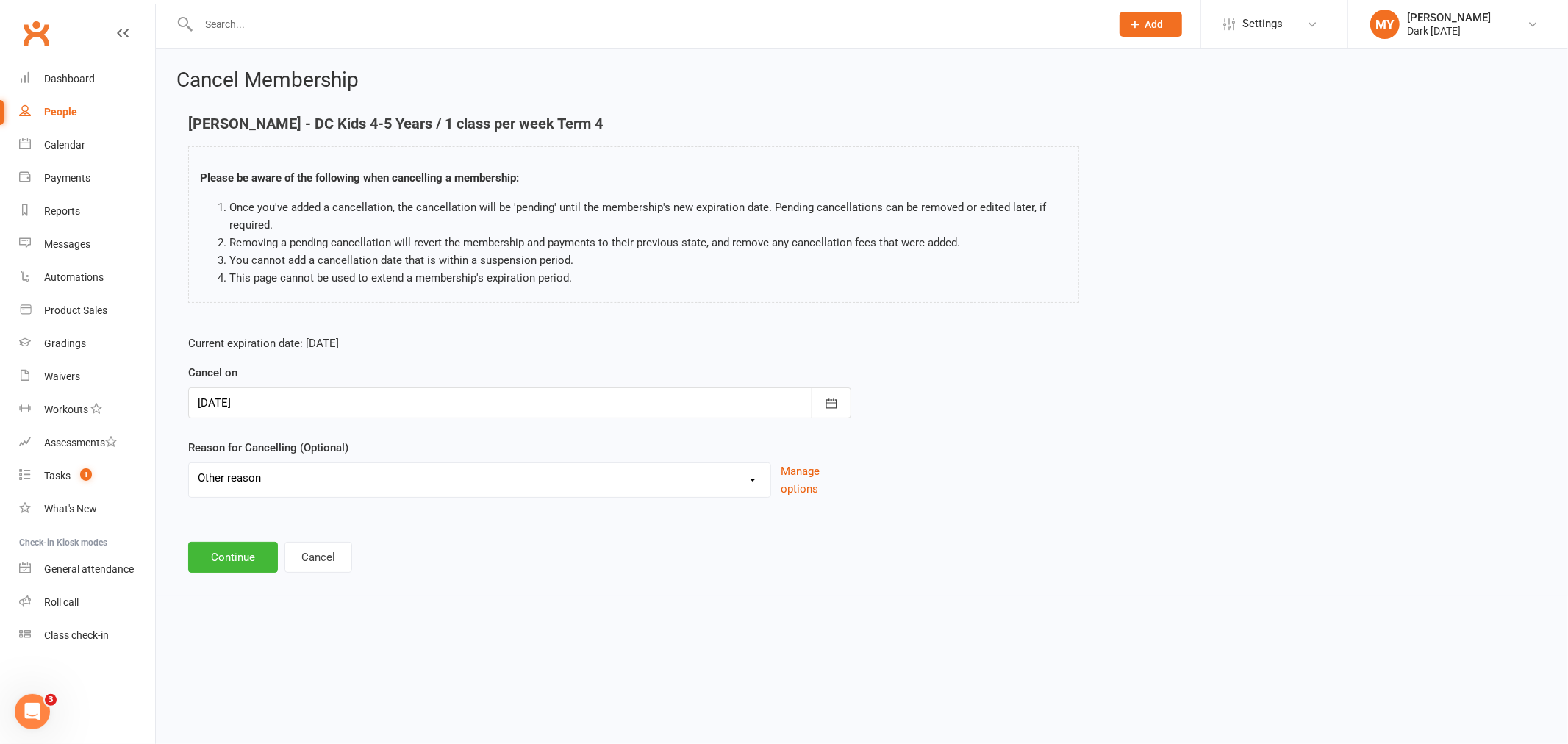
click at [189, 463] on select "Holiday Injury Other reason" at bounding box center [480, 477] width 582 height 29
click at [229, 540] on div "Please specify" at bounding box center [519, 545] width 663 height 54
click at [229, 556] on input at bounding box center [519, 557] width 663 height 31
type input "different membership"
click at [246, 629] on button "Continue" at bounding box center [233, 632] width 90 height 31
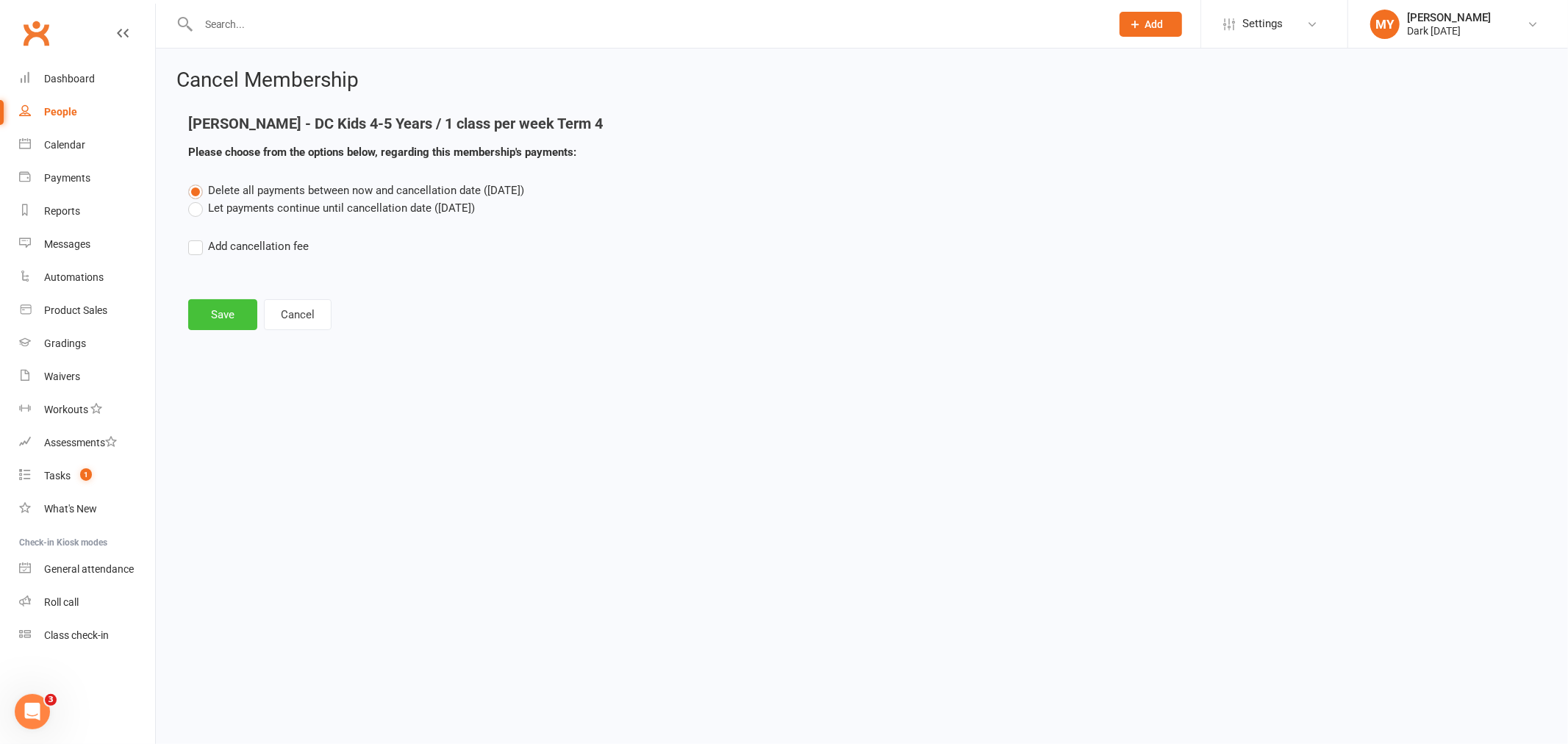
click at [241, 310] on button "Save" at bounding box center [222, 314] width 69 height 31
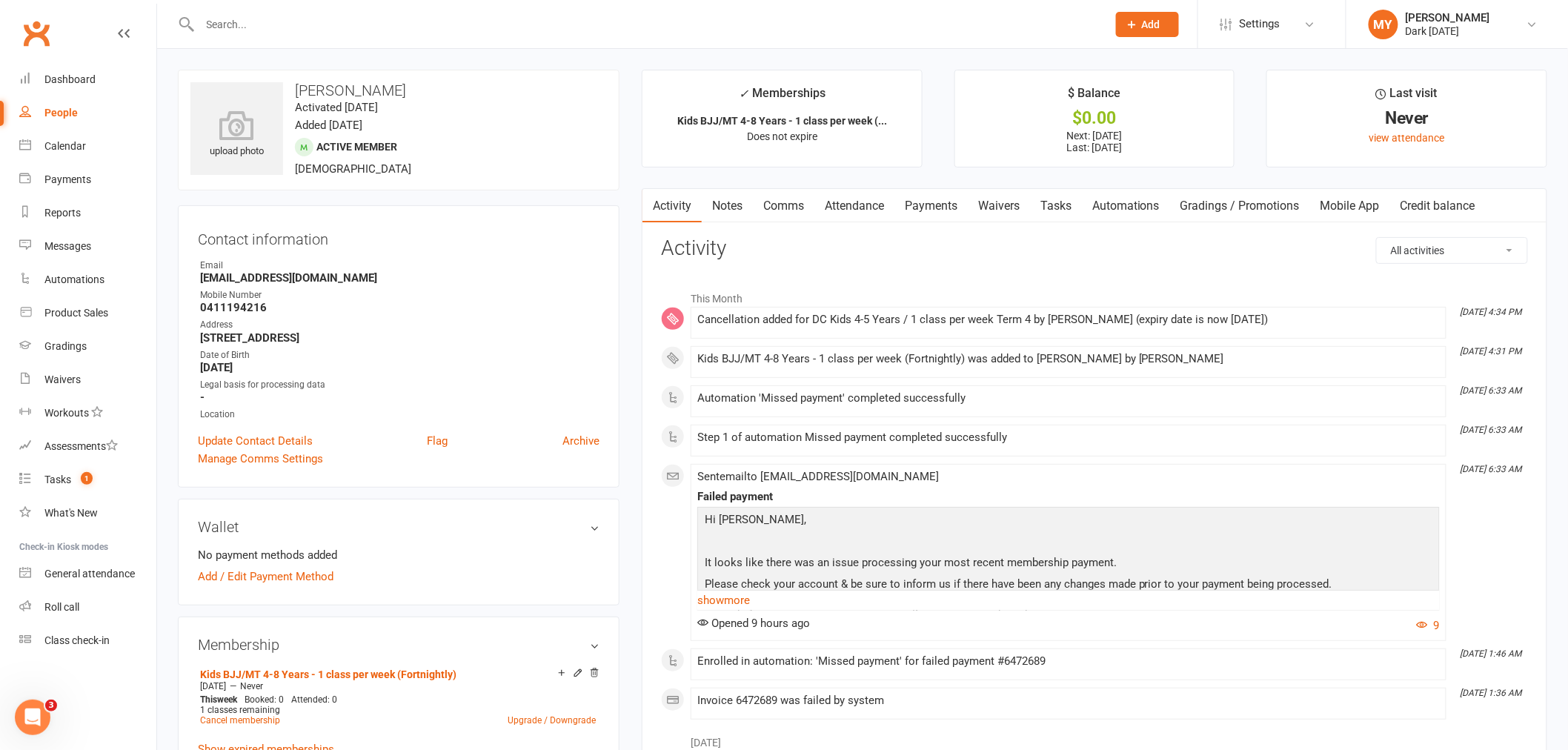
click at [261, 27] on input "text" at bounding box center [646, 24] width 901 height 20
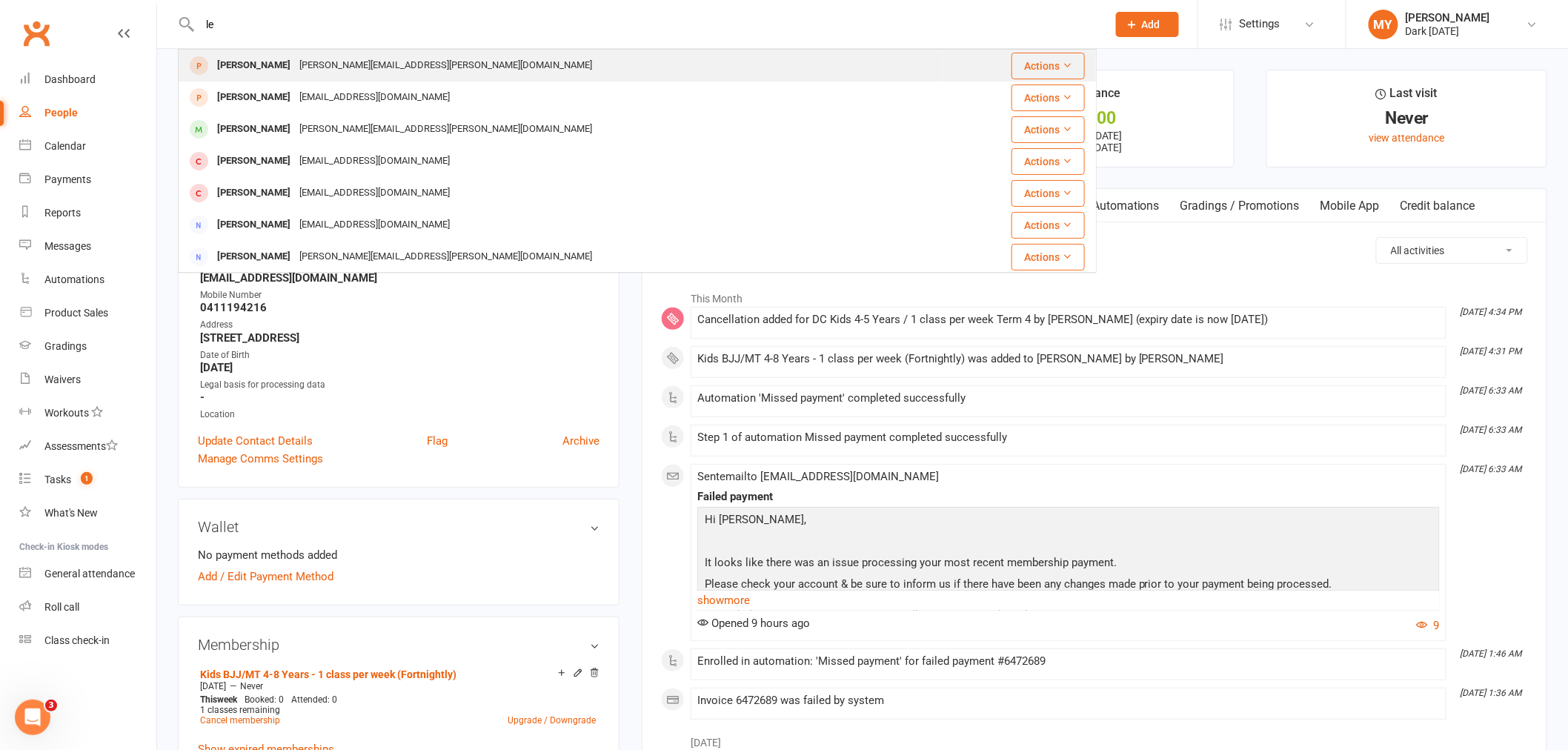
type input "l"
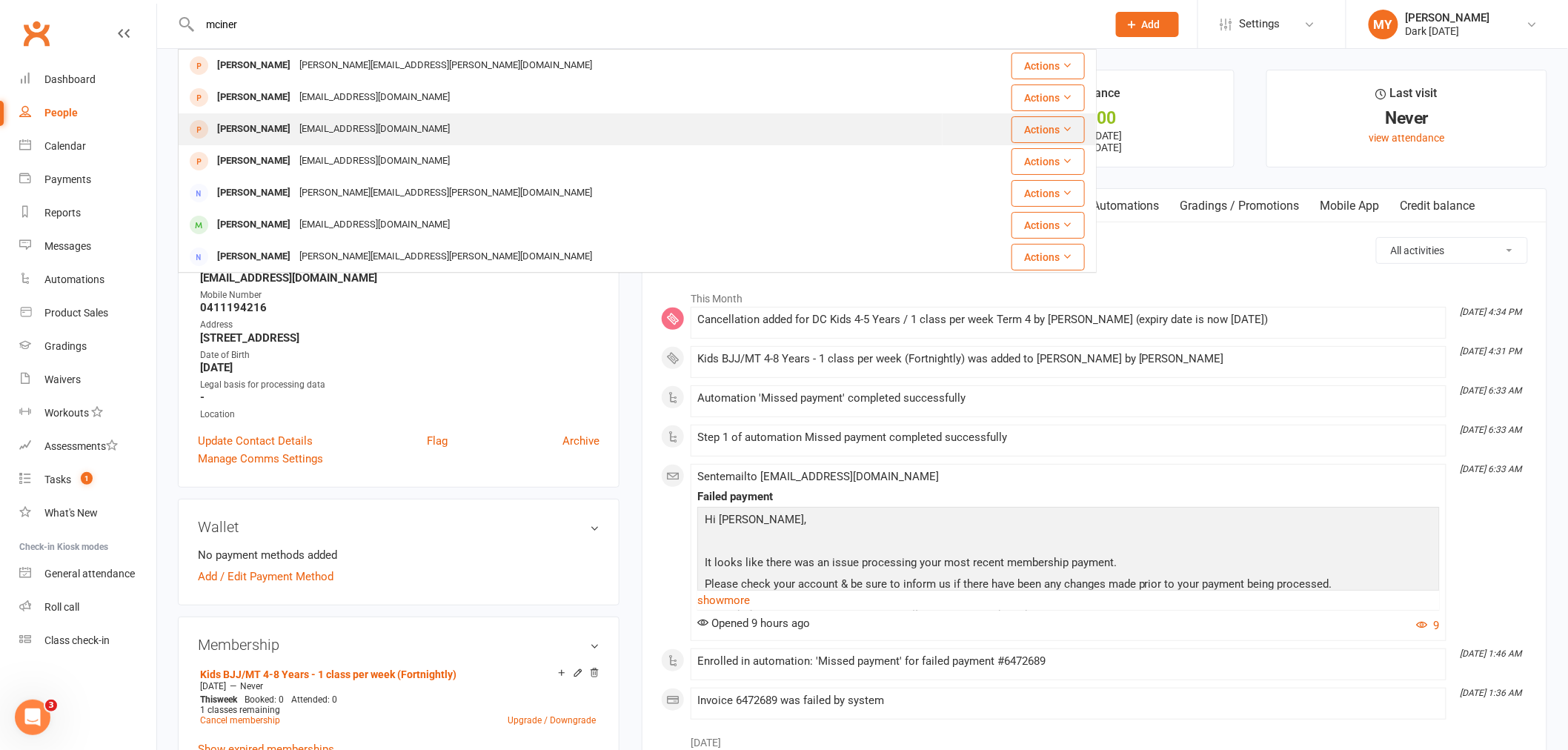
type input "mciner"
click at [369, 123] on div "[EMAIL_ADDRESS][DOMAIN_NAME]" at bounding box center [375, 129] width 159 height 21
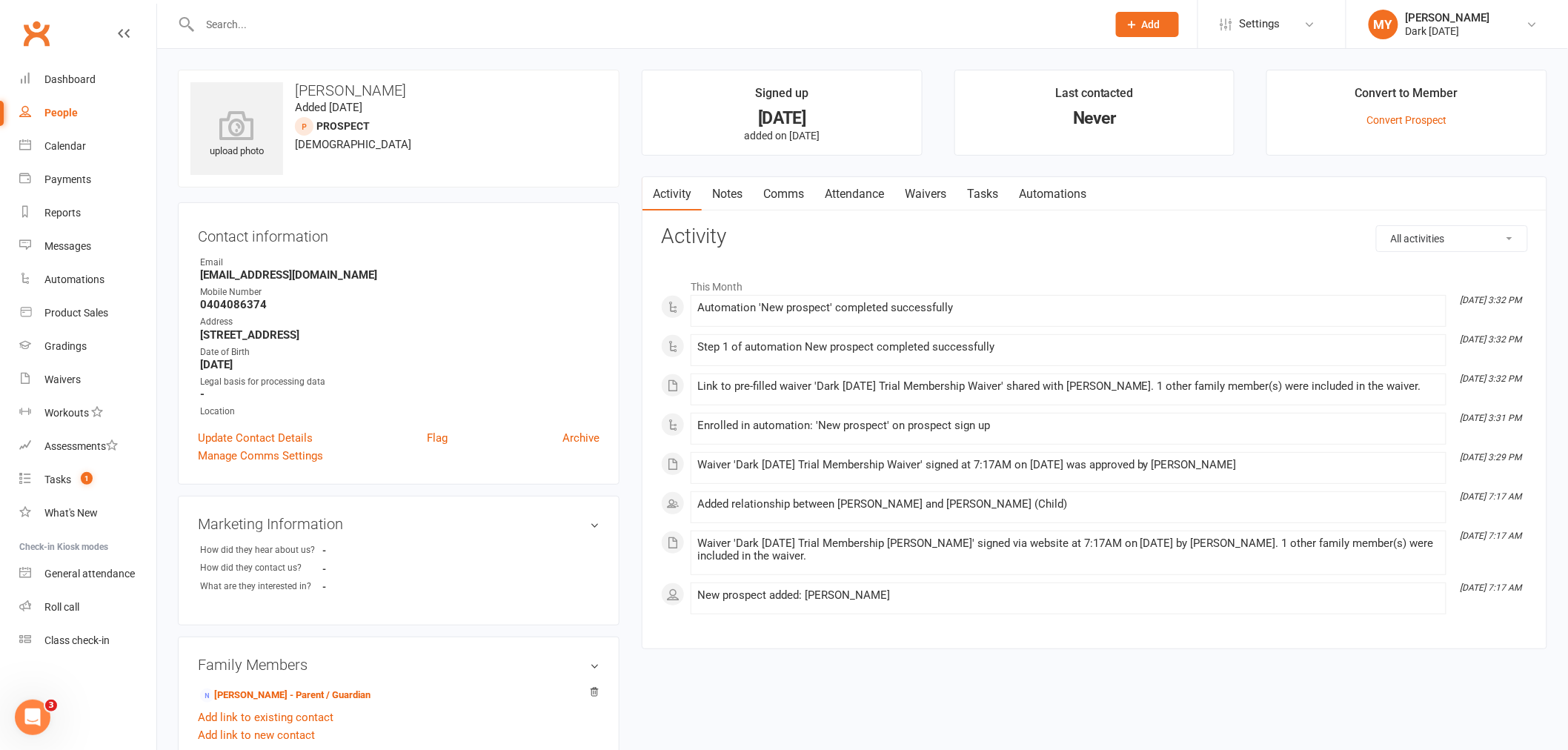
click at [938, 202] on link "Waivers" at bounding box center [925, 194] width 62 height 34
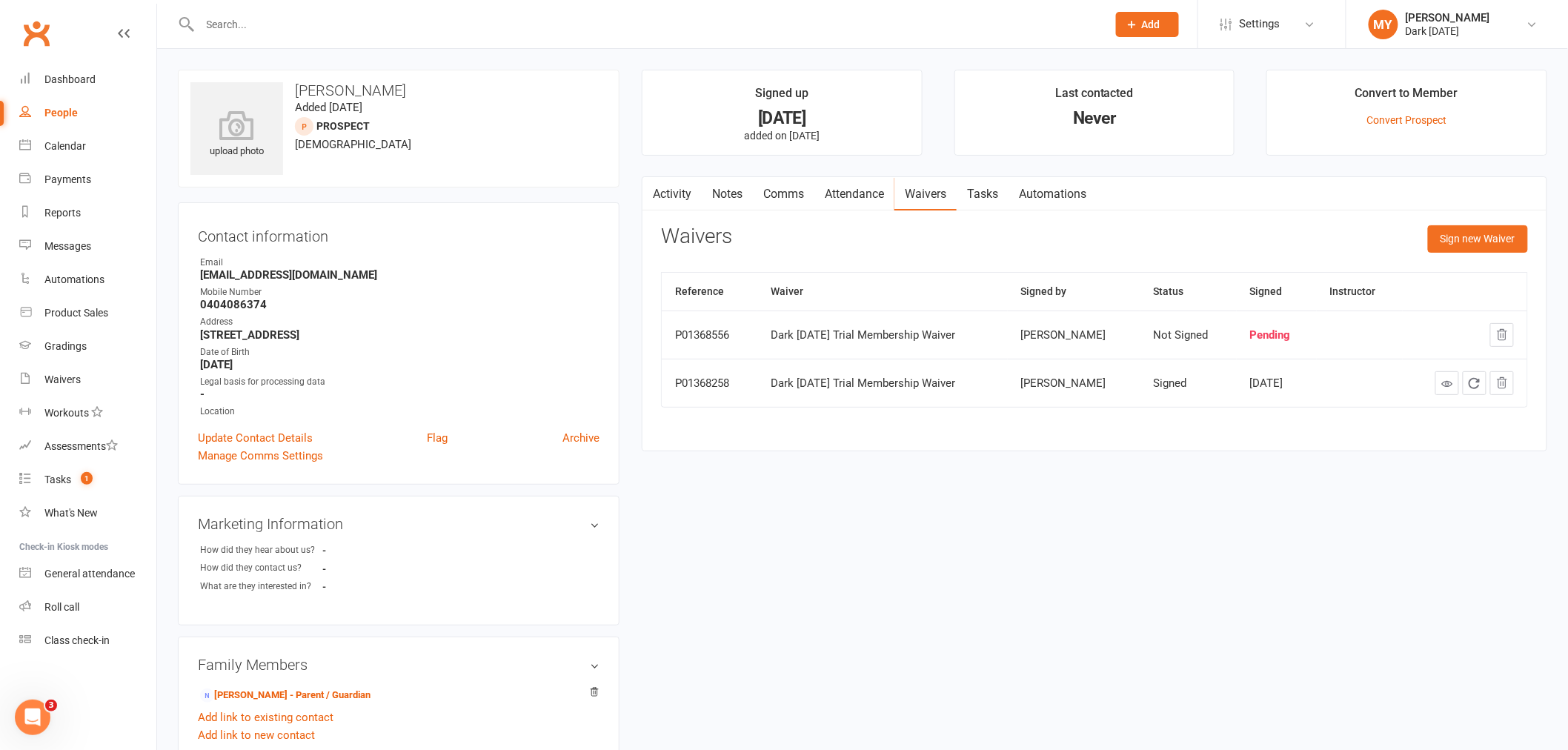
click at [248, 20] on input "text" at bounding box center [646, 24] width 901 height 20
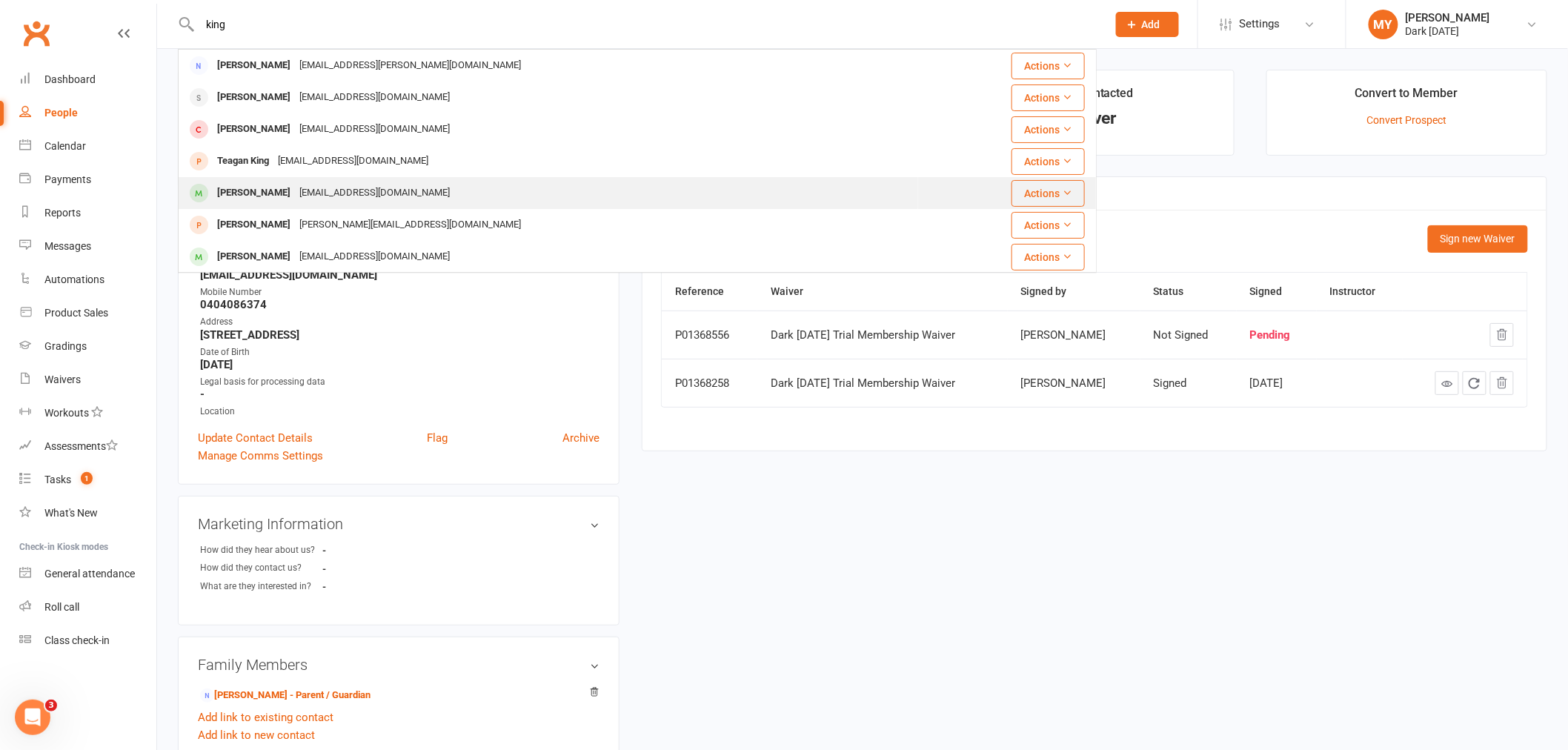
type input "king"
click at [220, 189] on div "[PERSON_NAME]" at bounding box center [253, 193] width 82 height 21
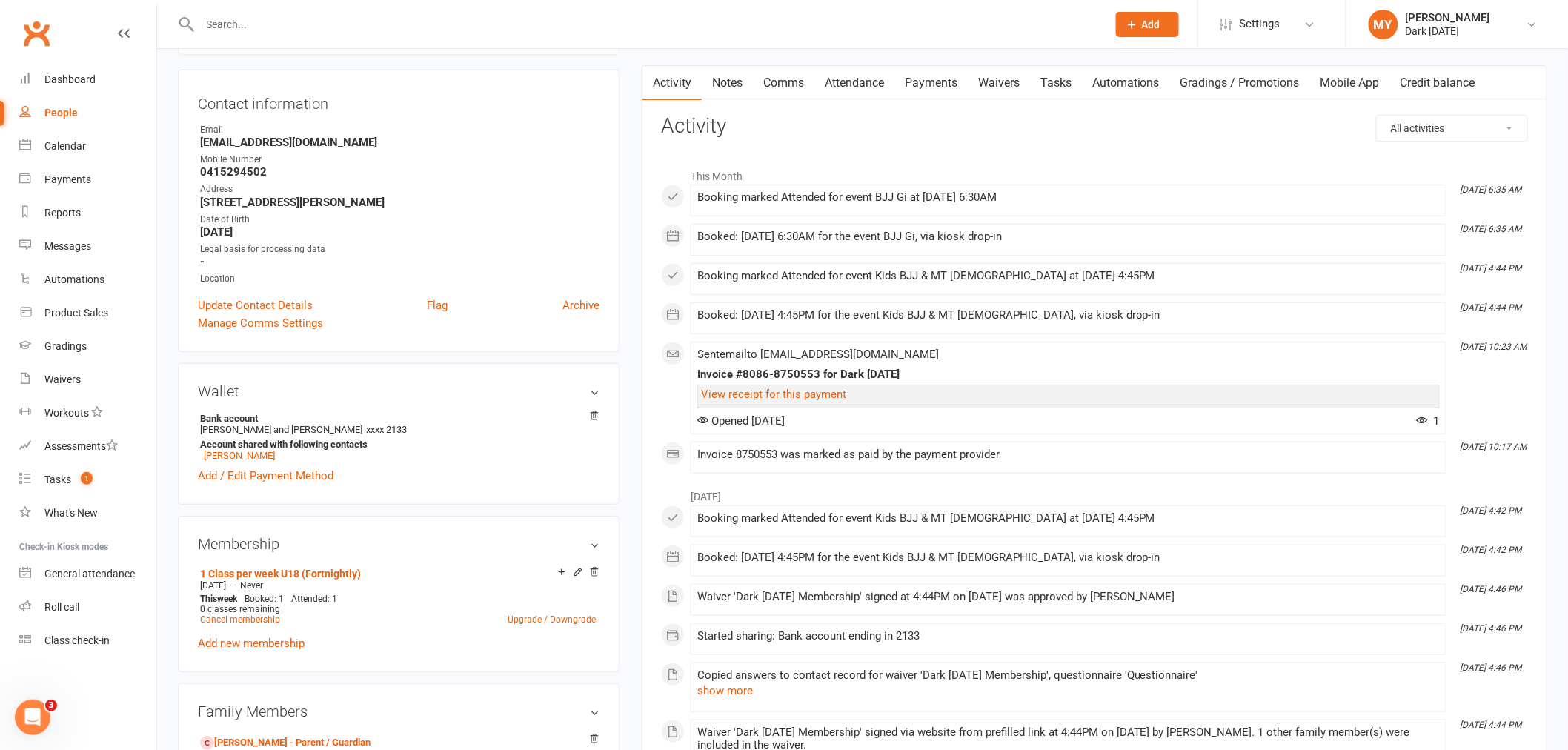
scroll to position [165, 0]
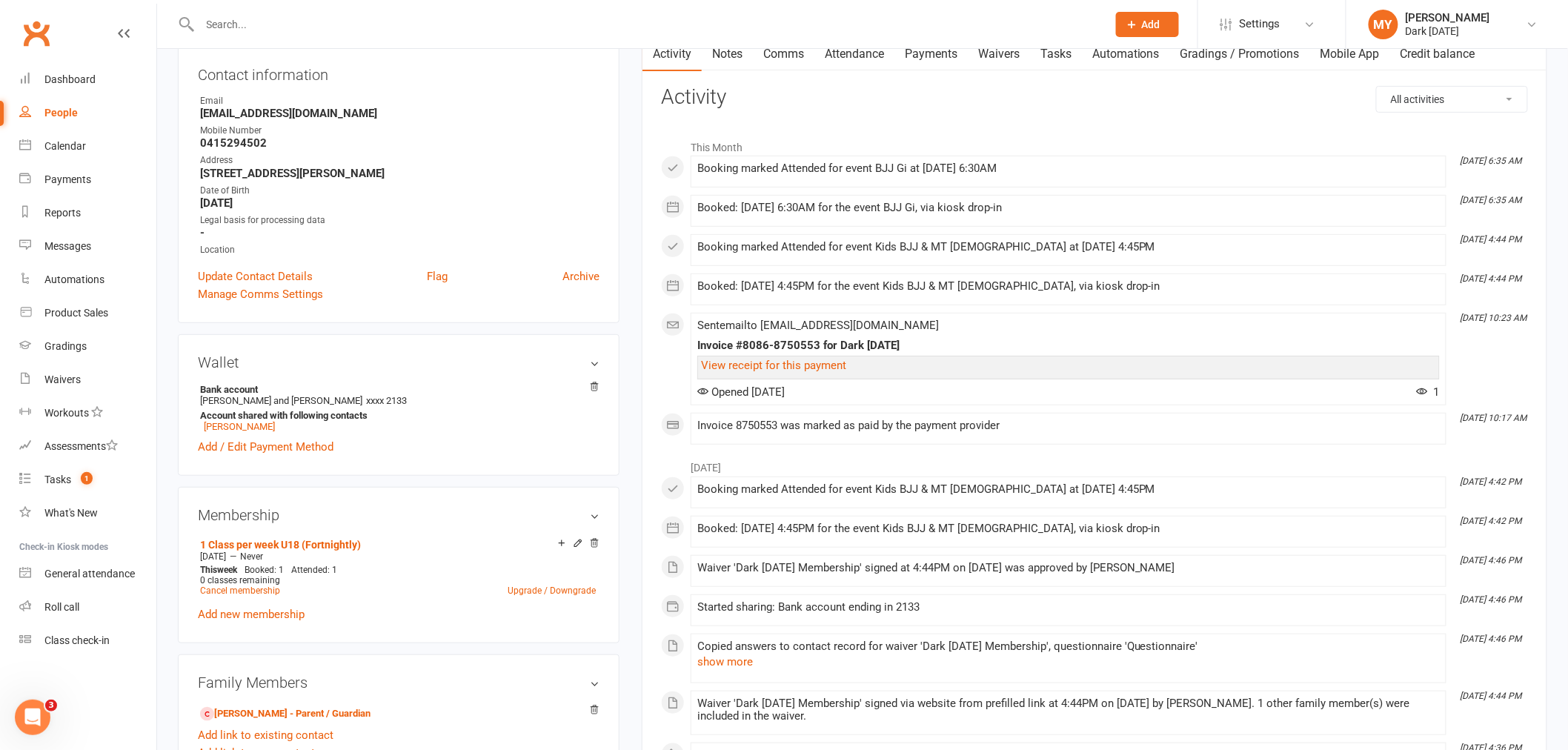
click at [597, 519] on h3 "Membership" at bounding box center [398, 514] width 402 height 16
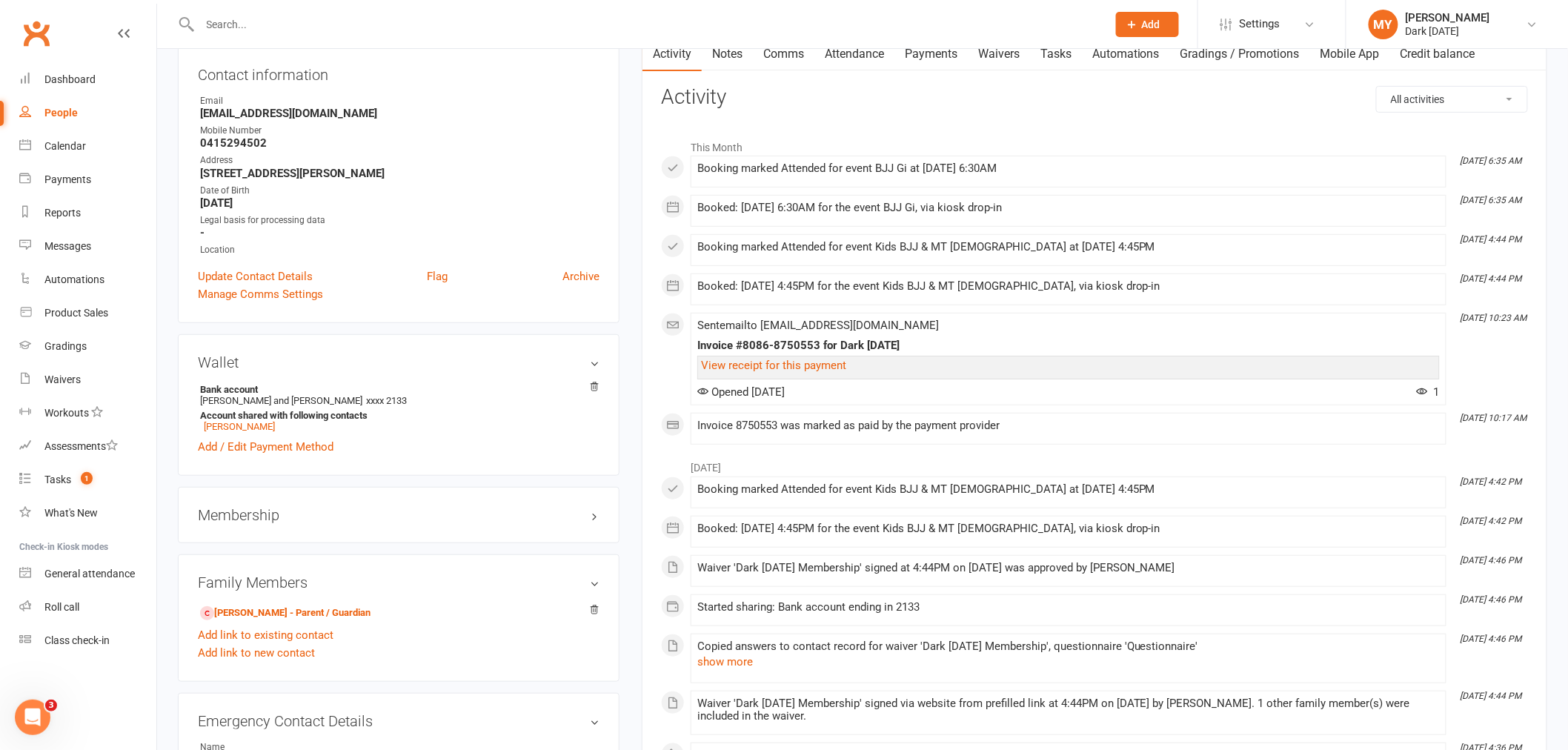
click at [597, 519] on h3 "Membership" at bounding box center [398, 514] width 402 height 16
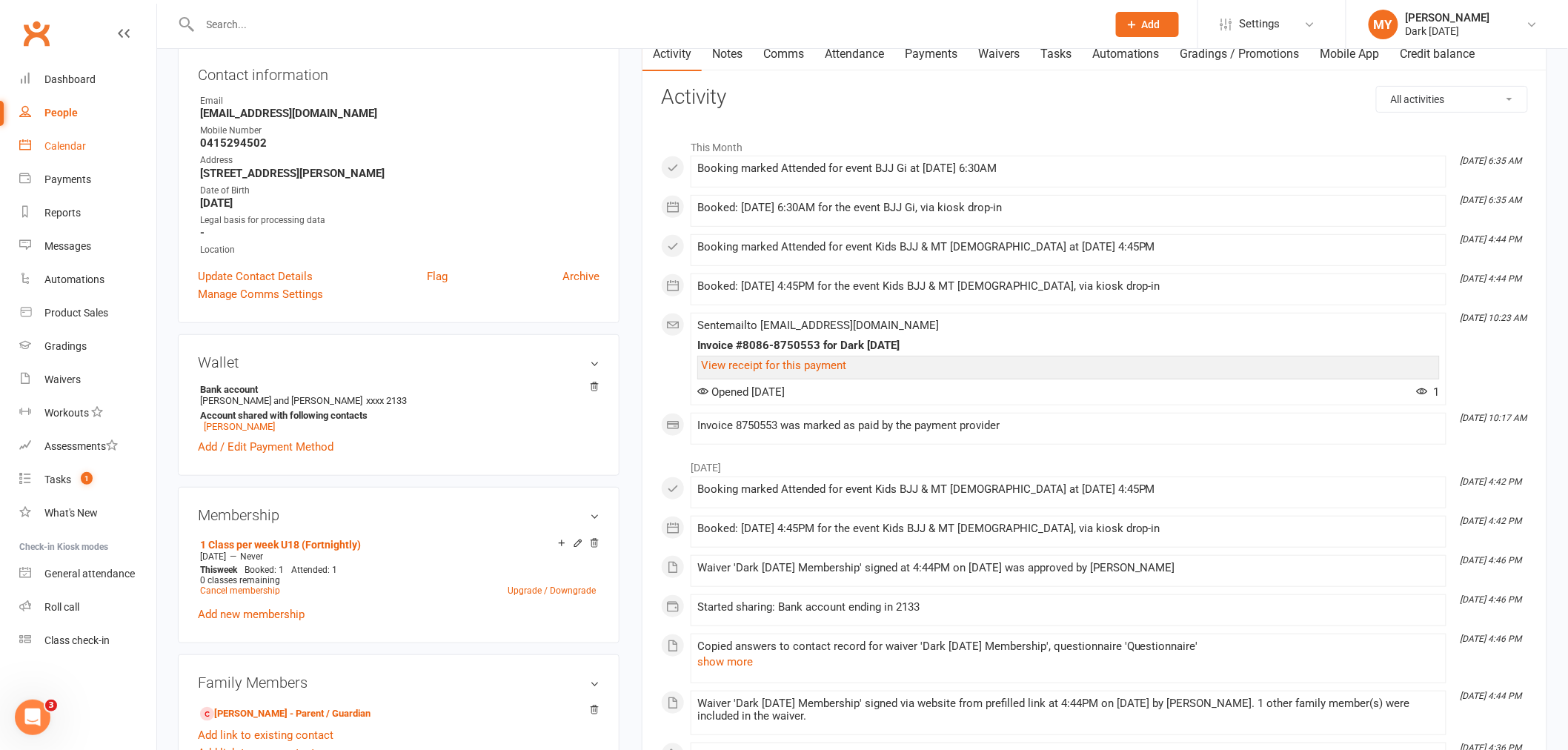
click at [67, 147] on div "Calendar" at bounding box center [65, 145] width 42 height 12
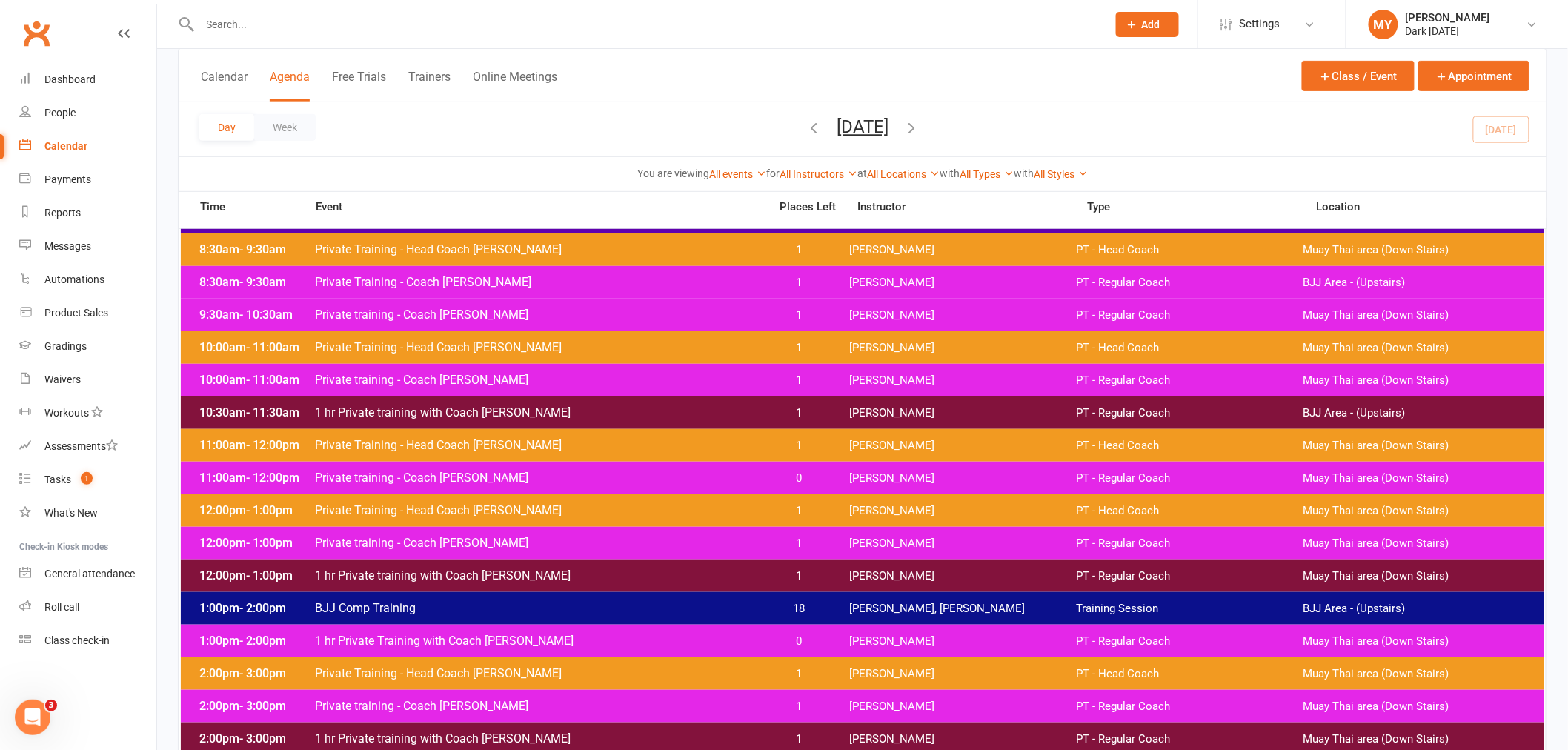
scroll to position [329, 0]
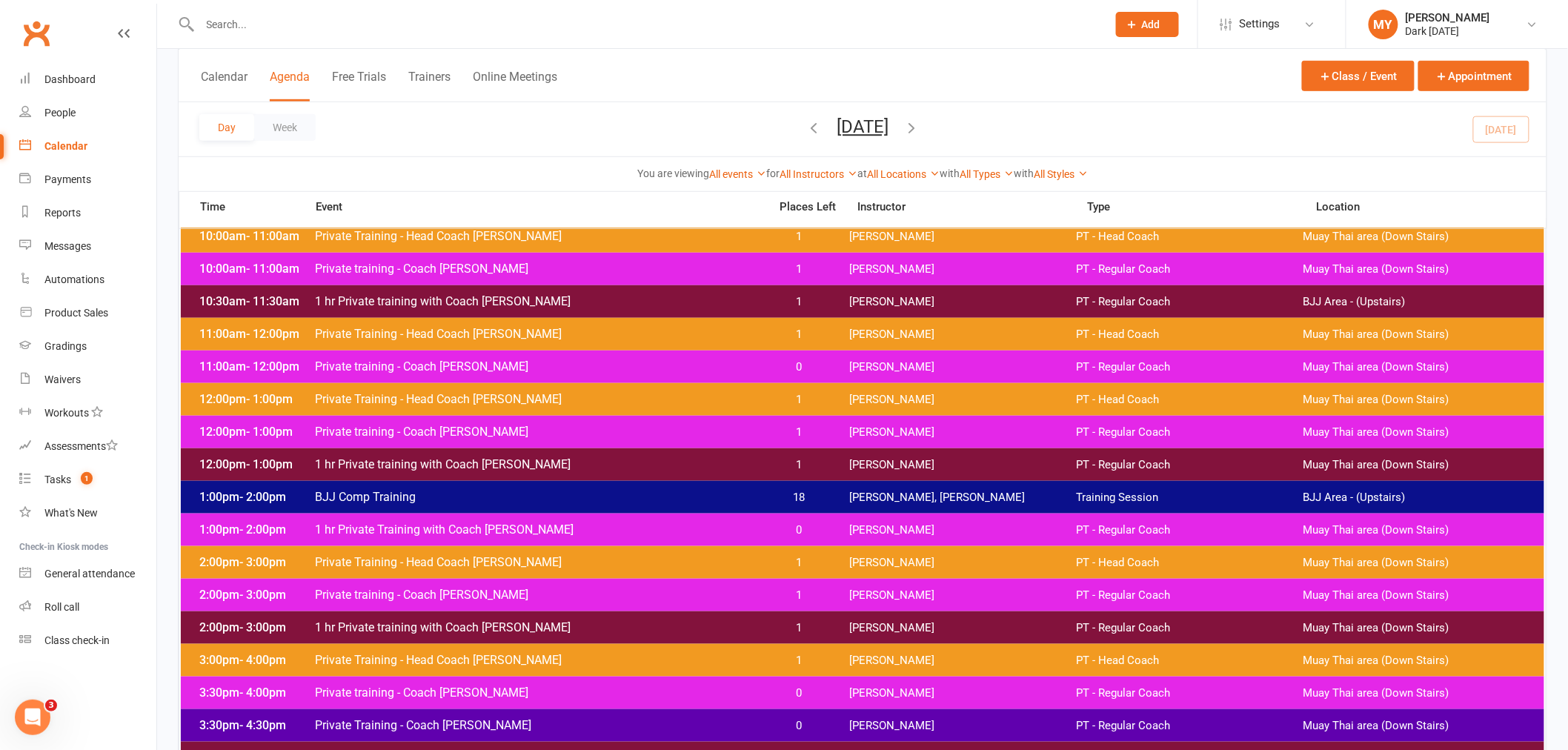
click at [216, 123] on button "Day" at bounding box center [227, 128] width 55 height 27
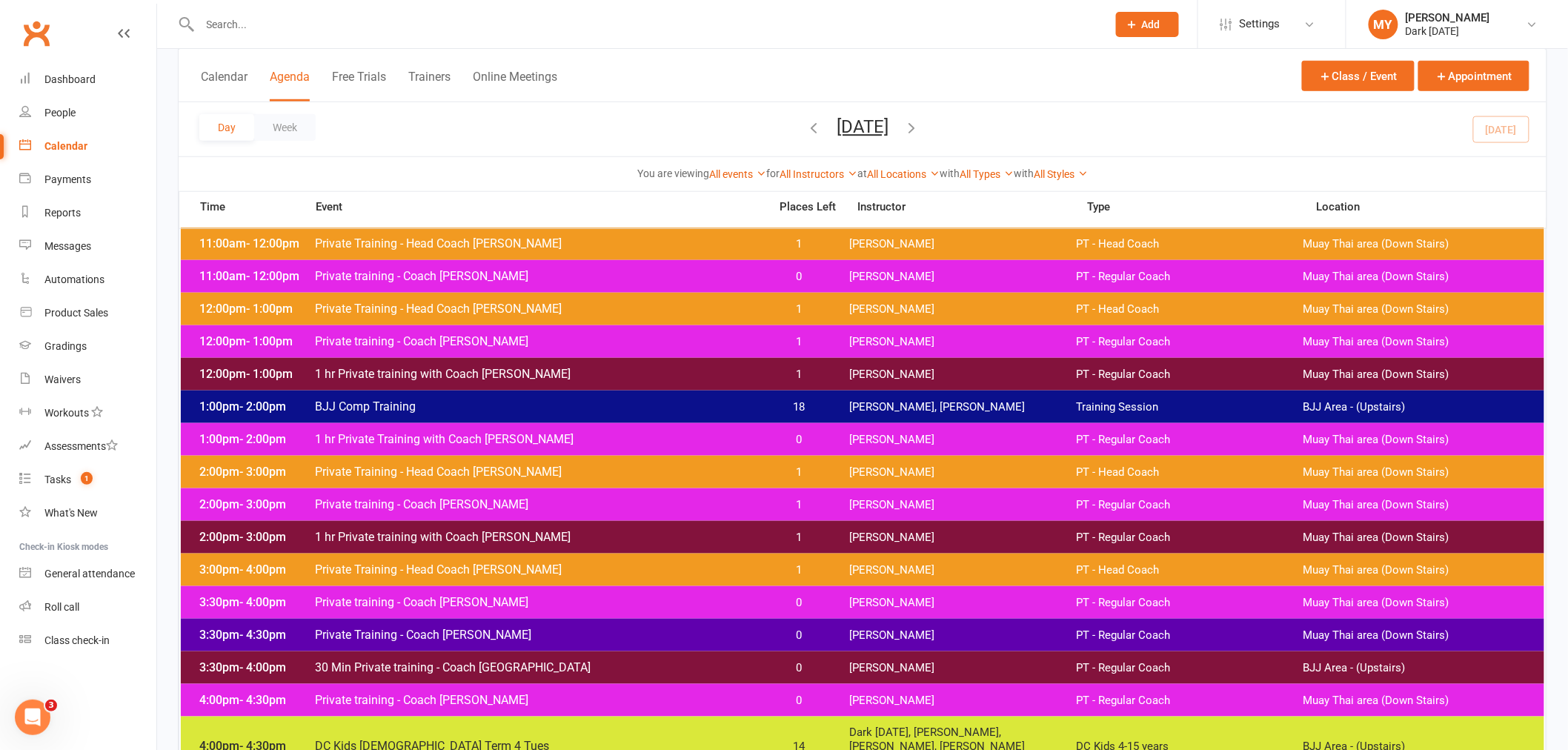
scroll to position [576, 0]
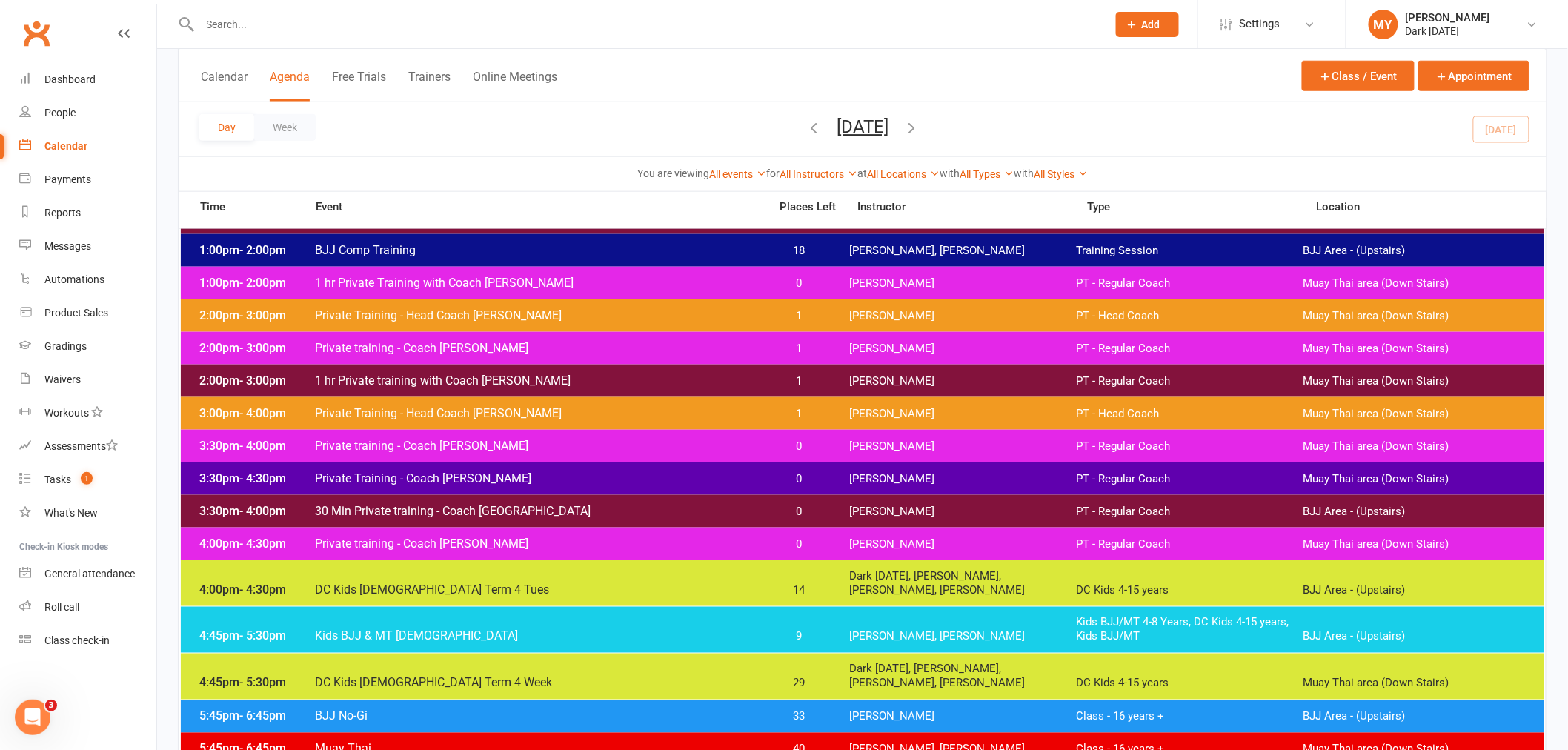
click at [560, 635] on span "Kids BJJ & MT [DEMOGRAPHIC_DATA]" at bounding box center [537, 636] width 446 height 14
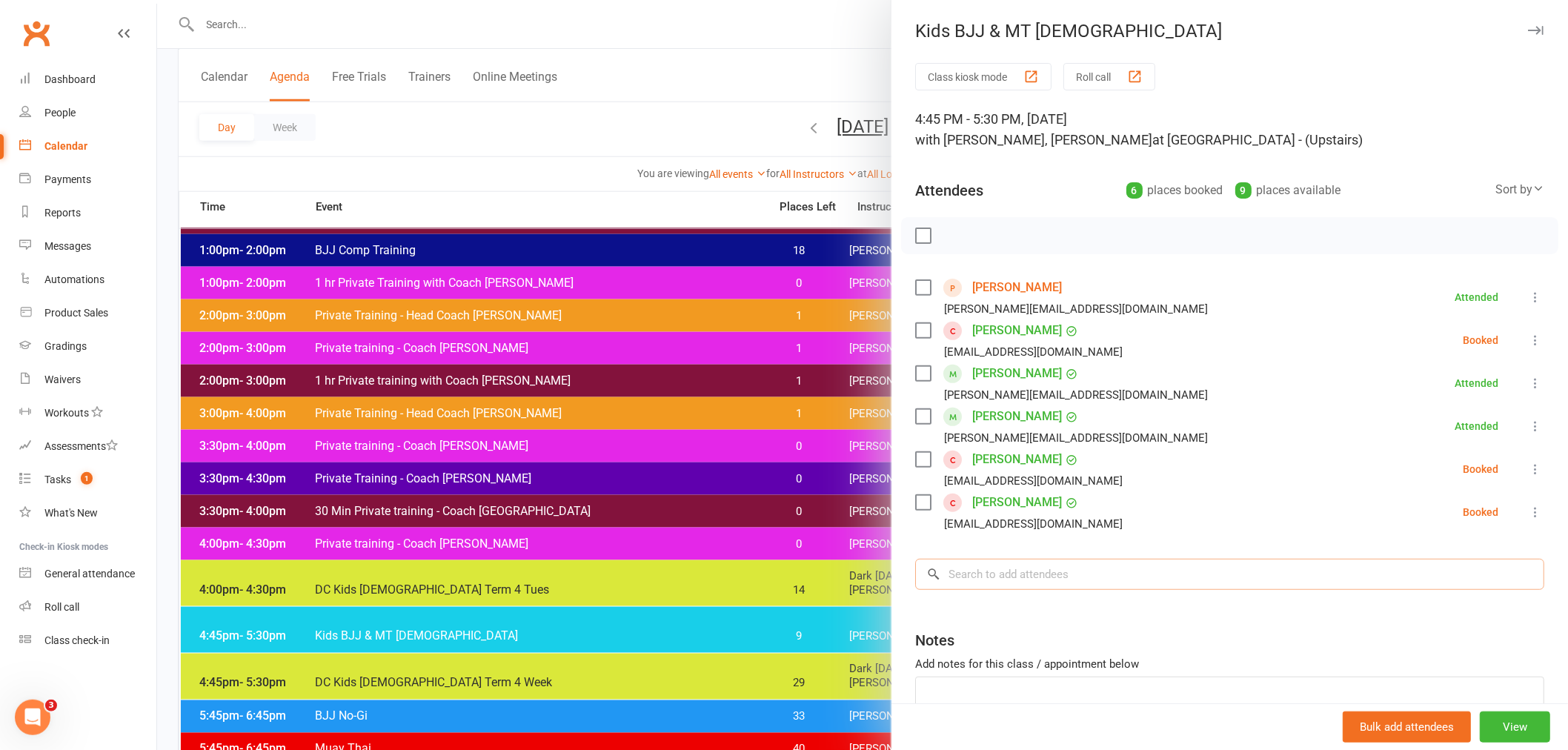
click at [1029, 578] on input "search" at bounding box center [1230, 574] width 629 height 31
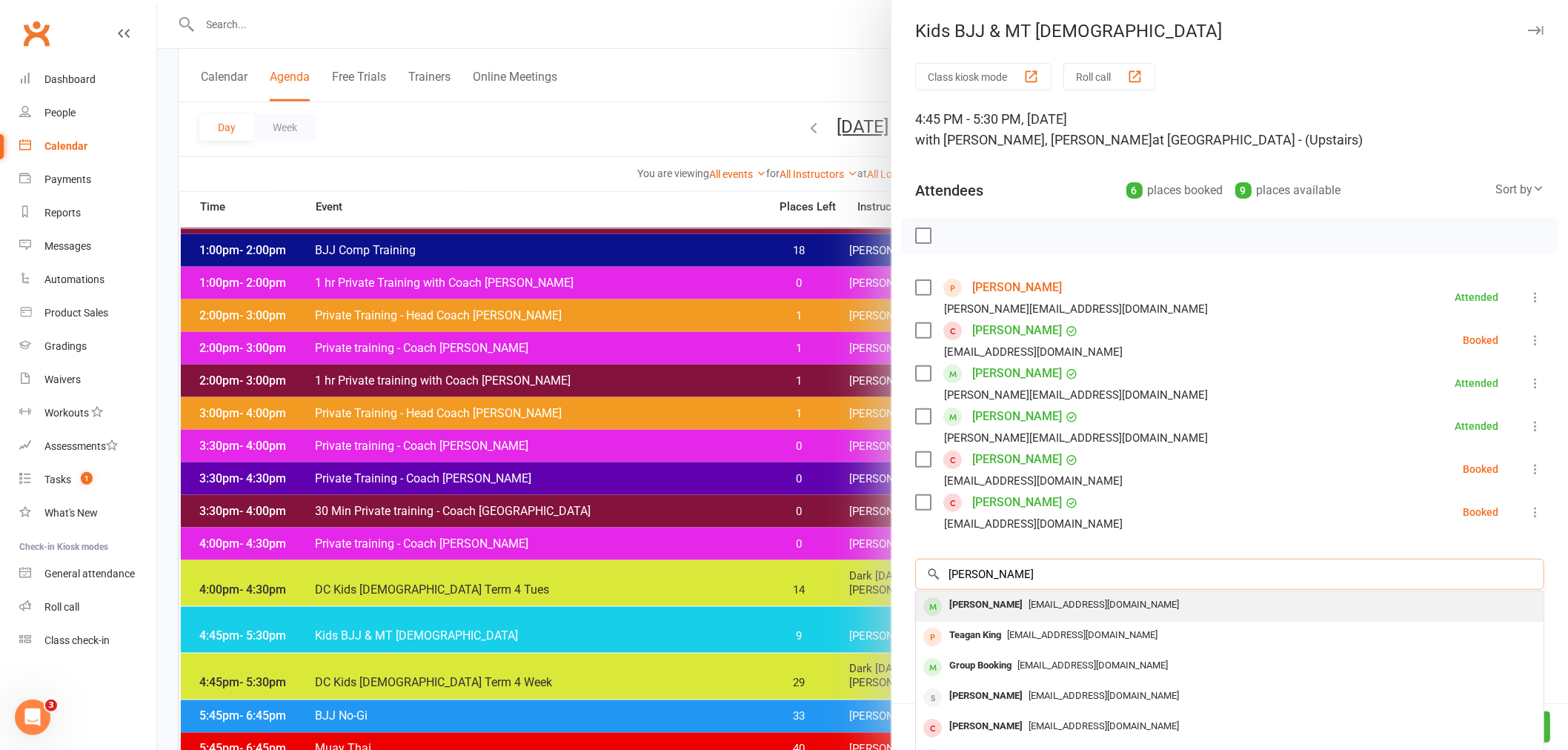
type input "[PERSON_NAME]"
click at [973, 605] on div "Evan King" at bounding box center [985, 605] width 85 height 21
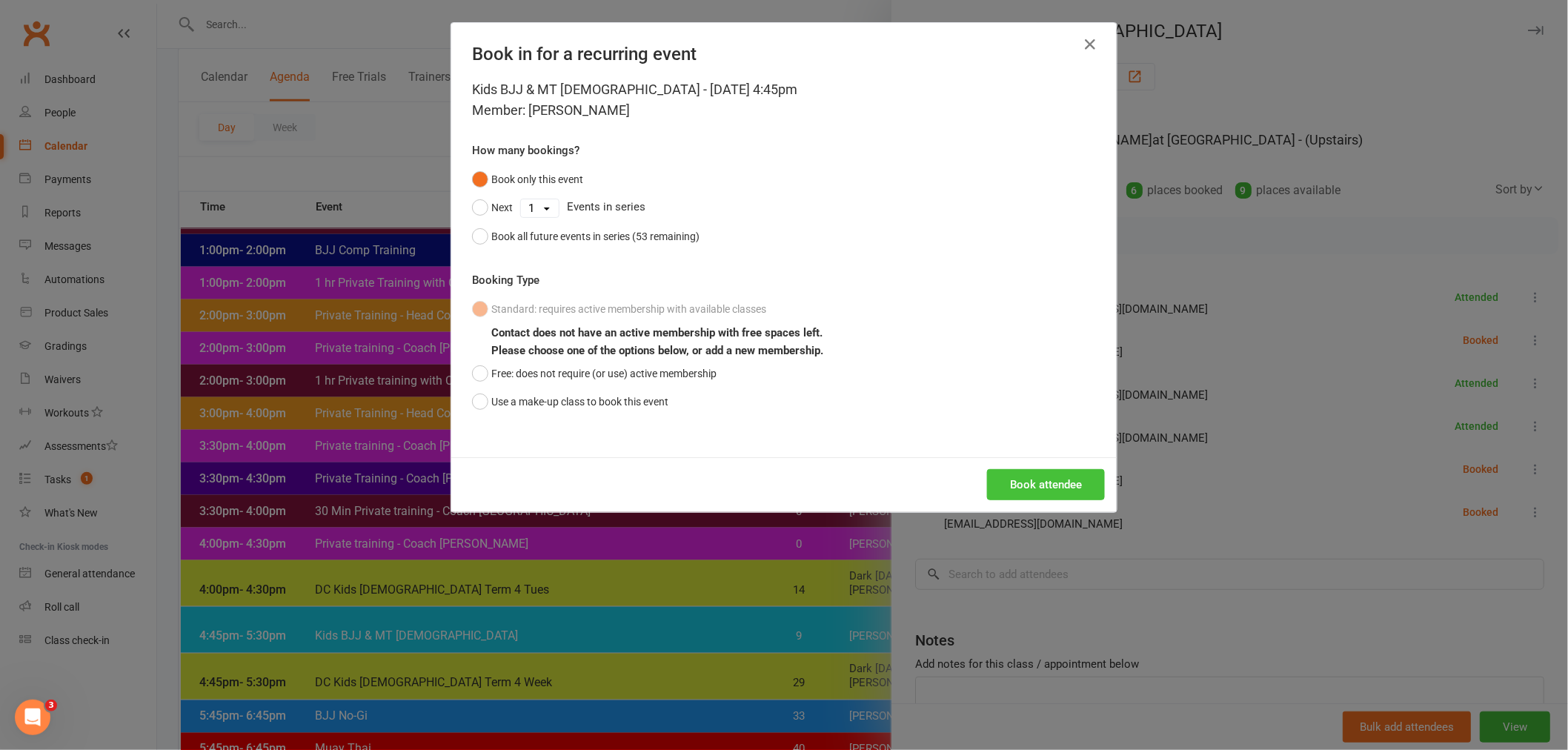
click at [1023, 478] on button "Book attendee" at bounding box center [1046, 484] width 118 height 31
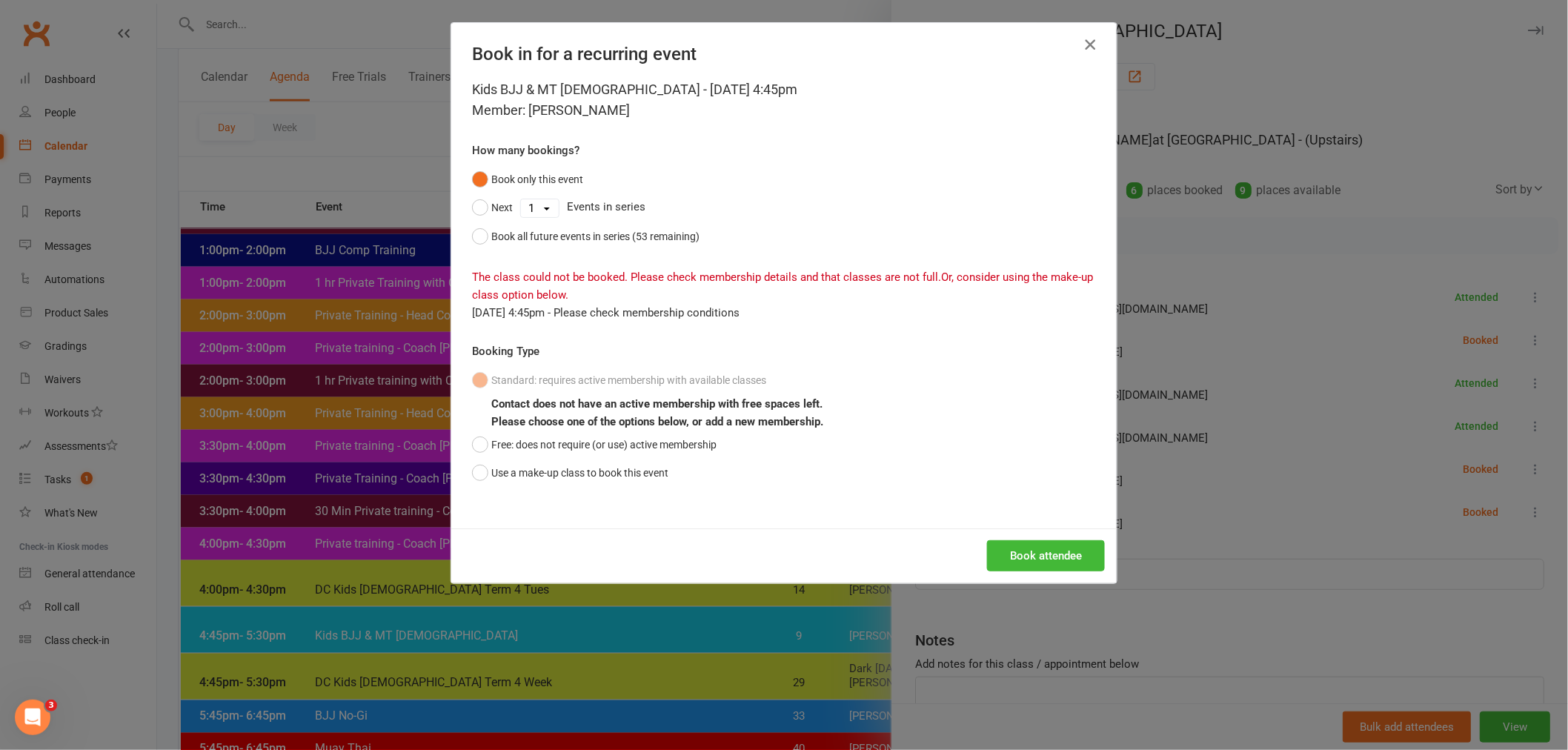
click at [1089, 42] on icon "button" at bounding box center [1090, 44] width 18 height 18
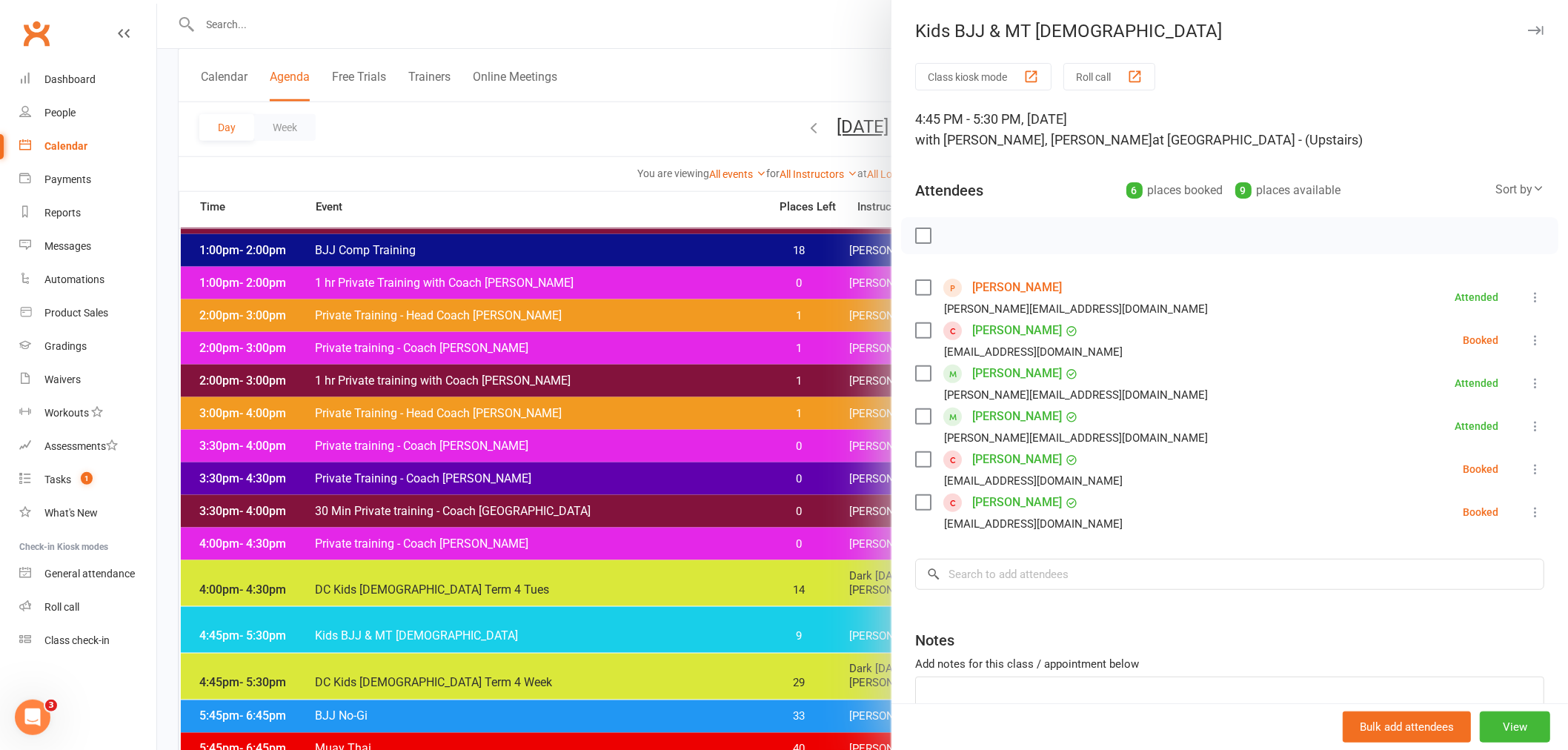
click at [611, 22] on div at bounding box center [861, 375] width 1410 height 750
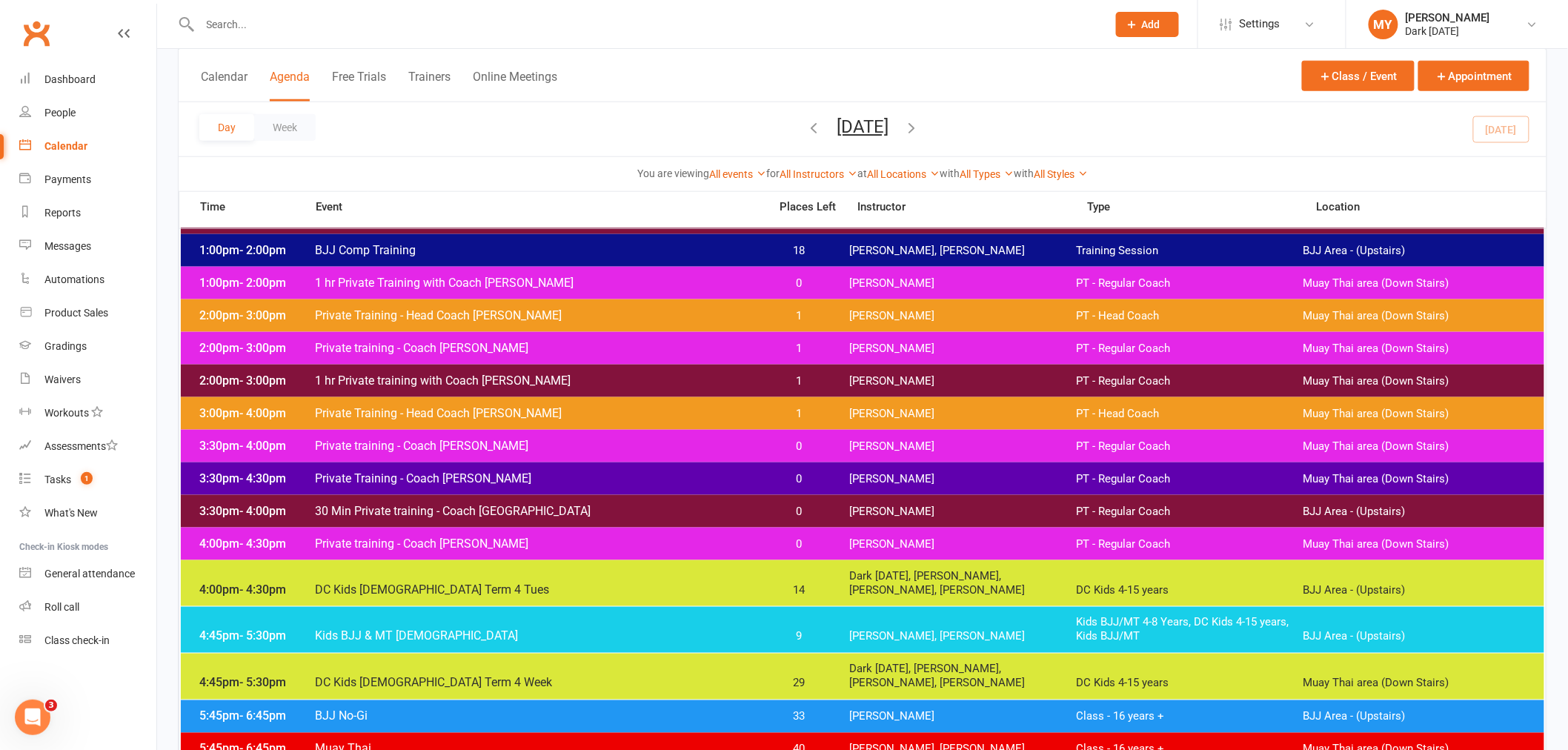
click at [611, 14] on input "text" at bounding box center [646, 24] width 901 height 20
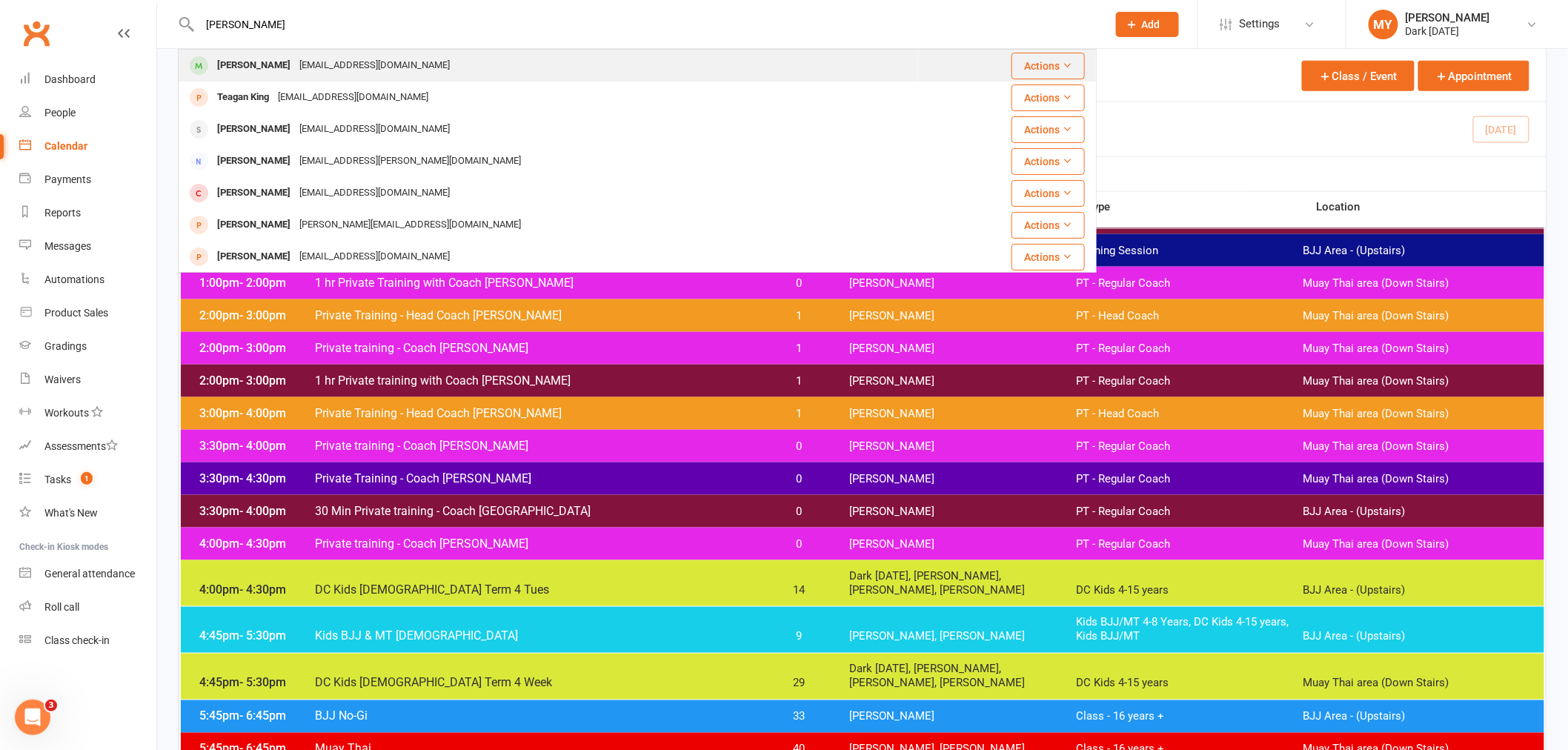
type input "evan king"
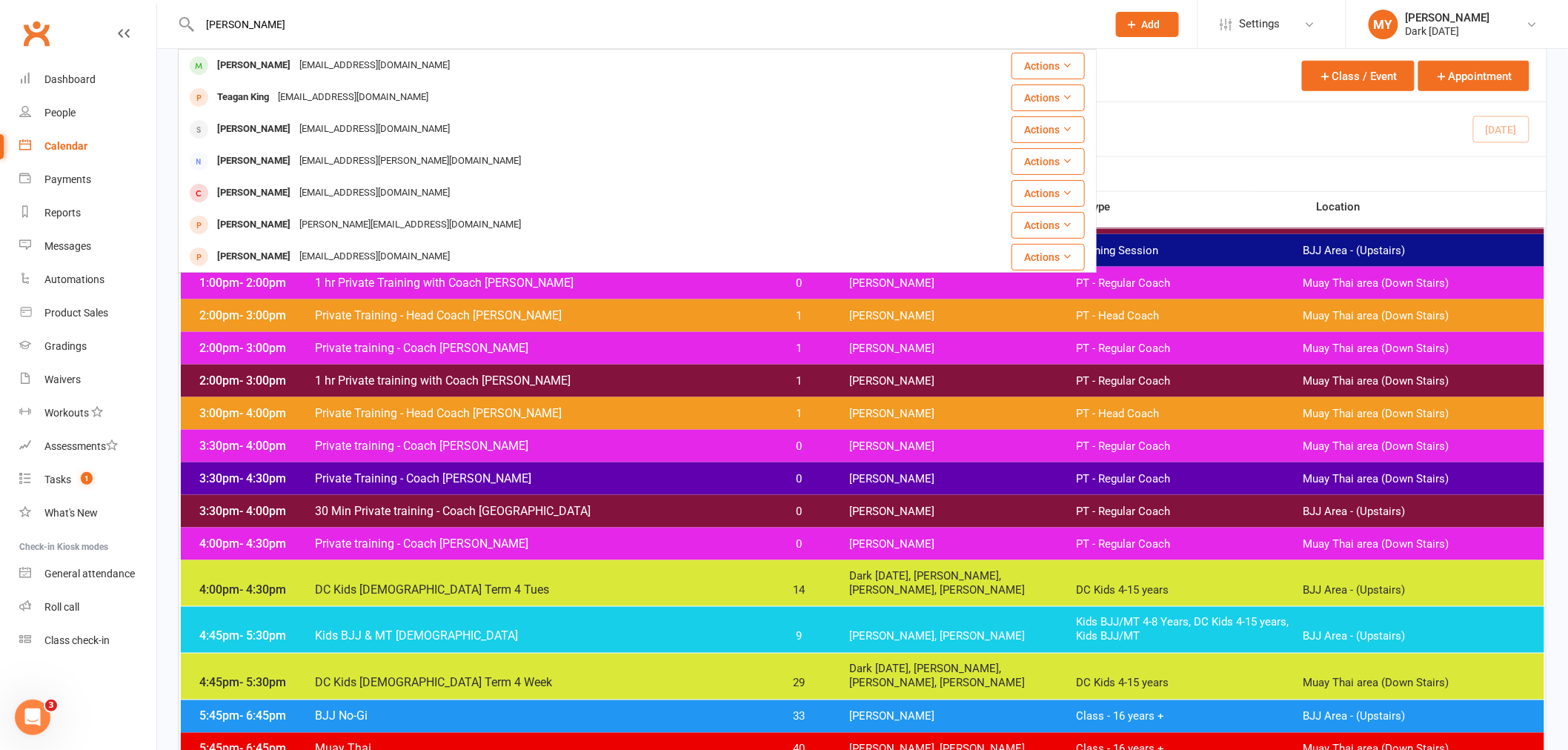
click at [586, 66] on div "Evan King markdking73@outlook.com" at bounding box center [549, 66] width 738 height 30
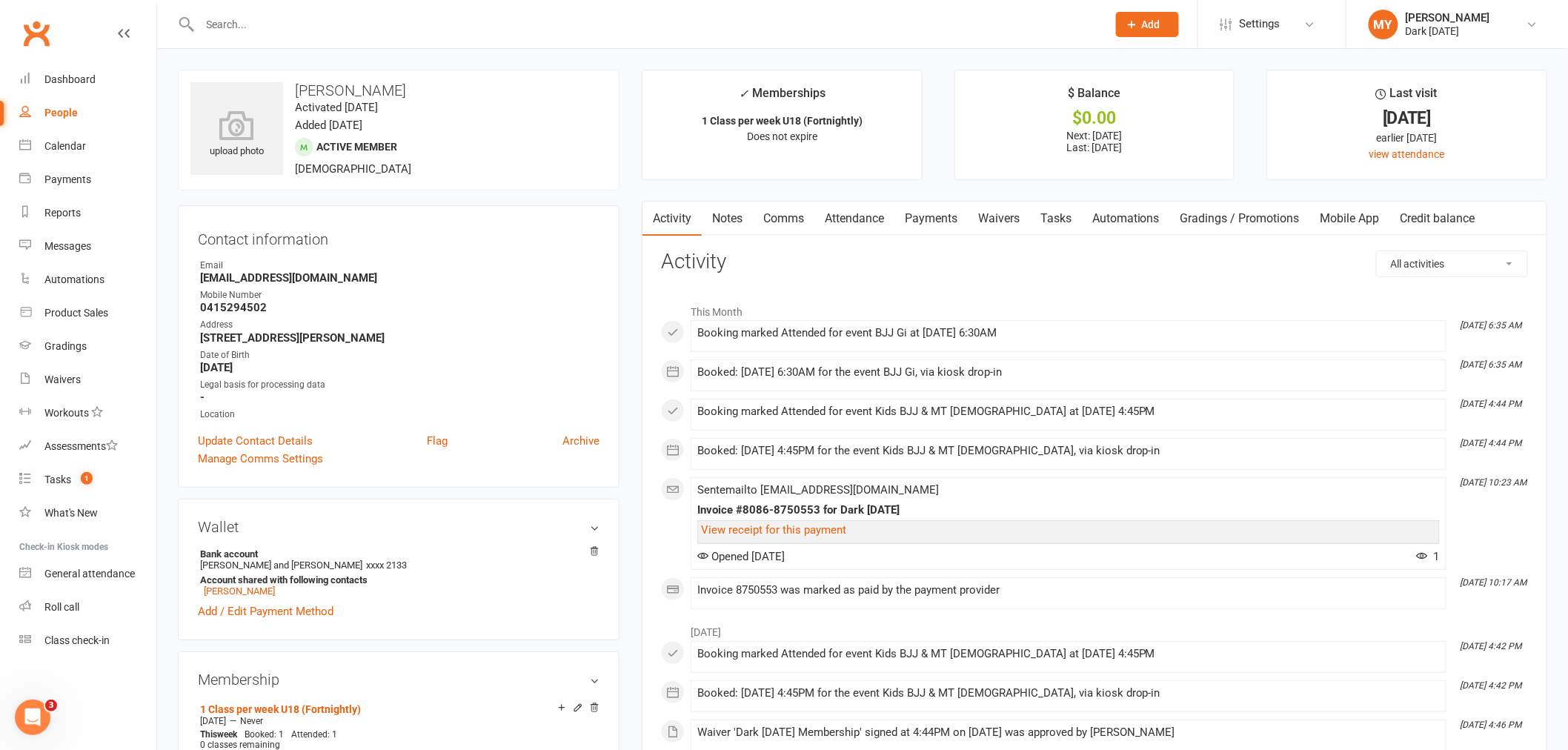
click at [938, 217] on link "Payments" at bounding box center [931, 219] width 73 height 34
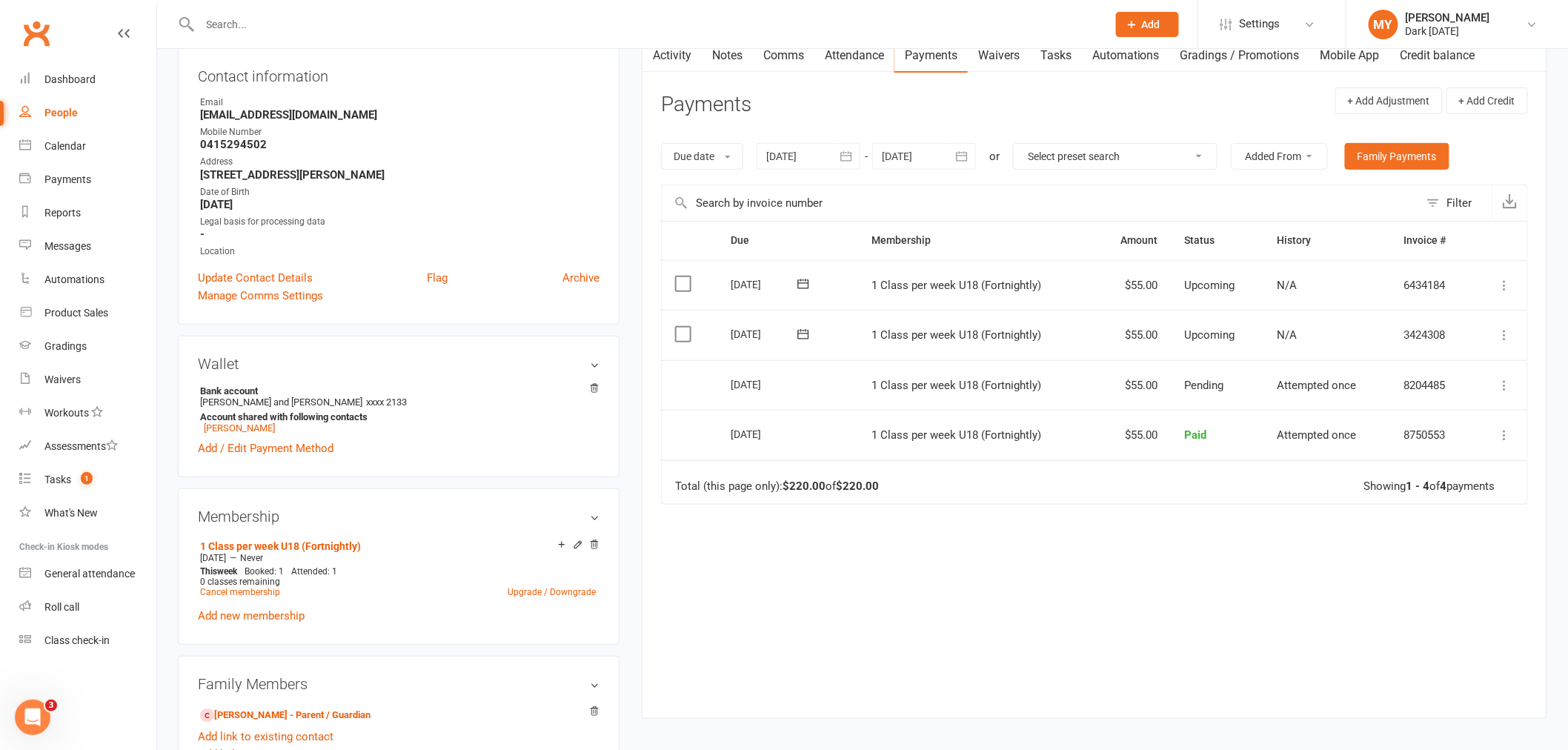
scroll to position [165, 0]
click at [239, 546] on link "1 Class per week U18 (Fortnightly)" at bounding box center [281, 544] width 161 height 12
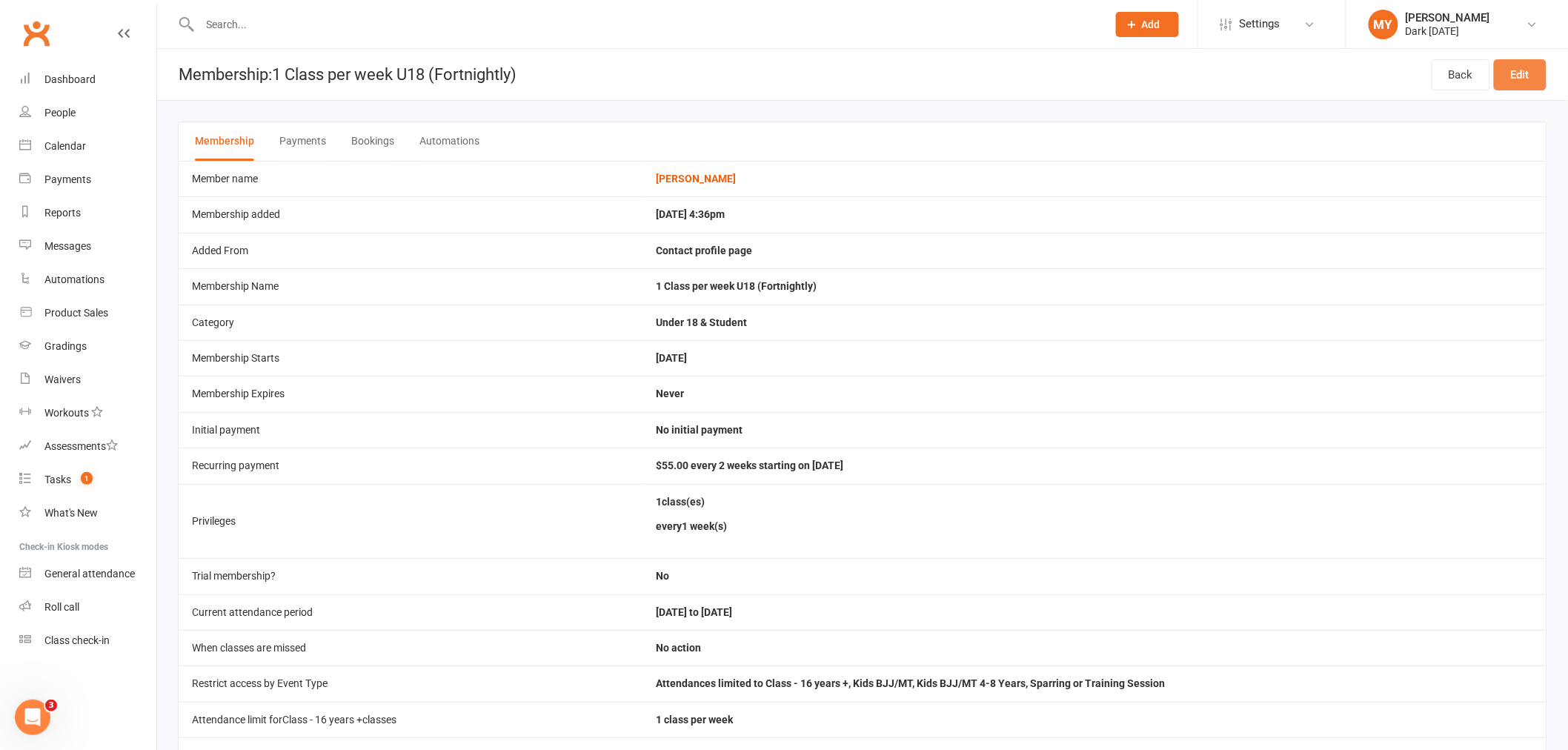
click at [1515, 83] on link "Edit" at bounding box center [1519, 74] width 52 height 31
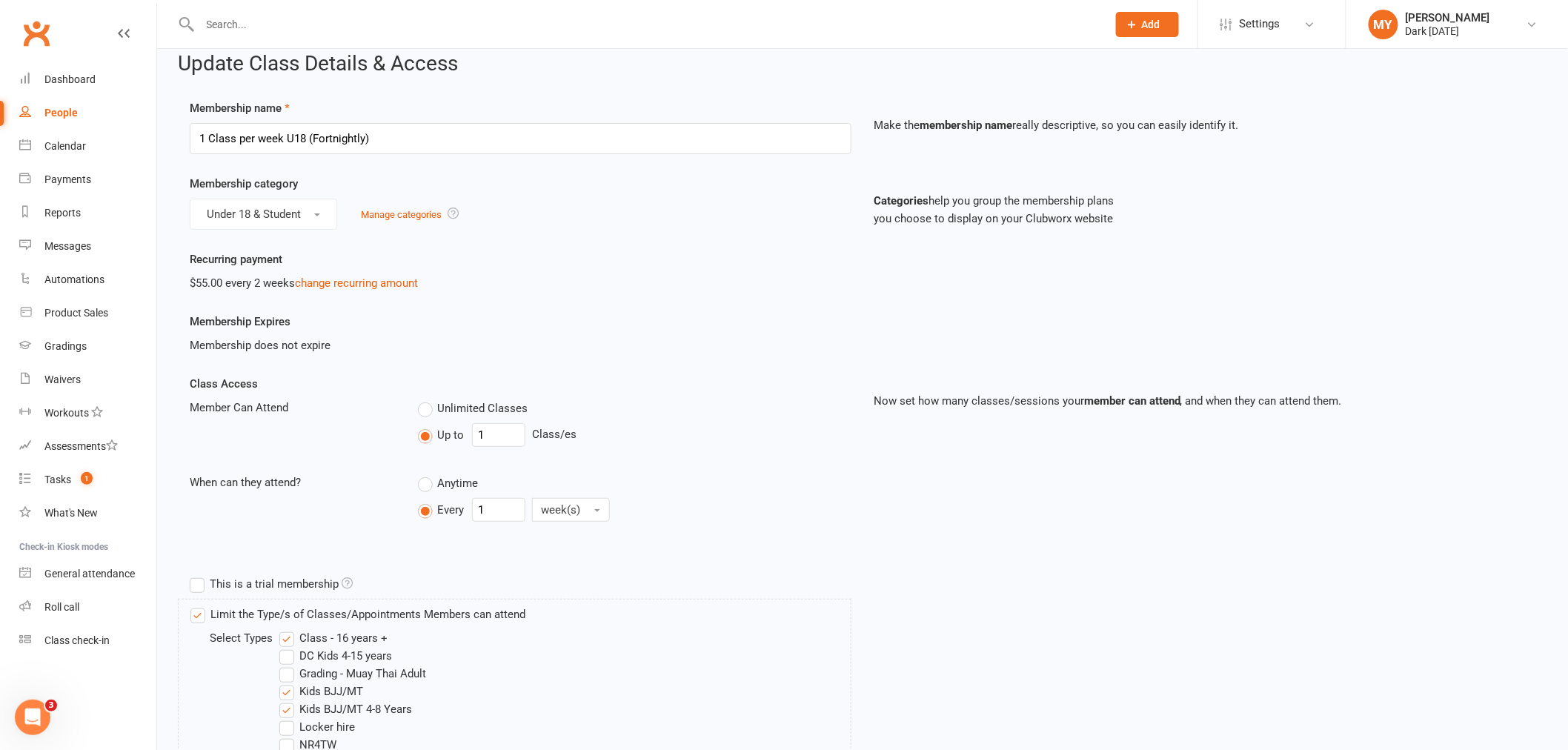
scroll to position [329, 0]
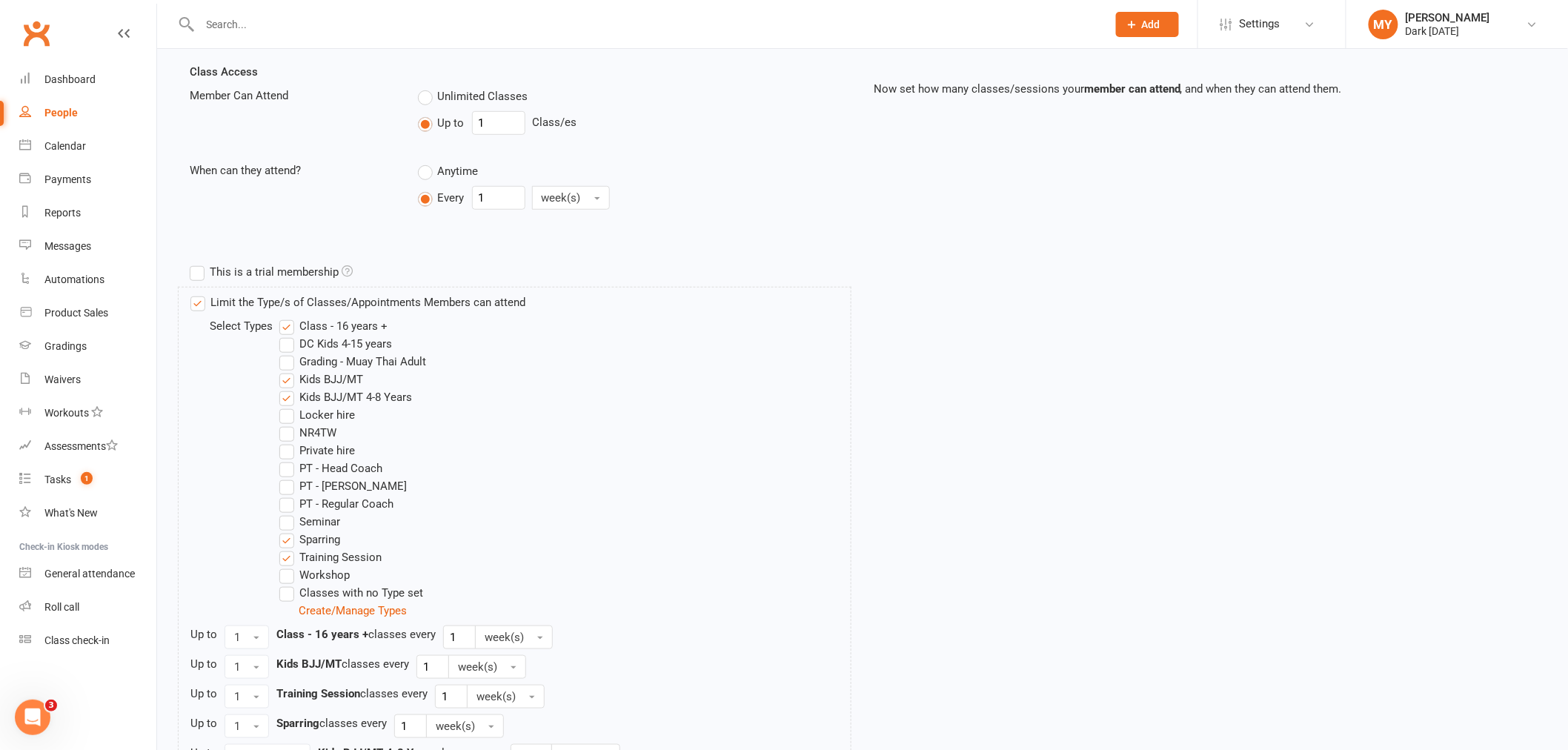
click at [351, 320] on label "Class - 16 years +" at bounding box center [333, 326] width 108 height 18
click at [289, 317] on input "Class - 16 years +" at bounding box center [283, 317] width 10 height 0
click at [352, 368] on label "Grading - Muay Thai Adult" at bounding box center [352, 361] width 147 height 18
click at [289, 352] on input "Grading - Muay Thai Adult" at bounding box center [283, 352] width 10 height 0
click at [365, 361] on label "Grading - Muay Thai Adult" at bounding box center [352, 361] width 147 height 18
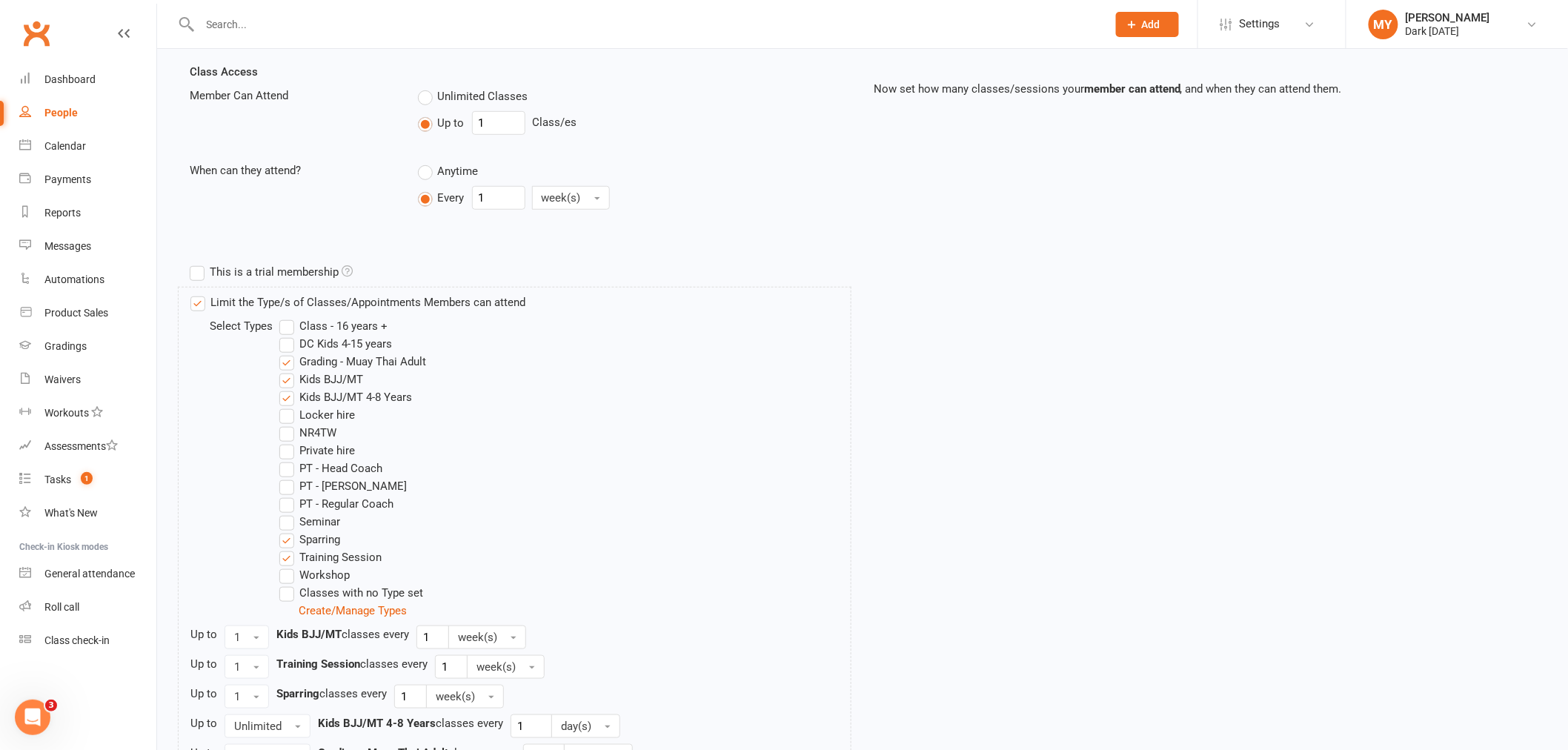
click at [289, 352] on input "Grading - Muay Thai Adult" at bounding box center [283, 352] width 10 height 0
click at [353, 376] on label "Kids BJJ/MT" at bounding box center [321, 379] width 84 height 18
click at [289, 370] on input "Kids BJJ/MT" at bounding box center [283, 370] width 10 height 0
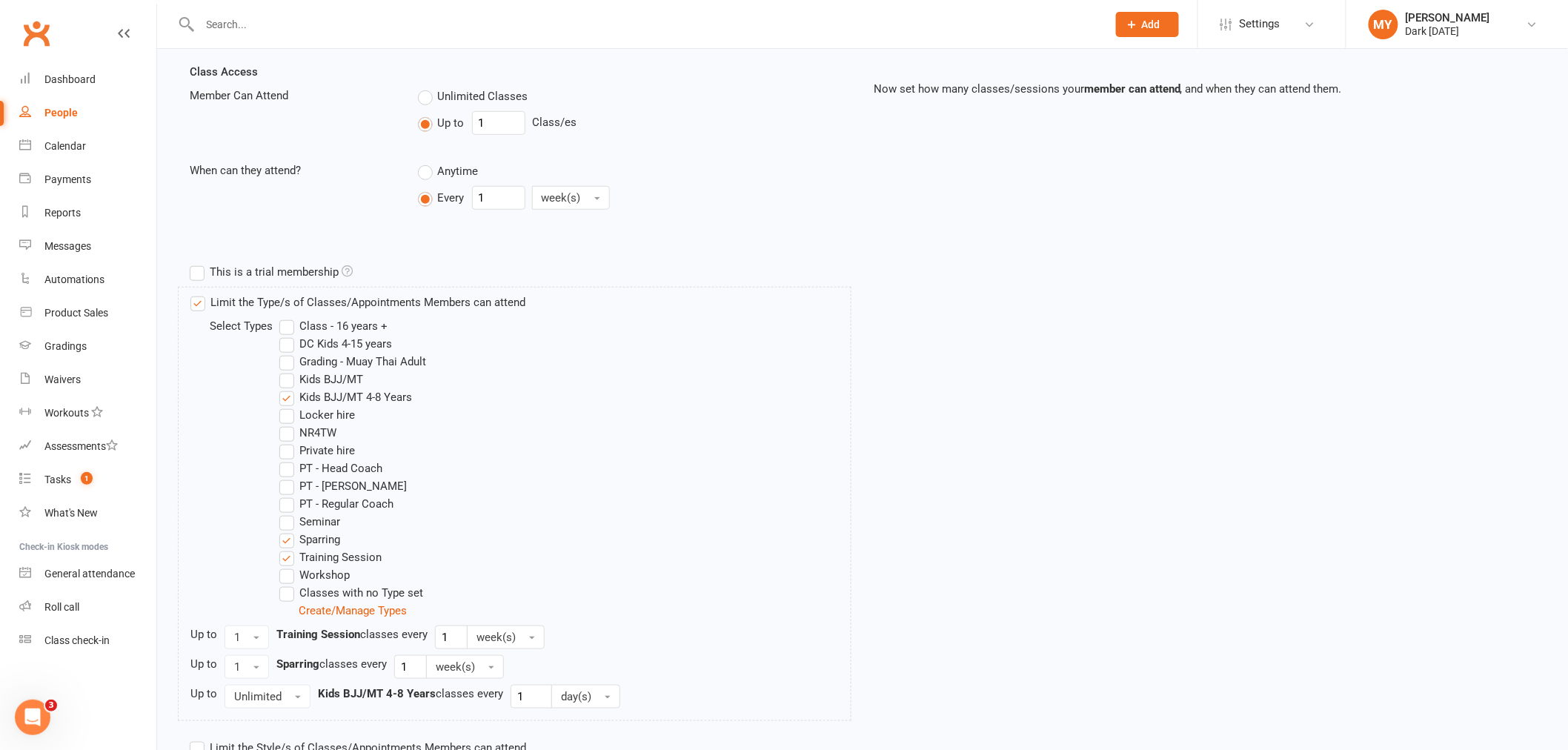
scroll to position [493, 0]
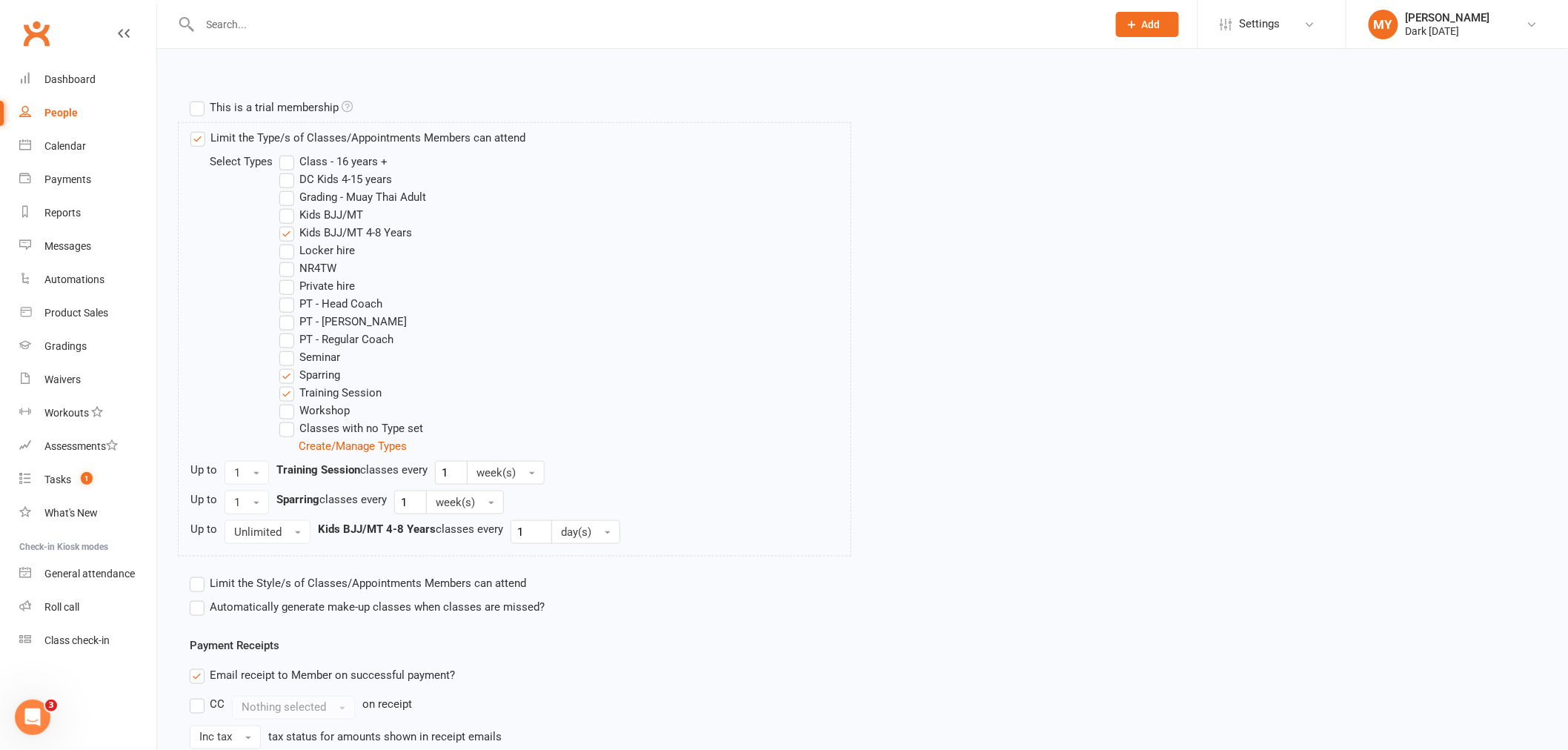
click at [316, 367] on label "Sparring" at bounding box center [309, 375] width 61 height 18
click at [289, 366] on input "Sparring" at bounding box center [283, 366] width 10 height 0
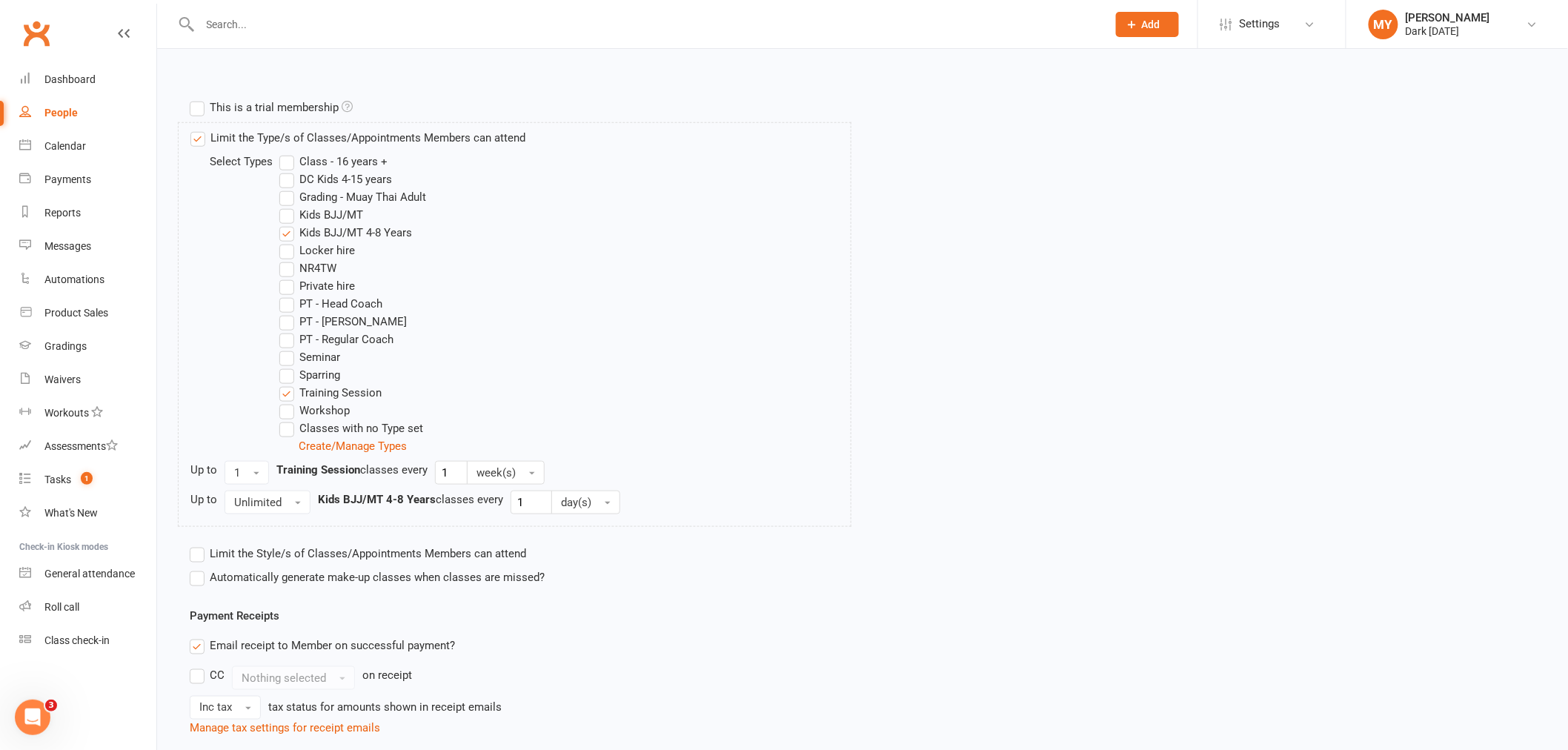
click at [315, 389] on label "Training Session" at bounding box center [329, 392] width 102 height 18
click at [289, 383] on input "Training Session" at bounding box center [283, 383] width 10 height 0
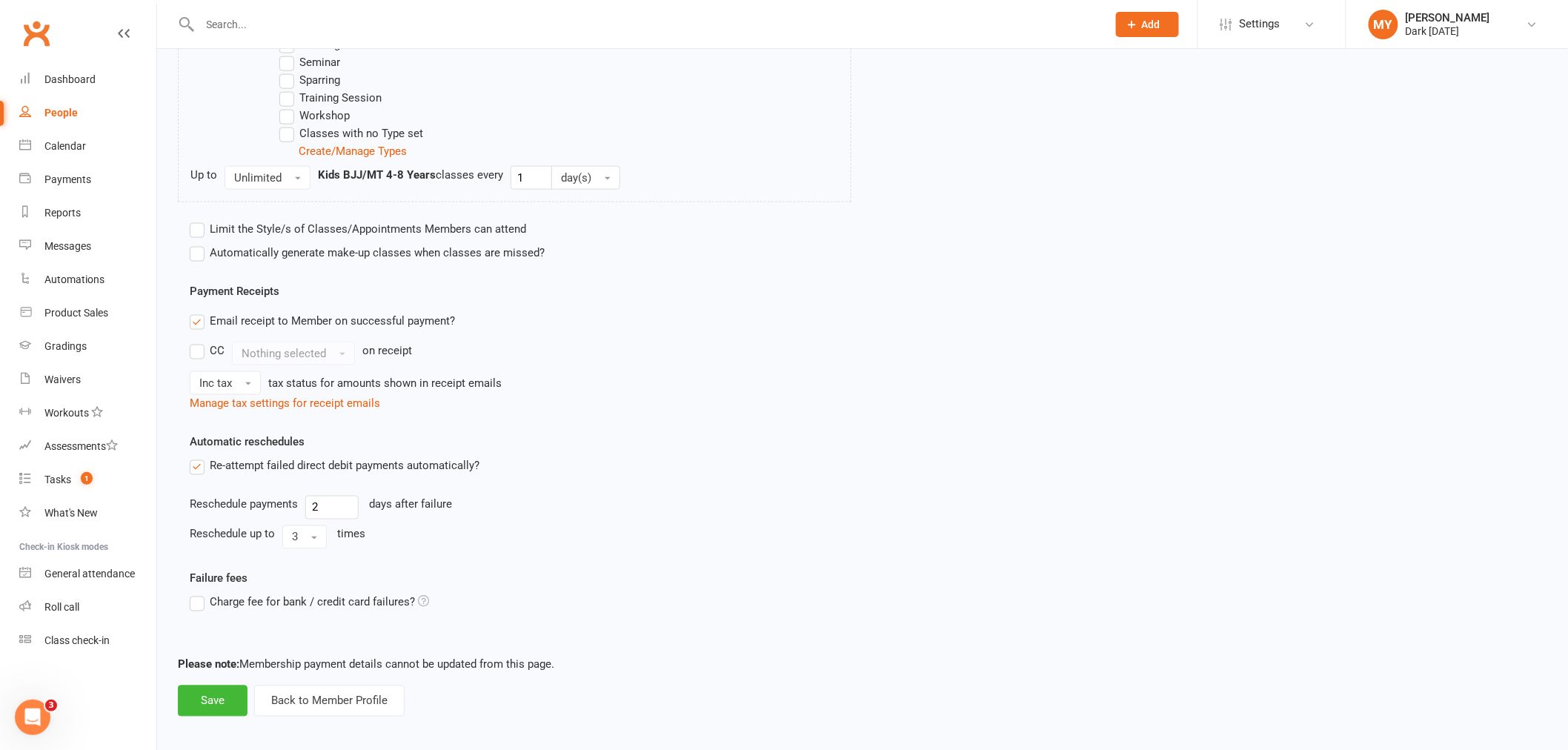
scroll to position [797, 0]
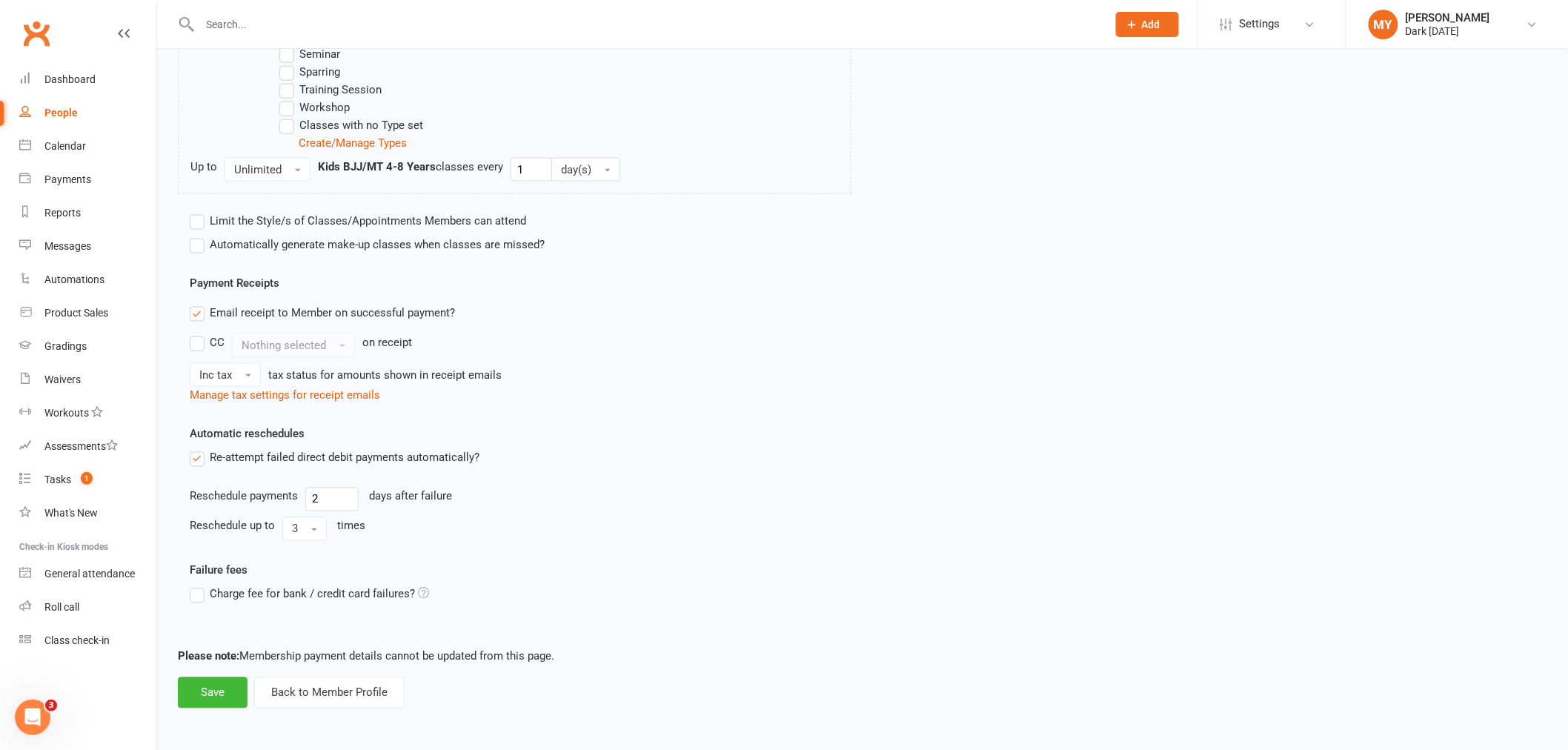
click at [212, 669] on footer "Please note: Membership payment details cannot be updated from this page. Save …" at bounding box center [862, 677] width 1369 height 61
click at [211, 680] on button "Save" at bounding box center [212, 692] width 70 height 31
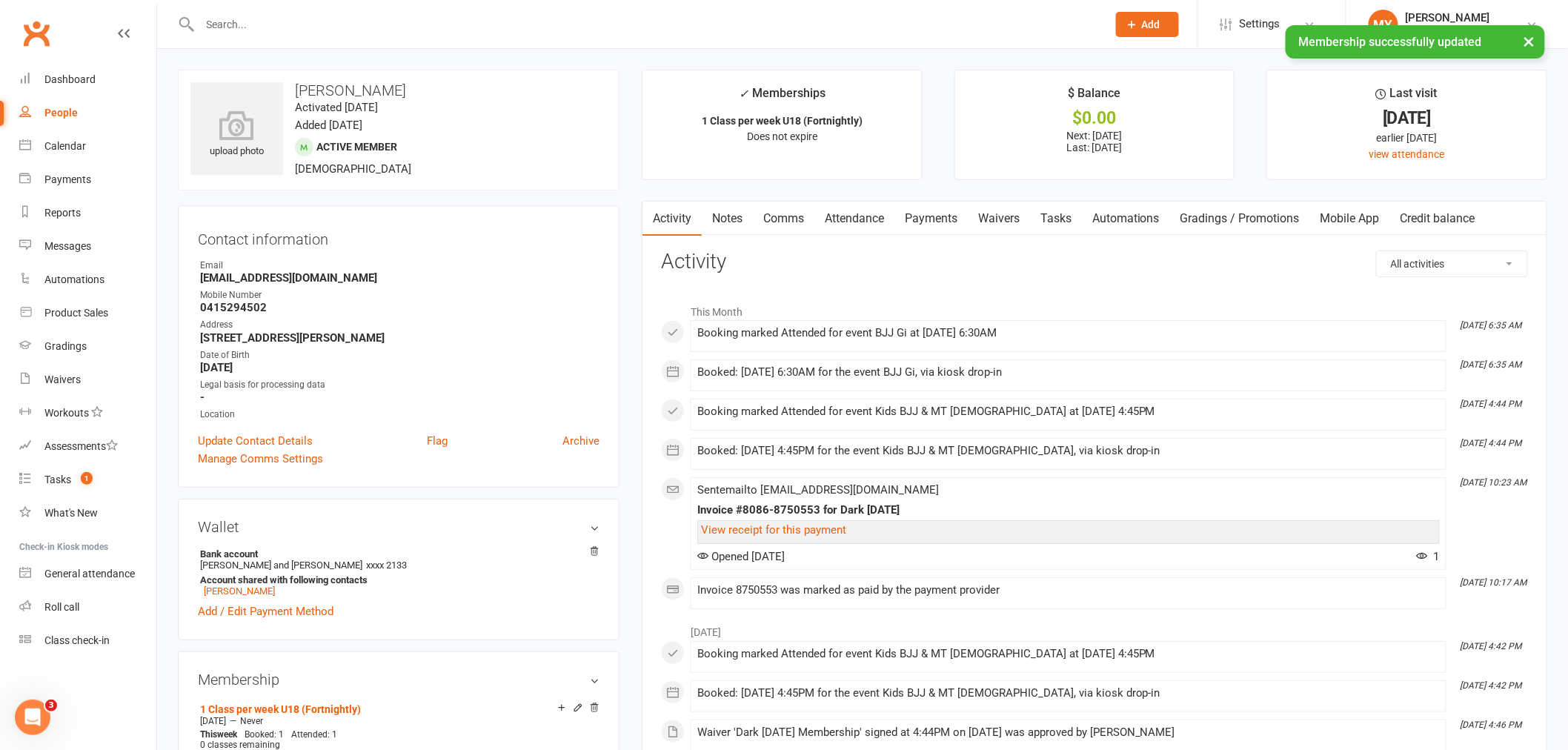
click at [825, 213] on link "Attendance" at bounding box center [854, 219] width 80 height 34
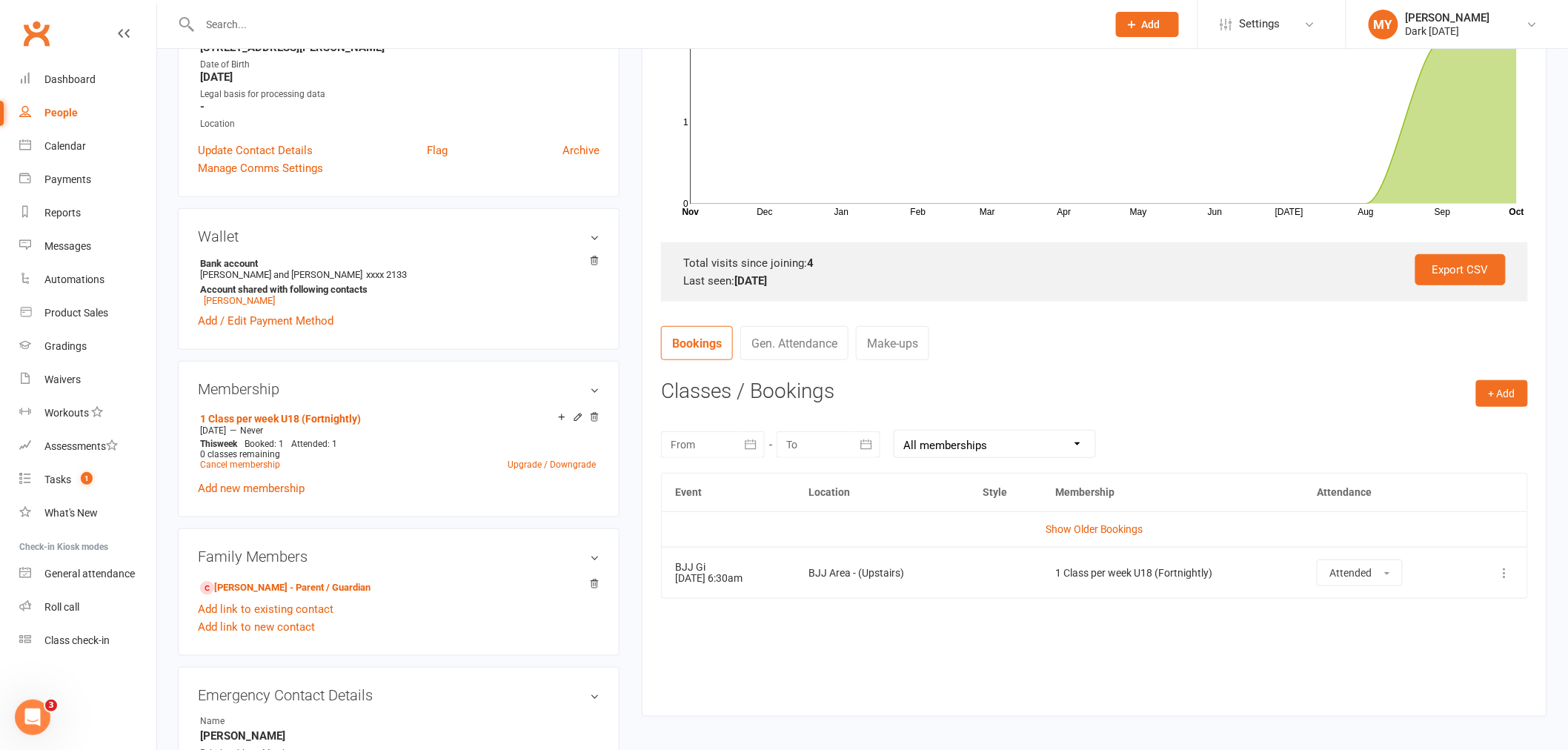
scroll to position [329, 0]
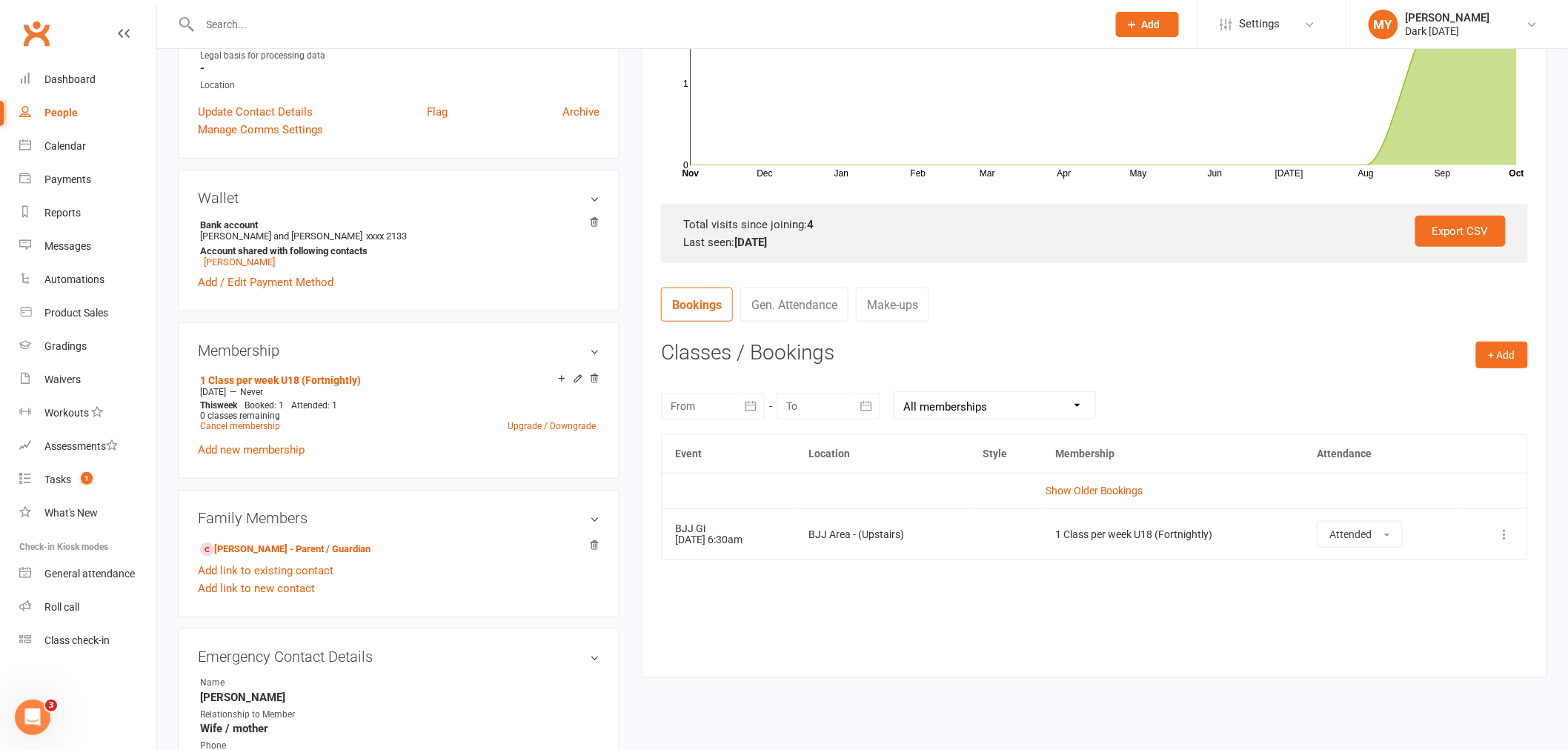
click at [1502, 531] on icon at bounding box center [1504, 534] width 15 height 15
click at [1409, 622] on link "Remove booking" at bounding box center [1440, 622] width 147 height 29
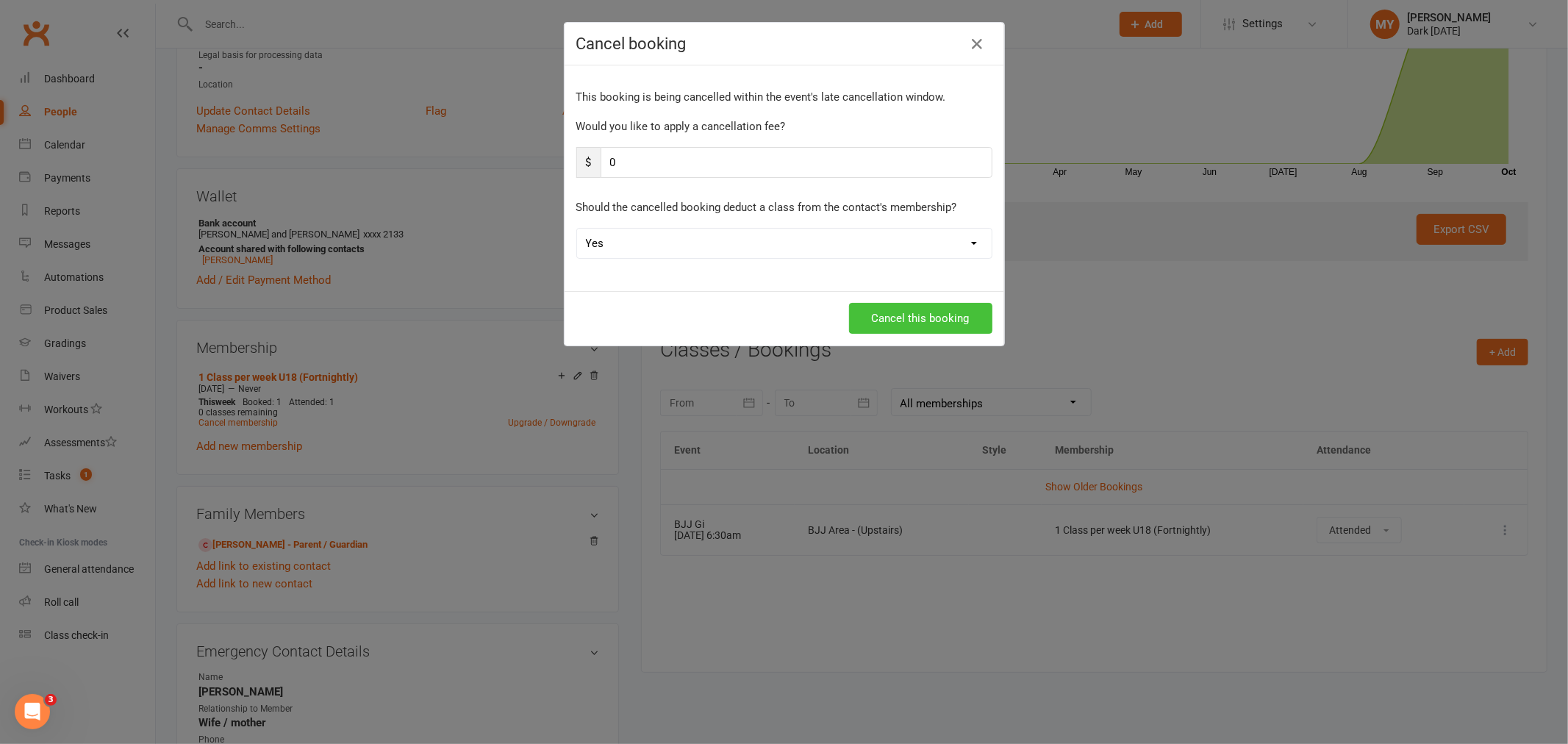
click at [957, 314] on button "Cancel this booking" at bounding box center [921, 318] width 143 height 31
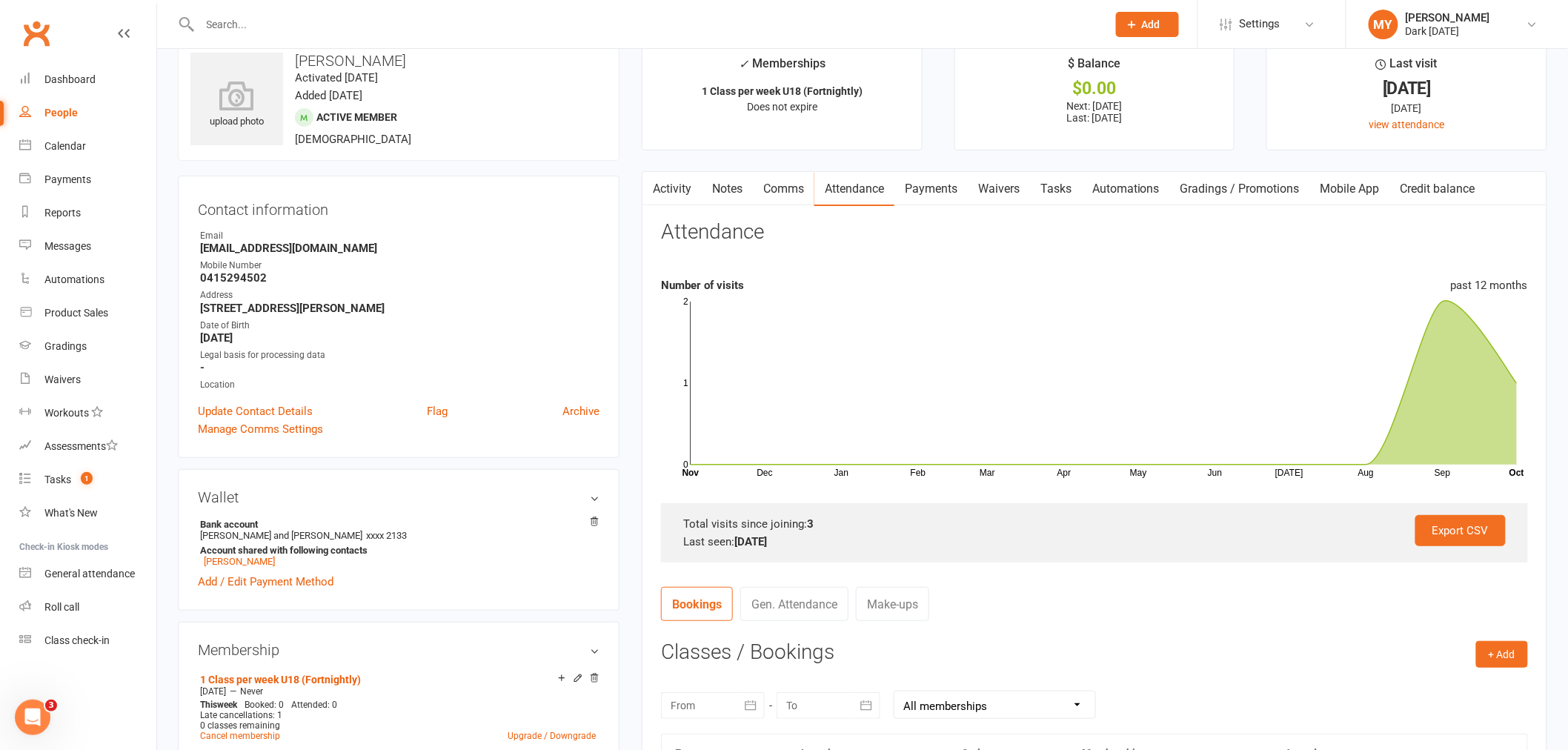
scroll to position [0, 0]
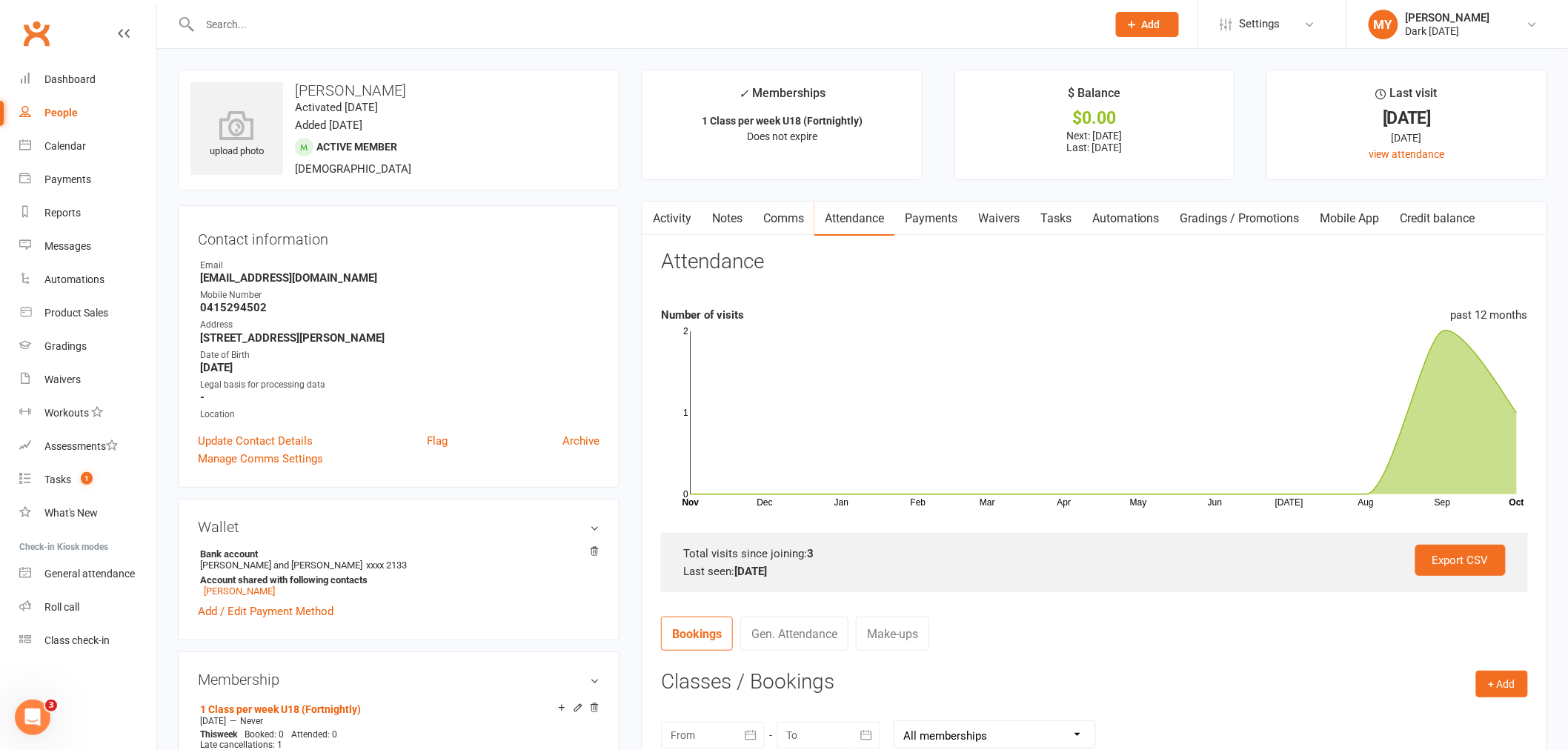
click at [249, 27] on input "text" at bounding box center [646, 24] width 901 height 20
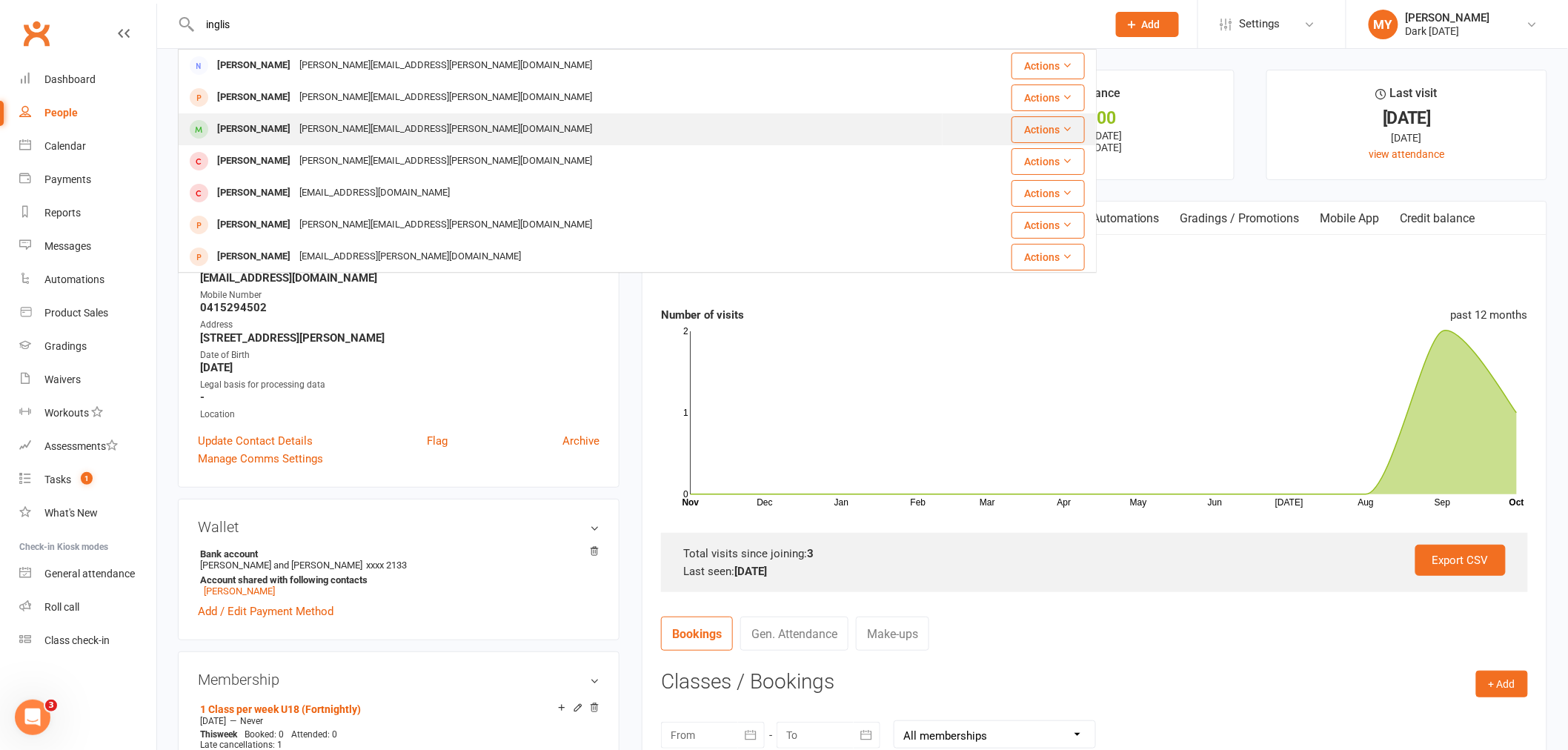
type input "inglis"
click at [343, 130] on div "traci.f.inglis@gmail.com" at bounding box center [445, 129] width 302 height 21
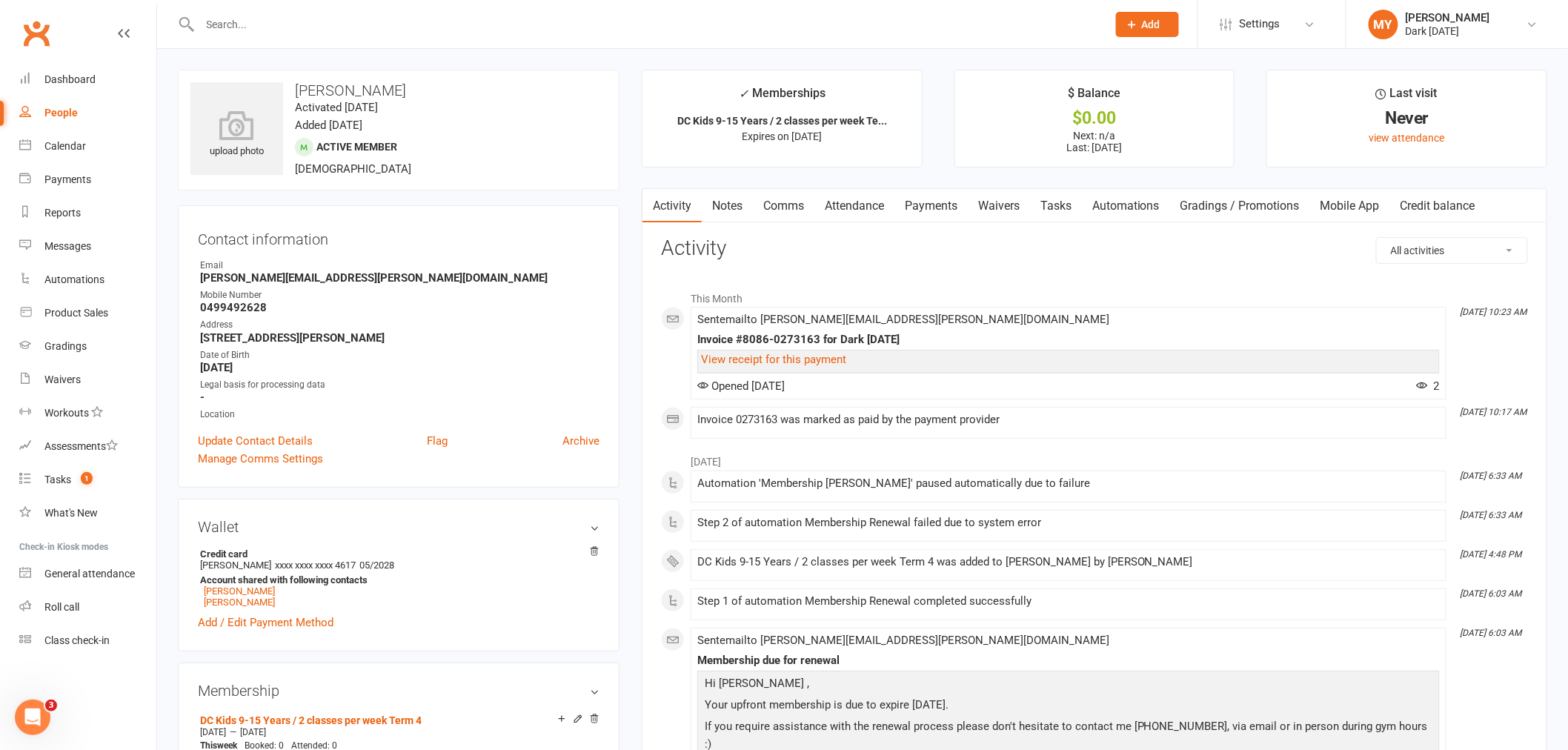
click at [931, 205] on link "Payments" at bounding box center [931, 205] width 73 height 34
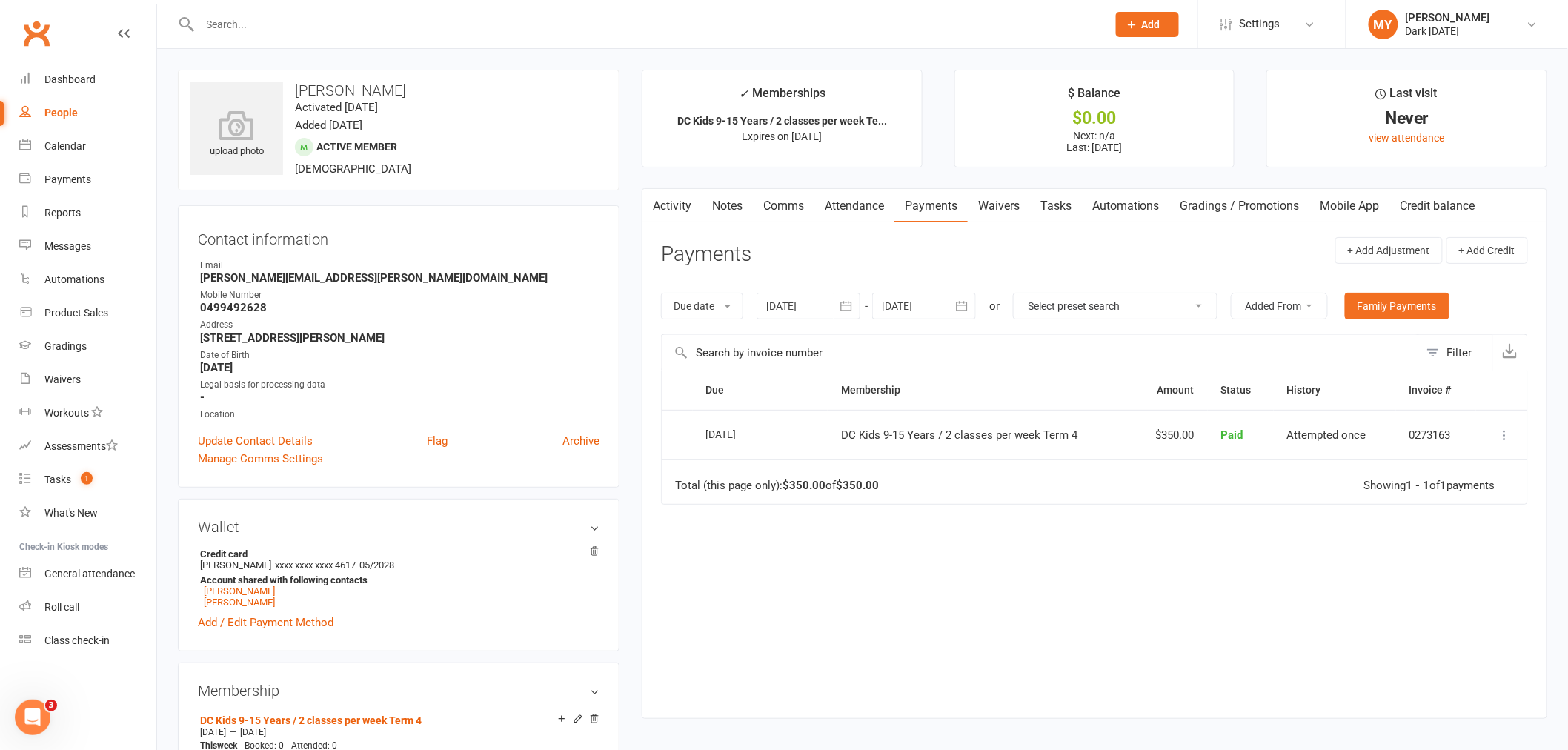
click at [847, 216] on link "Attendance" at bounding box center [854, 205] width 80 height 34
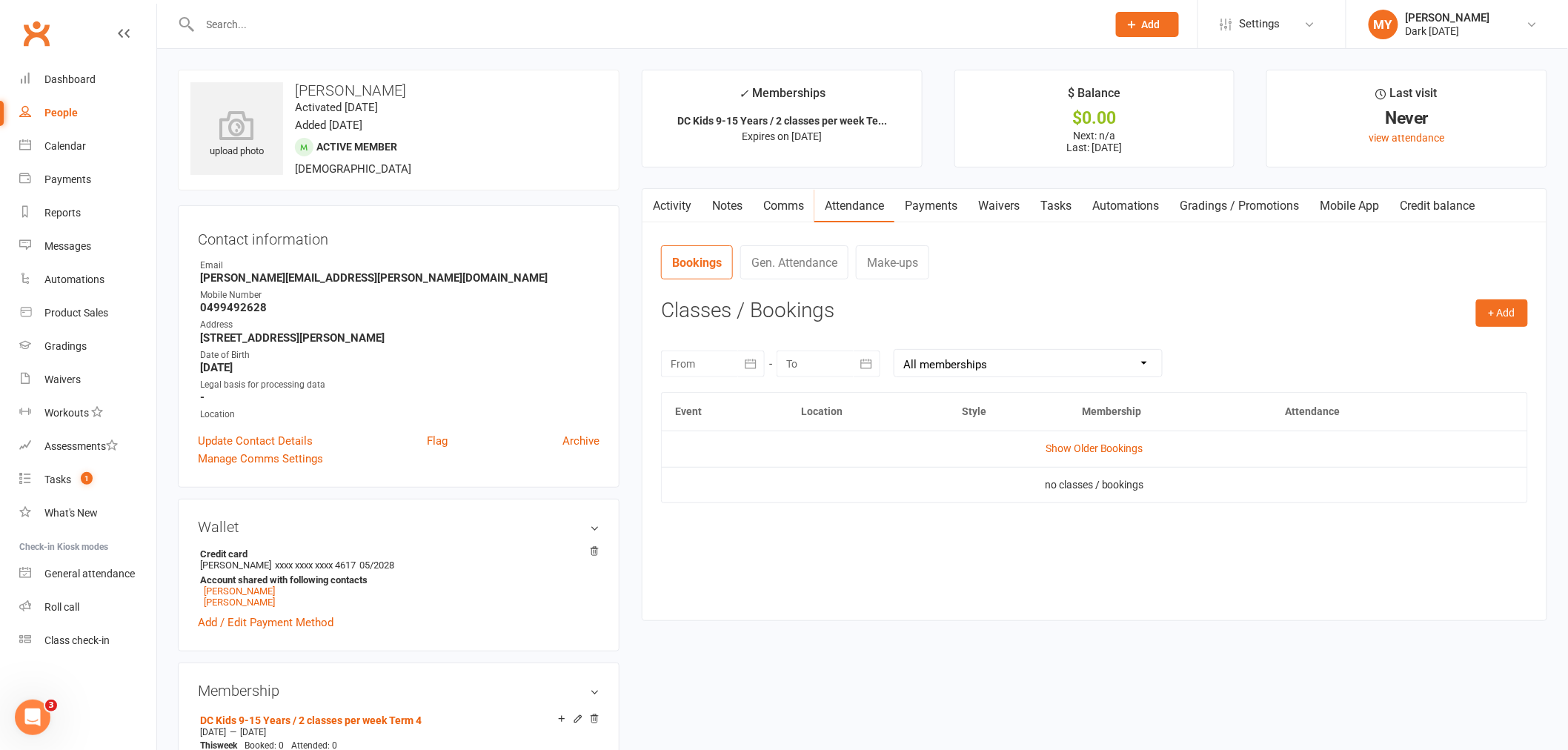
click at [1053, 439] on td "Show Older Bookings" at bounding box center [1093, 448] width 865 height 35
click at [1057, 452] on link "Show Older Bookings" at bounding box center [1094, 448] width 97 height 12
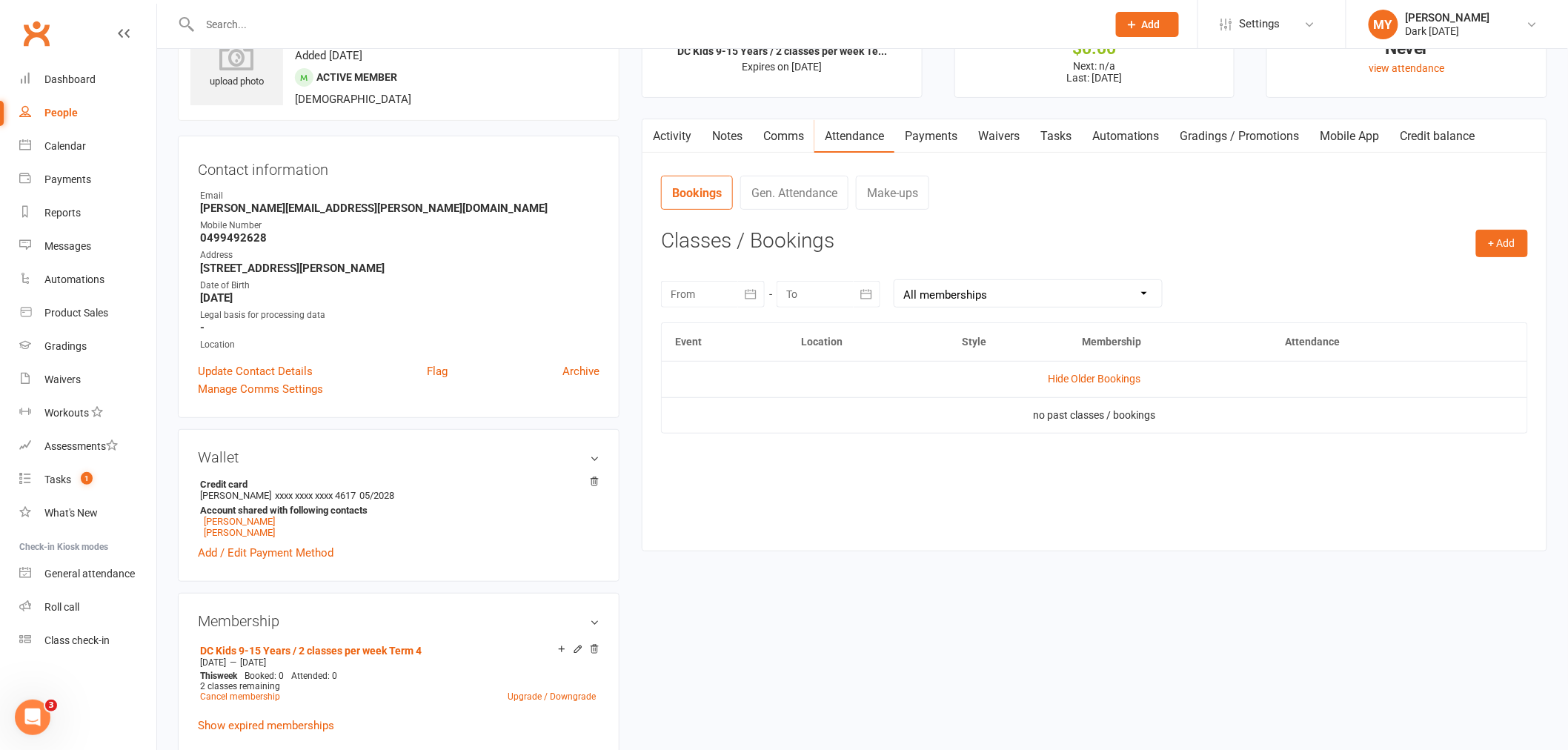
scroll to position [247, 0]
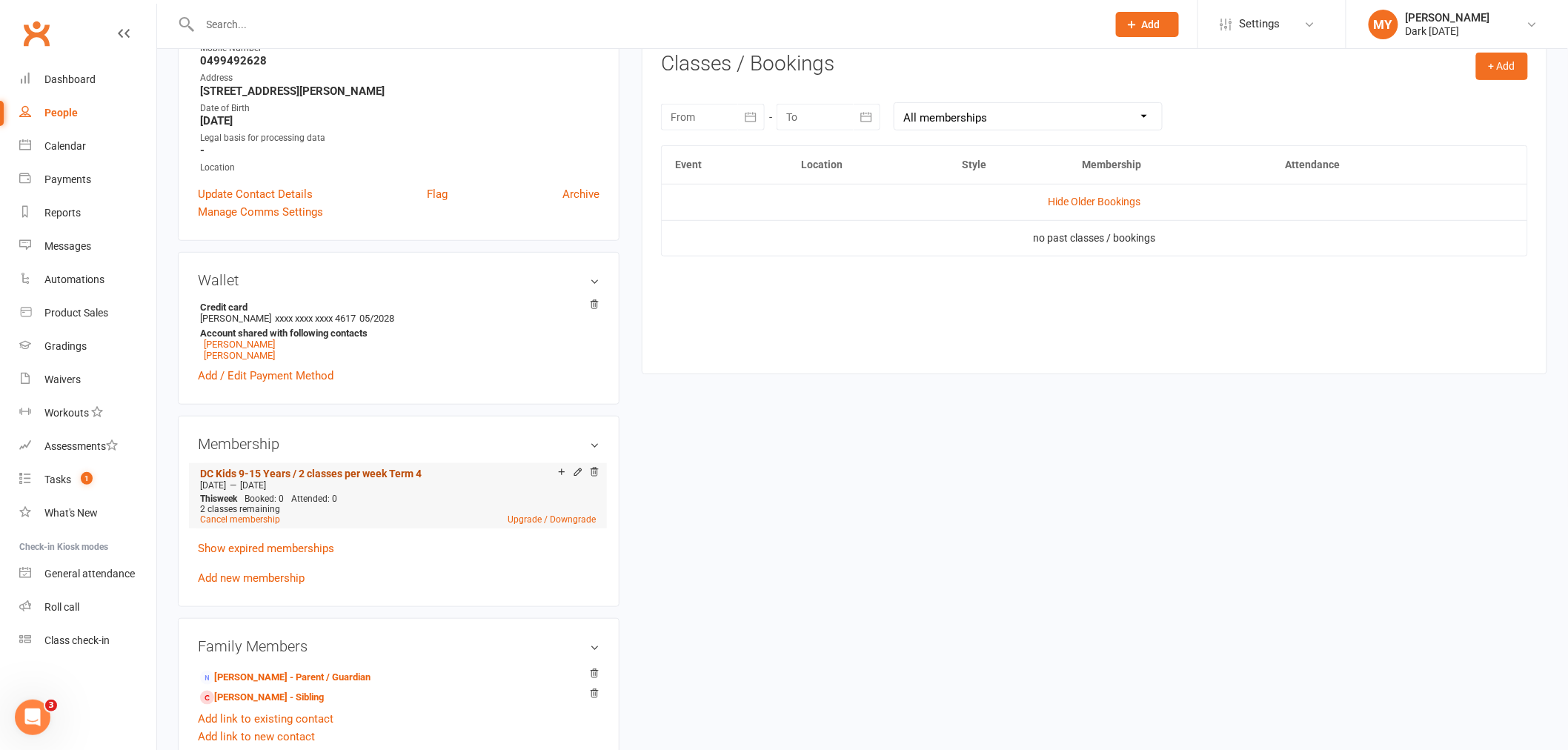
click at [375, 471] on link "DC Kids 9-15 Years / 2 classes per week Term 4" at bounding box center [311, 473] width 221 height 12
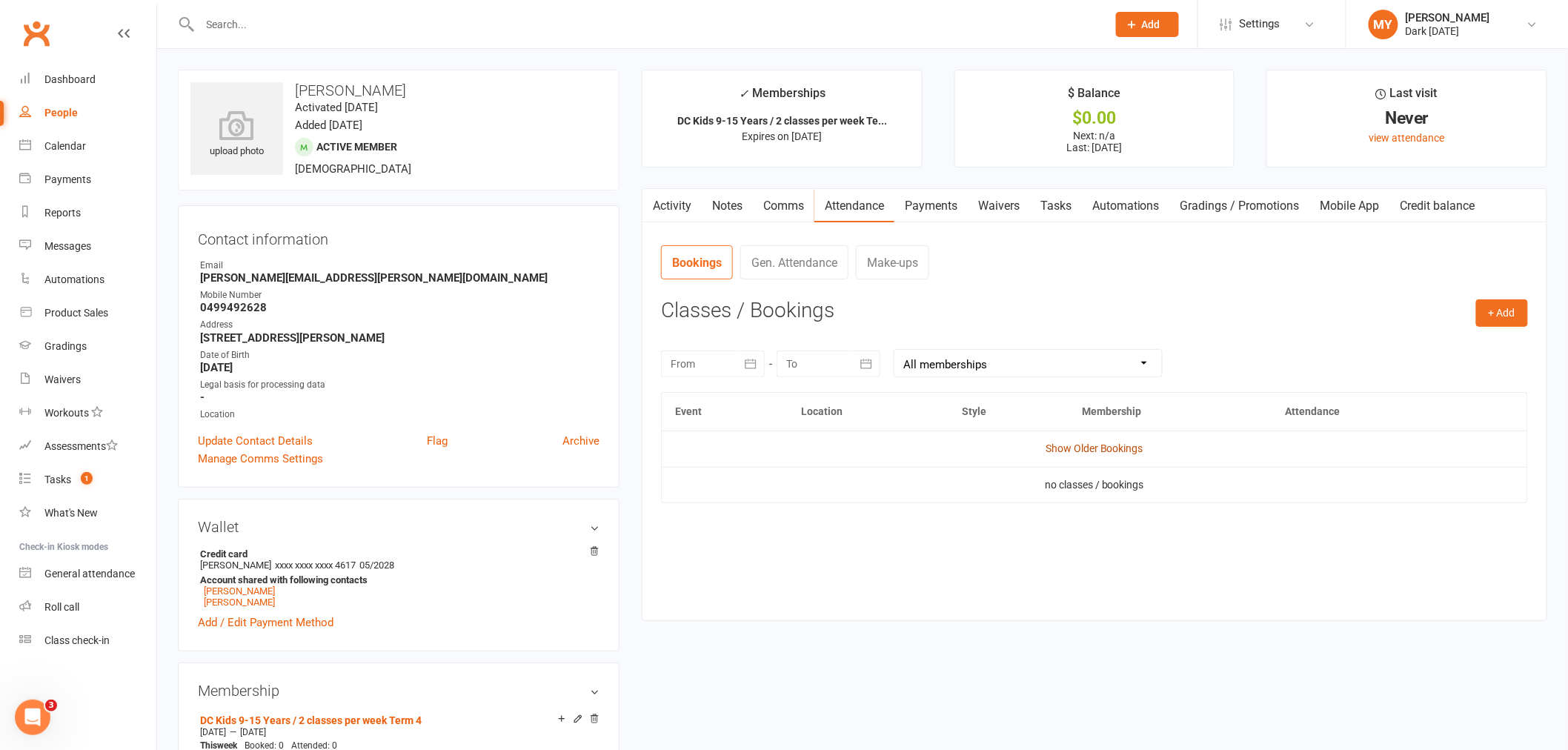
click at [1095, 454] on link "Show Older Bookings" at bounding box center [1094, 448] width 97 height 12
click at [675, 197] on link "Activity" at bounding box center [672, 205] width 59 height 34
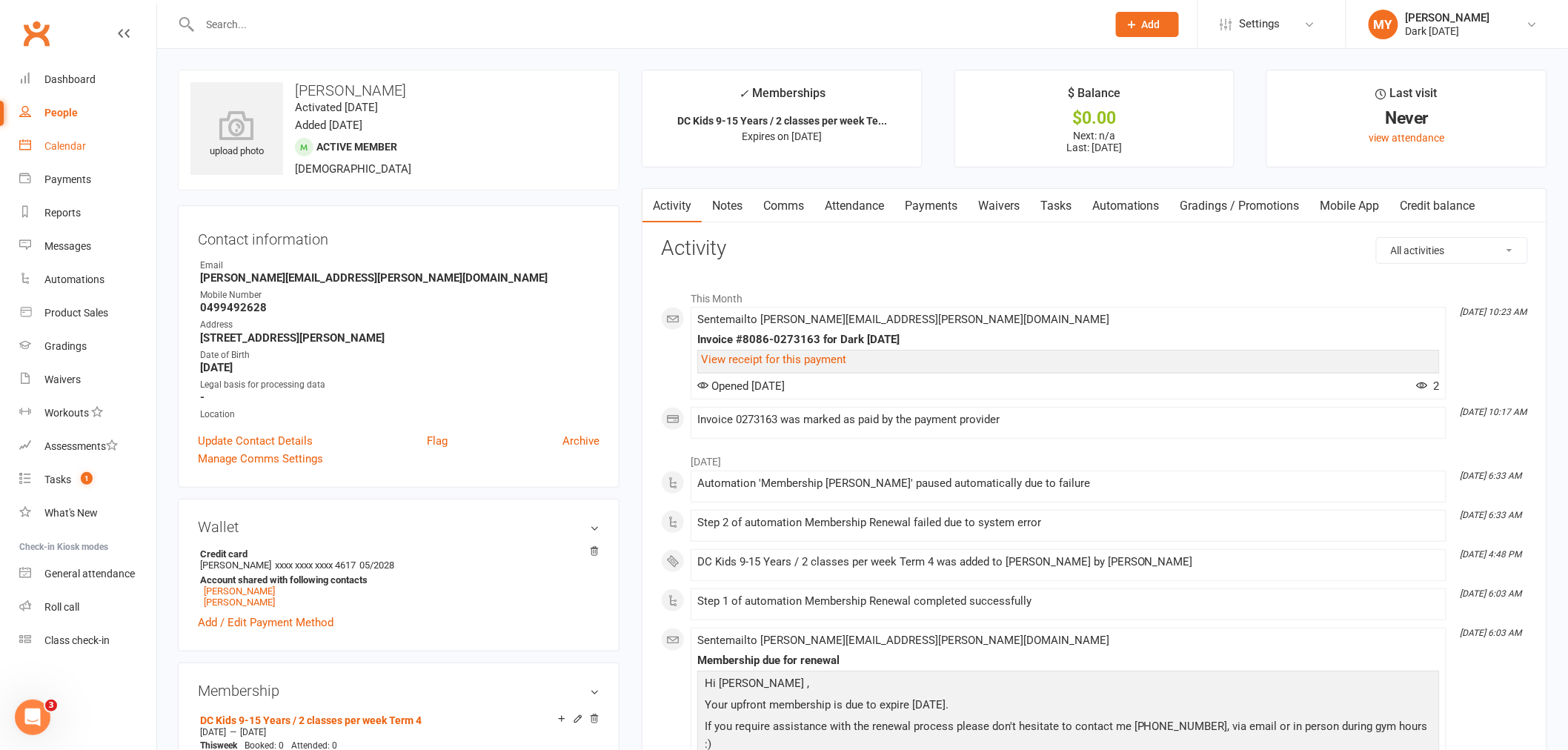
click at [72, 143] on div "Calendar" at bounding box center [65, 145] width 42 height 12
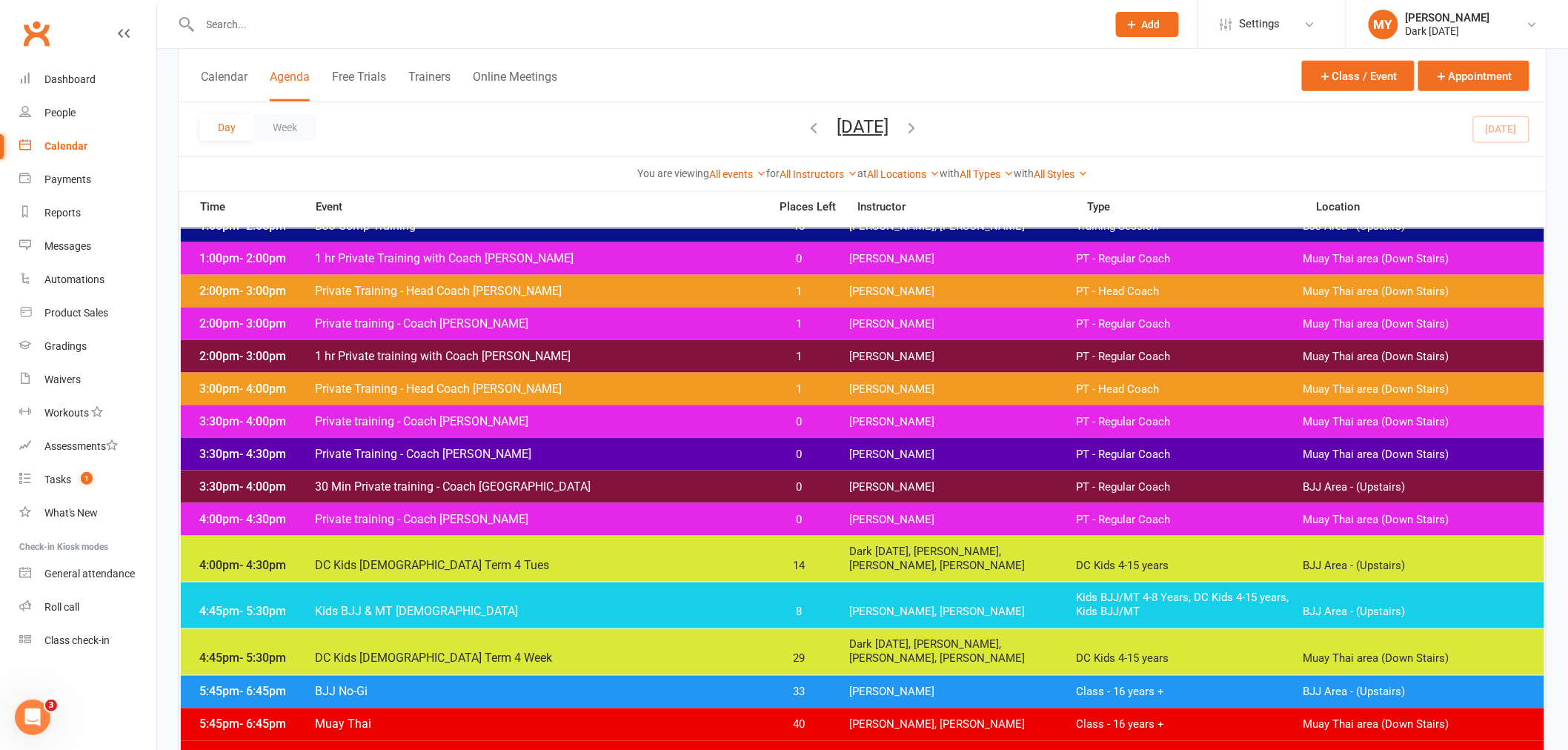
scroll to position [823, 0]
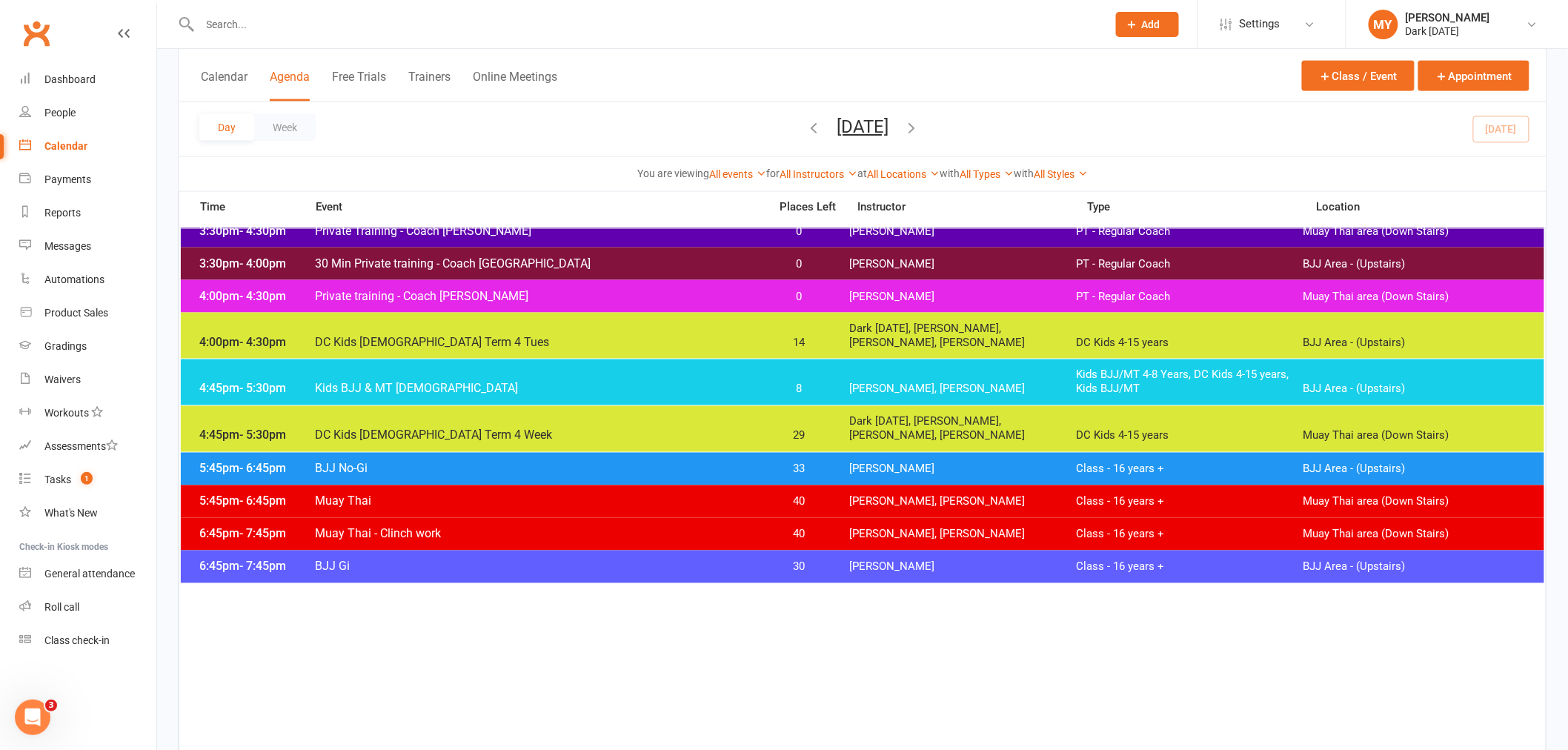
click at [498, 431] on span "DC Kids 9-15 year old Term 4 Week" at bounding box center [537, 436] width 446 height 14
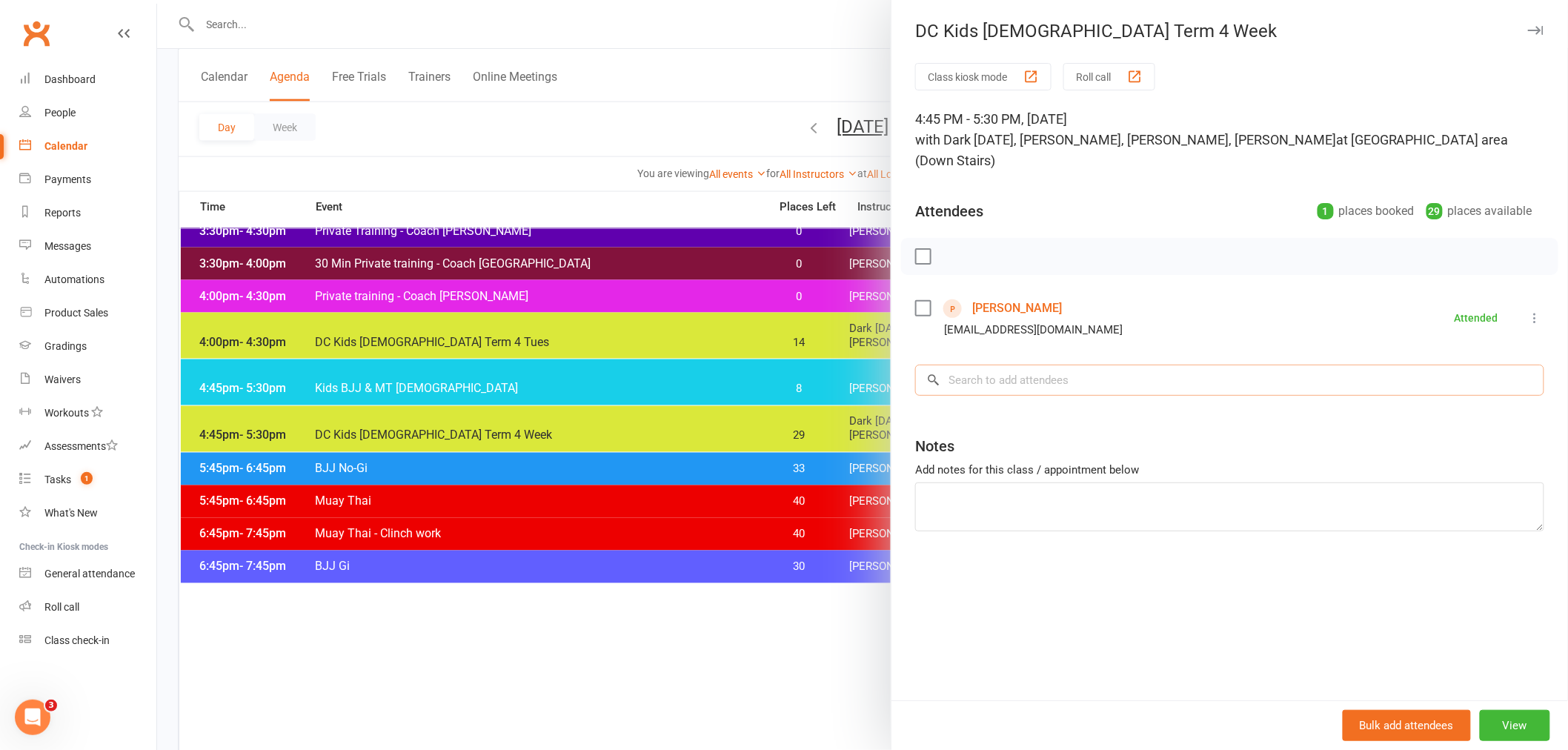
click at [986, 365] on input "search" at bounding box center [1230, 380] width 629 height 31
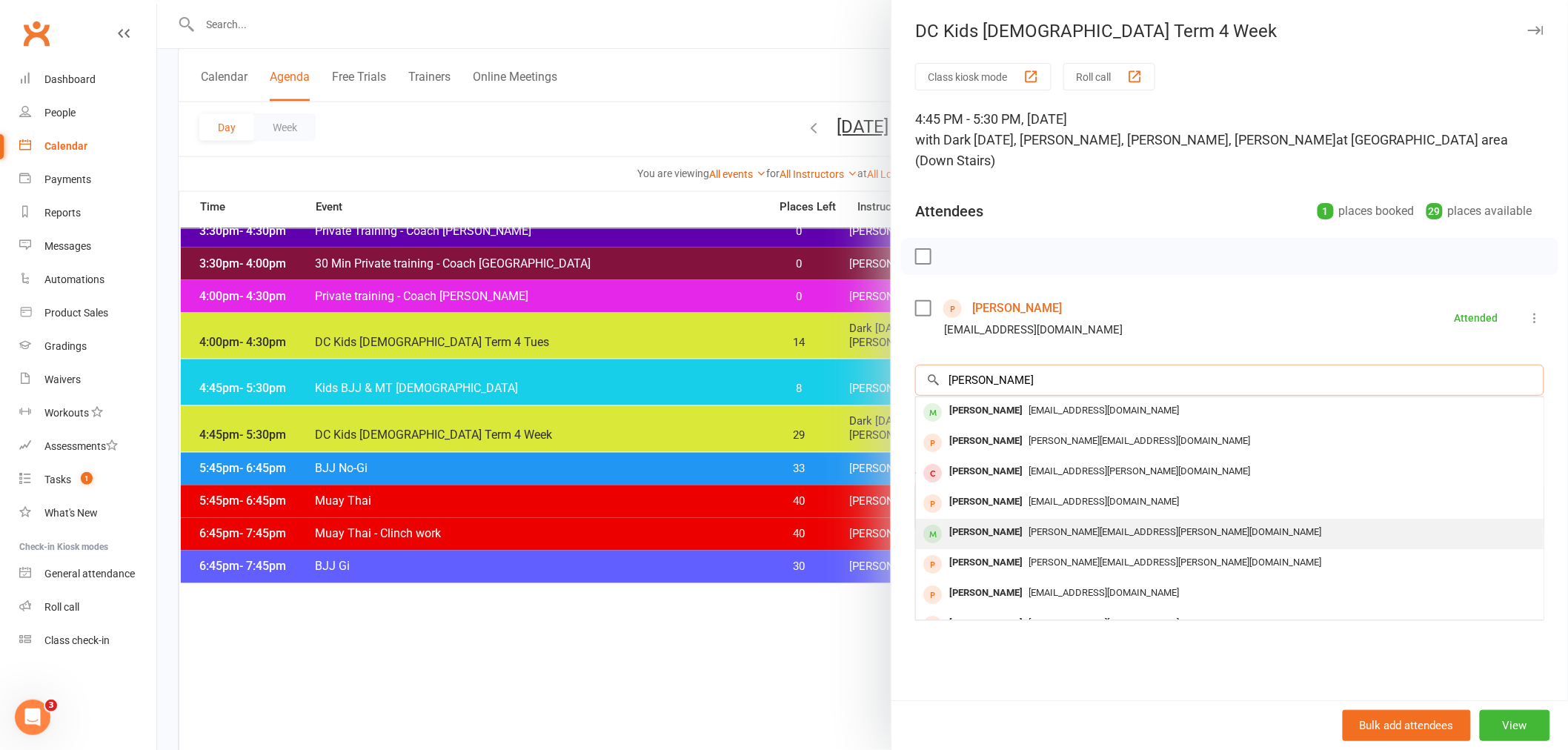
type input "henry"
click at [946, 522] on div "Henry Inglis" at bounding box center [985, 532] width 85 height 21
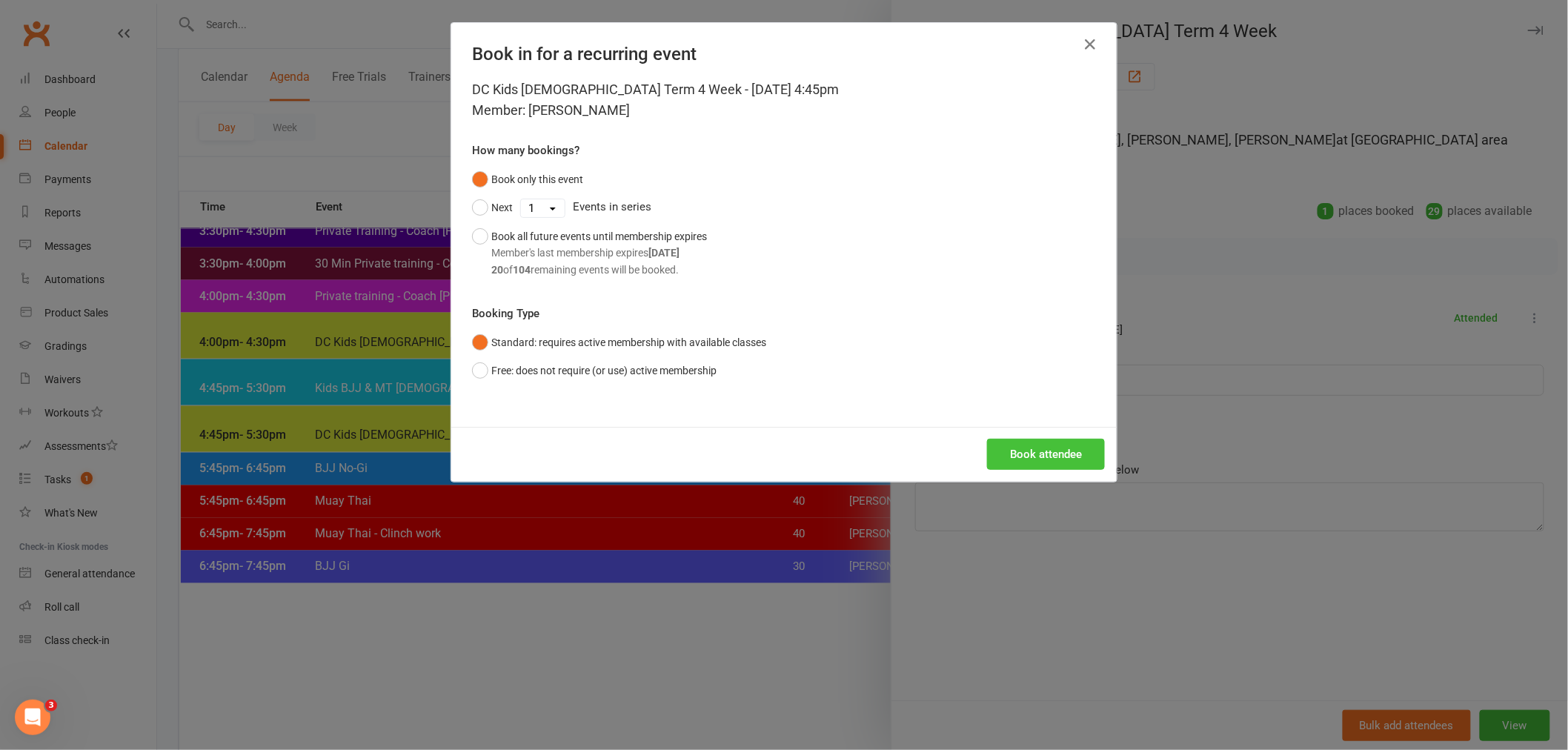
click at [1011, 447] on button "Book attendee" at bounding box center [1046, 453] width 118 height 31
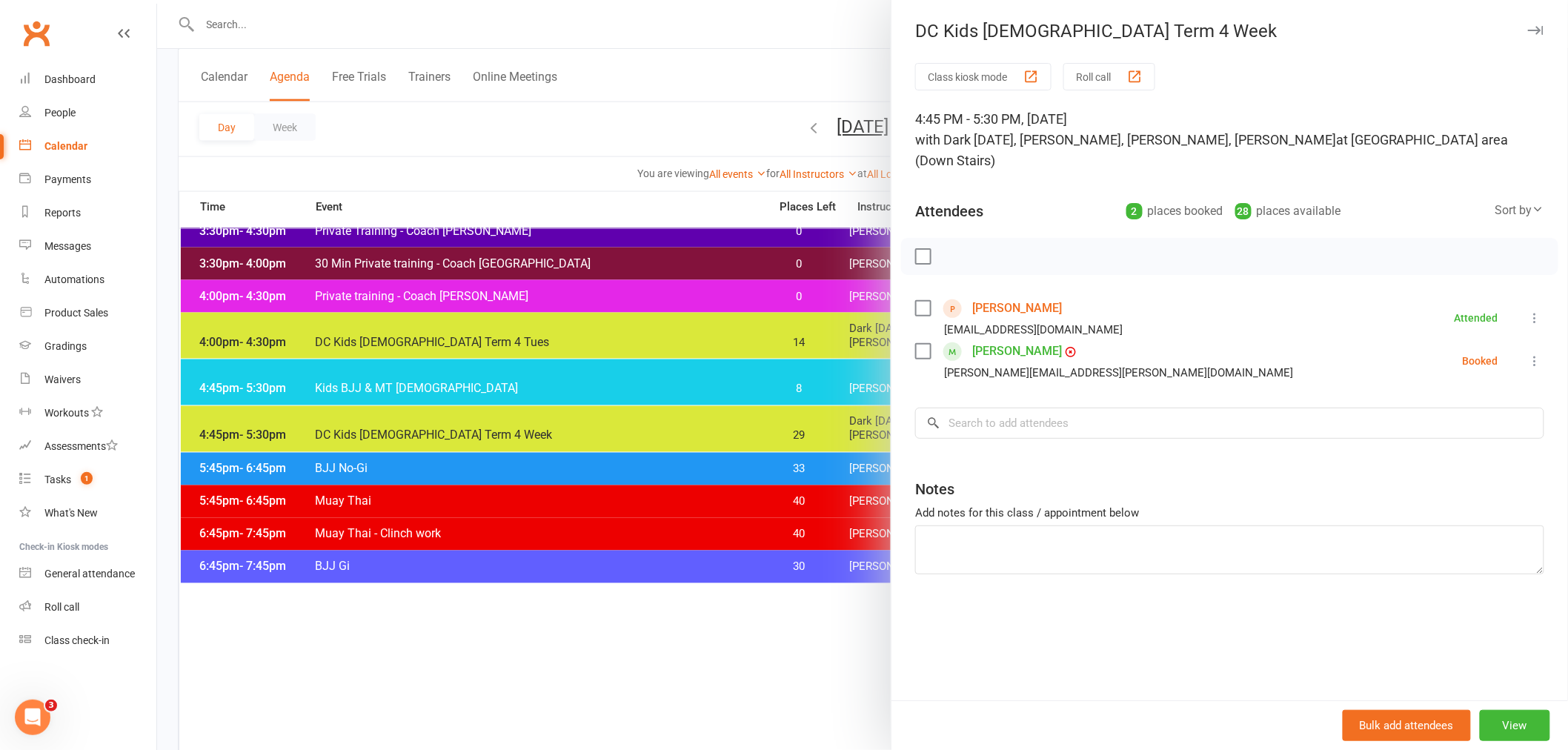
click at [657, 73] on div at bounding box center [861, 375] width 1410 height 750
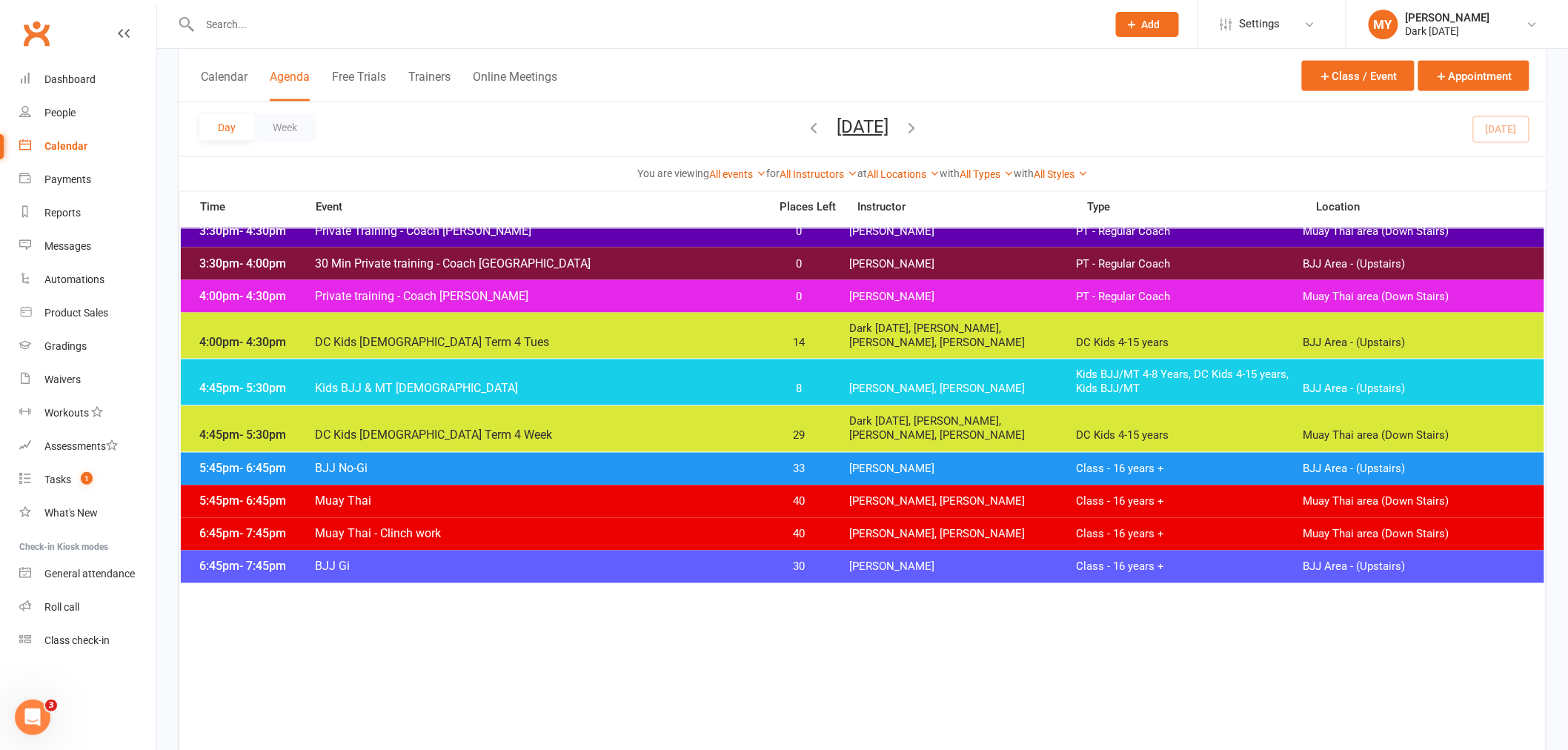
click at [442, 25] on input "text" at bounding box center [646, 24] width 901 height 20
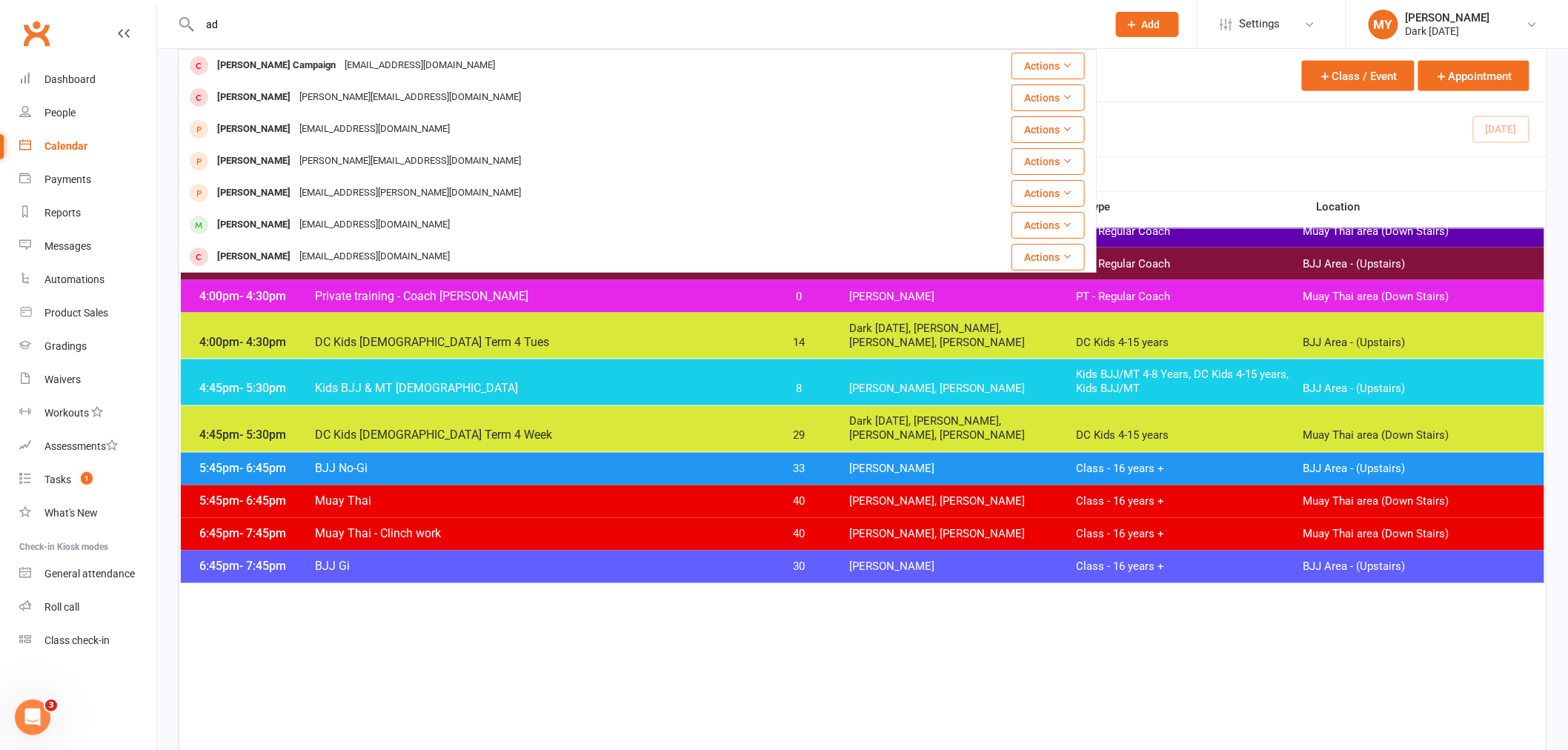
type input "a"
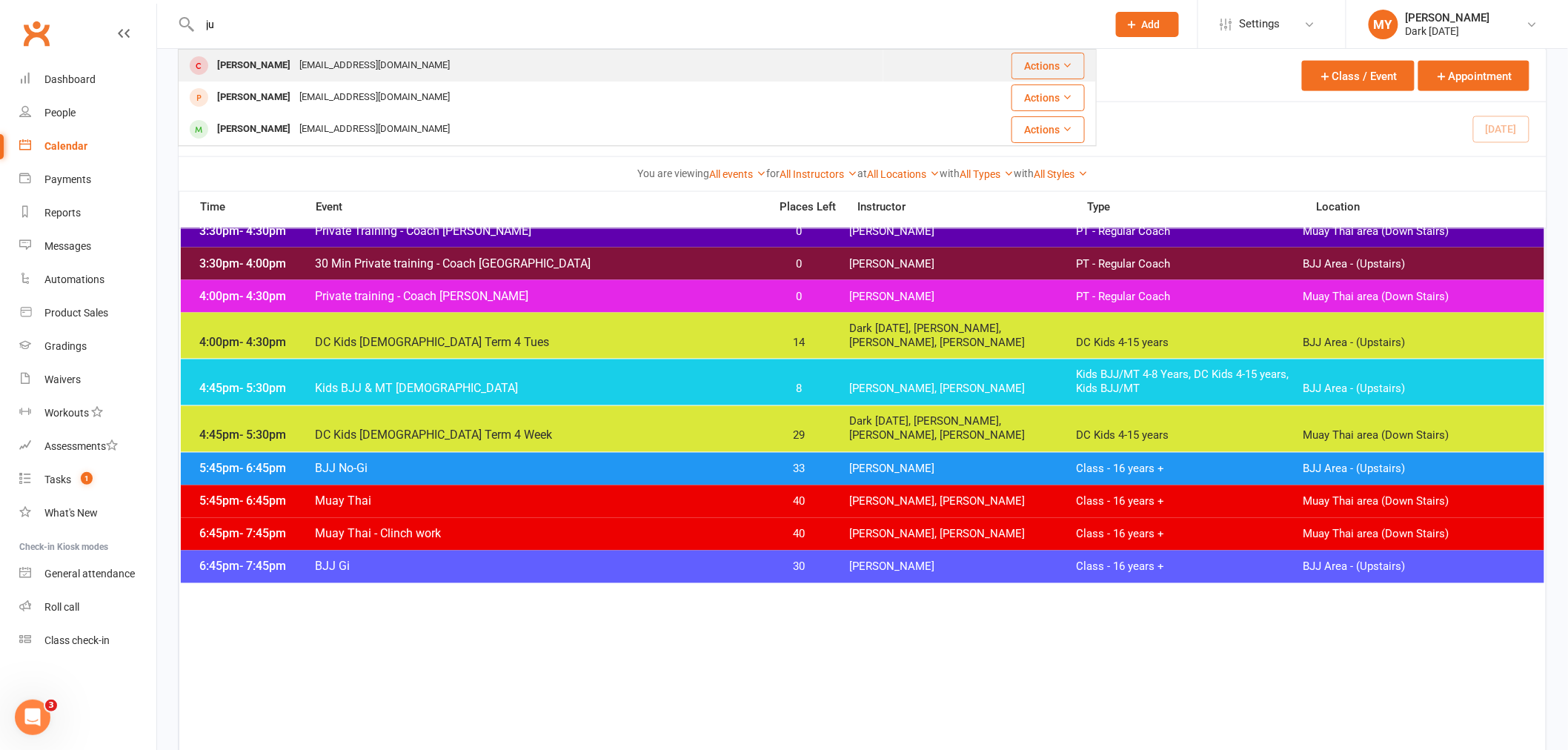
type input "j"
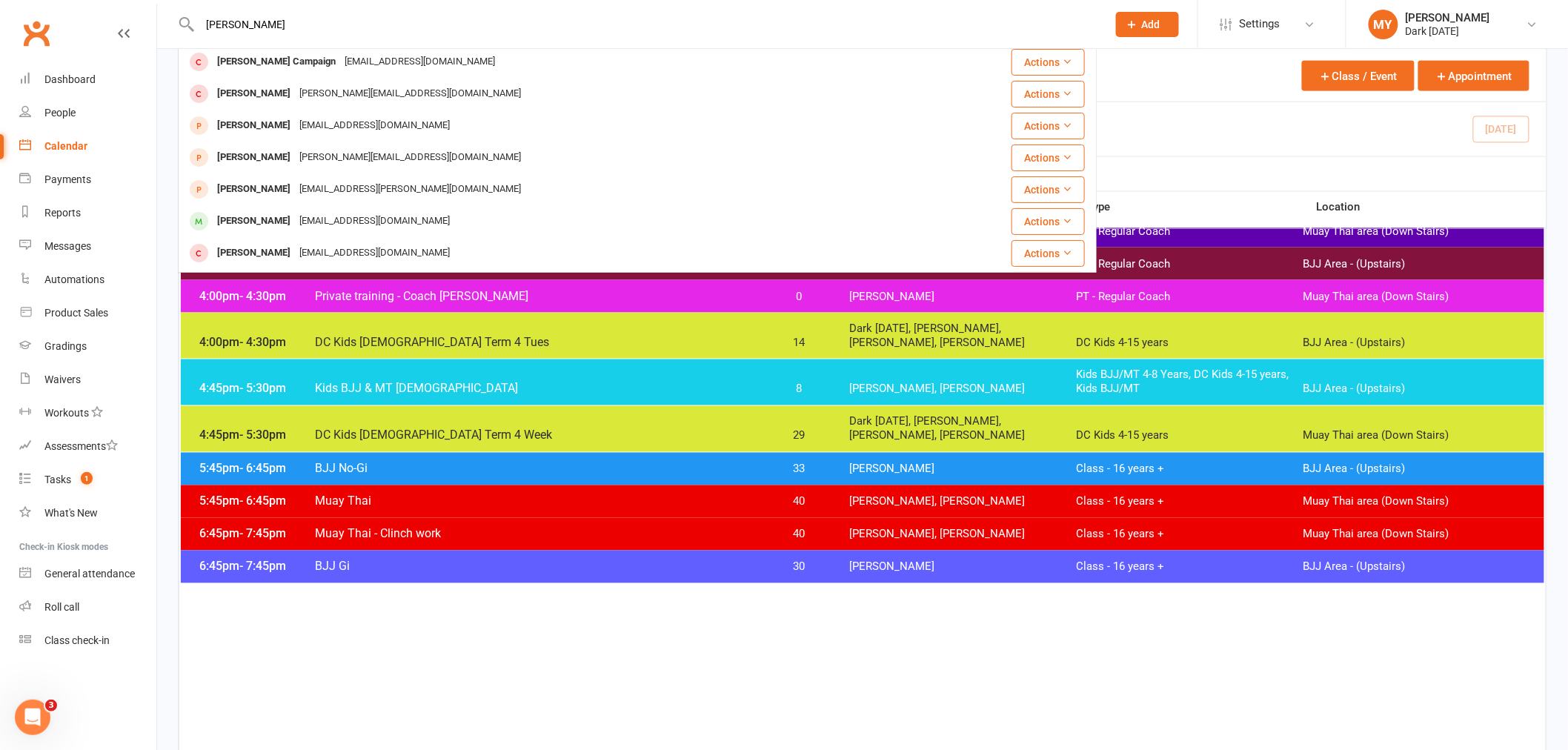
scroll to position [0, 0]
type input "a"
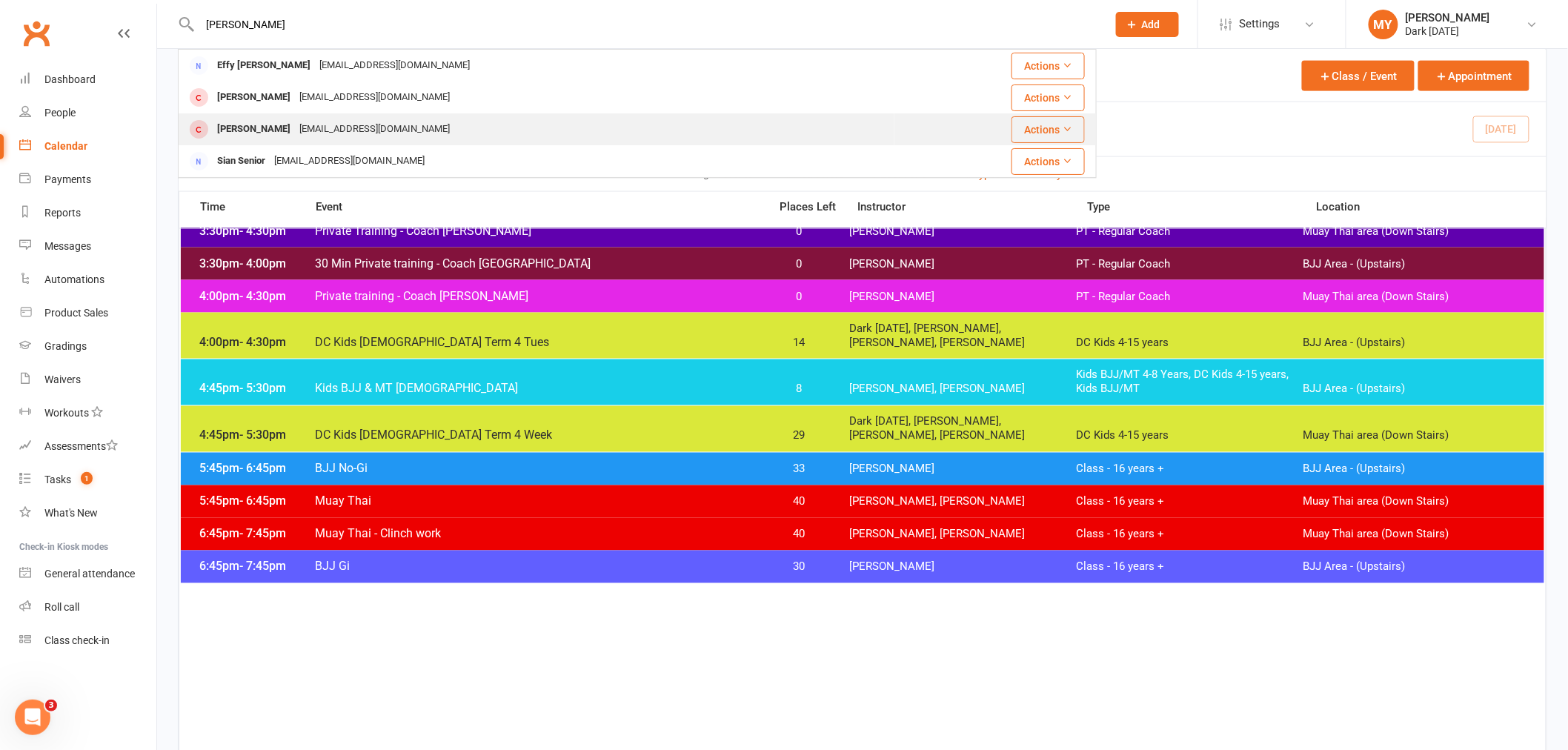
type input "sijo"
click at [376, 135] on div "effyfrancis22@gmail.com" at bounding box center [375, 129] width 159 height 21
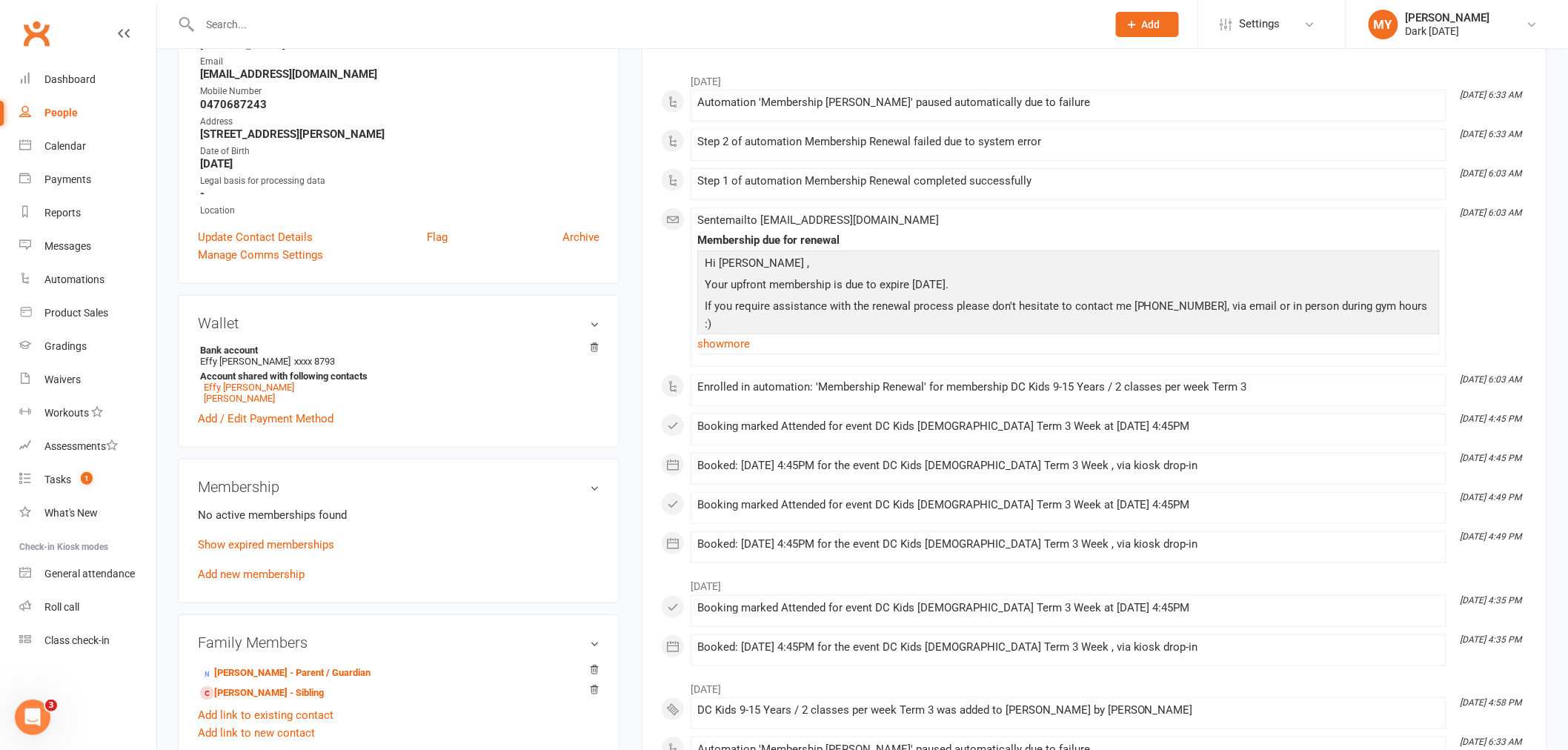
scroll to position [329, 0]
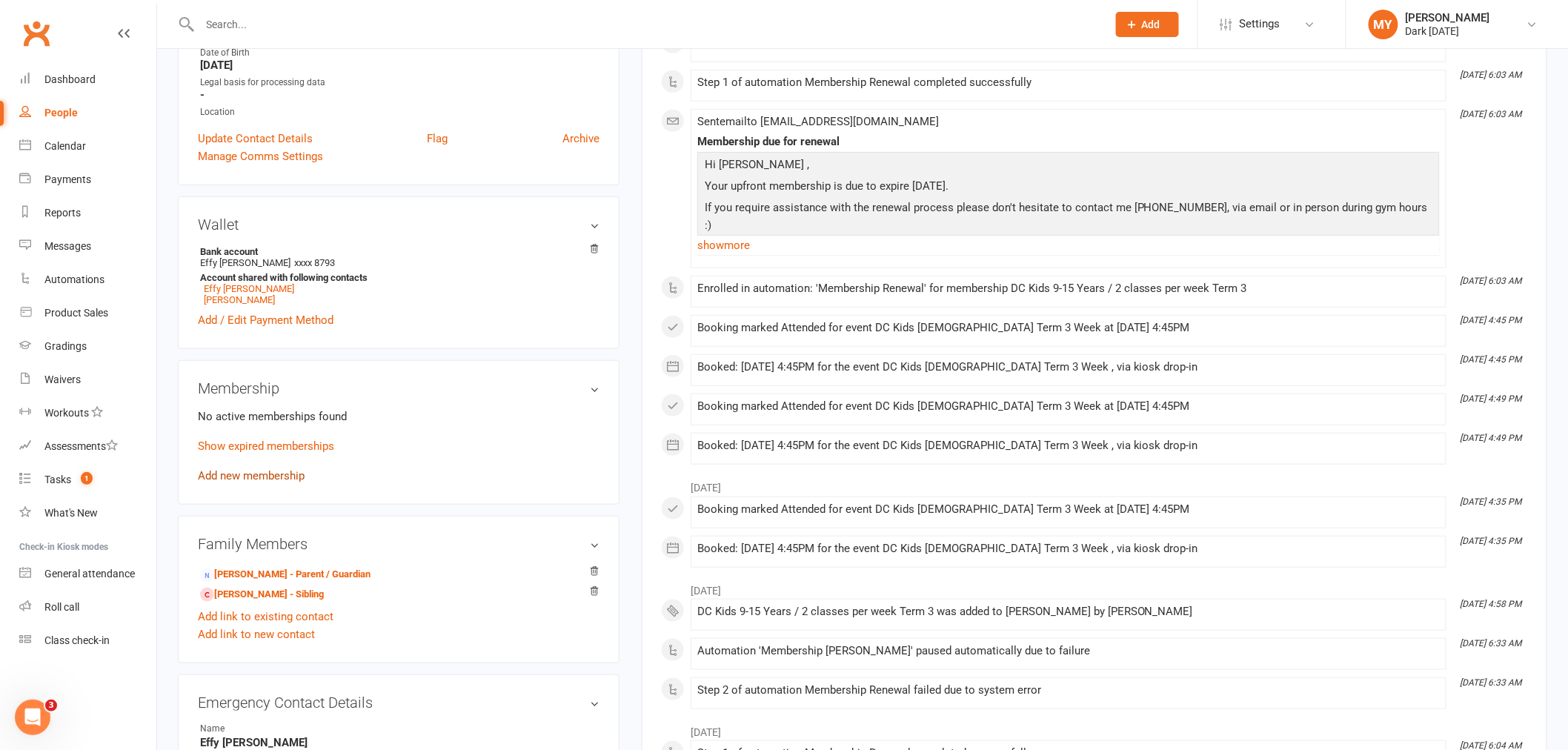
click at [236, 478] on link "Add new membership" at bounding box center [251, 476] width 107 height 13
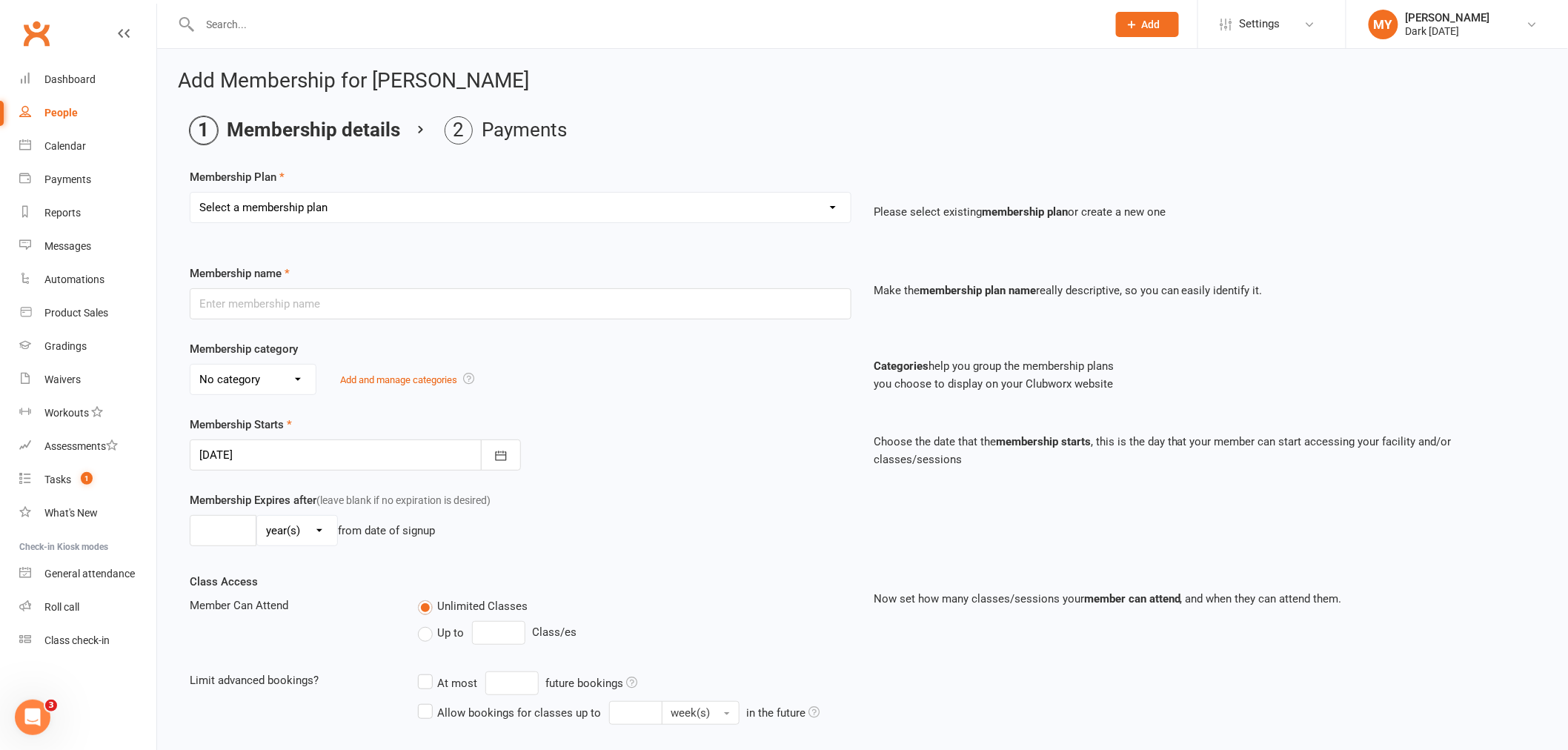
click at [257, 205] on select "Select a membership plan Create new Membership Plan Redzone Knife Defence Works…" at bounding box center [521, 207] width 660 height 29
select select "60"
click at [190, 193] on select "Select a membership plan Create new Membership Plan Redzone Knife Defence Works…" at bounding box center [521, 207] width 660 height 29
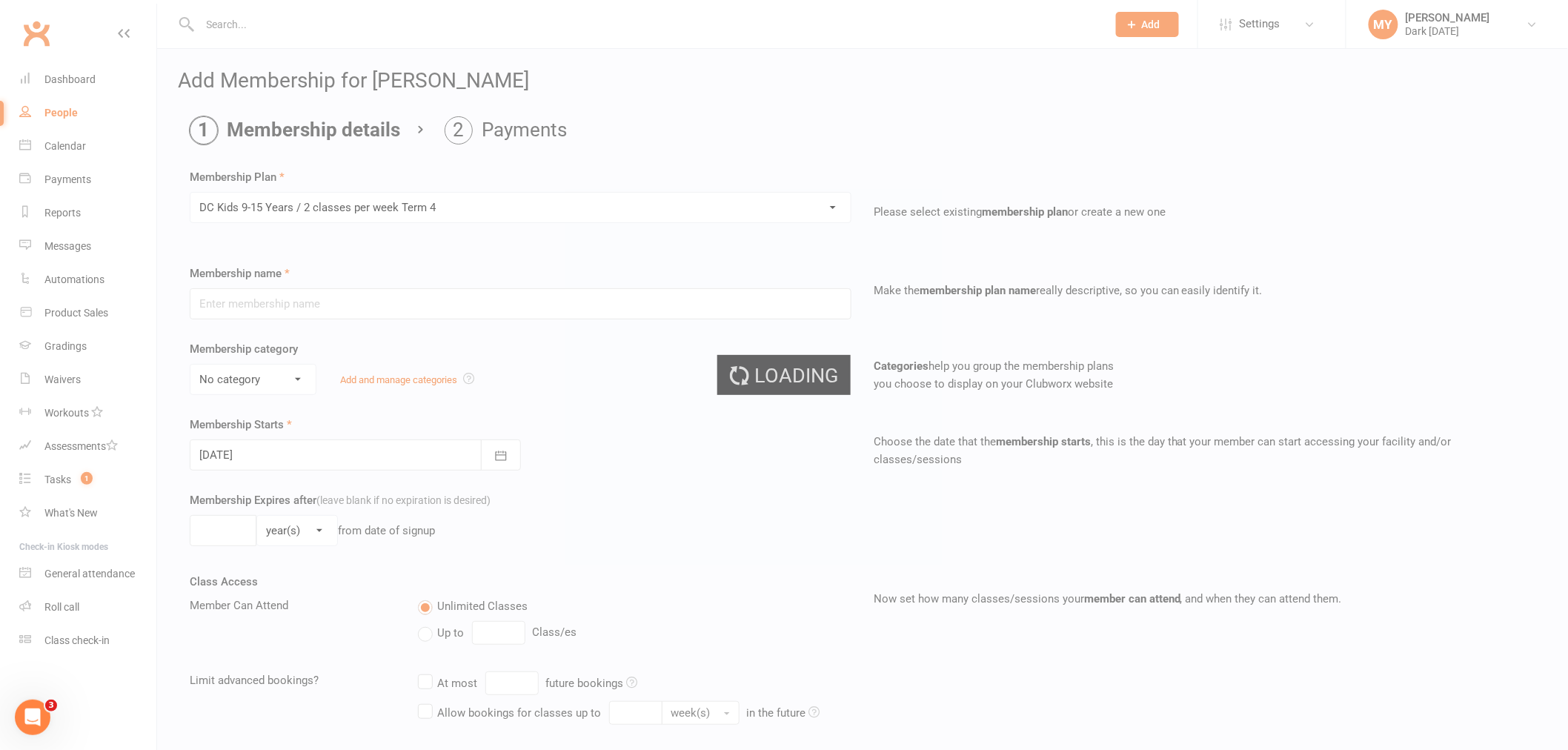
type input "DC Kids 9-15 Years / 2 classes per week Term 4"
select select "4"
type input "10"
select select "1"
type input "2"
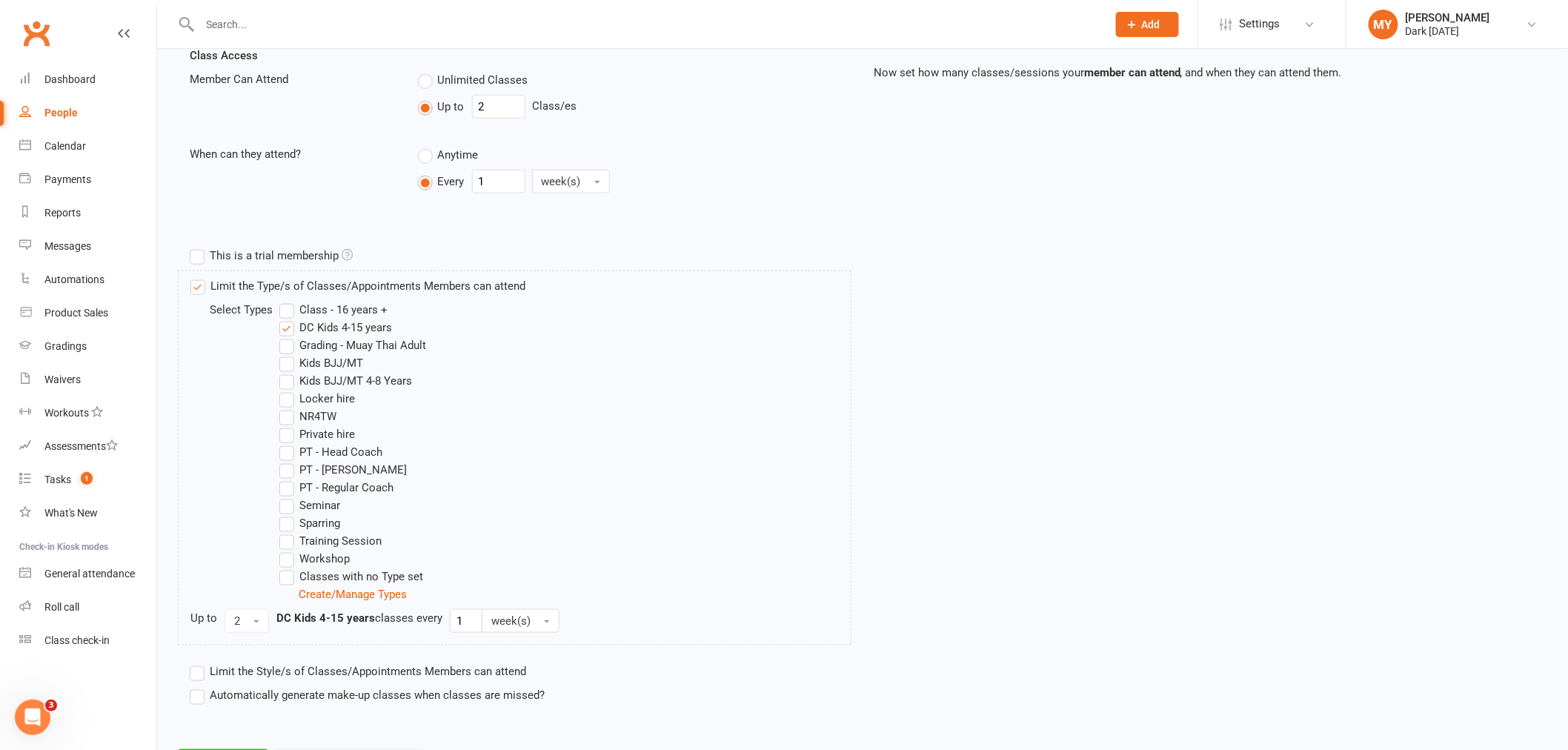
scroll to position [598, 0]
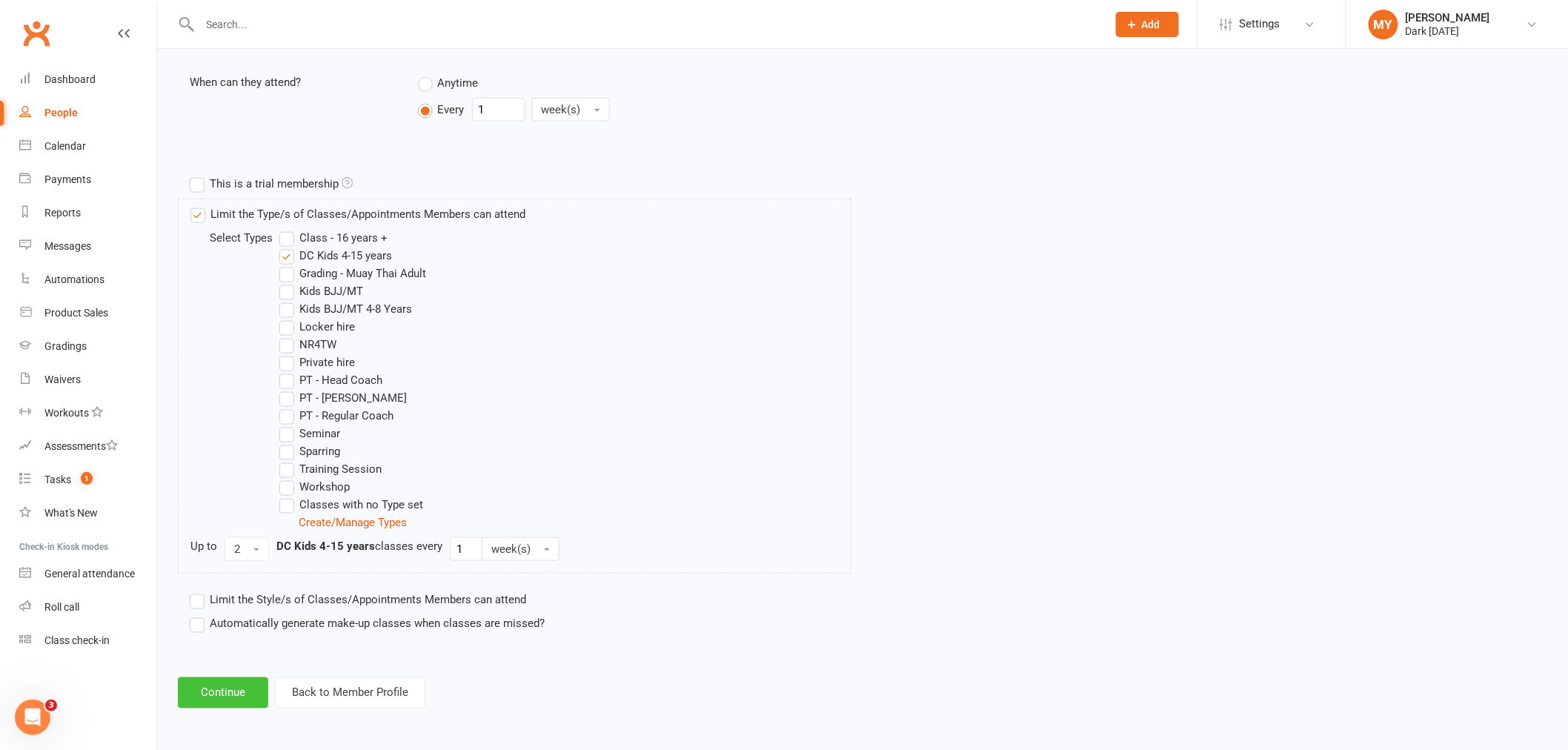
click at [250, 680] on button "Continue" at bounding box center [223, 692] width 90 height 31
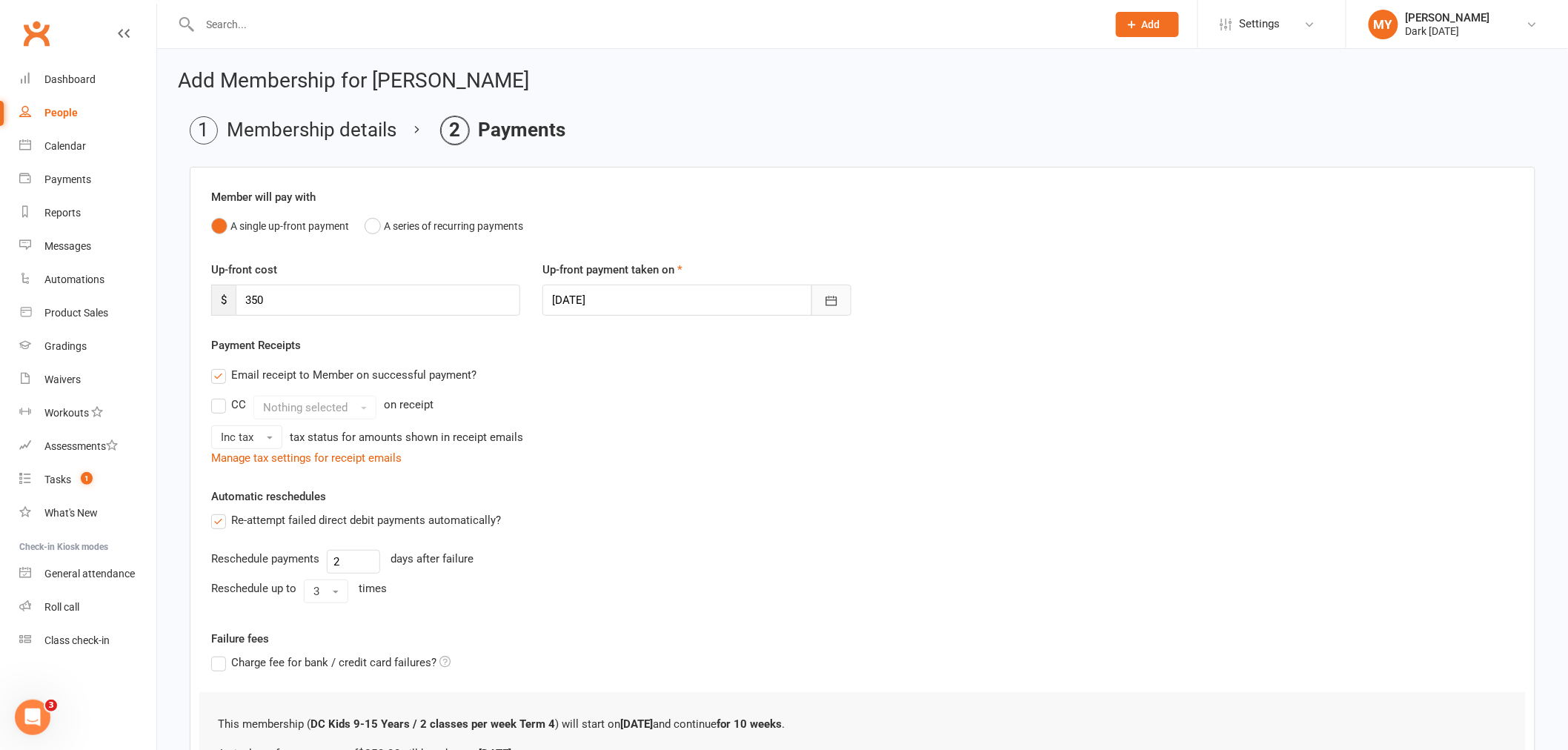
click at [824, 293] on icon "button" at bounding box center [831, 300] width 15 height 15
click at [694, 445] on span "15" at bounding box center [699, 450] width 12 height 12
type input "[DATE]"
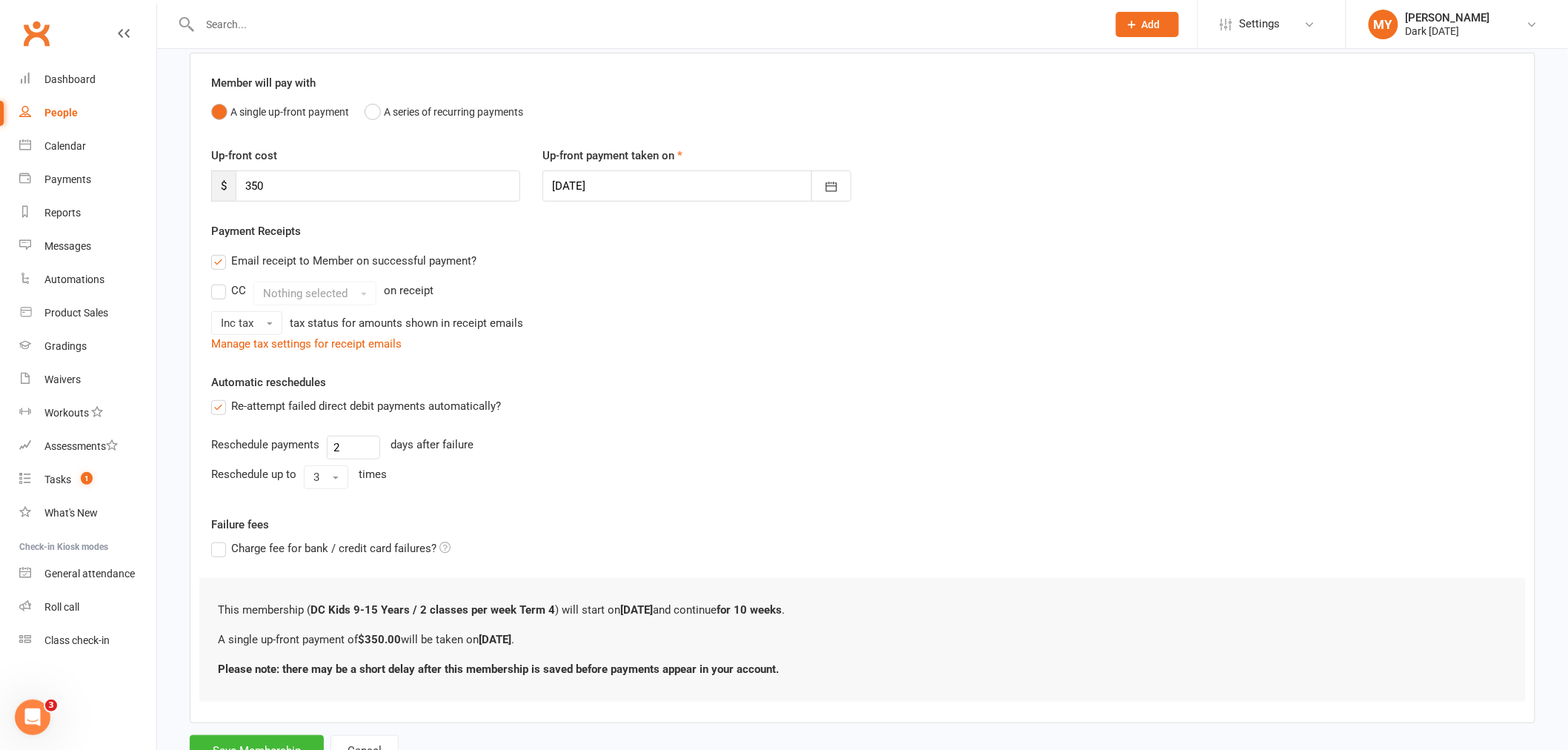
scroll to position [175, 0]
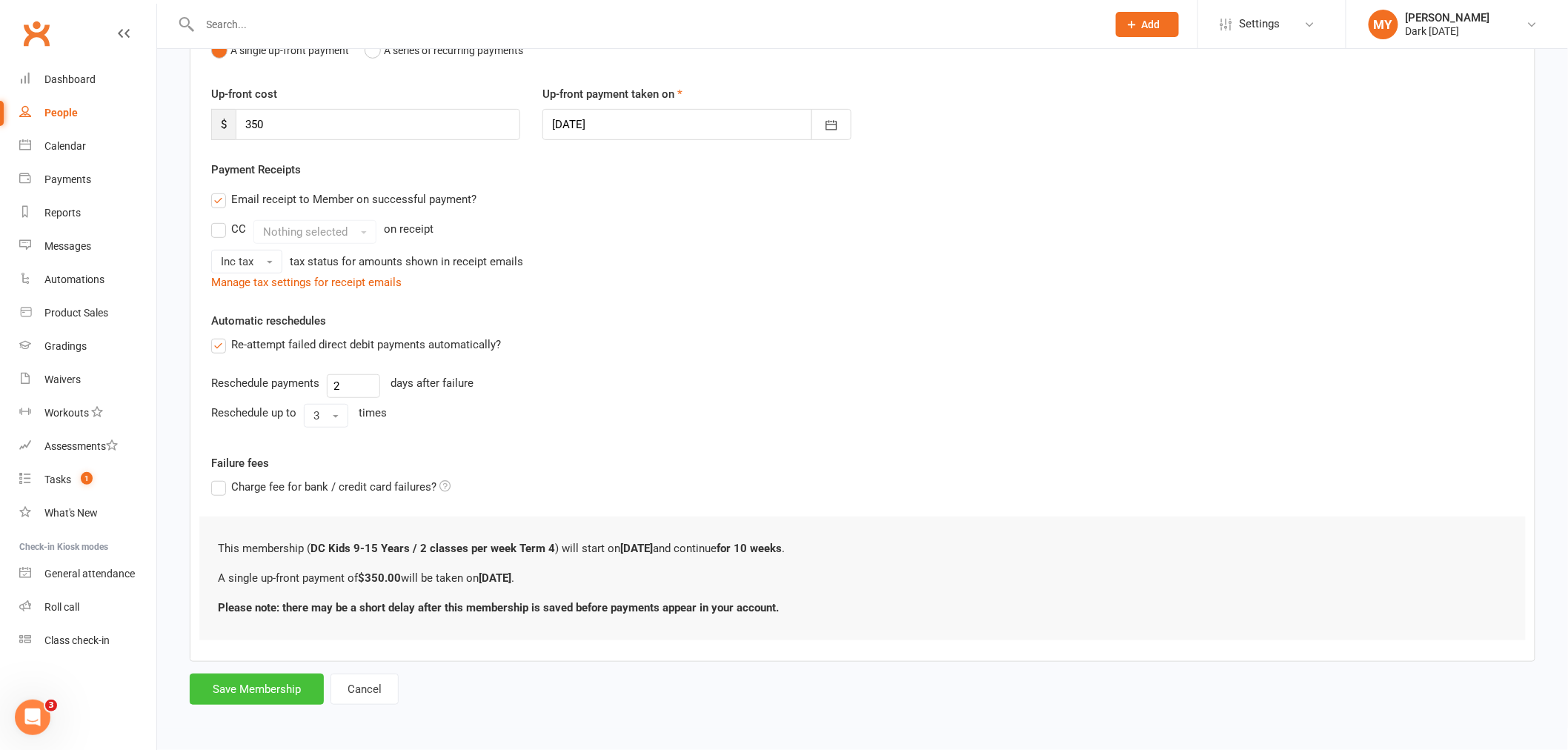
click at [291, 694] on button "Save Membership" at bounding box center [256, 689] width 134 height 31
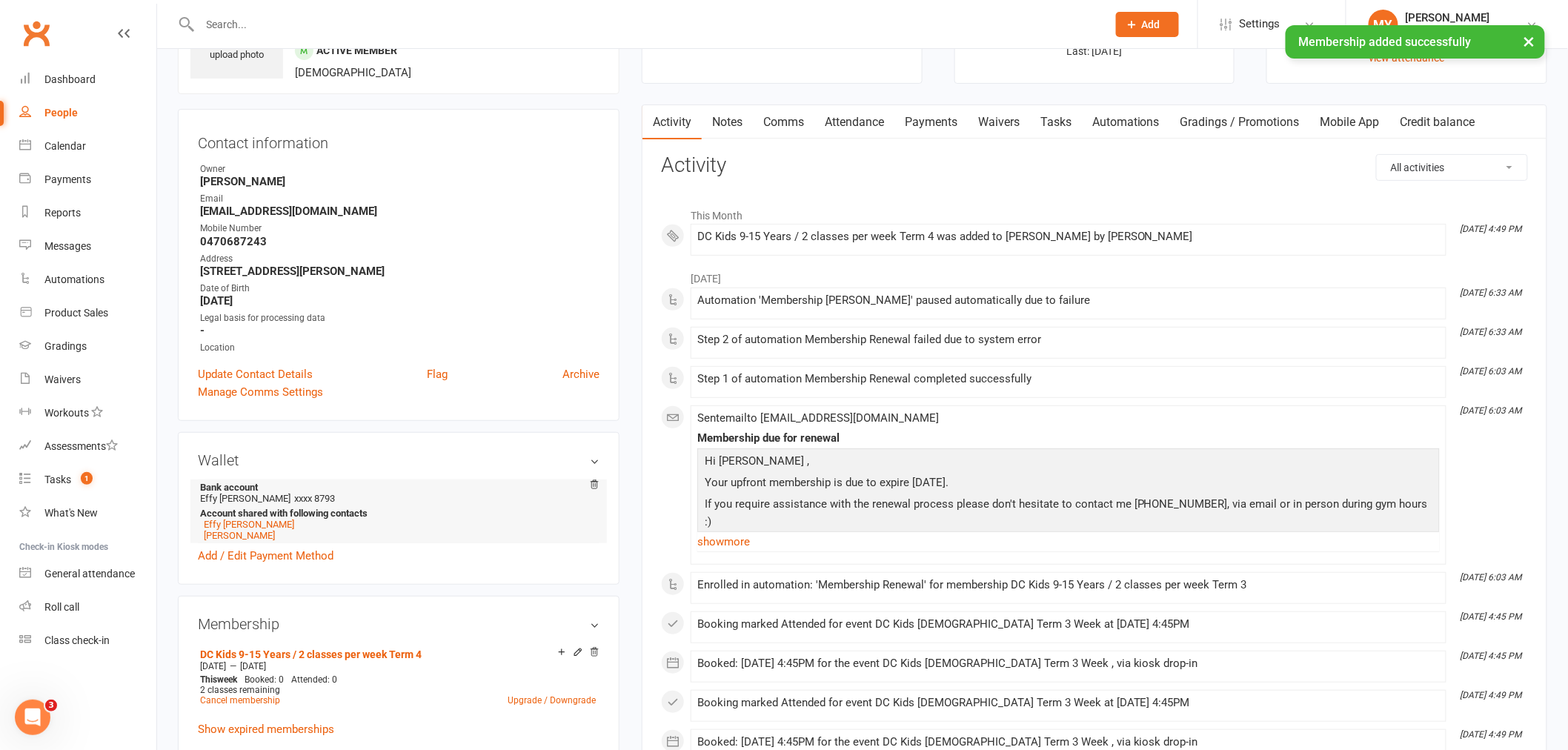
scroll to position [247, 0]
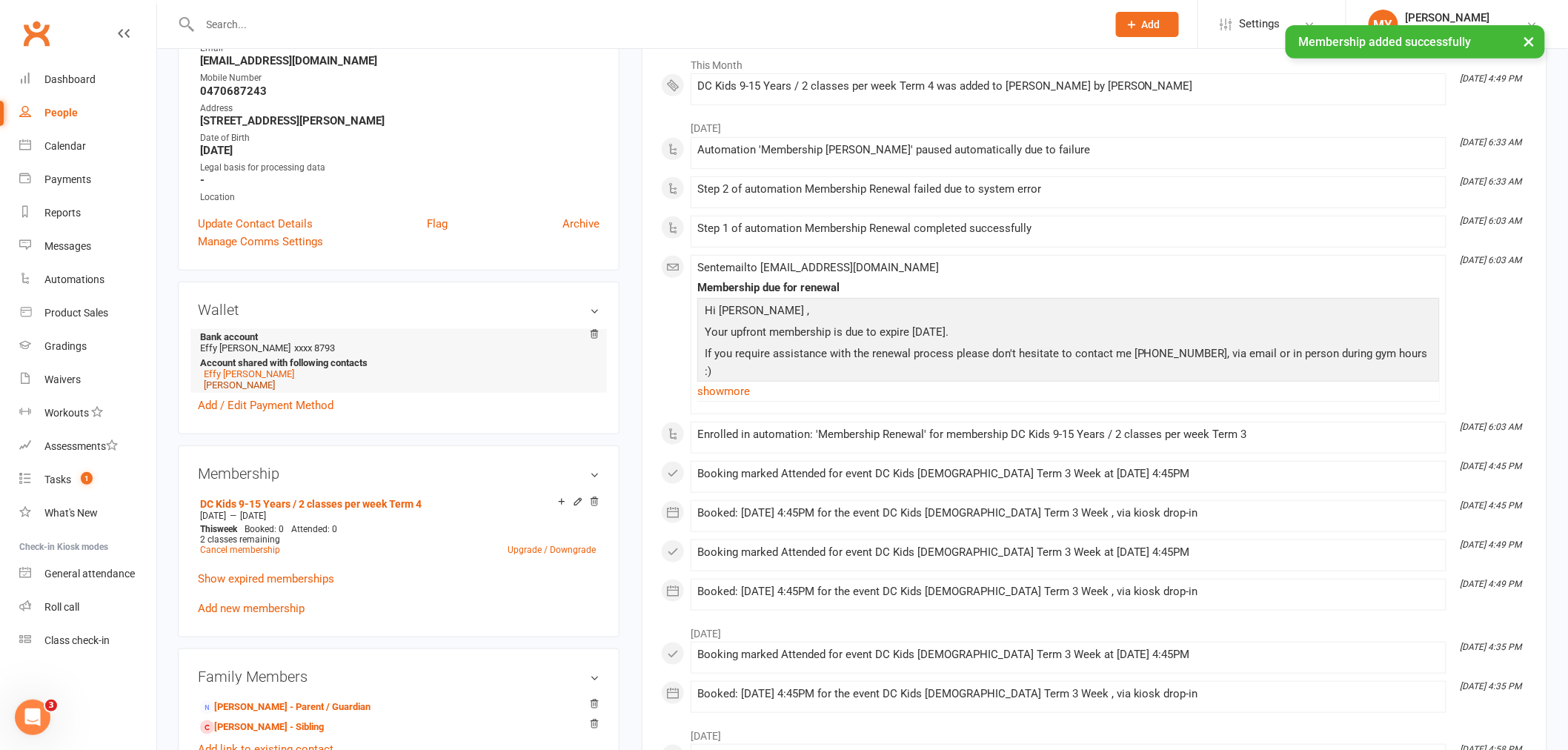
click at [213, 388] on link "ADAM Sijo" at bounding box center [239, 384] width 71 height 12
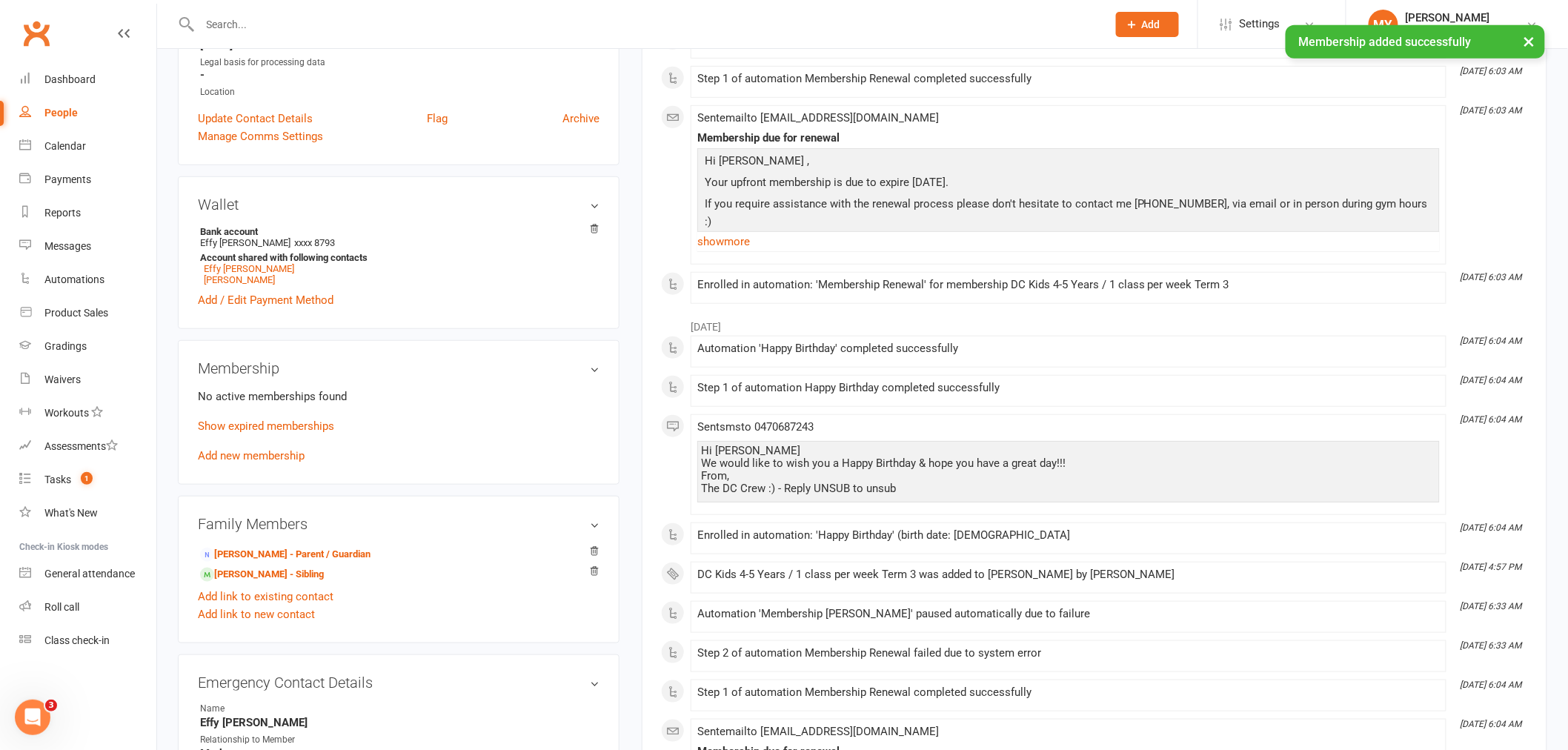
scroll to position [411, 0]
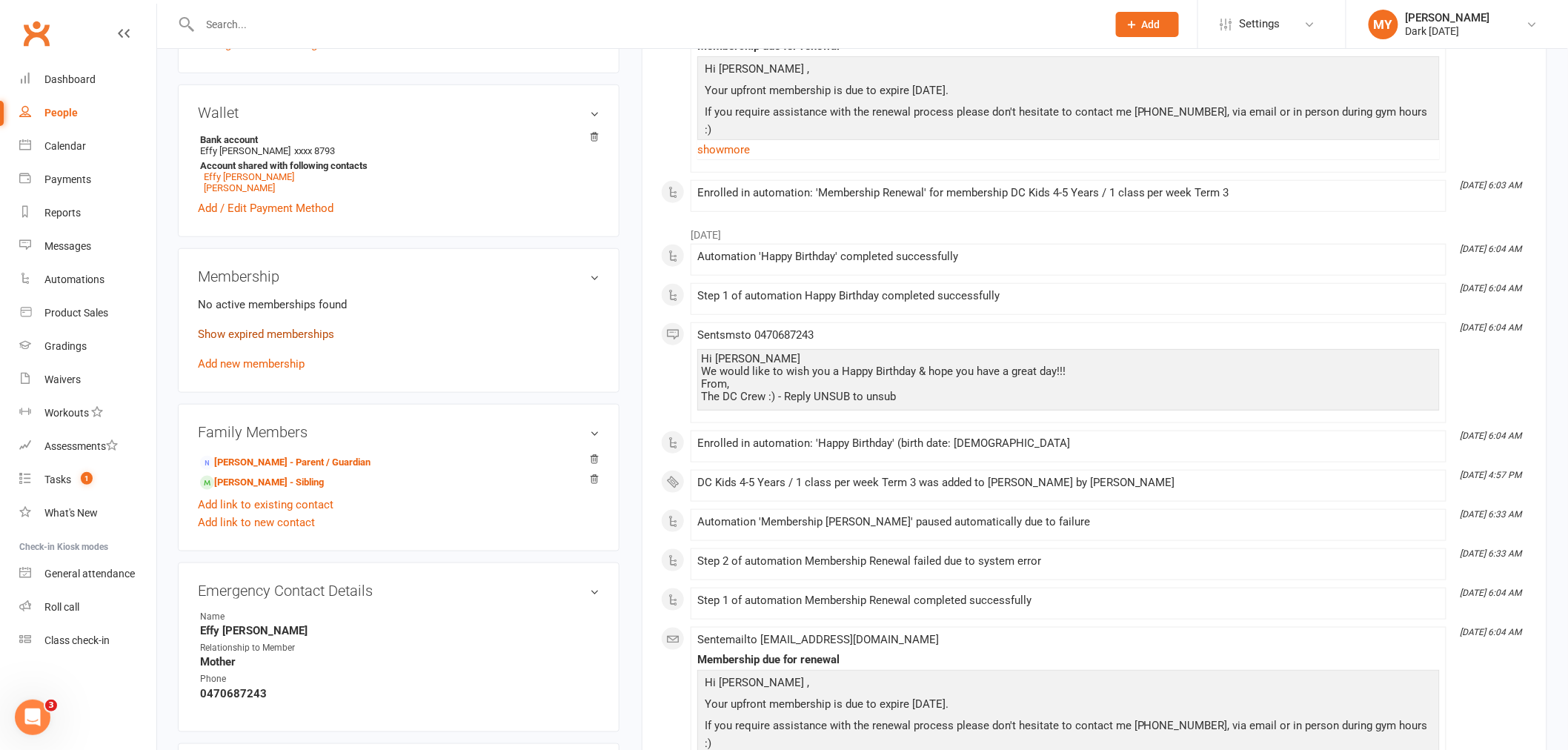
click at [264, 334] on link "Show expired memberships" at bounding box center [266, 334] width 136 height 13
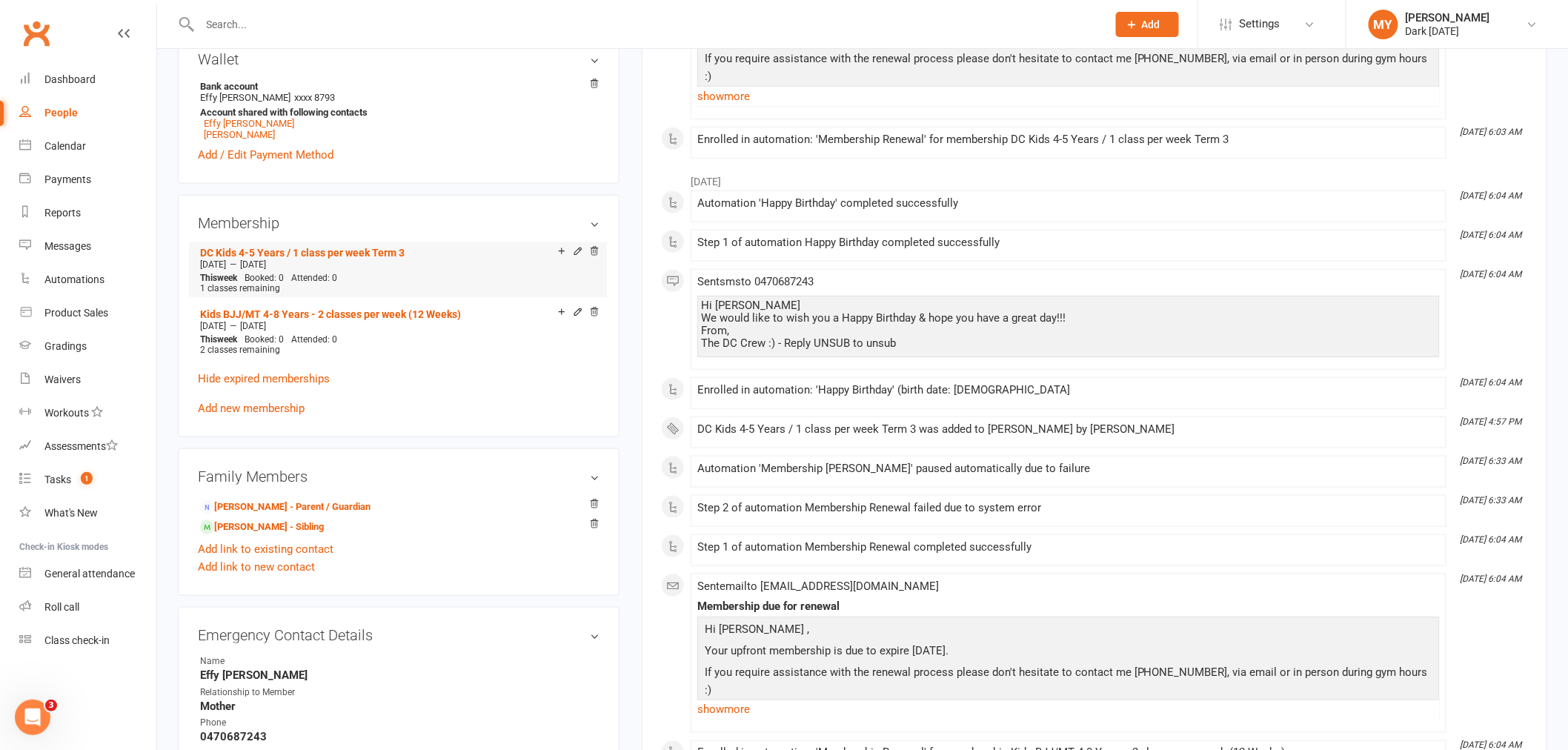
scroll to position [493, 0]
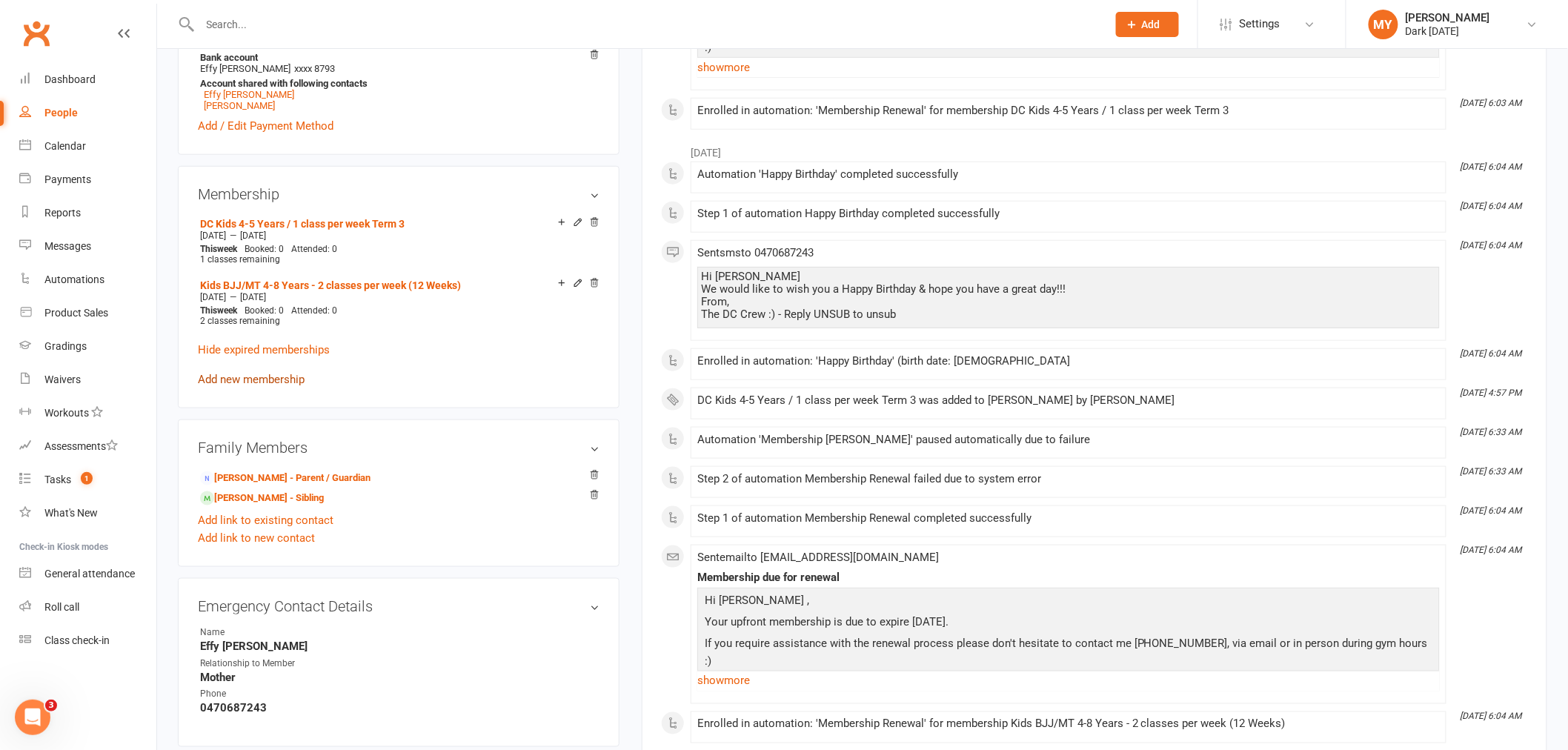
click at [269, 378] on link "Add new membership" at bounding box center [251, 379] width 107 height 13
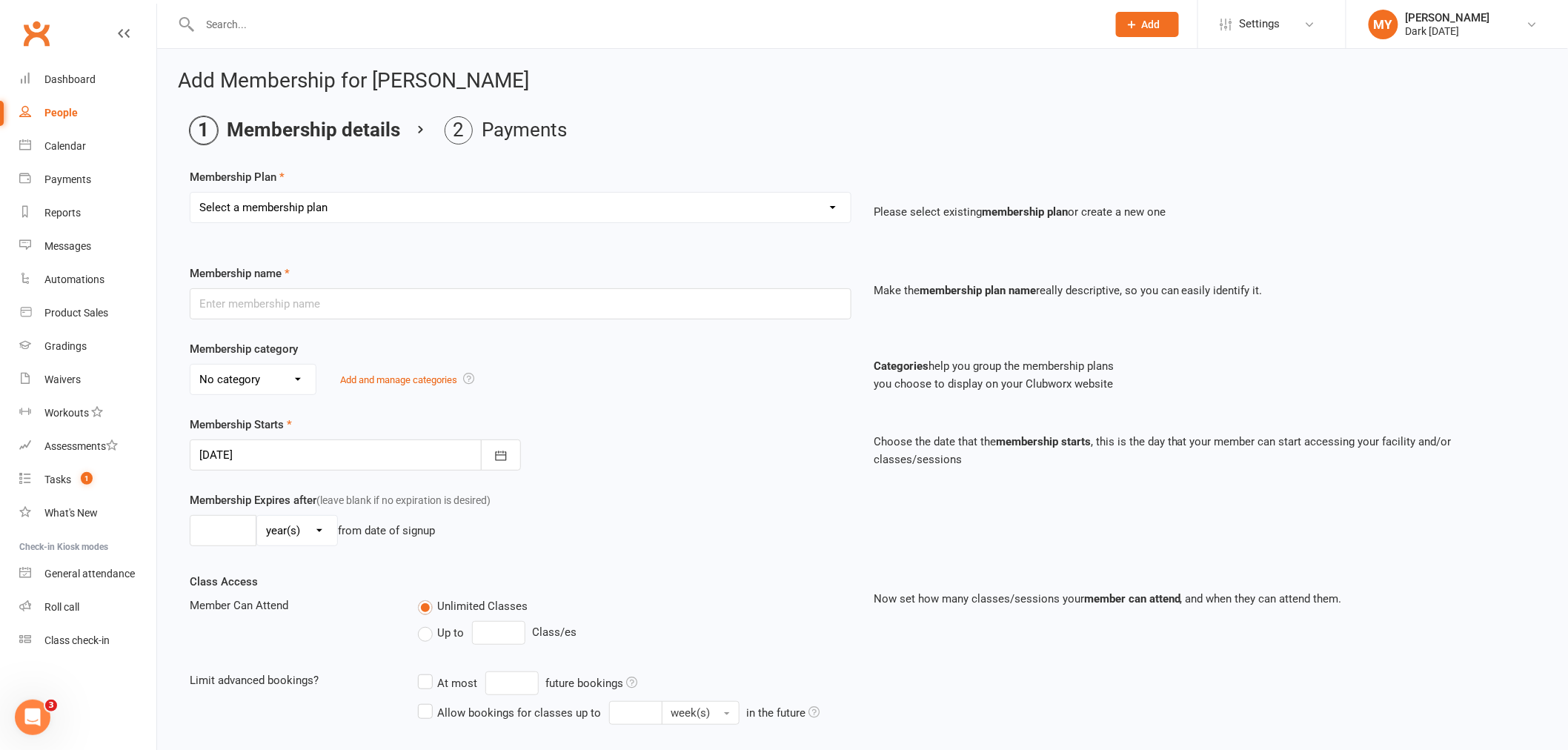
click at [310, 205] on select "Select a membership plan Create new Membership Plan Redzone Knife Defence Works…" at bounding box center [521, 207] width 660 height 29
select select "17"
click at [190, 193] on select "Select a membership plan Create new Membership Plan Redzone Knife Defence Works…" at bounding box center [521, 207] width 660 height 29
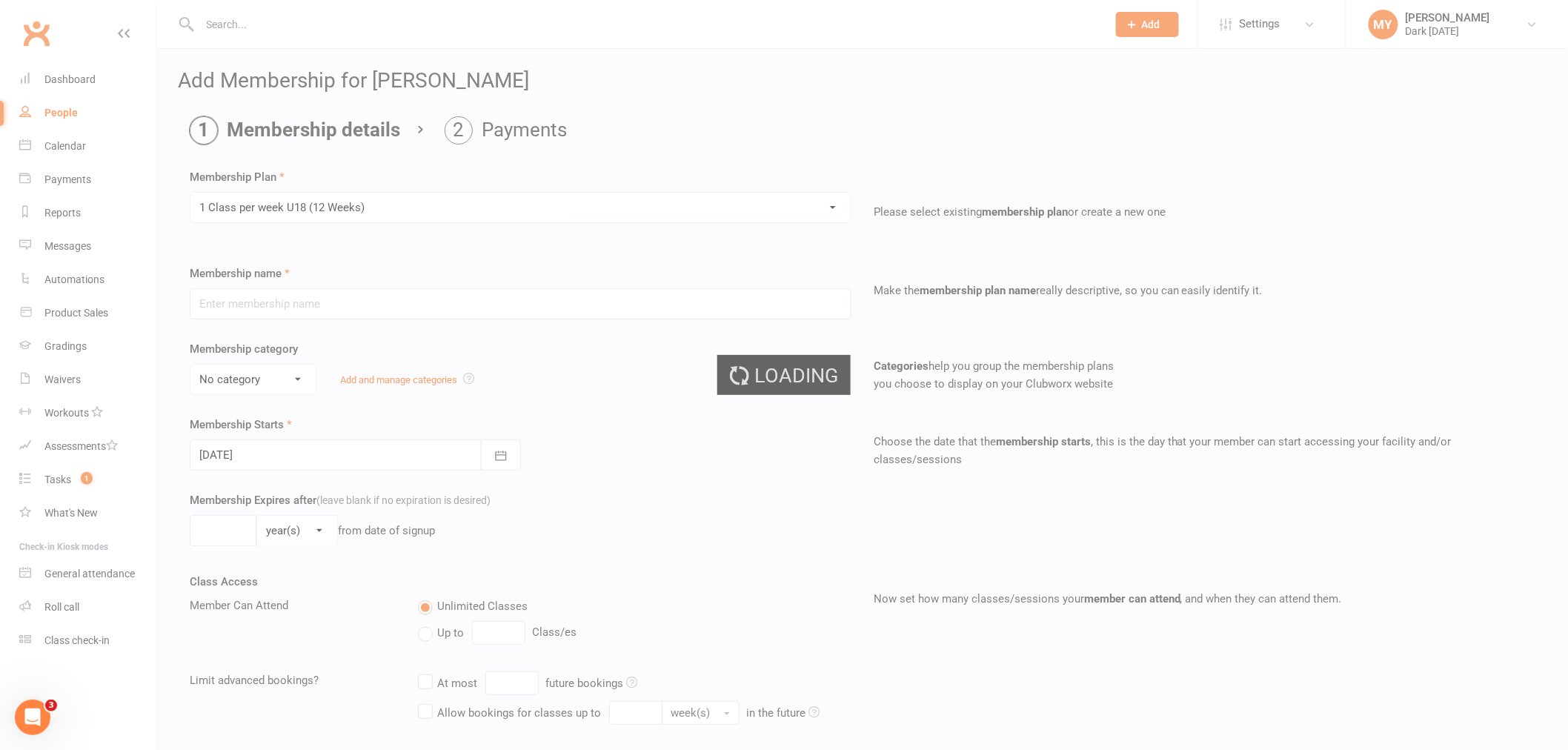
type input "1 Class per week U18 (12 Weeks)"
select select "7"
type input "12"
select select "1"
type input "1"
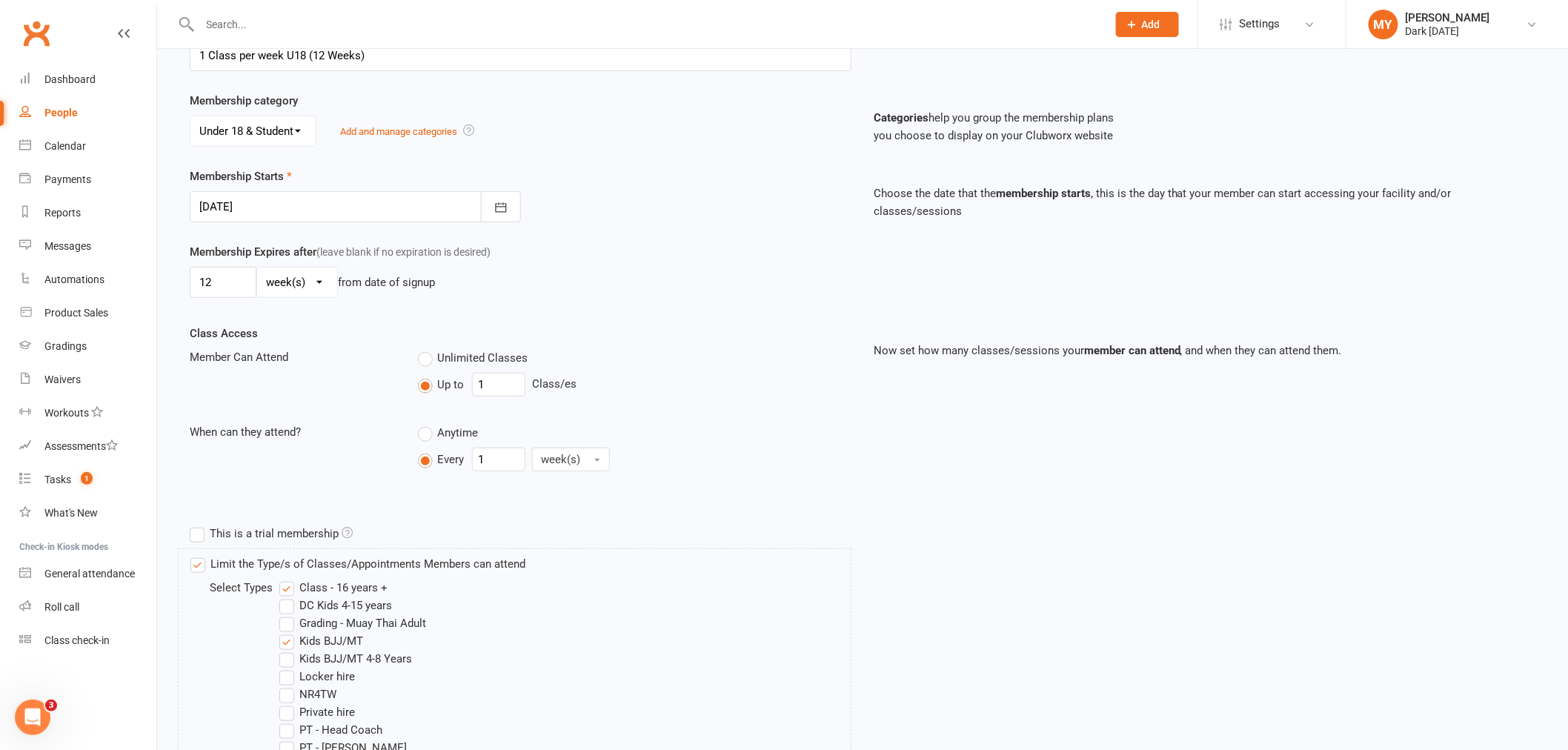
scroll to position [493, 0]
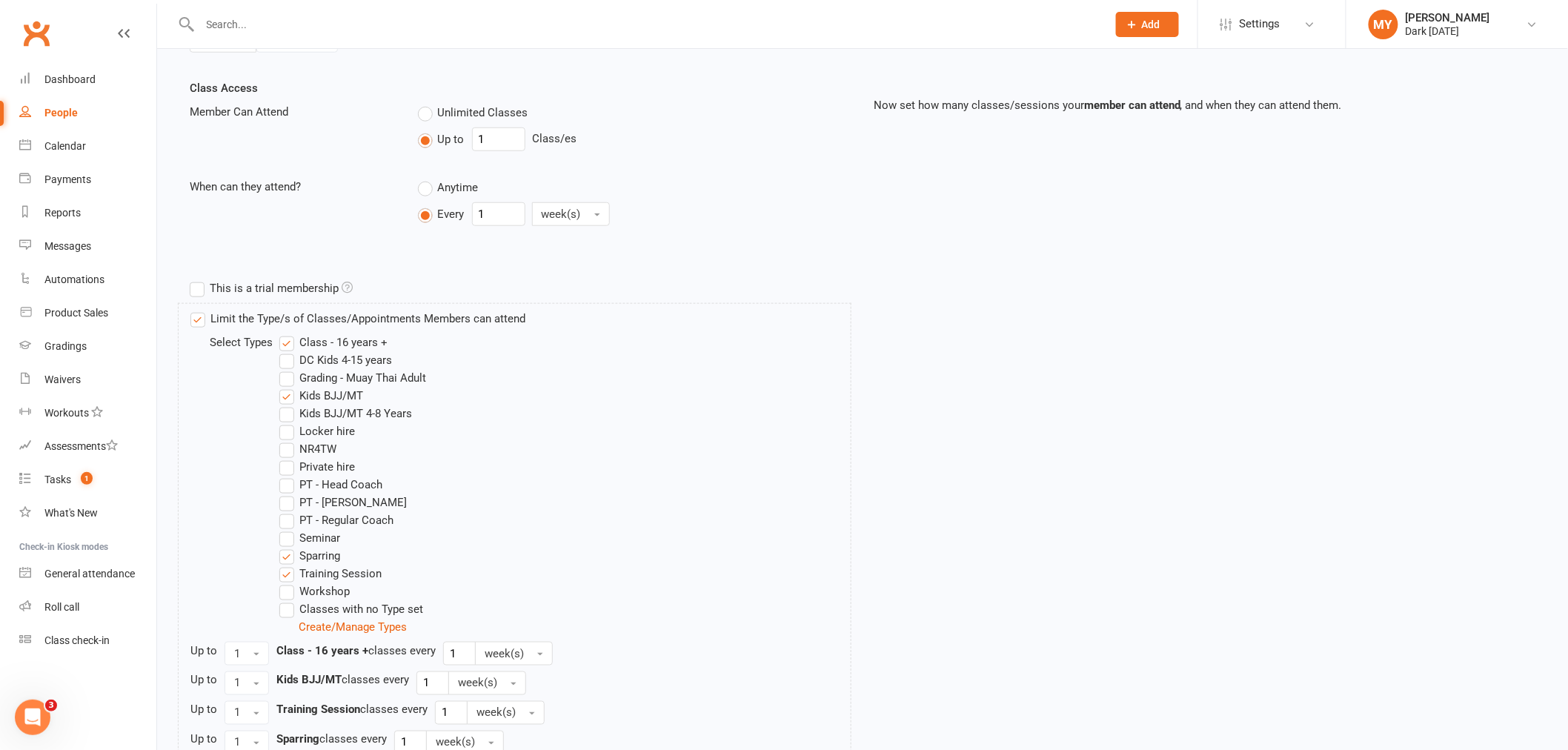
click at [353, 415] on label "Kids BJJ/MT 4-8 Years" at bounding box center [345, 414] width 133 height 18
click at [289, 405] on input "Kids BJJ/MT 4-8 Years" at bounding box center [283, 405] width 10 height 0
click at [347, 395] on label "Kids BJJ/MT" at bounding box center [321, 396] width 84 height 18
click at [289, 387] on input "Kids BJJ/MT" at bounding box center [283, 387] width 10 height 0
click at [345, 343] on label "Class - 16 years +" at bounding box center [333, 343] width 108 height 18
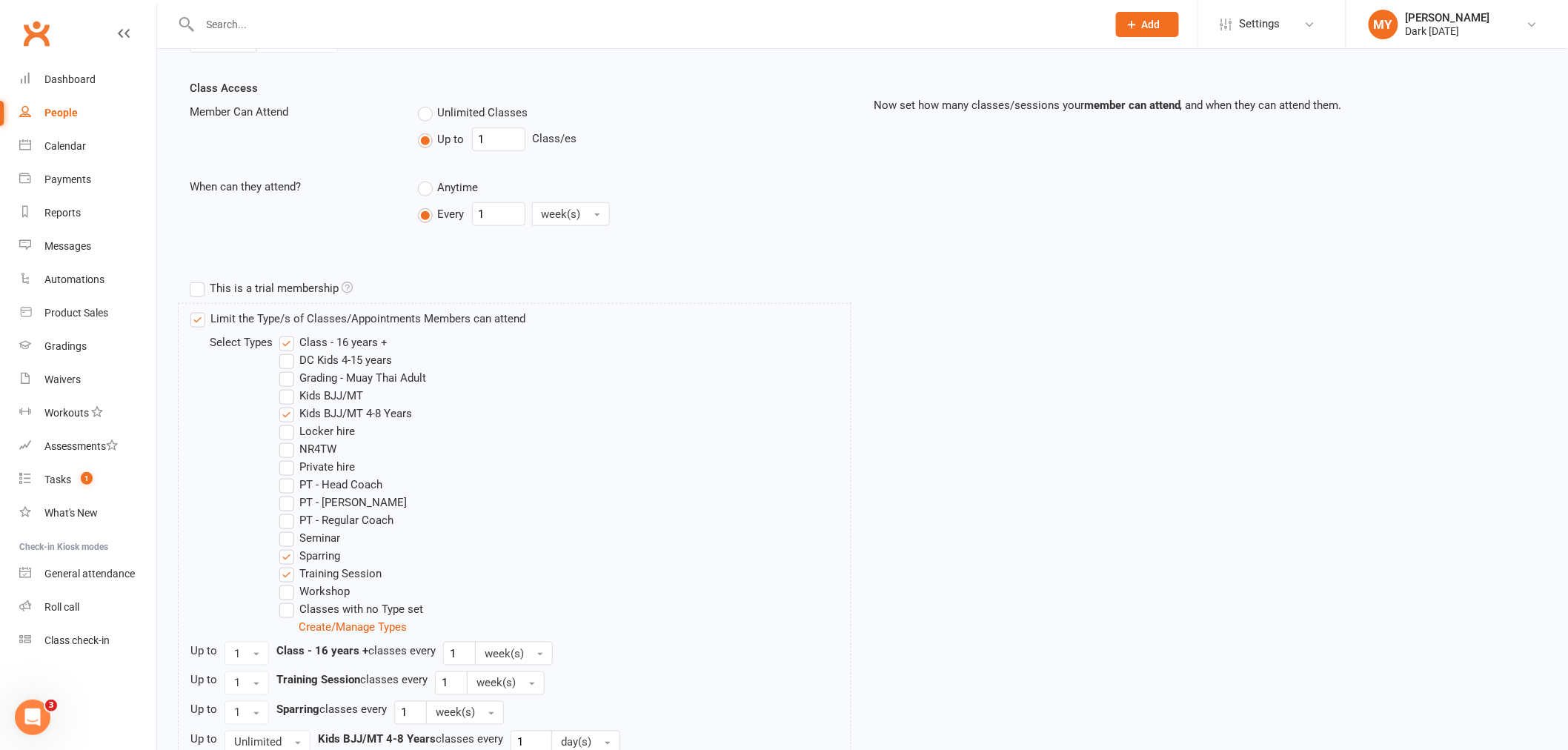
click at [289, 334] on input "Class - 16 years +" at bounding box center [283, 334] width 10 height 0
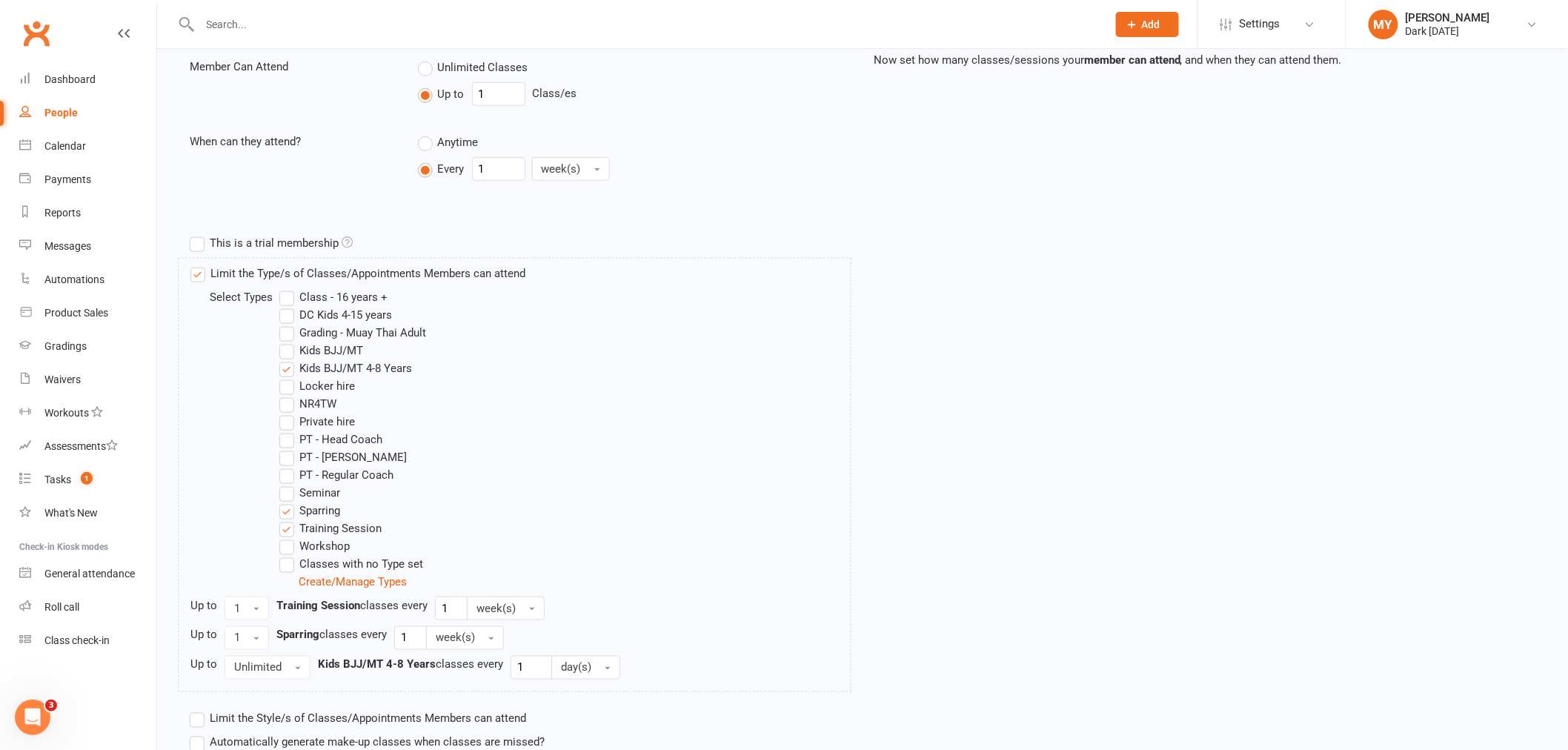
scroll to position [658, 0]
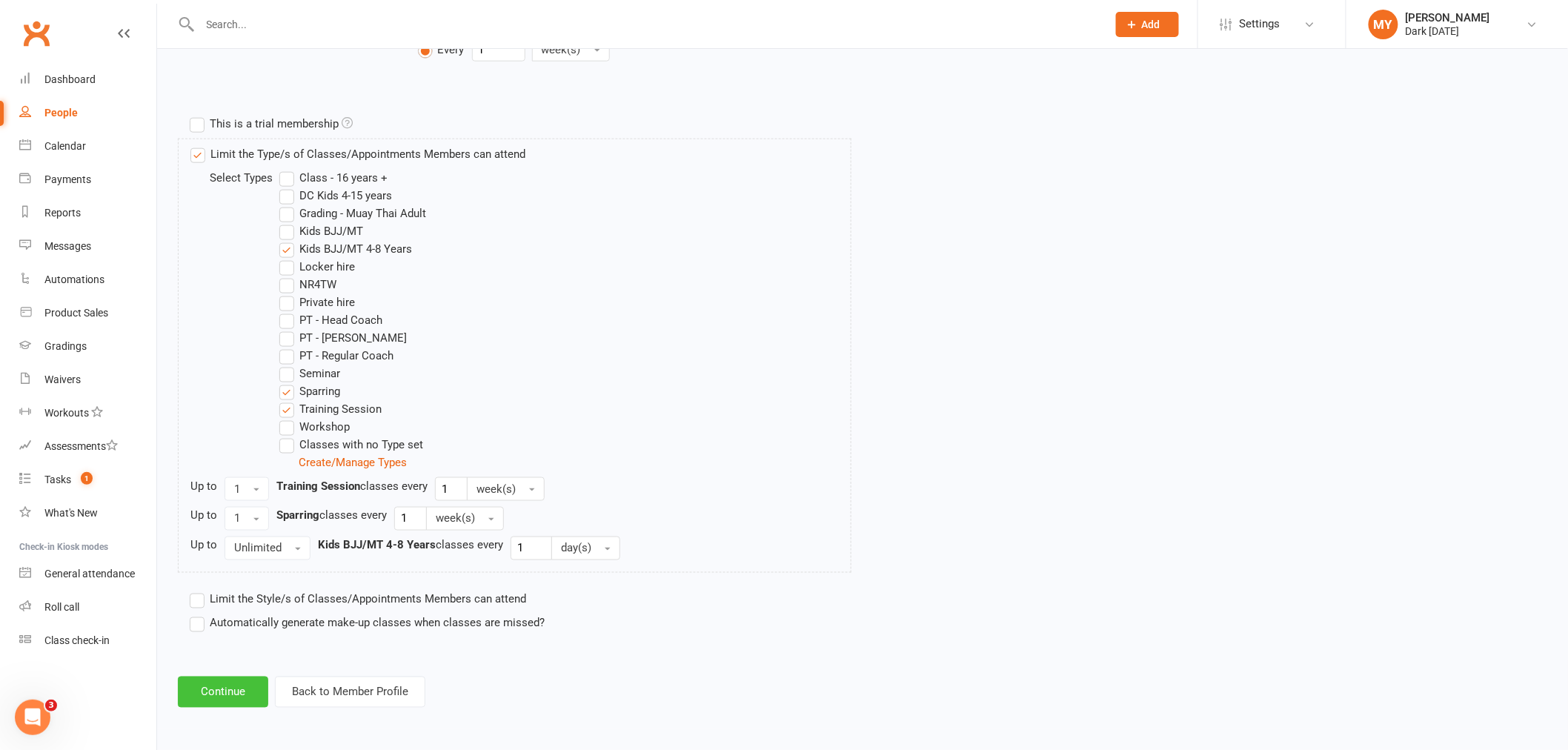
click at [254, 684] on button "Continue" at bounding box center [223, 692] width 90 height 31
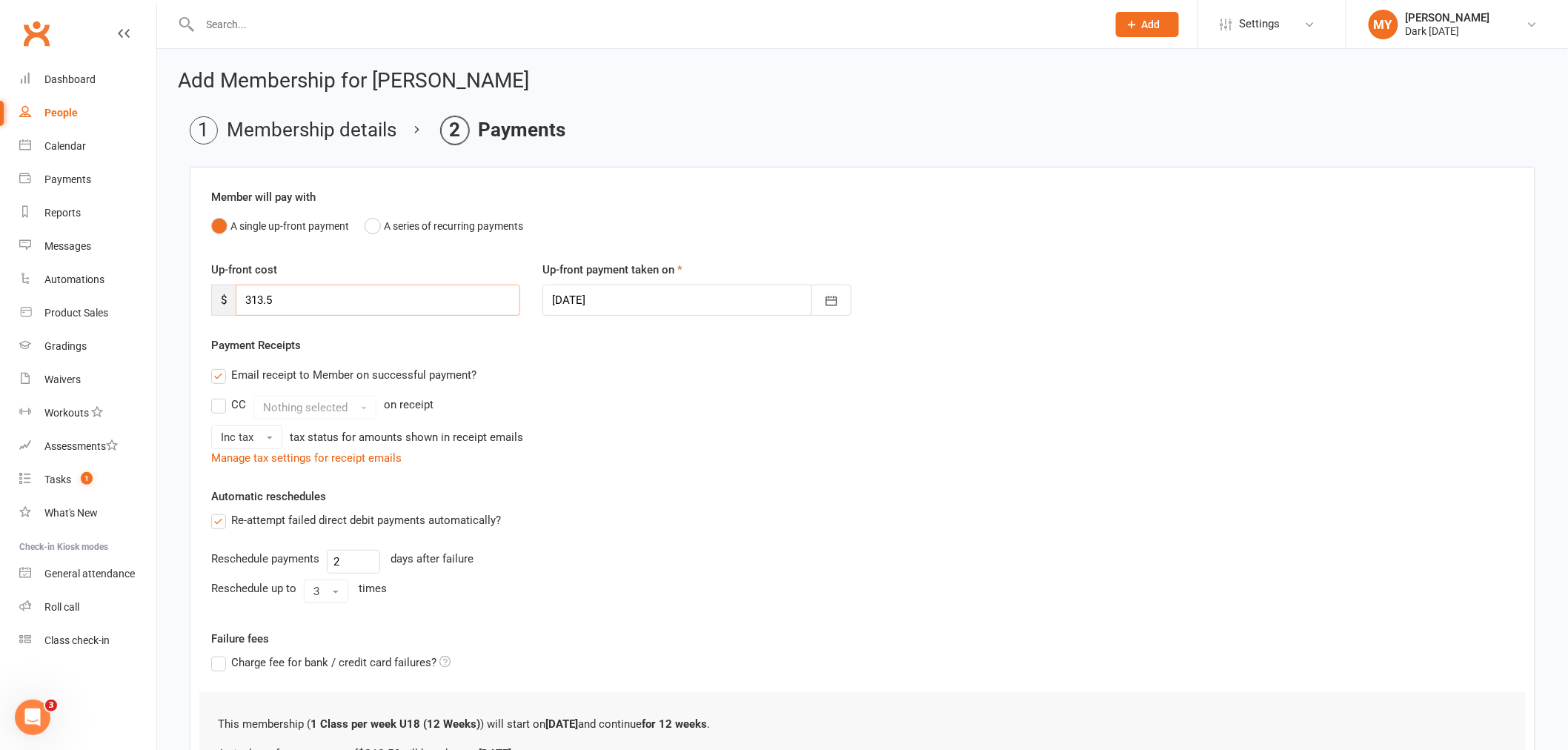
click at [294, 305] on input "313.5" at bounding box center [377, 299] width 284 height 31
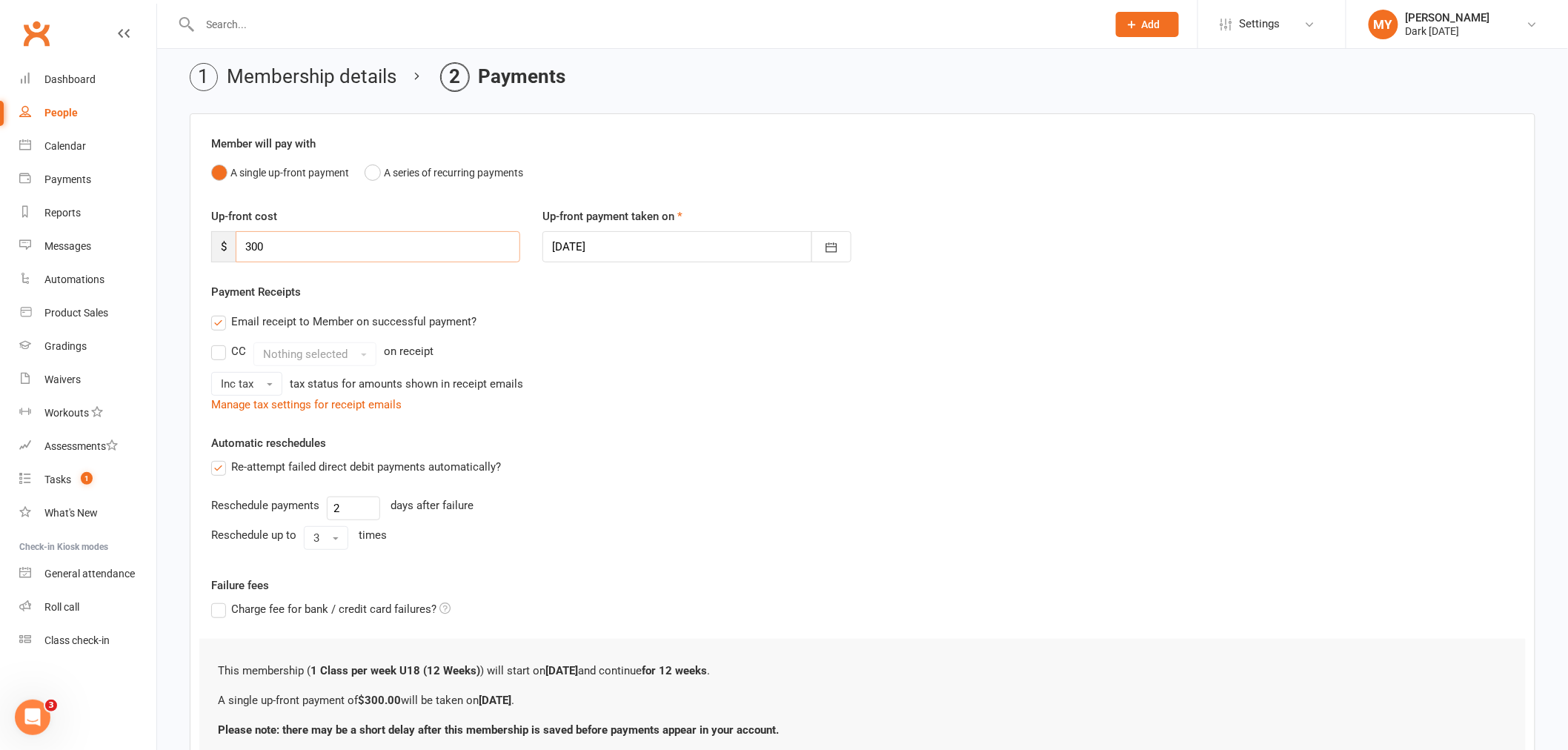
scroll to position [82, 0]
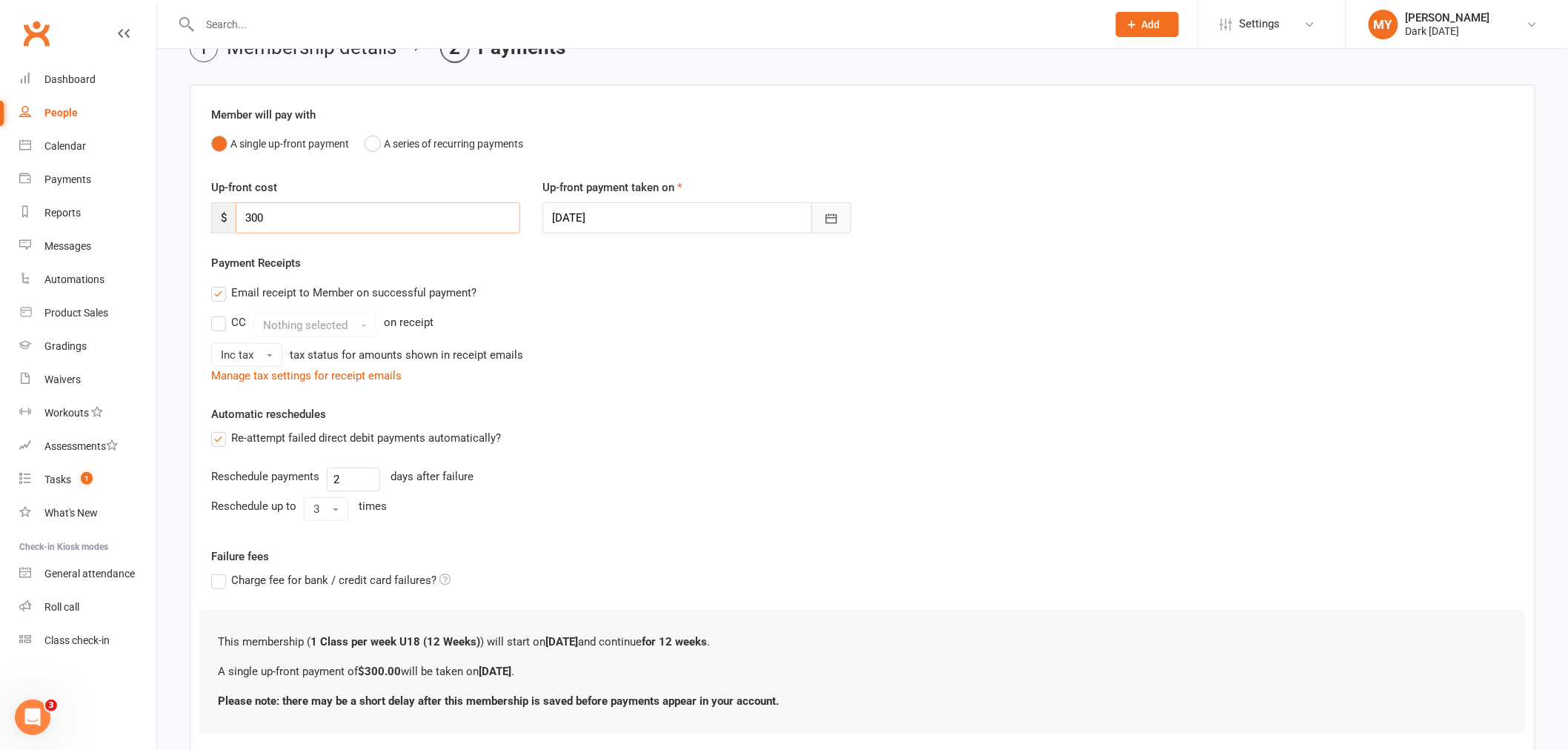
type input "300"
click at [834, 226] on button "button" at bounding box center [830, 217] width 40 height 31
click at [697, 362] on span "15" at bounding box center [699, 367] width 12 height 12
type input "[DATE]"
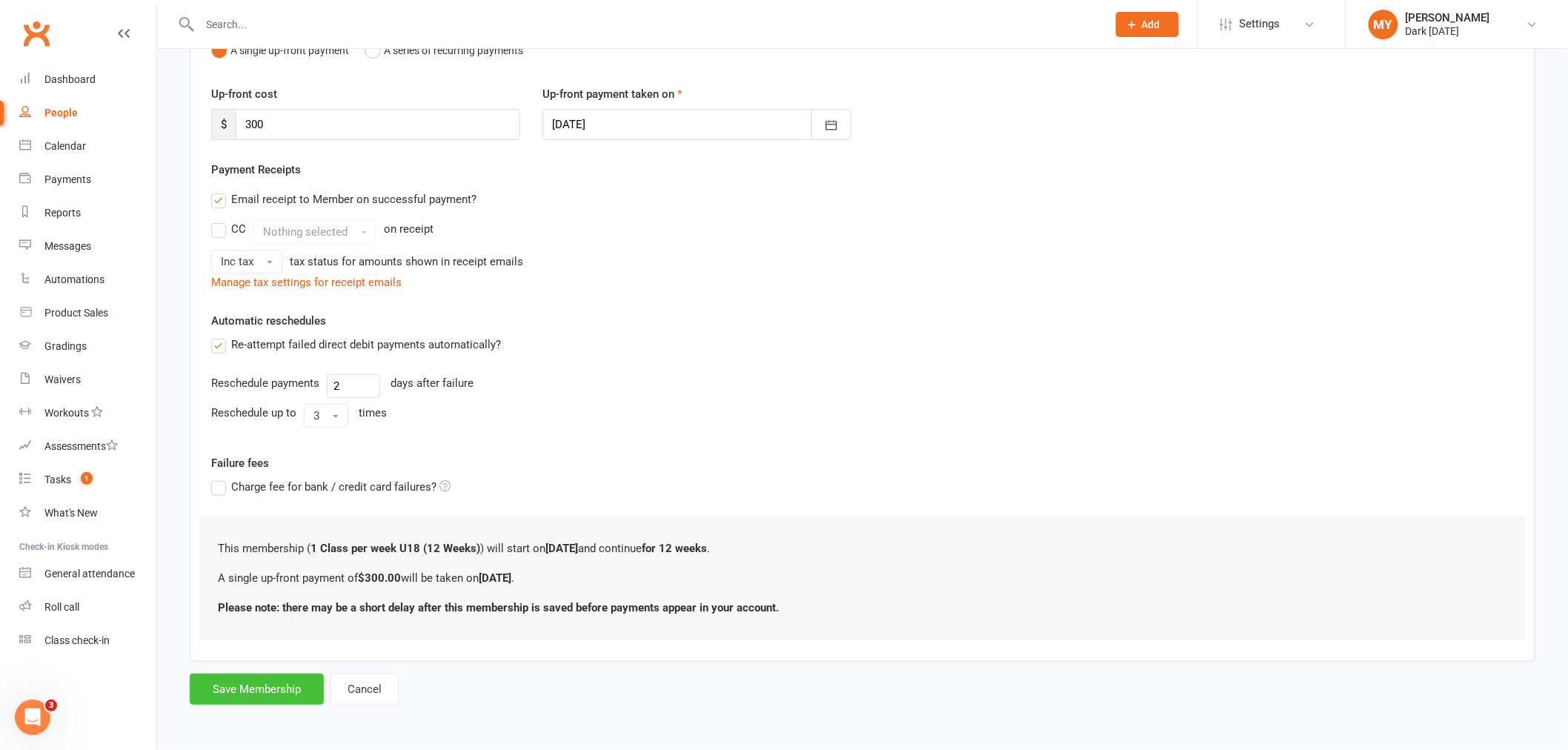
click at [291, 690] on button "Save Membership" at bounding box center [256, 689] width 134 height 31
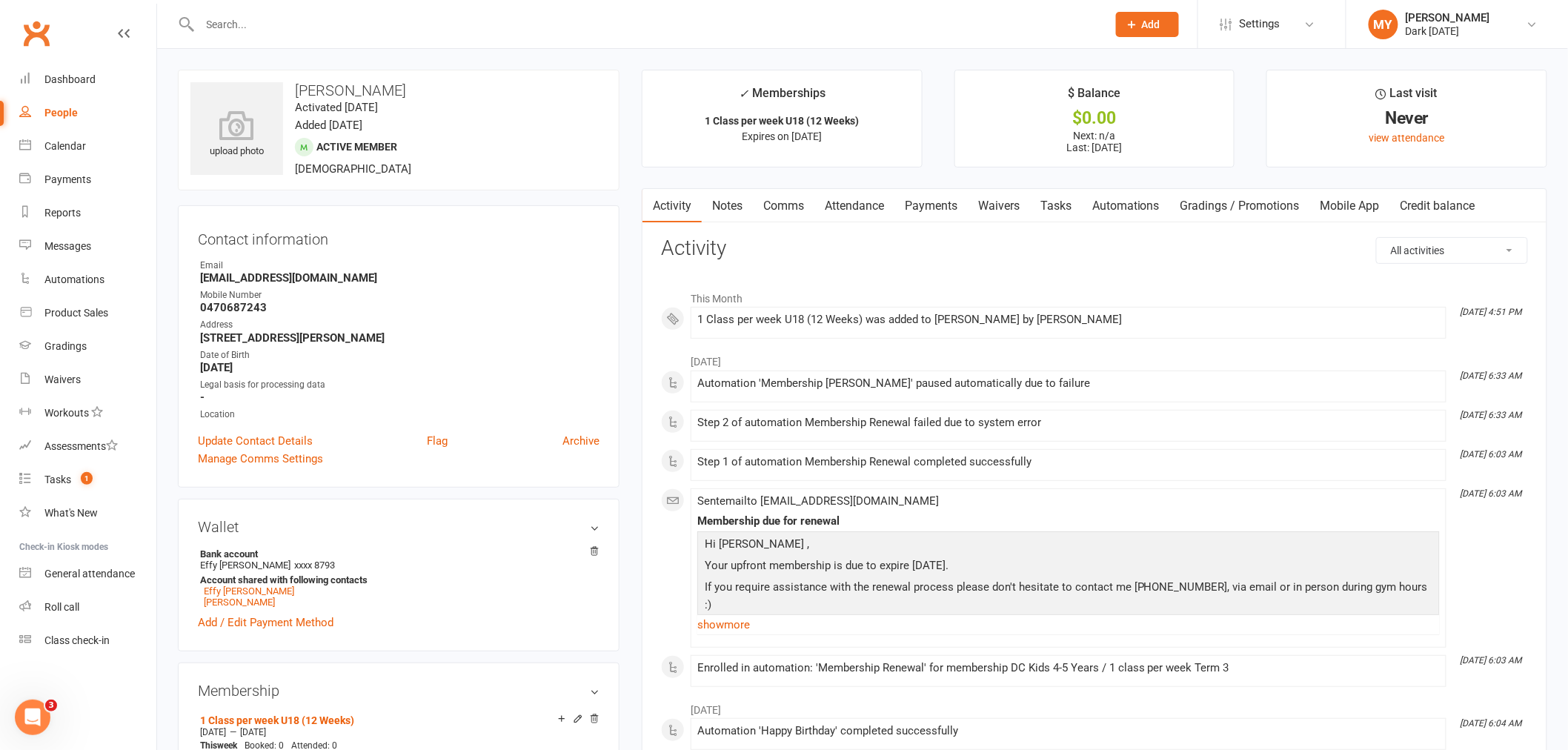
click at [933, 197] on link "Payments" at bounding box center [931, 205] width 73 height 34
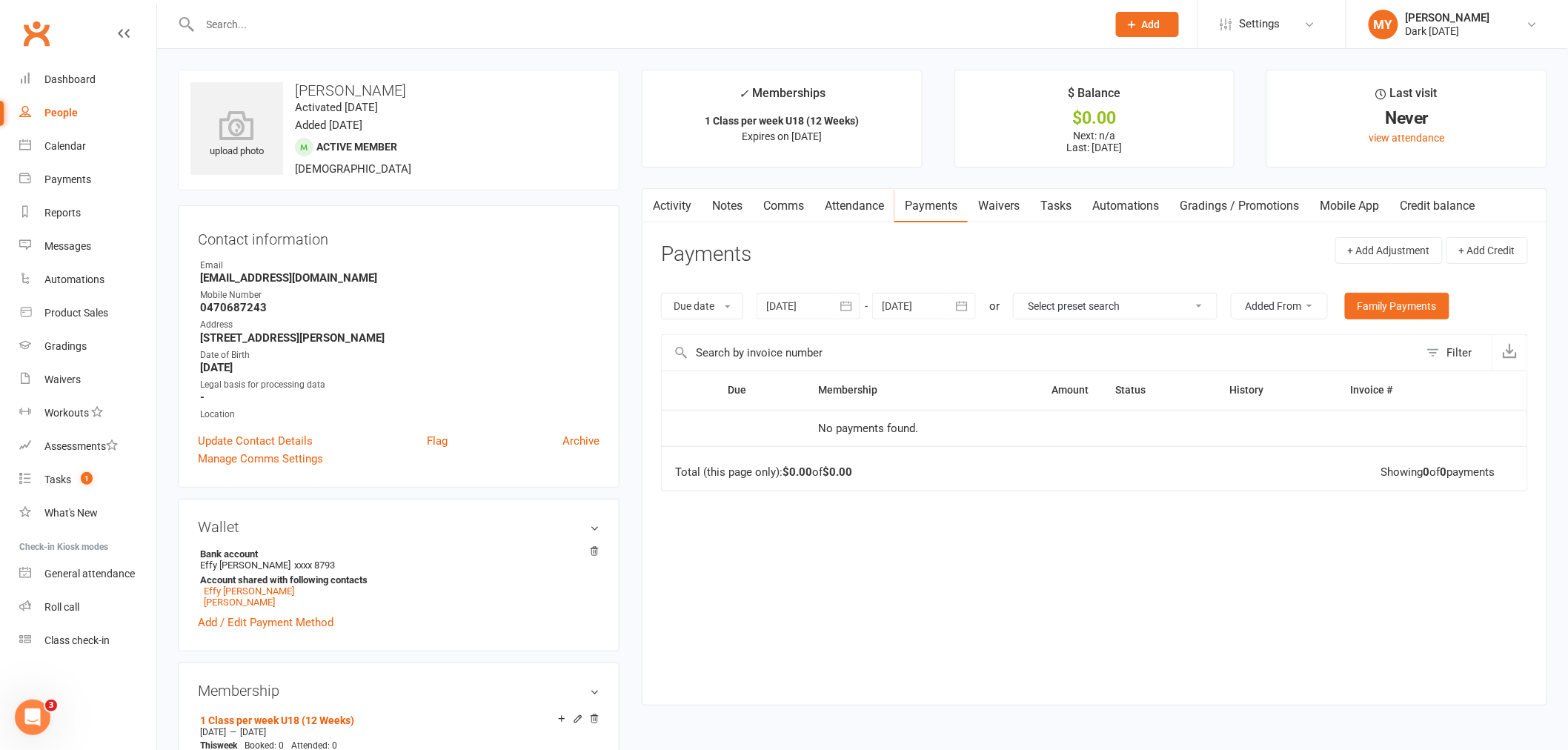
scroll to position [165, 0]
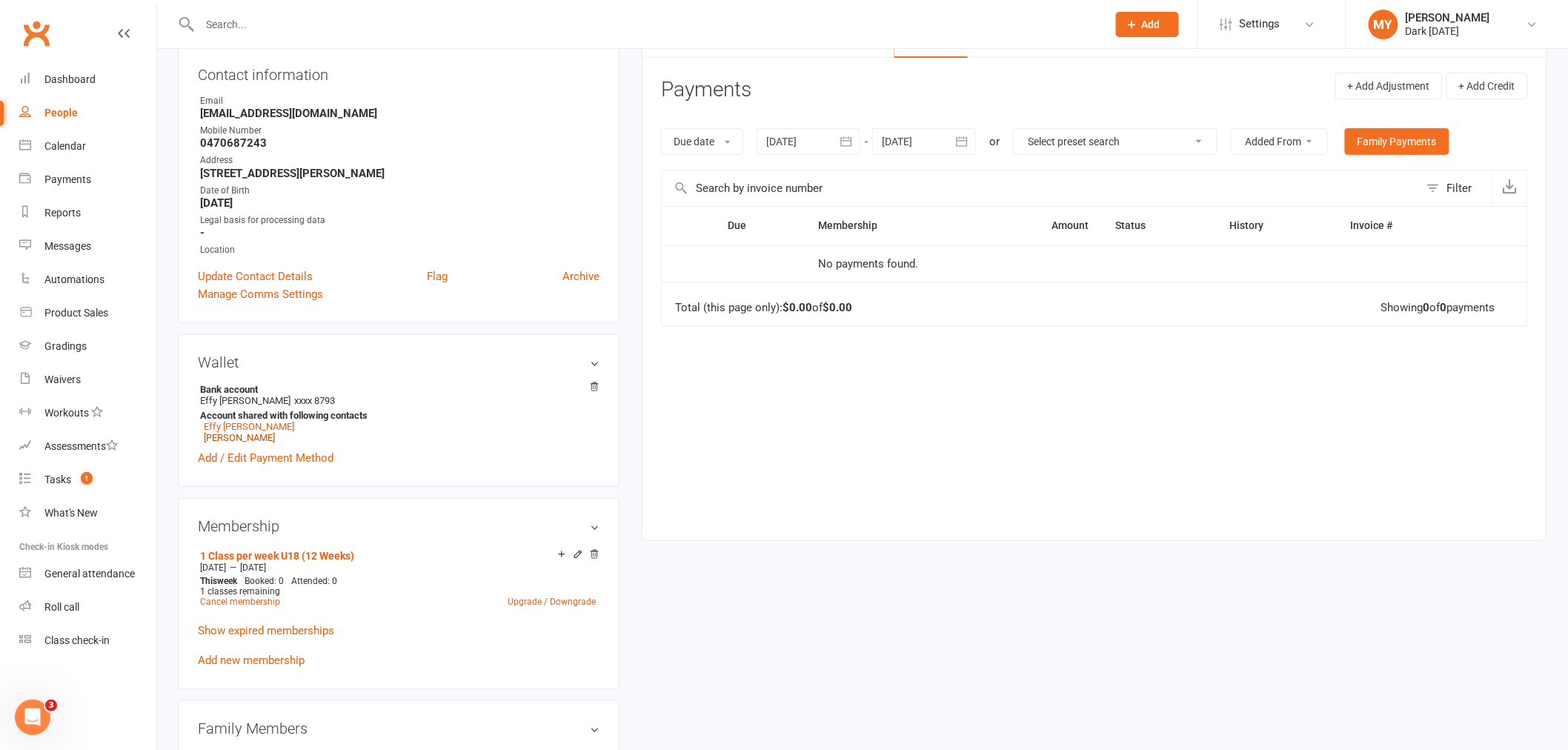
click at [239, 437] on link "Jonath Sijo" at bounding box center [239, 437] width 71 height 12
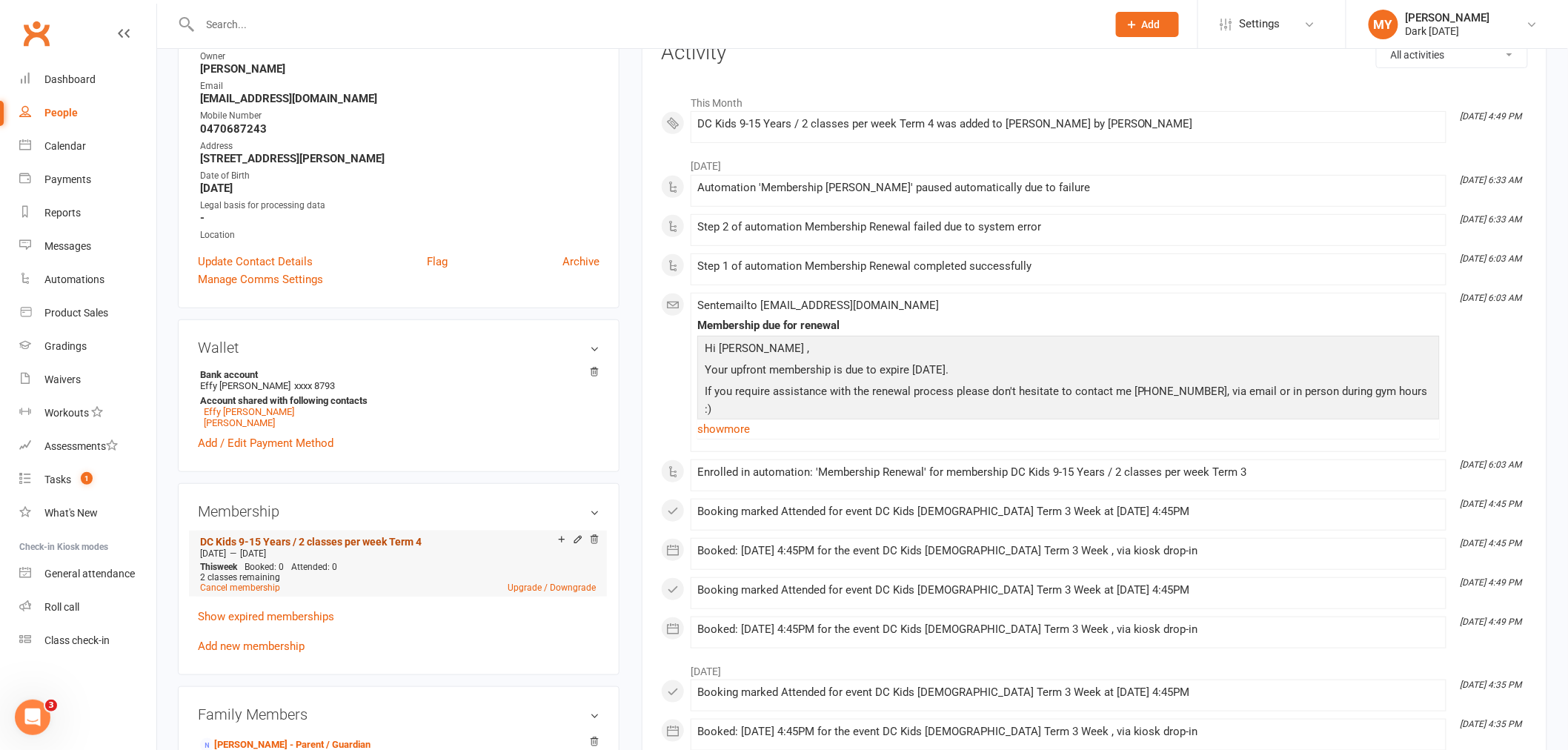
scroll to position [247, 0]
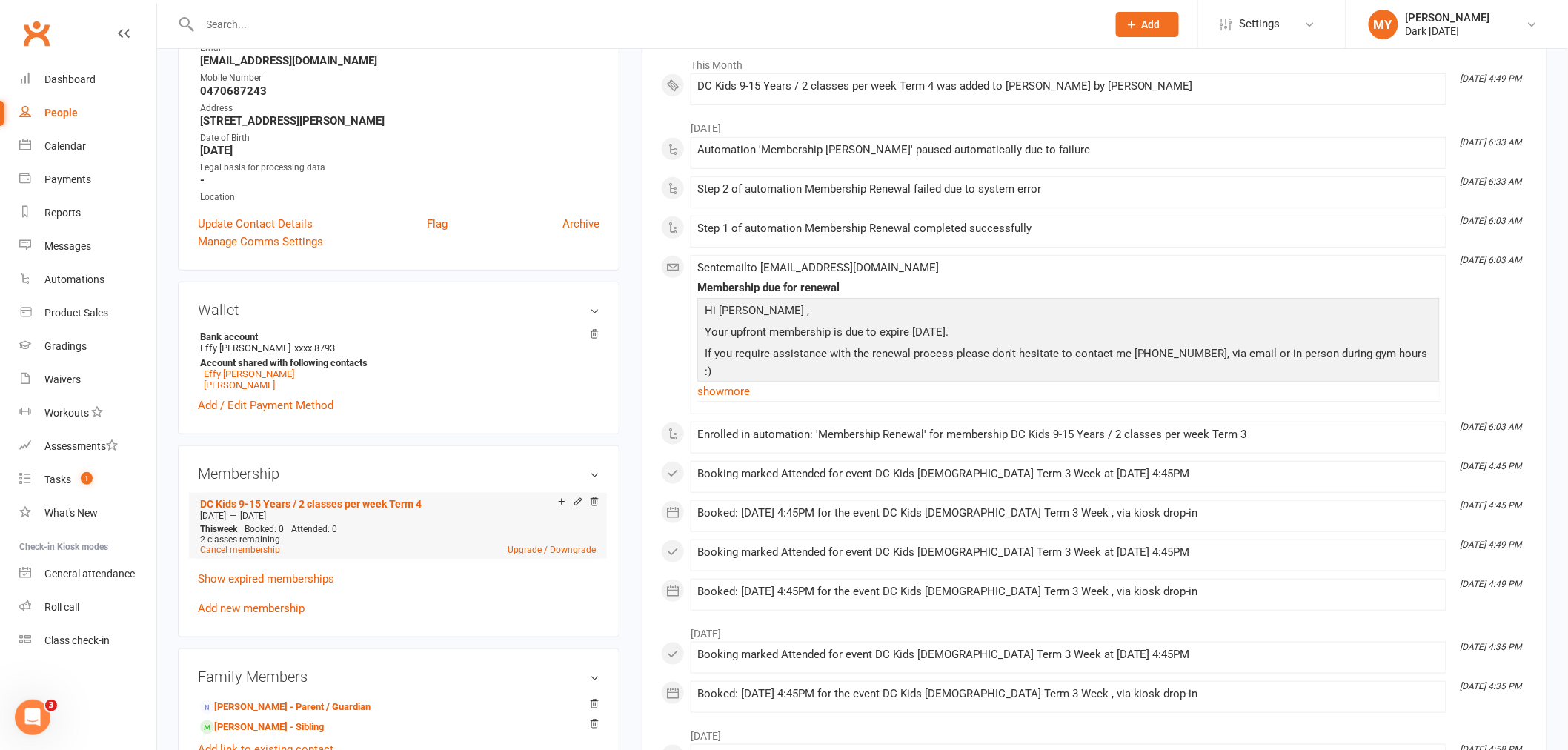
click at [389, 498] on div "DC Kids 9-15 Years / 2 classes per week Term 4" at bounding box center [379, 503] width 358 height 12
click at [389, 500] on link "DC Kids 9-15 Years / 2 classes per week Term 4" at bounding box center [311, 503] width 221 height 12
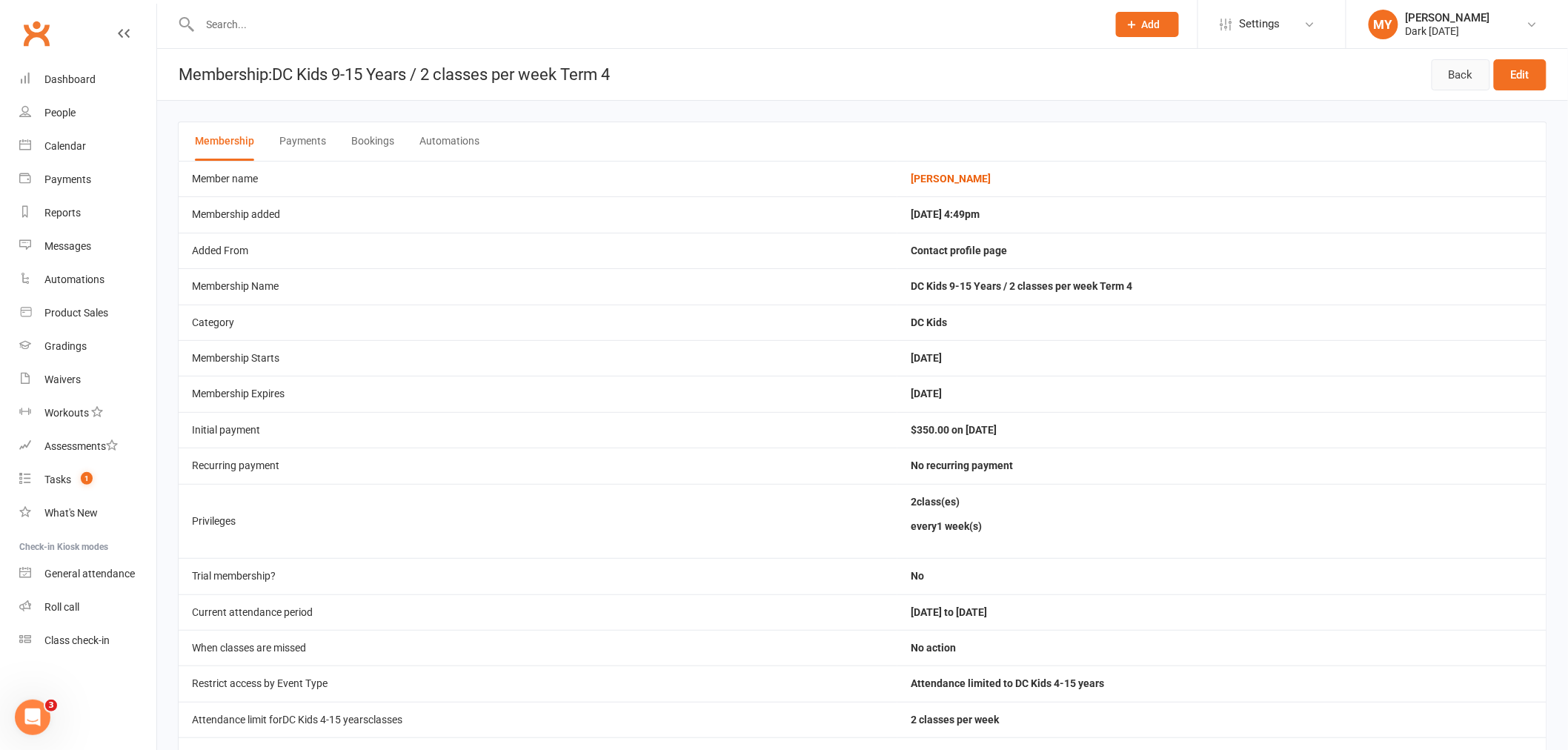
click at [1468, 87] on link "Back" at bounding box center [1461, 74] width 58 height 31
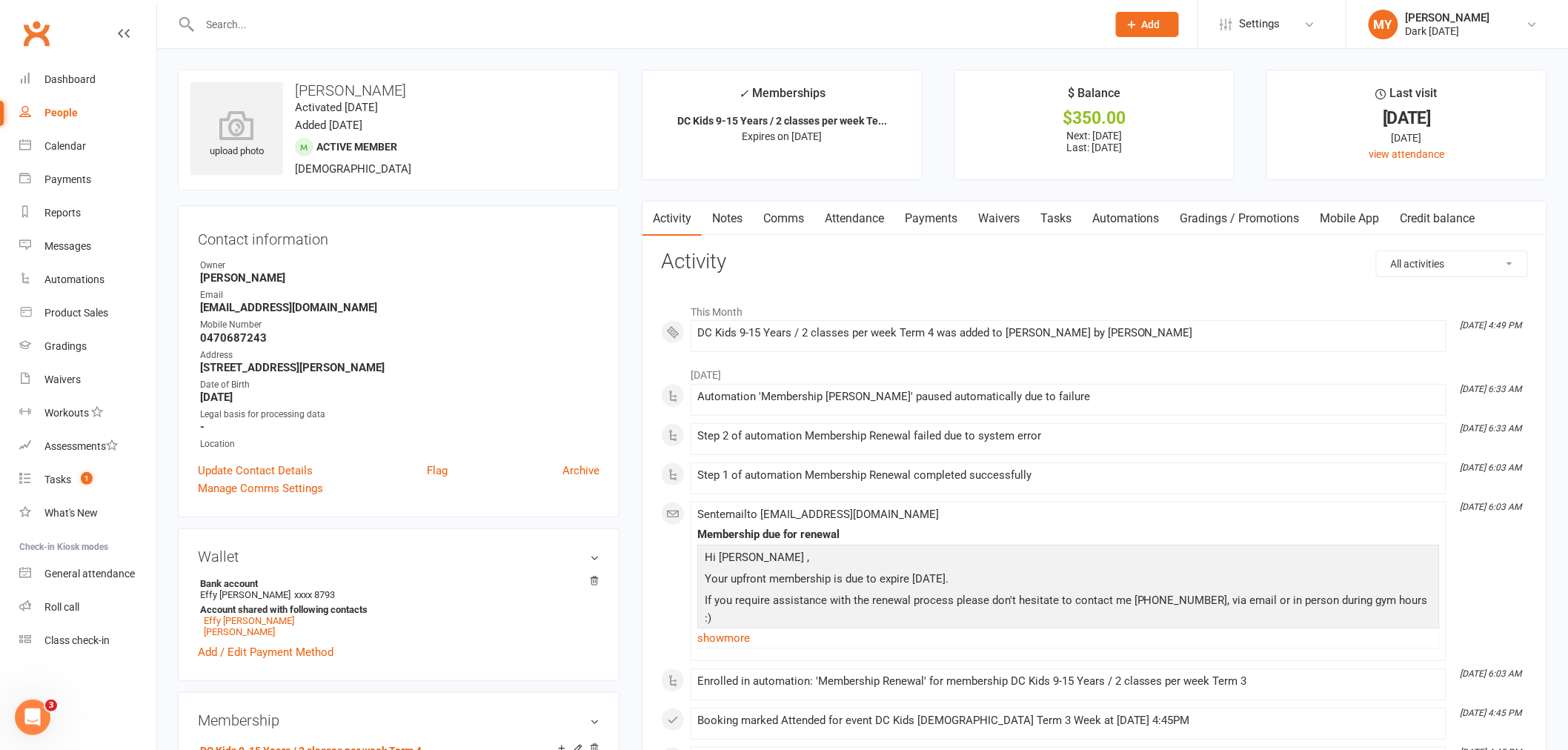
click at [933, 218] on link "Payments" at bounding box center [931, 219] width 73 height 34
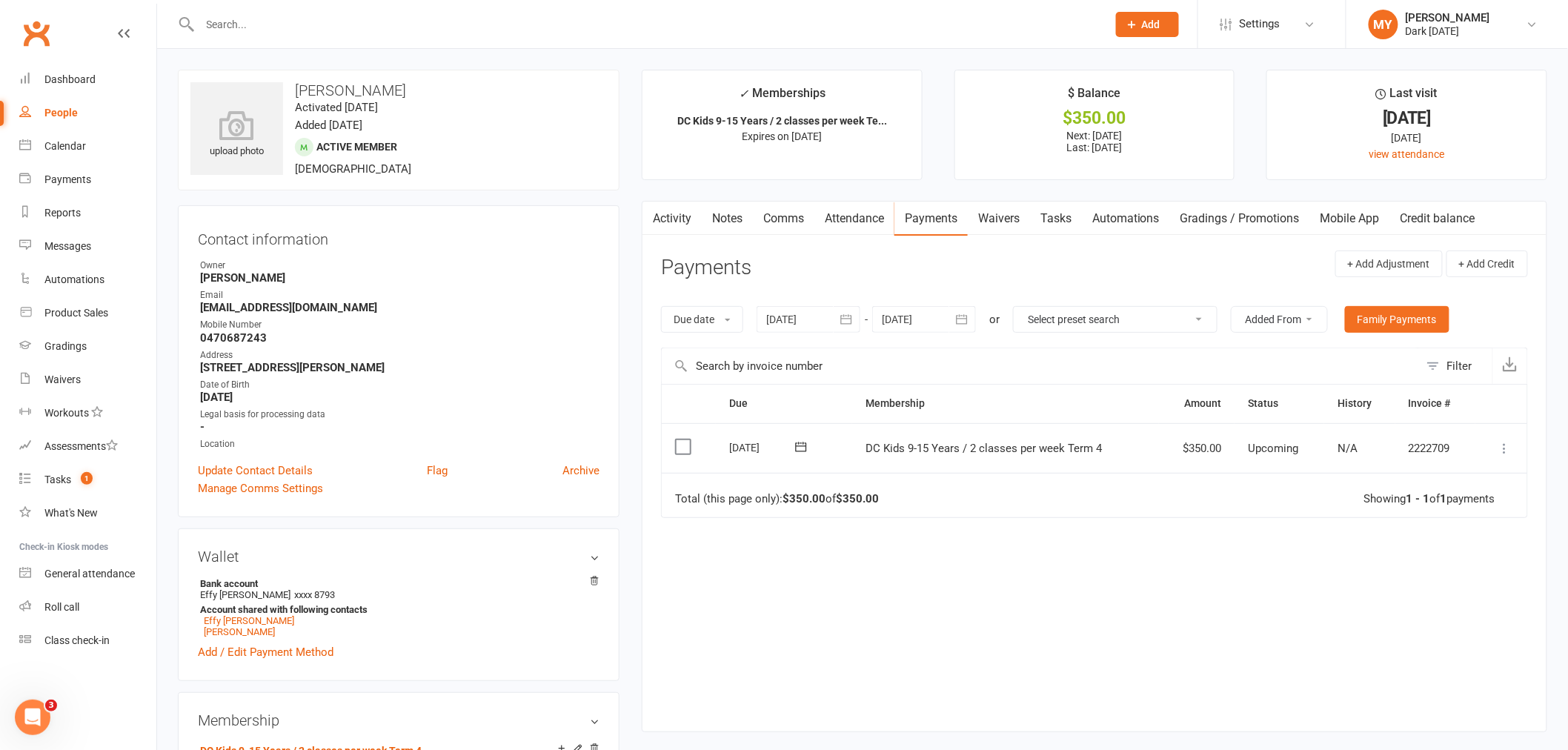
click at [1509, 447] on icon at bounding box center [1504, 448] width 15 height 15
click at [1377, 592] on link "Change amount" at bounding box center [1440, 595] width 147 height 29
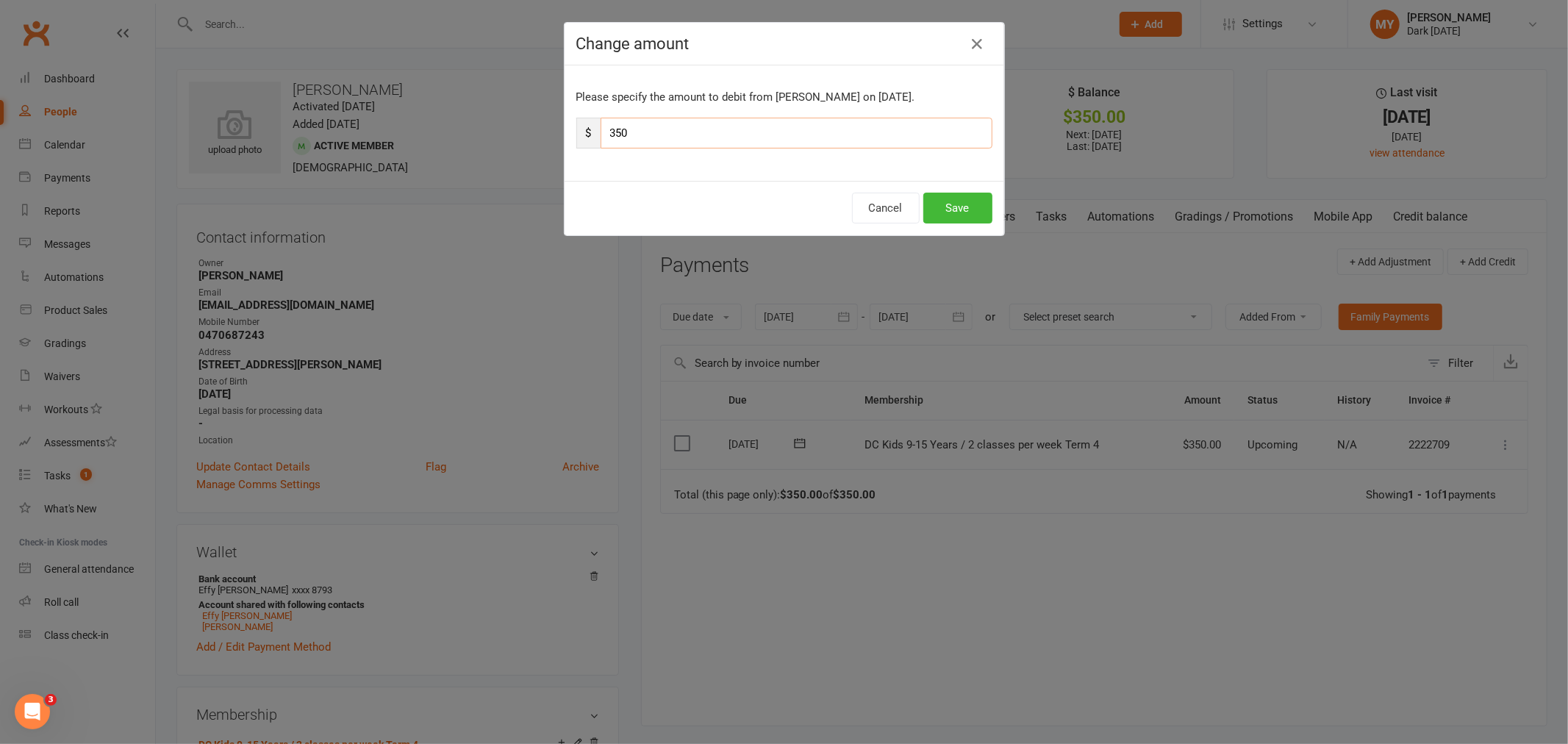
click at [678, 147] on input "350" at bounding box center [797, 133] width 392 height 31
type input "300"
click at [978, 206] on button "Save" at bounding box center [957, 207] width 69 height 31
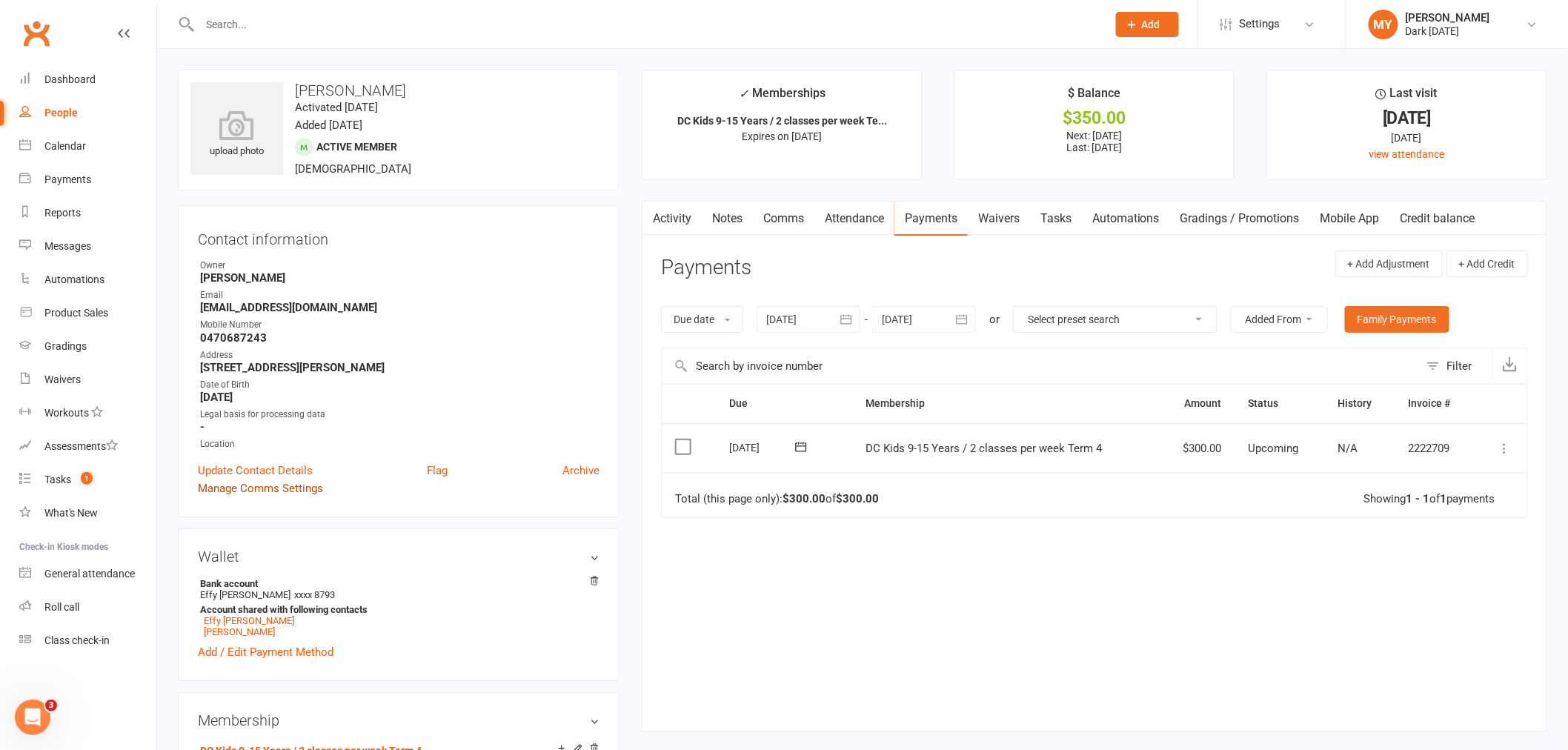
scroll to position [82, 0]
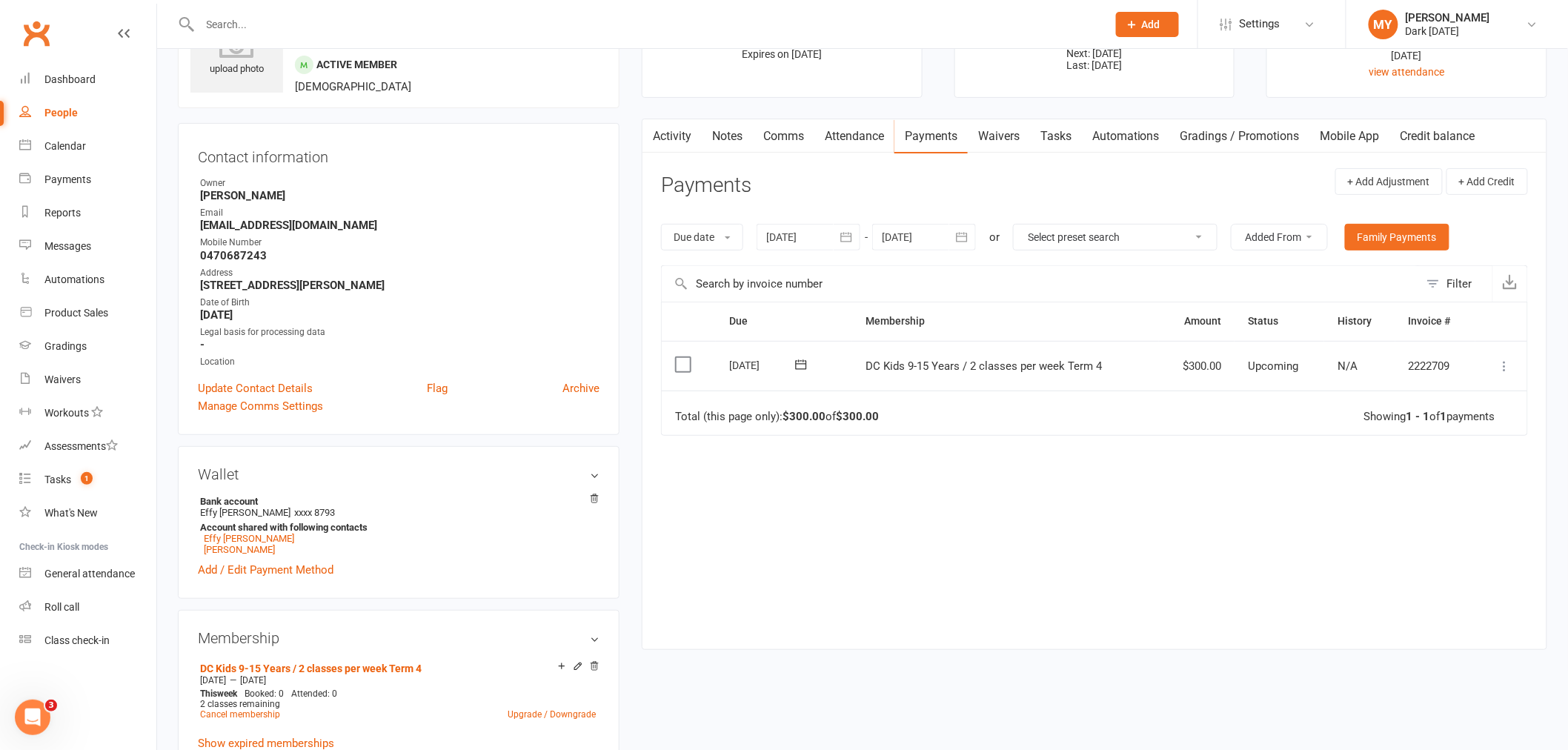
click at [806, 366] on icon at bounding box center [800, 364] width 15 height 15
click at [1155, 507] on div "Due Contact Membership Amount Status History Invoice # Select this 15 Oct 2025 …" at bounding box center [1093, 464] width 867 height 325
click at [1505, 367] on icon at bounding box center [1504, 366] width 15 height 15
click at [1448, 395] on link "Mark as Paid (Cash)" at bounding box center [1440, 394] width 147 height 29
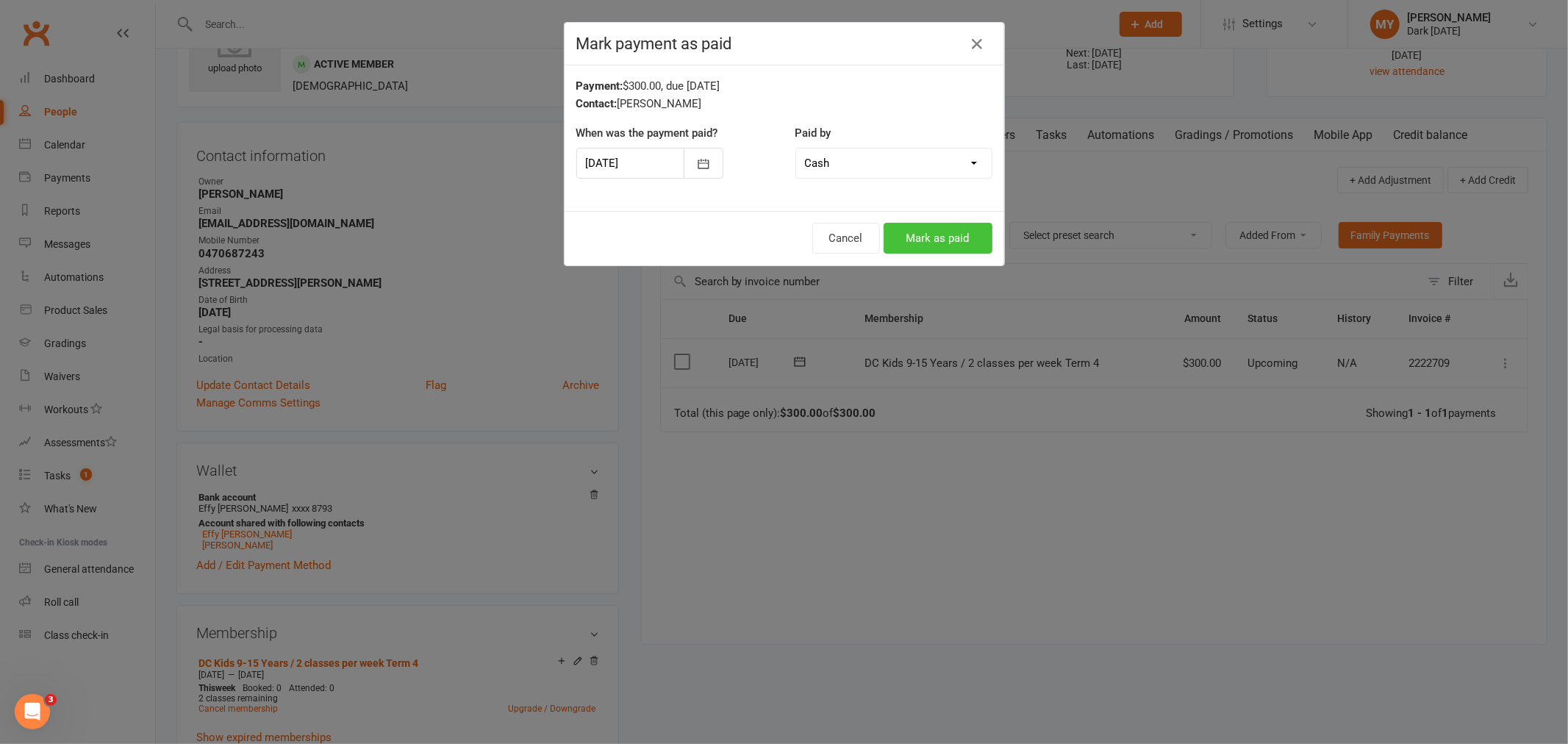
click at [931, 236] on button "Mark as paid" at bounding box center [938, 238] width 109 height 31
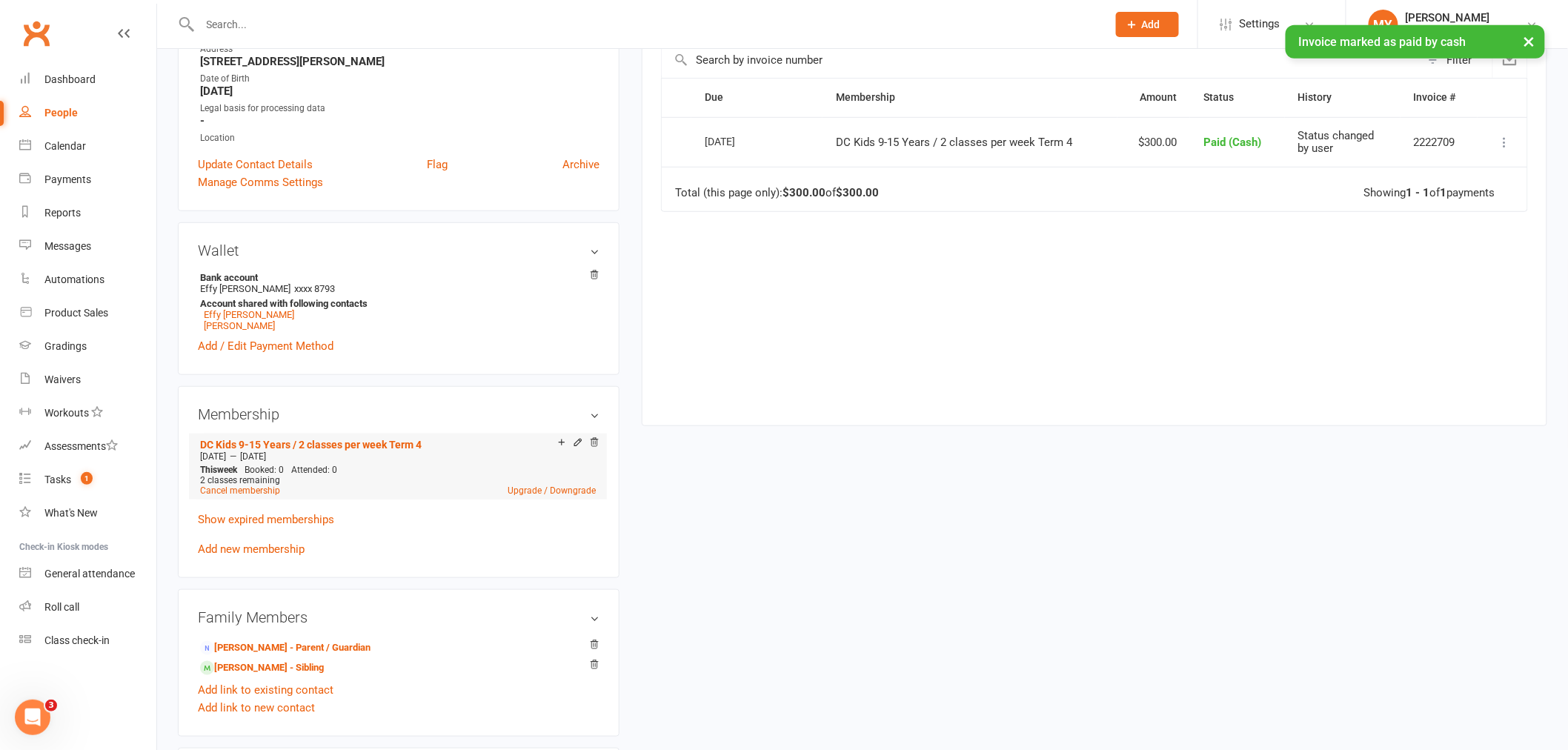
scroll to position [411, 0]
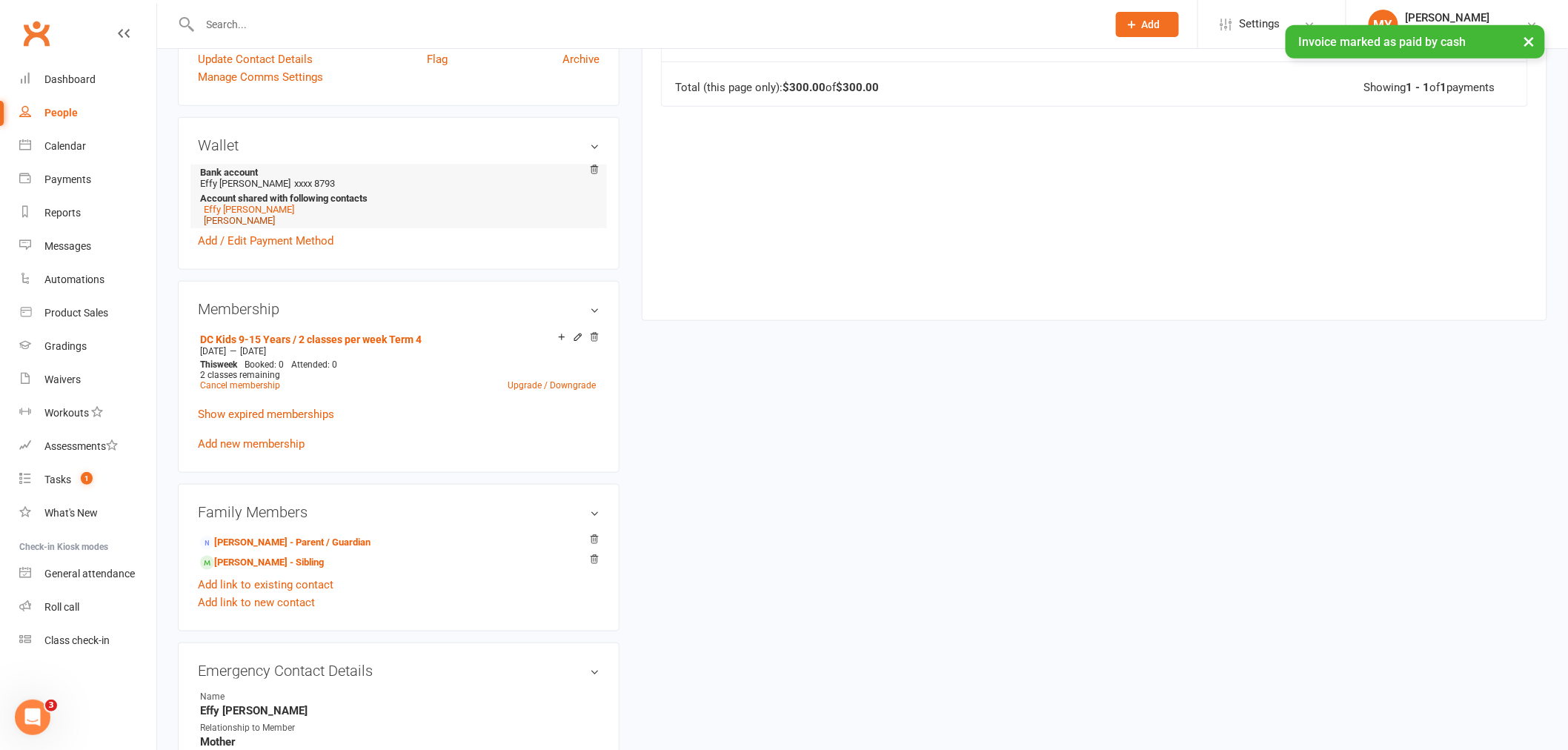
click at [228, 220] on link "ADAM Sijo" at bounding box center [239, 220] width 71 height 12
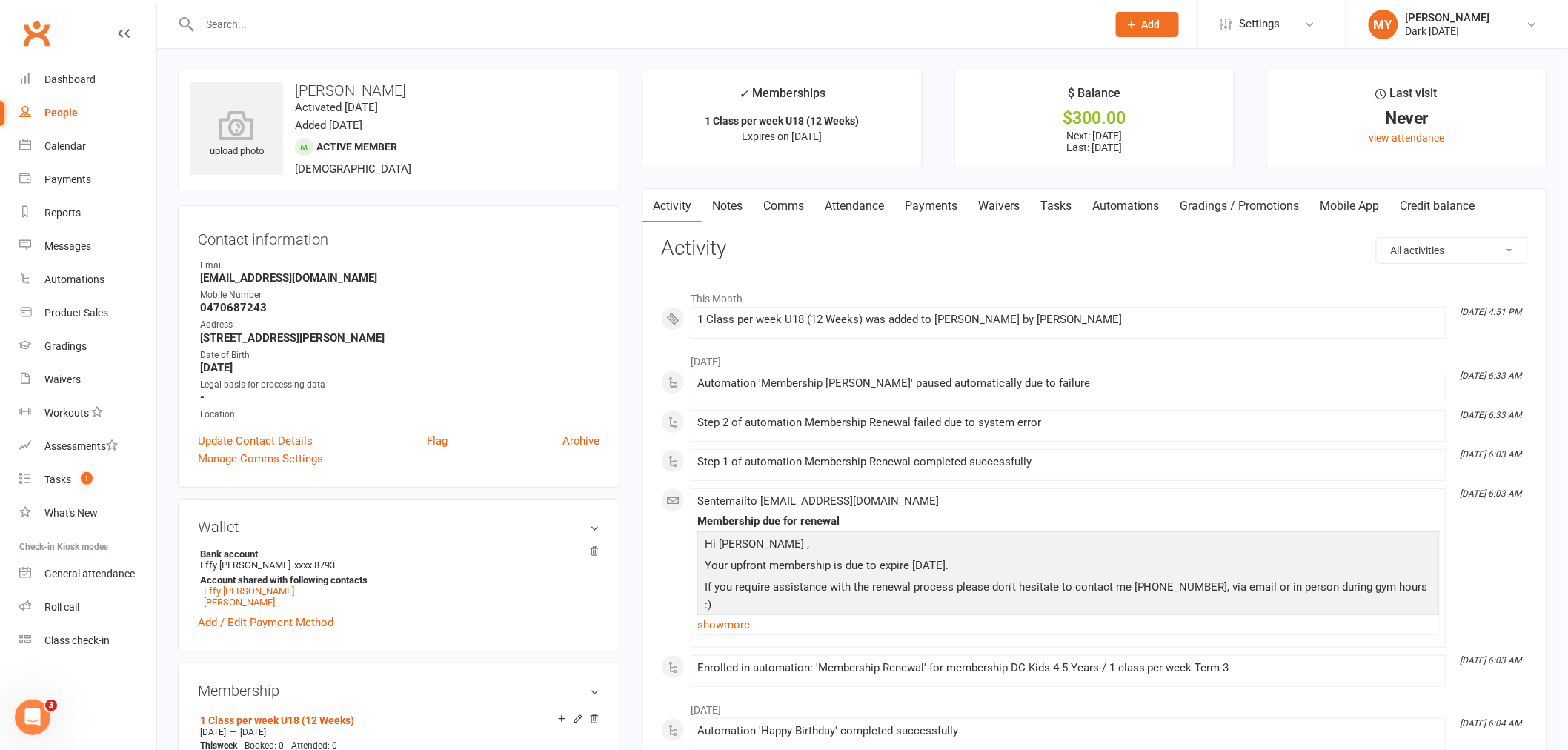
click at [923, 207] on link "Payments" at bounding box center [931, 205] width 73 height 34
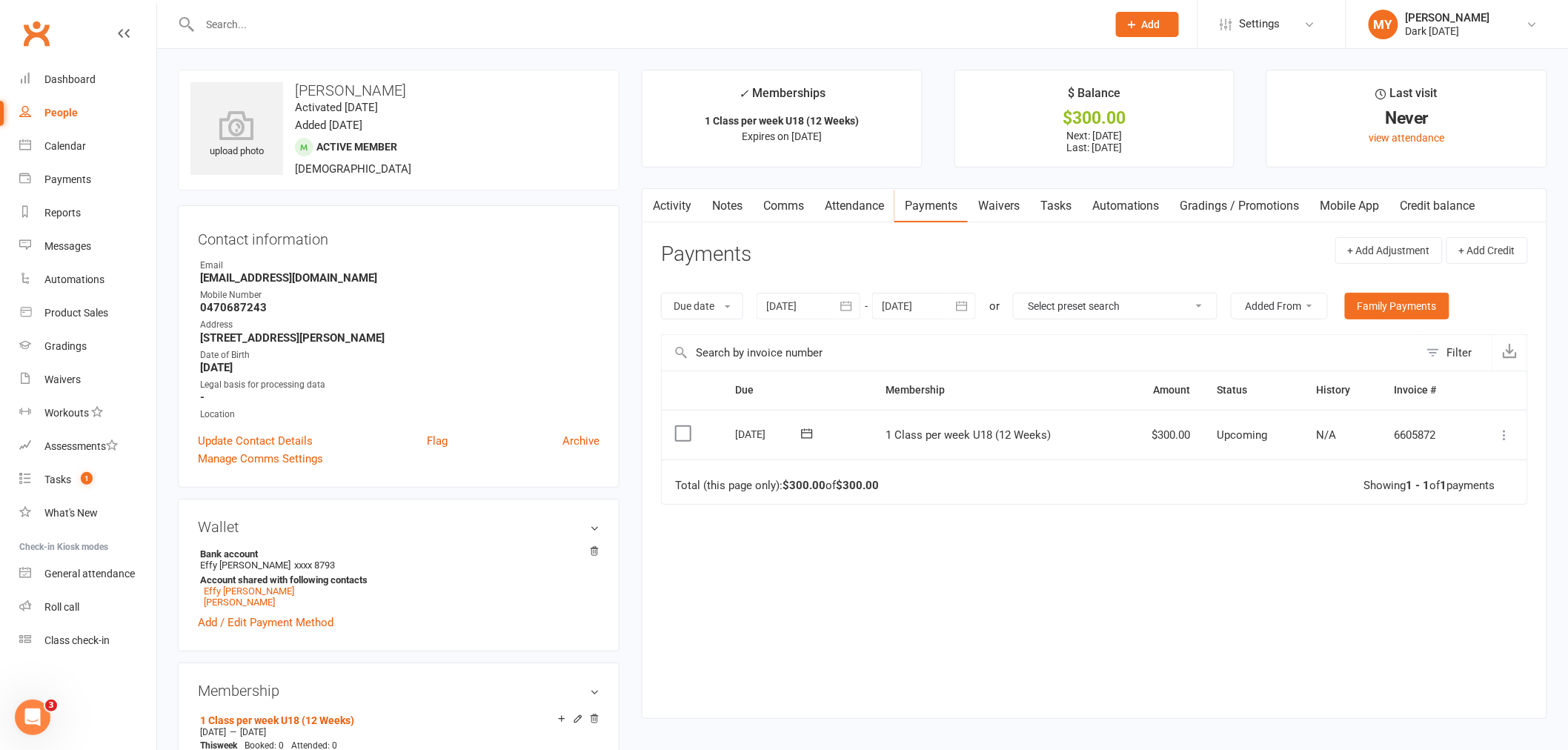
click at [1504, 436] on icon at bounding box center [1504, 435] width 15 height 15
click at [1433, 466] on link "Mark as Paid (Cash)" at bounding box center [1440, 463] width 147 height 29
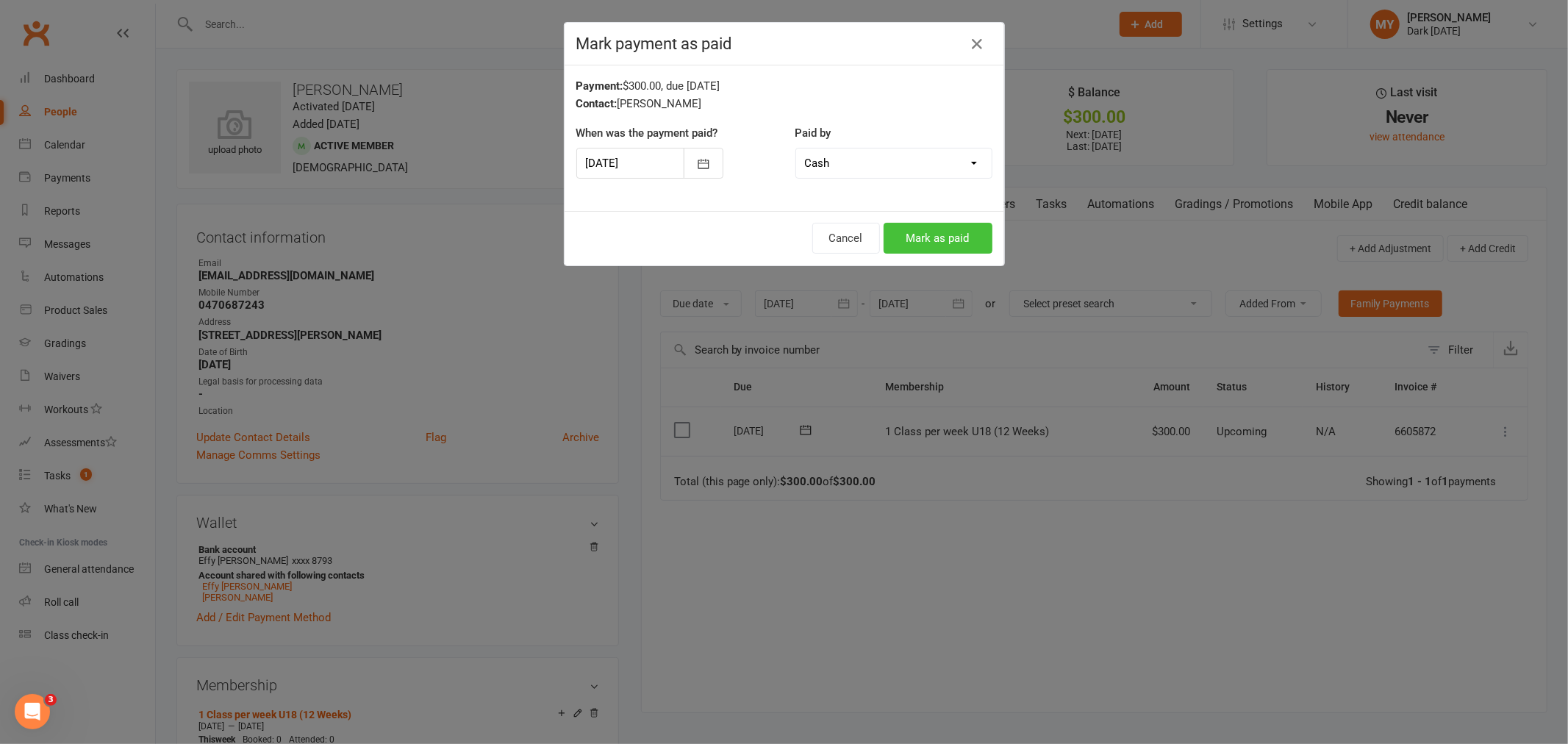
click at [962, 241] on button "Mark as paid" at bounding box center [938, 238] width 109 height 31
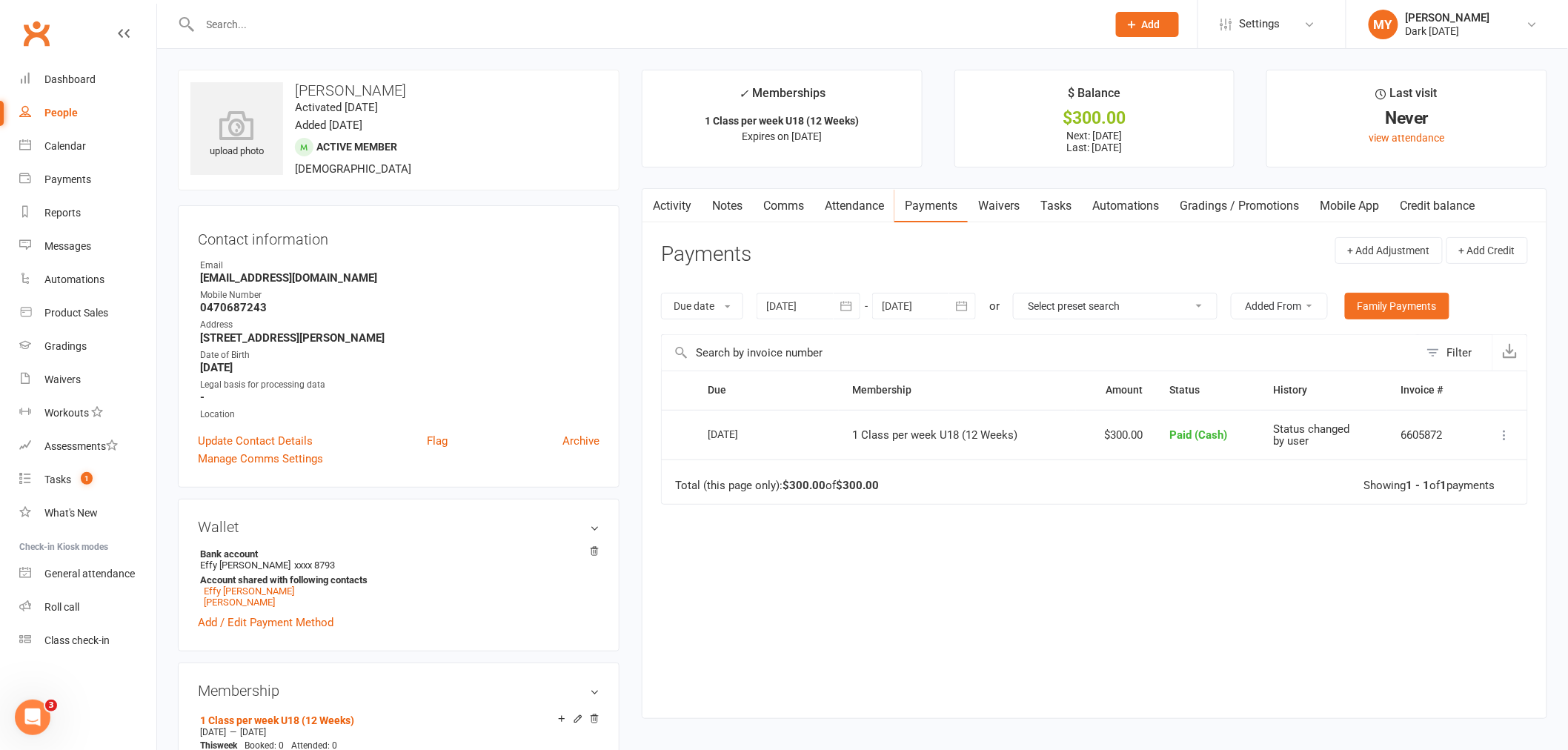
click at [265, 29] on input "text" at bounding box center [646, 24] width 901 height 20
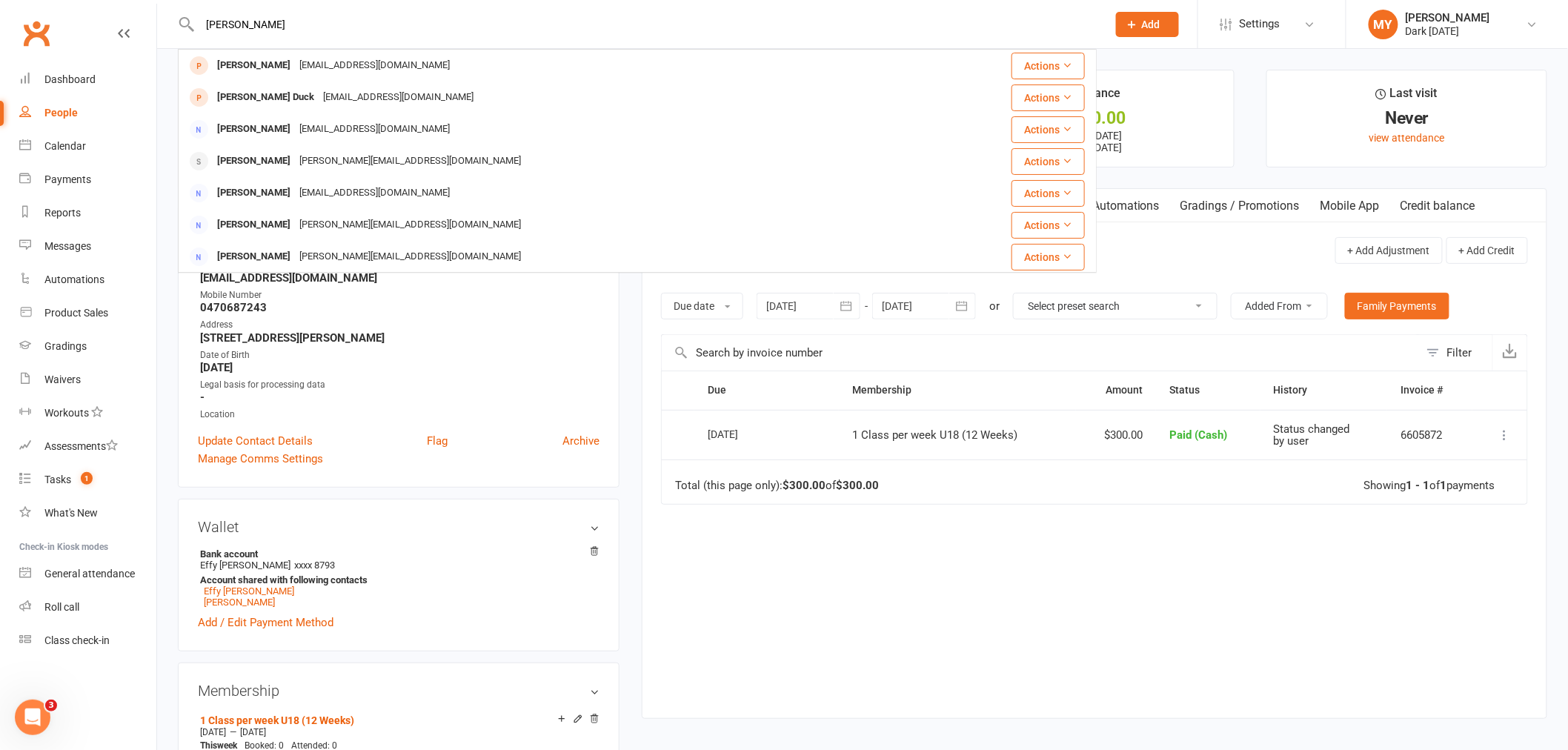
click at [201, 23] on input "taylor" at bounding box center [646, 24] width 901 height 20
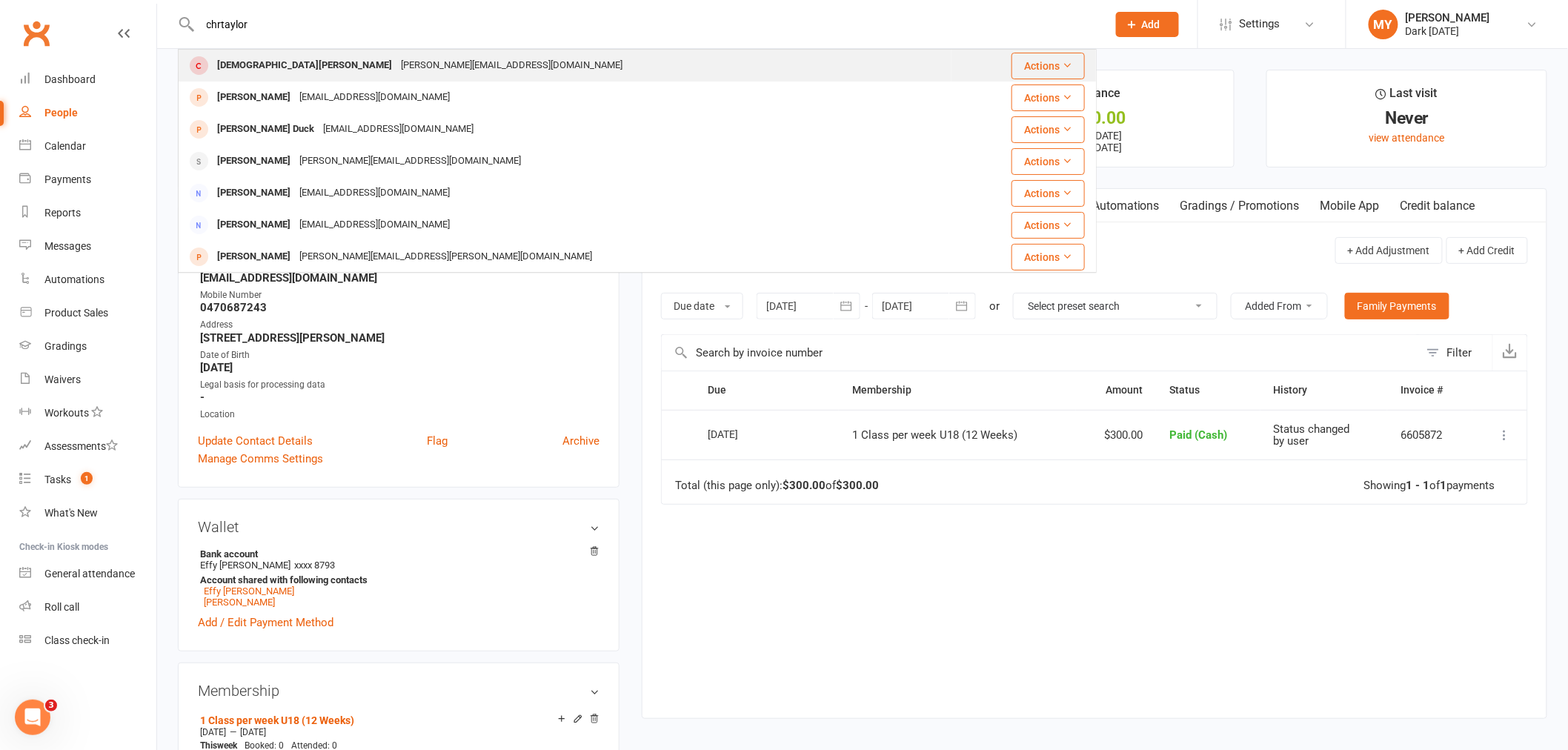
type input "chrtaylor"
click at [397, 75] on div "matthew.taylor34@outlook.com" at bounding box center [512, 66] width 230 height 21
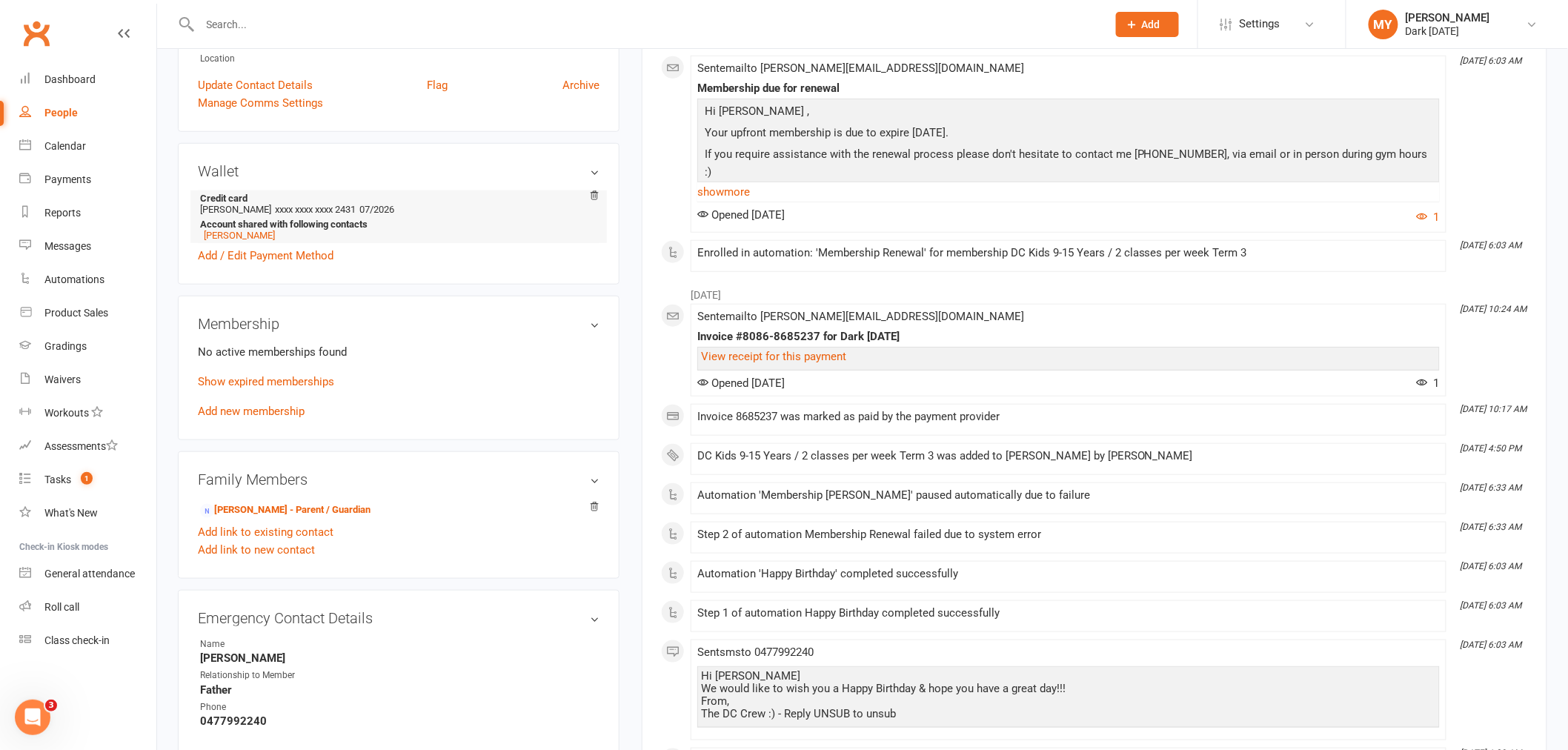
scroll to position [411, 0]
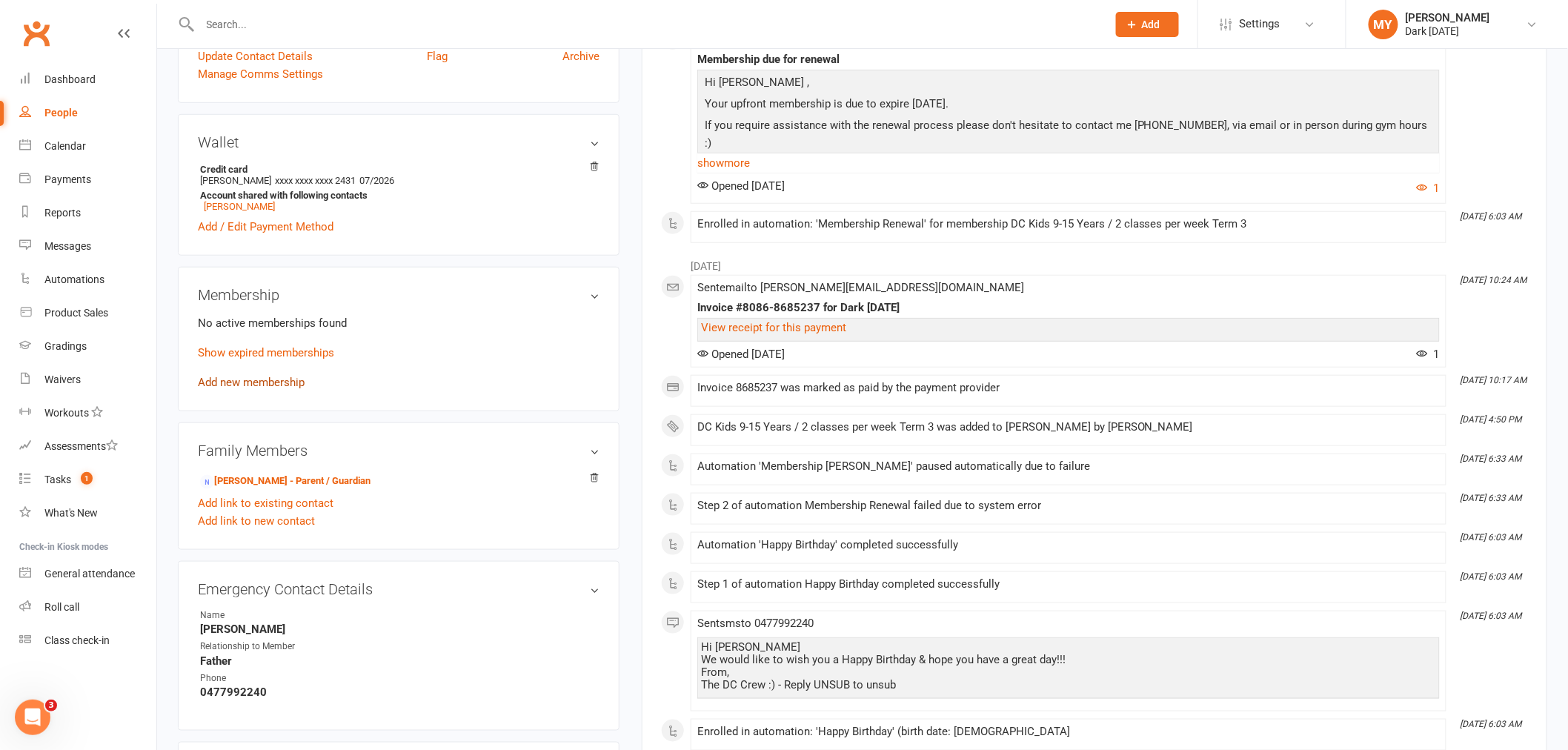
click at [259, 381] on link "Add new membership" at bounding box center [251, 382] width 107 height 13
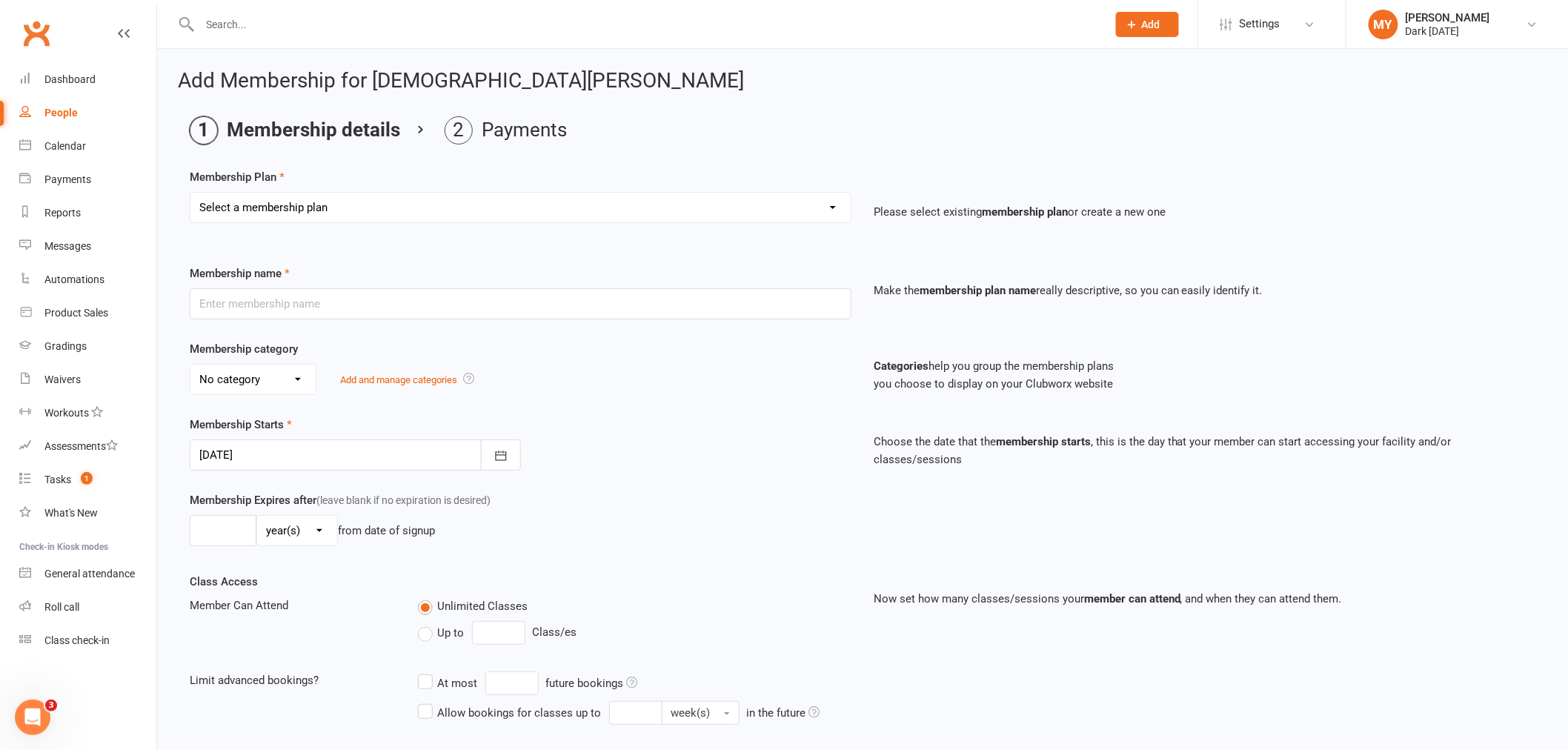
drag, startPoint x: 302, startPoint y: 197, endPoint x: 334, endPoint y: 218, distance: 38.3
click at [302, 197] on select "Select a membership plan Create new Membership Plan Redzone Knife Defence Works…" at bounding box center [521, 207] width 660 height 29
select select "60"
click at [190, 193] on select "Select a membership plan Create new Membership Plan Redzone Knife Defence Works…" at bounding box center [521, 207] width 660 height 29
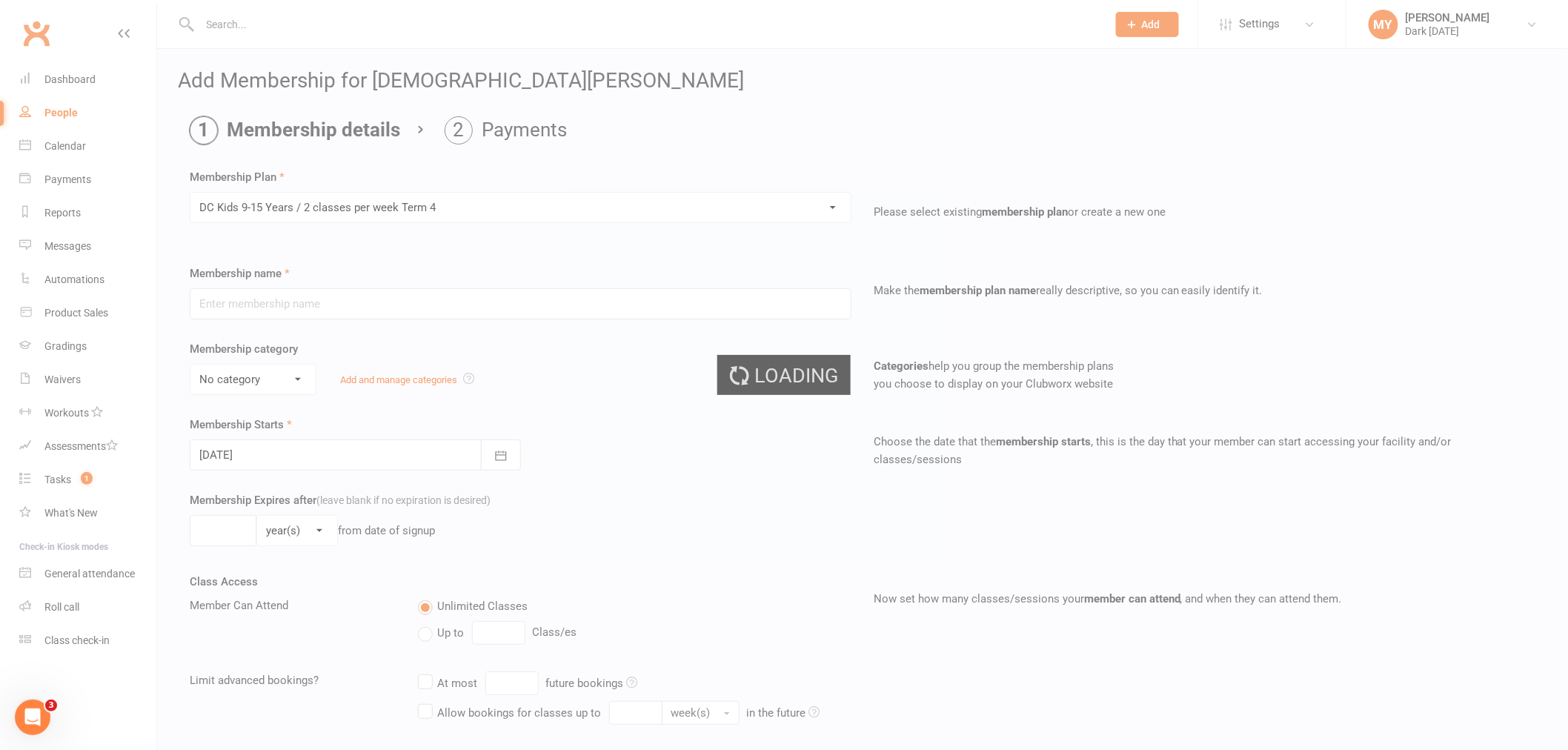
type input "DC Kids 9-15 Years / 2 classes per week Term 4"
select select "4"
type input "10"
select select "1"
type input "2"
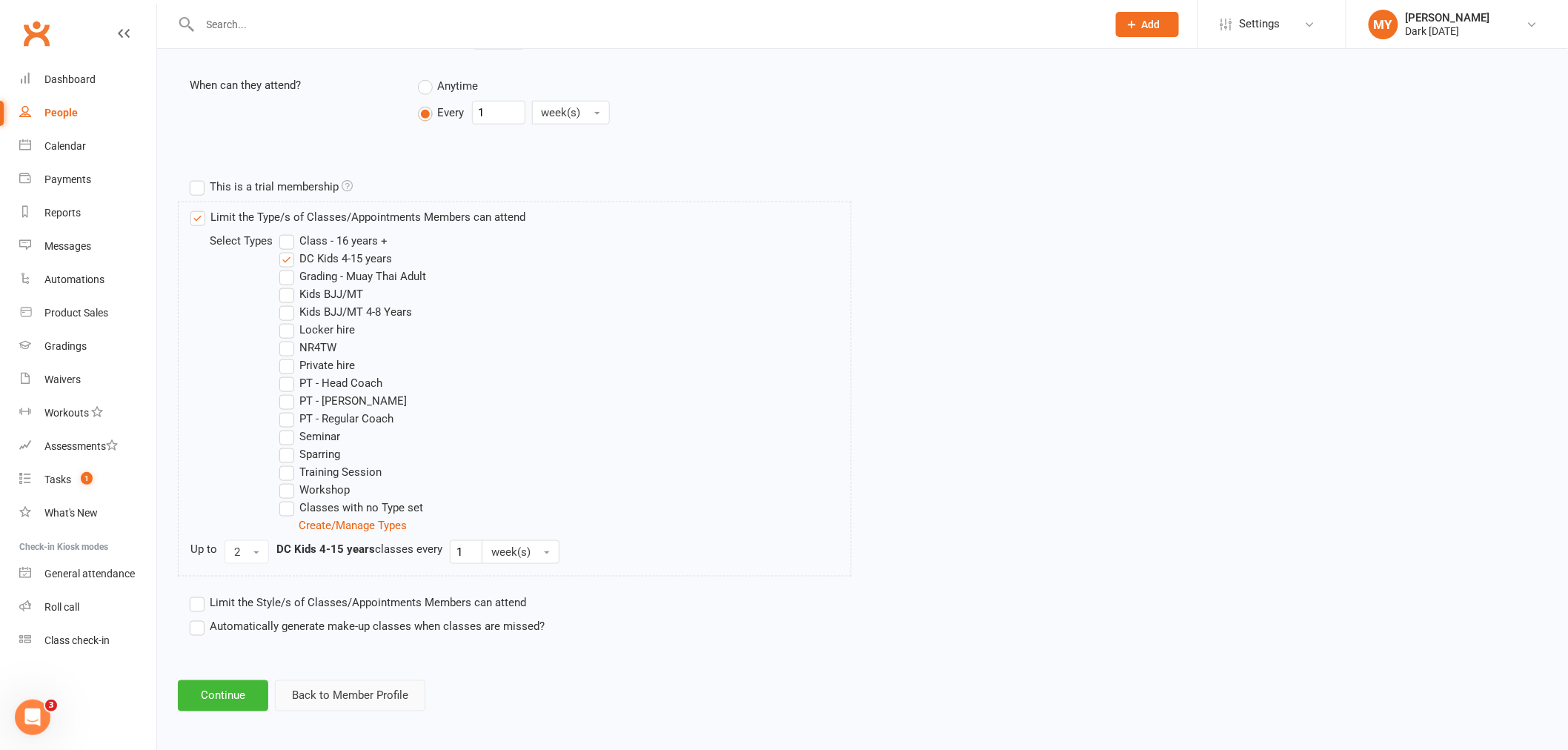
scroll to position [598, 0]
click at [227, 691] on button "Continue" at bounding box center [223, 692] width 90 height 31
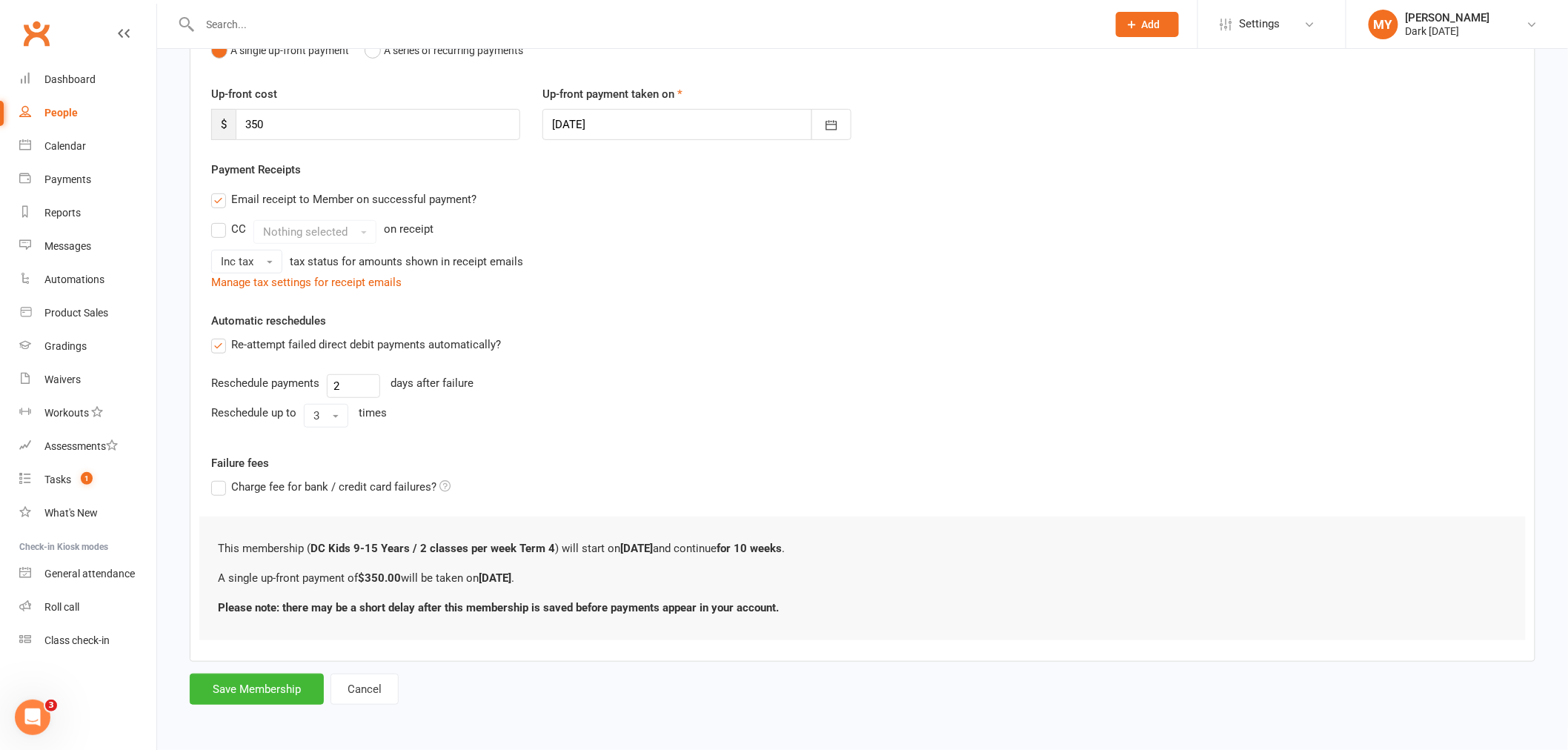
scroll to position [0, 0]
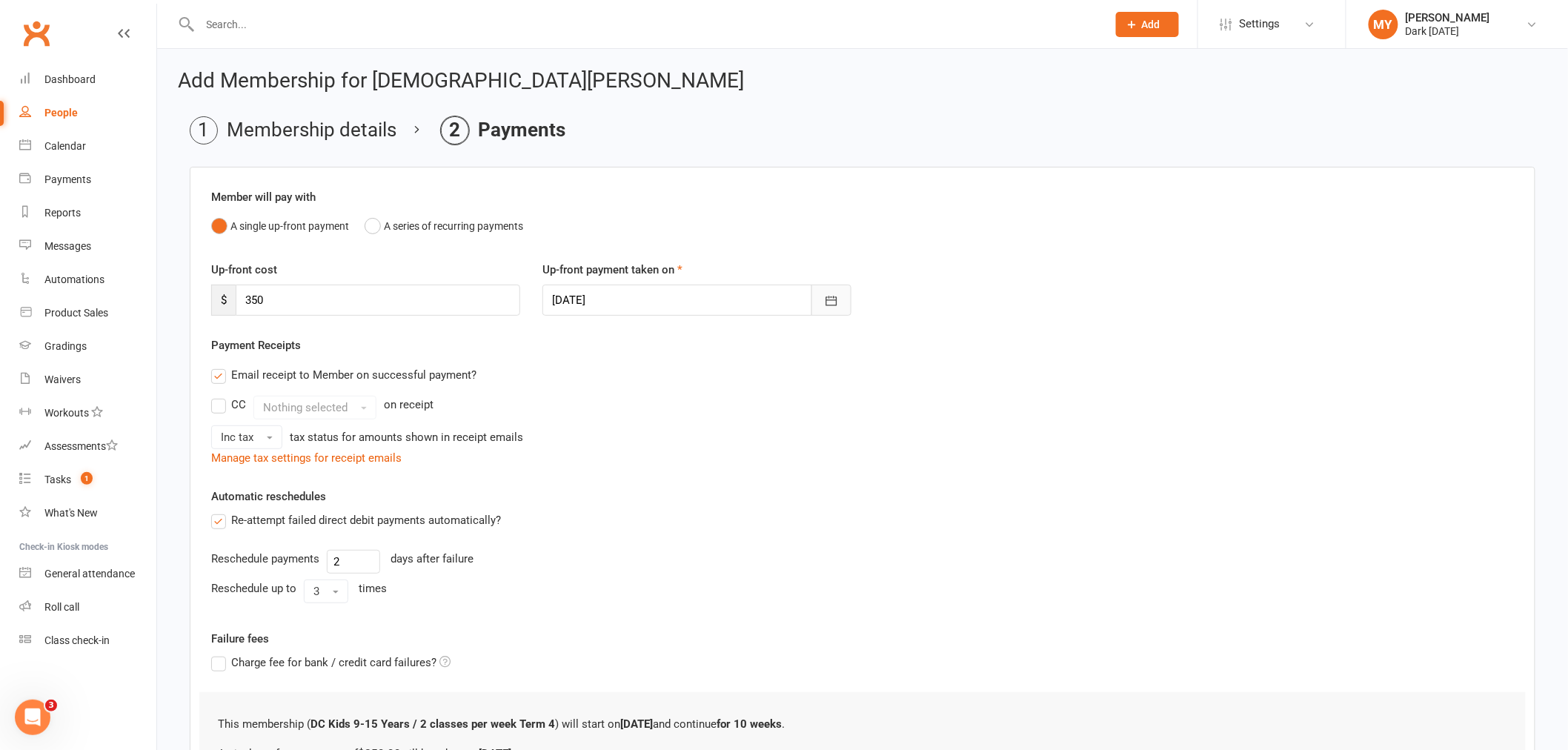
click at [824, 293] on icon "button" at bounding box center [831, 300] width 15 height 15
click at [694, 445] on span "15" at bounding box center [699, 450] width 12 height 12
type input "[DATE]"
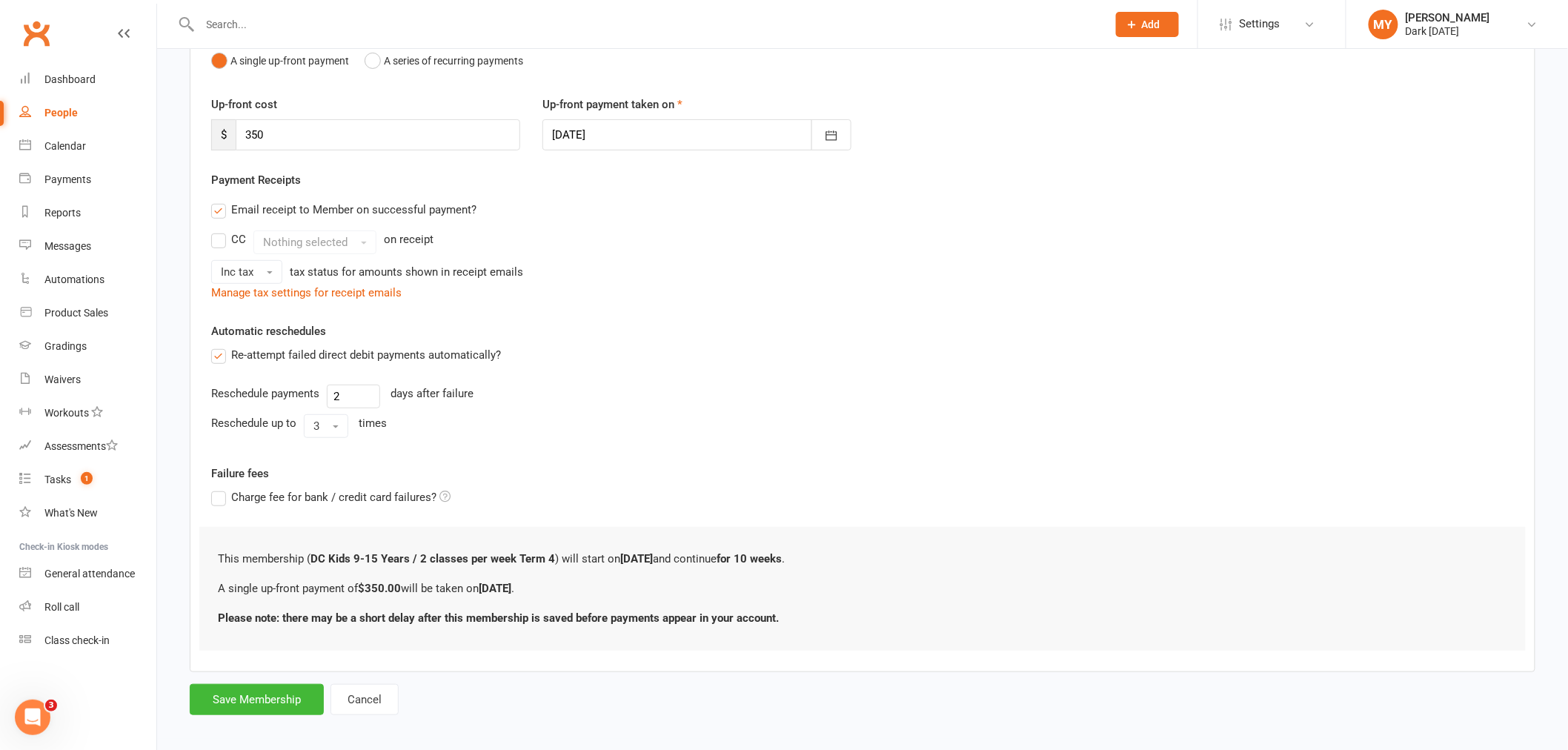
scroll to position [175, 0]
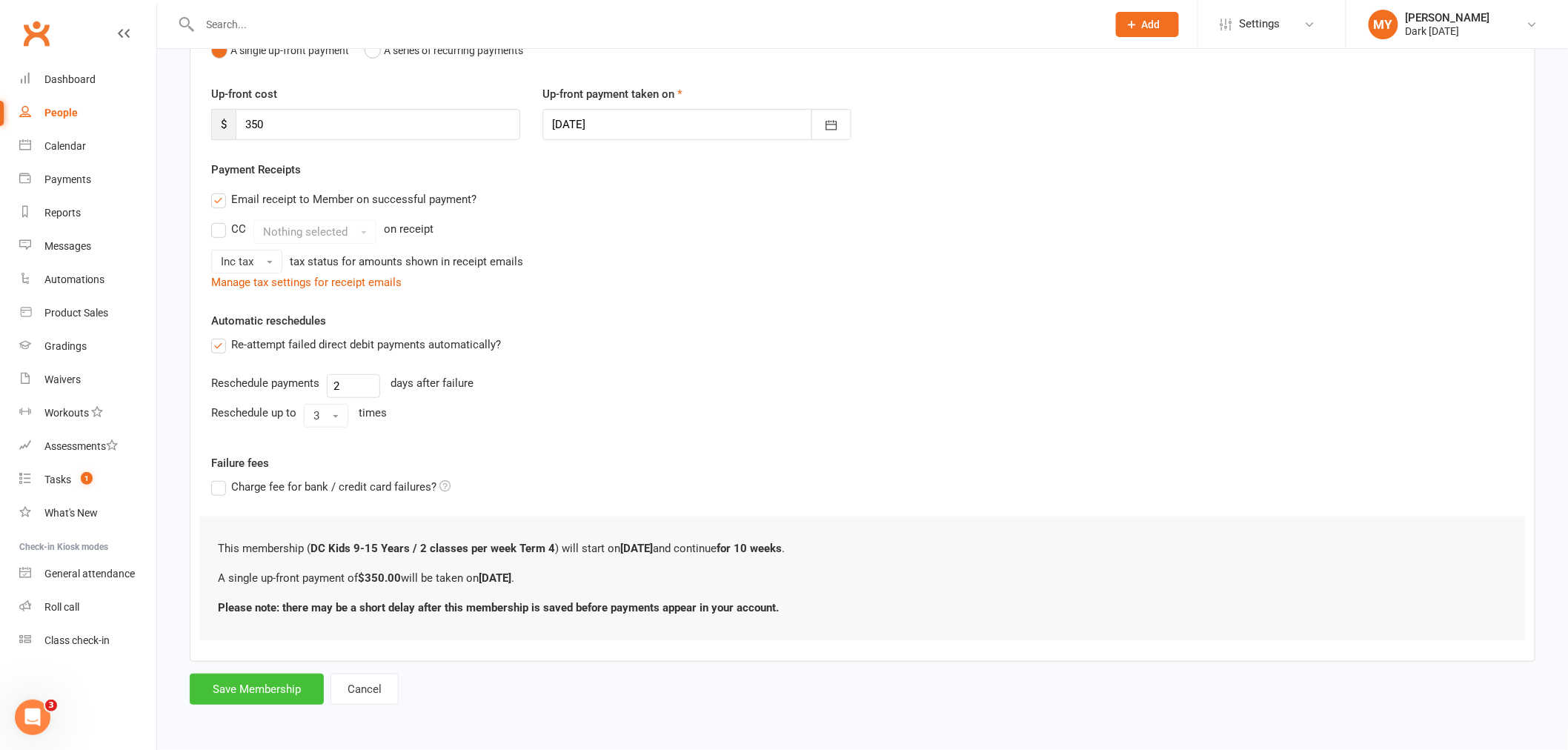
click at [223, 675] on button "Save Membership" at bounding box center [256, 689] width 134 height 31
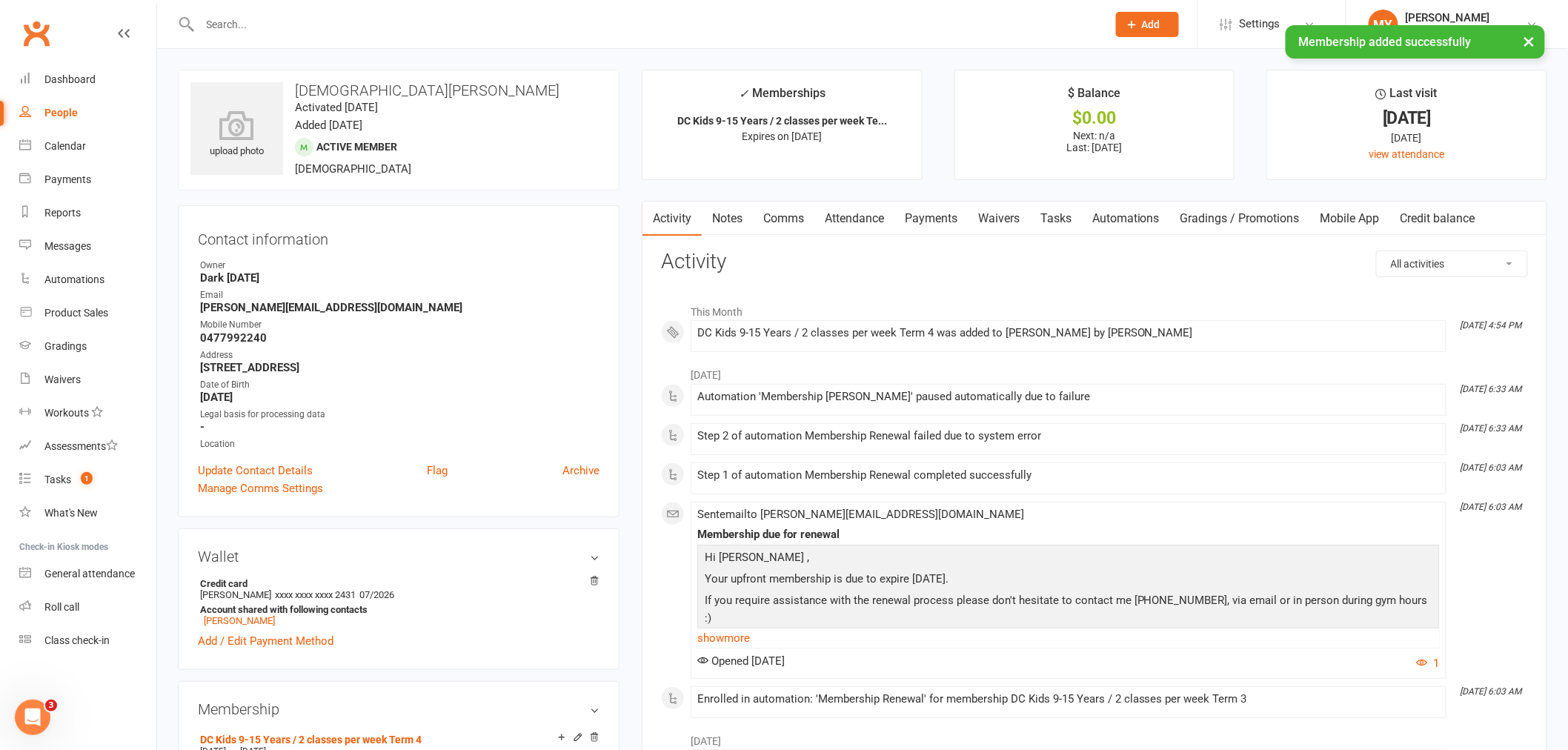
click at [938, 213] on link "Payments" at bounding box center [931, 219] width 73 height 34
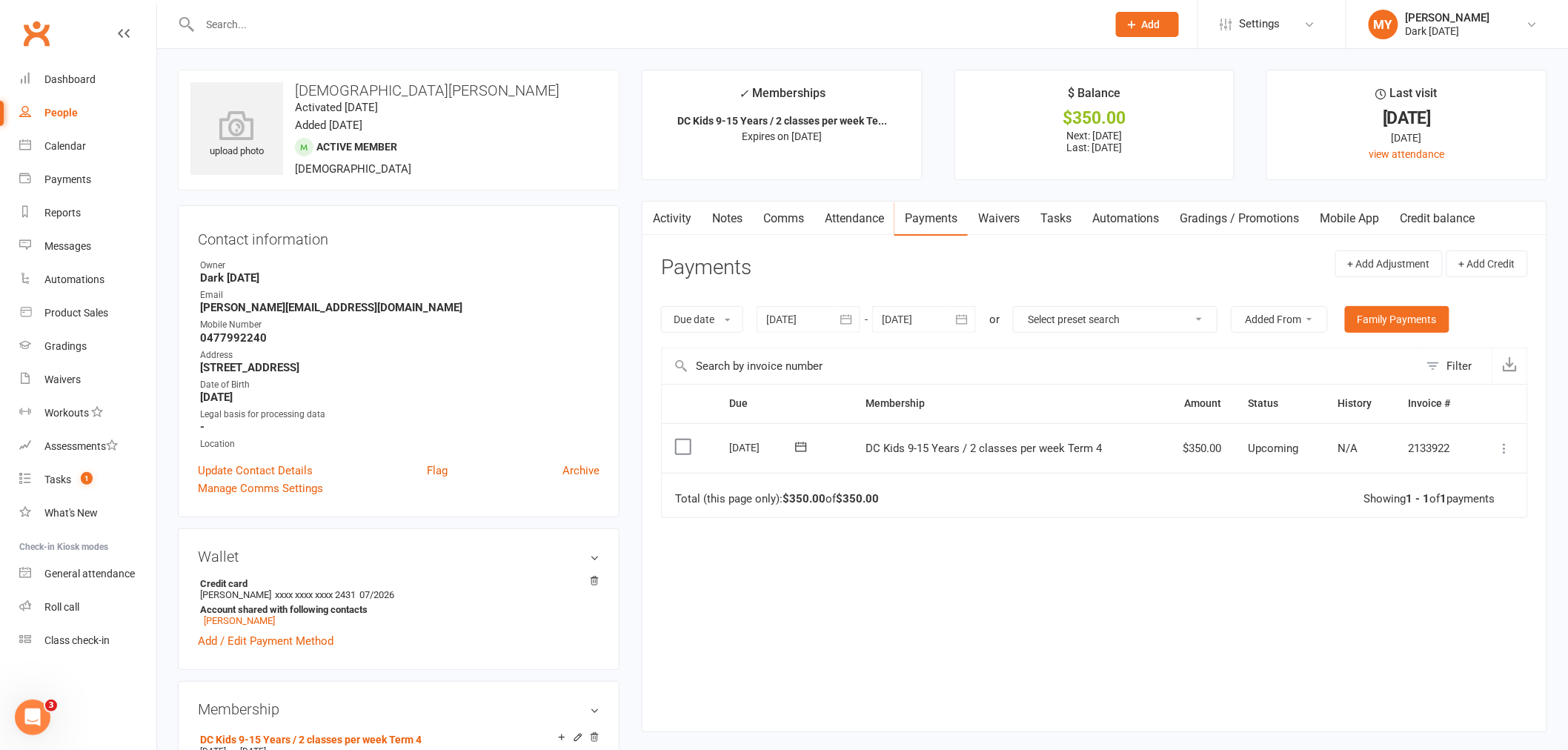
click at [1508, 454] on icon at bounding box center [1504, 448] width 15 height 15
click at [1440, 516] on link "Mark as Paid (POS)" at bounding box center [1440, 506] width 147 height 29
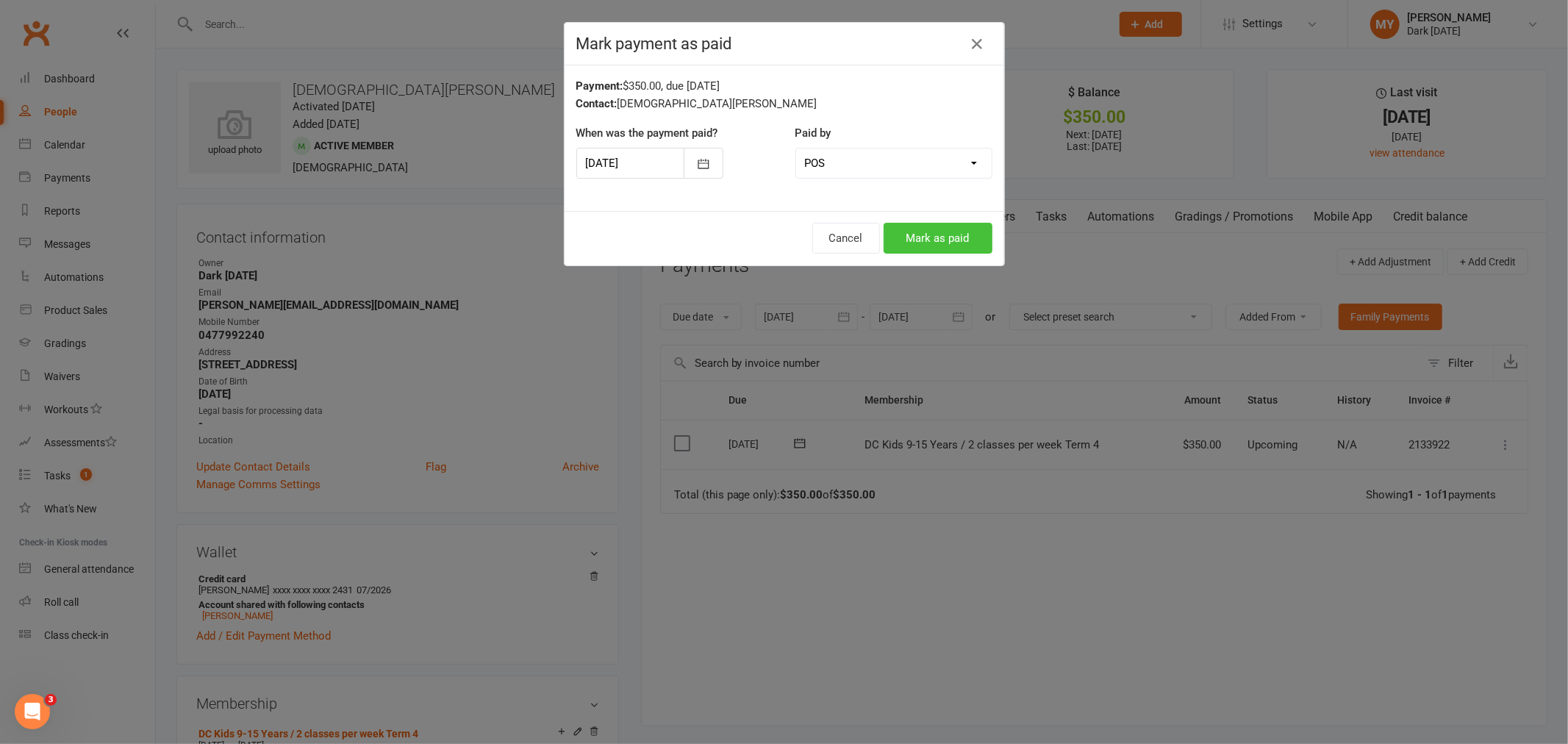
click at [956, 254] on button "Mark as paid" at bounding box center [938, 238] width 109 height 31
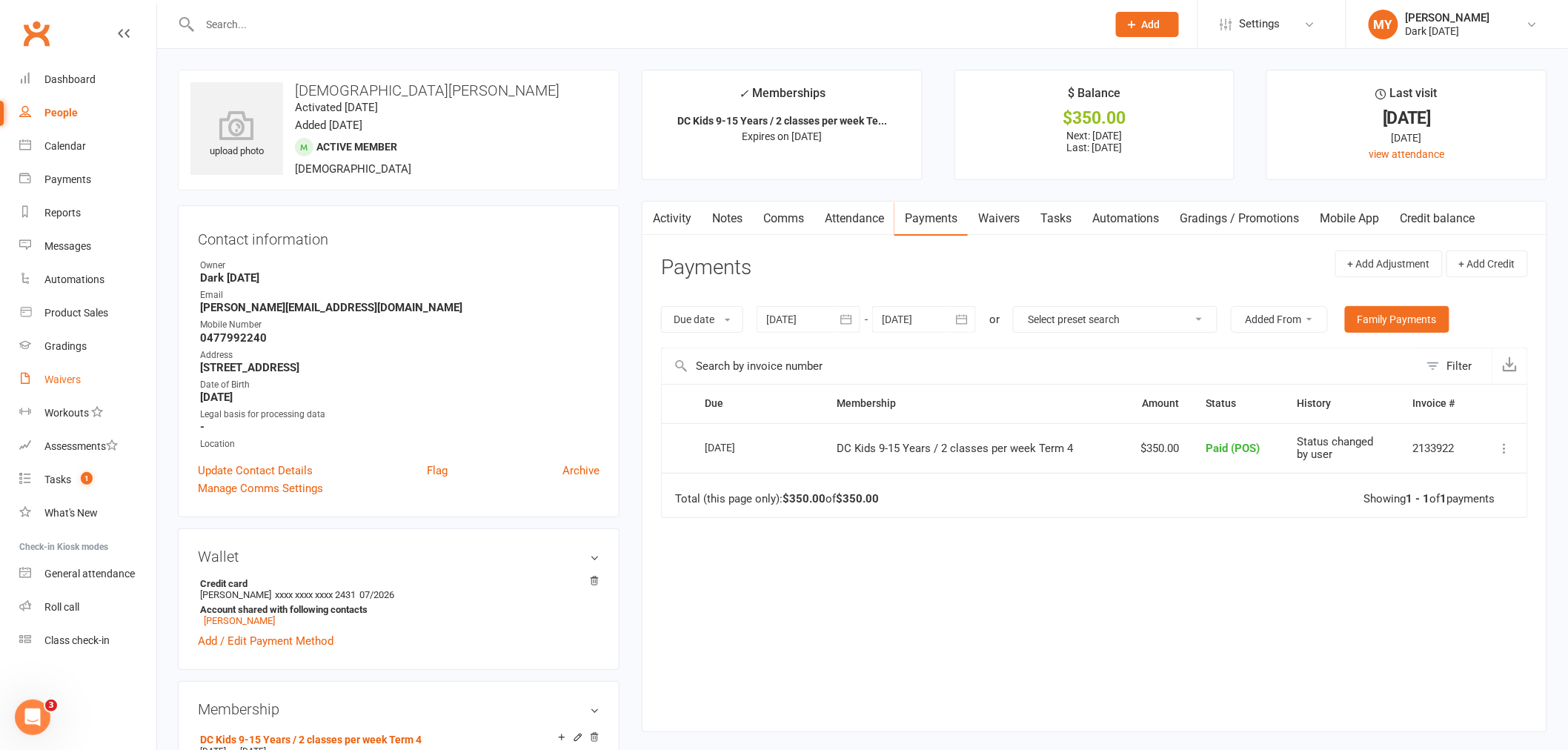
click at [92, 369] on link "Waivers" at bounding box center [88, 380] width 137 height 34
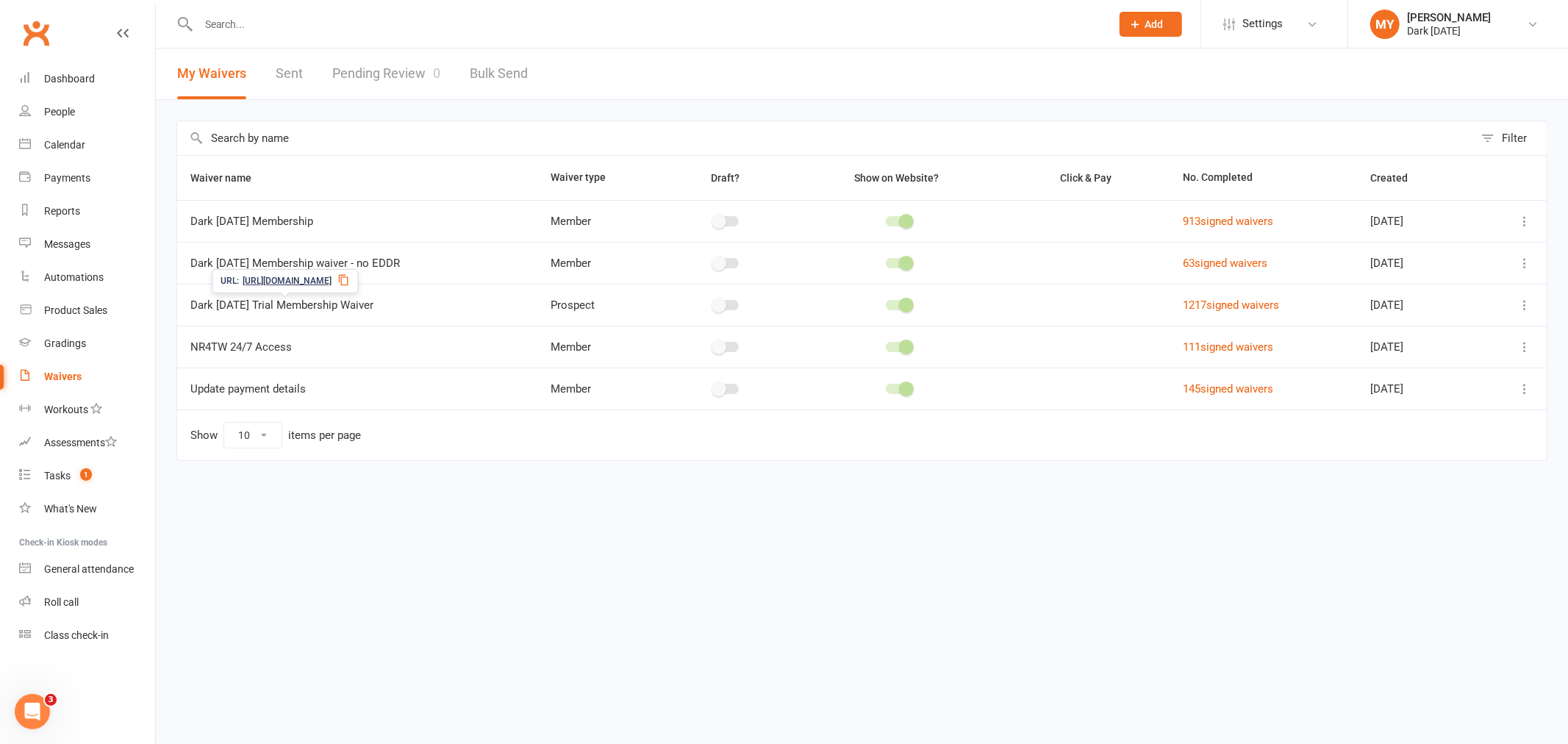
click at [350, 278] on icon at bounding box center [343, 279] width 11 height 11
click at [279, 24] on input "text" at bounding box center [647, 24] width 907 height 20
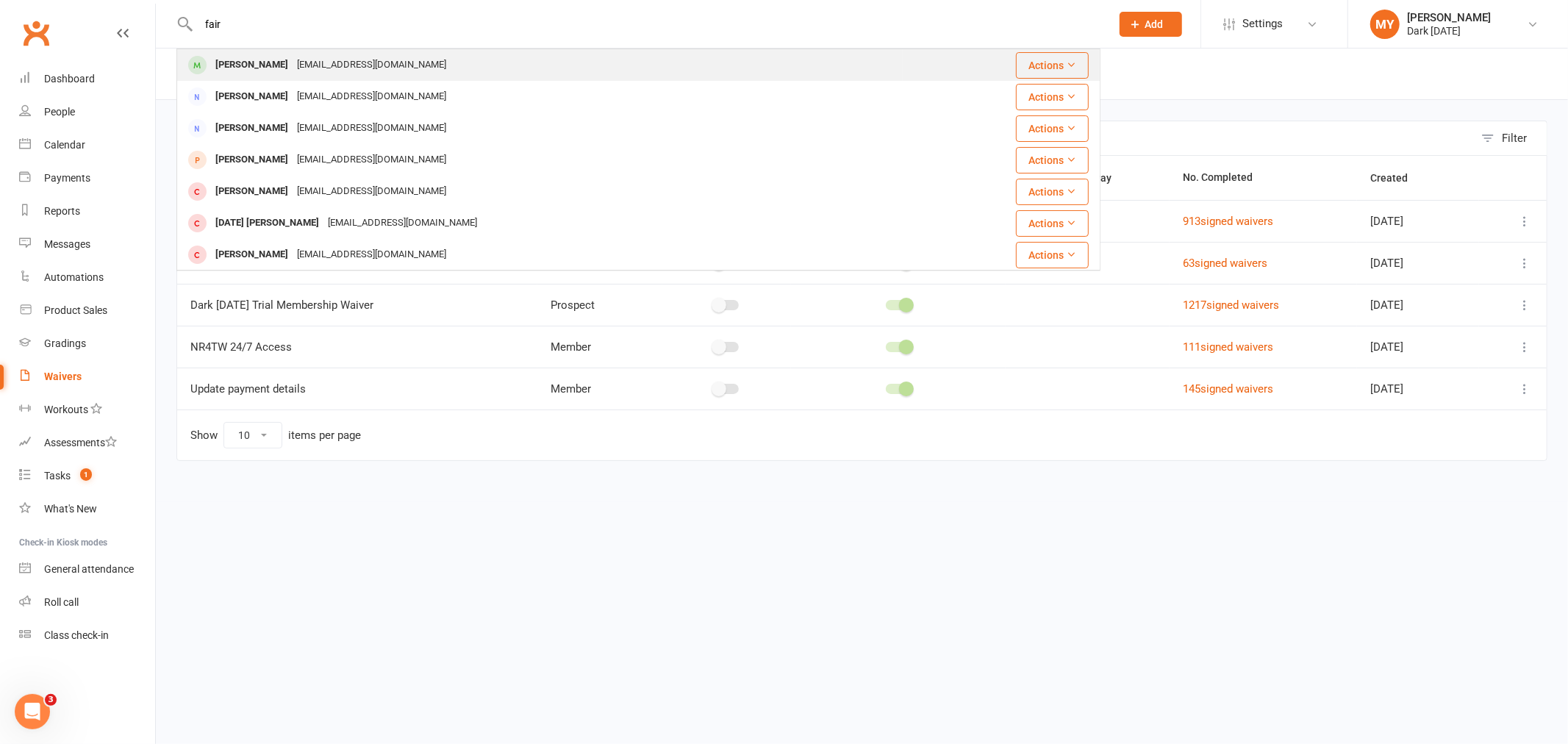
type input "fair"
click at [296, 61] on div "fairouzeissa@gmail.com" at bounding box center [372, 65] width 158 height 21
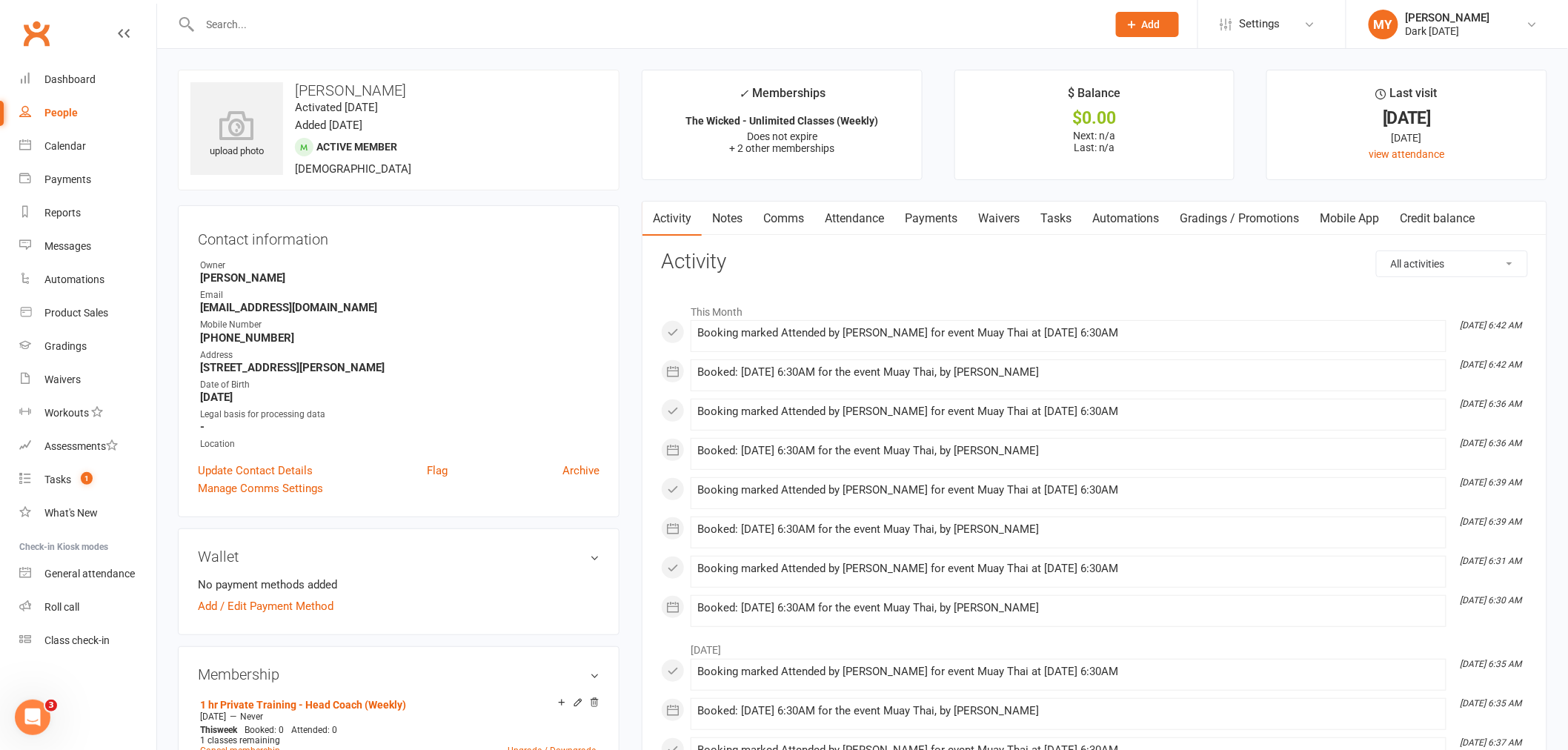
click at [989, 217] on link "Waivers" at bounding box center [999, 219] width 62 height 34
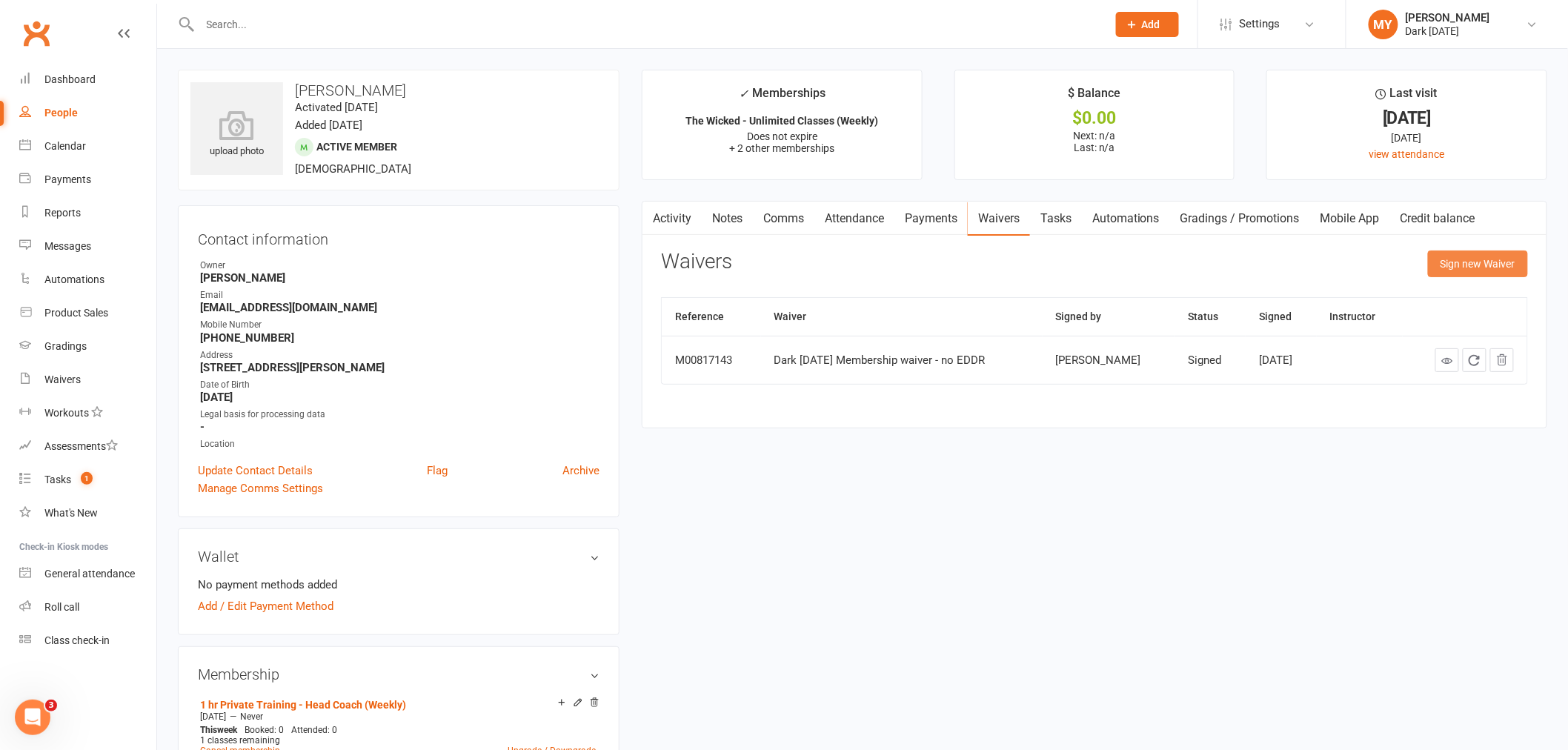
click at [1455, 261] on button "Sign new Waiver" at bounding box center [1478, 264] width 100 height 27
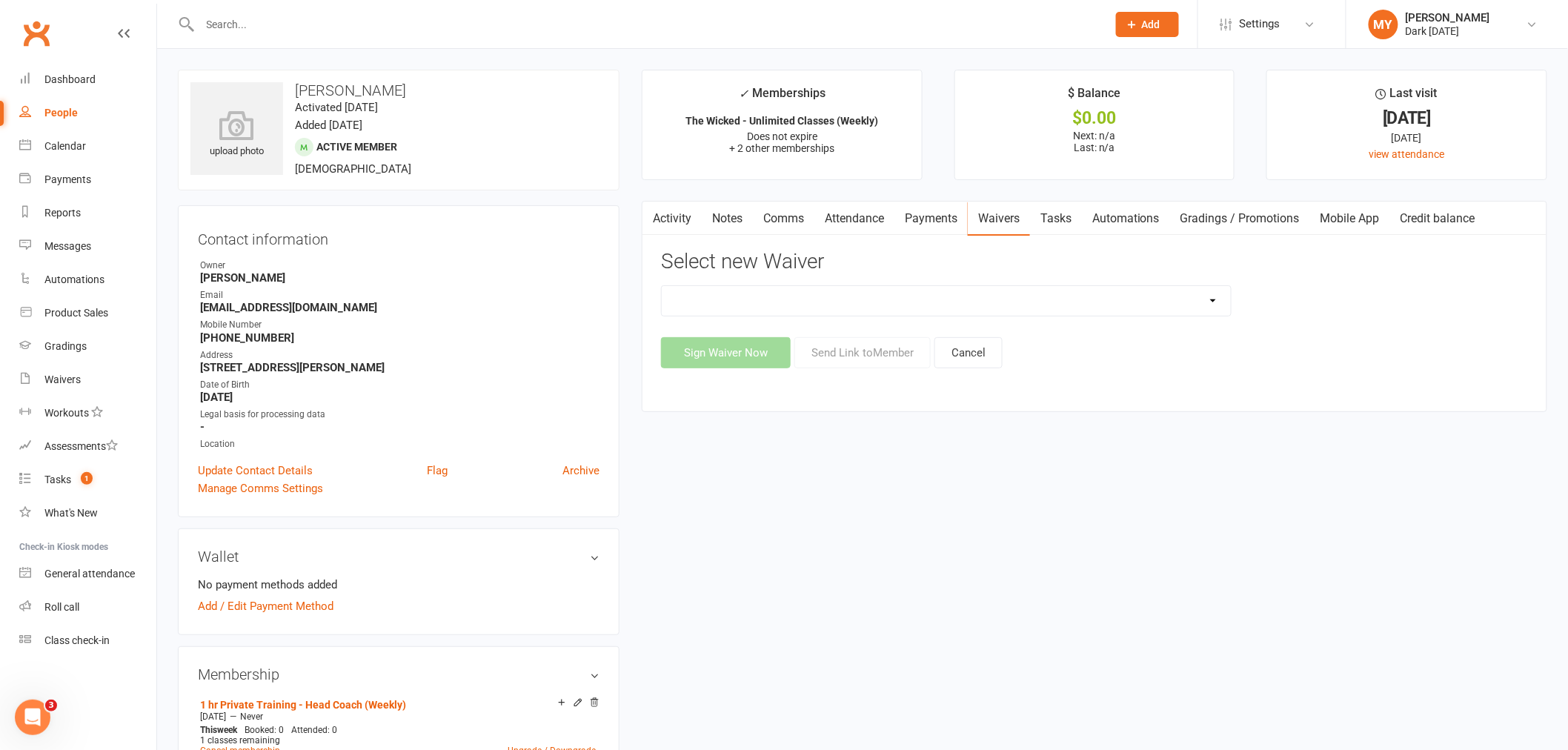
click at [836, 294] on select "Dark Carnival Membership Dark Carnival Membership waiver - no EDDR Dark Carniva…" at bounding box center [946, 300] width 569 height 29
select select "9794"
click at [661, 286] on select "Dark Carnival Membership Dark Carnival Membership waiver - no EDDR Dark Carniva…" at bounding box center [946, 300] width 569 height 29
click at [865, 345] on button "Send Link to Member" at bounding box center [862, 352] width 136 height 31
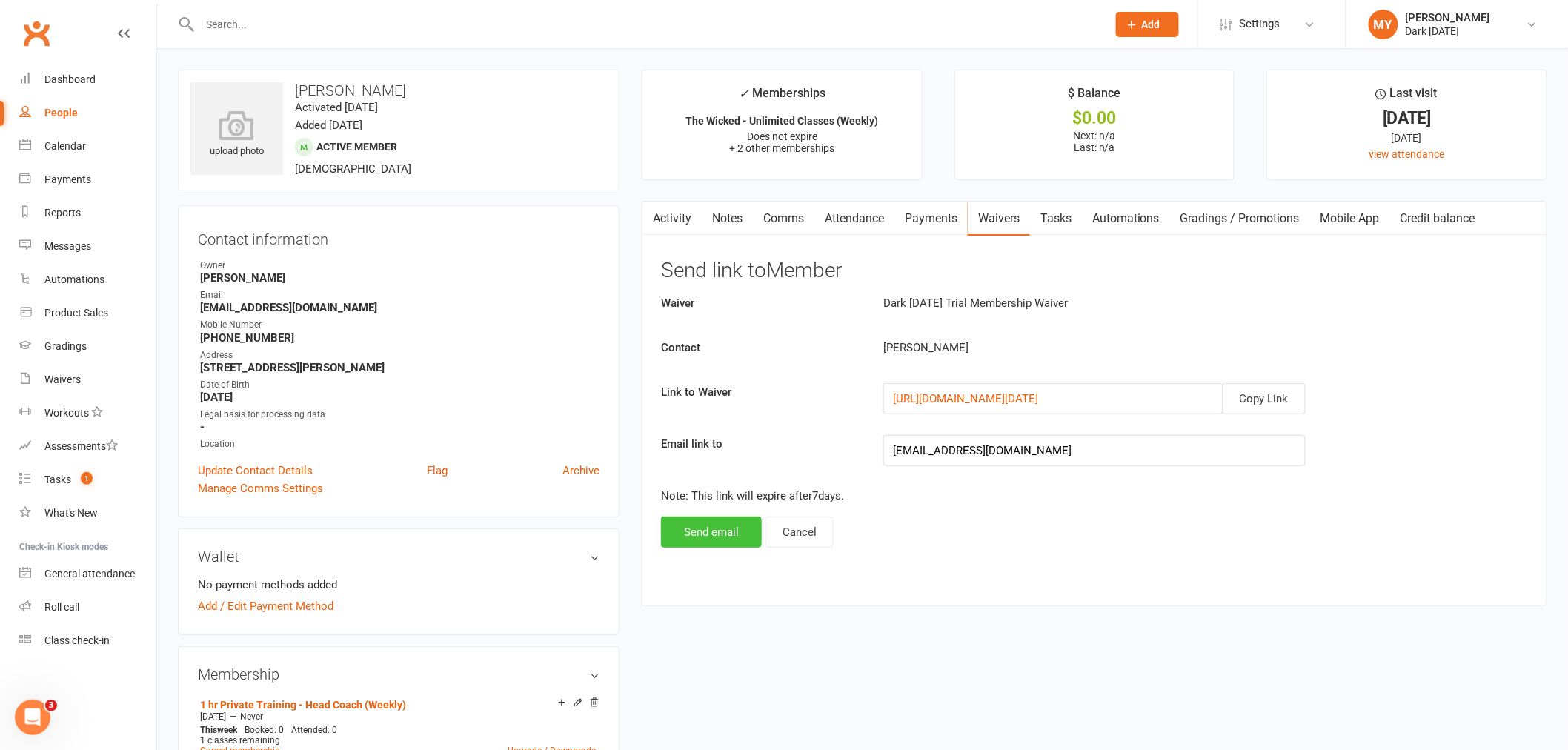
click at [738, 529] on button "Send email" at bounding box center [711, 531] width 101 height 31
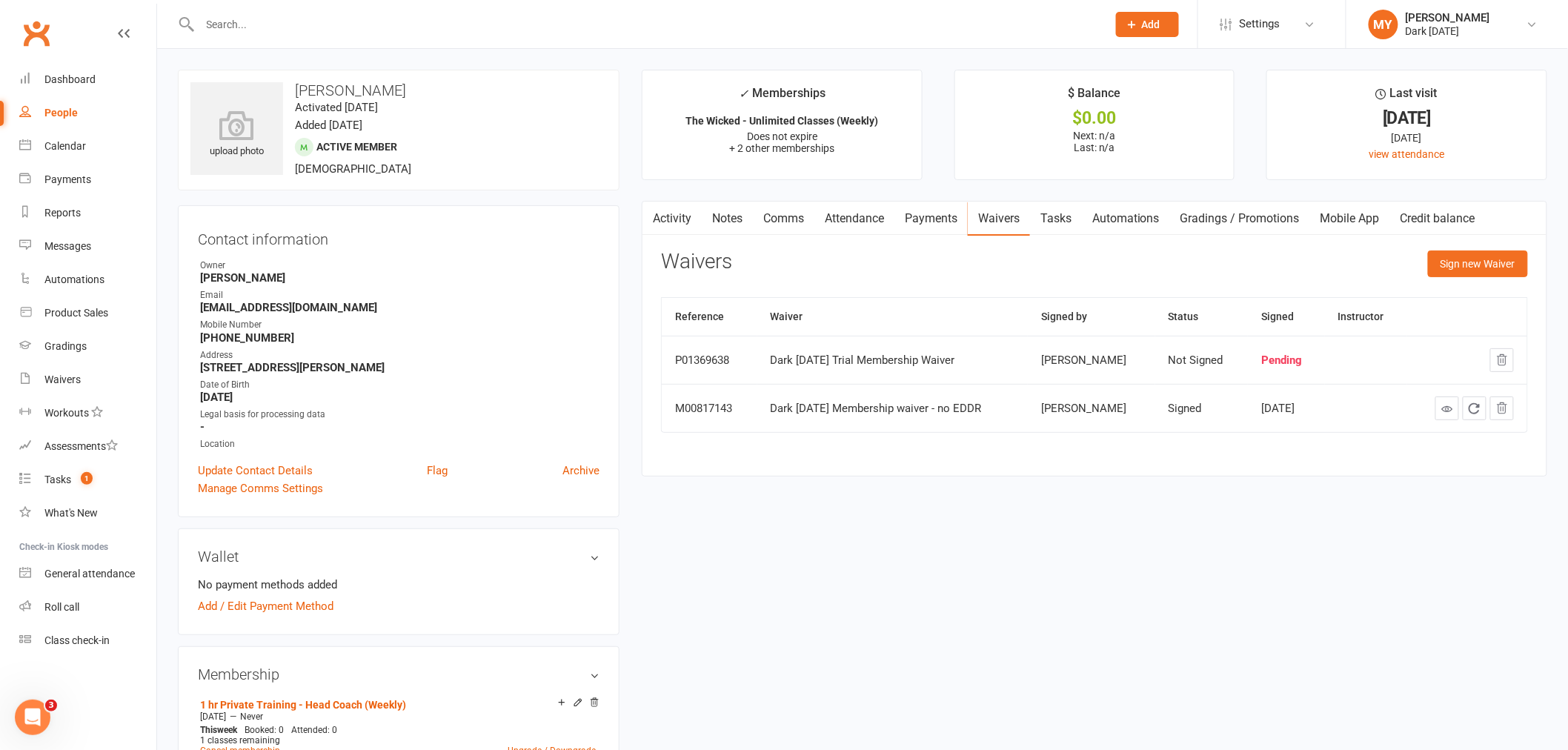
click at [302, 27] on input "text" at bounding box center [646, 24] width 901 height 20
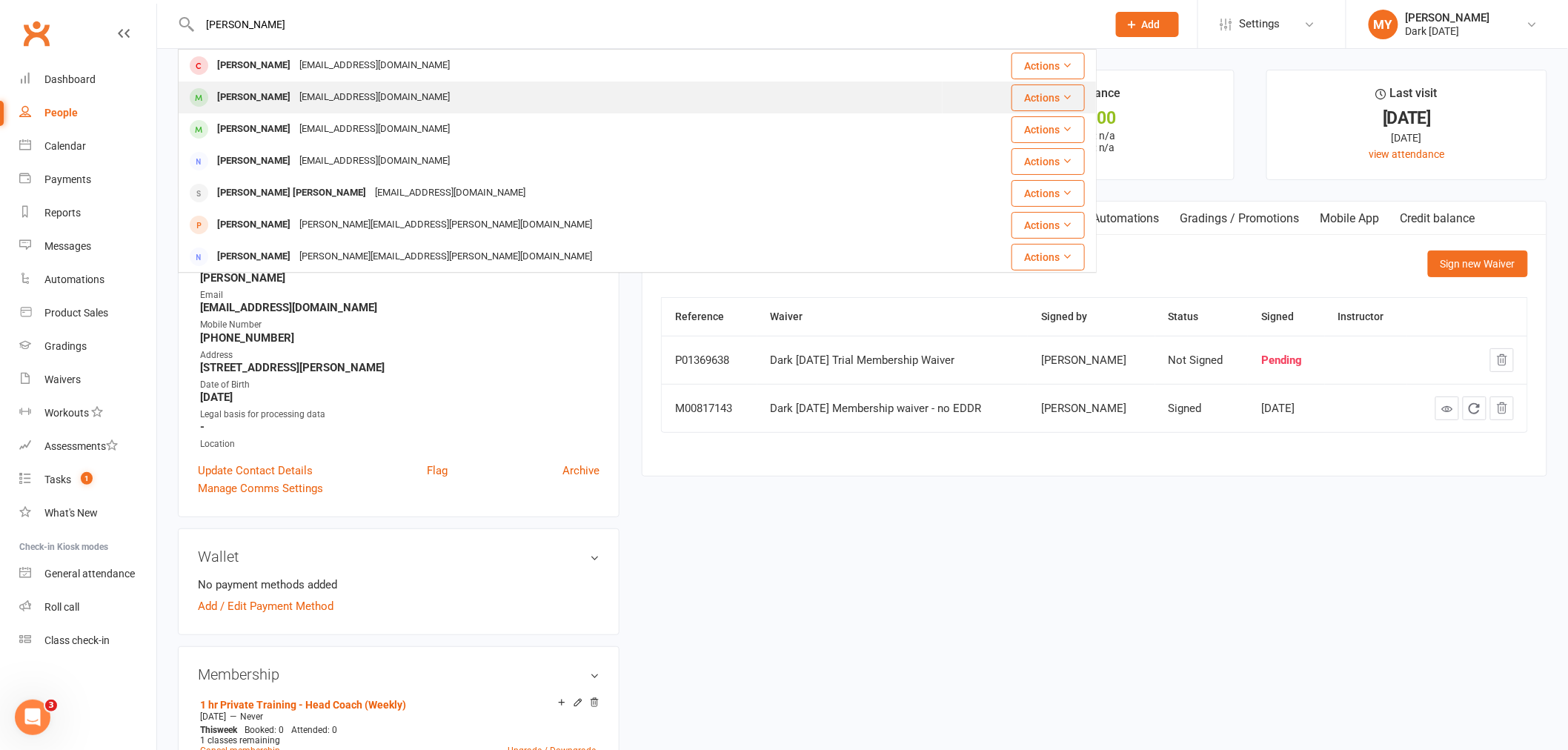
type input "tran"
click at [335, 93] on div "yea_boy@hotmail.com" at bounding box center [375, 97] width 159 height 21
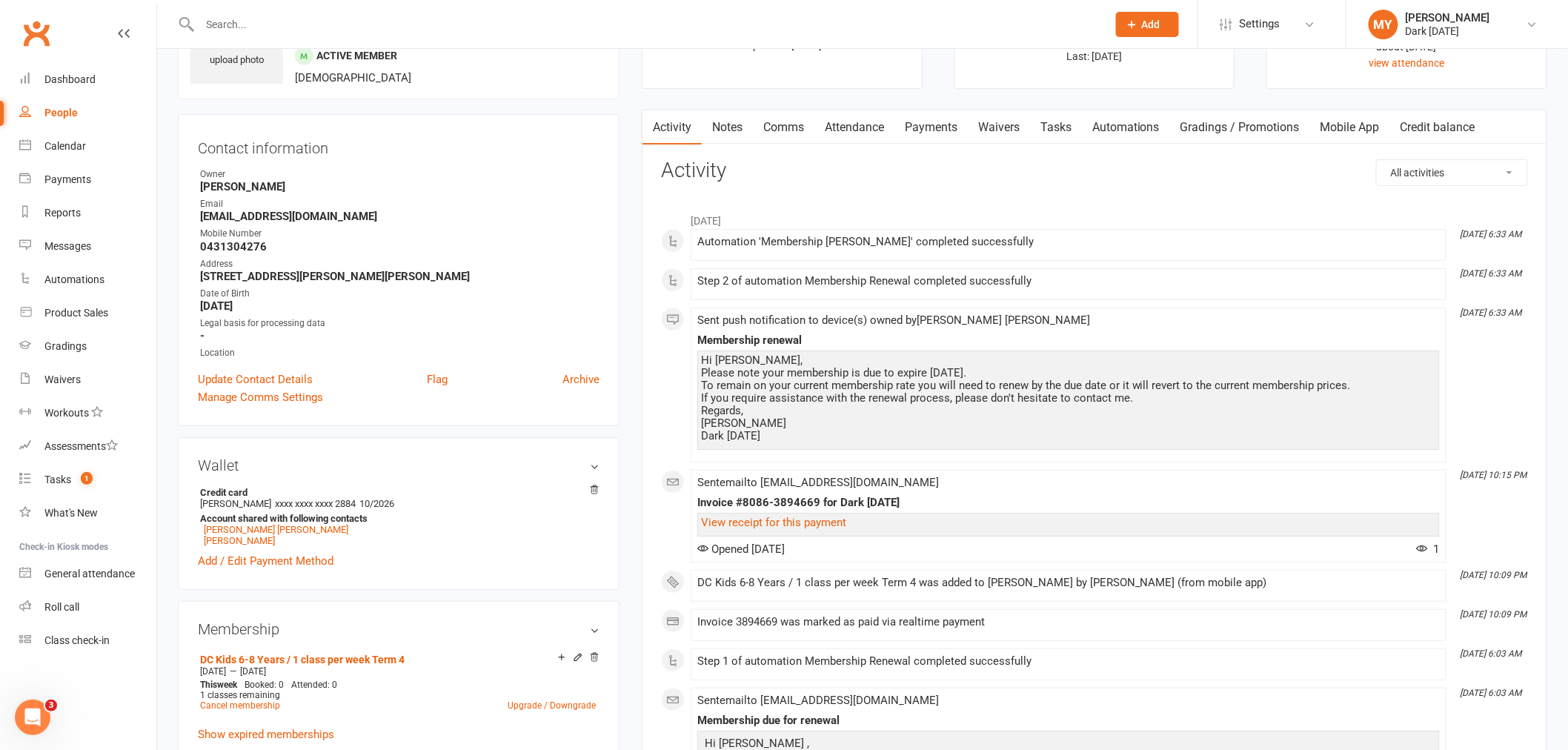
scroll to position [247, 0]
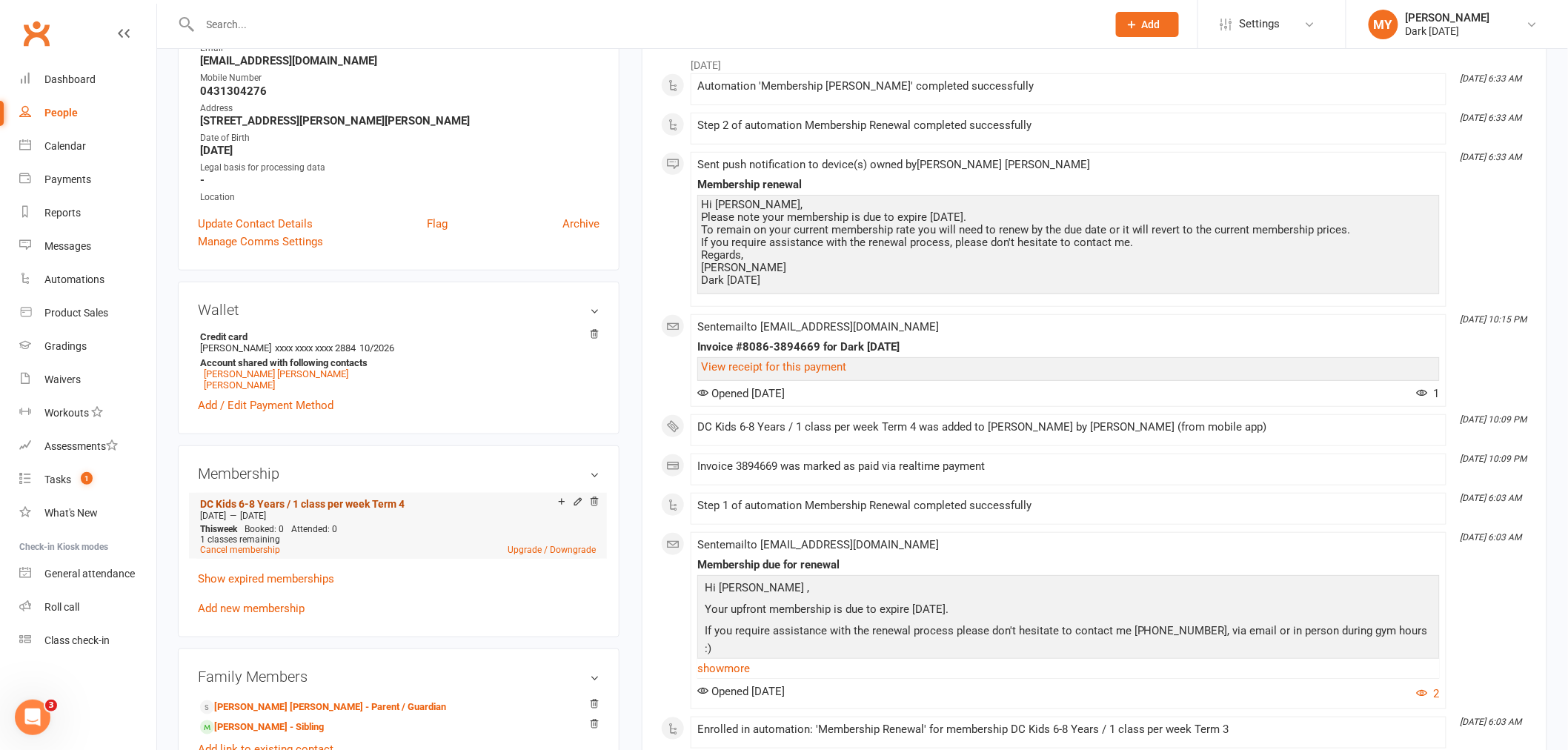
click at [298, 499] on link "DC Kids 6-8 Years / 1 class per week Term 4" at bounding box center [302, 503] width 205 height 12
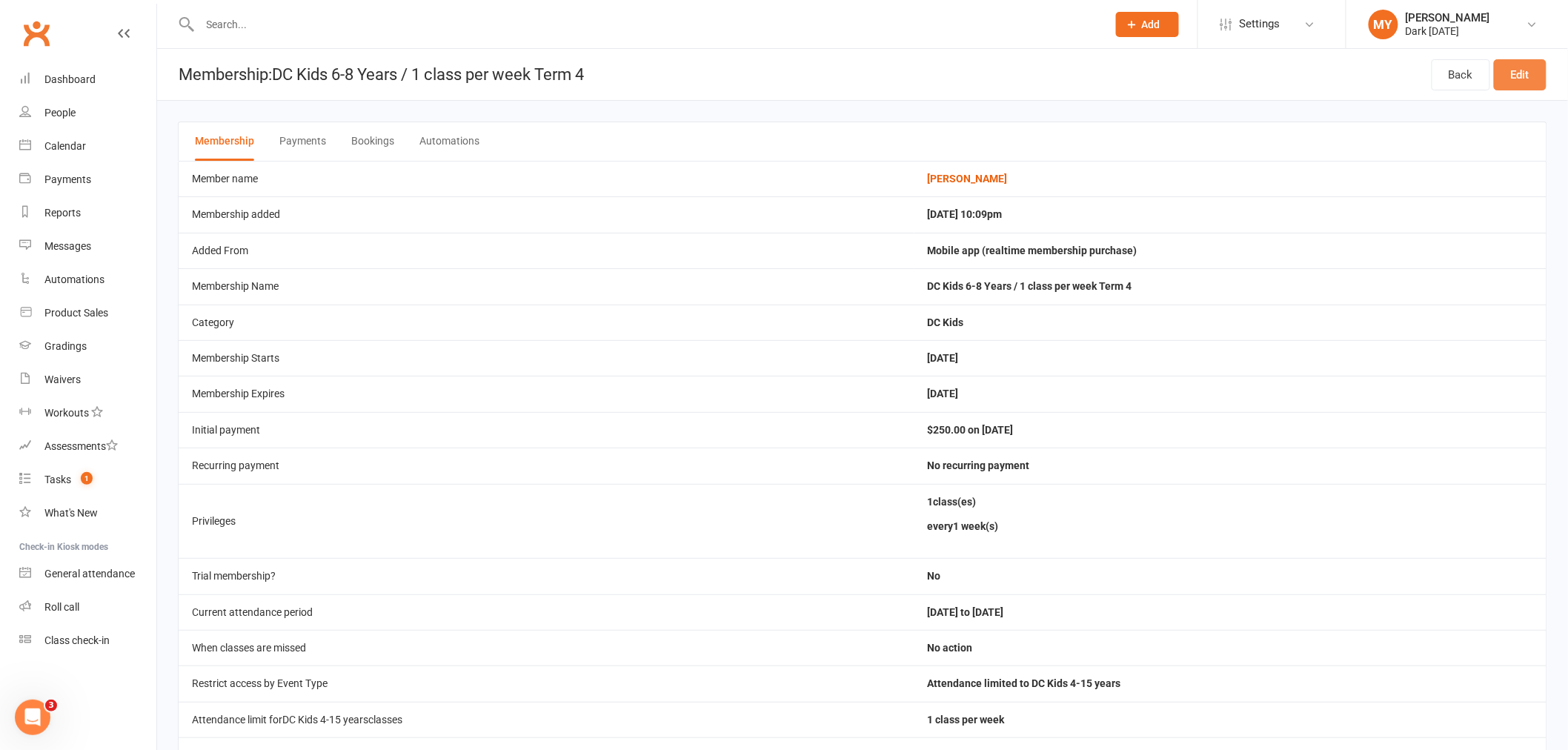
click at [1510, 62] on link "Edit" at bounding box center [1519, 74] width 52 height 31
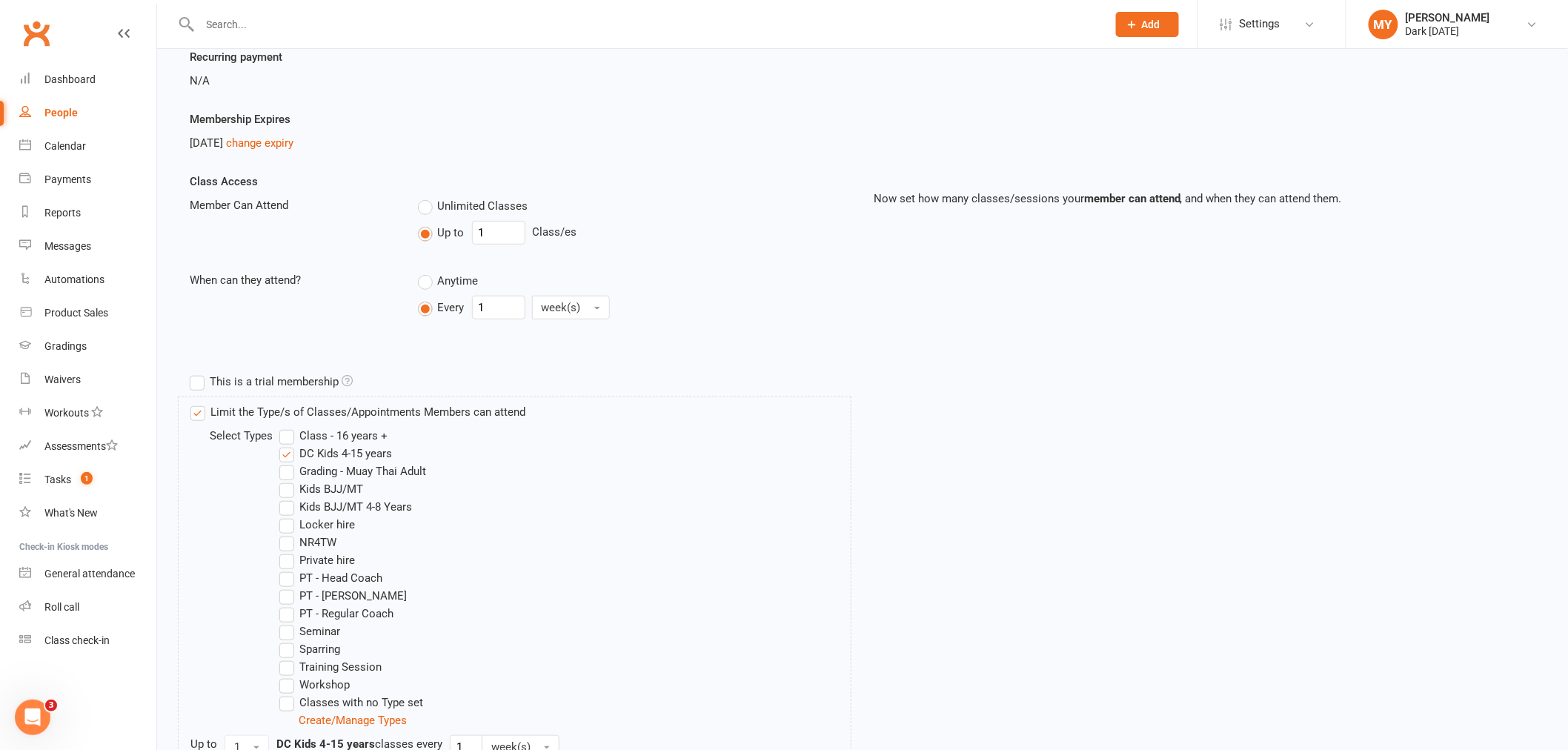
scroll to position [329, 0]
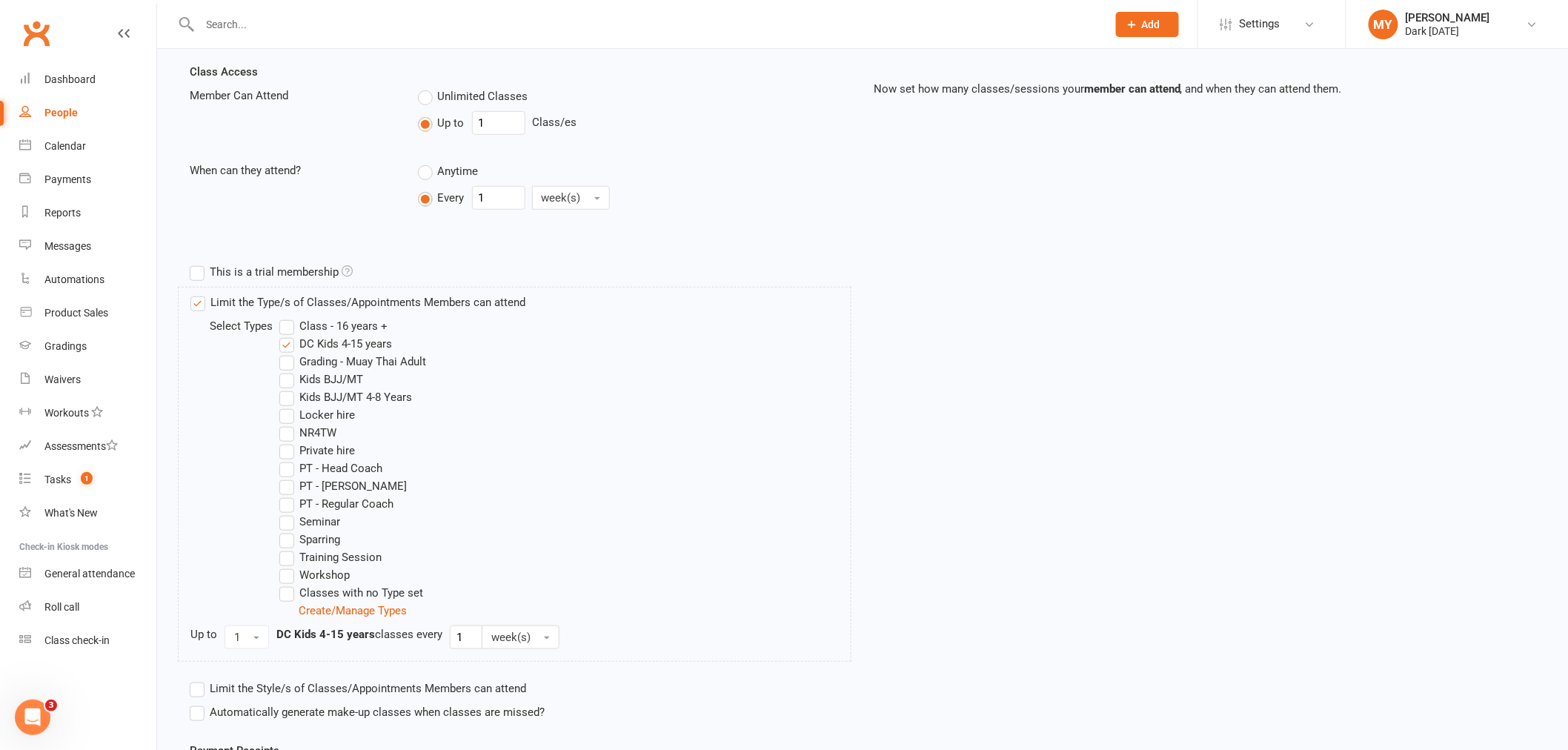
click at [343, 394] on label "Kids BJJ/MT 4-8 Years" at bounding box center [345, 398] width 133 height 18
click at [289, 389] on input "Kids BJJ/MT 4-8 Years" at bounding box center [283, 389] width 10 height 0
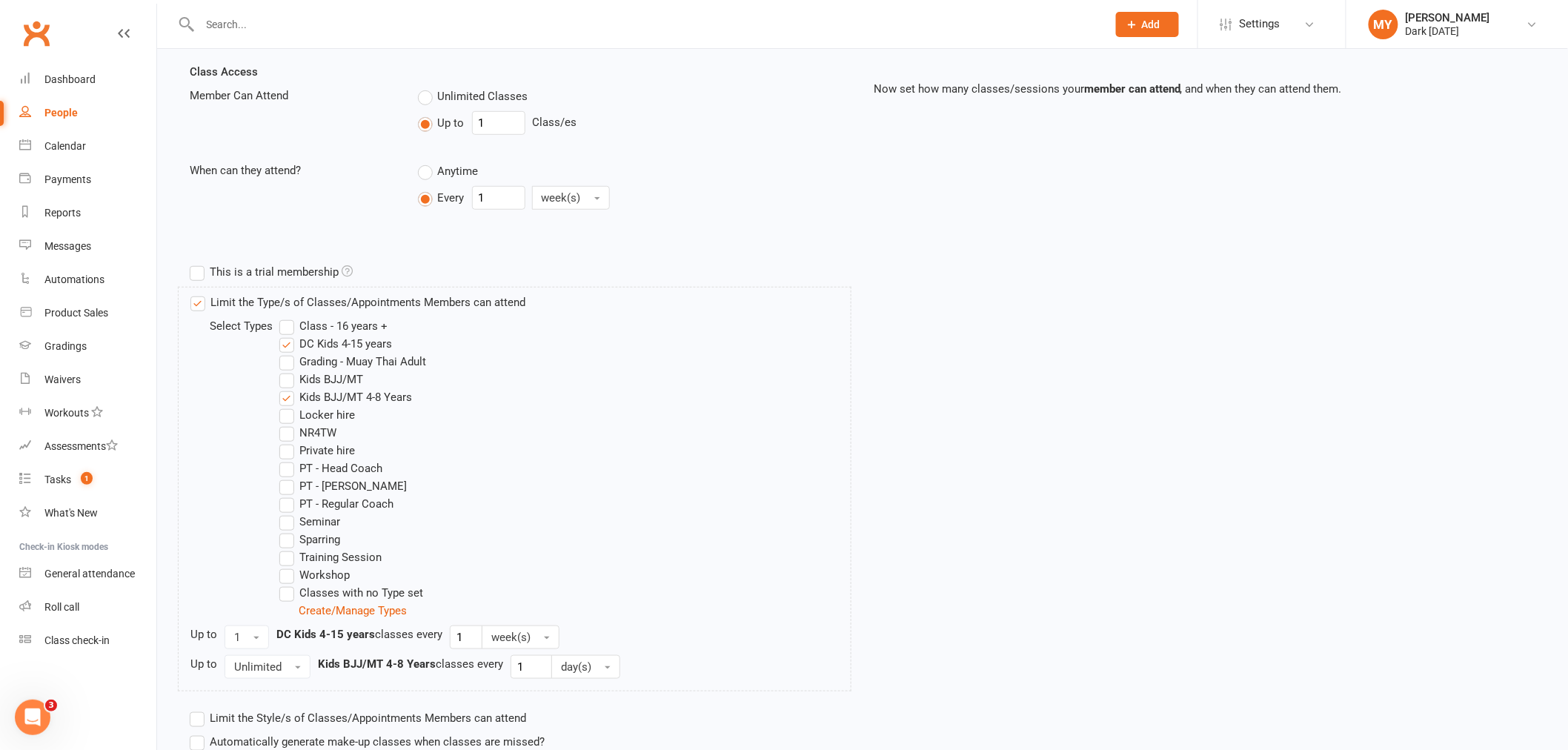
click at [343, 343] on label "DC Kids 4-15 years" at bounding box center [335, 344] width 112 height 18
click at [289, 335] on input "DC Kids 4-15 years" at bounding box center [283, 335] width 10 height 0
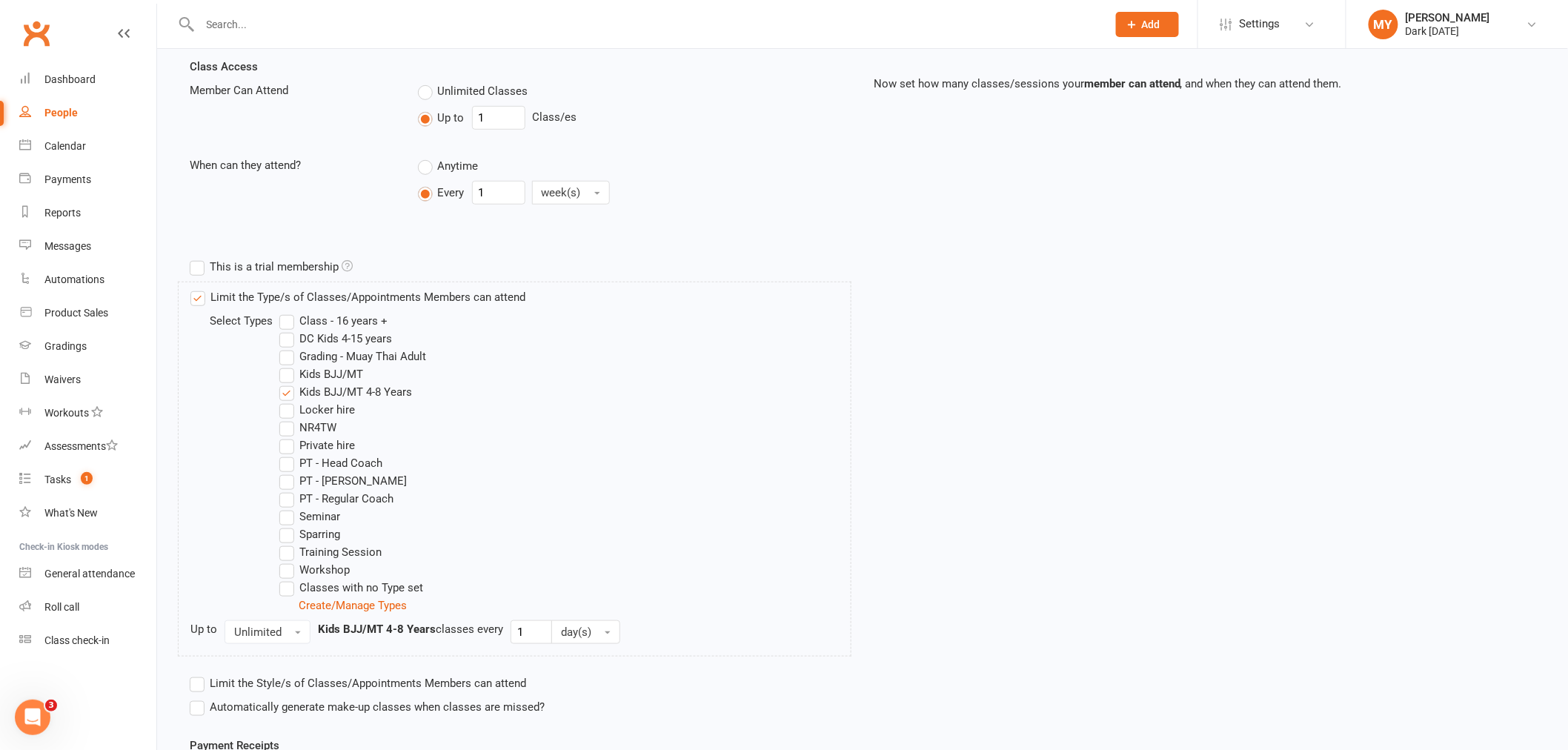
scroll to position [797, 0]
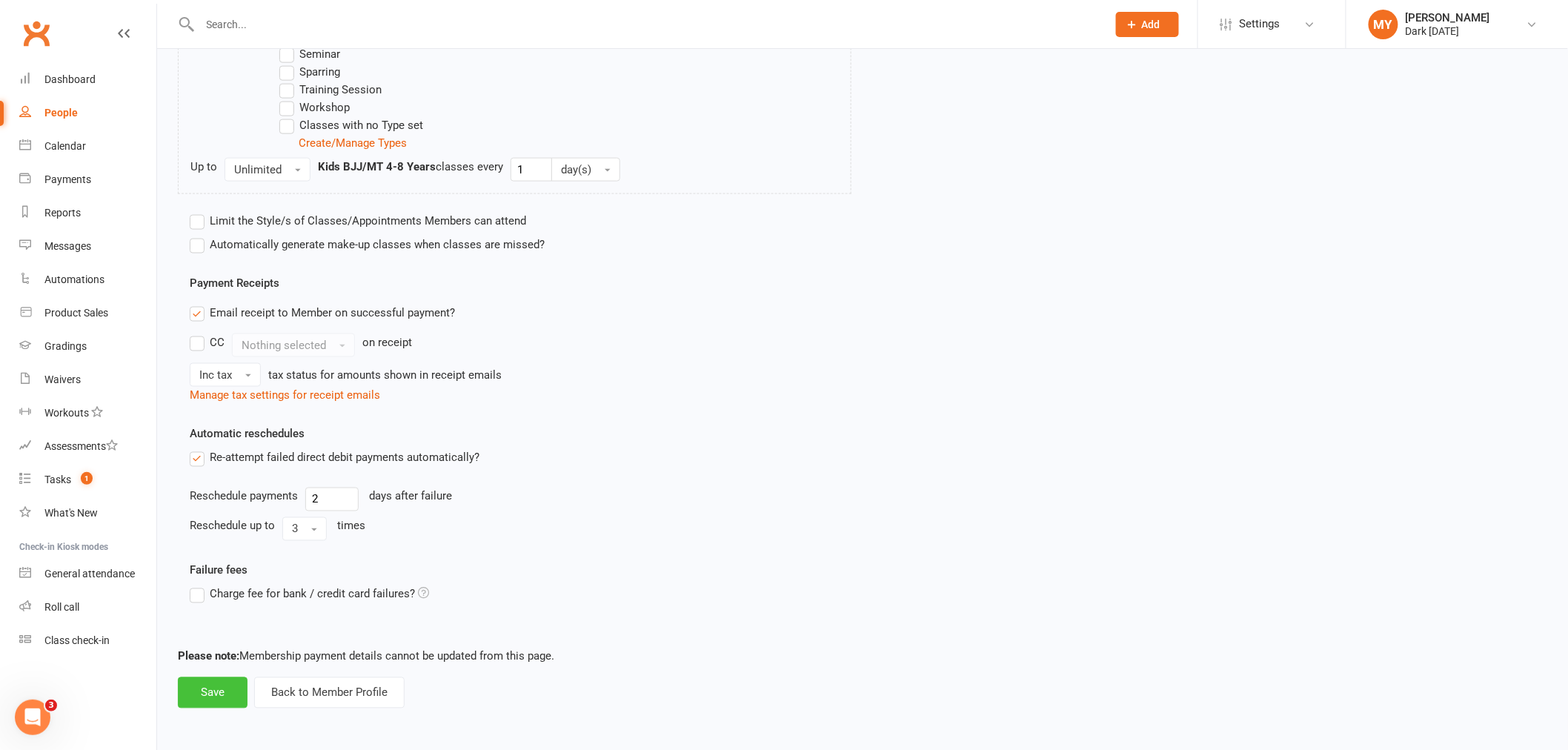
click at [219, 697] on button "Save" at bounding box center [212, 692] width 70 height 31
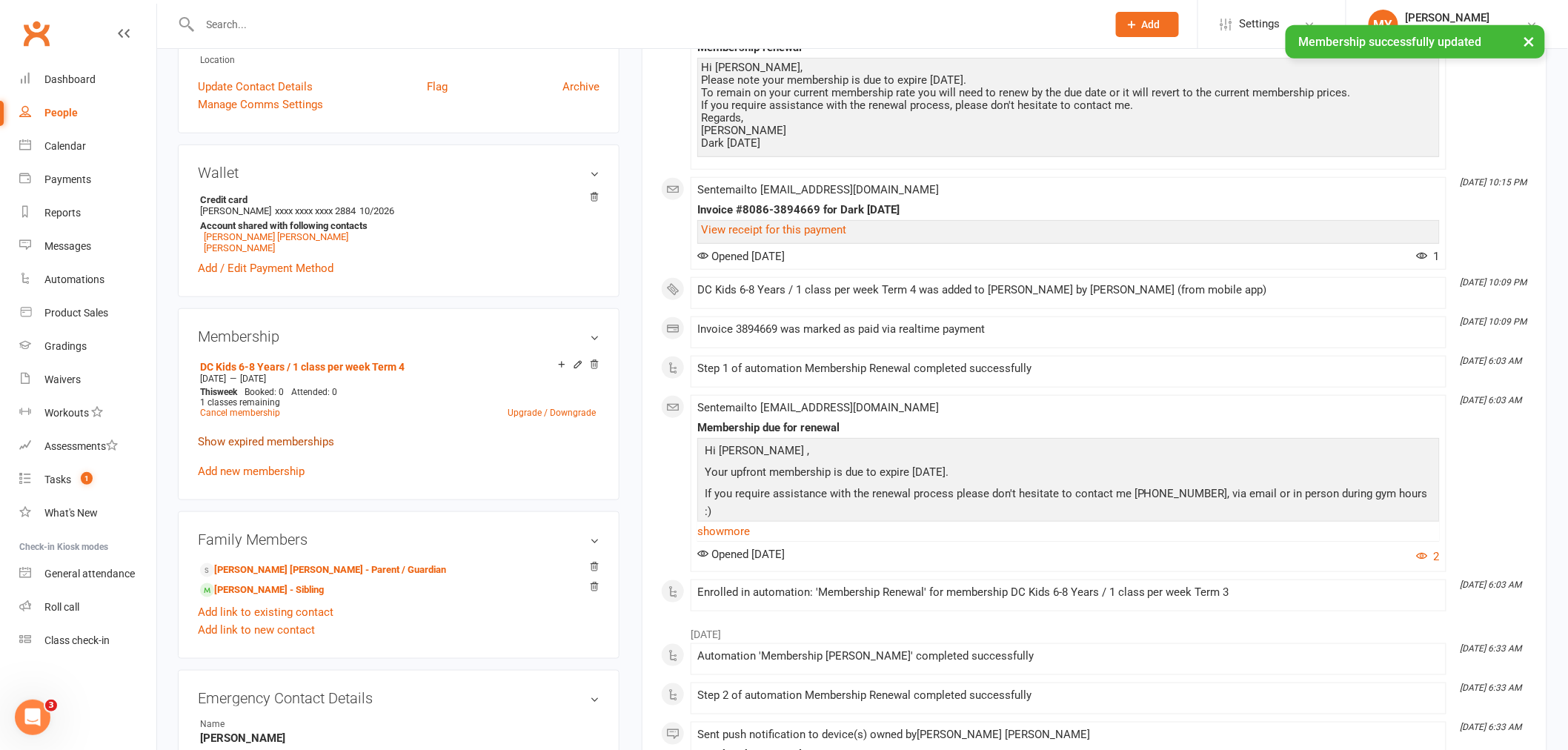
scroll to position [411, 0]
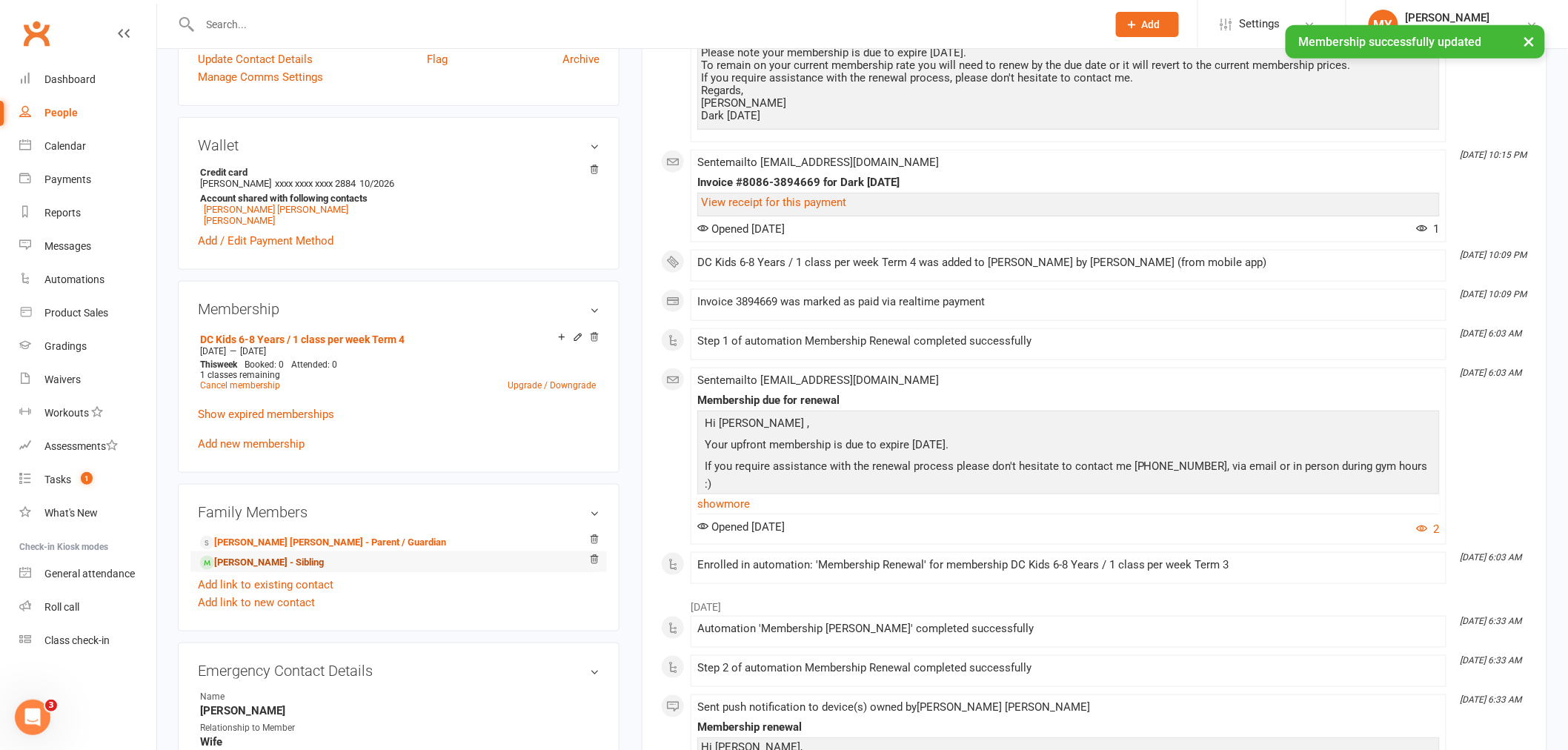
click at [265, 568] on link "Meeka Tran - Sibling" at bounding box center [262, 563] width 124 height 16
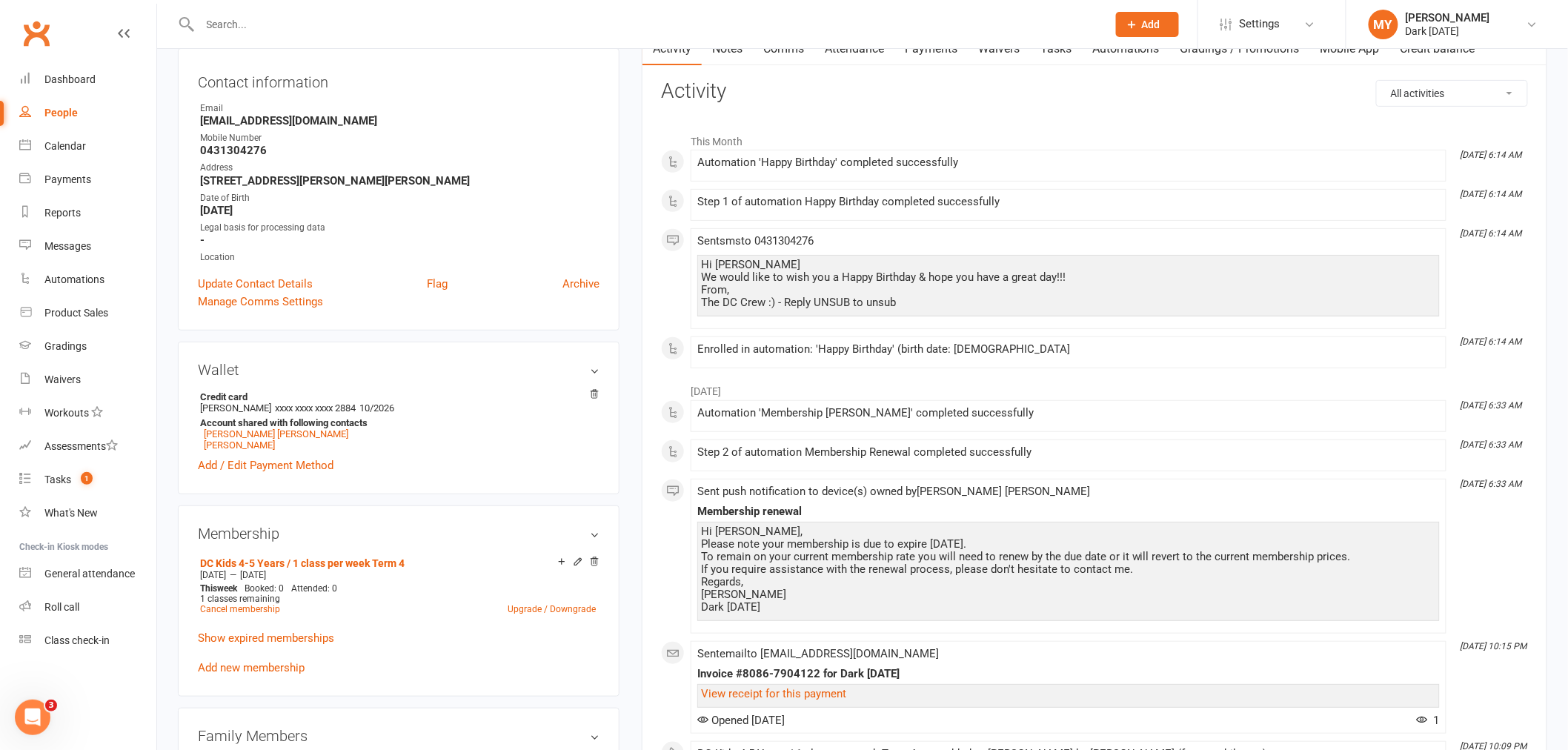
scroll to position [165, 0]
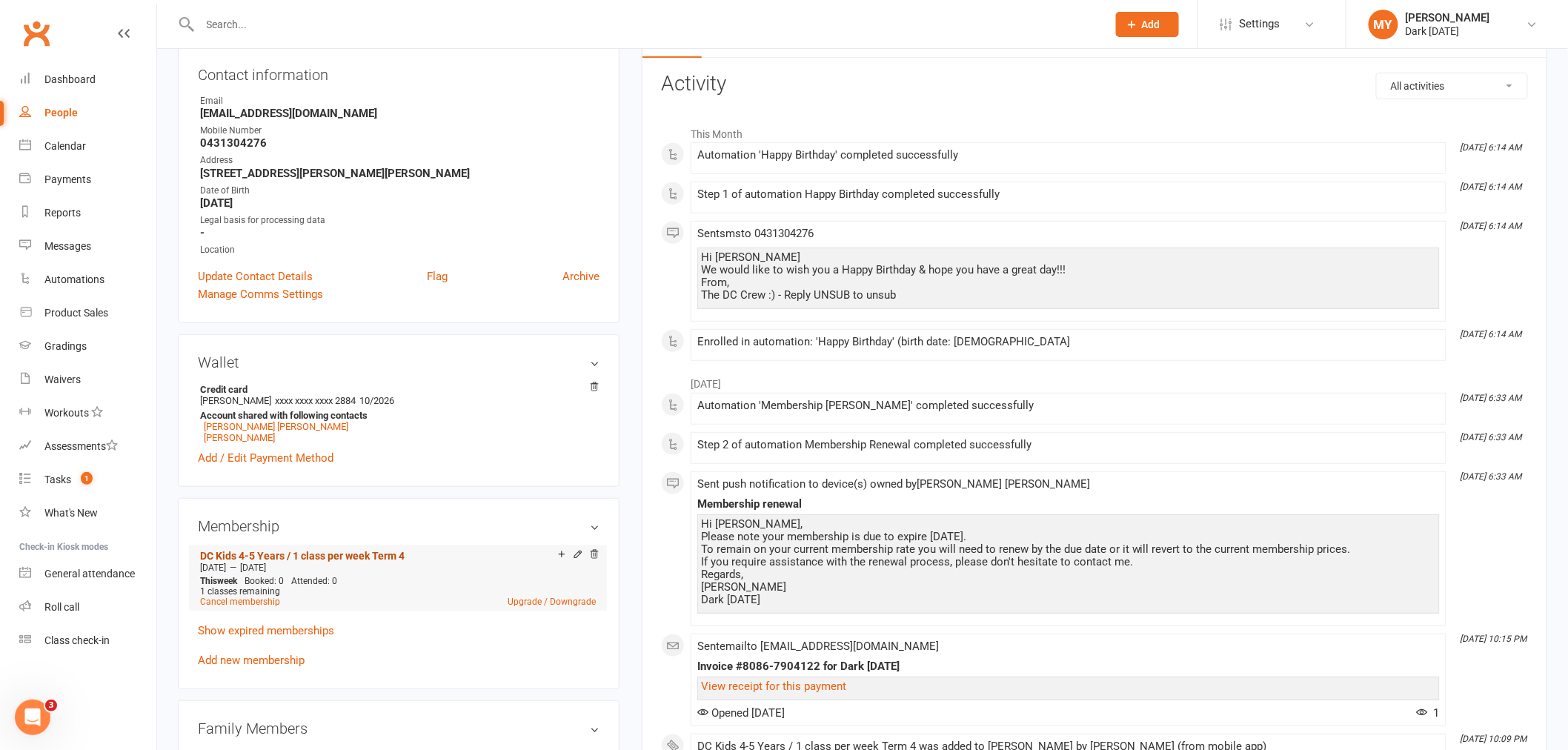
click at [291, 560] on link "DC Kids 4-5 Years / 1 class per week Term 4" at bounding box center [302, 555] width 205 height 12
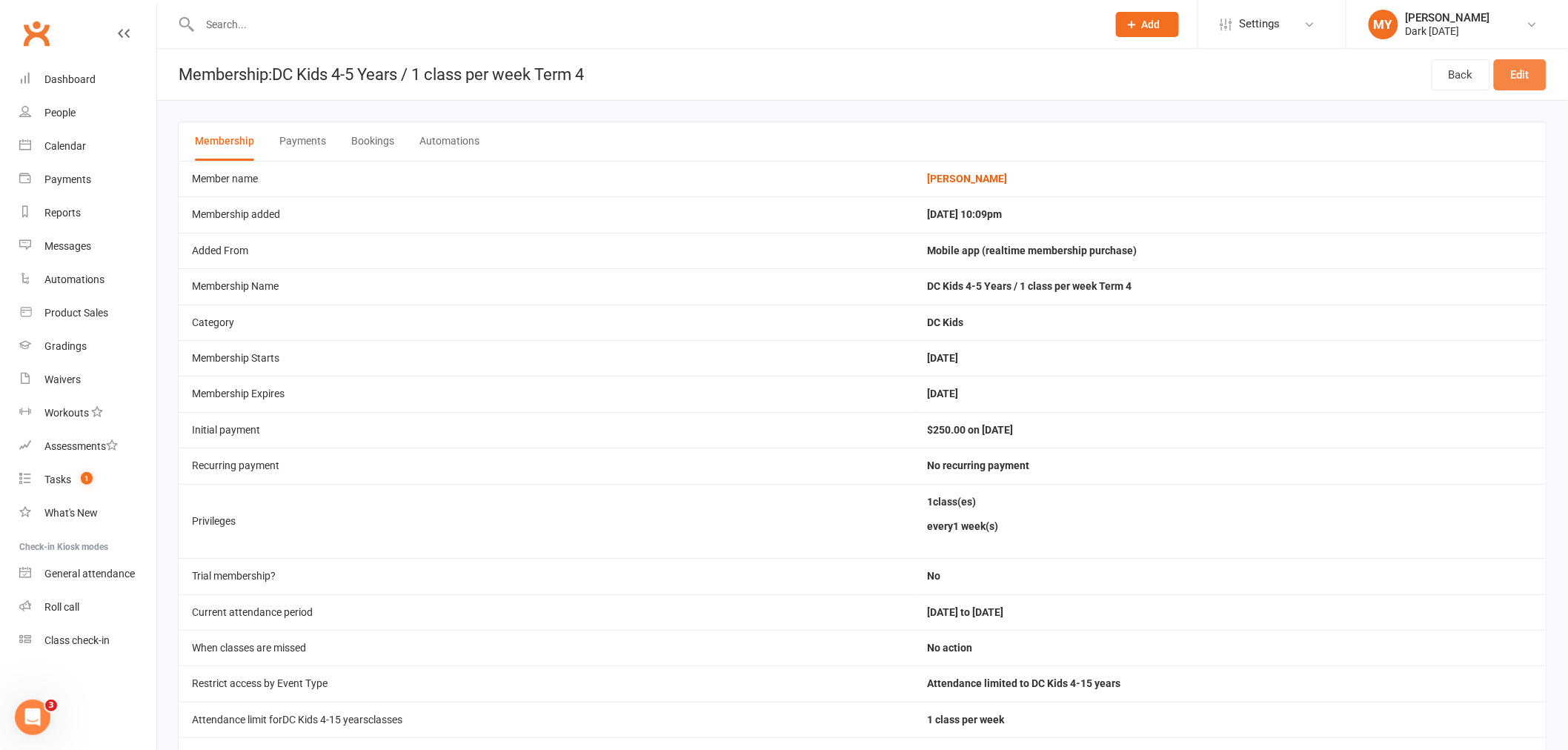
click at [1535, 76] on link "Edit" at bounding box center [1519, 74] width 52 height 31
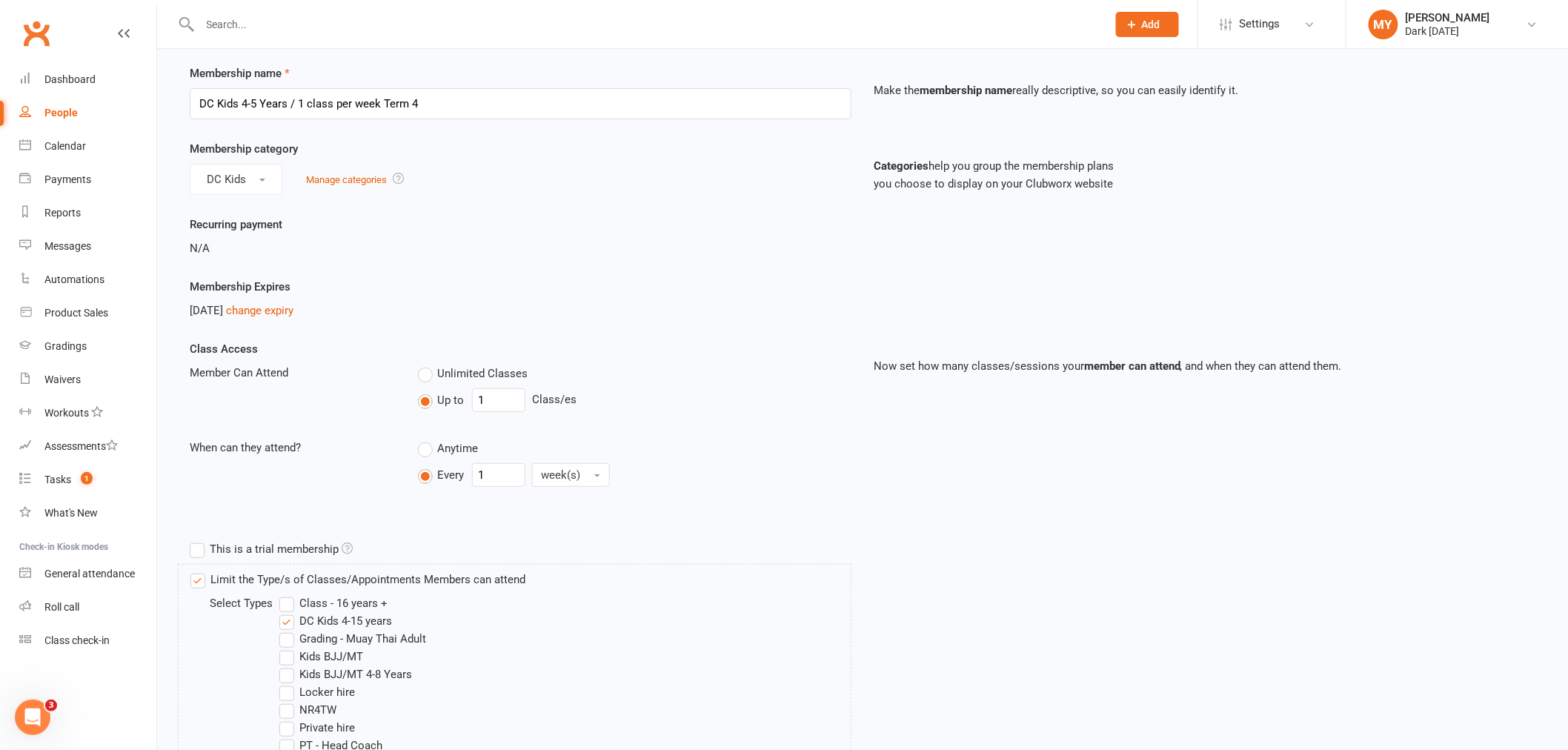
scroll to position [329, 0]
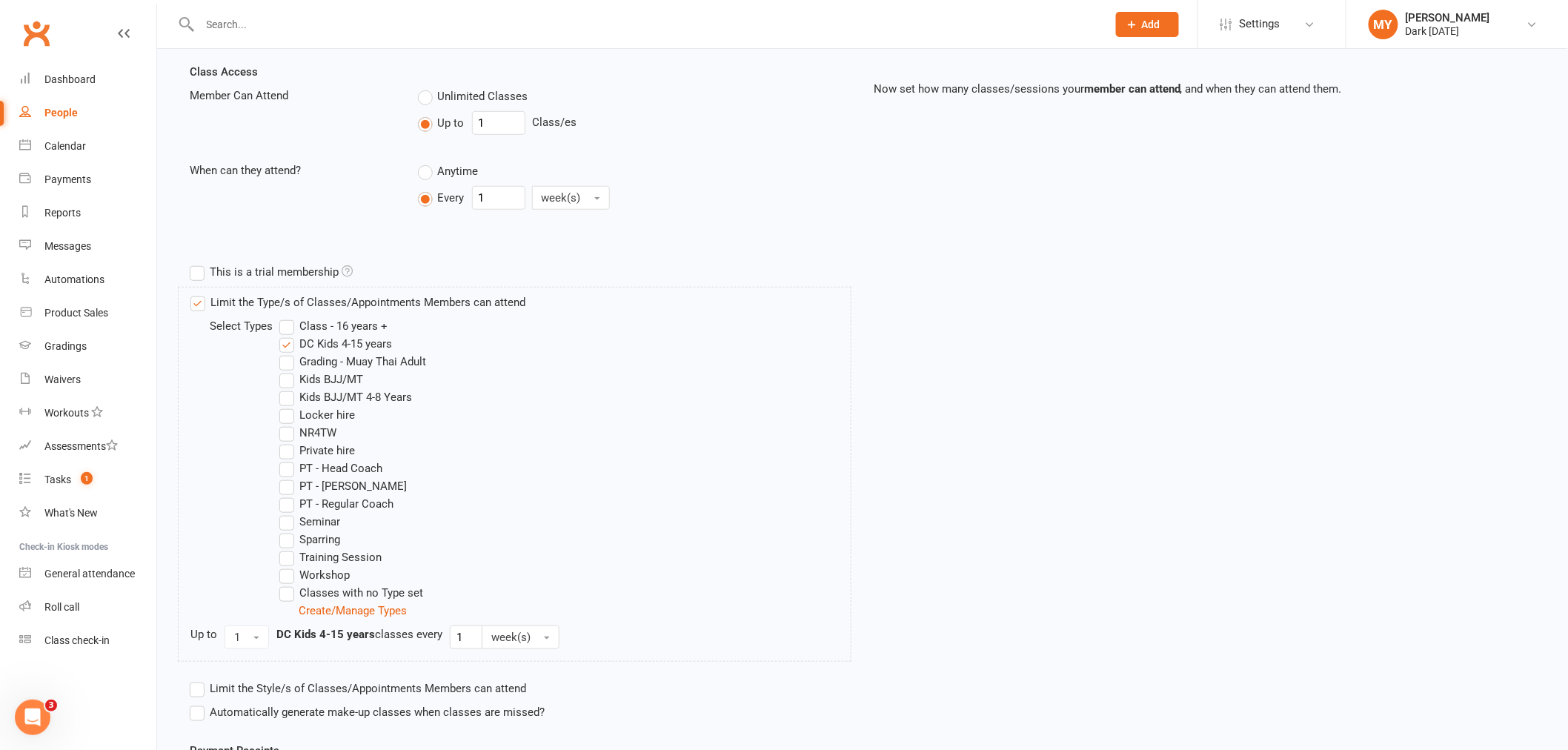
click at [366, 398] on label "Kids BJJ/MT 4-8 Years" at bounding box center [345, 398] width 133 height 18
click at [289, 389] on input "Kids BJJ/MT 4-8 Years" at bounding box center [283, 389] width 10 height 0
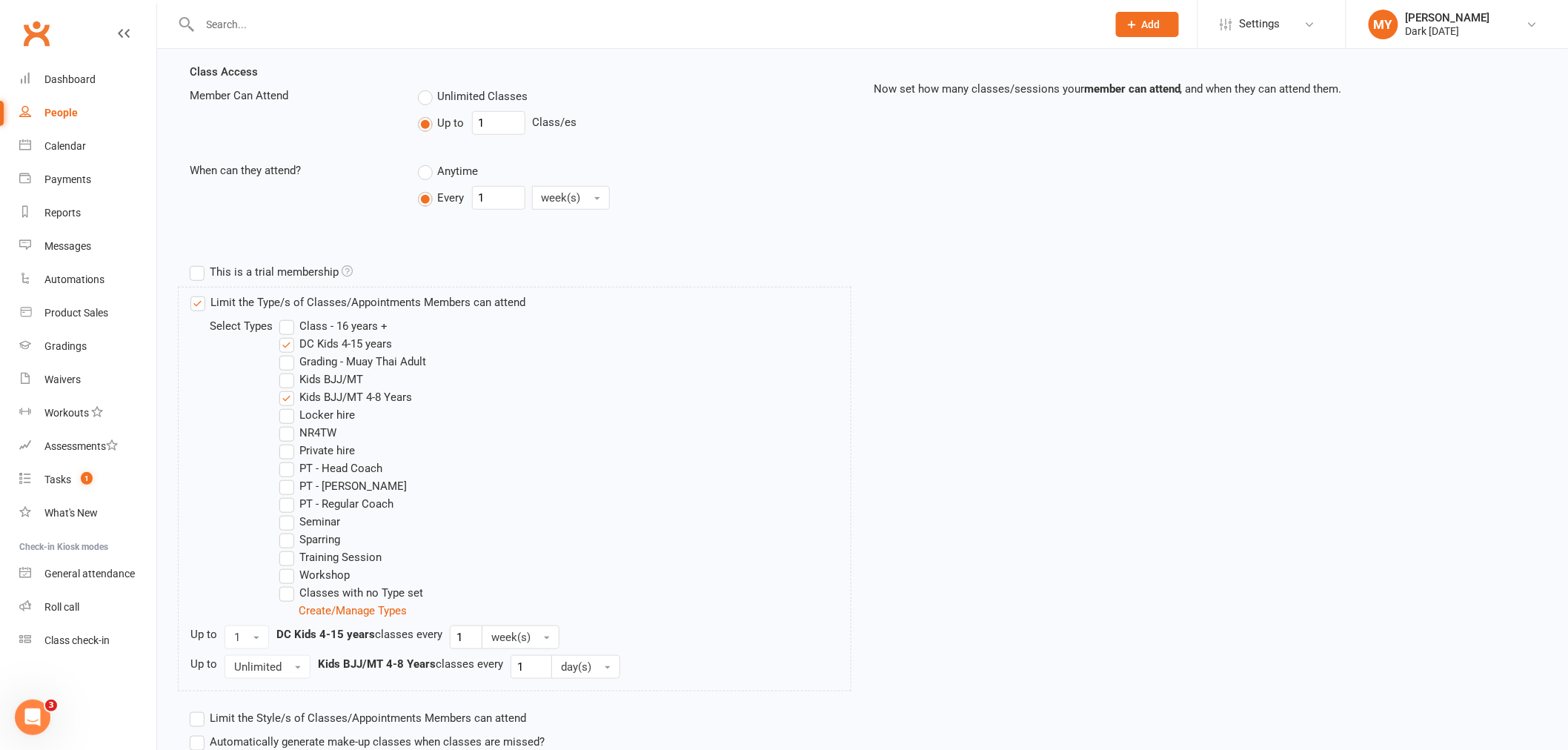
click at [353, 335] on label "DC Kids 4-15 years" at bounding box center [335, 344] width 112 height 18
click at [289, 335] on input "DC Kids 4-15 years" at bounding box center [283, 335] width 10 height 0
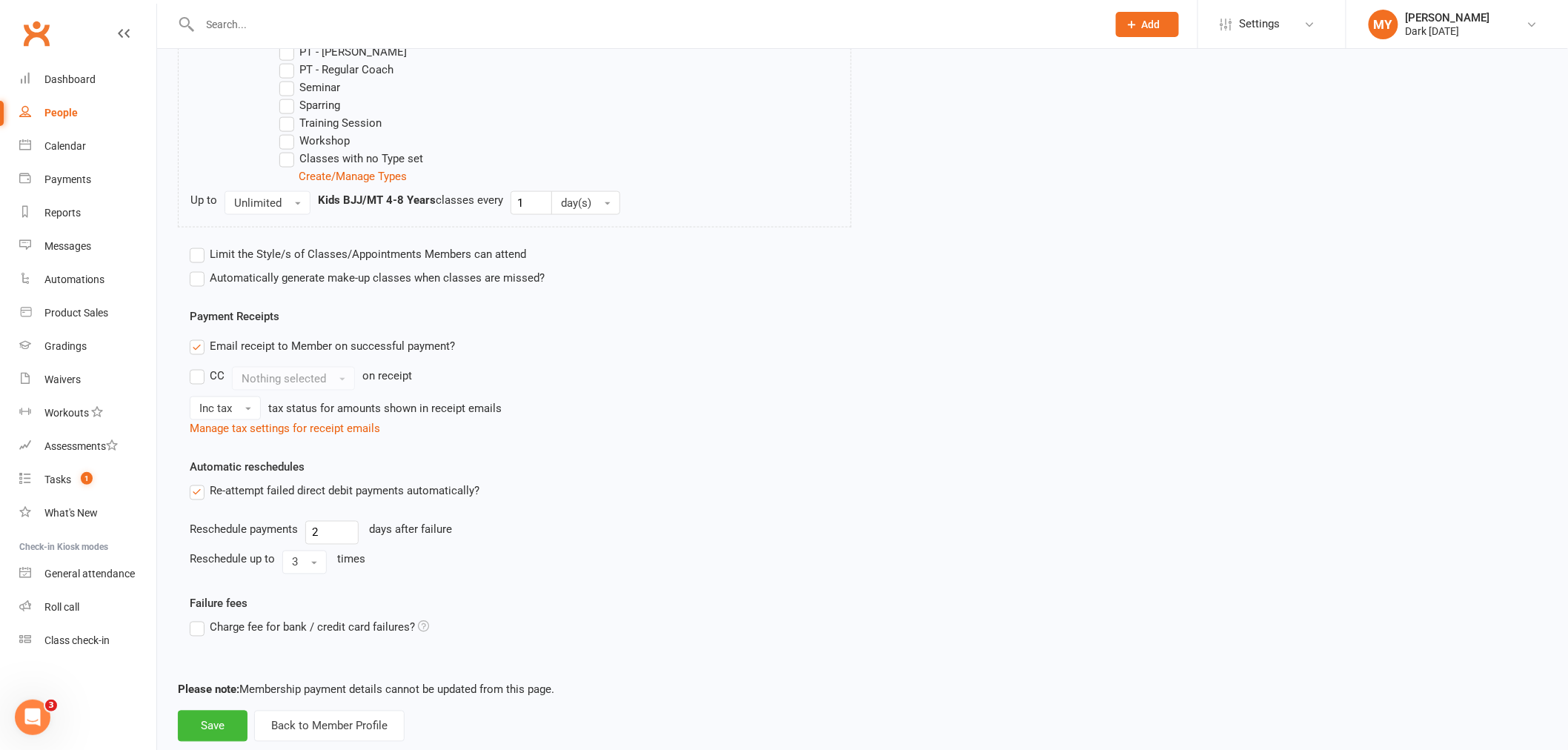
scroll to position [797, 0]
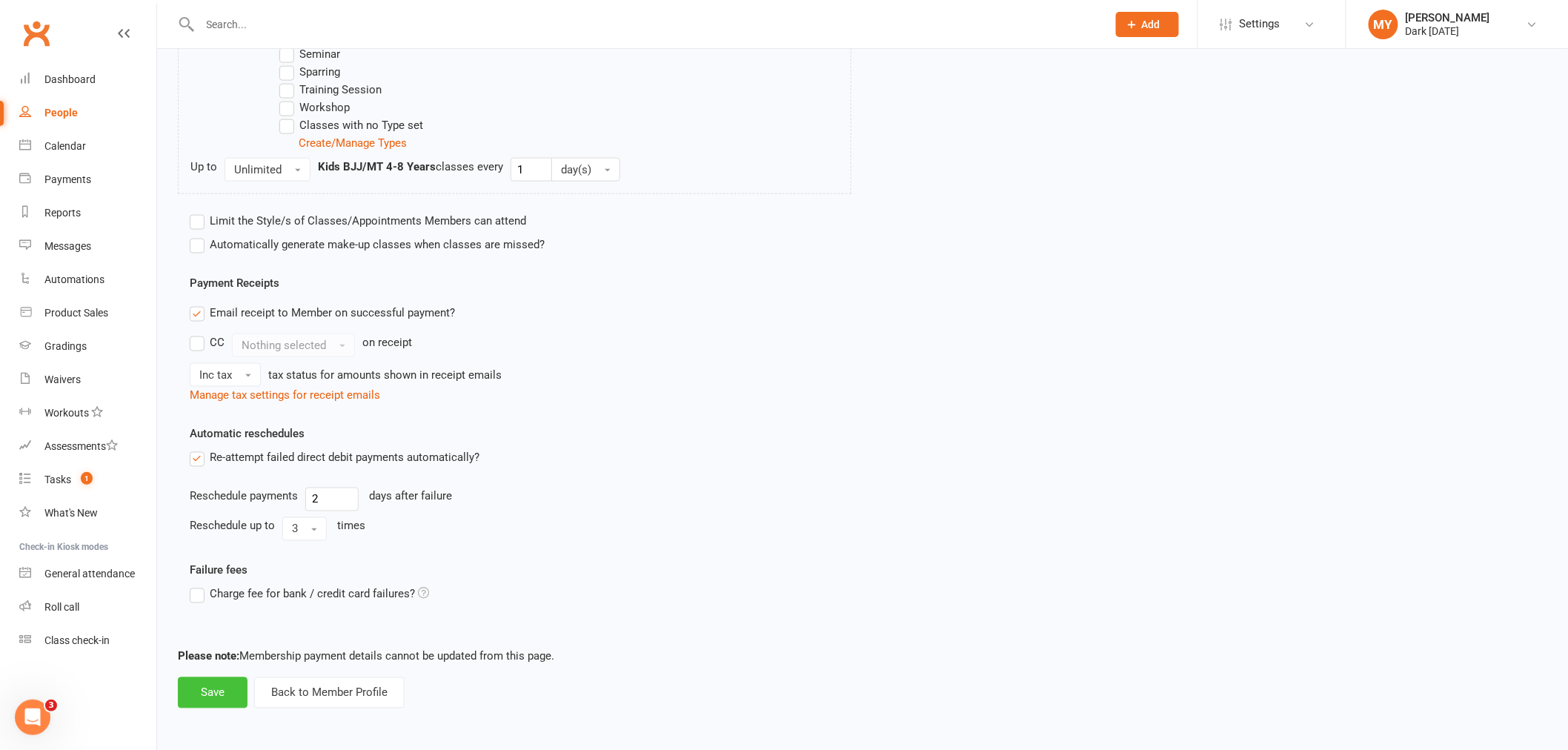
click at [206, 693] on button "Save" at bounding box center [212, 692] width 70 height 31
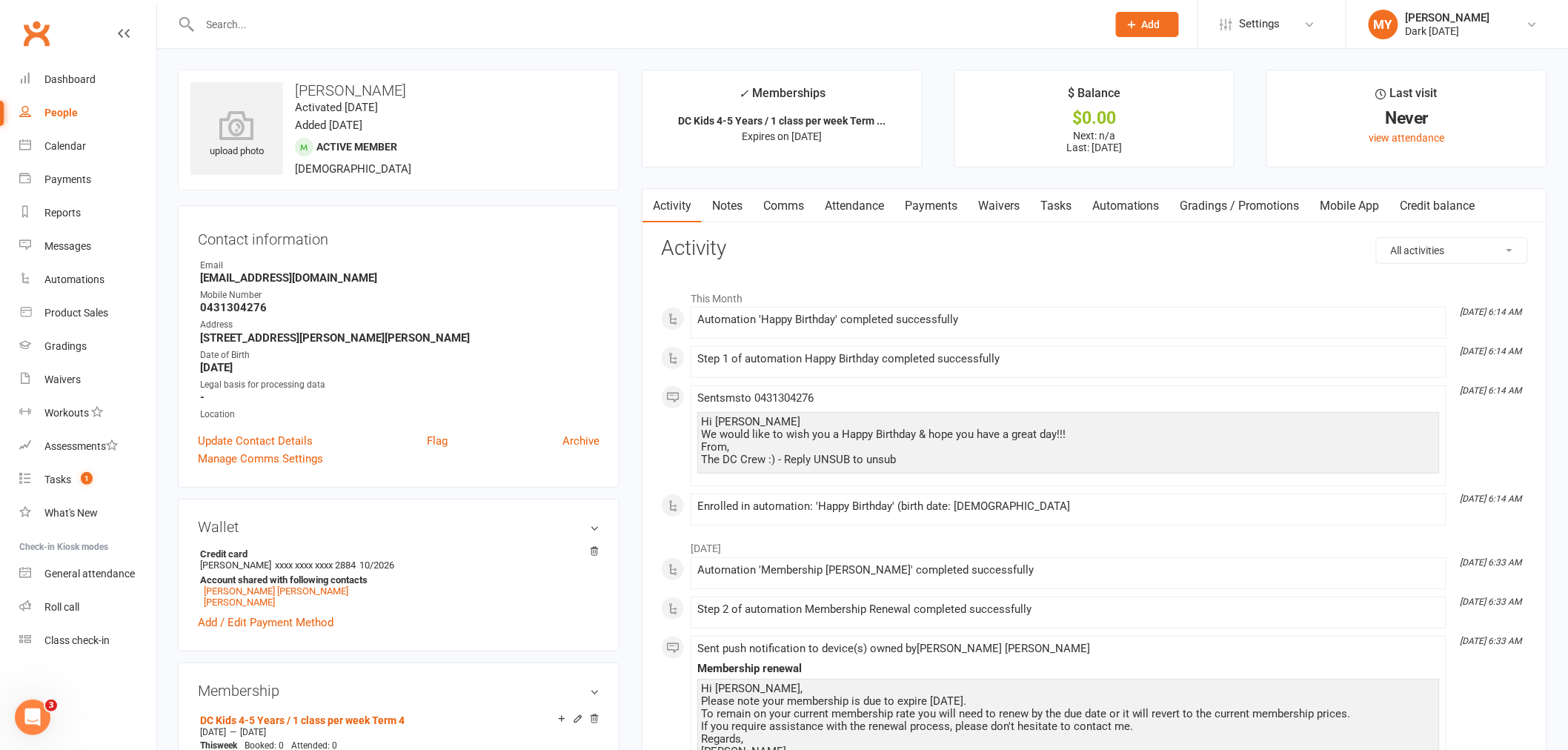
click at [354, 19] on input "text" at bounding box center [646, 24] width 901 height 20
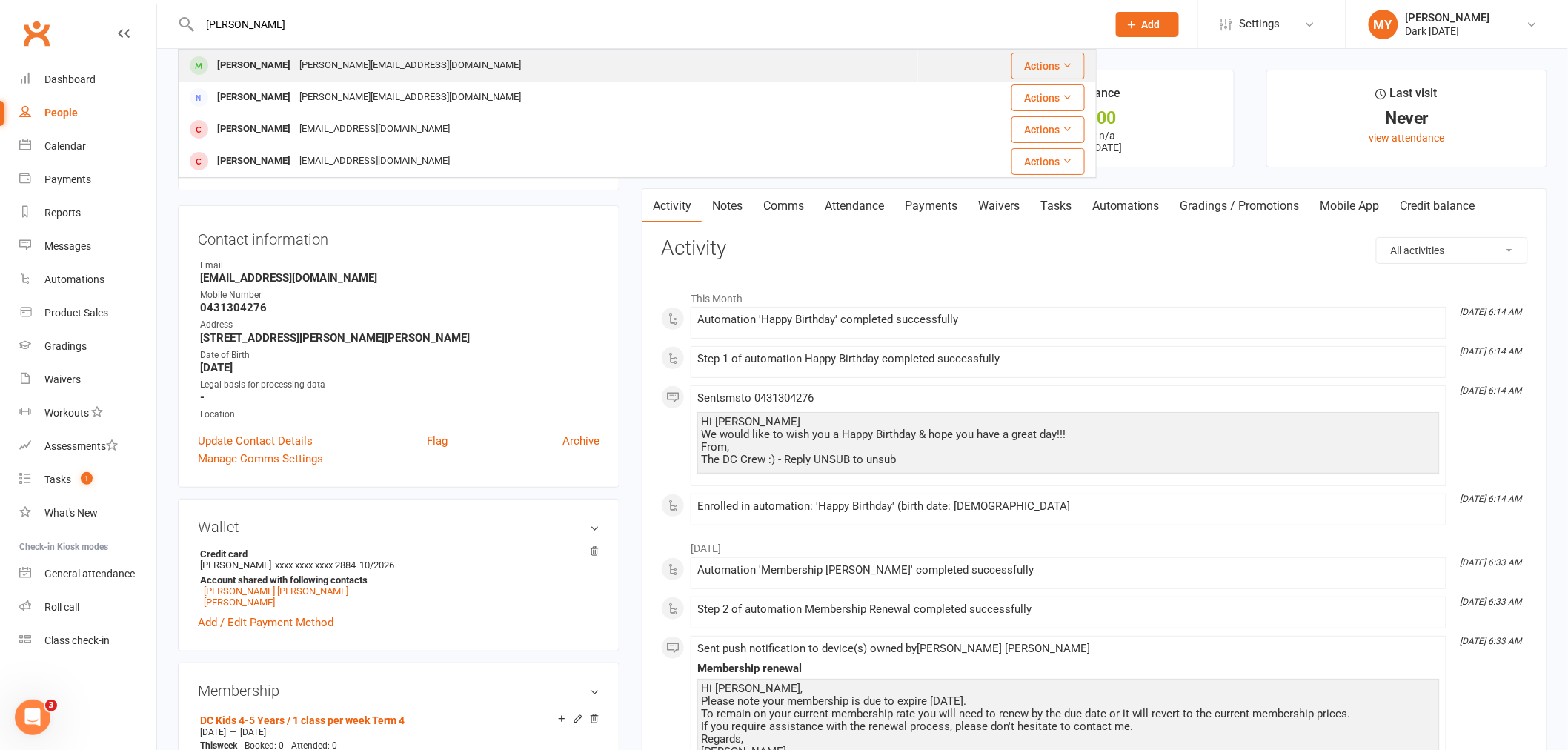
type input "wren"
click at [364, 61] on div "Beth.silec@hotmail.com" at bounding box center [410, 66] width 230 height 21
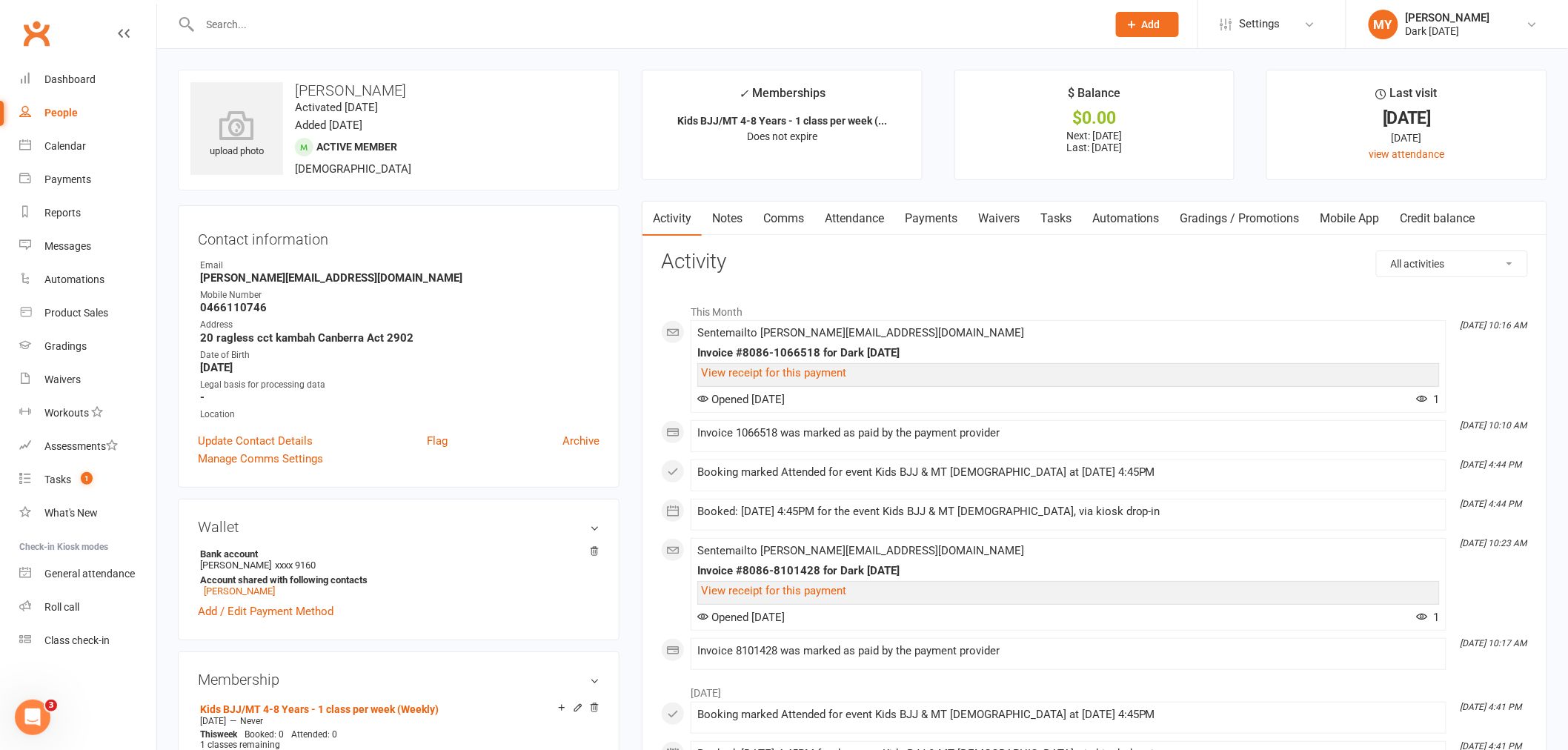
click at [351, 34] on div at bounding box center [637, 24] width 919 height 48
click at [350, 31] on input "text" at bounding box center [646, 24] width 901 height 20
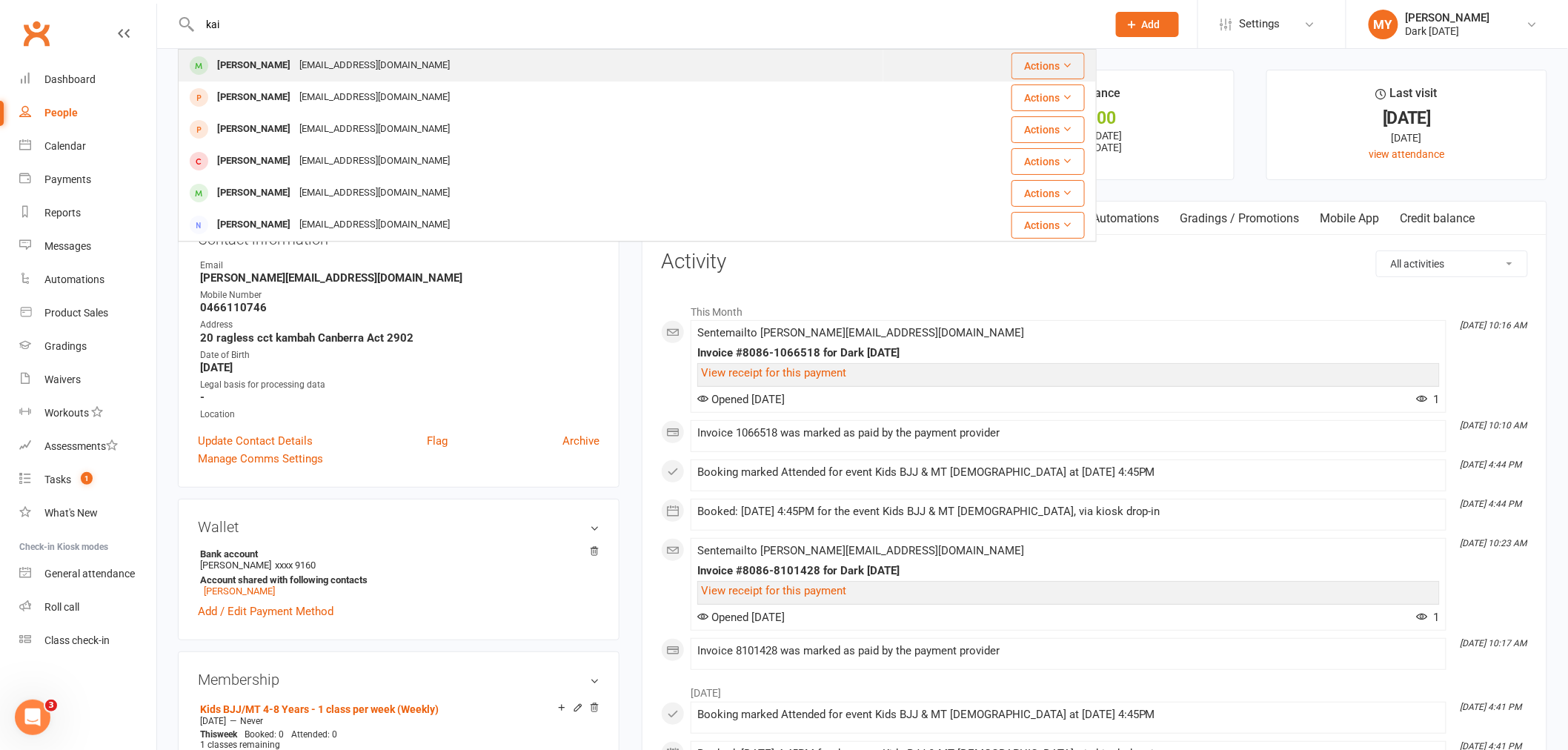
type input "kai"
click at [357, 66] on div "freebodykai@gmail.com" at bounding box center [375, 66] width 159 height 21
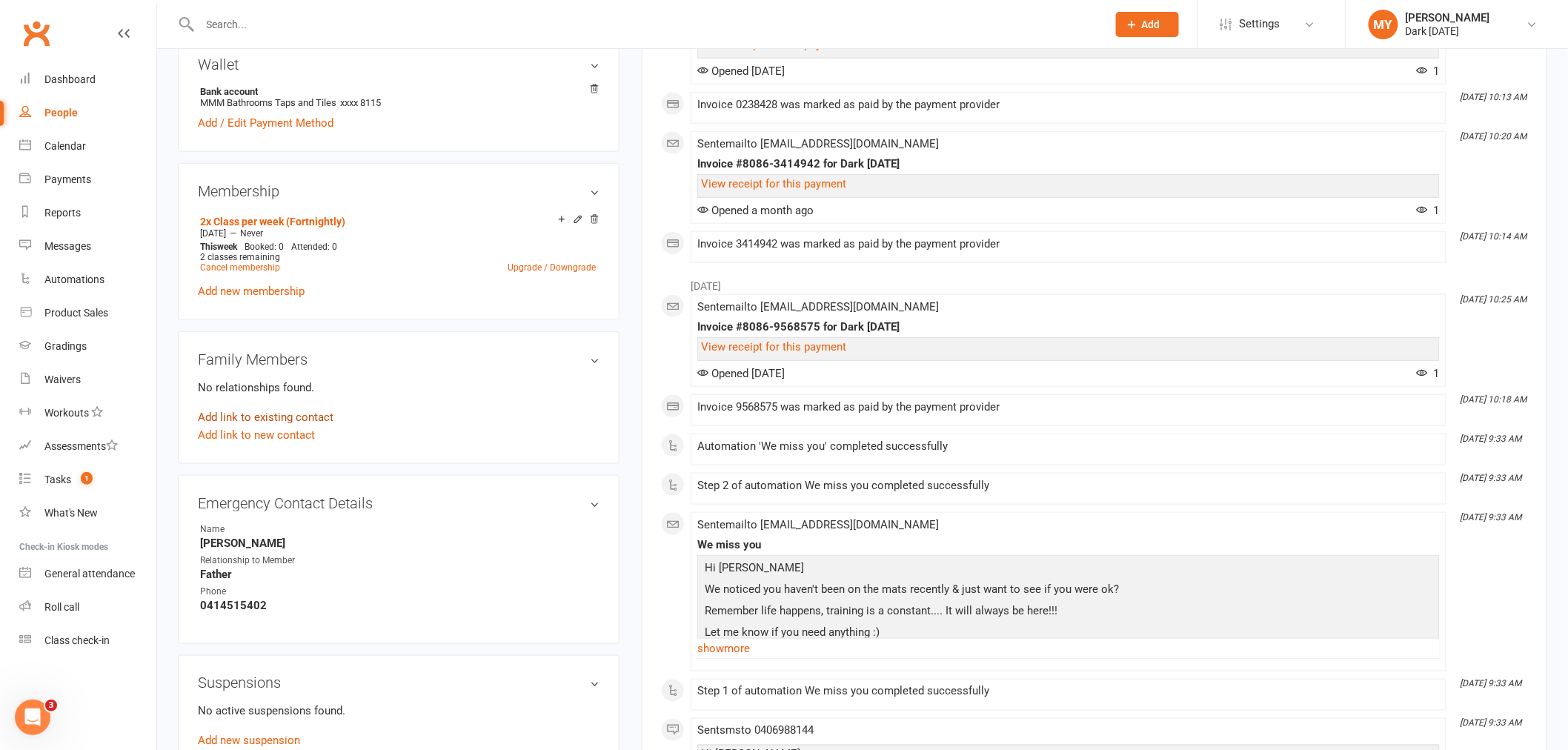
scroll to position [493, 0]
click at [241, 263] on link "Cancel membership" at bounding box center [240, 267] width 80 height 11
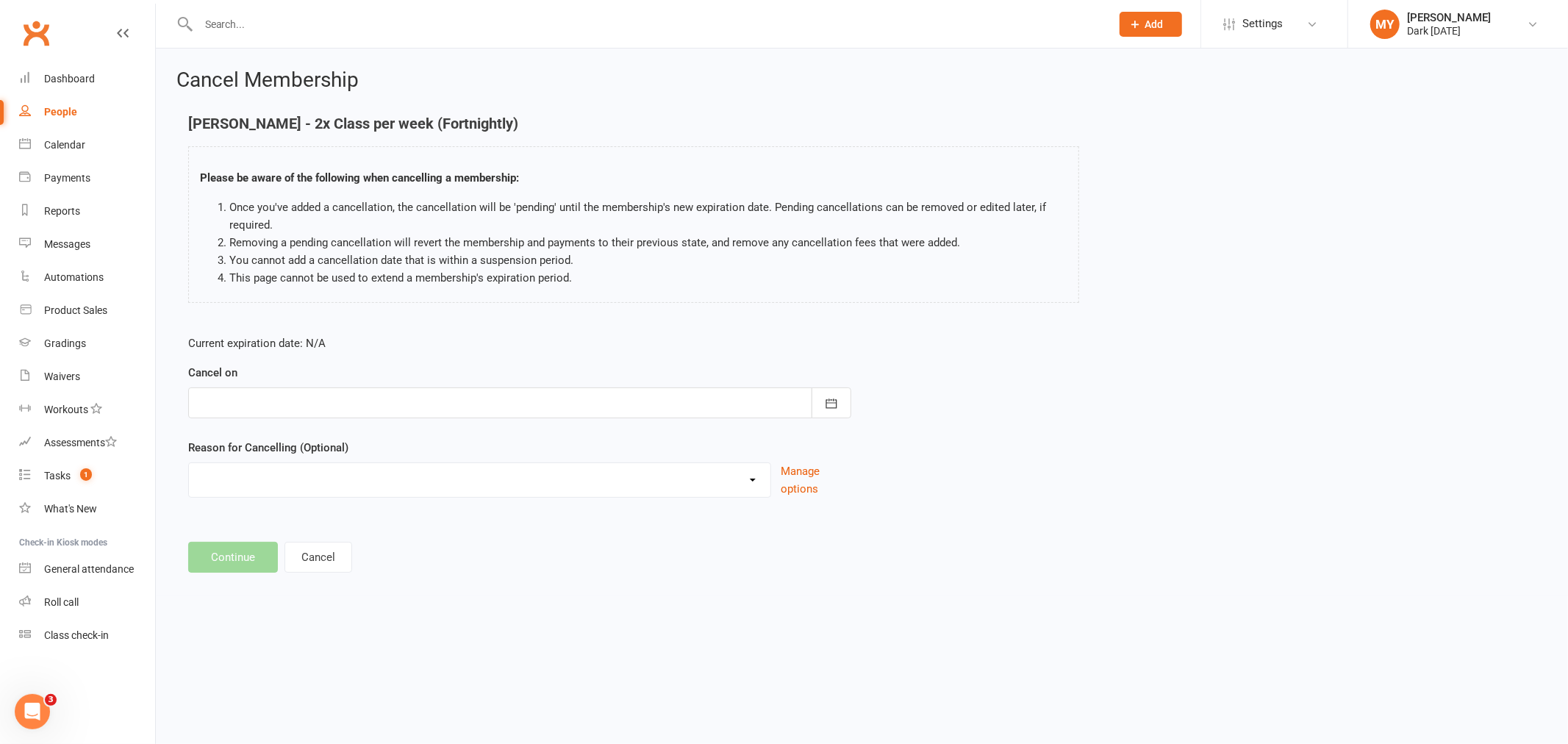
click at [294, 408] on div at bounding box center [519, 402] width 663 height 31
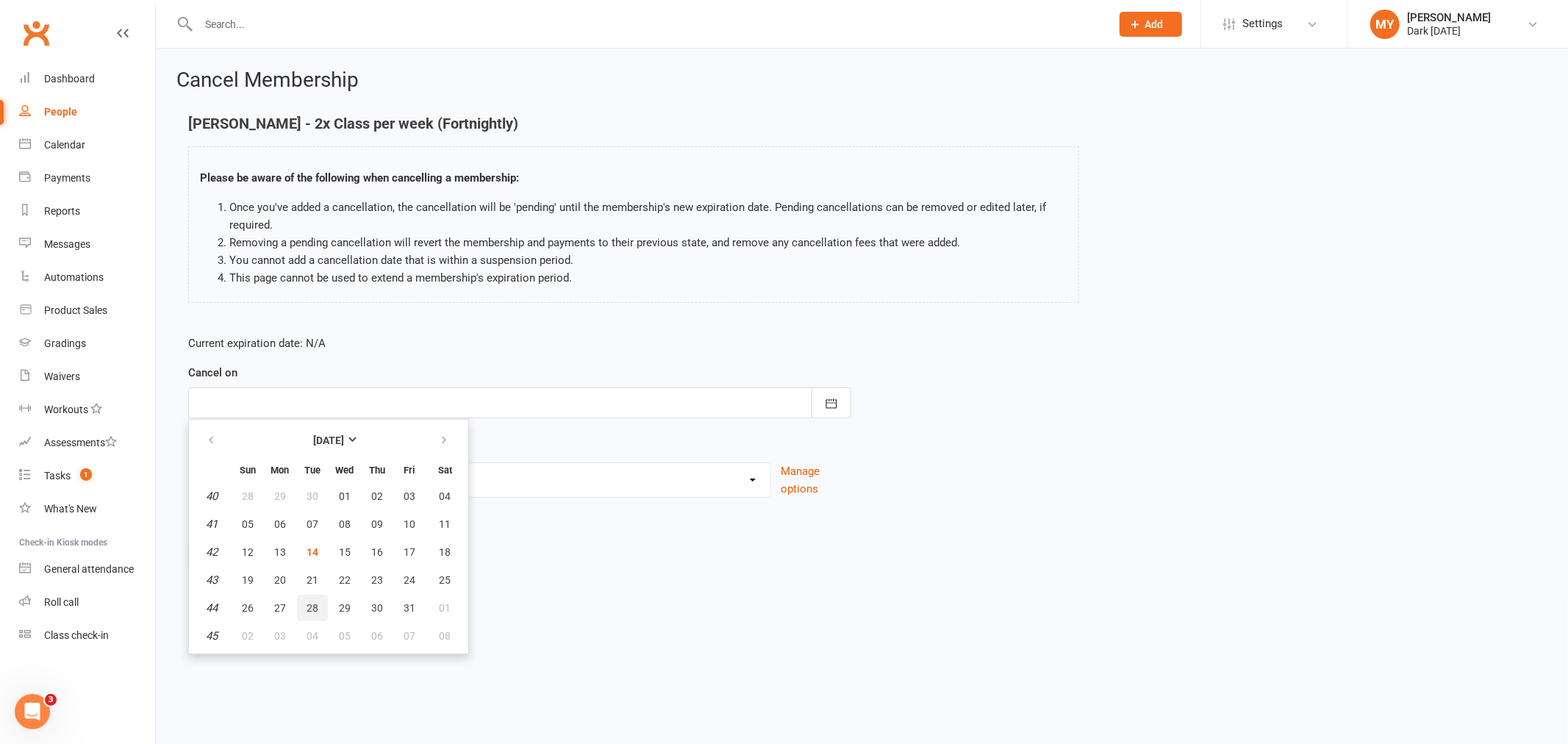
click at [307, 602] on span "28" at bounding box center [312, 607] width 11 height 11
type input "28 Oct 2025"
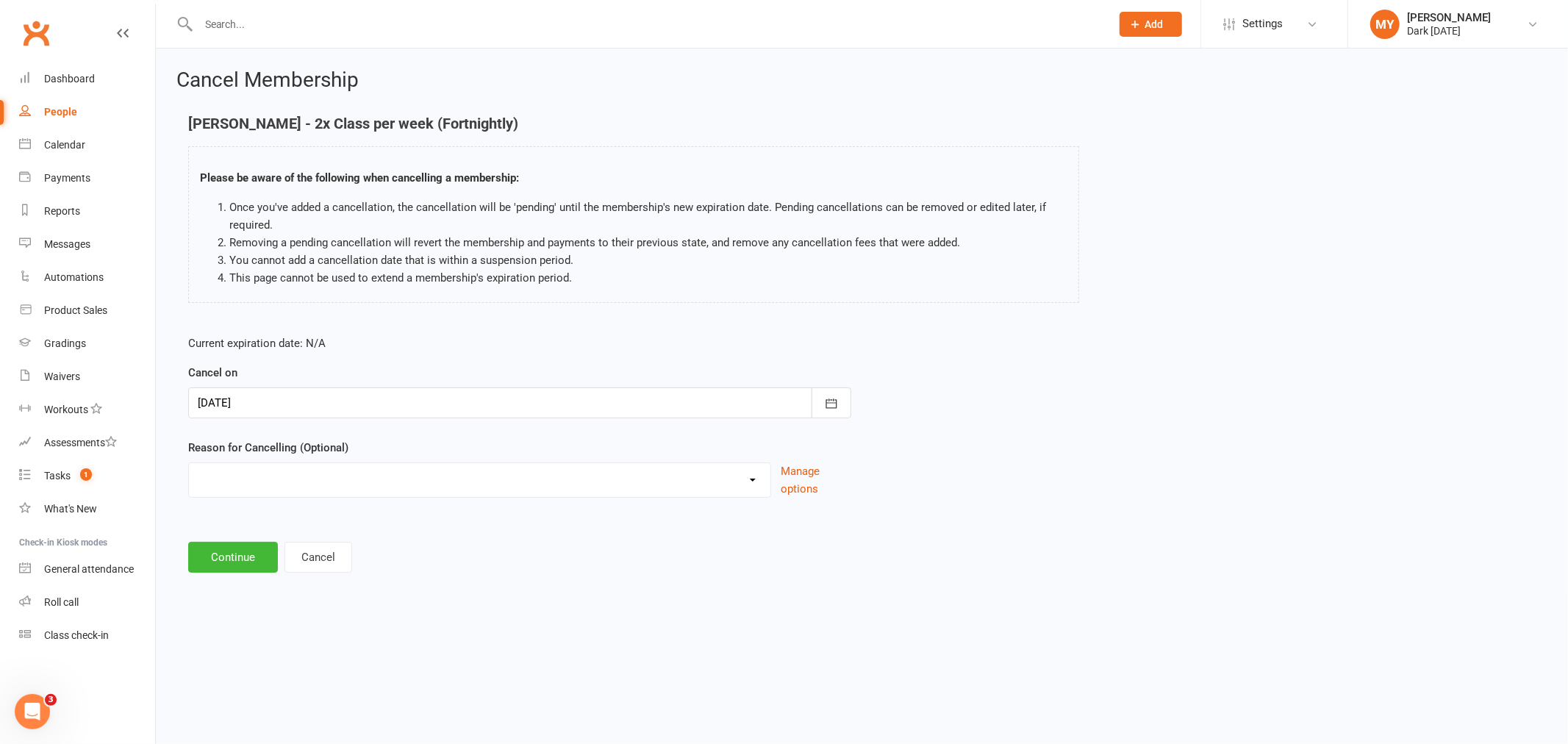
click at [274, 488] on select "Holiday Injury Other reason" at bounding box center [480, 477] width 582 height 29
select select "2"
click at [189, 463] on select "Holiday Injury Other reason" at bounding box center [480, 477] width 582 height 29
click at [243, 638] on button "Continue" at bounding box center [233, 632] width 90 height 31
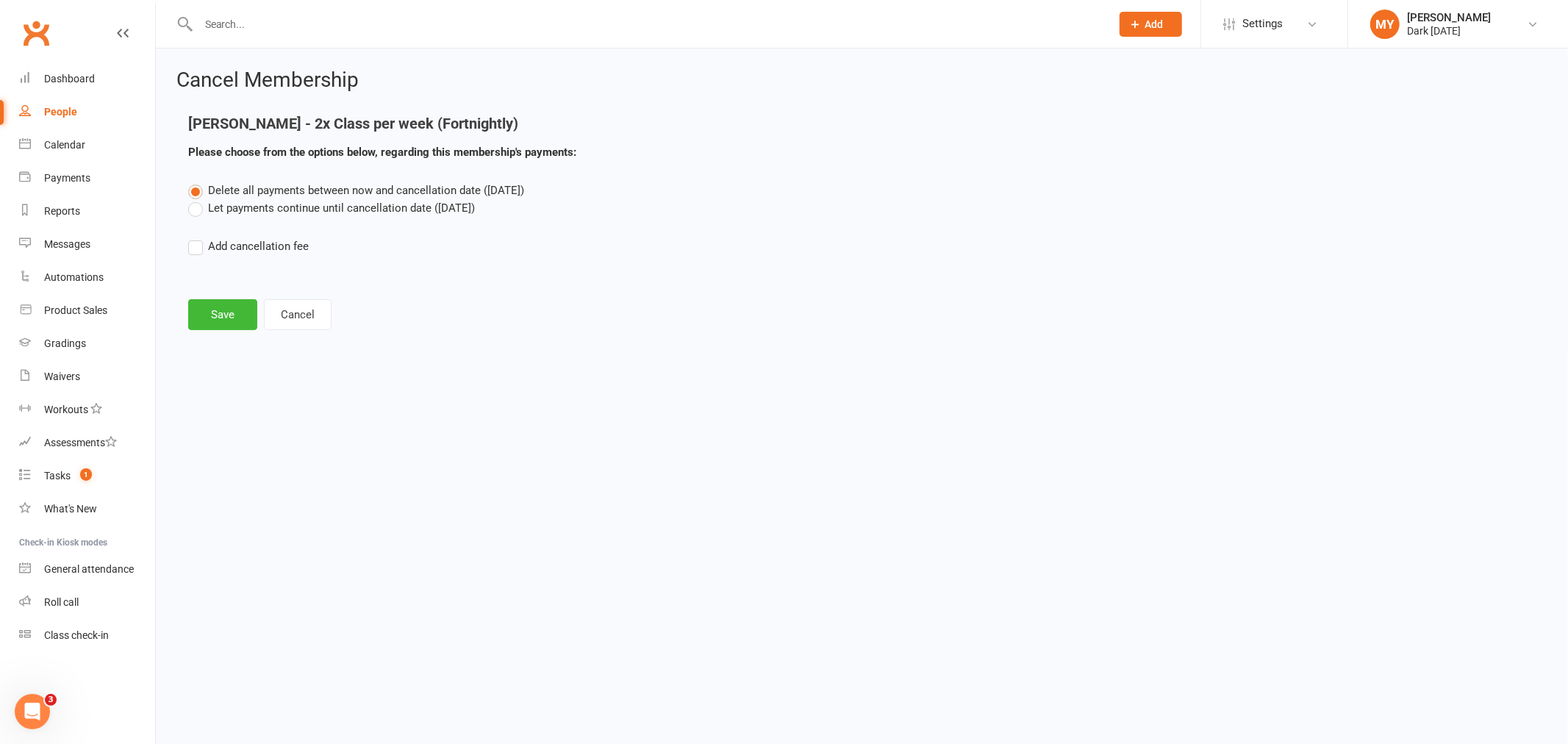
click at [242, 219] on div "Delete all payments between now and cancellation date (Oct 28, 2025) Let paymen…" at bounding box center [862, 228] width 1369 height 94
click at [243, 206] on label "Let payments continue until cancellation date (Oct 28, 2025)" at bounding box center [331, 208] width 286 height 18
click at [198, 199] on input "Let payments continue until cancellation date (Oct 28, 2025)" at bounding box center [192, 199] width 10 height 0
click at [228, 321] on button "Save" at bounding box center [222, 314] width 69 height 31
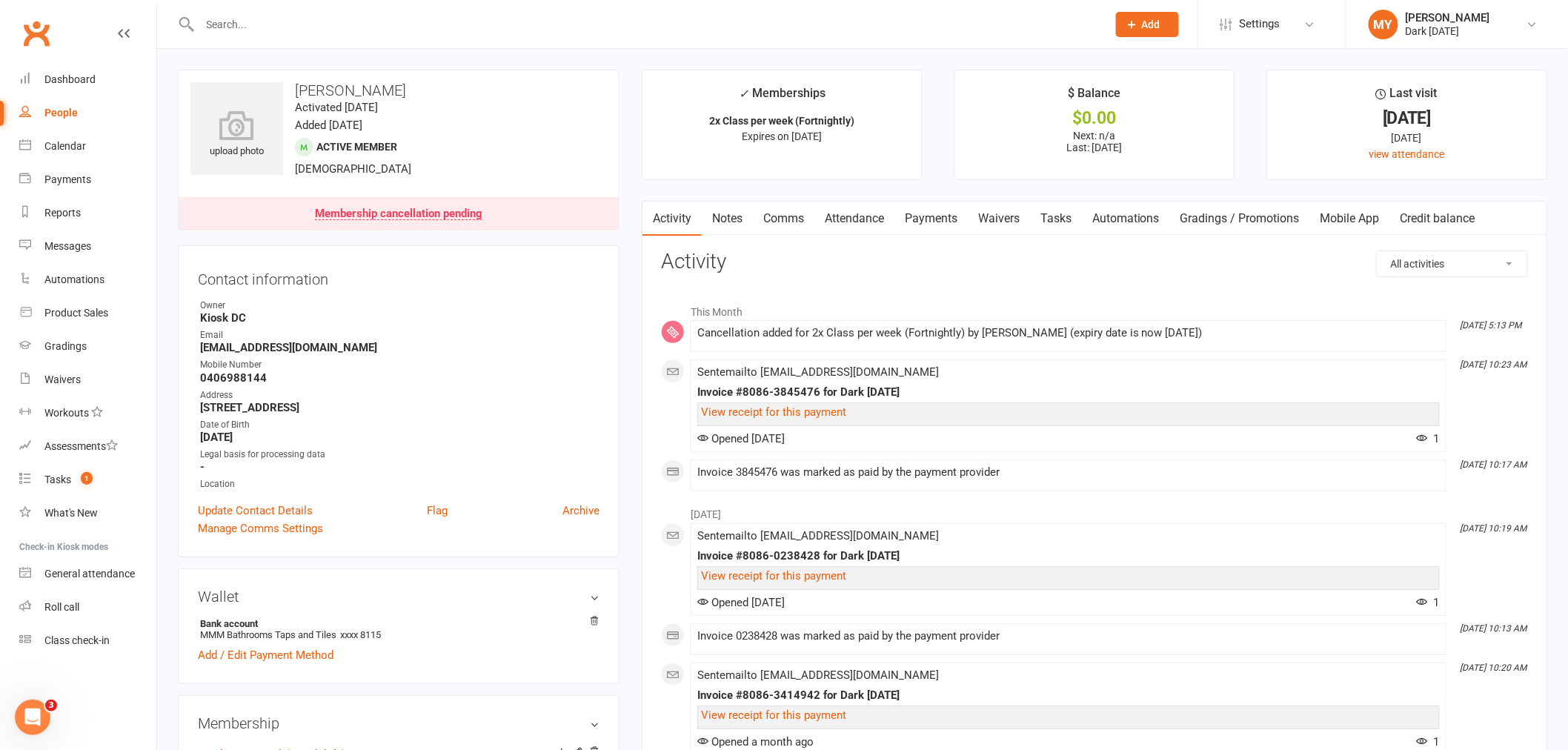
click at [389, 18] on input "text" at bounding box center [646, 24] width 901 height 20
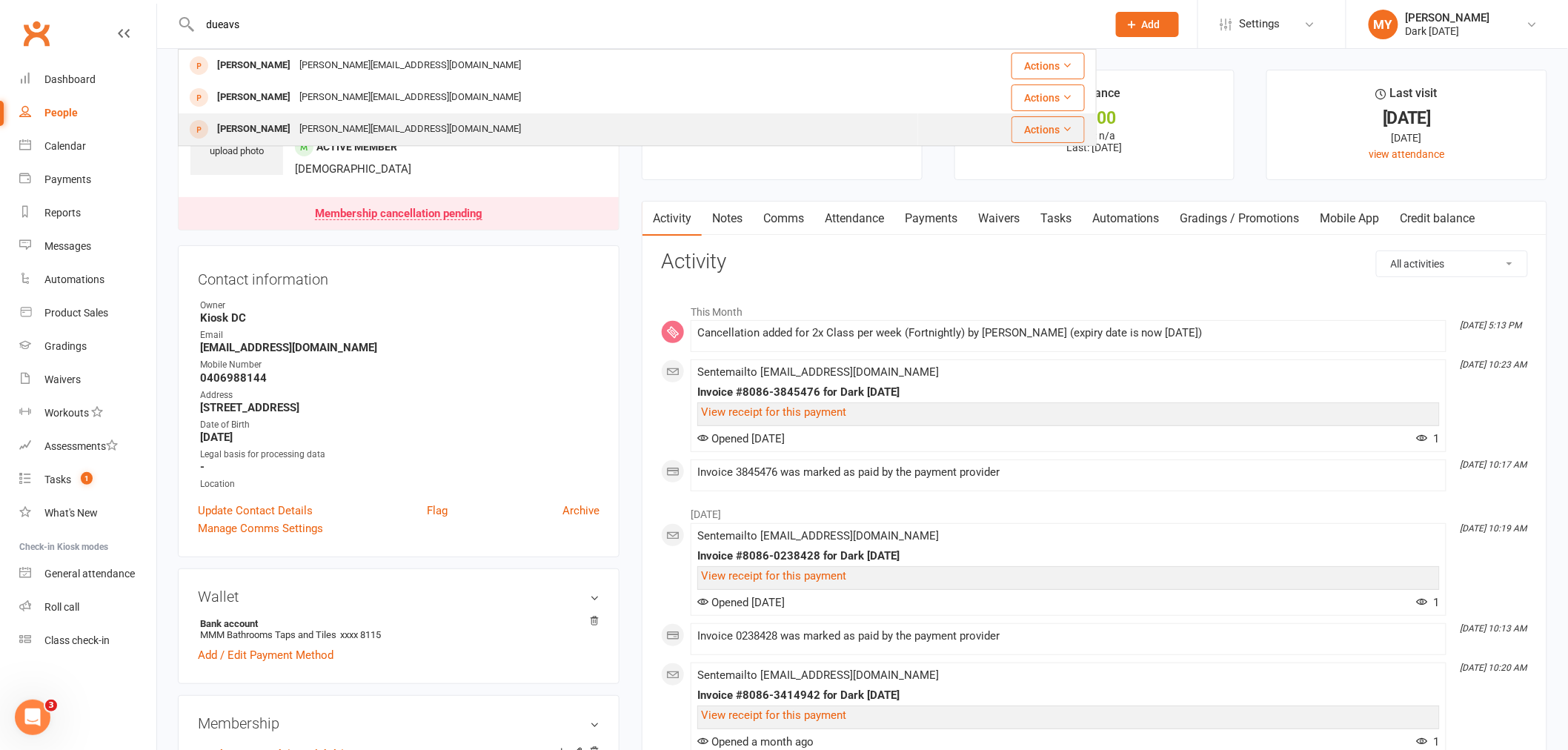
type input "dueavs"
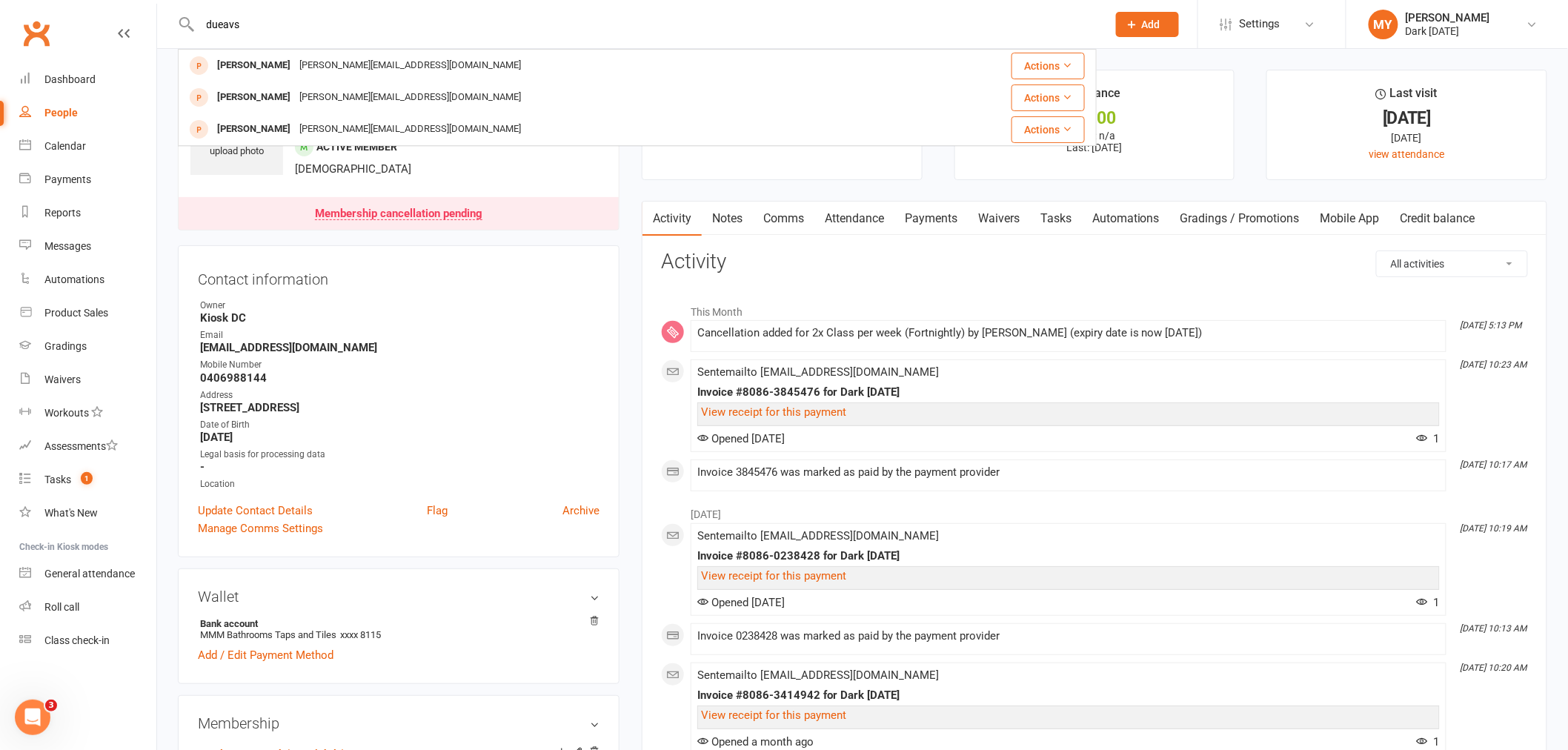
click at [249, 129] on div "[PERSON_NAME]" at bounding box center [253, 129] width 82 height 21
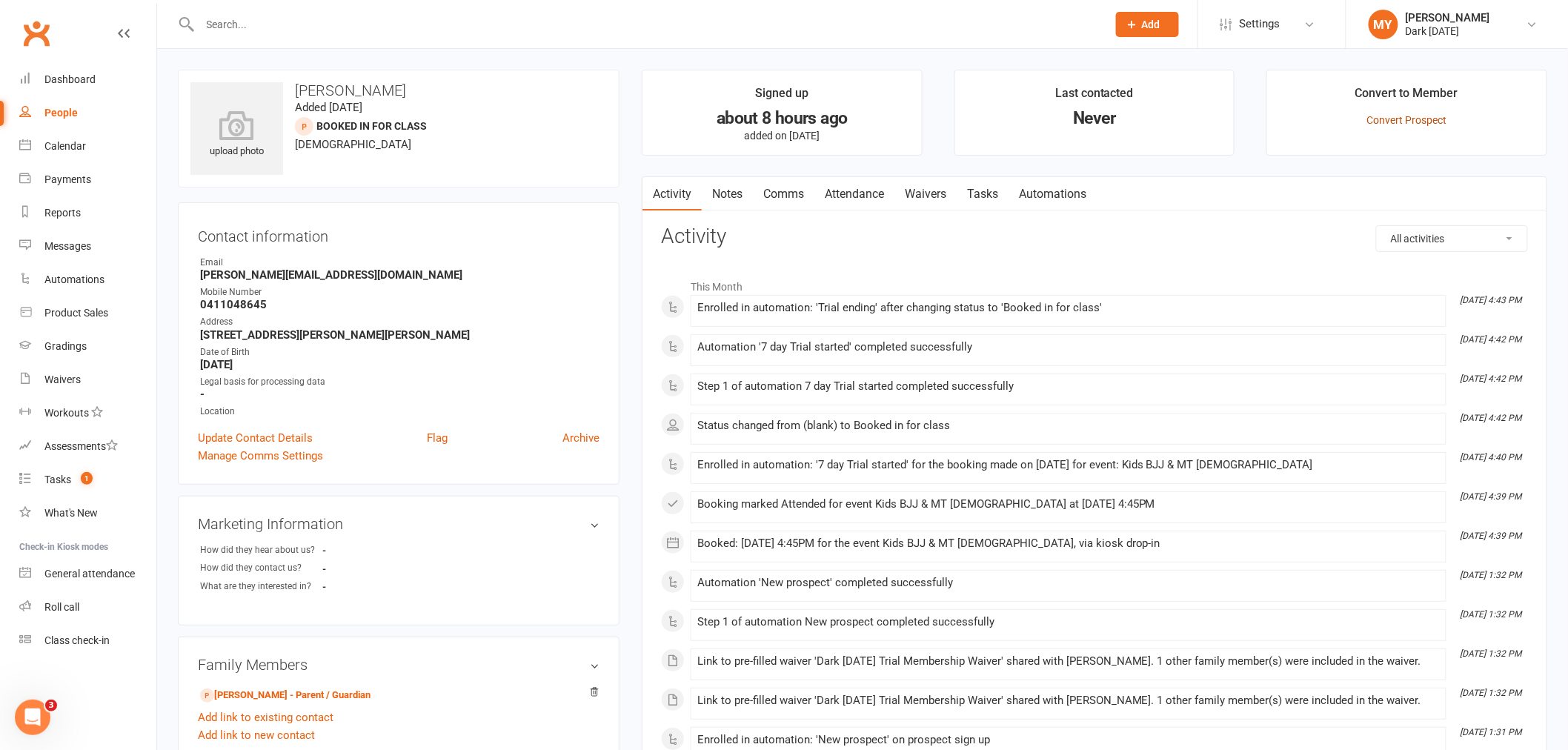
click at [1425, 121] on link "Convert Prospect" at bounding box center [1407, 120] width 80 height 12
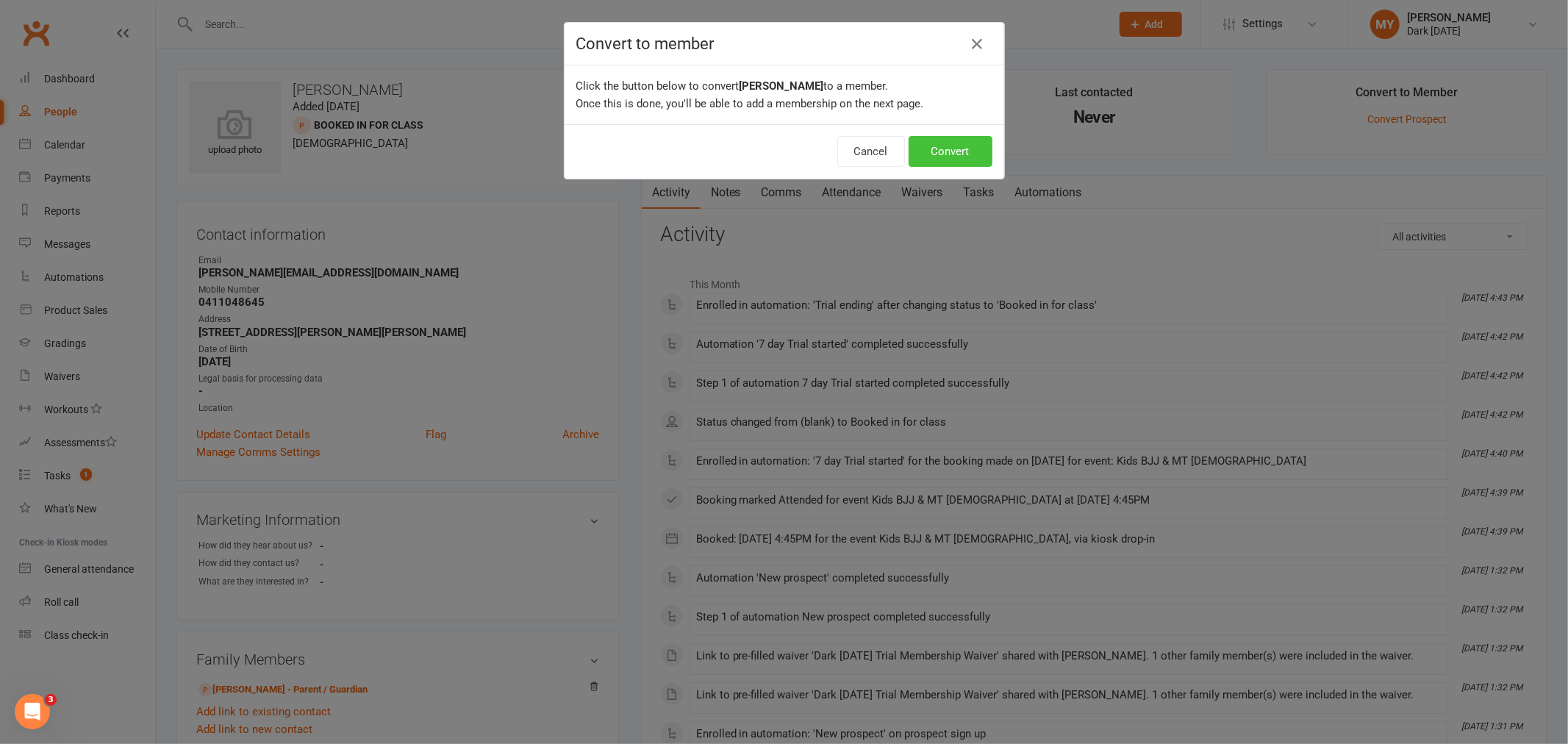
click at [949, 137] on button "Convert" at bounding box center [950, 151] width 83 height 31
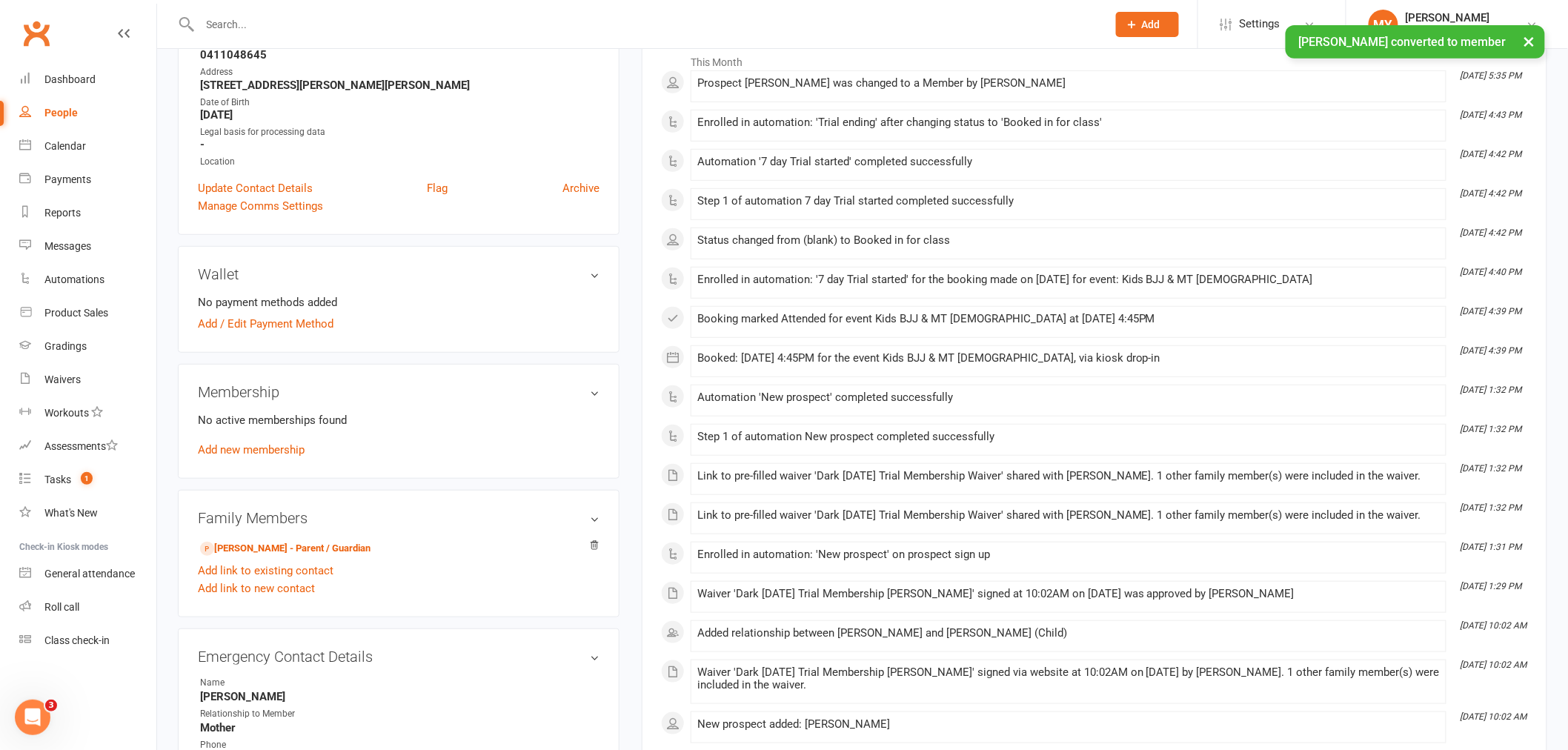
scroll to position [329, 0]
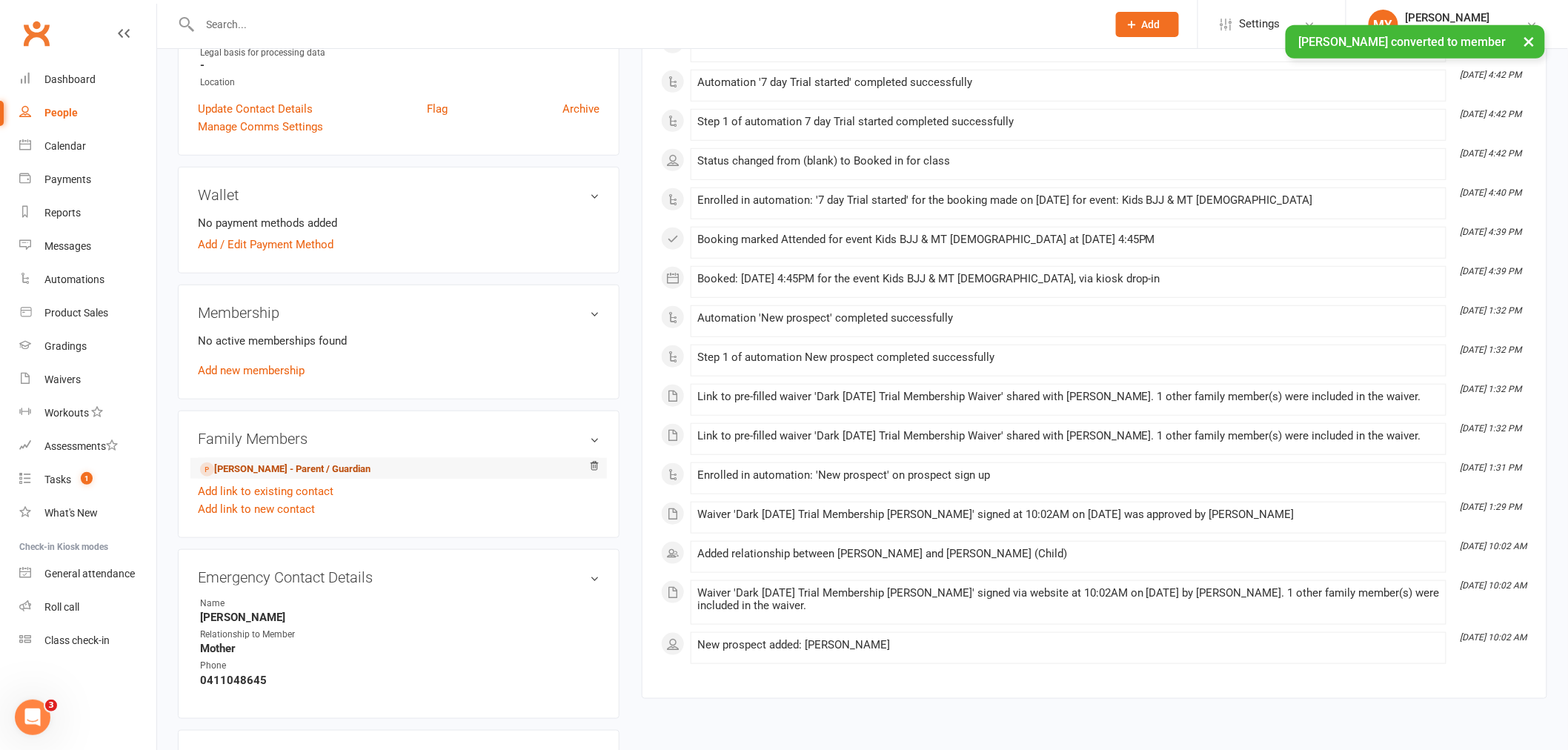
click at [328, 467] on link "Sophie Dubravs - Parent / Guardian" at bounding box center [285, 469] width 170 height 16
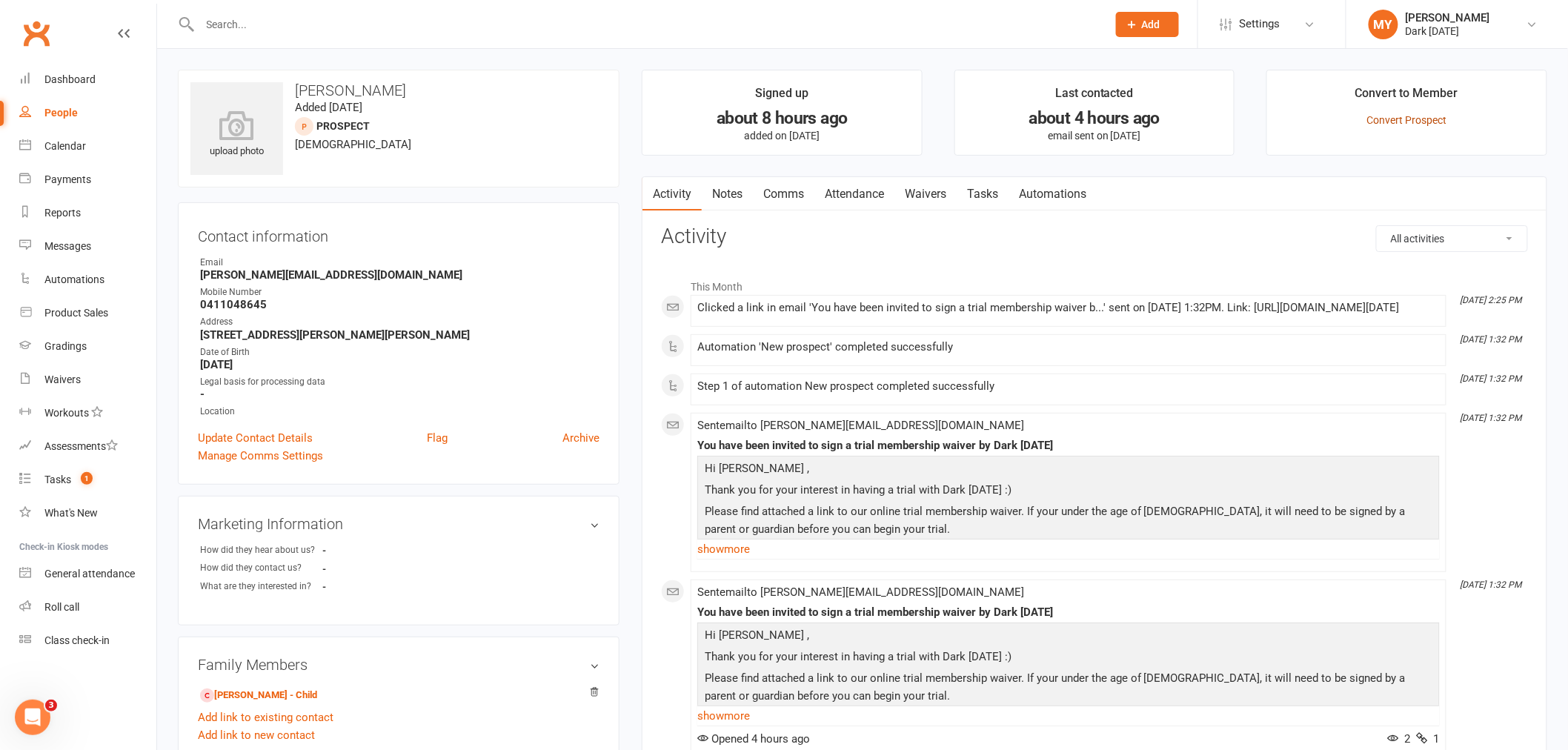
click at [1424, 120] on link "Convert Prospect" at bounding box center [1407, 120] width 80 height 12
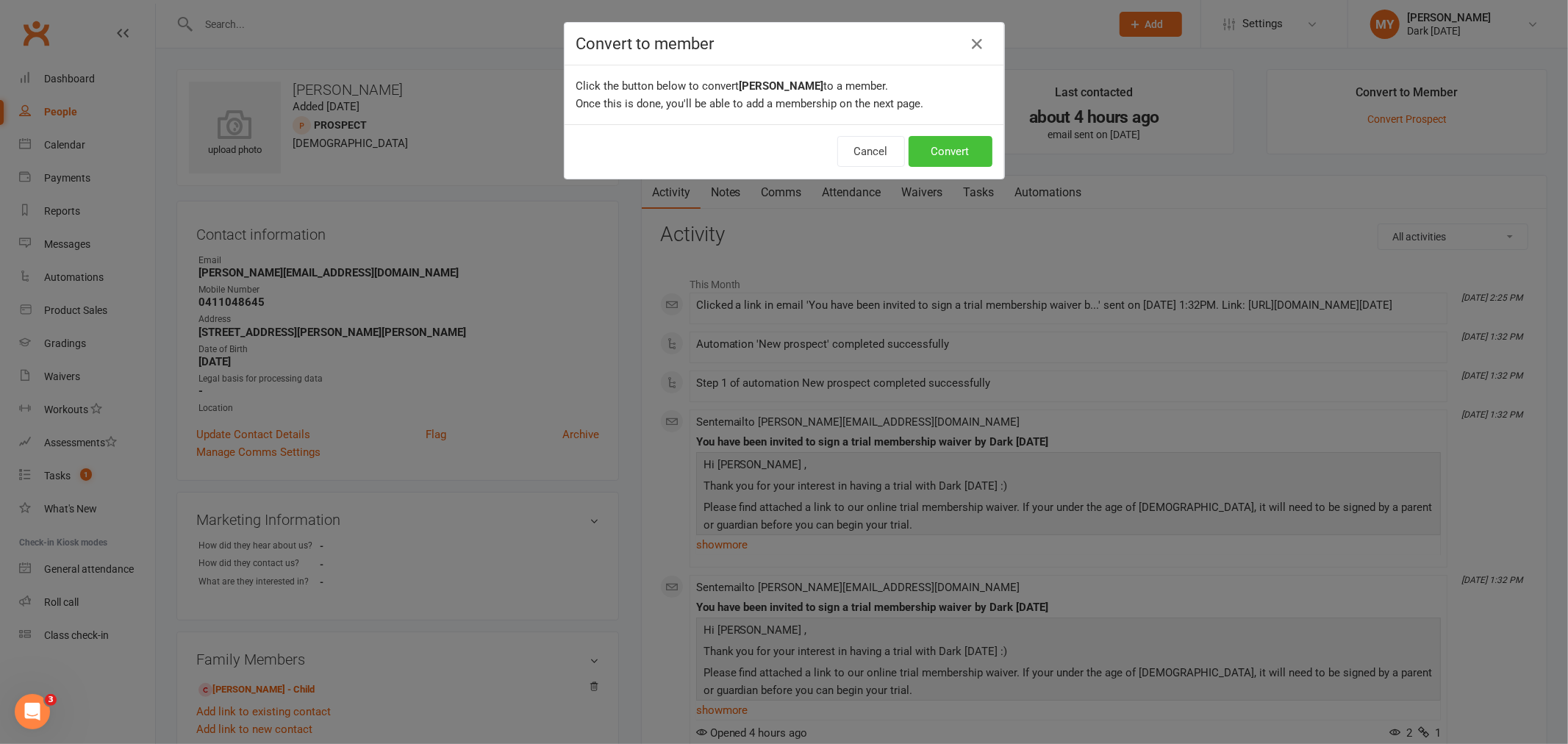
click at [975, 156] on button "Convert" at bounding box center [950, 151] width 83 height 31
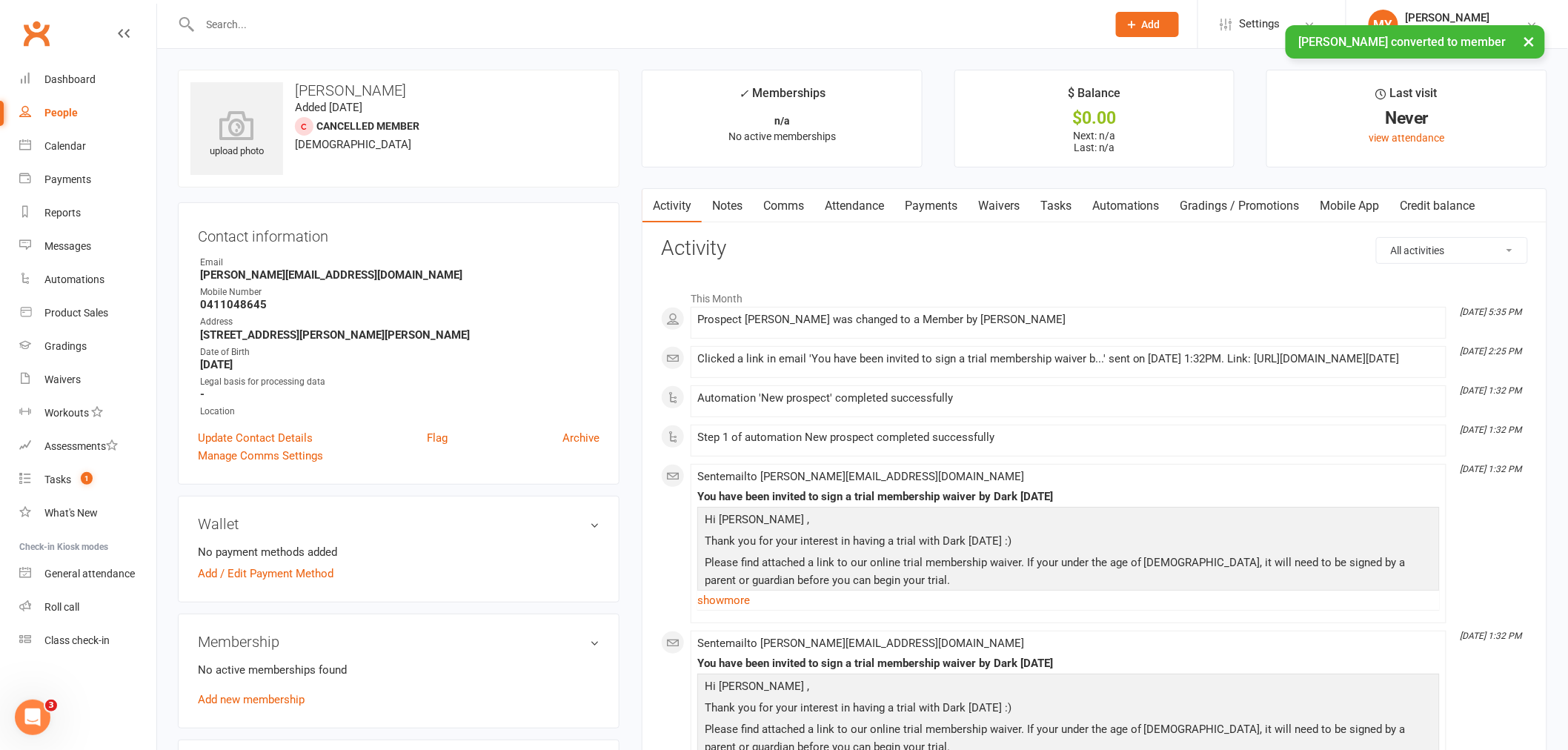
click at [1006, 195] on link "Waivers" at bounding box center [999, 205] width 62 height 34
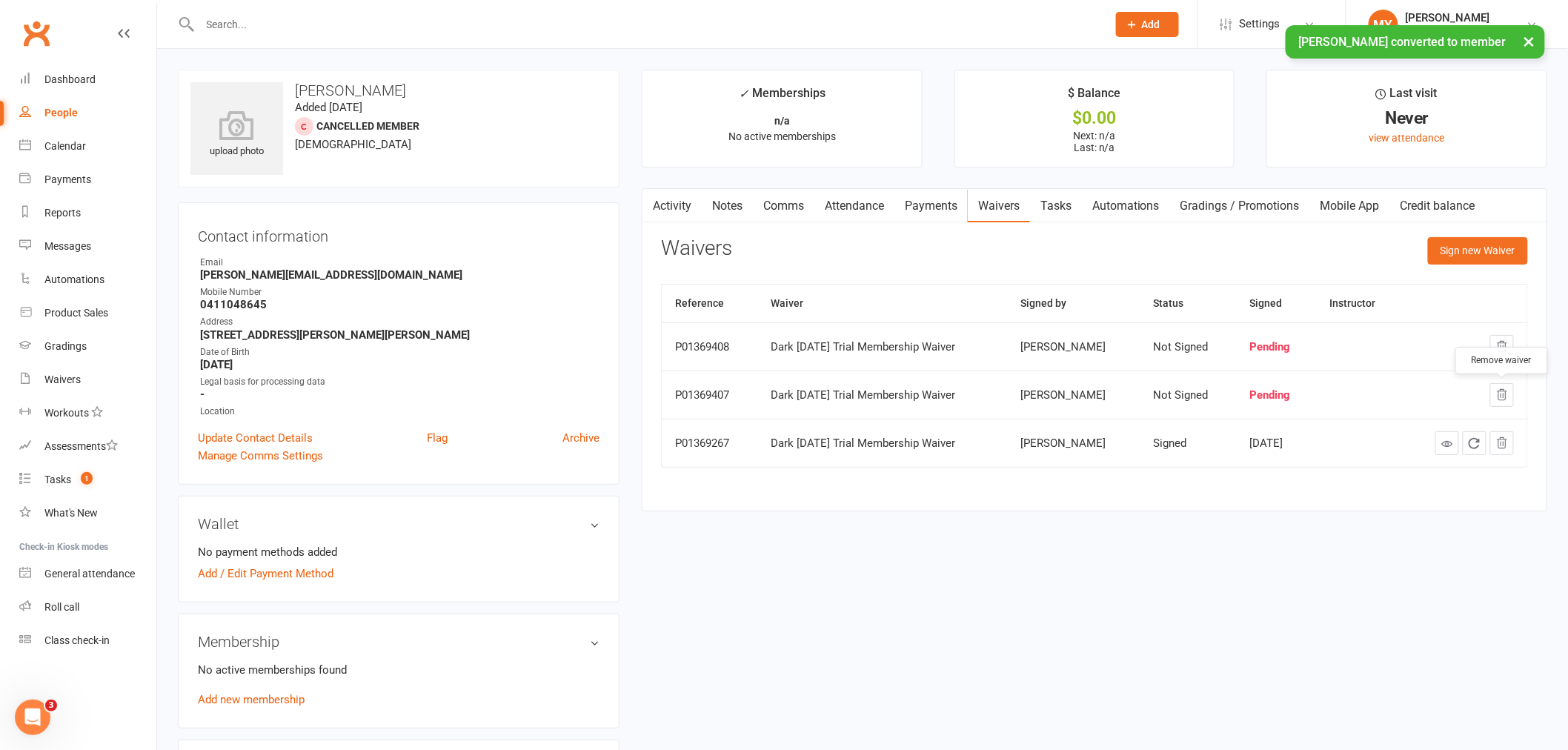
click at [1501, 397] on icon "button" at bounding box center [1502, 395] width 13 height 13
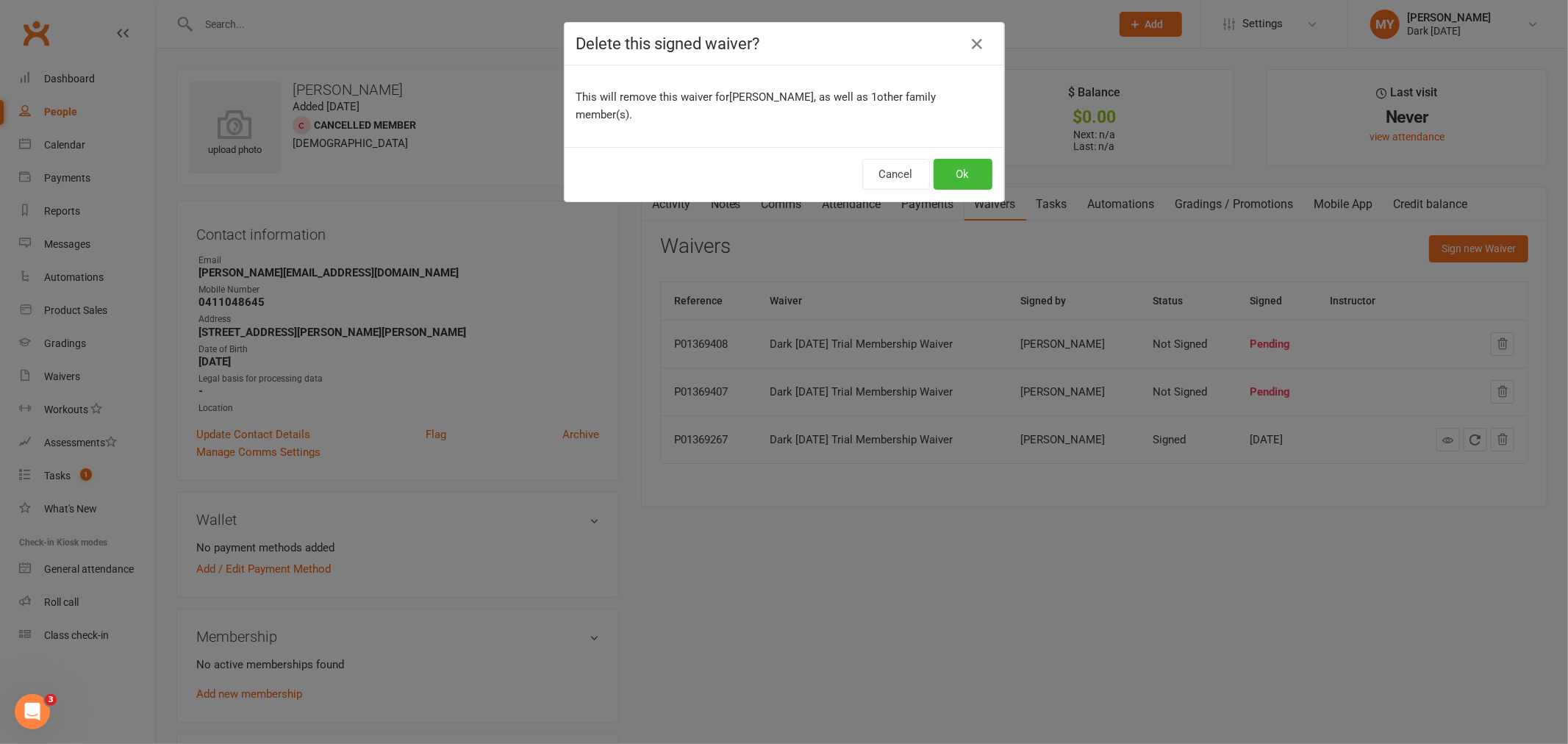
click at [956, 147] on div "Cancel Ok" at bounding box center [784, 174] width 439 height 54
click at [958, 159] on button "Ok" at bounding box center [963, 174] width 59 height 31
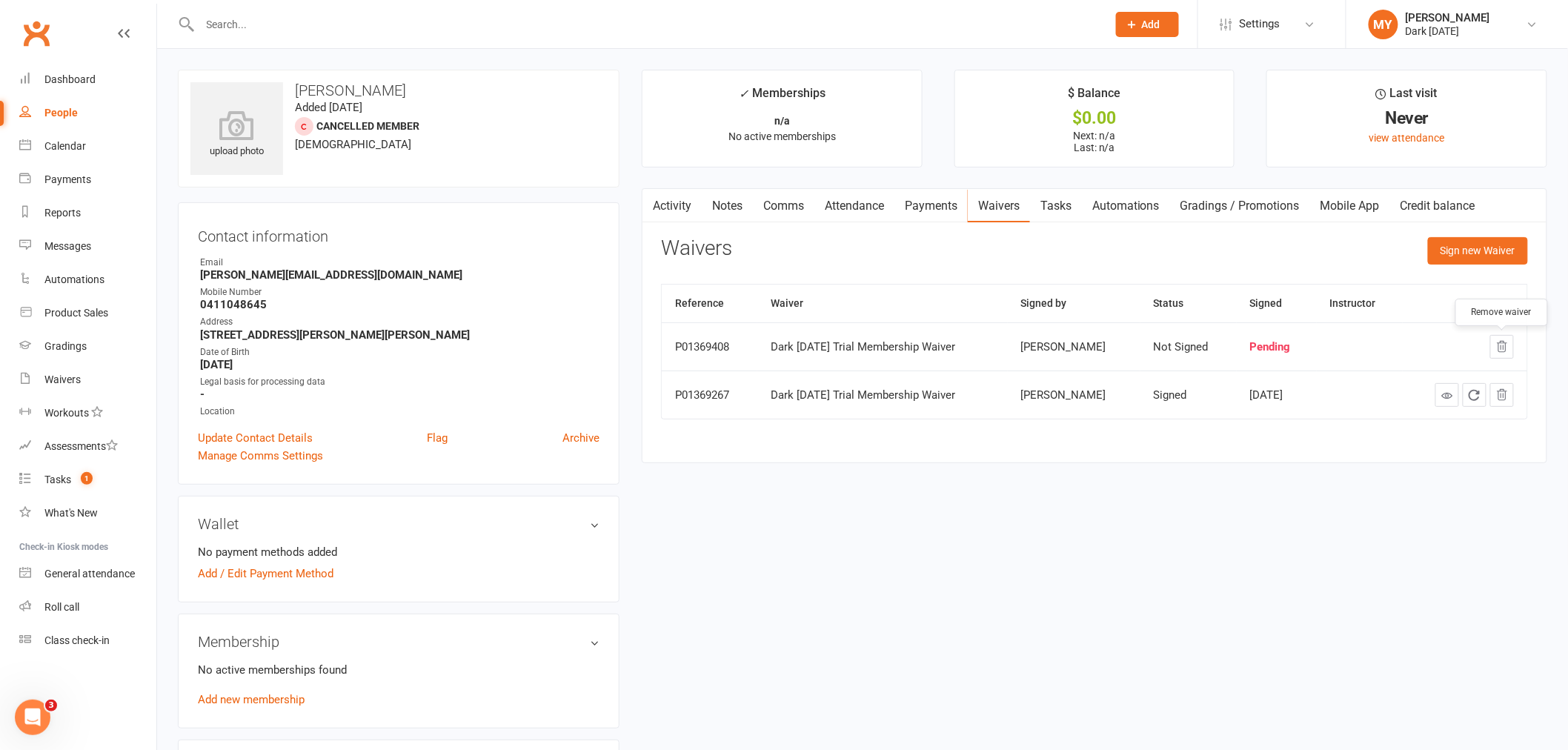
click at [1509, 349] on button "button" at bounding box center [1502, 346] width 24 height 24
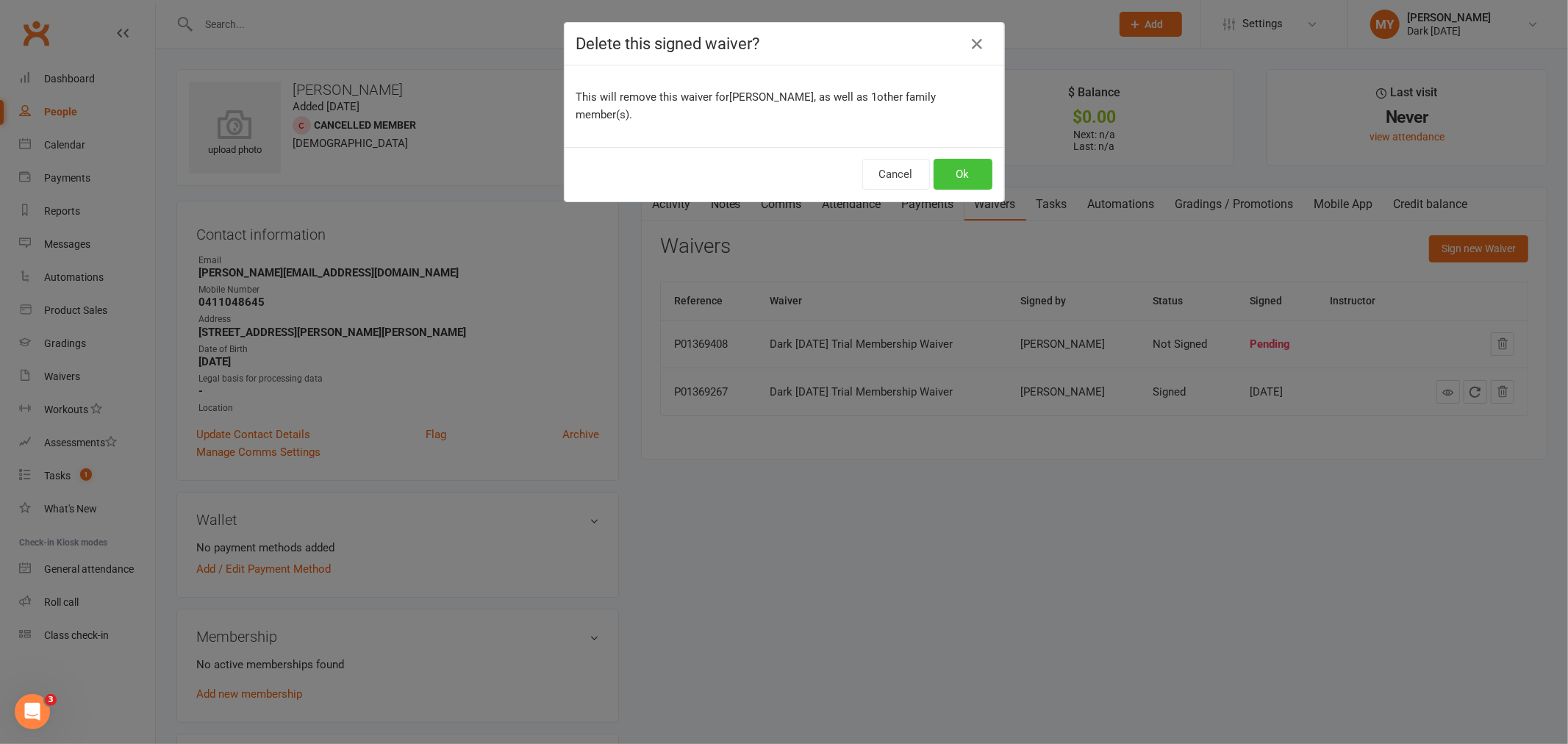
click at [971, 159] on button "Ok" at bounding box center [963, 174] width 59 height 31
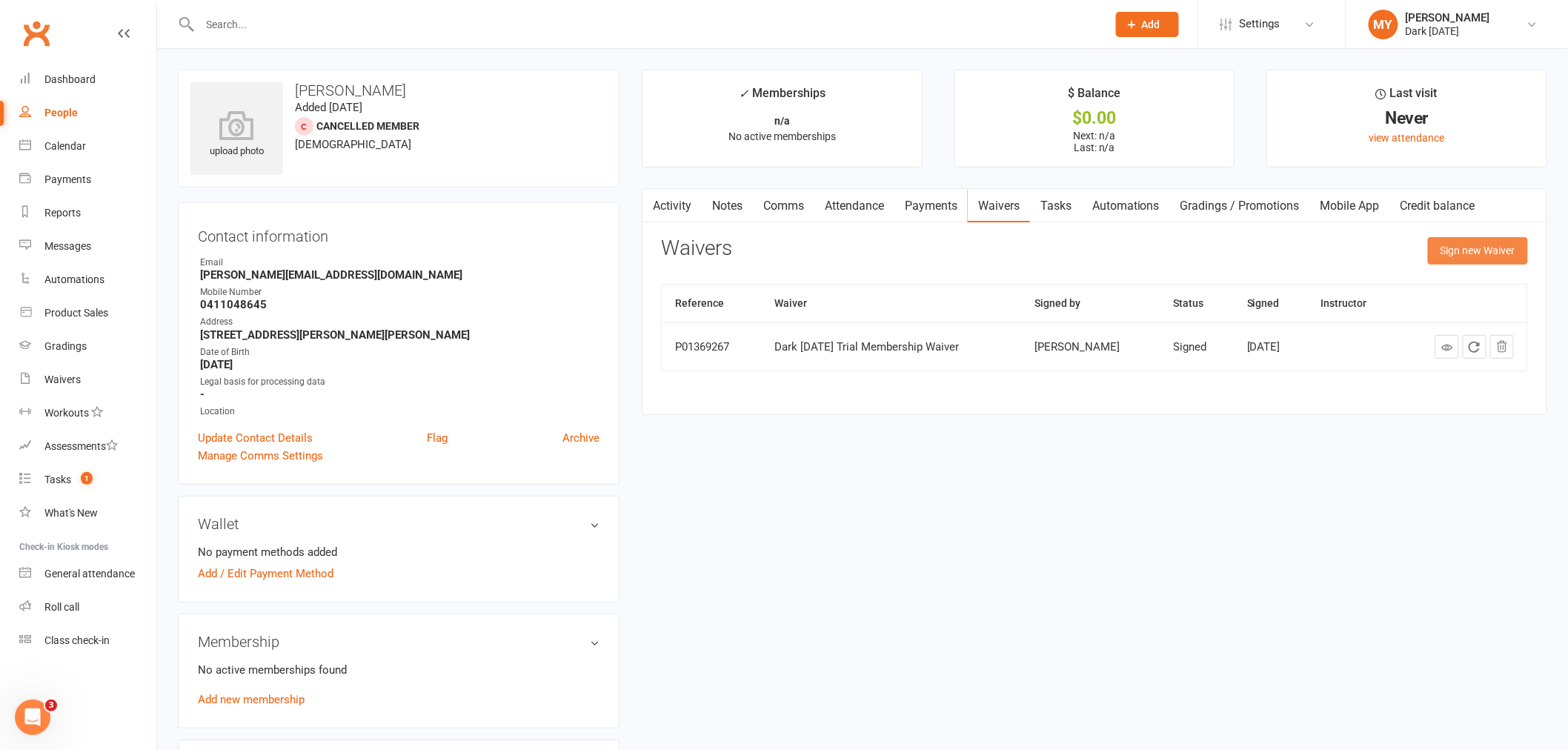
click at [1480, 242] on button "Sign new Waiver" at bounding box center [1478, 251] width 100 height 27
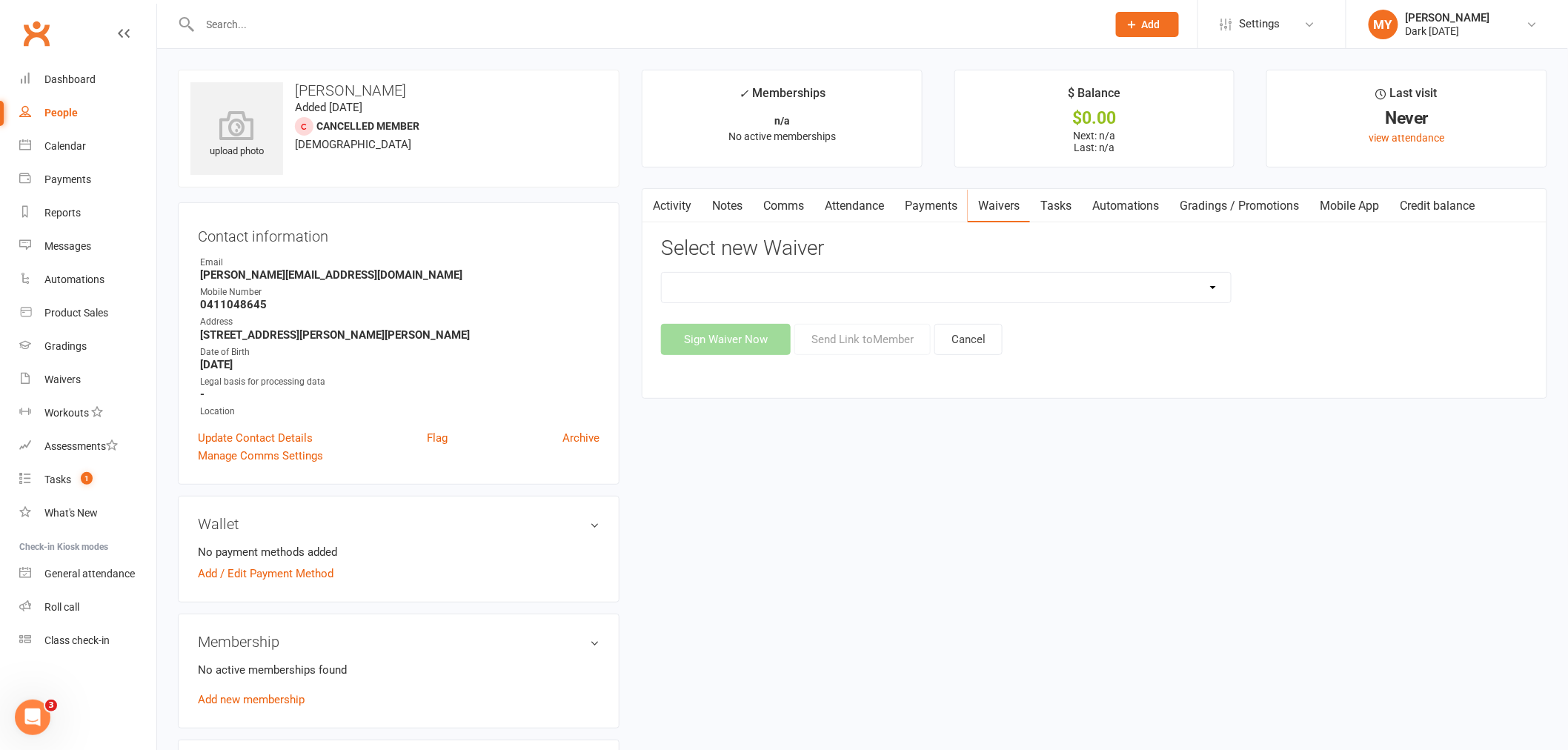
click at [902, 290] on select "Dark Carnival Membership Dark Carnival Membership waiver - no EDDR Dark Carniva…" at bounding box center [946, 287] width 569 height 29
select select "9790"
click at [661, 273] on select "Dark Carnival Membership Dark Carnival Membership waiver - no EDDR Dark Carniva…" at bounding box center [946, 287] width 569 height 29
click at [839, 345] on button "Send Link to Member" at bounding box center [862, 339] width 136 height 31
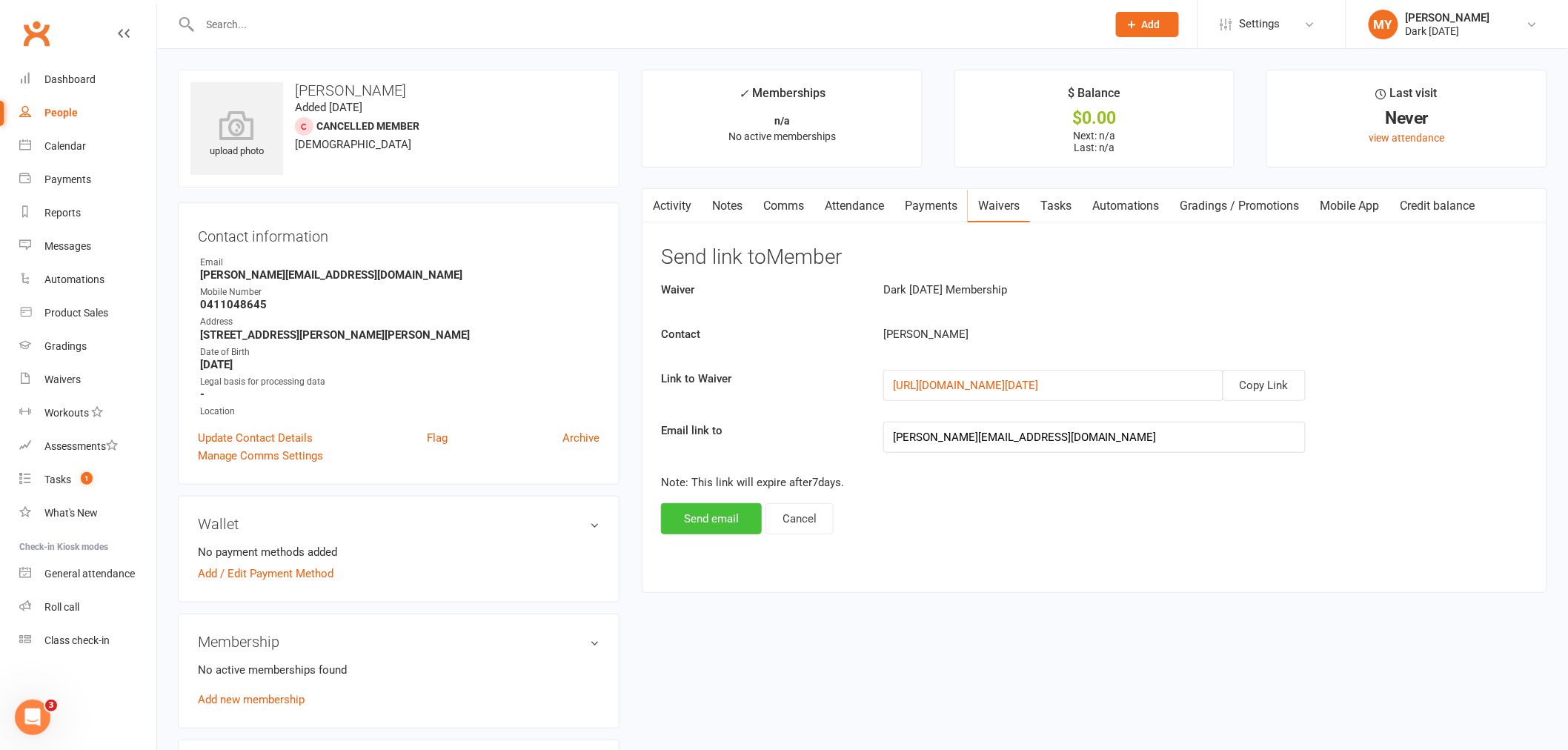
click at [714, 514] on button "Send email" at bounding box center [711, 518] width 101 height 31
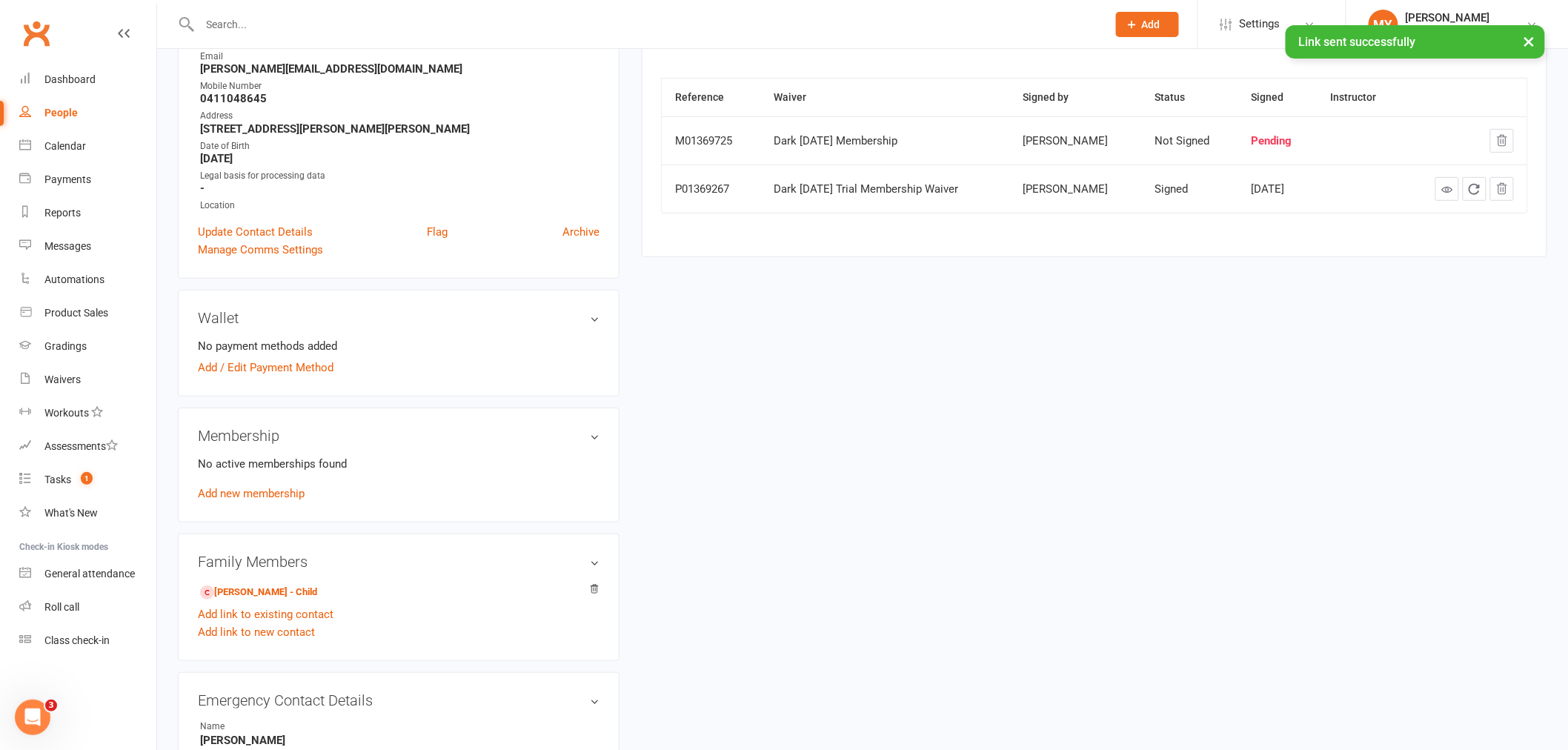
scroll to position [247, 0]
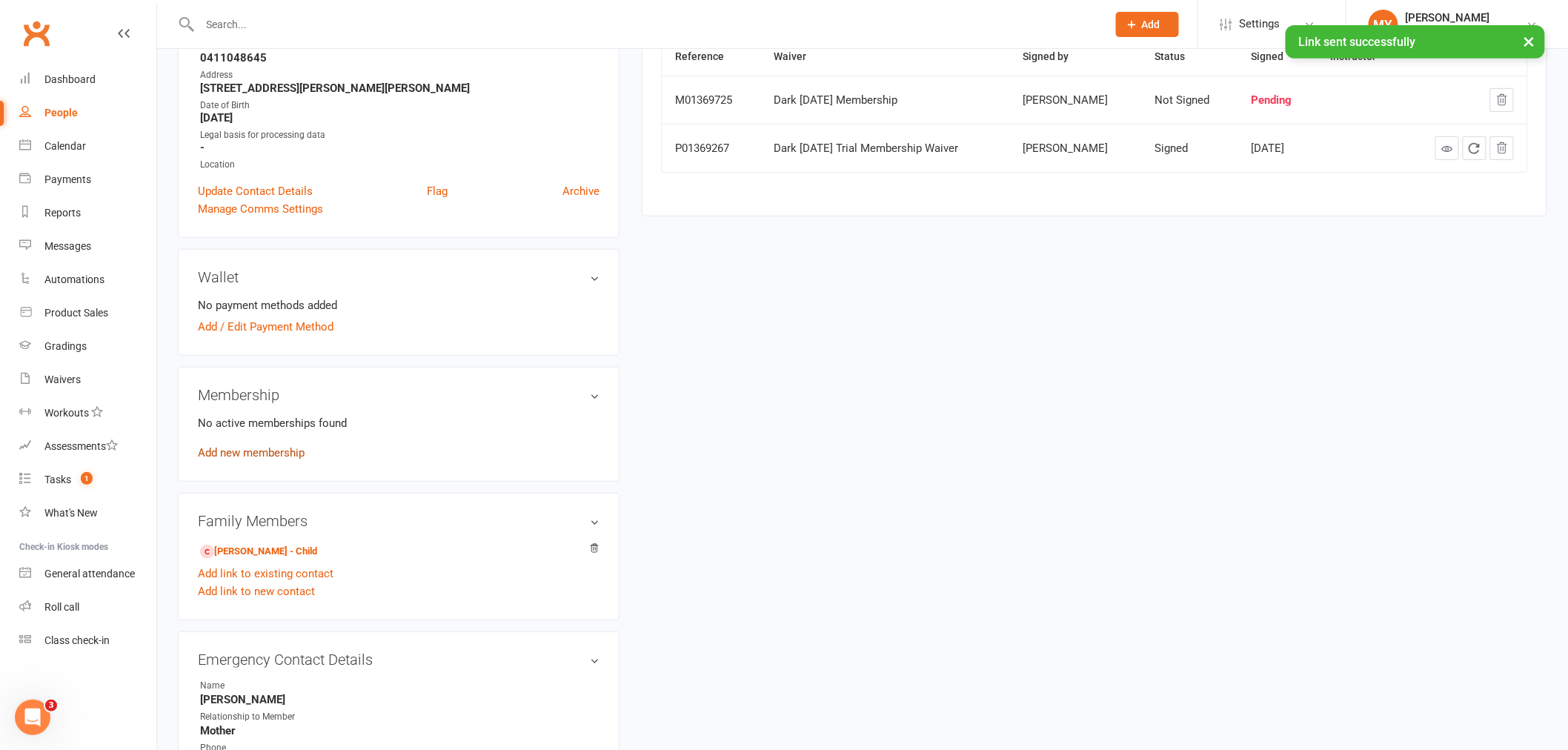
click at [250, 447] on link "Add new membership" at bounding box center [251, 452] width 107 height 13
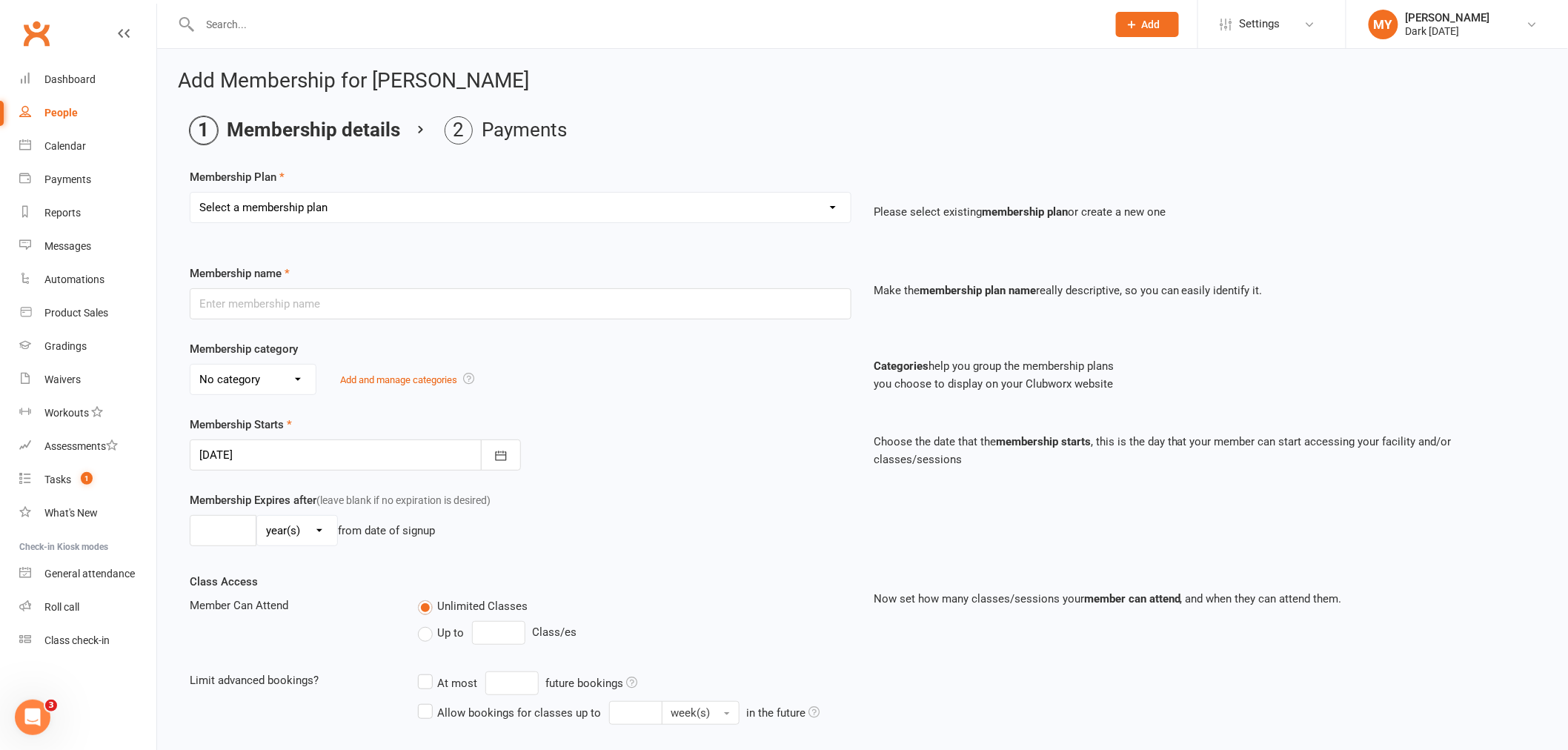
click at [325, 210] on select "Select a membership plan Create new Membership Plan Redzone Knife Defence Works…" at bounding box center [521, 207] width 660 height 29
select select "20"
click at [190, 193] on select "Select a membership plan Create new Membership Plan Redzone Knife Defence Works…" at bounding box center [521, 207] width 660 height 29
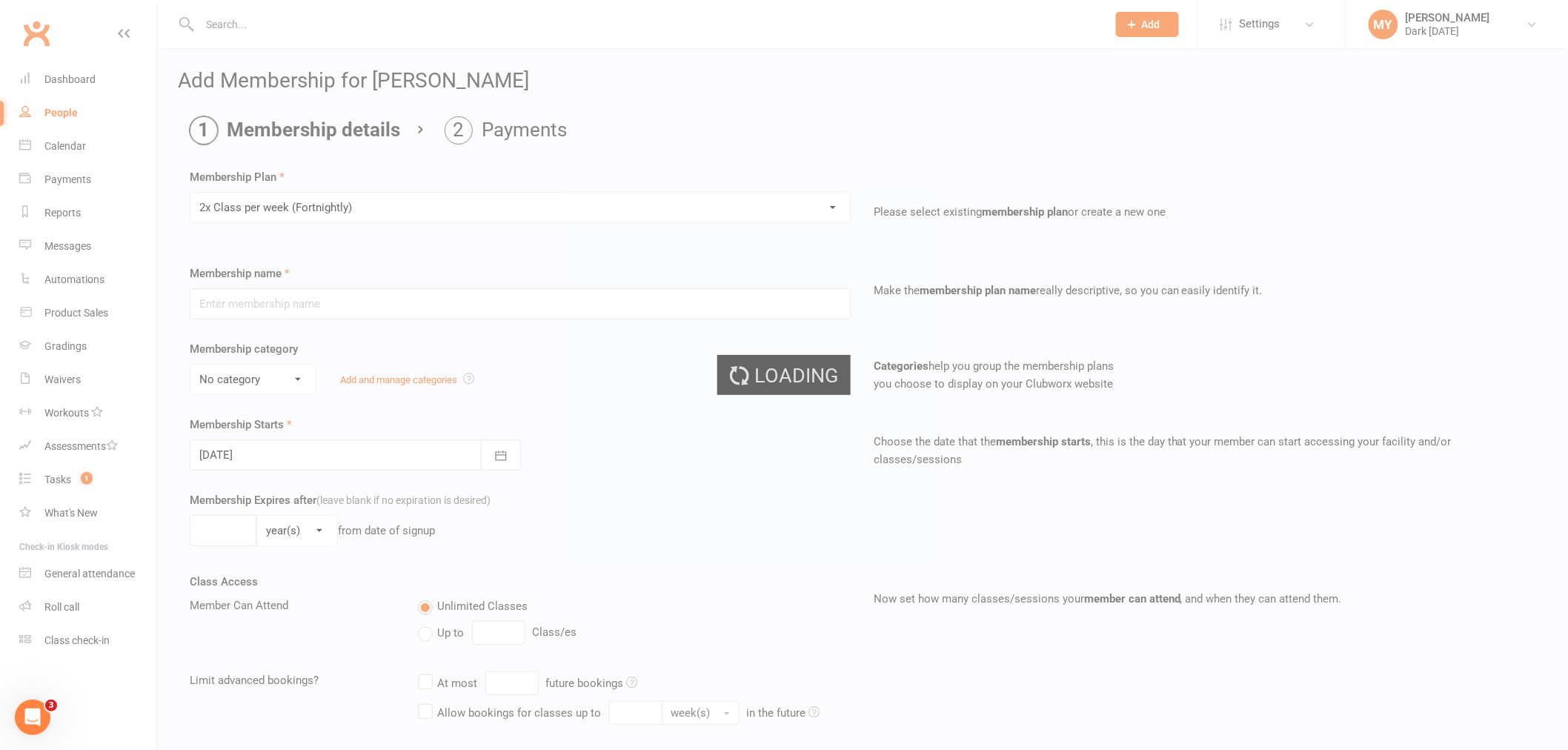
type input "2x Class per week (Fortnightly)"
select select "1"
type input "0"
type input "2"
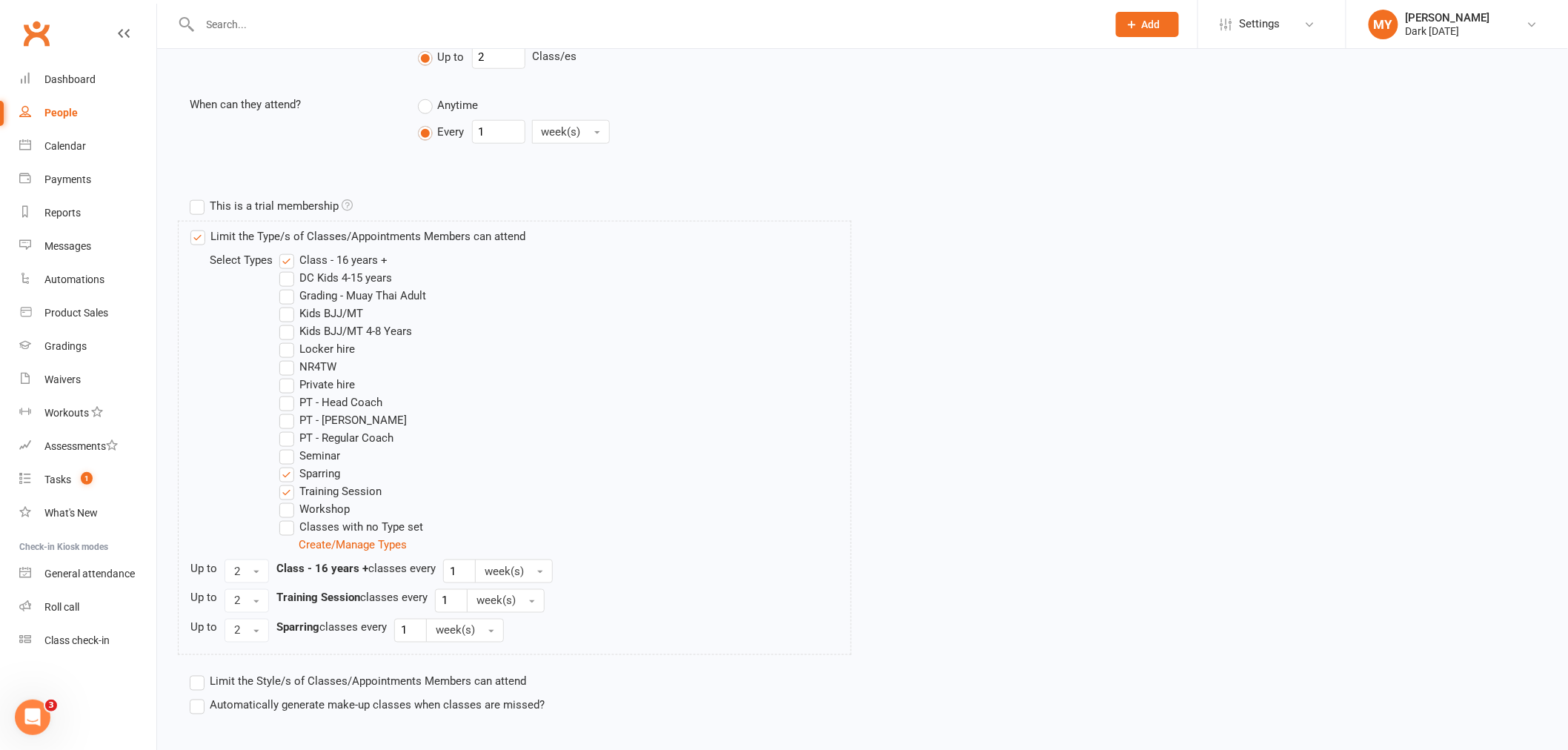
scroll to position [658, 0]
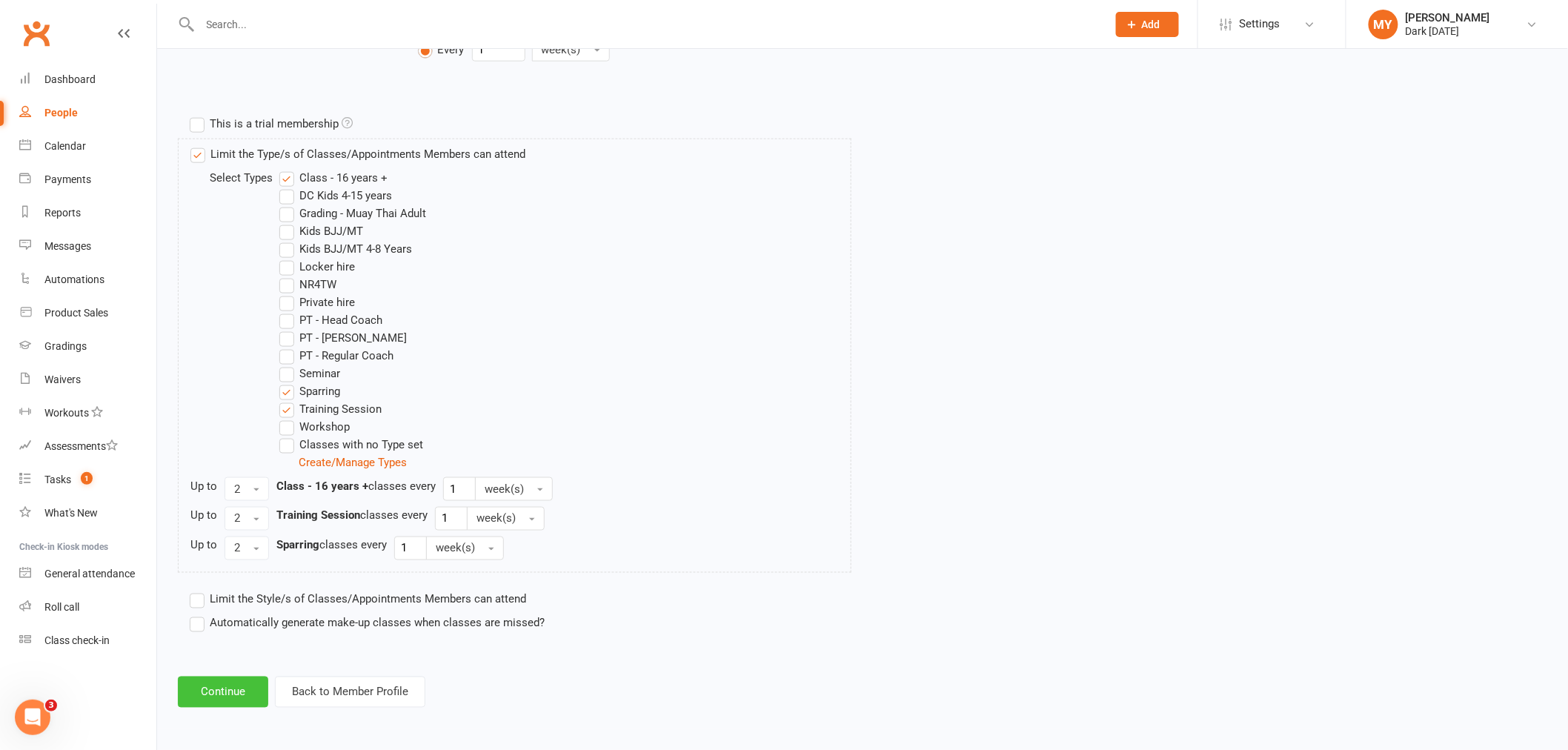
click at [220, 683] on button "Continue" at bounding box center [223, 692] width 90 height 31
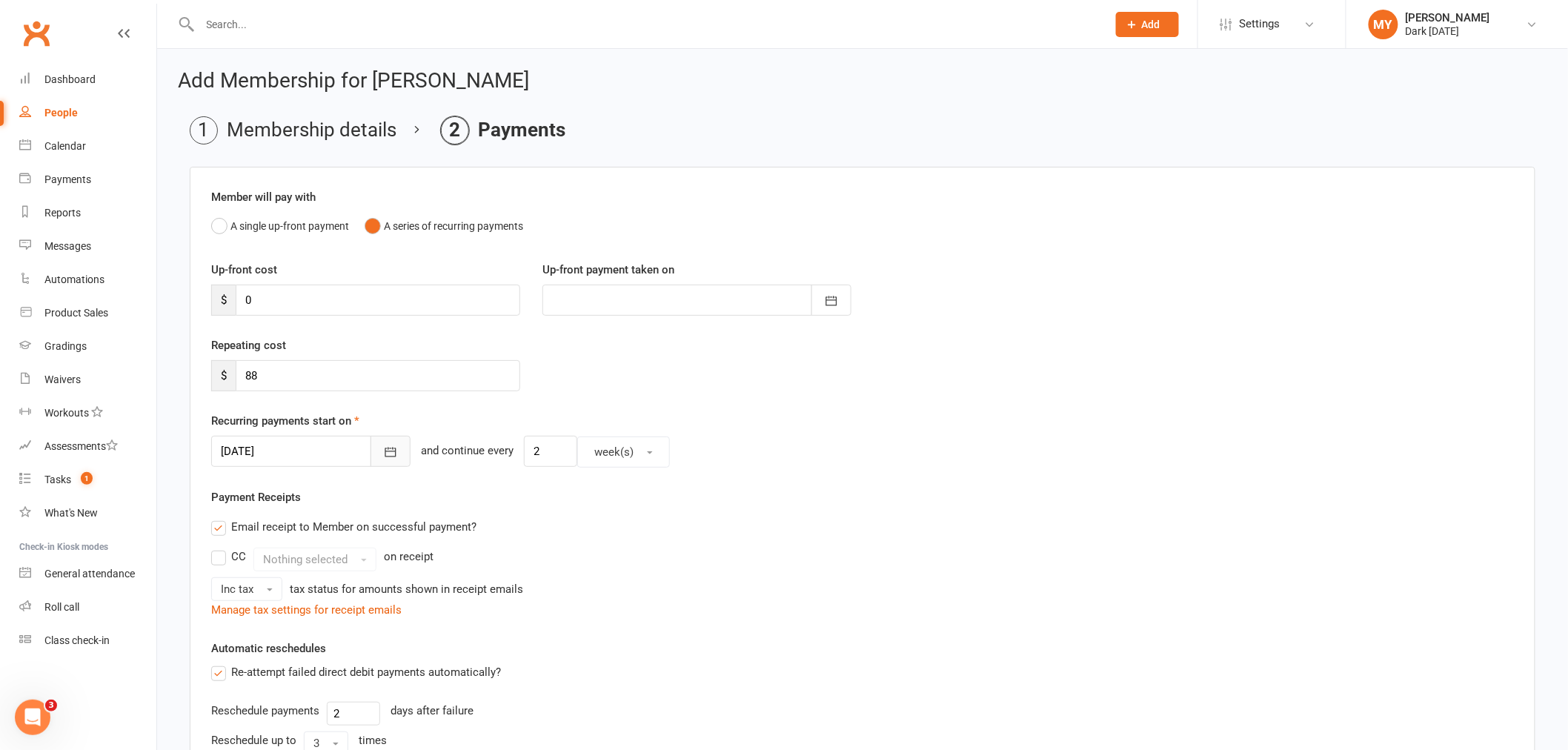
click at [388, 458] on button "button" at bounding box center [390, 451] width 40 height 31
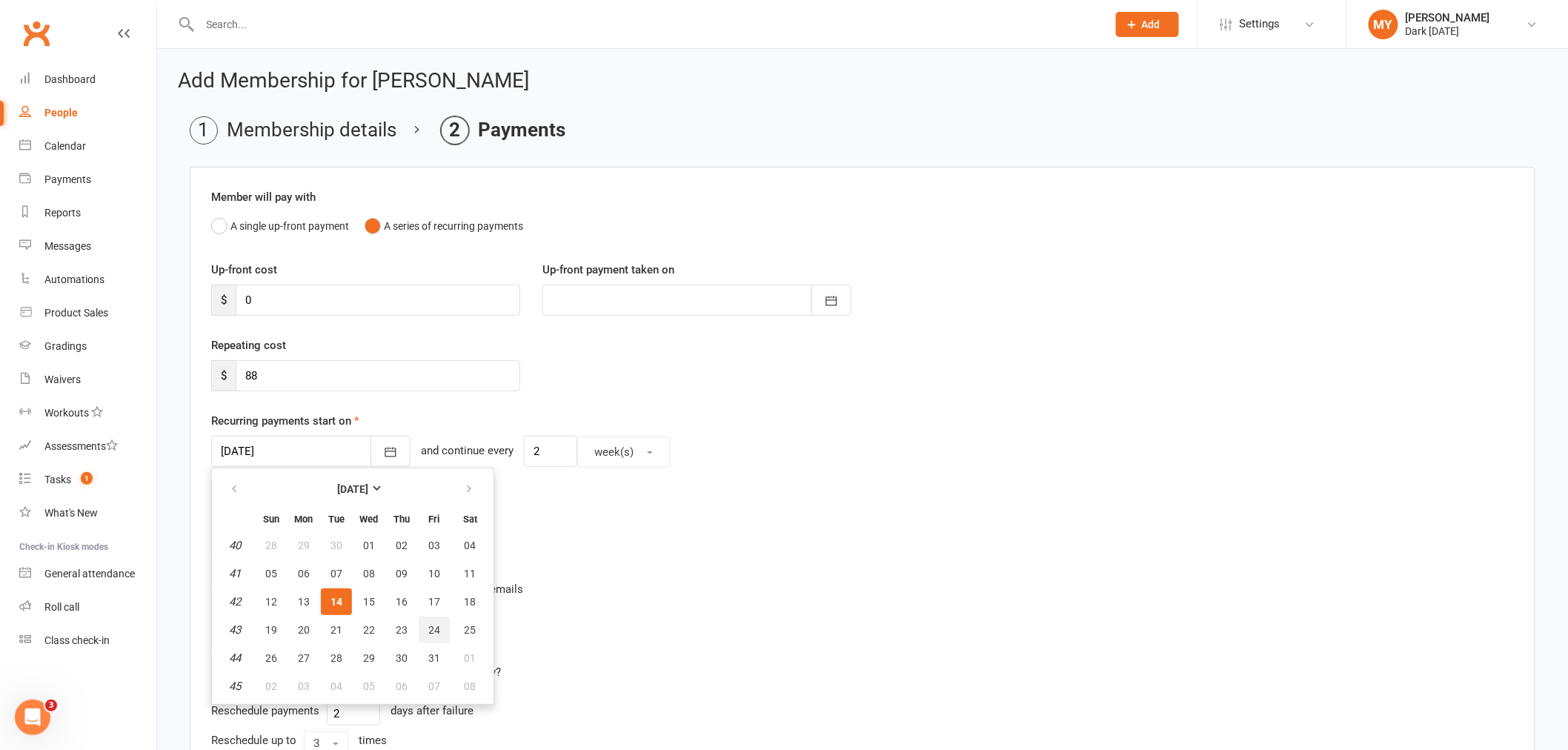
click at [429, 625] on span "24" at bounding box center [434, 630] width 12 height 12
type input "24 Oct 2025"
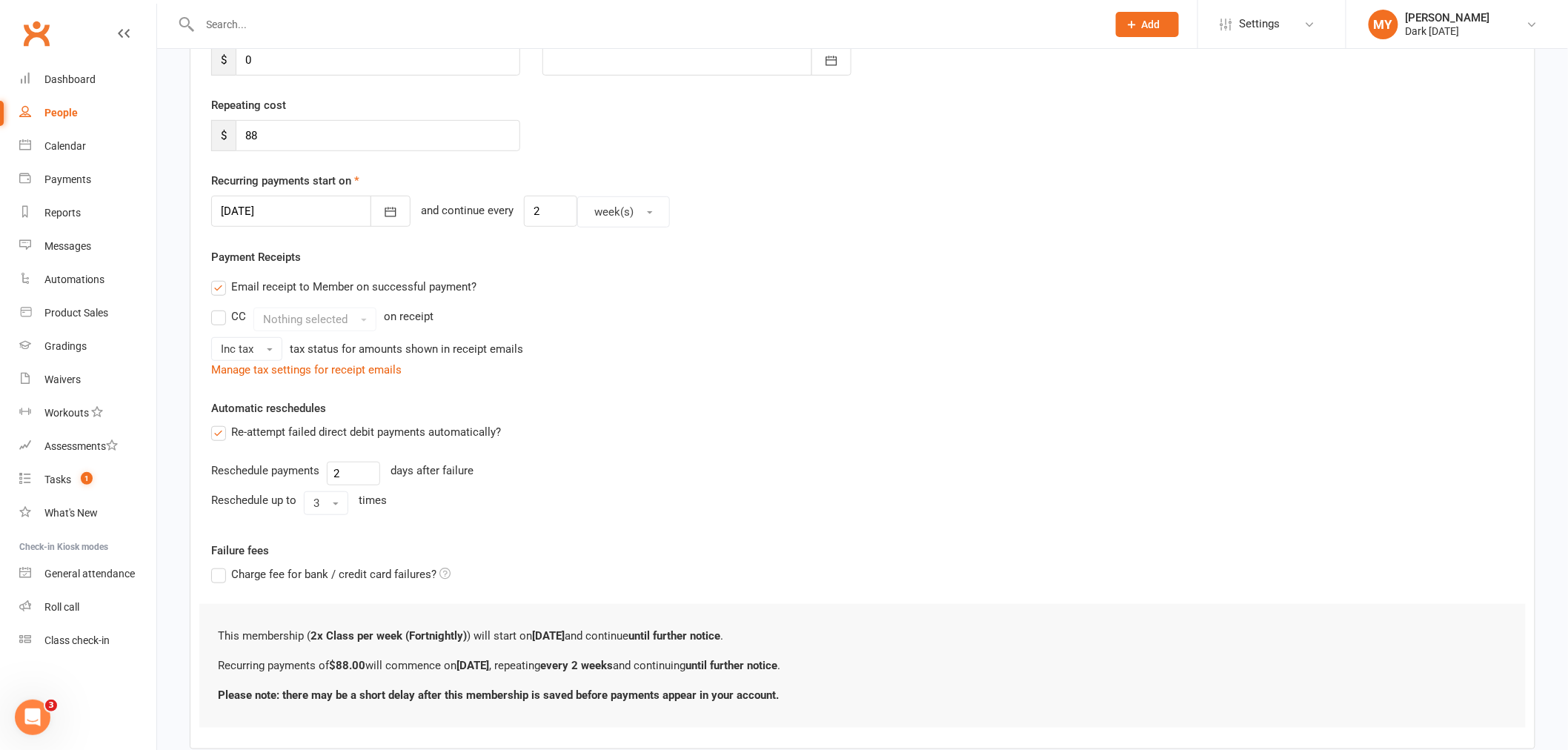
scroll to position [329, 0]
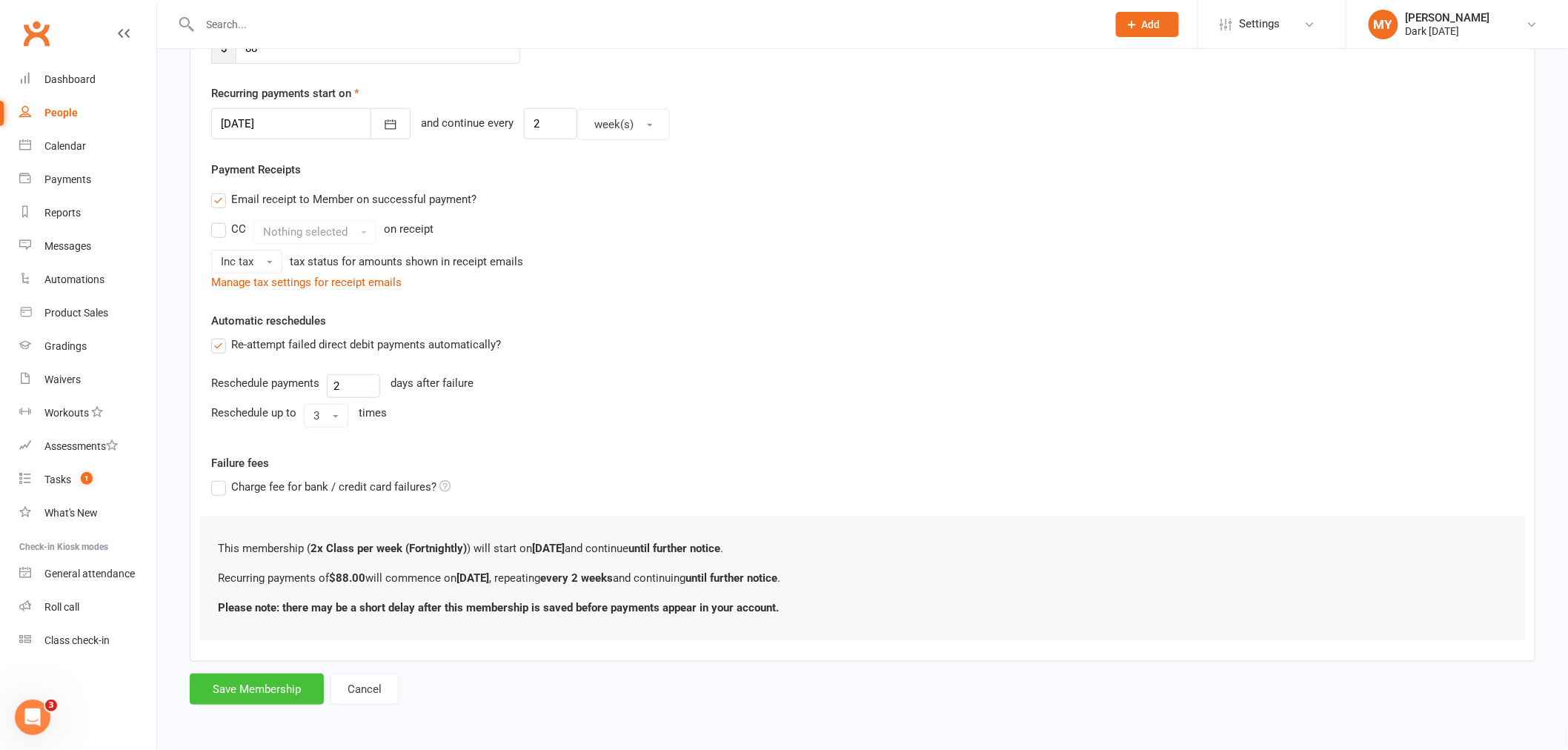
click at [253, 693] on button "Save Membership" at bounding box center [256, 689] width 134 height 31
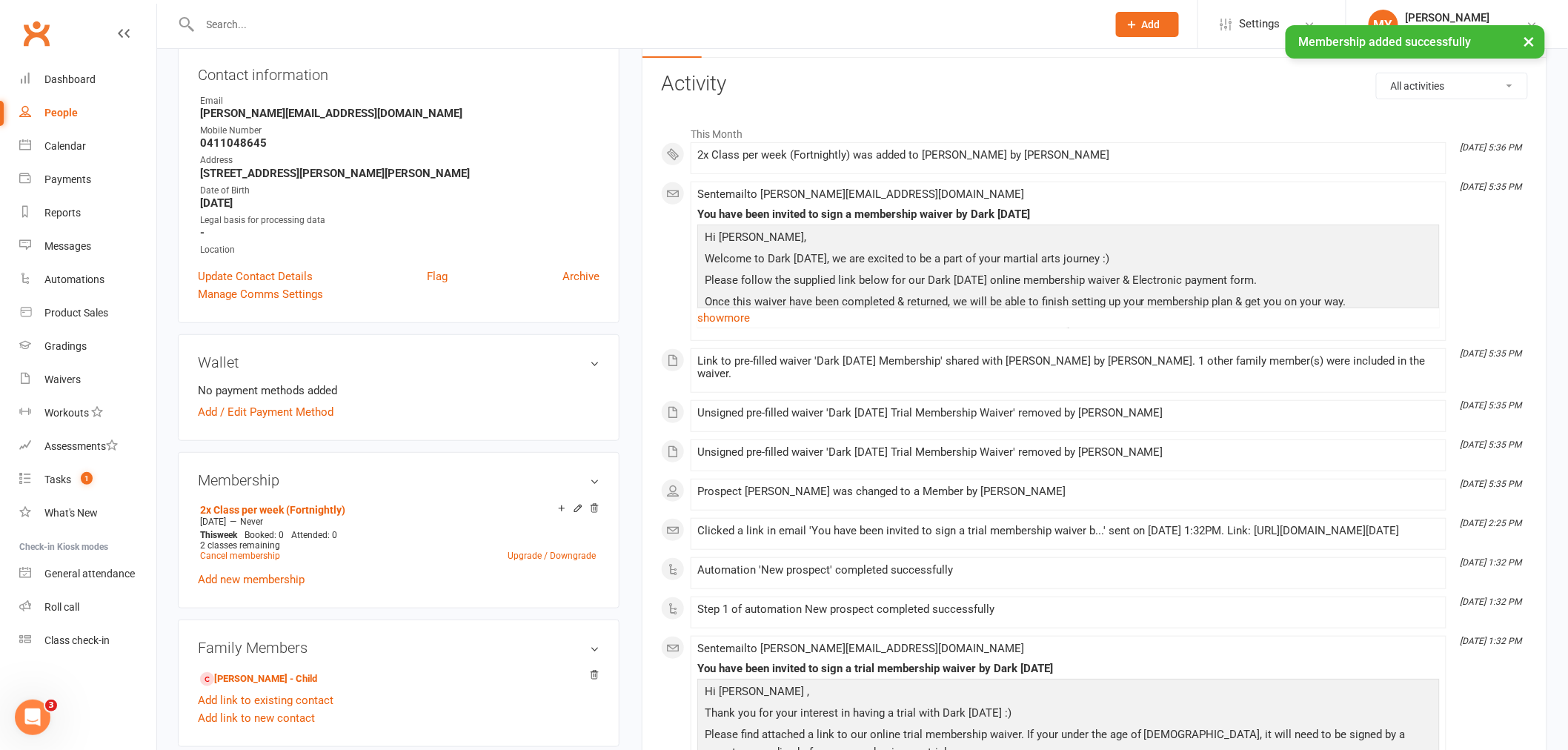
scroll to position [247, 0]
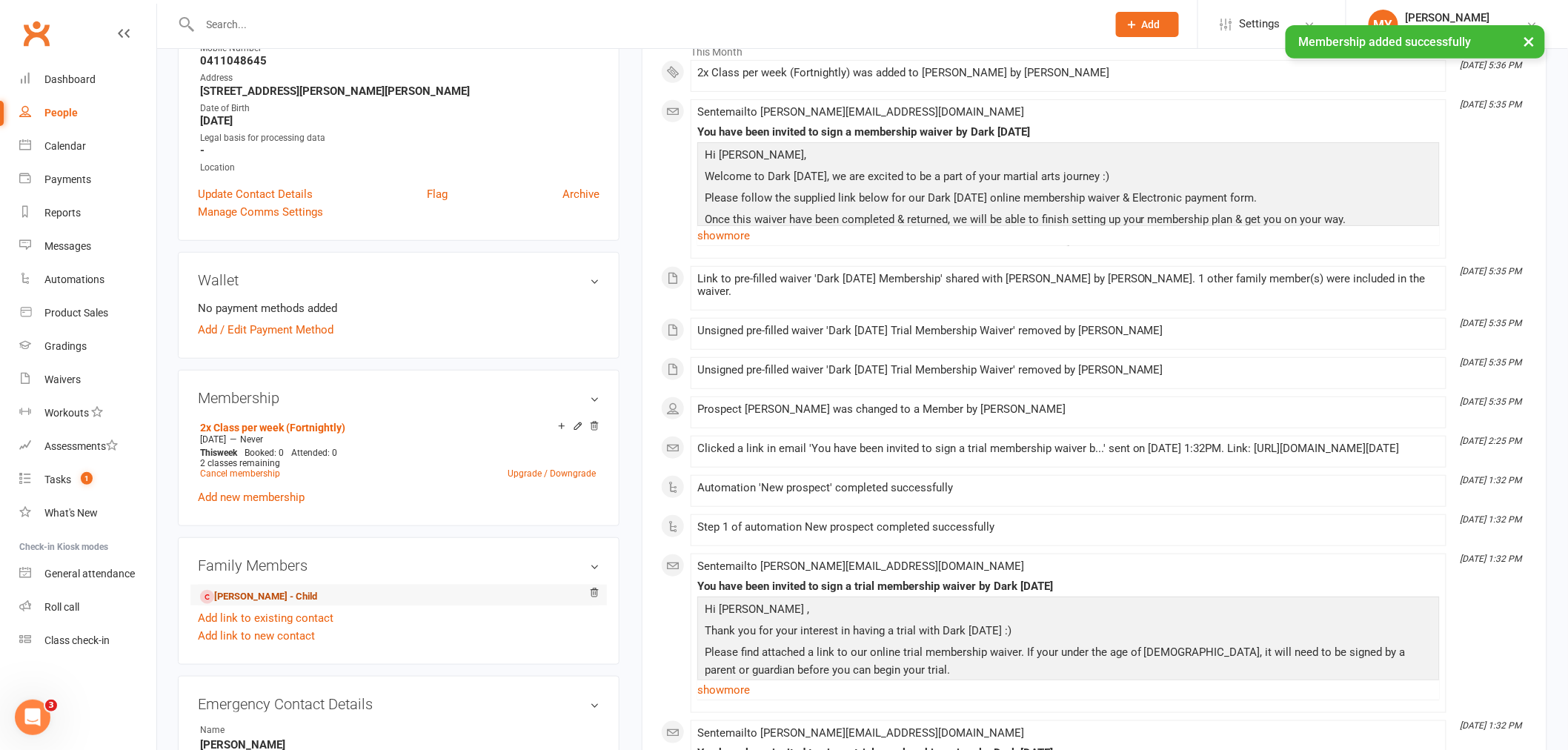
click at [283, 595] on link "Zoe Dubravs - Child" at bounding box center [259, 597] width 117 height 16
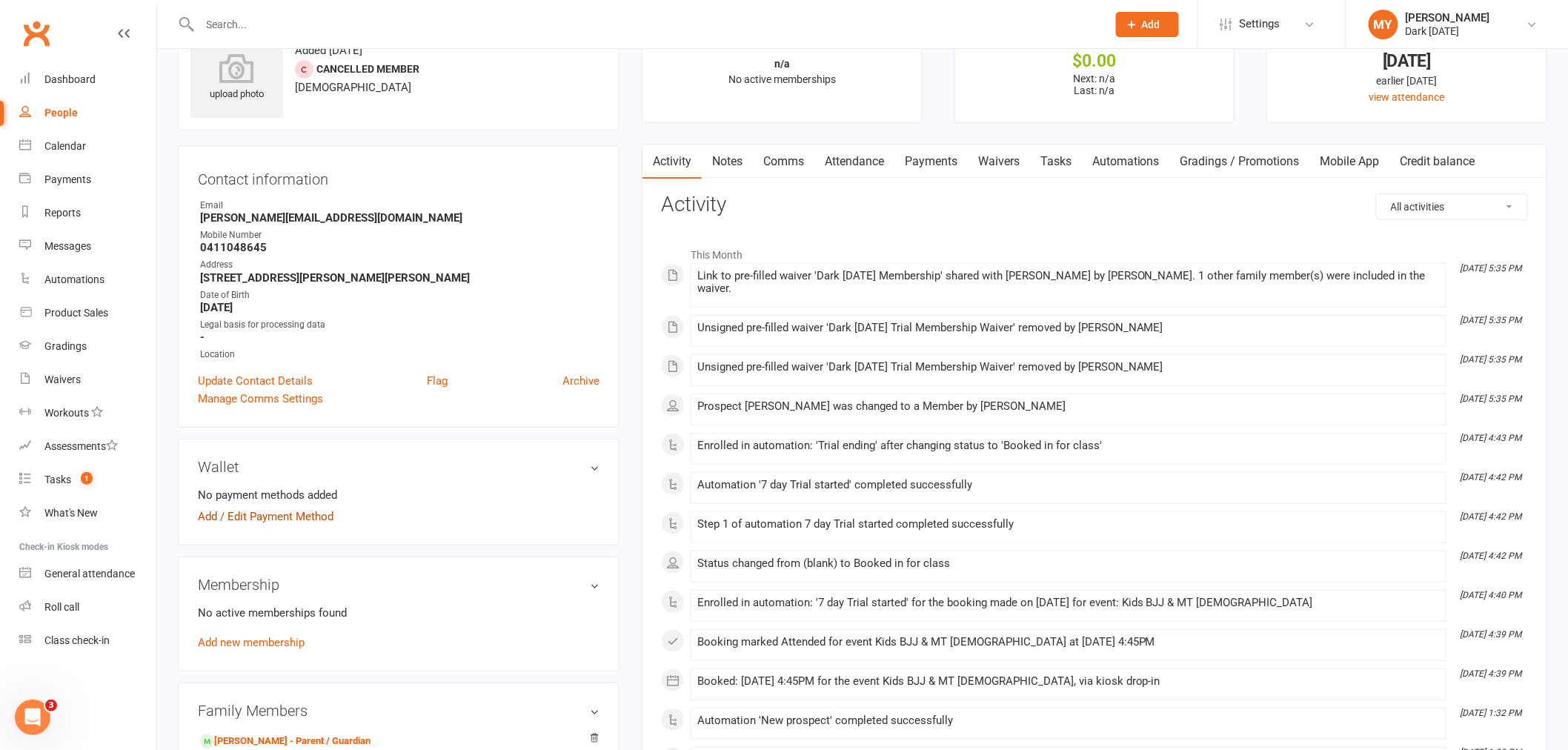
scroll to position [165, 0]
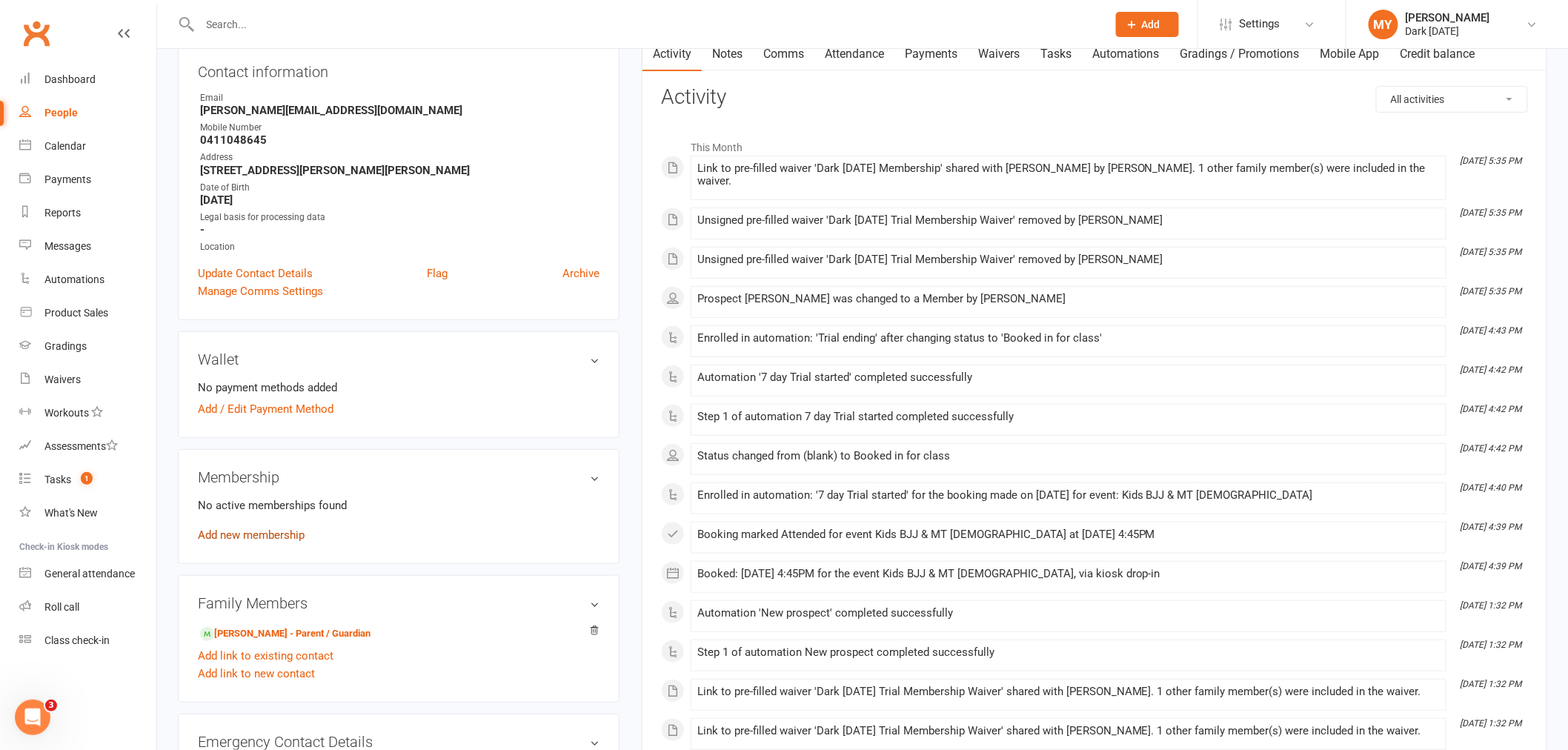
click at [268, 534] on link "Add new membership" at bounding box center [251, 535] width 107 height 13
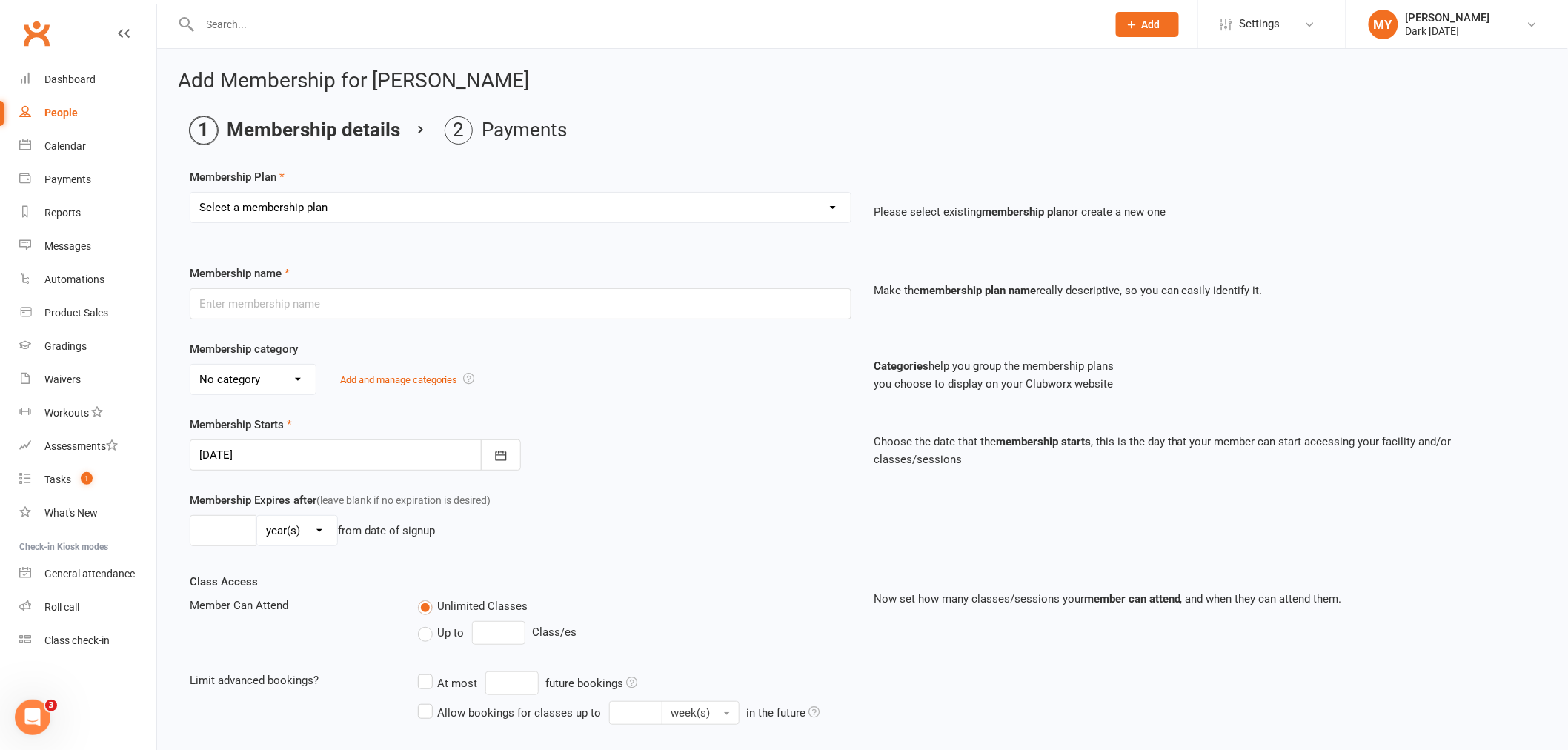
click at [398, 220] on select "Select a membership plan Create new Membership Plan Redzone Knife Defence Works…" at bounding box center [521, 207] width 660 height 29
select select "69"
click at [190, 193] on select "Select a membership plan Create new Membership Plan Redzone Knife Defence Works…" at bounding box center [521, 207] width 660 height 29
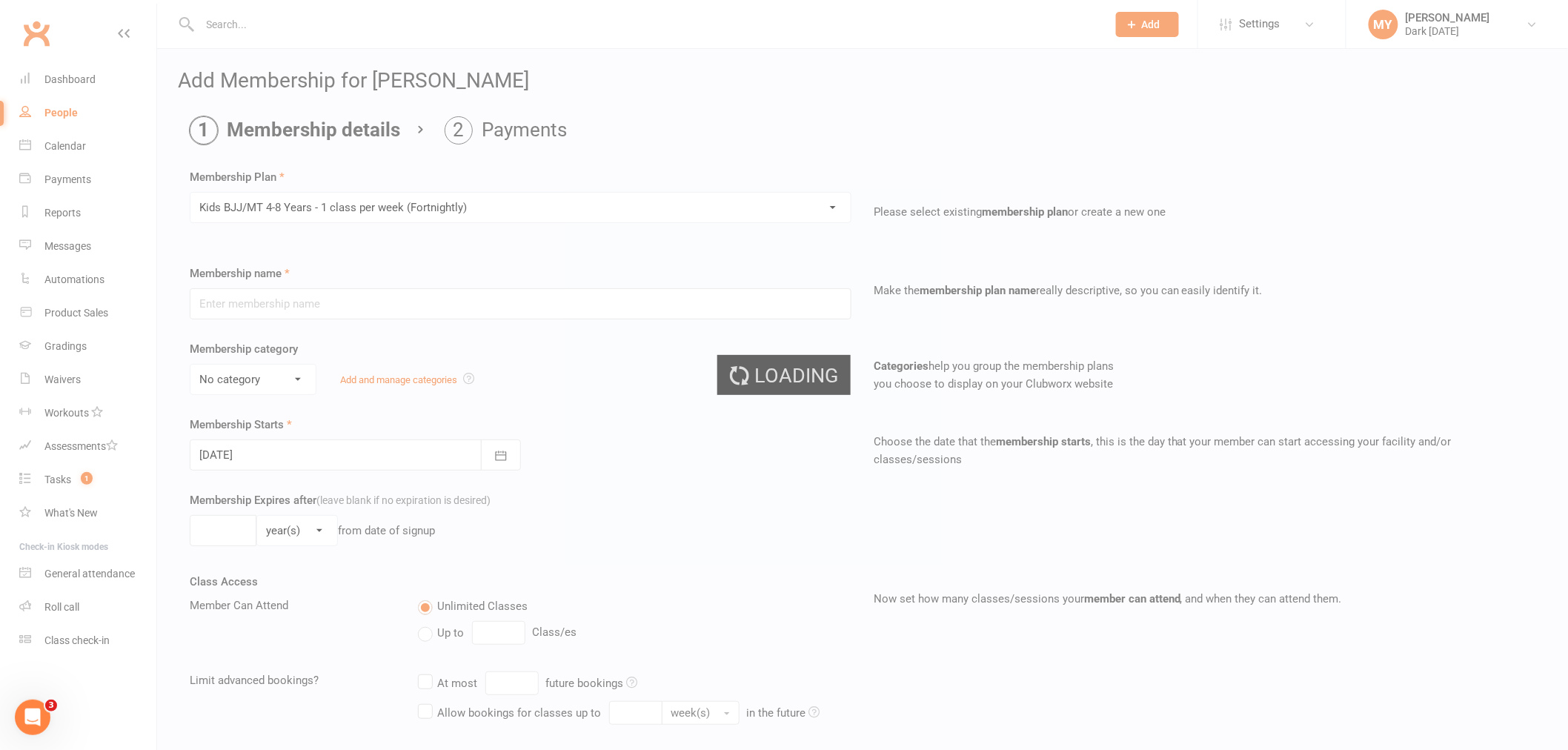
type input "Kids BJJ/MT 4-8 Years - 1 class per week (Fortnightly)"
select select "4"
type input "0"
type input "1"
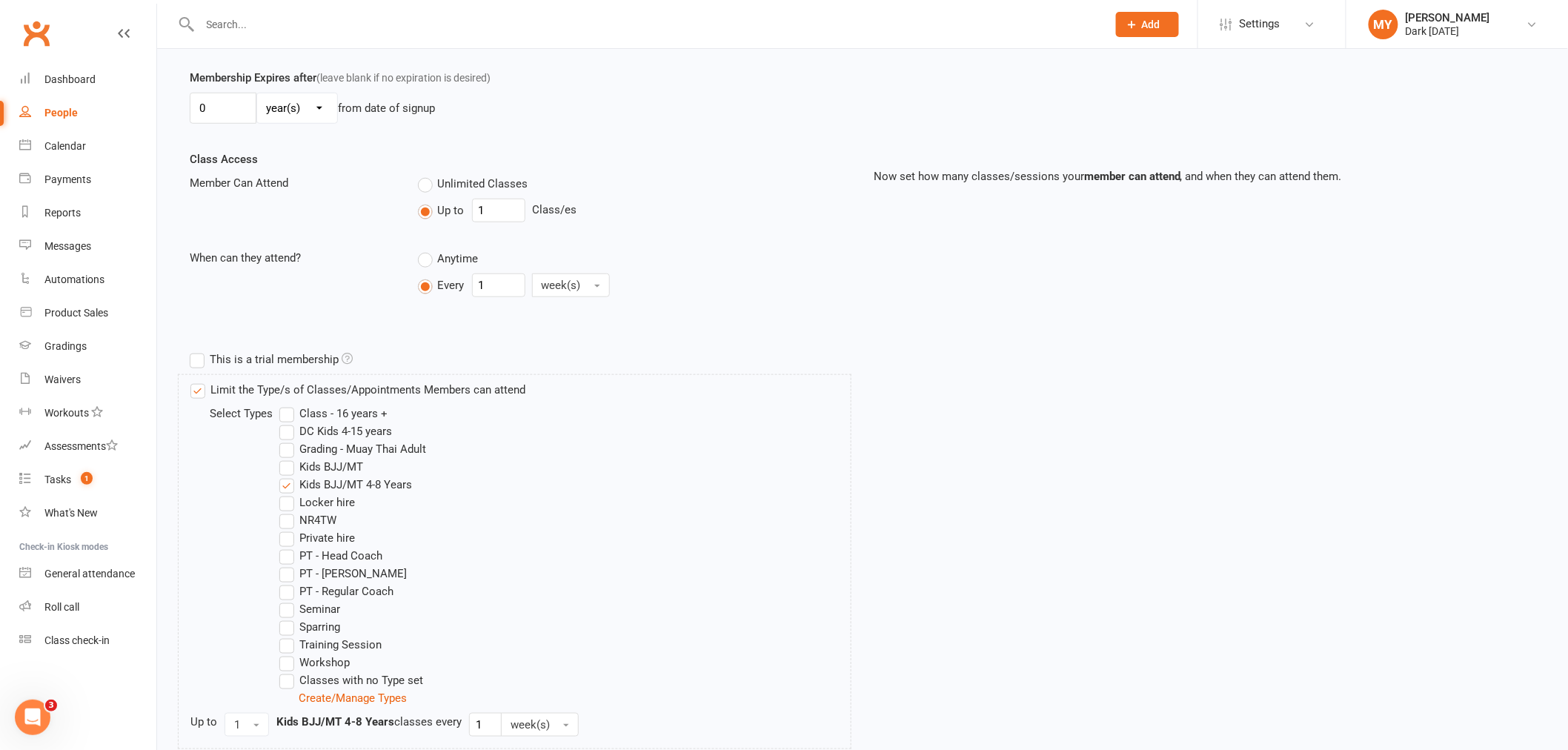
scroll to position [598, 0]
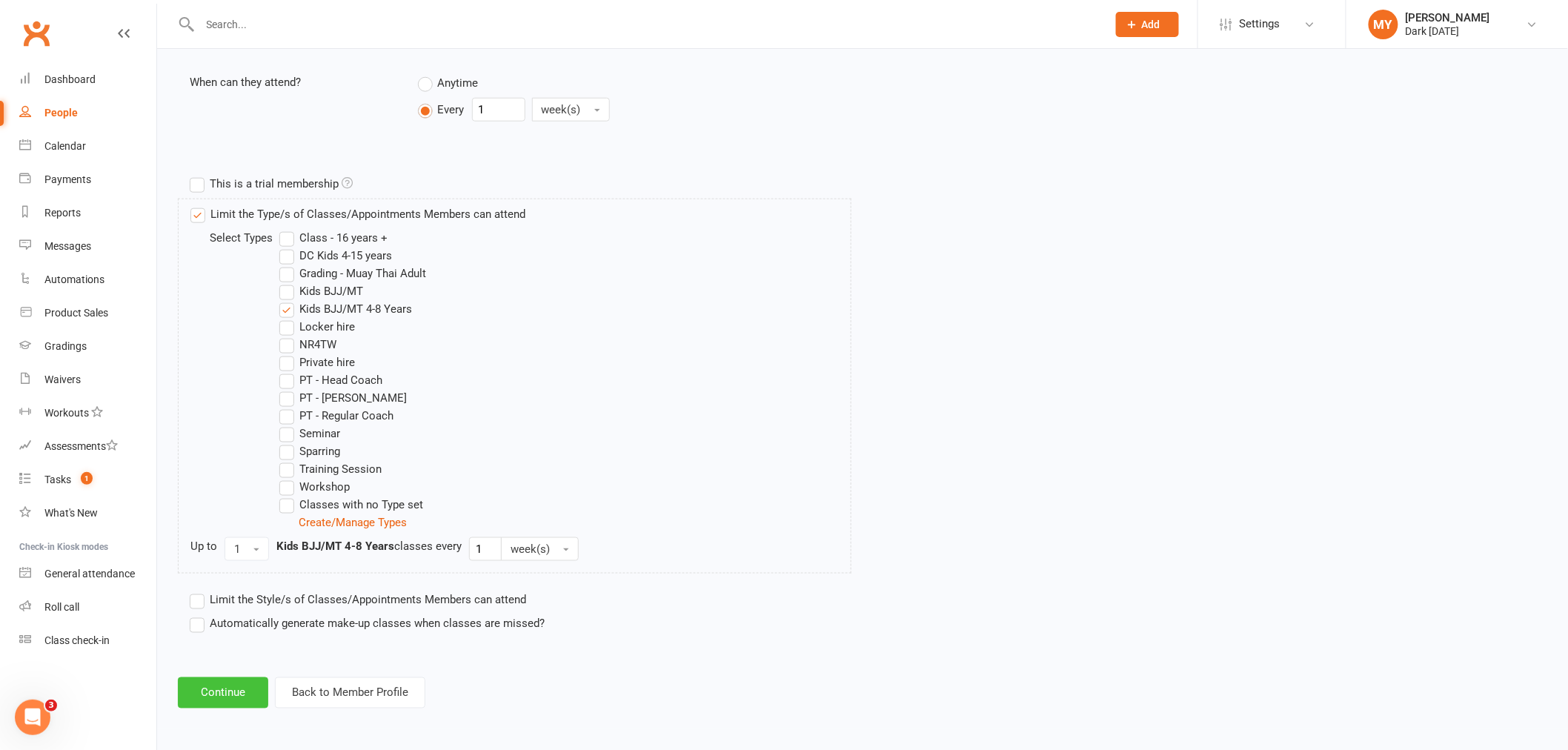
click at [238, 693] on button "Continue" at bounding box center [223, 692] width 90 height 31
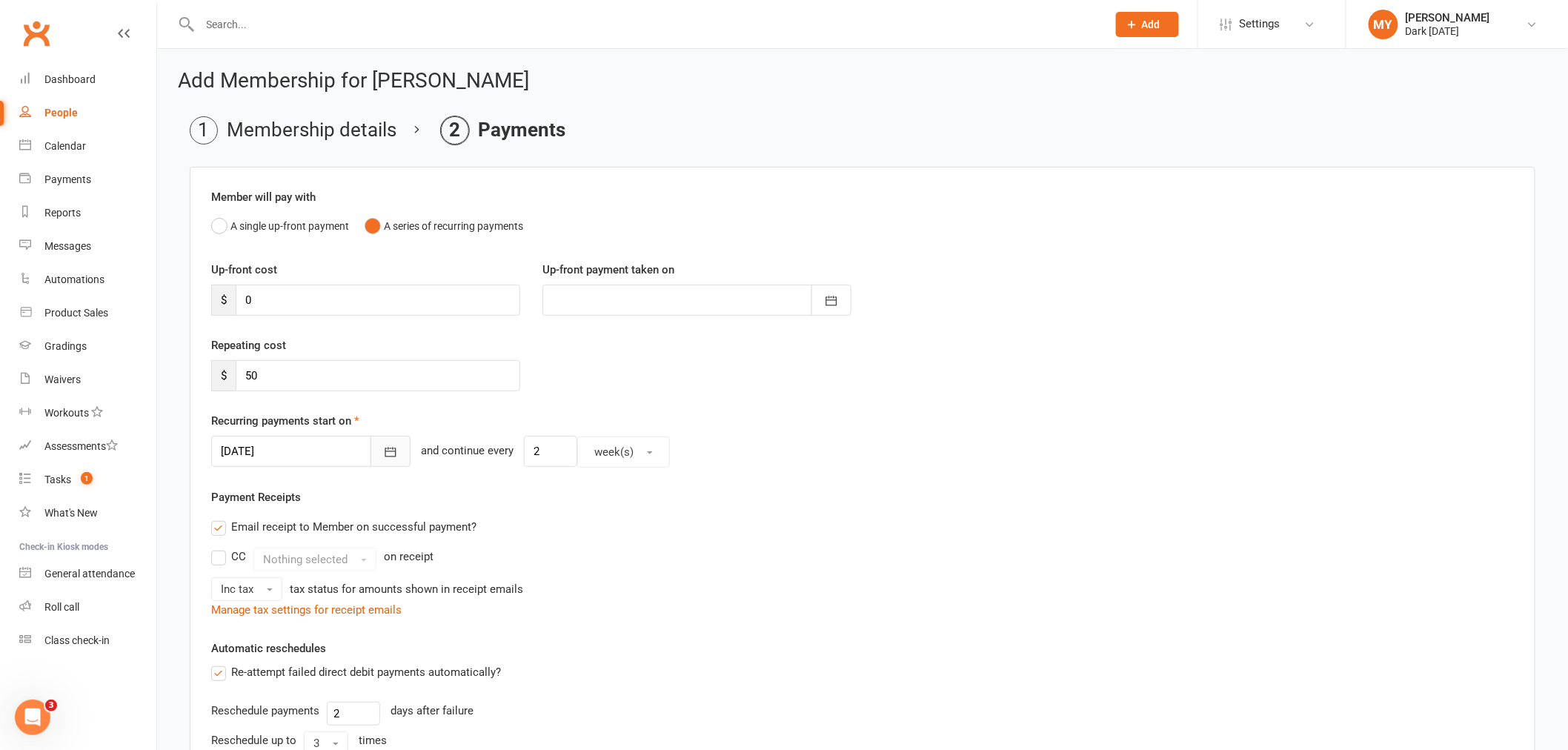
click at [385, 445] on button "button" at bounding box center [390, 451] width 40 height 31
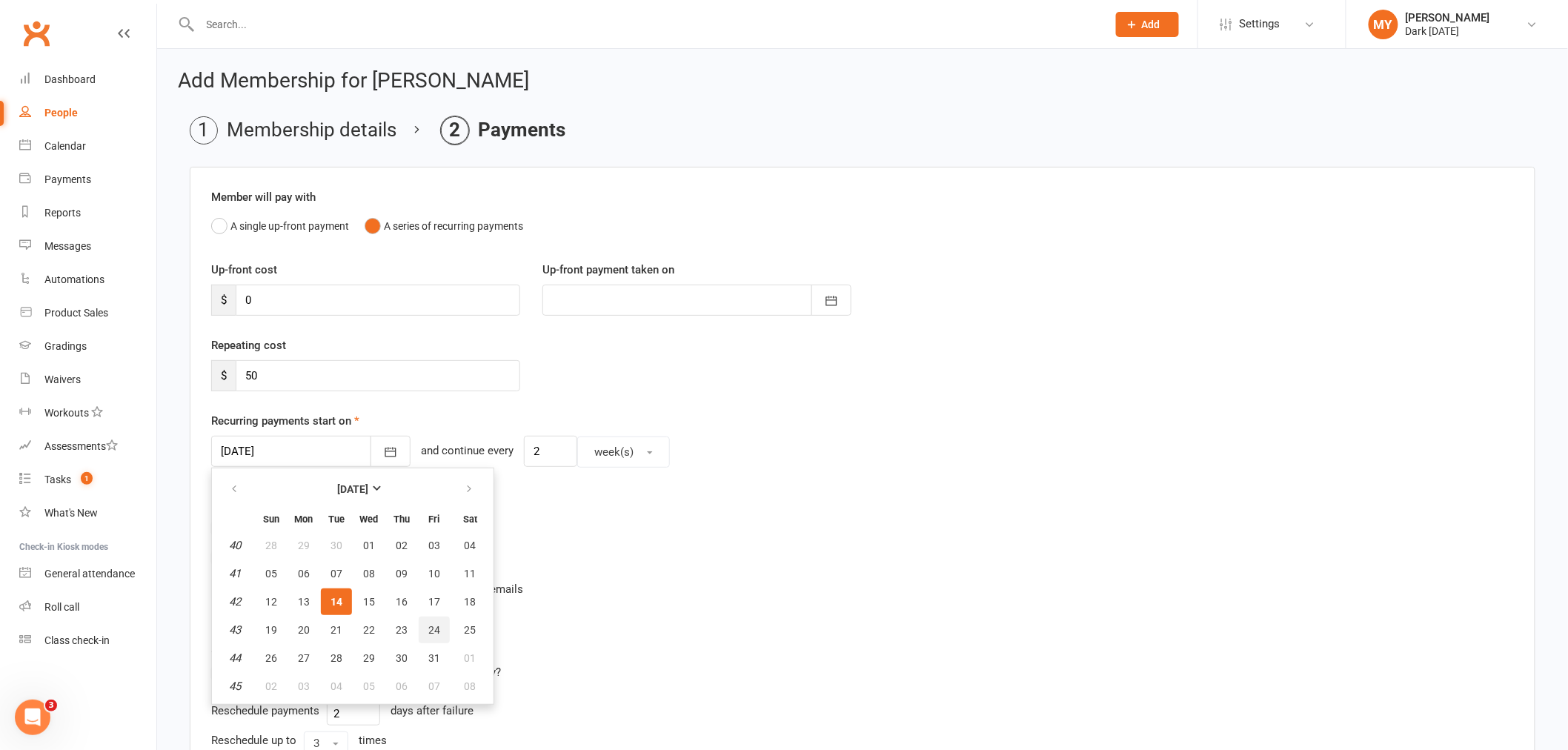
drag, startPoint x: 428, startPoint y: 627, endPoint x: 438, endPoint y: 611, distance: 18.9
click at [429, 626] on span "24" at bounding box center [434, 630] width 12 height 12
type input "24 Oct 2025"
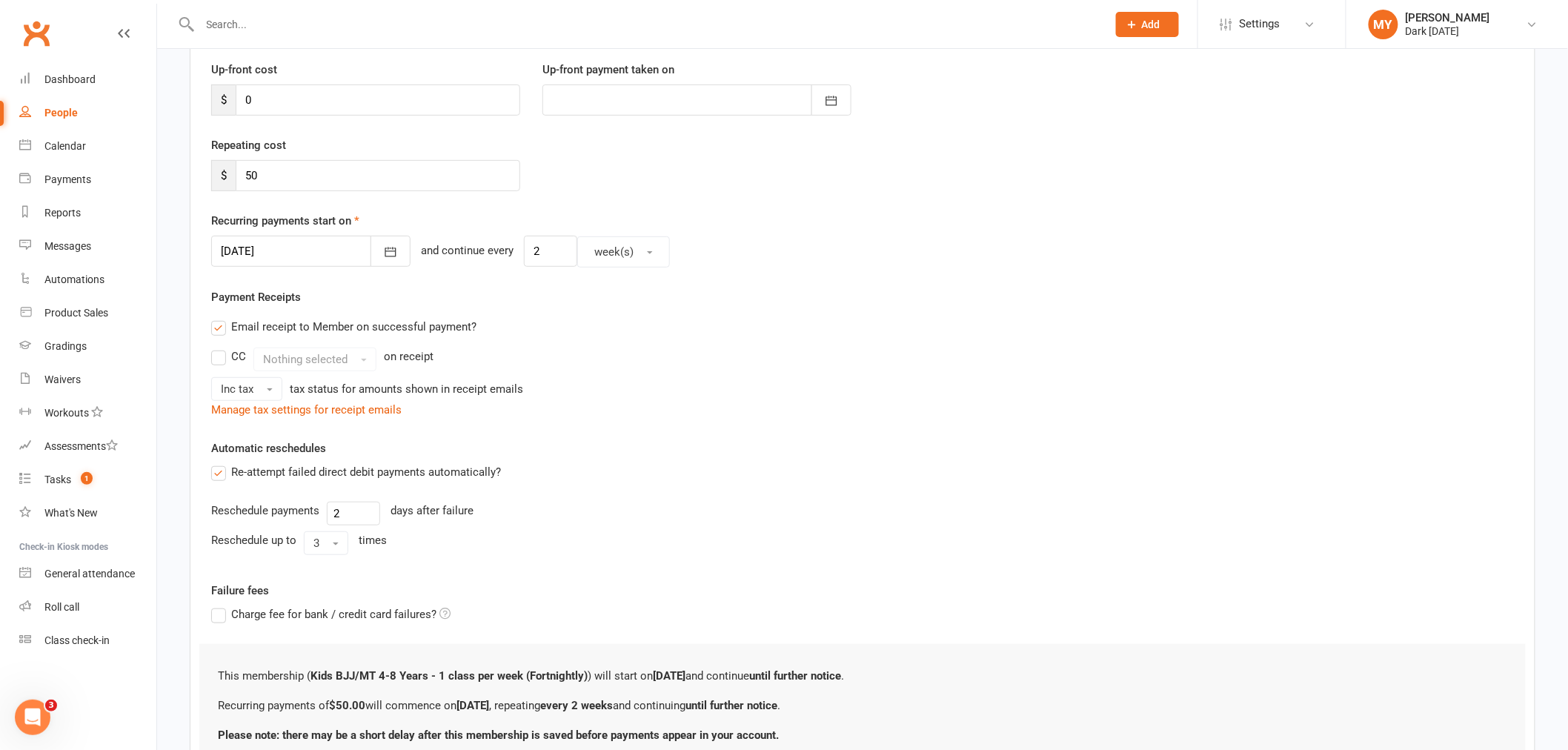
scroll to position [329, 0]
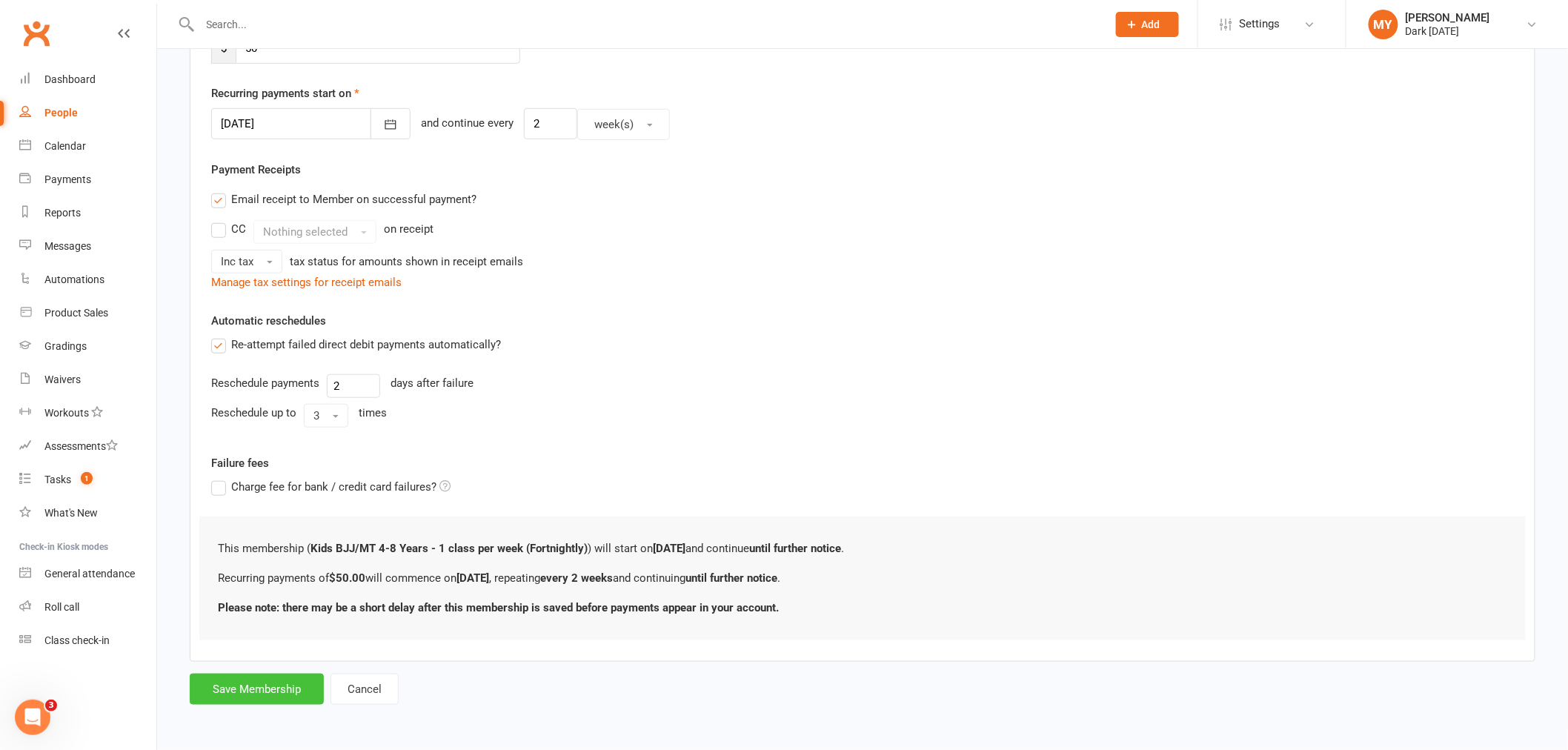
click at [244, 691] on button "Save Membership" at bounding box center [256, 689] width 134 height 31
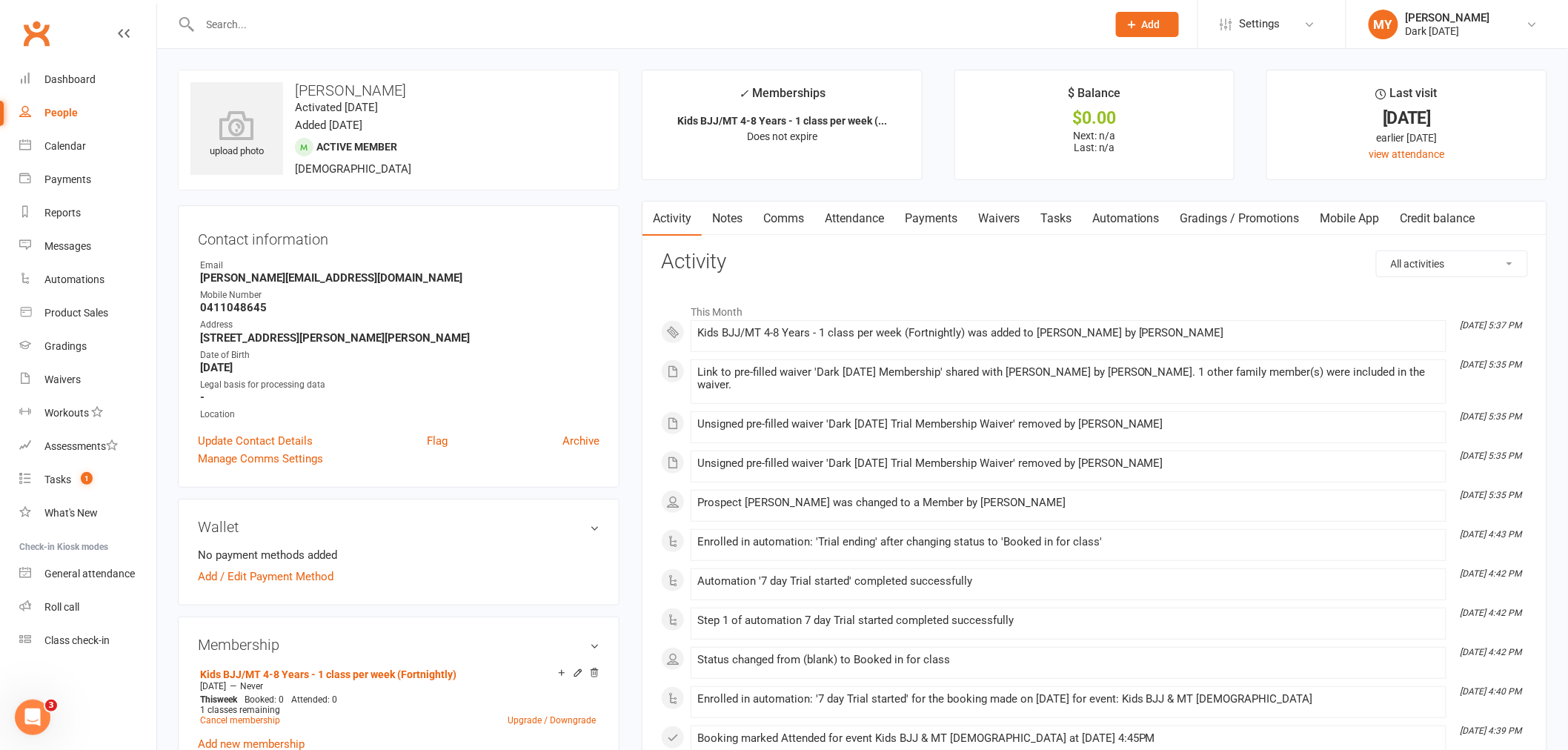
click at [278, 15] on input "text" at bounding box center [646, 24] width 901 height 20
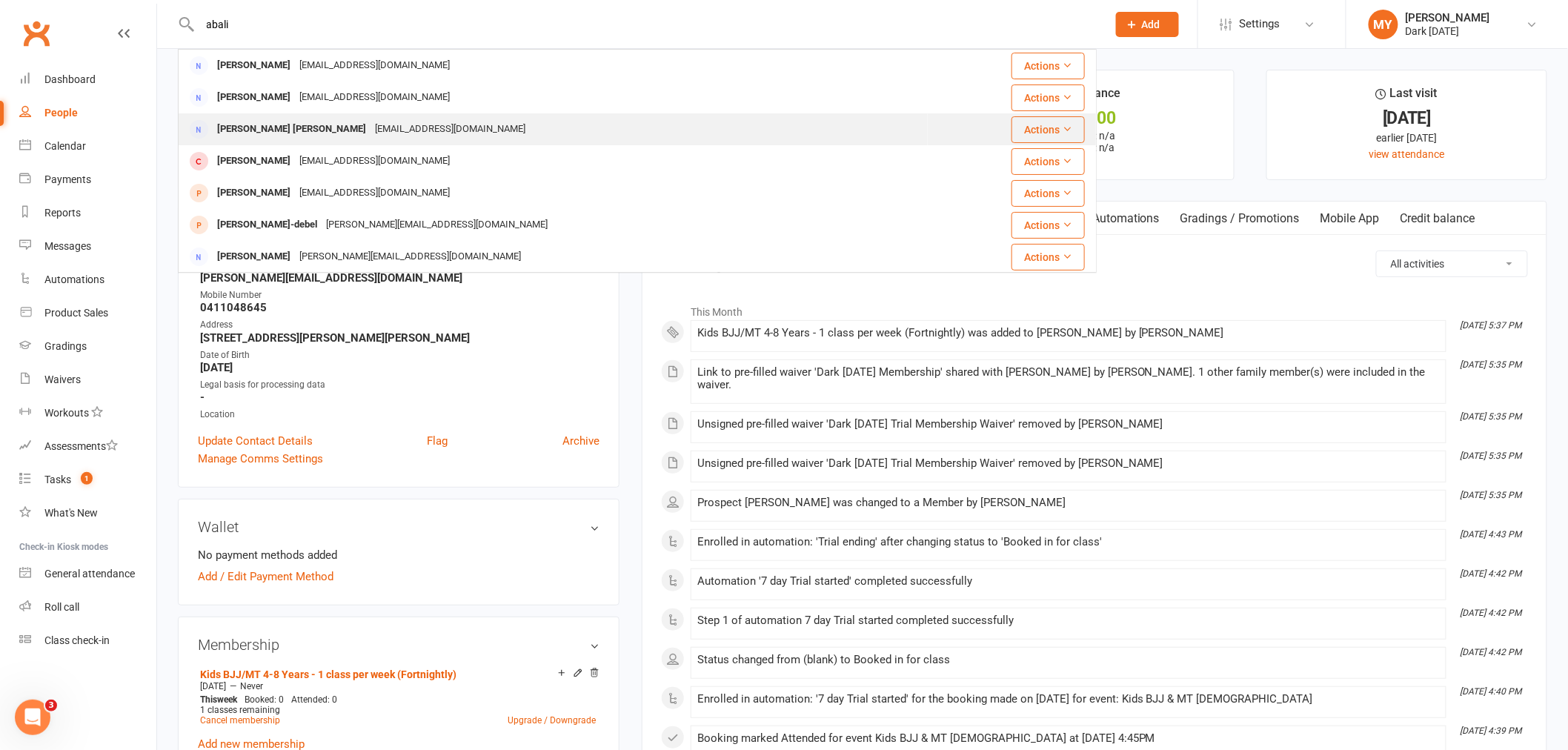
type input "abali"
click at [302, 121] on div "[PERSON_NAME] [PERSON_NAME]" at bounding box center [291, 129] width 158 height 21
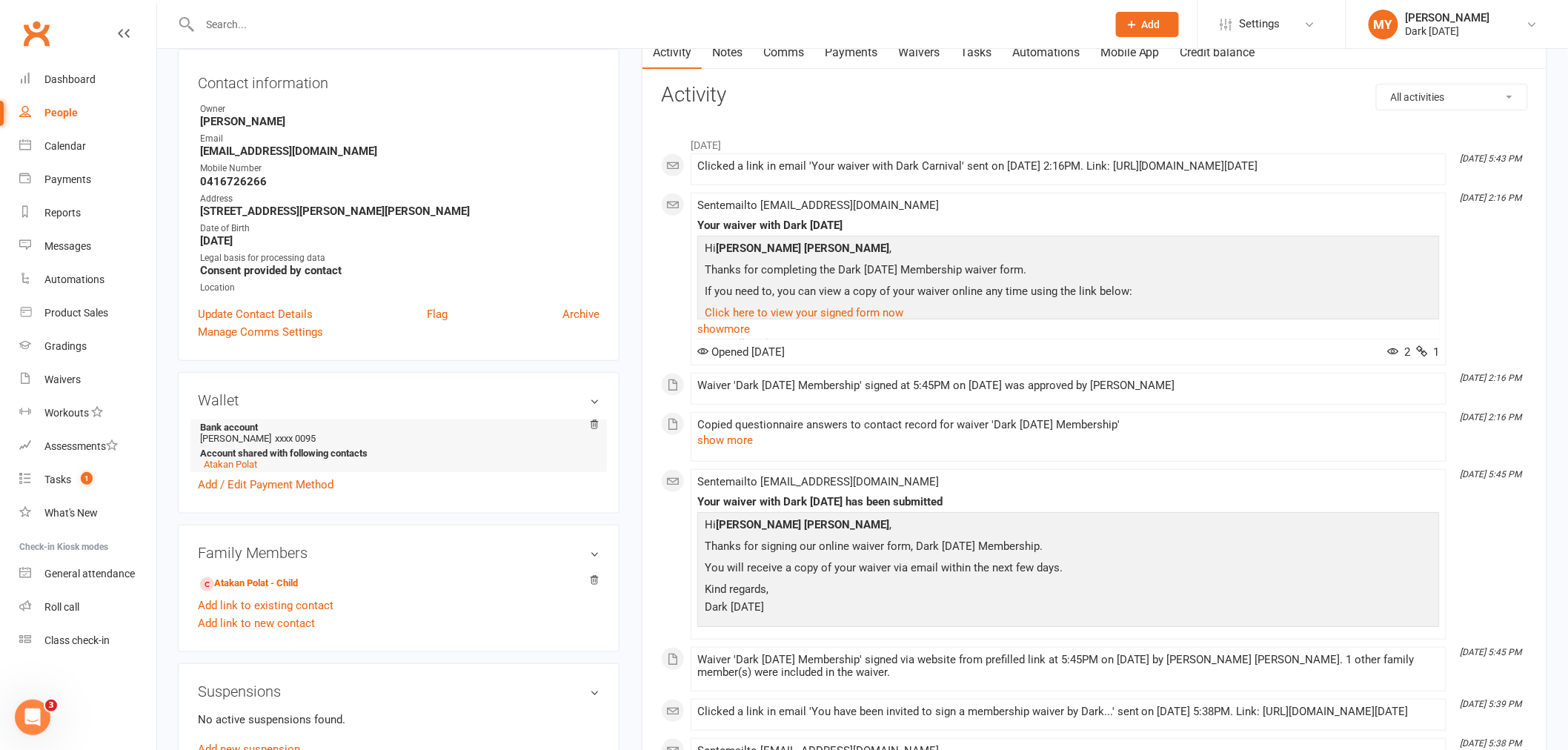
scroll to position [165, 0]
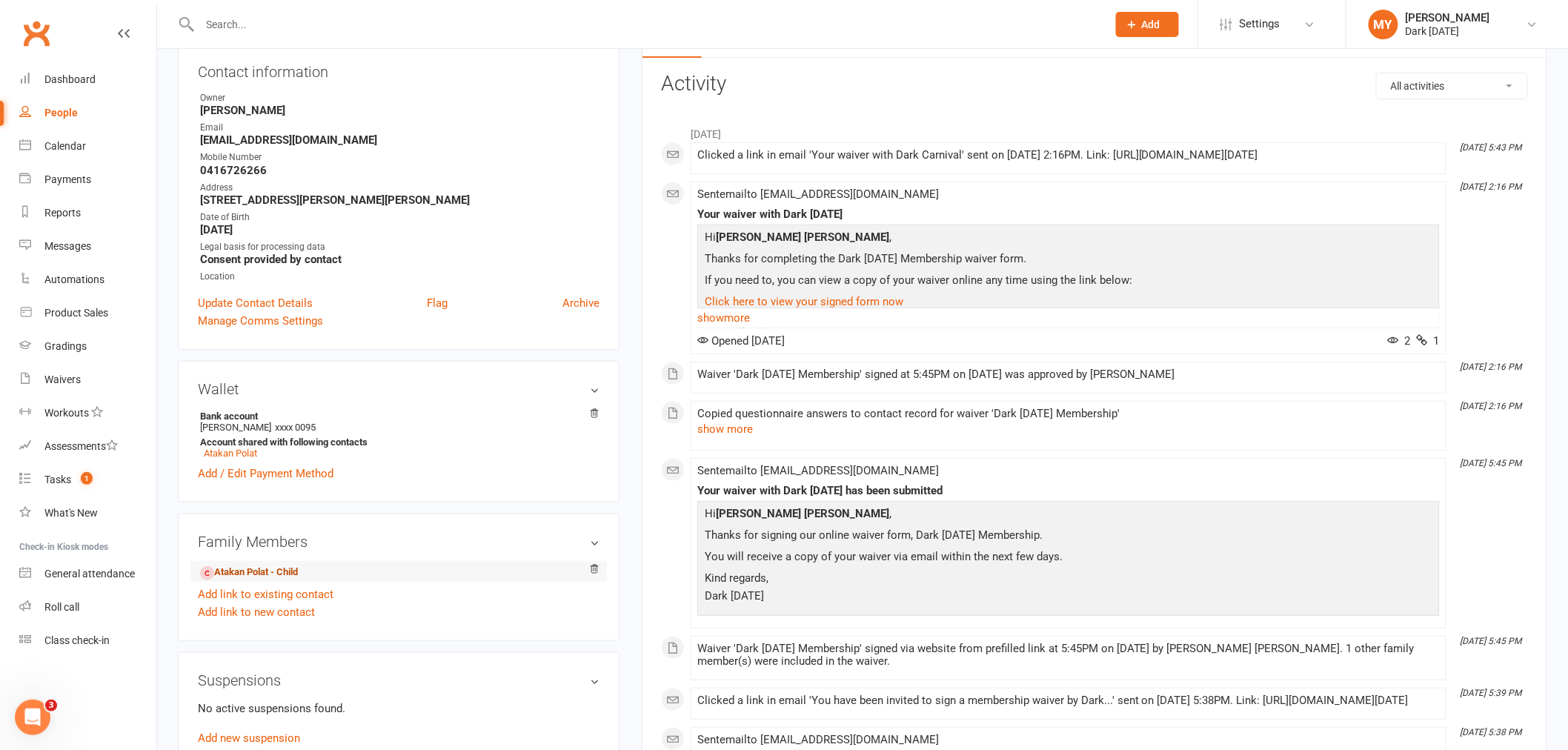
click at [285, 570] on link "Atakan Polat - Child" at bounding box center [249, 573] width 97 height 16
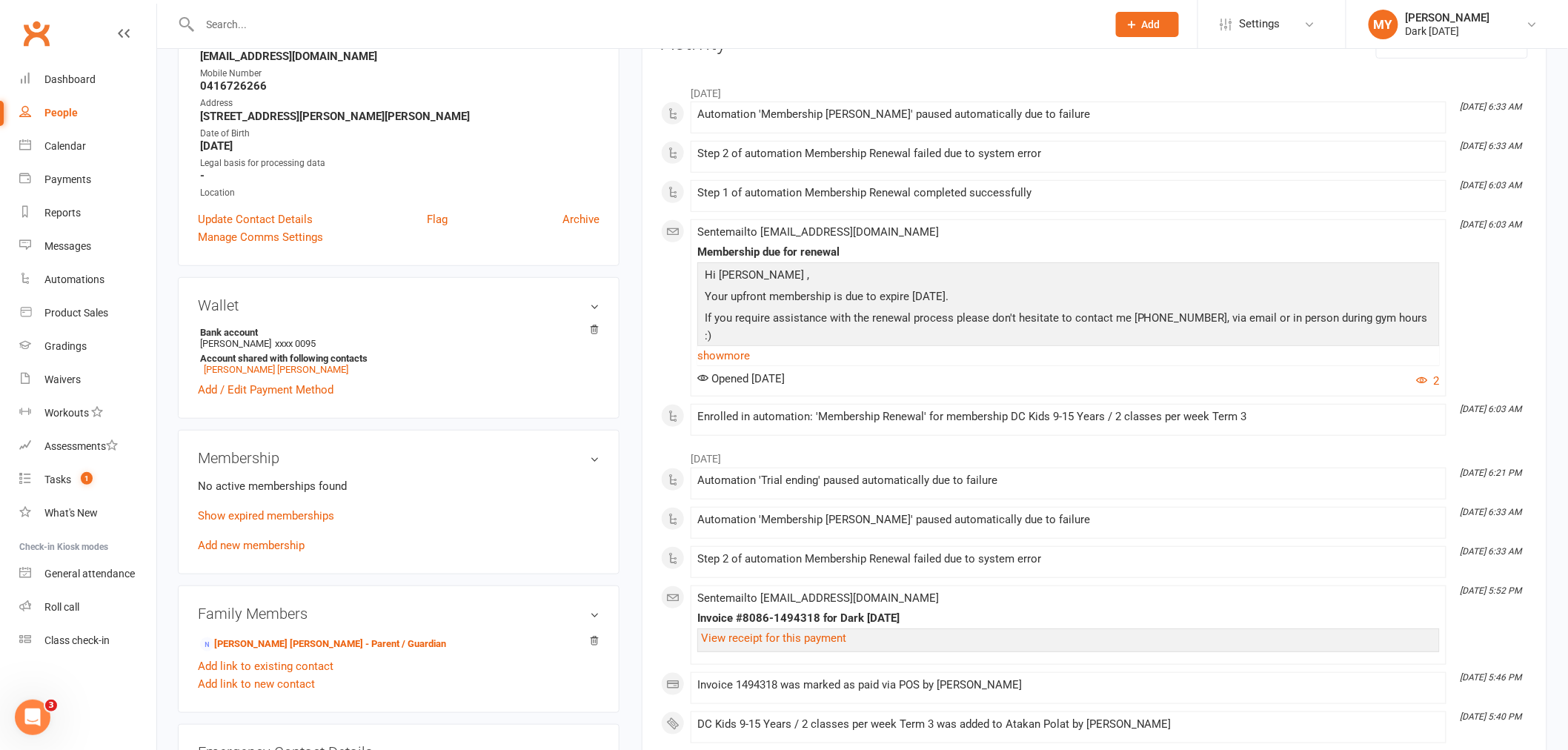
scroll to position [247, 0]
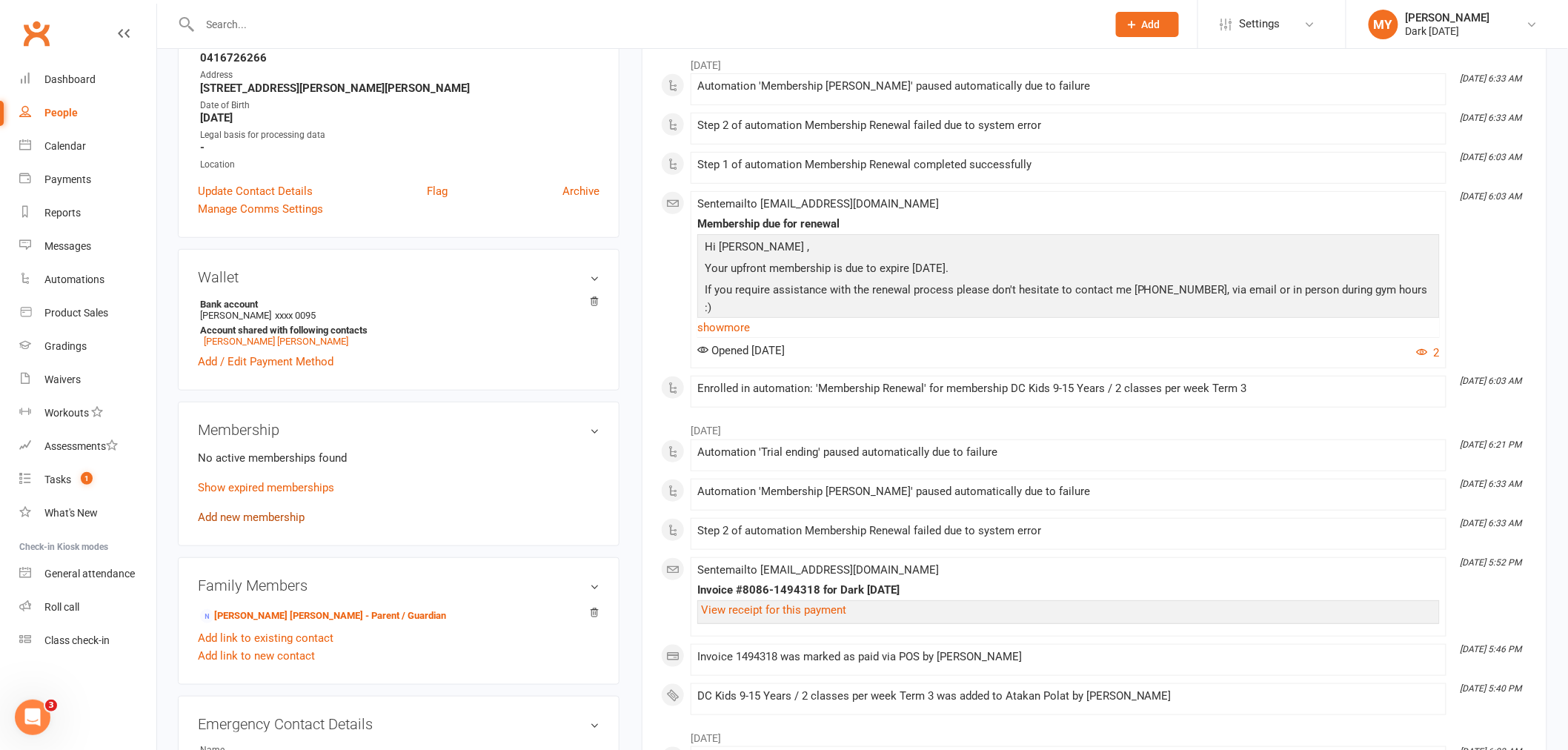
click at [270, 523] on link "Add new membership" at bounding box center [251, 517] width 107 height 13
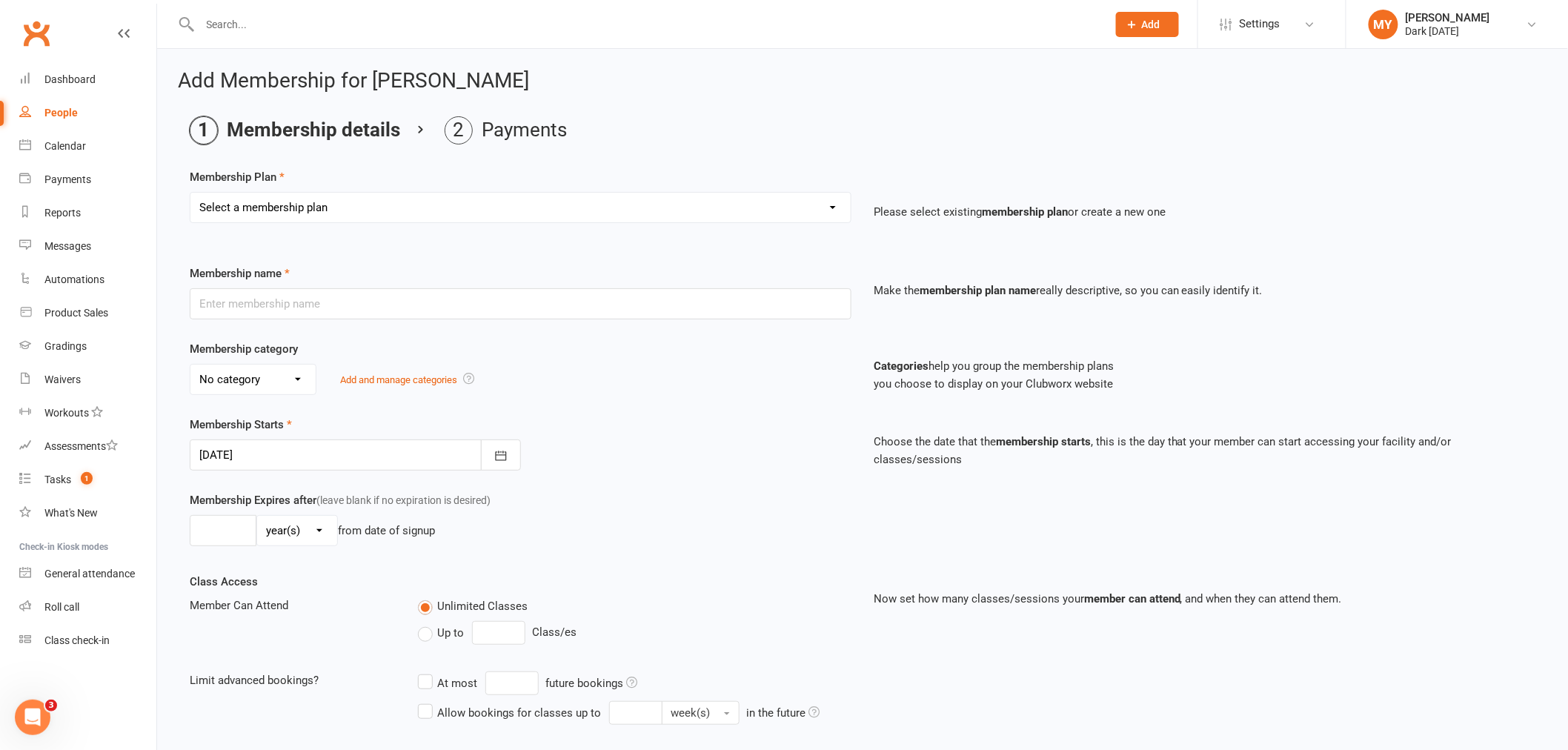
click at [319, 211] on select "Select a membership plan Create new Membership Plan Redzone Knife Defence Works…" at bounding box center [521, 207] width 660 height 29
select select "60"
click at [190, 193] on select "Select a membership plan Create new Membership Plan Redzone Knife Defence Works…" at bounding box center [521, 207] width 660 height 29
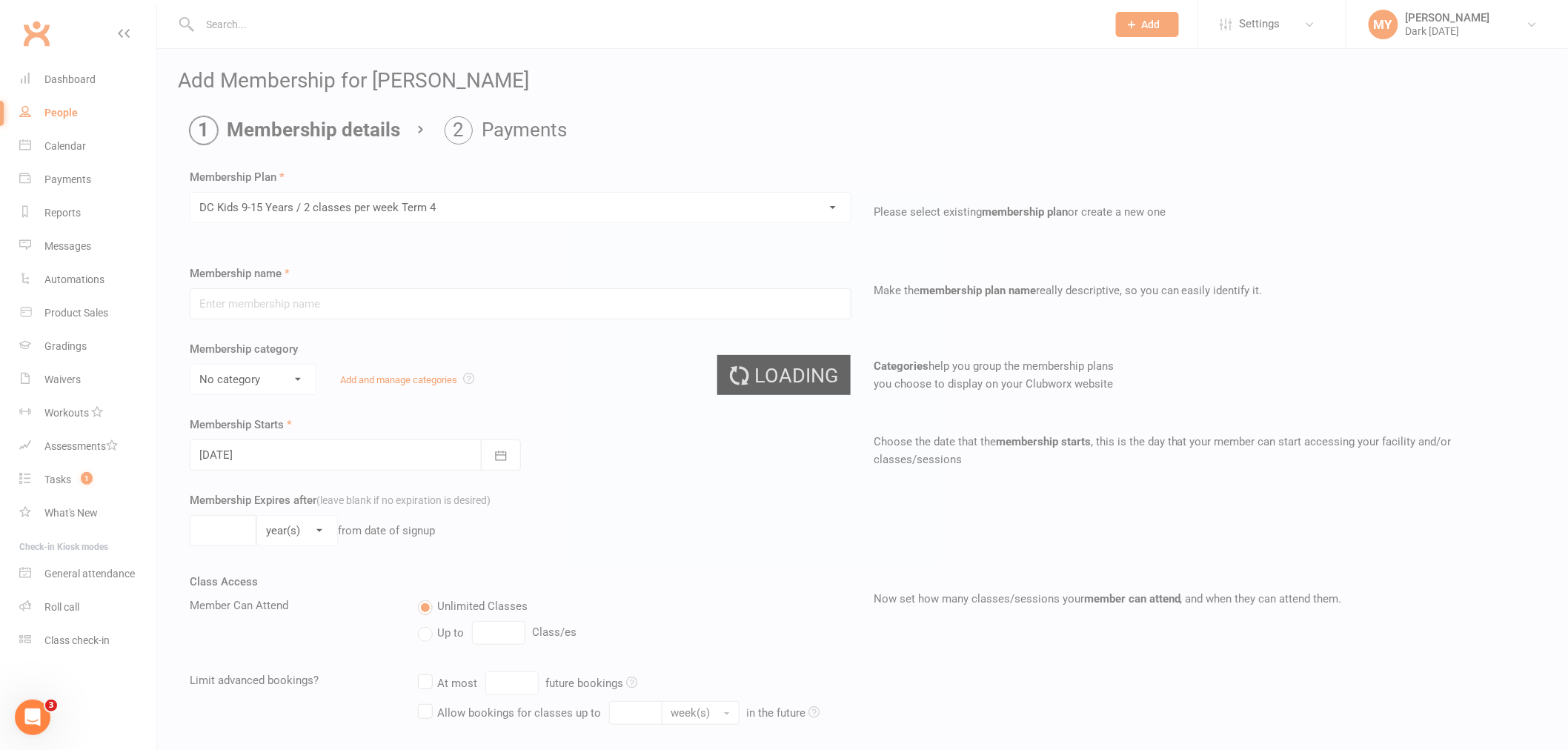
type input "DC Kids 9-15 Years / 2 classes per week Term 4"
select select "4"
type input "10"
select select "1"
type input "2"
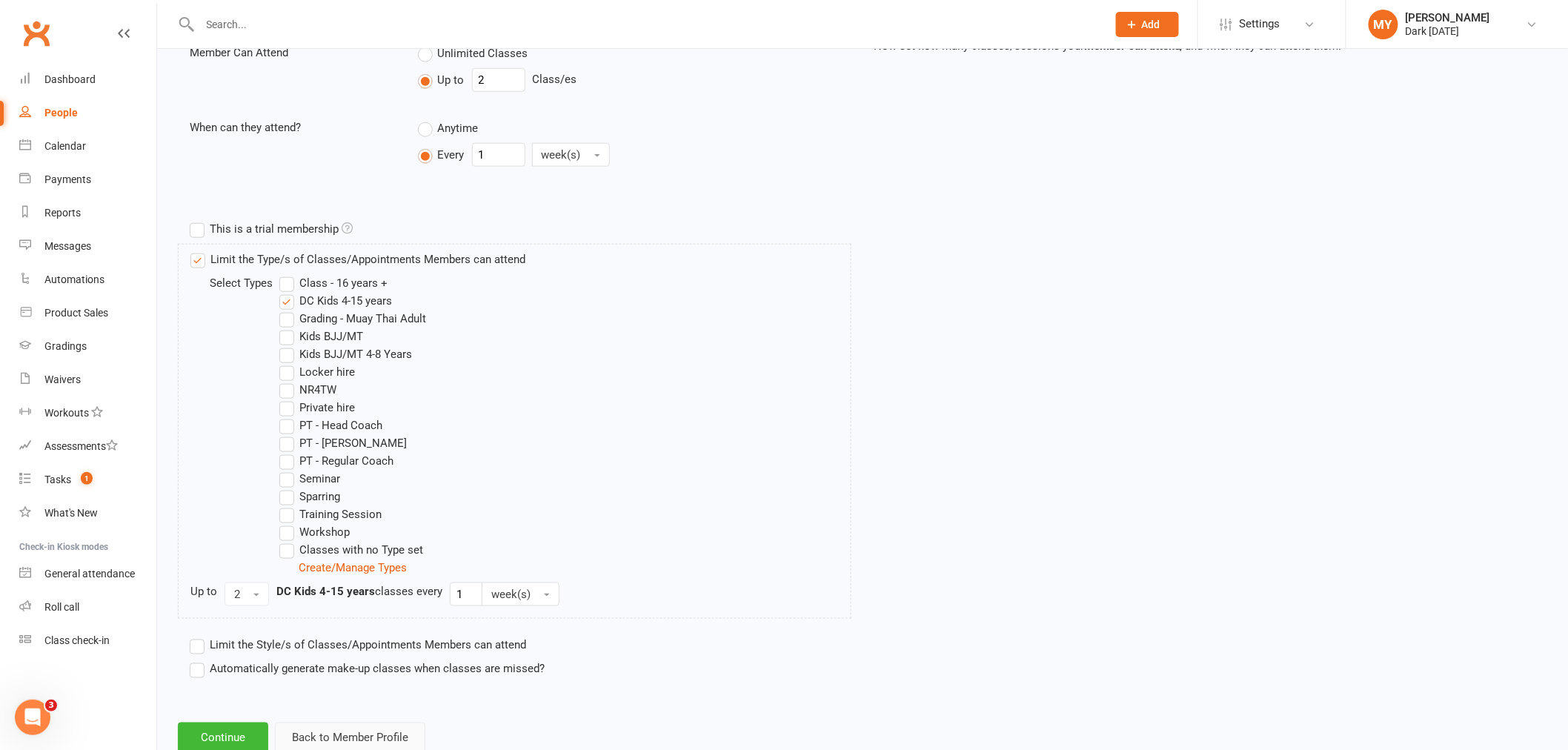
scroll to position [598, 0]
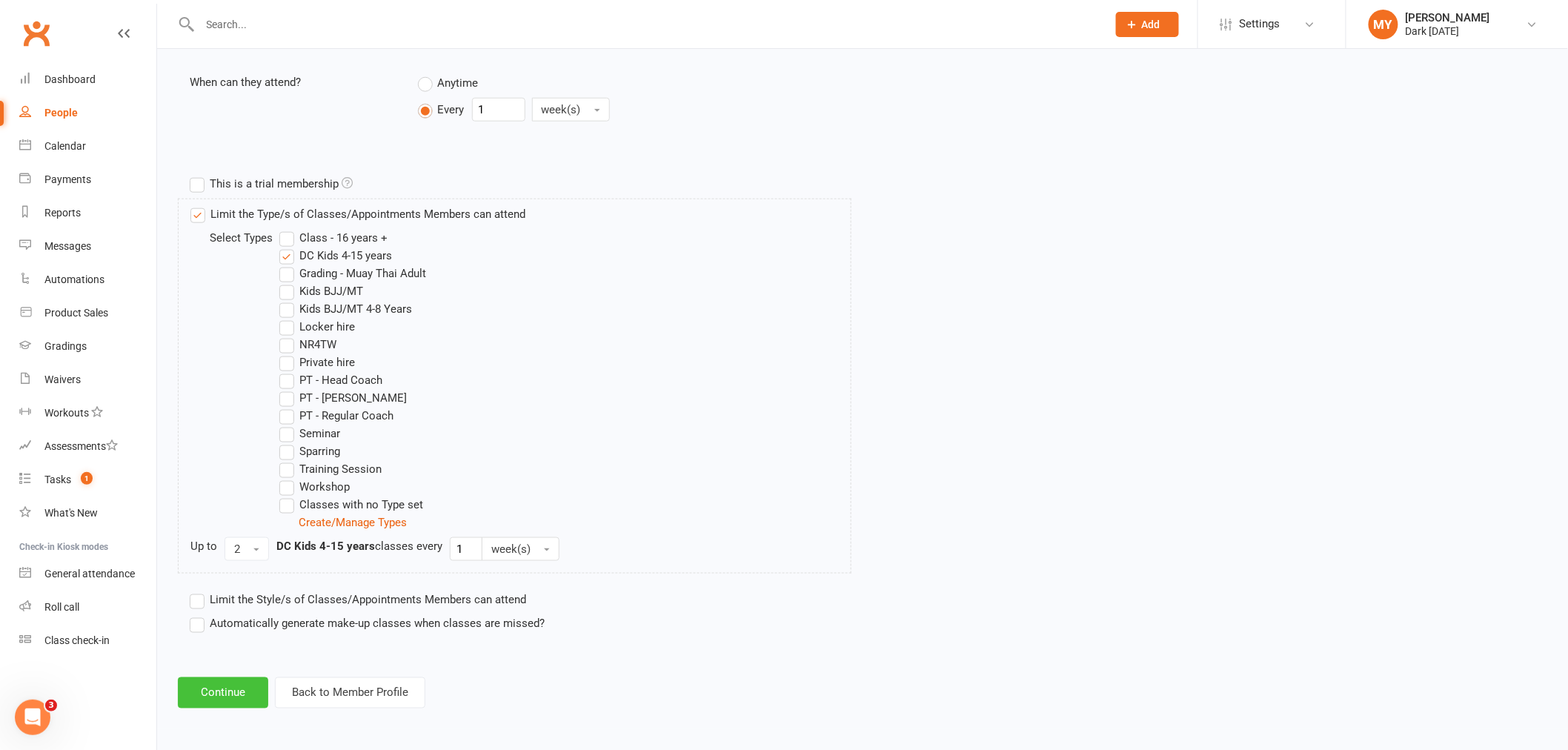
click at [244, 687] on button "Continue" at bounding box center [223, 692] width 90 height 31
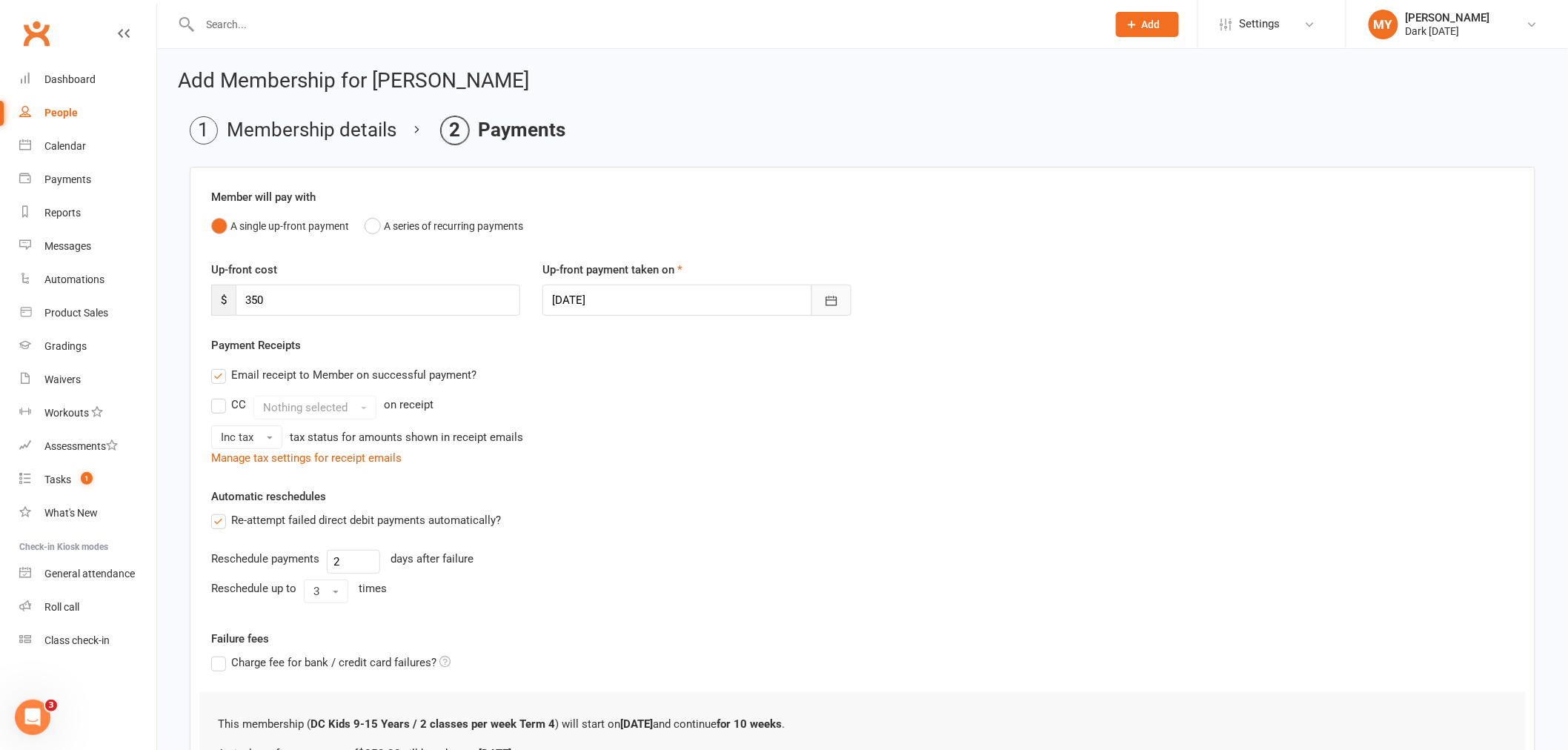
click at [831, 311] on button "button" at bounding box center [830, 299] width 40 height 31
click at [700, 439] on button "15" at bounding box center [699, 451] width 31 height 27
type input "[DATE]"
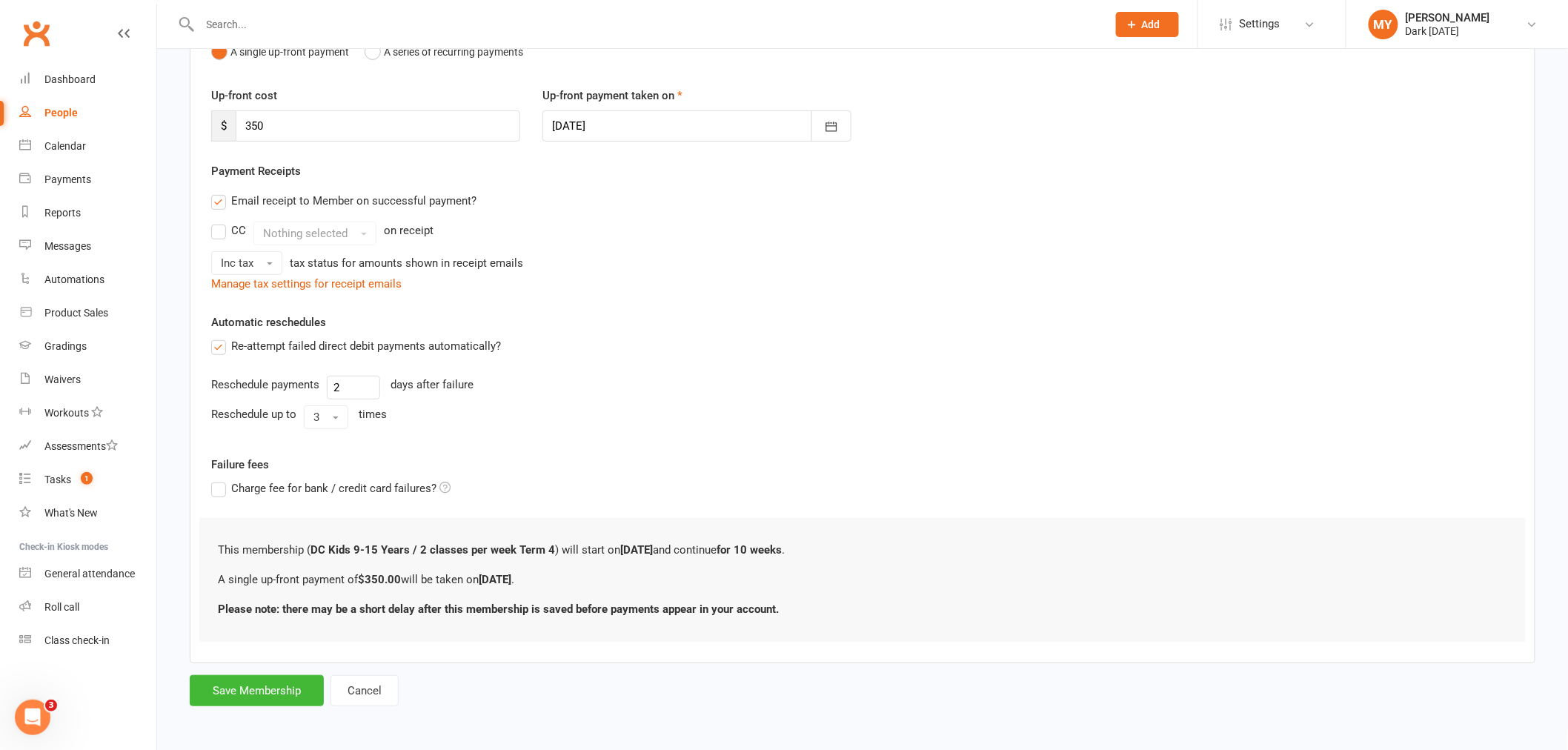
scroll to position [175, 0]
click at [267, 690] on button "Save Membership" at bounding box center [256, 689] width 134 height 31
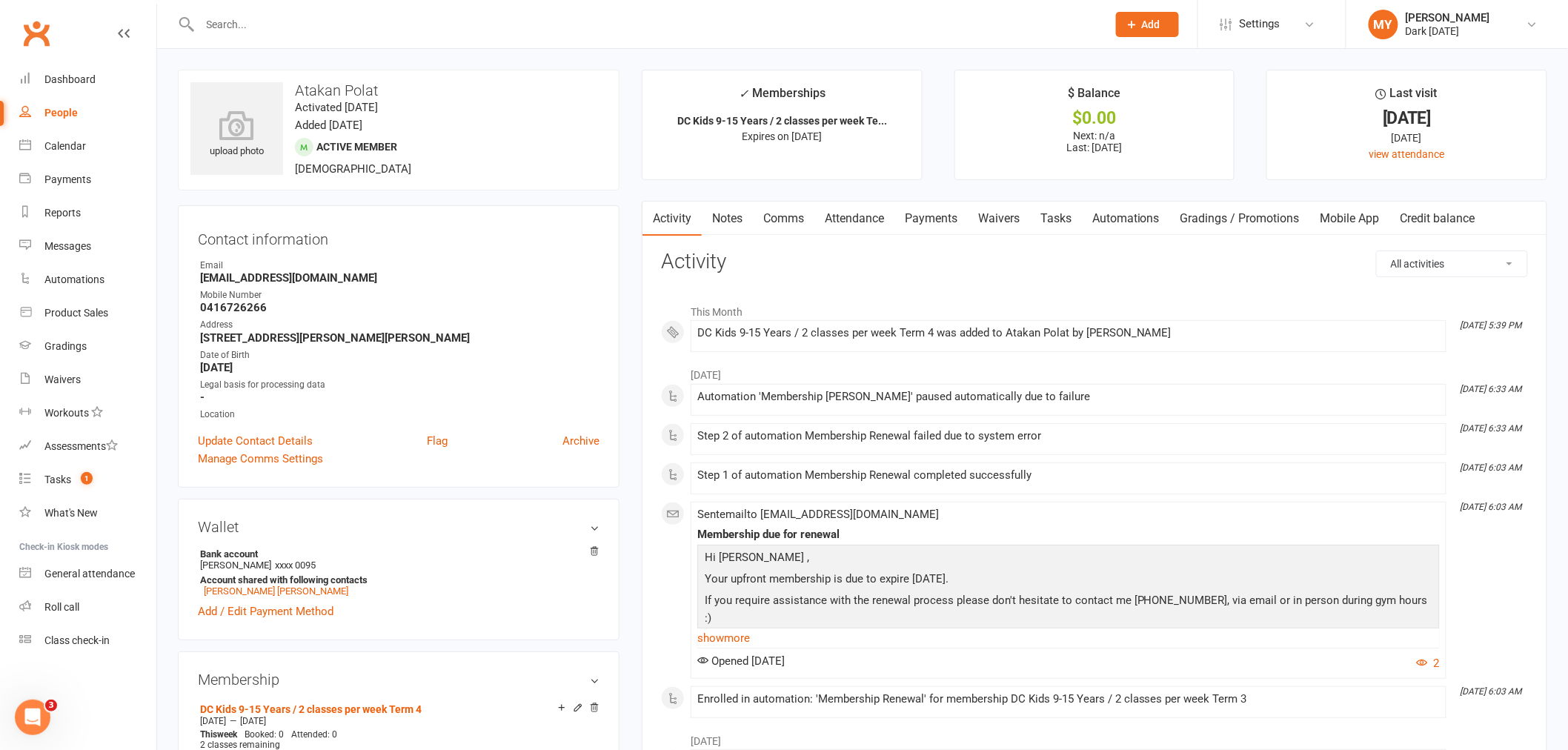
click at [954, 230] on link "Payments" at bounding box center [931, 219] width 73 height 34
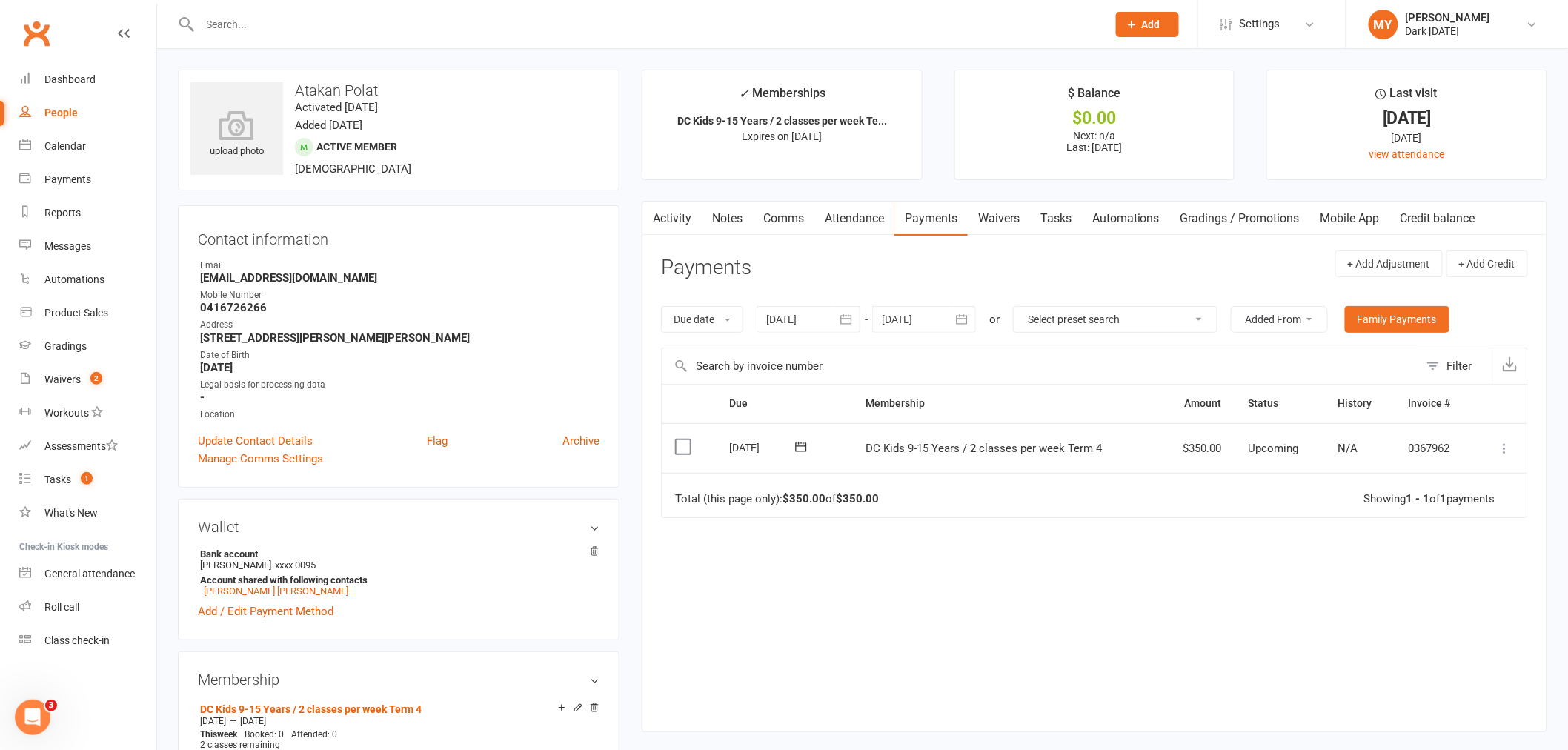
drag, startPoint x: 1504, startPoint y: 448, endPoint x: 1504, endPoint y: 457, distance: 9.0
click at [1504, 448] on icon at bounding box center [1504, 448] width 15 height 15
click at [1425, 504] on link "Mark as Paid (POS)" at bounding box center [1440, 506] width 147 height 29
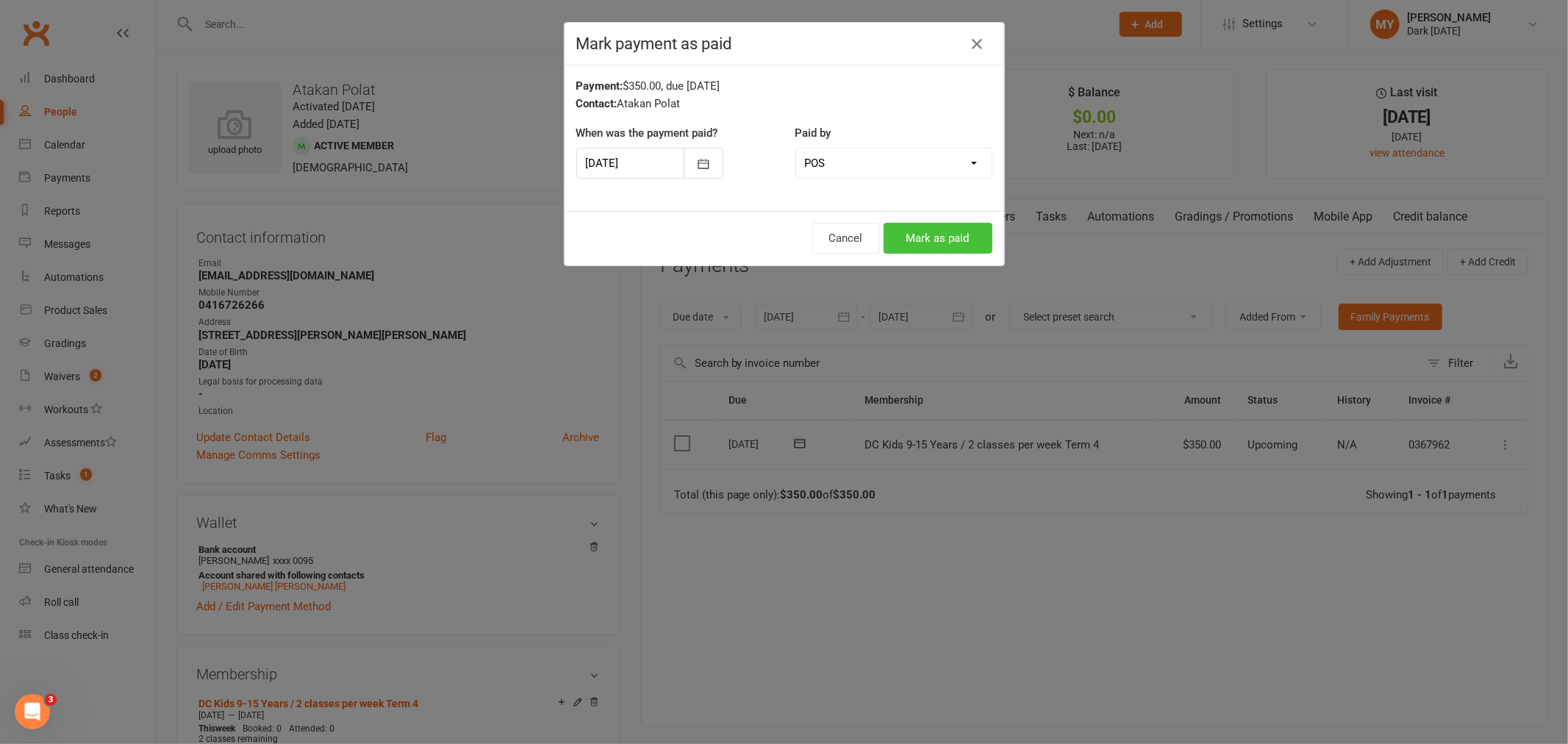
click at [943, 242] on button "Mark as paid" at bounding box center [938, 238] width 109 height 31
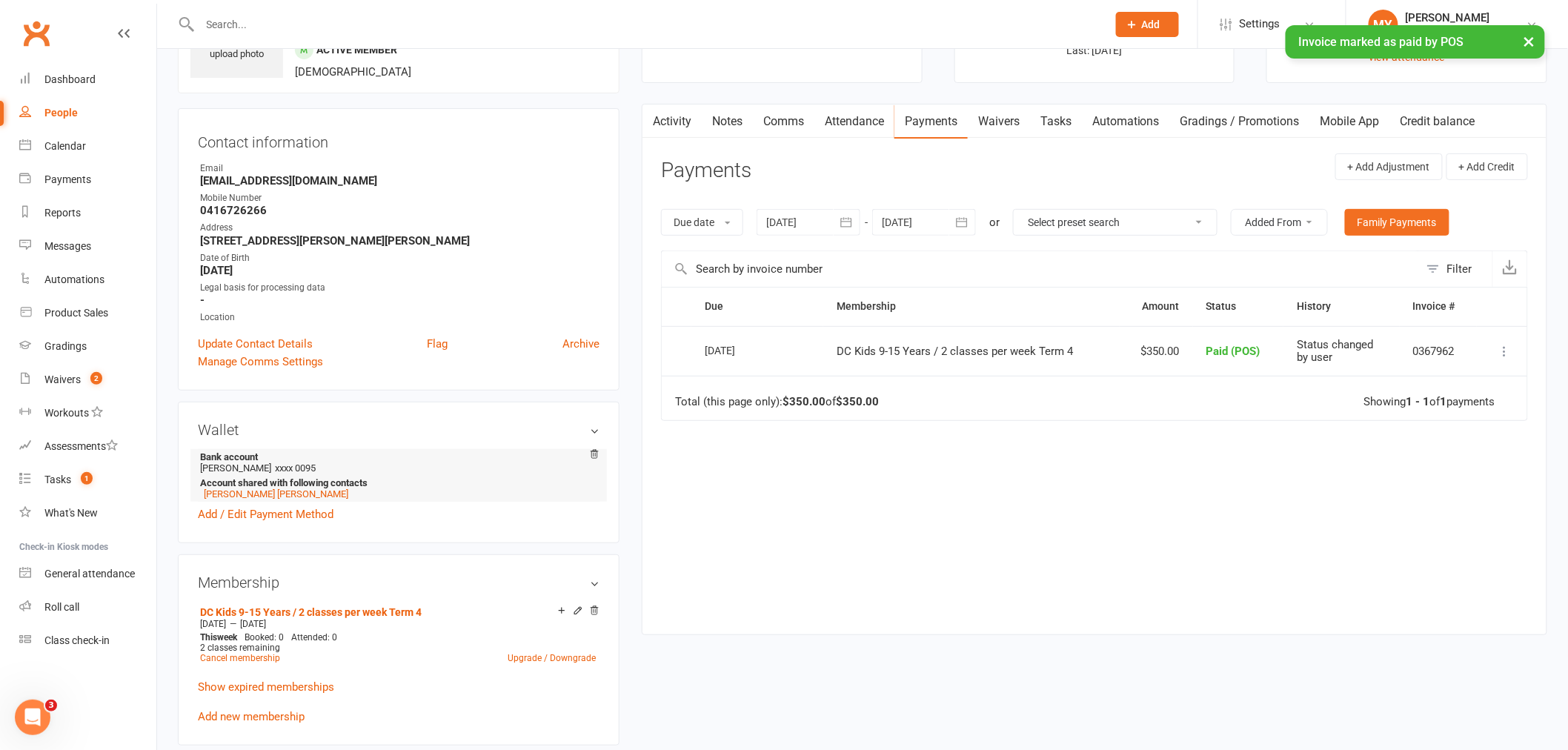
scroll to position [247, 0]
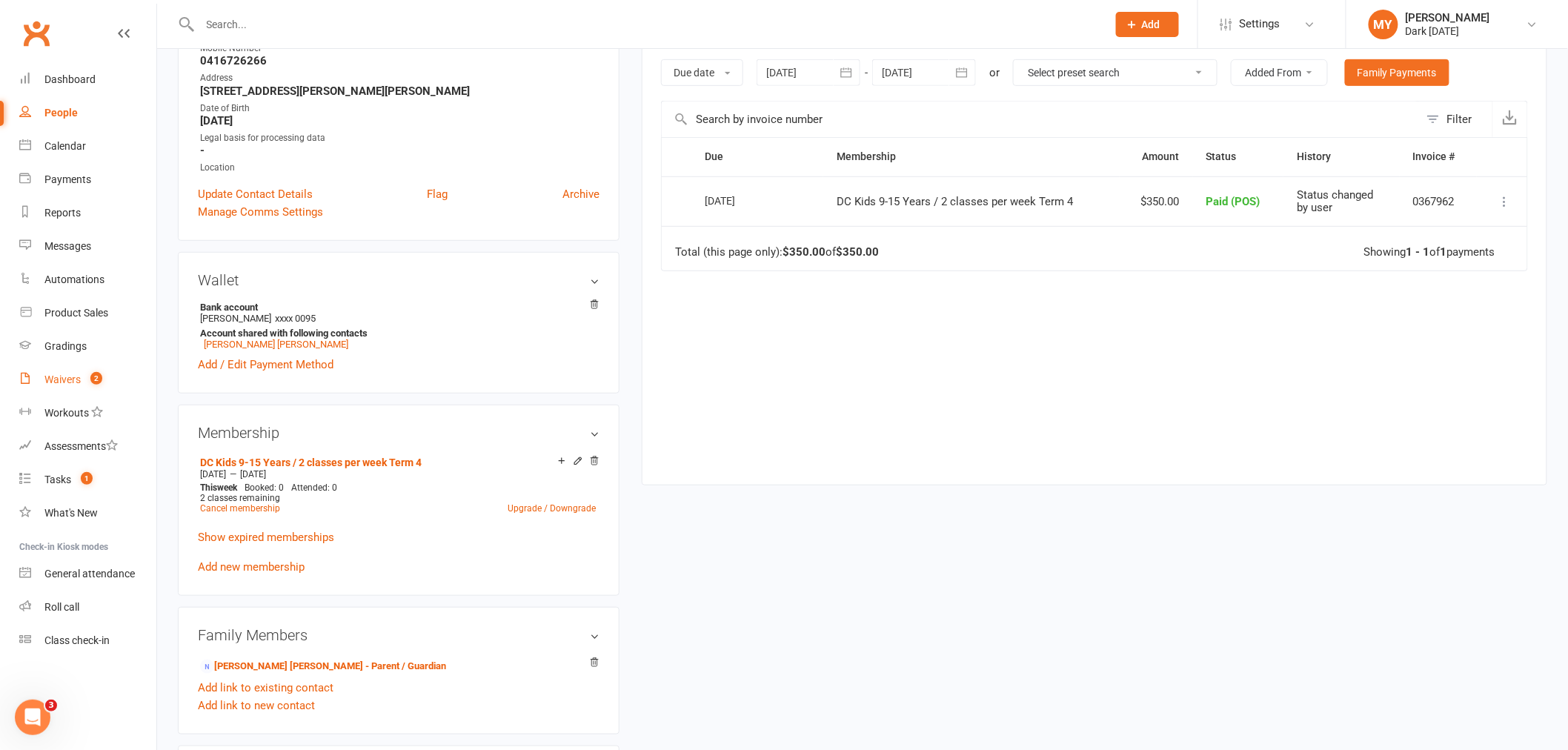
click at [106, 387] on link "Waivers 2" at bounding box center [88, 380] width 137 height 34
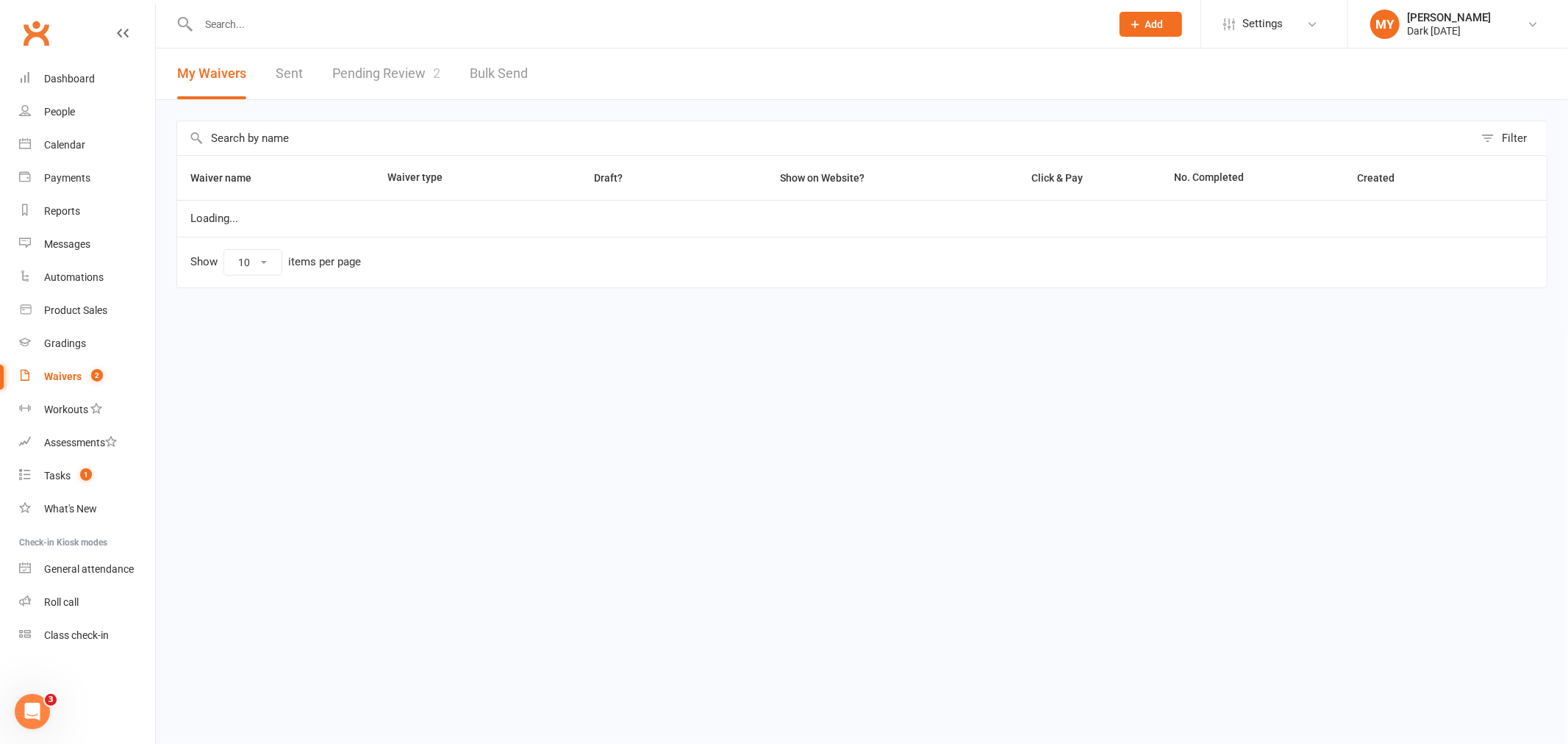
click at [384, 67] on link "Pending Review 2" at bounding box center [386, 74] width 108 height 51
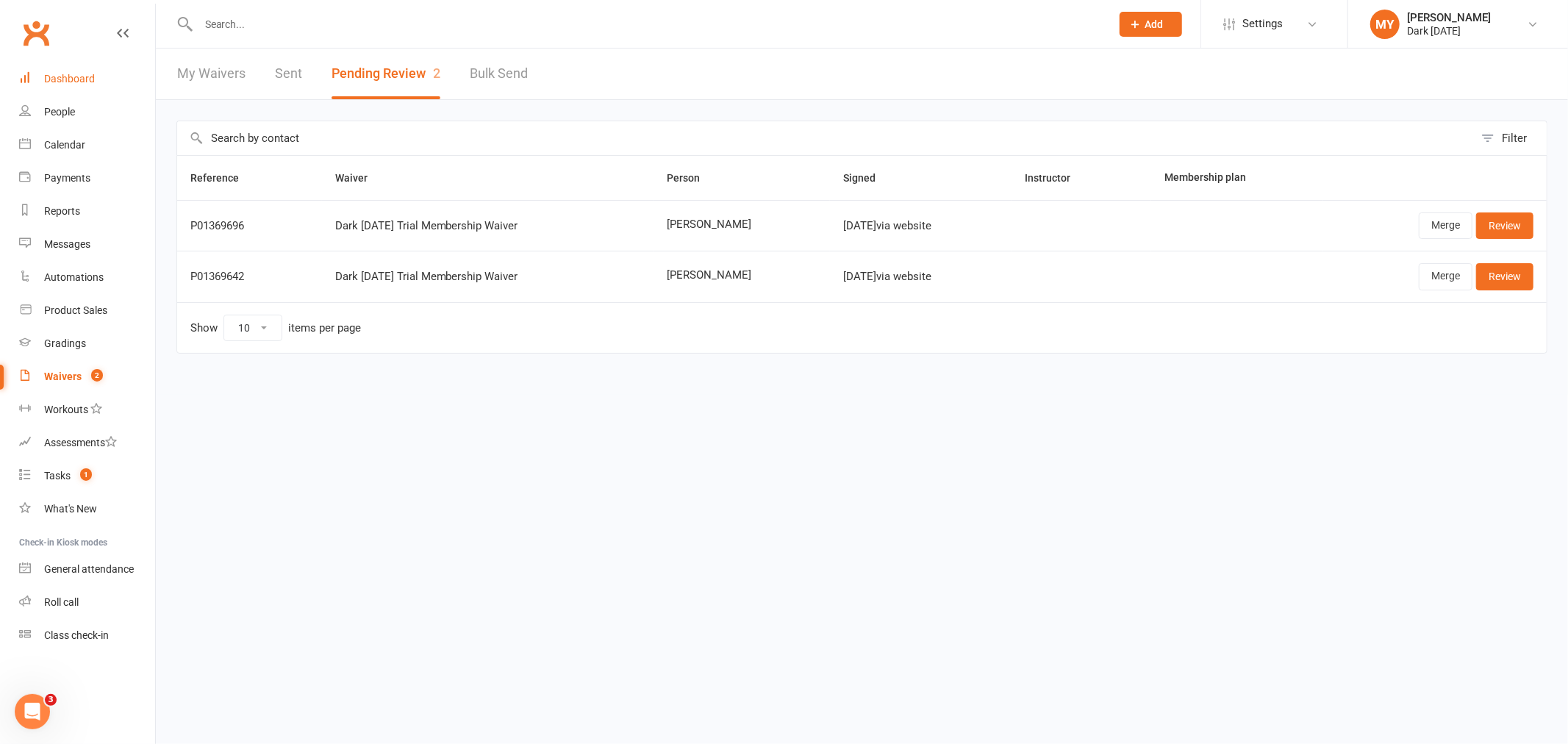
click at [70, 70] on link "Dashboard" at bounding box center [87, 79] width 136 height 33
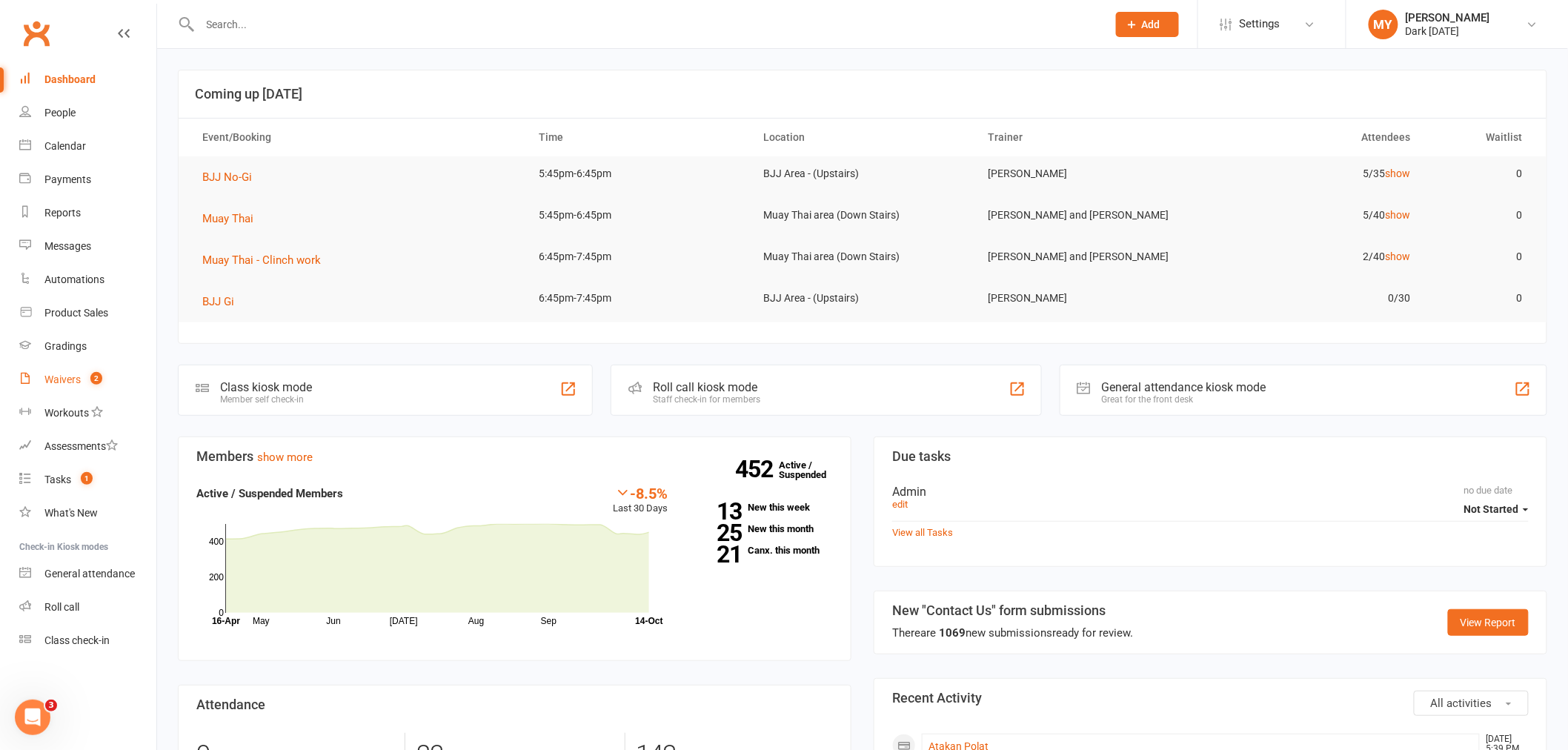
click at [94, 379] on span "2" at bounding box center [96, 378] width 12 height 12
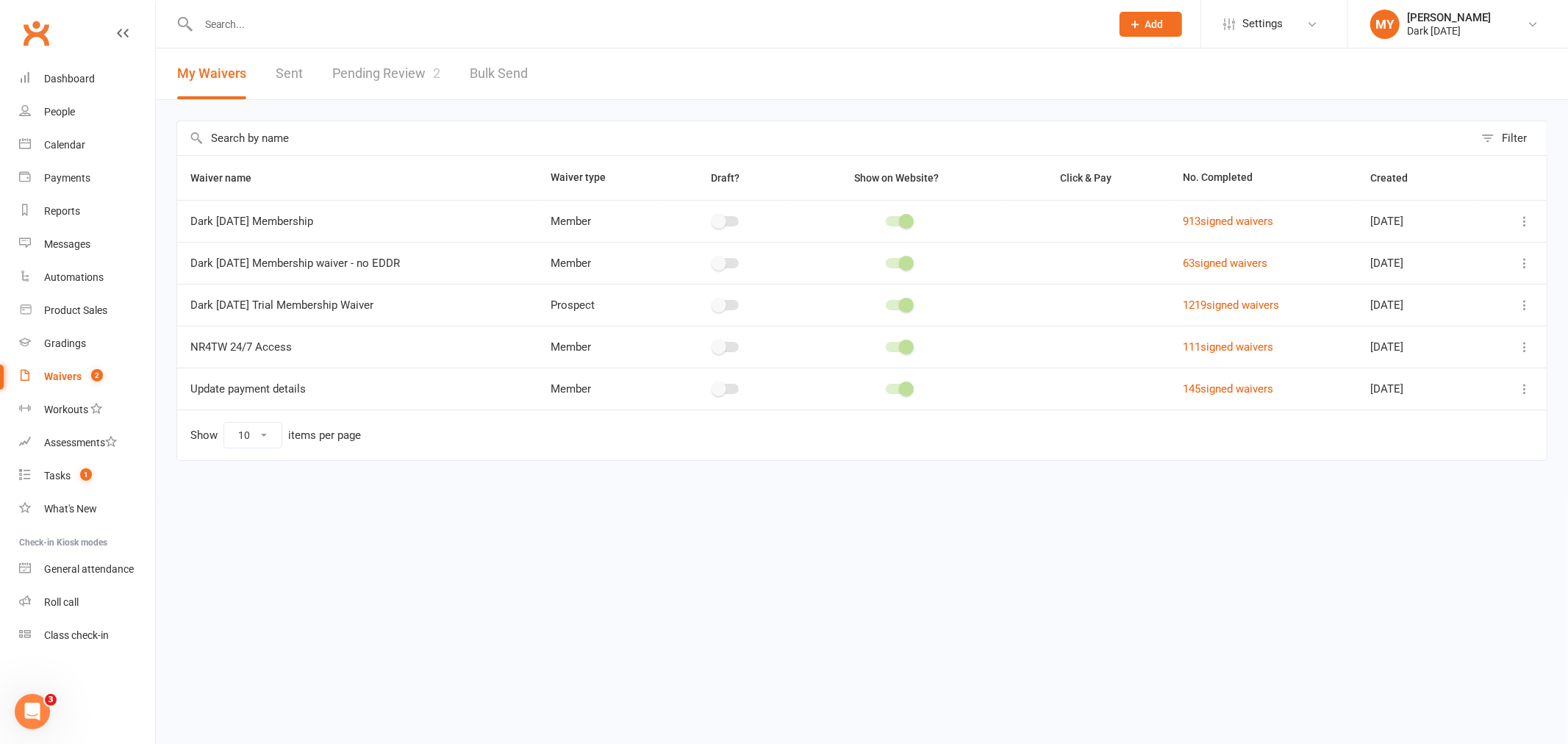
click at [395, 82] on link "Pending Review 2" at bounding box center [386, 74] width 108 height 51
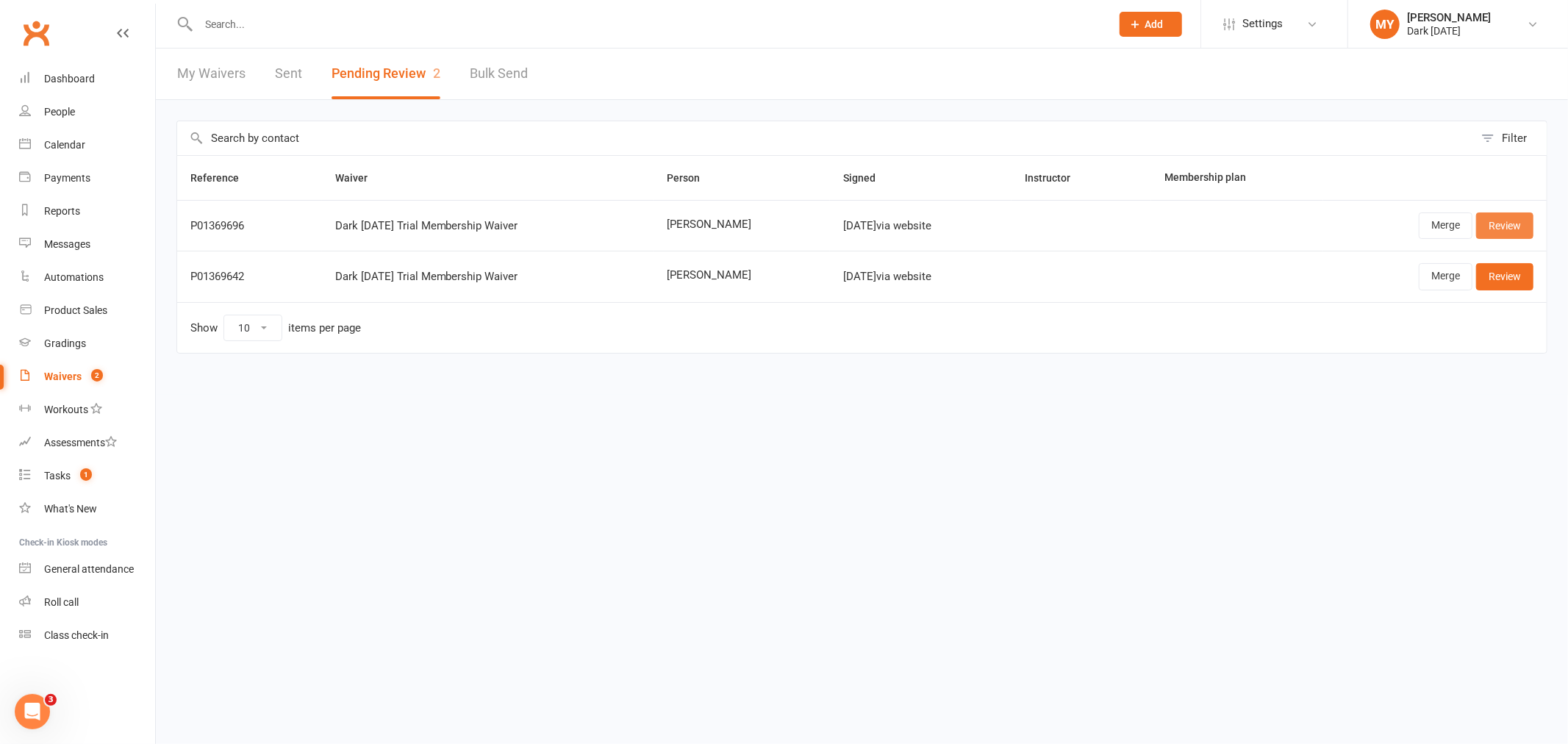
click at [1504, 216] on link "Review" at bounding box center [1504, 226] width 57 height 26
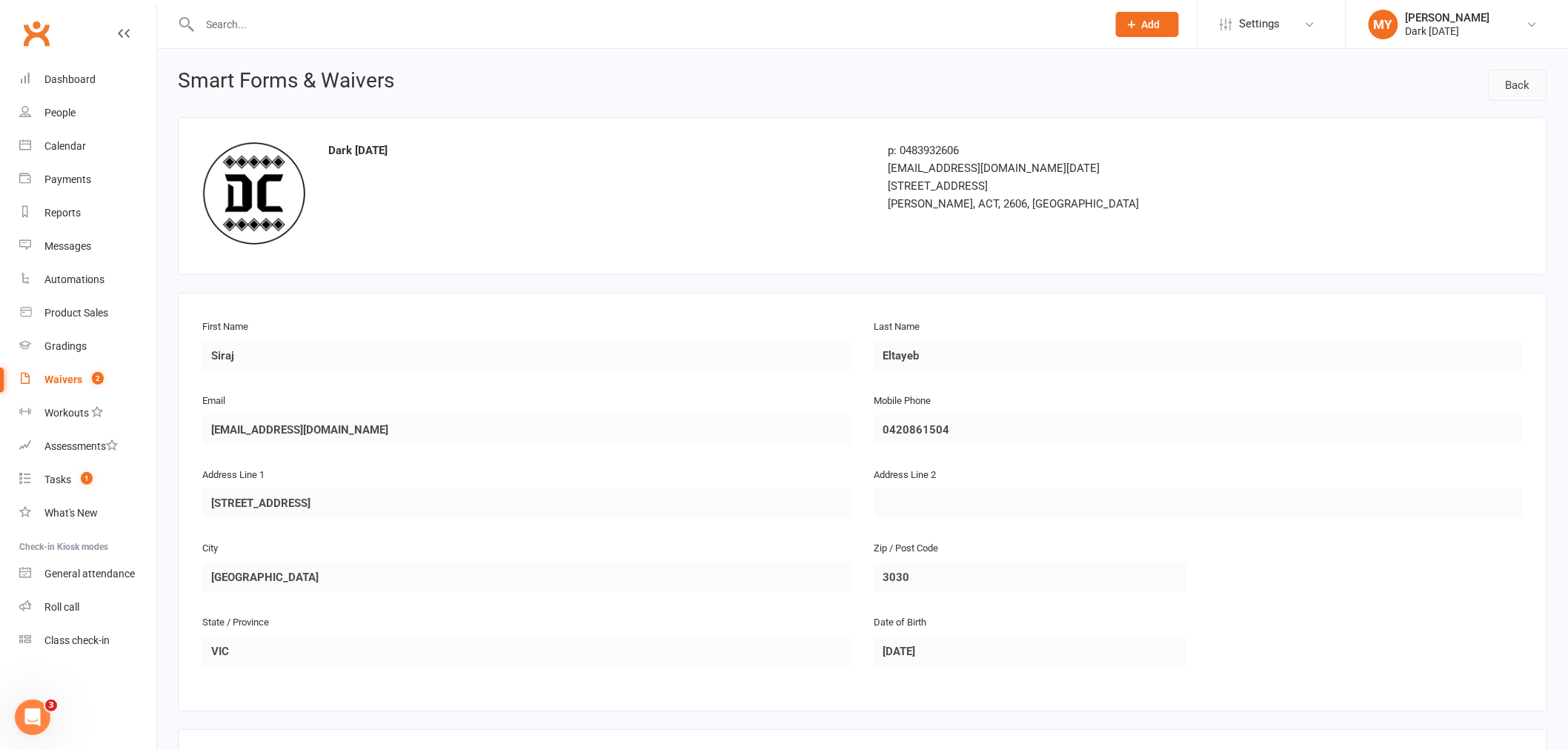
click at [1501, 90] on link "Back" at bounding box center [1518, 85] width 58 height 31
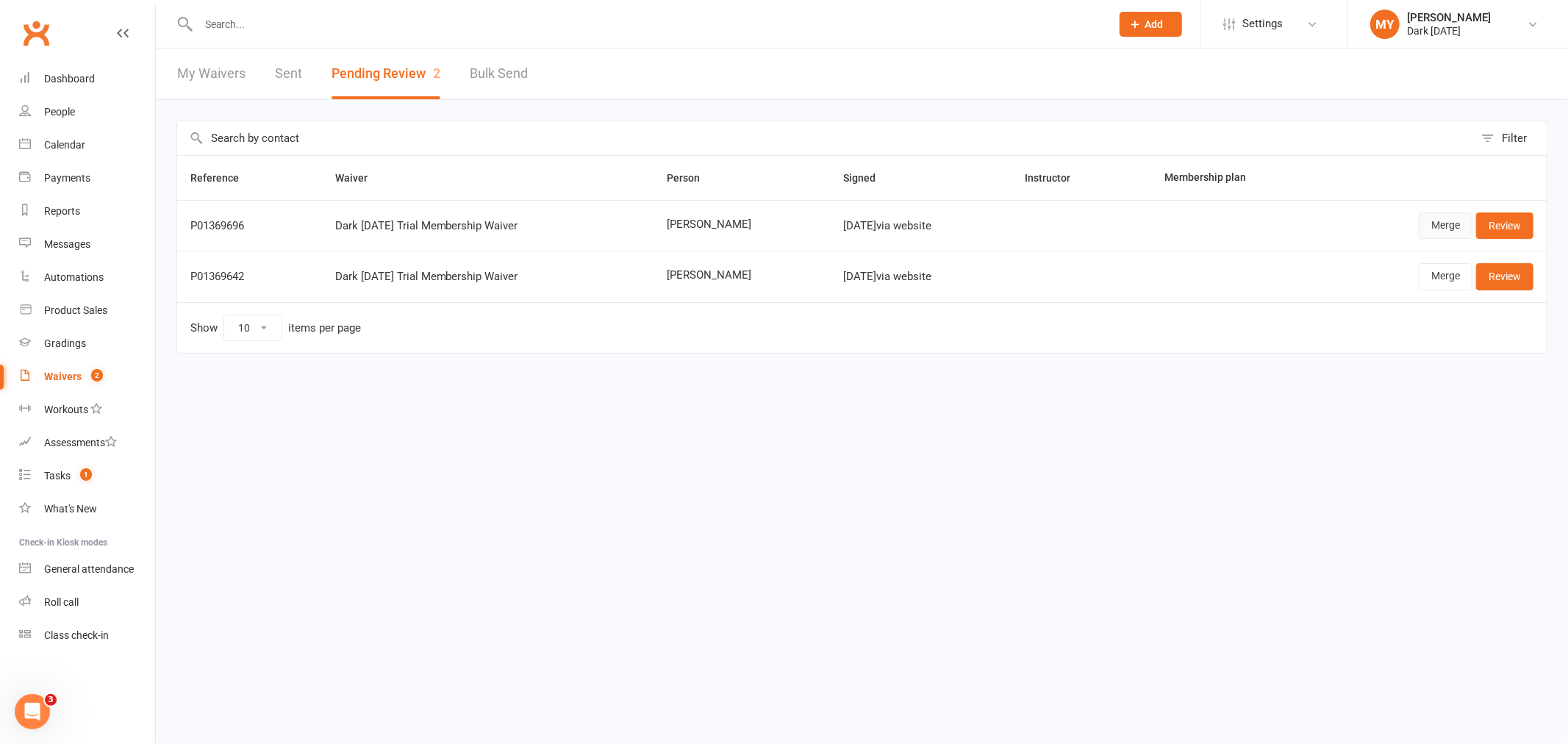
click at [1426, 239] on link "Merge" at bounding box center [1445, 226] width 54 height 26
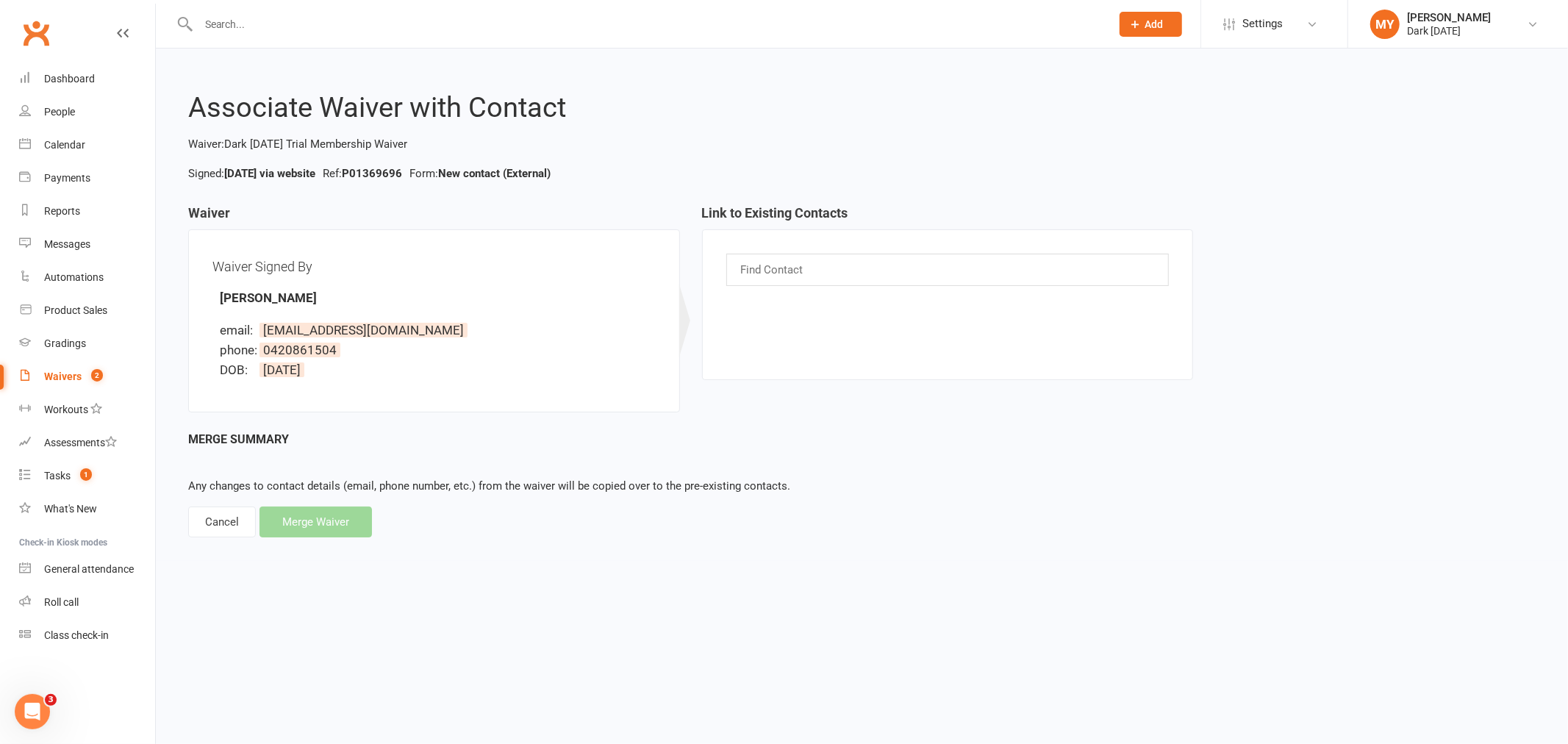
click at [805, 268] on input "text" at bounding box center [774, 270] width 69 height 19
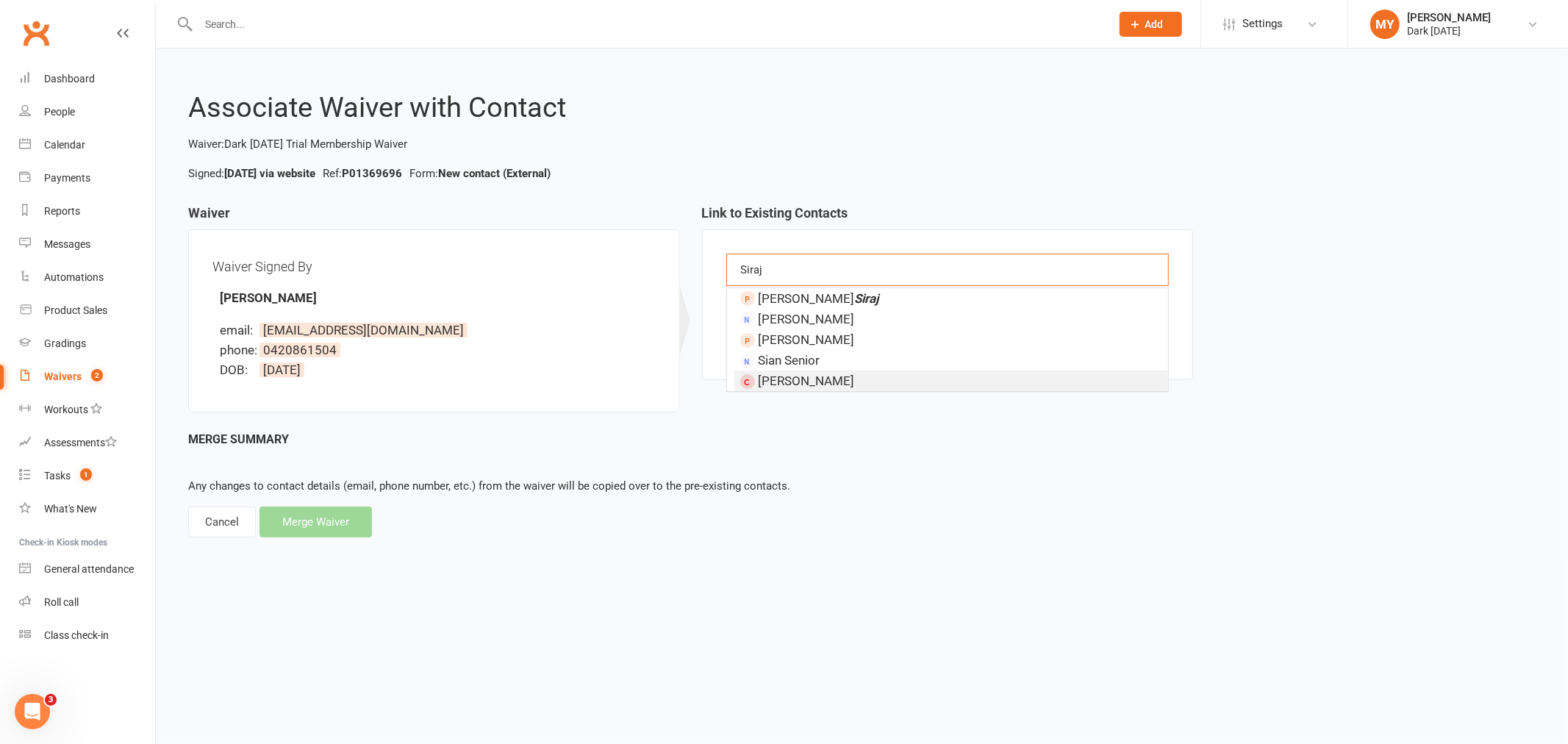
type input "Siraj"
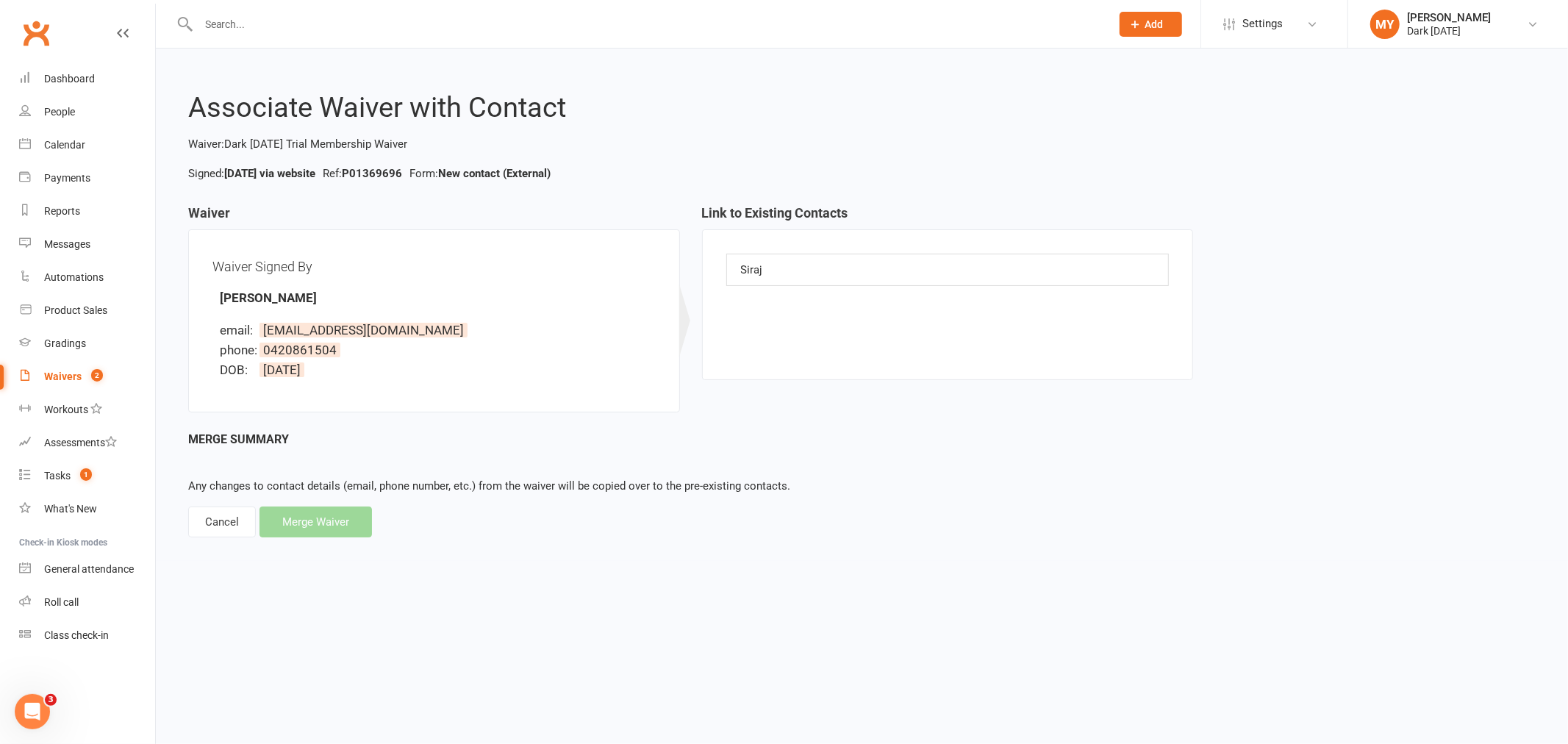
click at [929, 458] on div "Merge Summary Any changes to contact details (email, phone number, etc.) from t…" at bounding box center [862, 484] width 1348 height 108
click at [230, 523] on div "Cancel" at bounding box center [221, 522] width 68 height 31
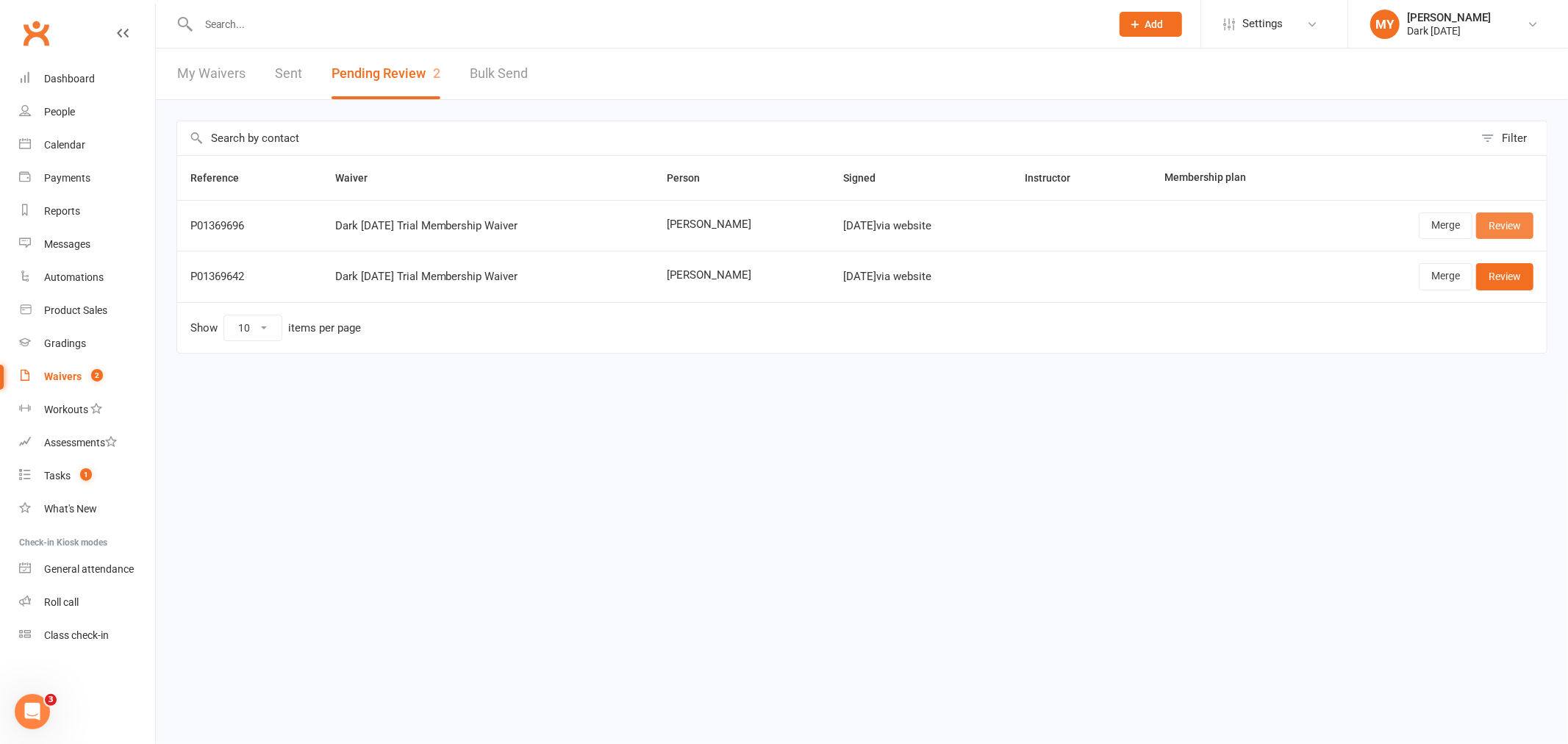
click at [1508, 219] on link "Review" at bounding box center [1504, 226] width 57 height 26
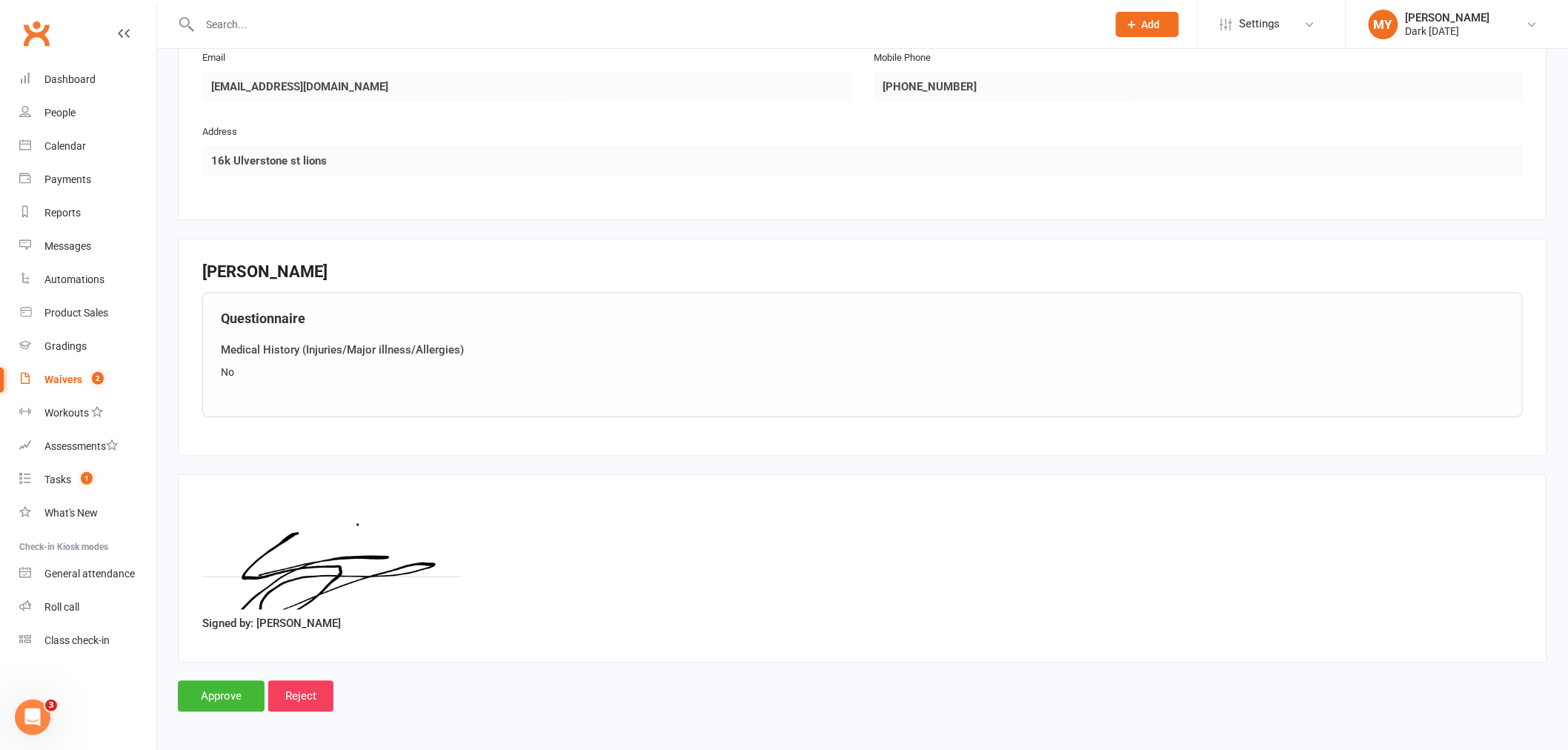
scroll to position [821, 0]
click at [223, 687] on input "Approve" at bounding box center [221, 695] width 87 height 31
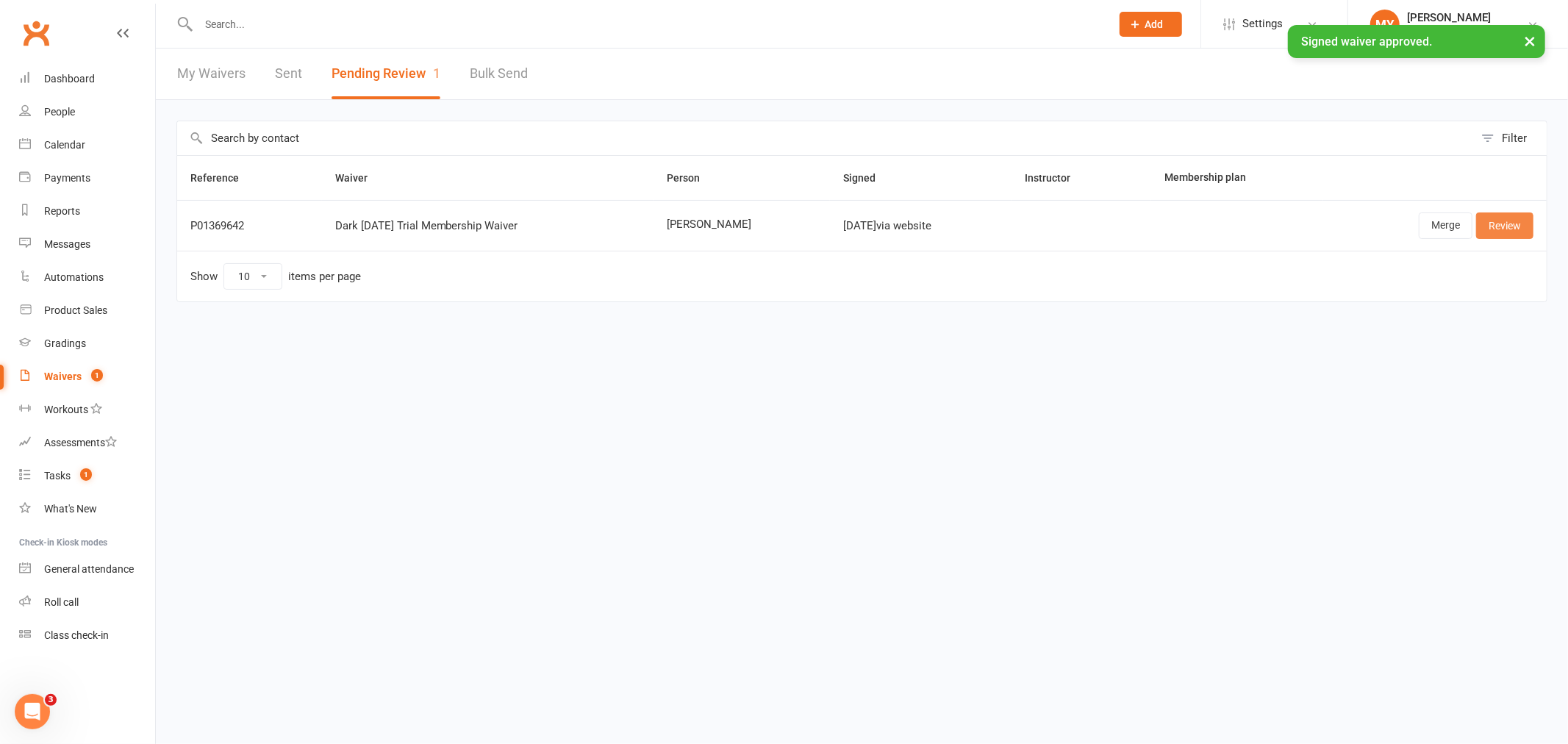
click at [1500, 224] on link "Review" at bounding box center [1504, 226] width 57 height 26
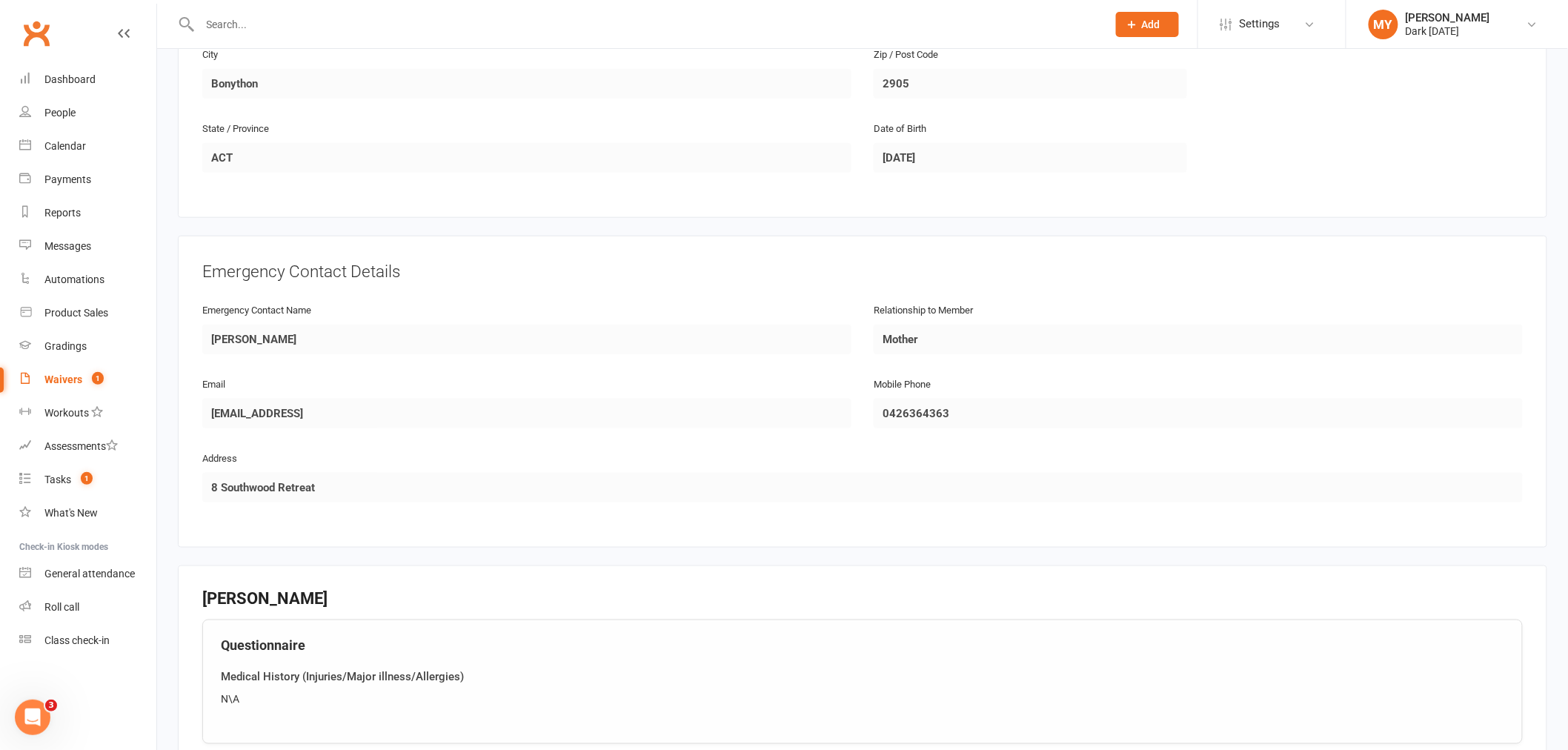
scroll to position [821, 0]
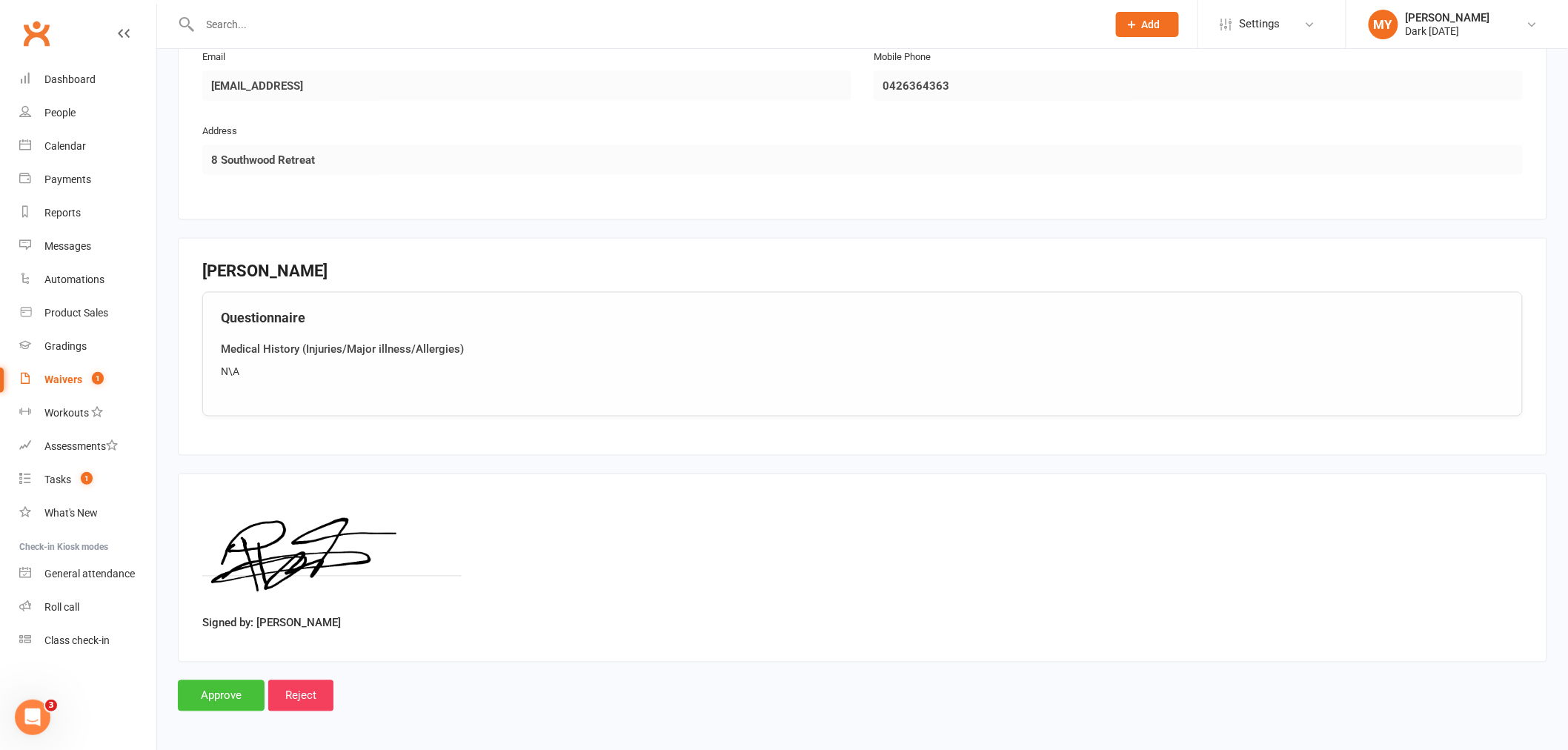
click at [227, 684] on input "Approve" at bounding box center [221, 695] width 87 height 31
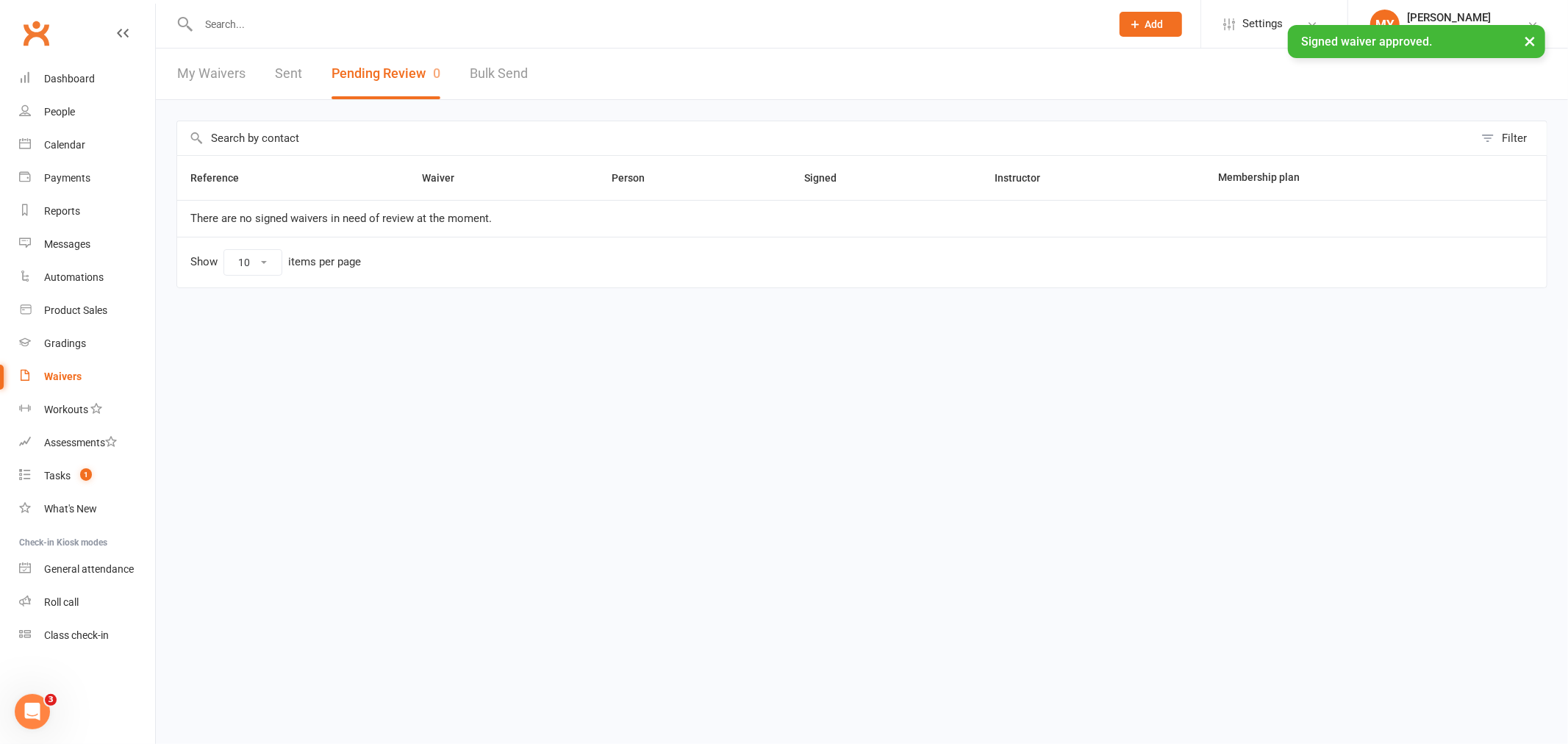
click at [267, 19] on input "text" at bounding box center [647, 24] width 907 height 20
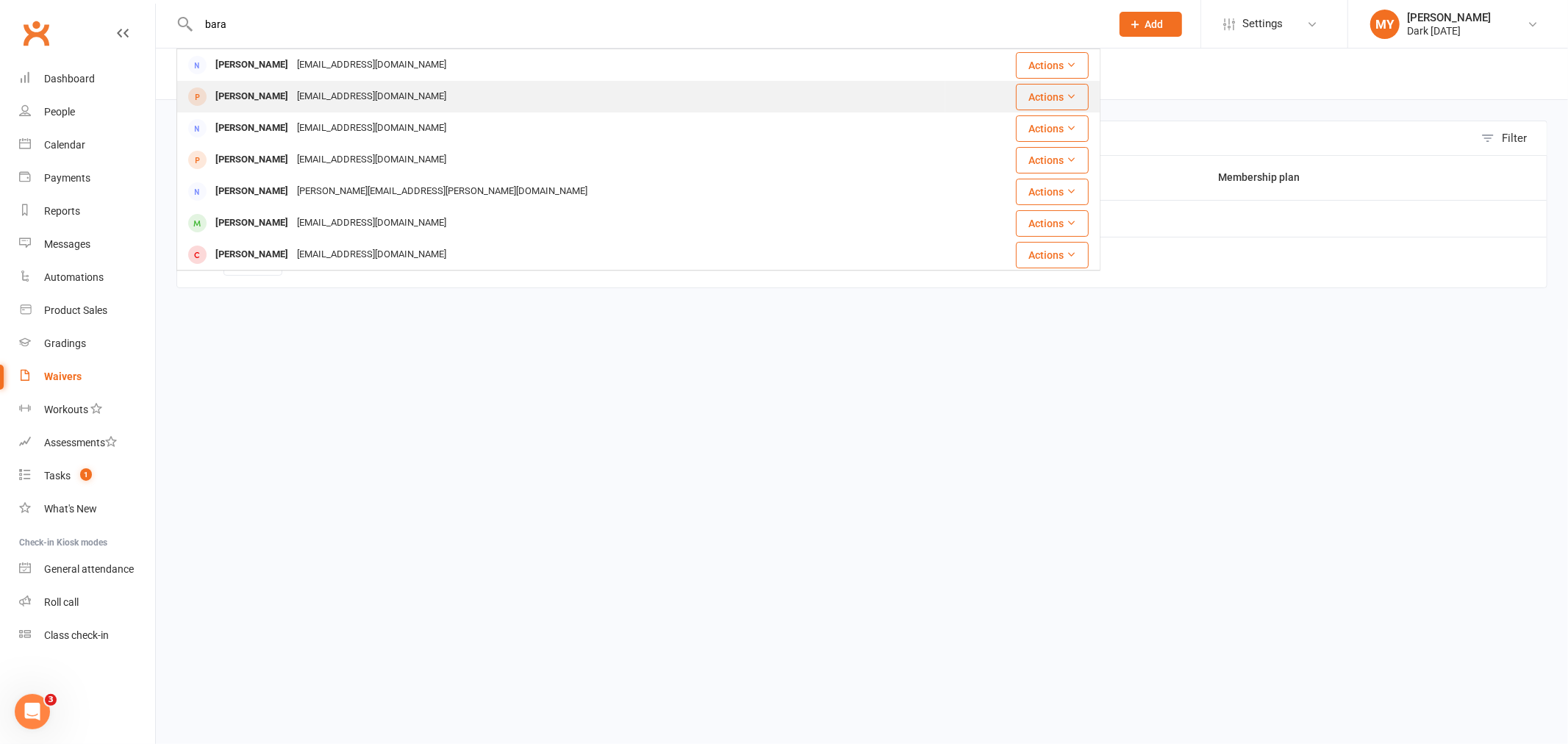
type input "bara"
click at [307, 101] on div "[EMAIL_ADDRESS][DOMAIN_NAME]" at bounding box center [372, 97] width 158 height 21
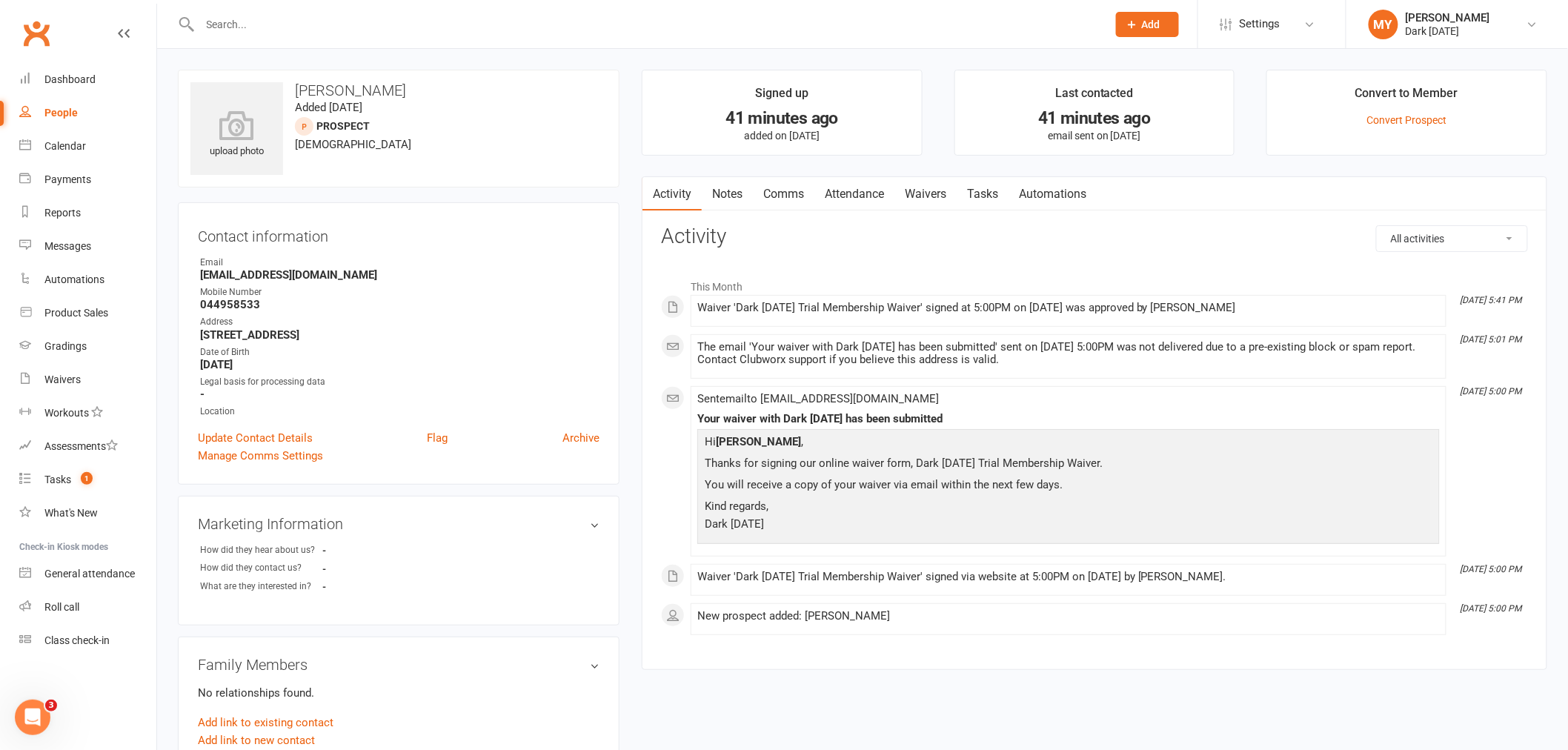
click at [936, 189] on link "Waivers" at bounding box center [925, 194] width 62 height 34
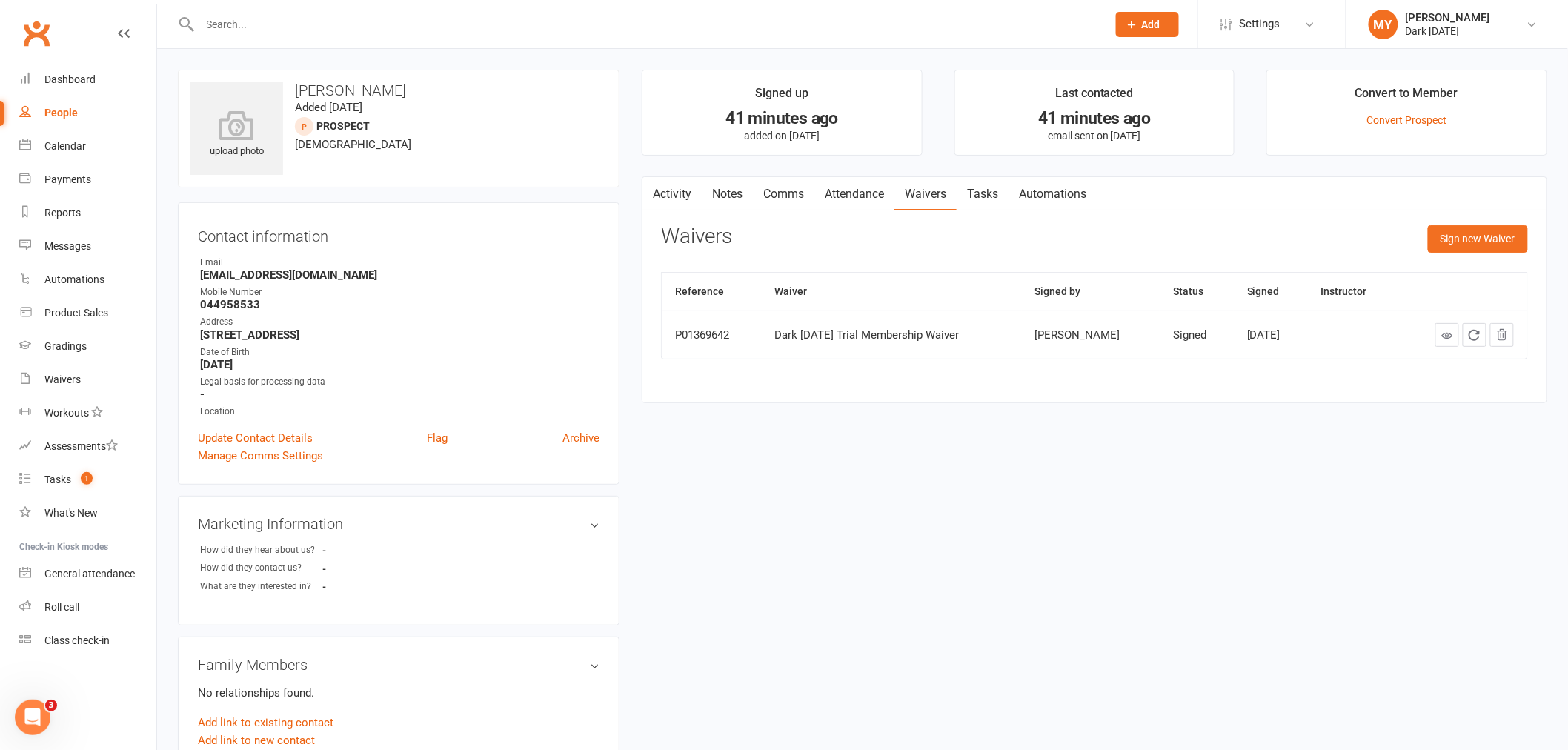
click at [663, 195] on link "Activity" at bounding box center [672, 194] width 59 height 34
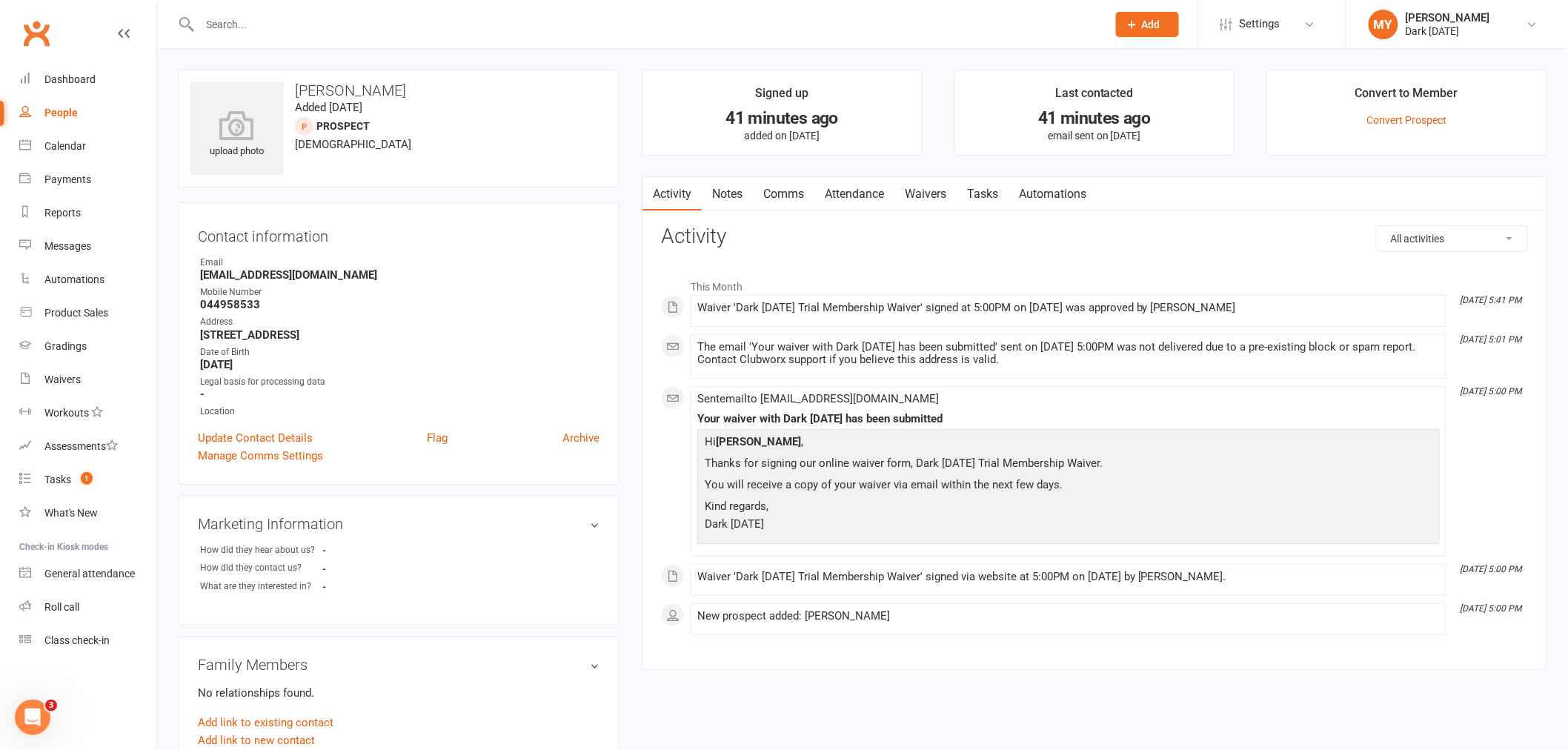
click at [225, 22] on input "text" at bounding box center [646, 24] width 901 height 20
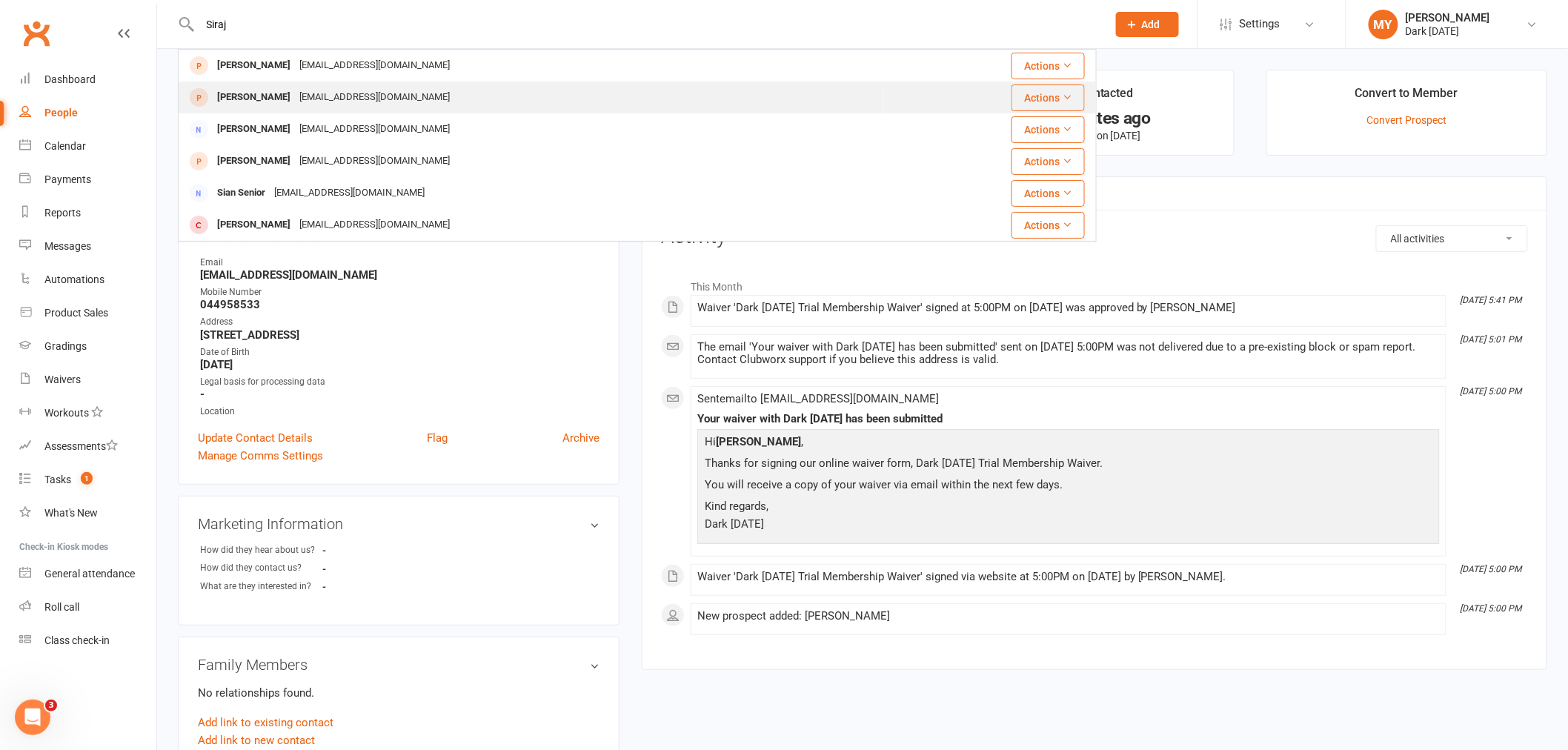
type input "Siraj"
click at [295, 98] on div "[EMAIL_ADDRESS][DOMAIN_NAME]" at bounding box center [375, 97] width 159 height 21
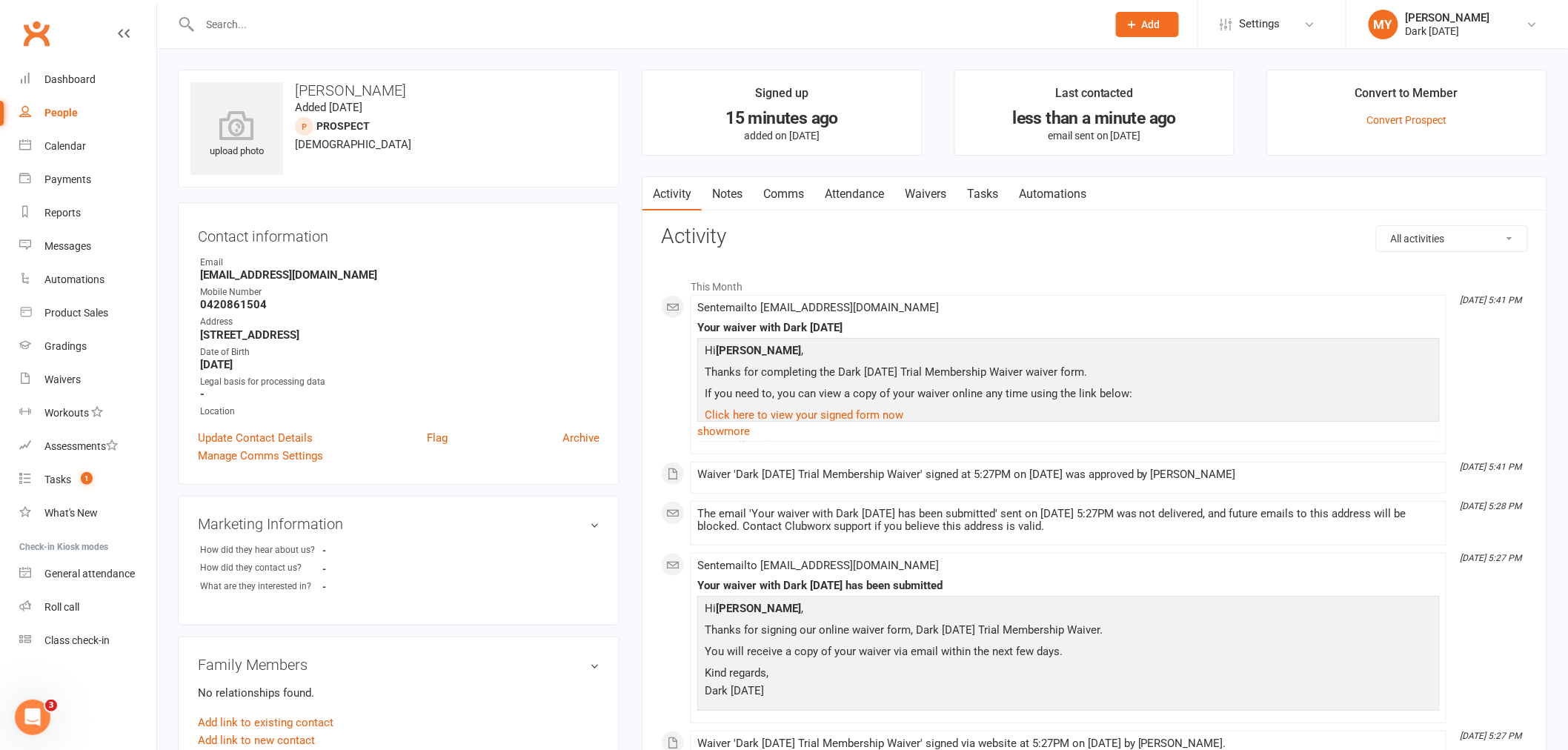
click at [938, 193] on link "Waivers" at bounding box center [925, 194] width 62 height 34
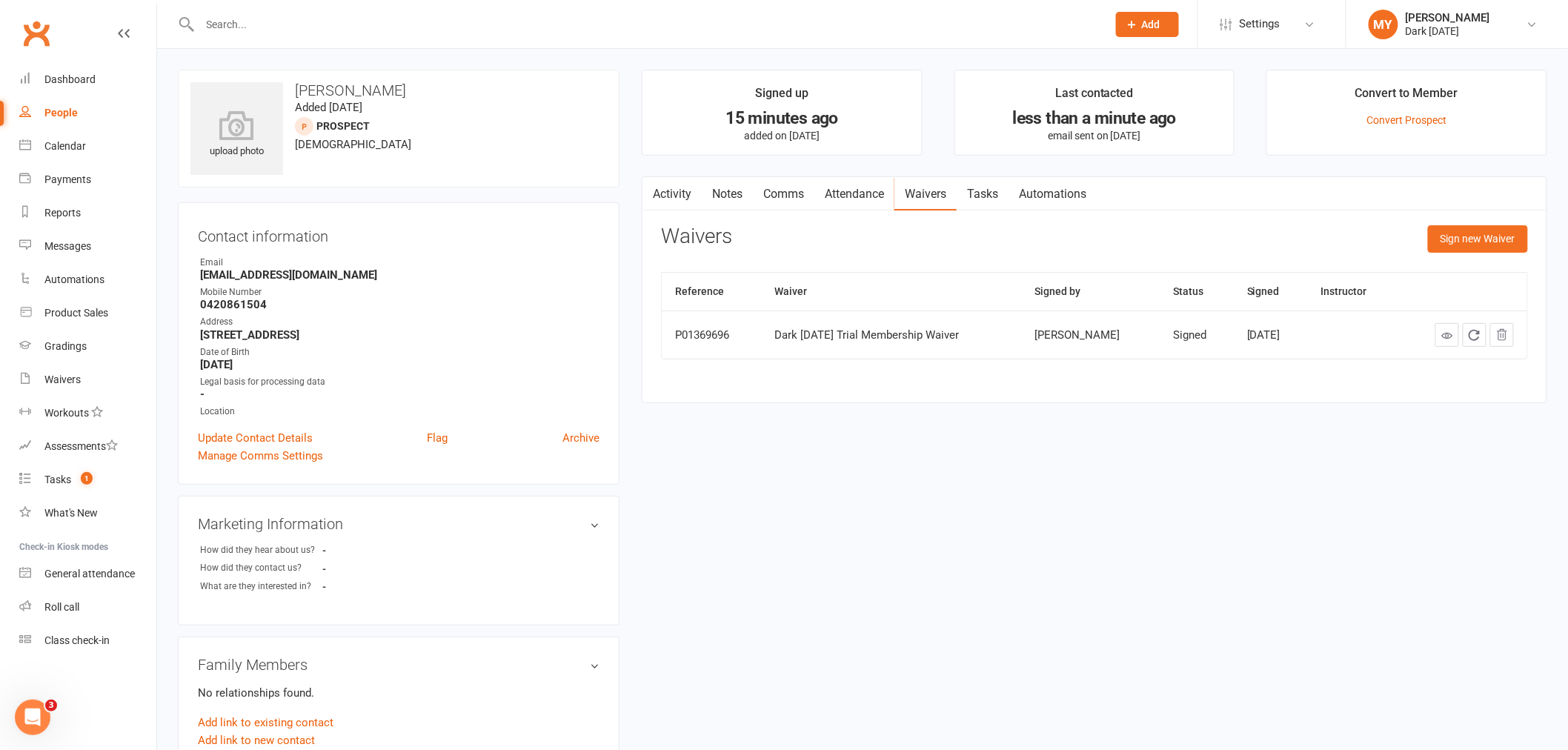
click at [679, 194] on link "Activity" at bounding box center [672, 194] width 59 height 34
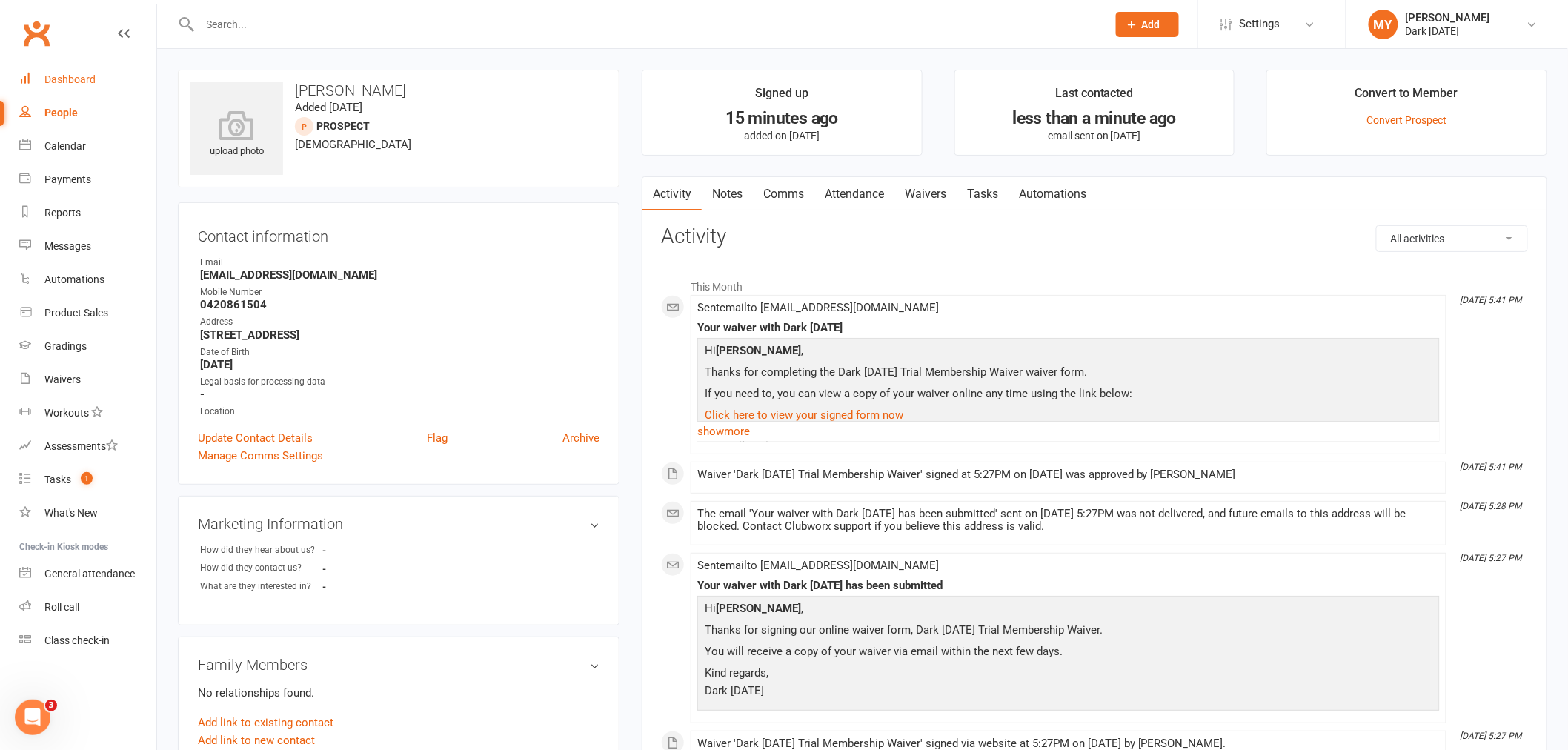
click at [92, 80] on div "Dashboard" at bounding box center [70, 79] width 51 height 12
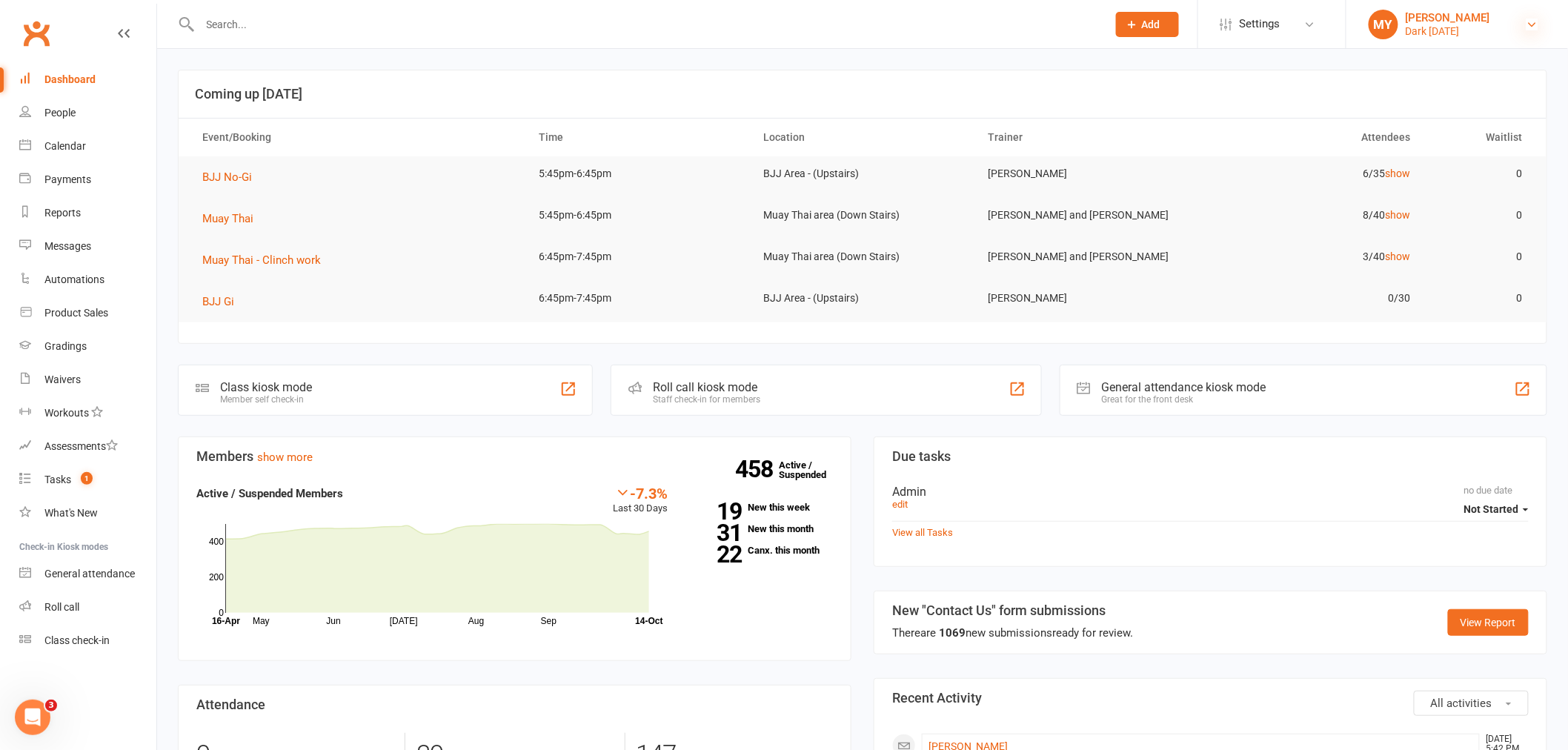
click at [1533, 25] on icon at bounding box center [1532, 24] width 12 height 12
click at [1402, 197] on link "Sign out" at bounding box center [1457, 205] width 221 height 34
